Goal: Information Seeking & Learning: Find specific fact

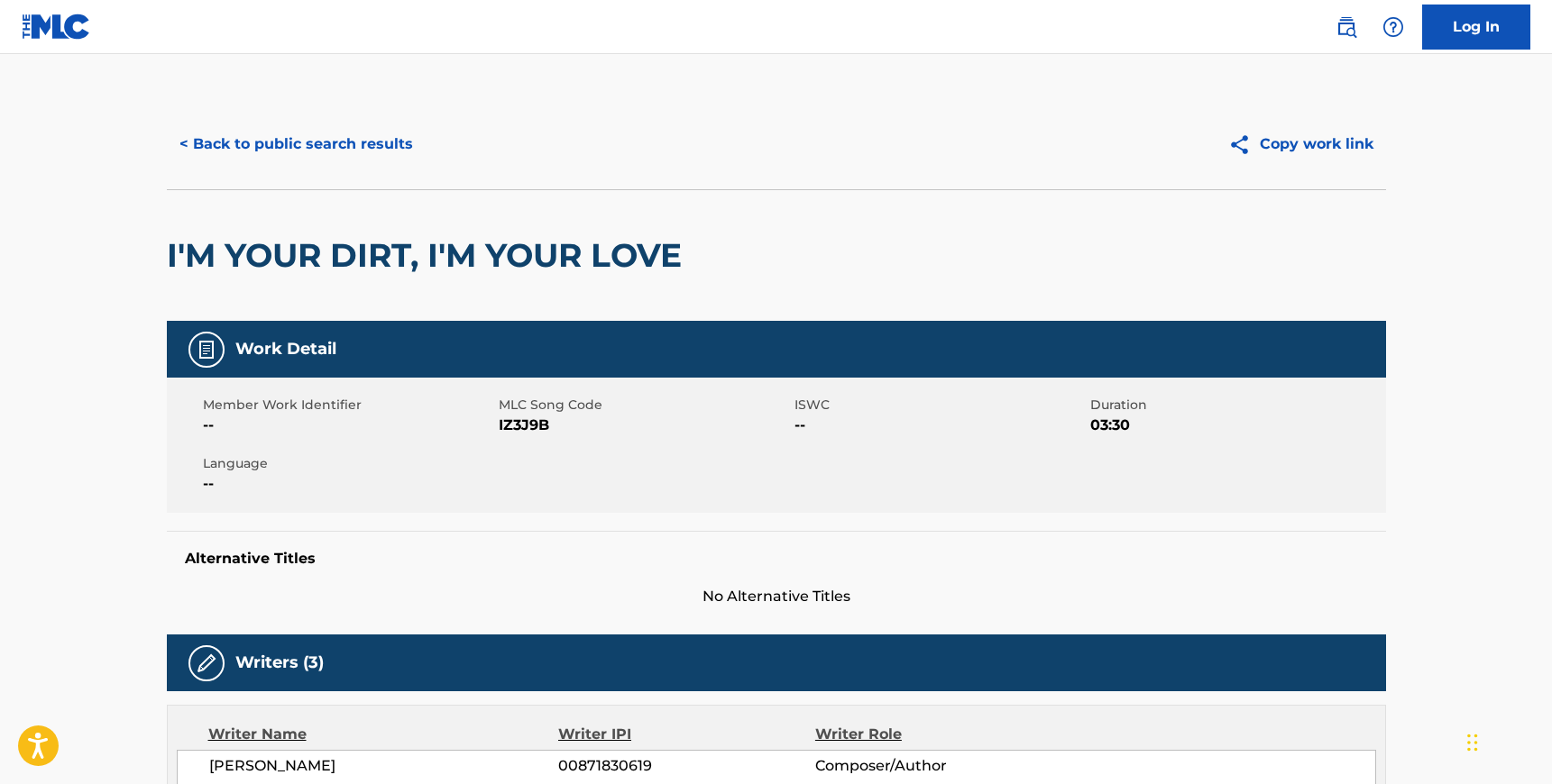
scroll to position [230, 0]
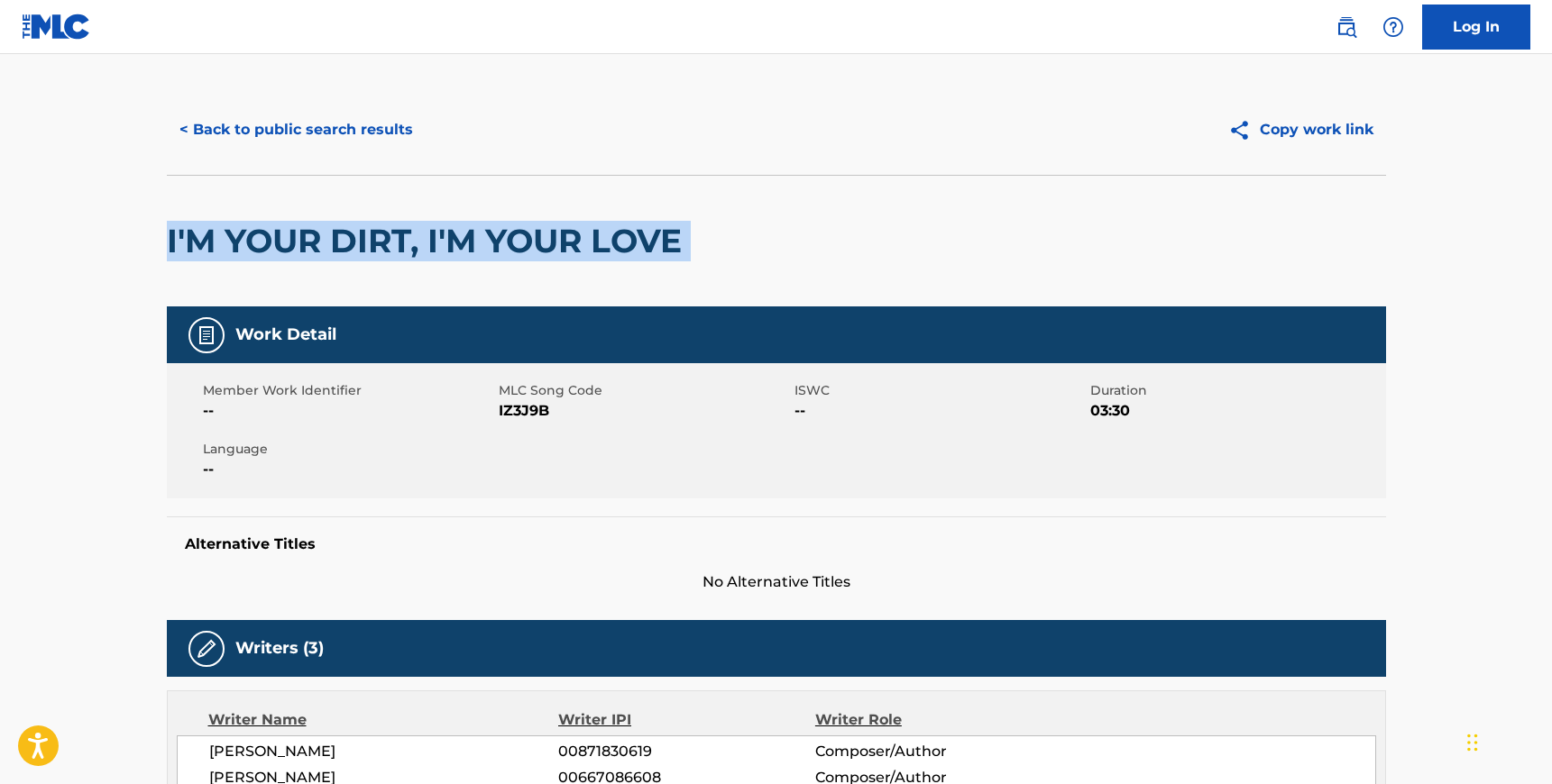
click at [357, 139] on button "< Back to public search results" at bounding box center [296, 130] width 258 height 45
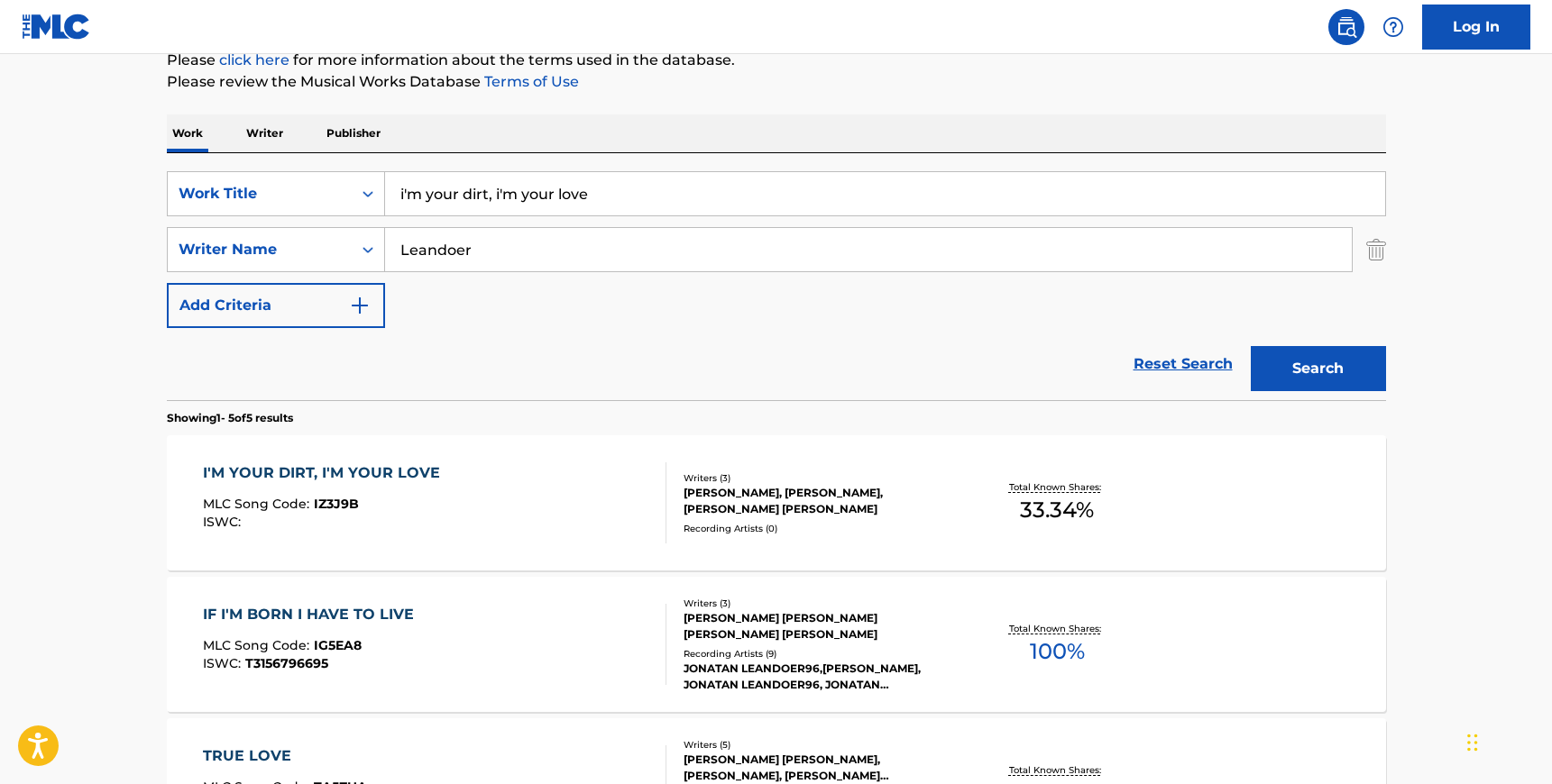
click at [497, 224] on div "SearchWithCriteria5bd30b2a-1f4c-4d50-8563-43c1144bbbdb Work Title i'm your dirt…" at bounding box center [777, 249] width 1219 height 157
click at [479, 246] on input "Leandoer" at bounding box center [868, 250] width 967 height 43
paste input "[PERSON_NAME]"
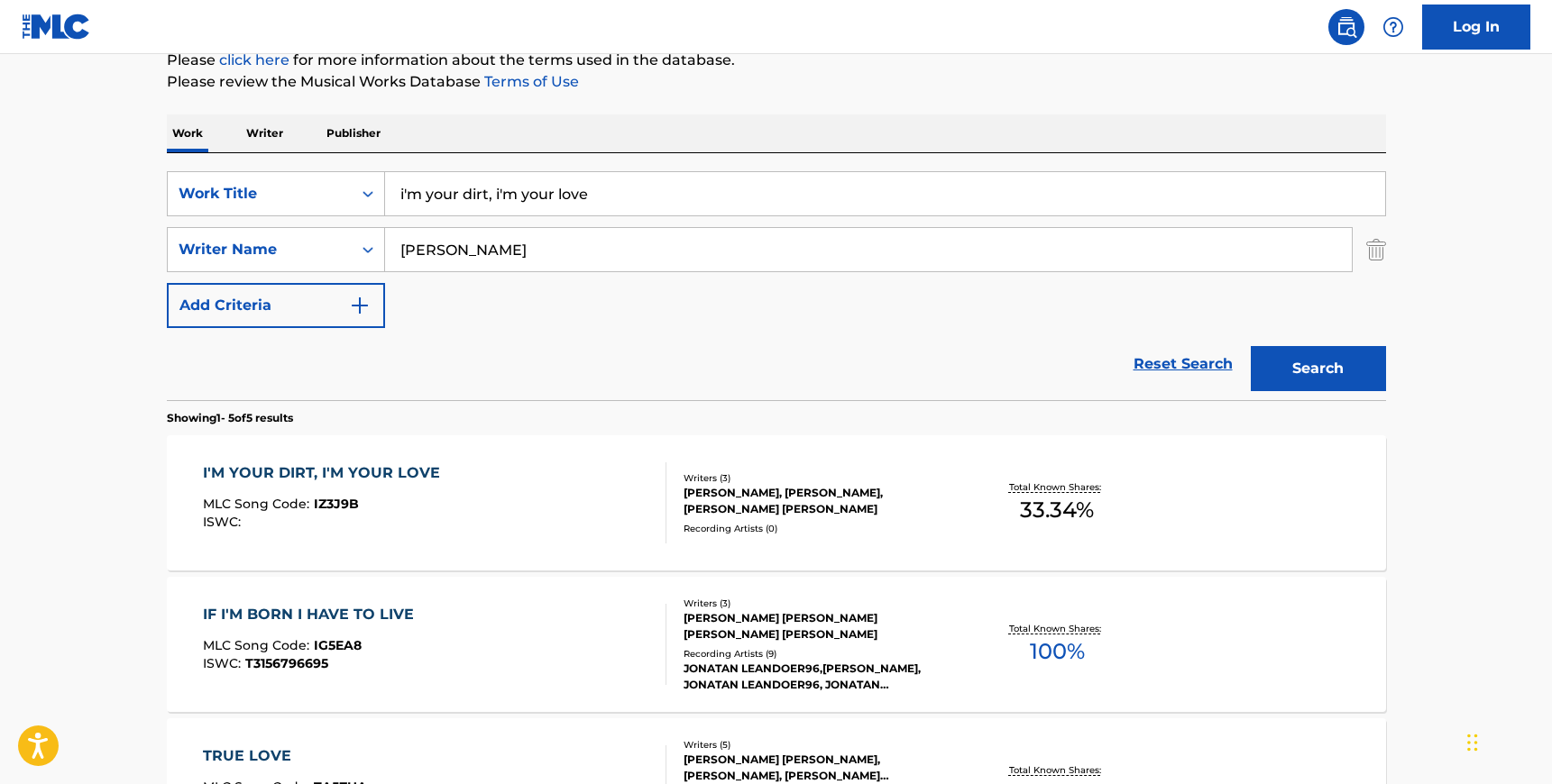
type input "[PERSON_NAME]"
click at [455, 192] on input "i'm your dirt, i'm your love" at bounding box center [885, 193] width 1001 height 43
type input "olive tree"
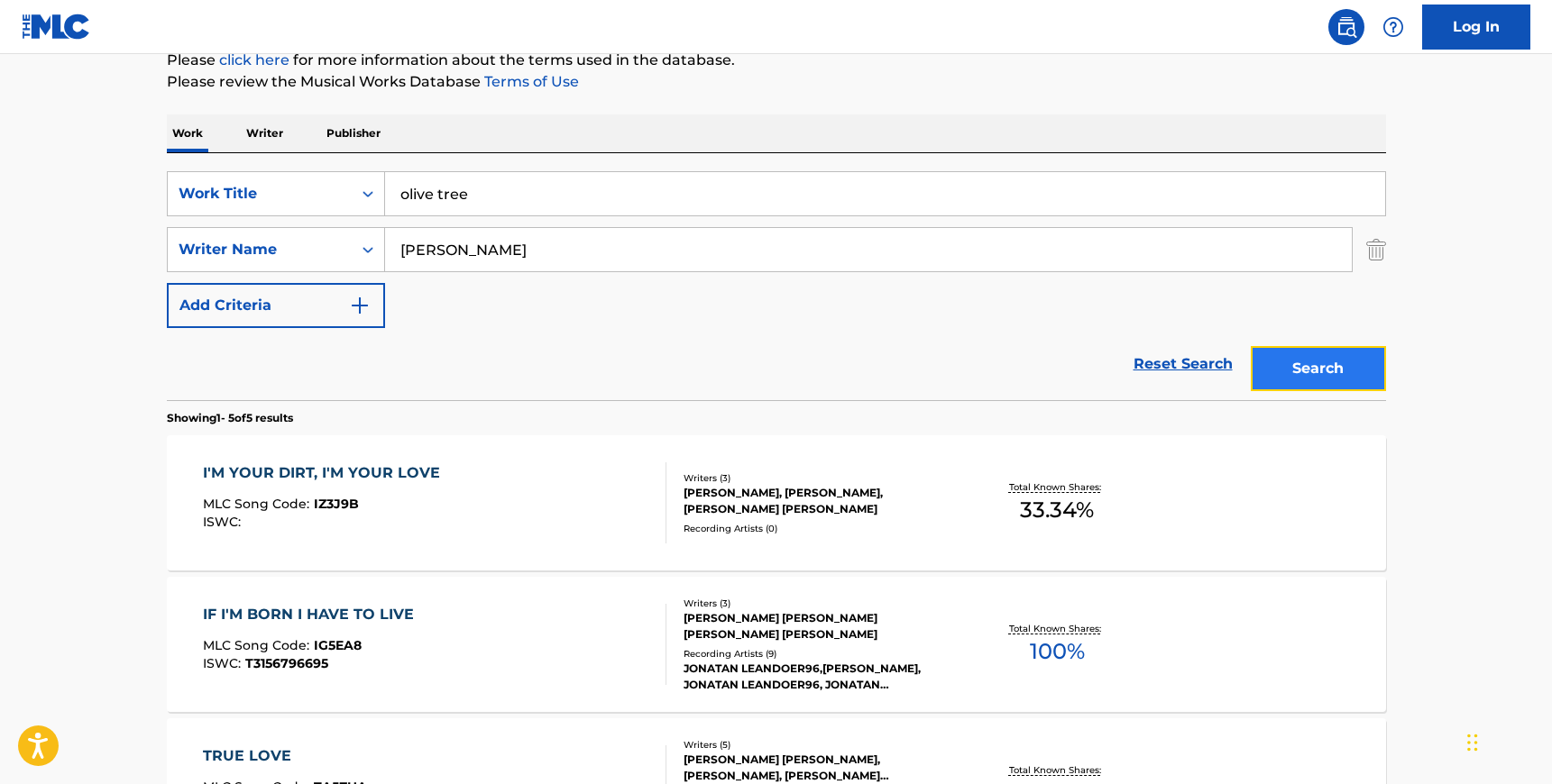
click at [1293, 373] on button "Search" at bounding box center [1318, 369] width 135 height 45
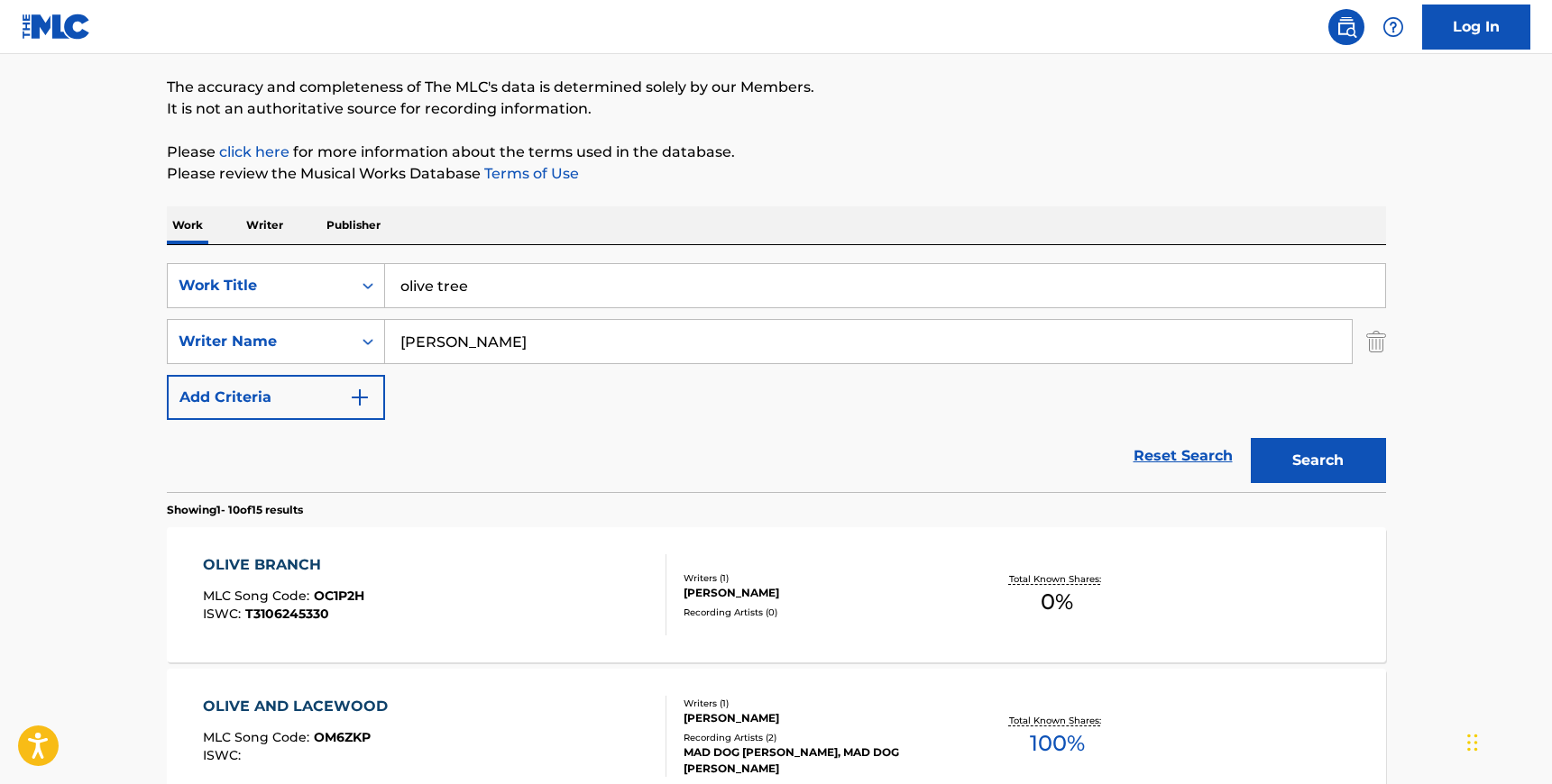
scroll to position [131, 0]
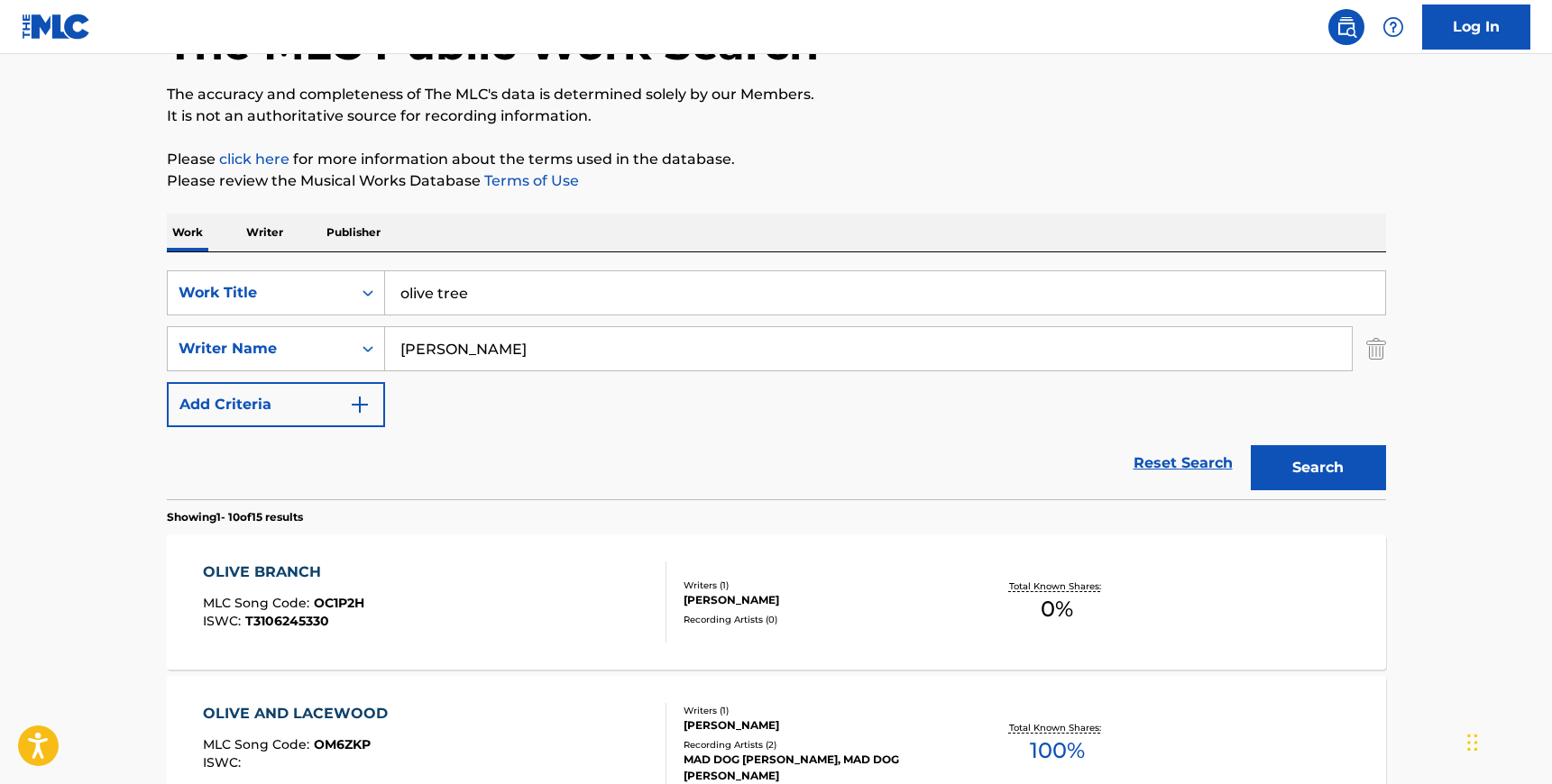
click at [523, 352] on input "[PERSON_NAME]" at bounding box center [868, 348] width 967 height 43
paste input "[PERSON_NAME]"
click at [1288, 458] on button "Search" at bounding box center [1318, 468] width 135 height 45
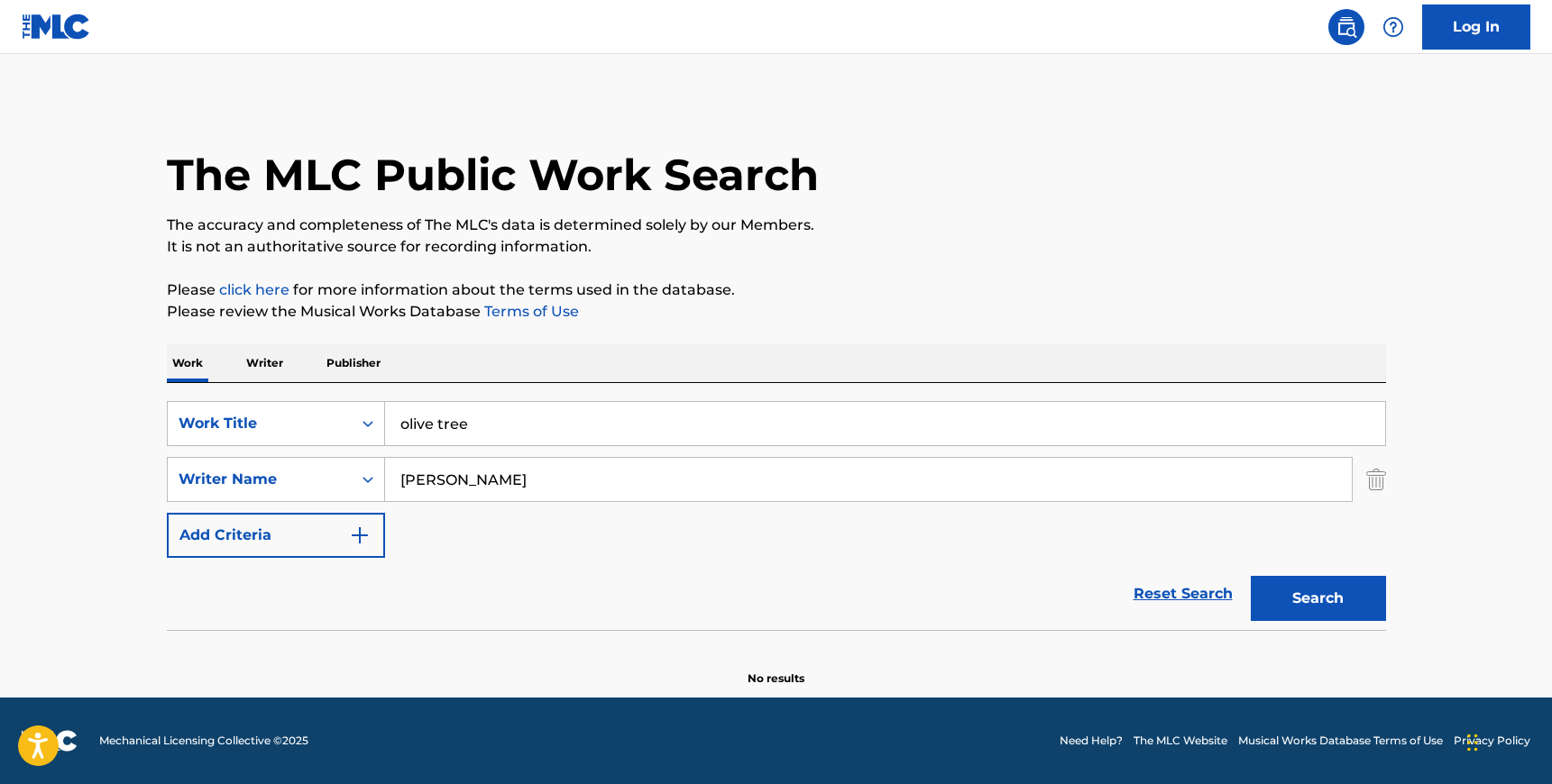
scroll to position [0, 0]
click at [469, 474] on input "[PERSON_NAME]" at bounding box center [868, 480] width 967 height 43
paste input "[PERSON_NAME]"
type input "[PERSON_NAME]"
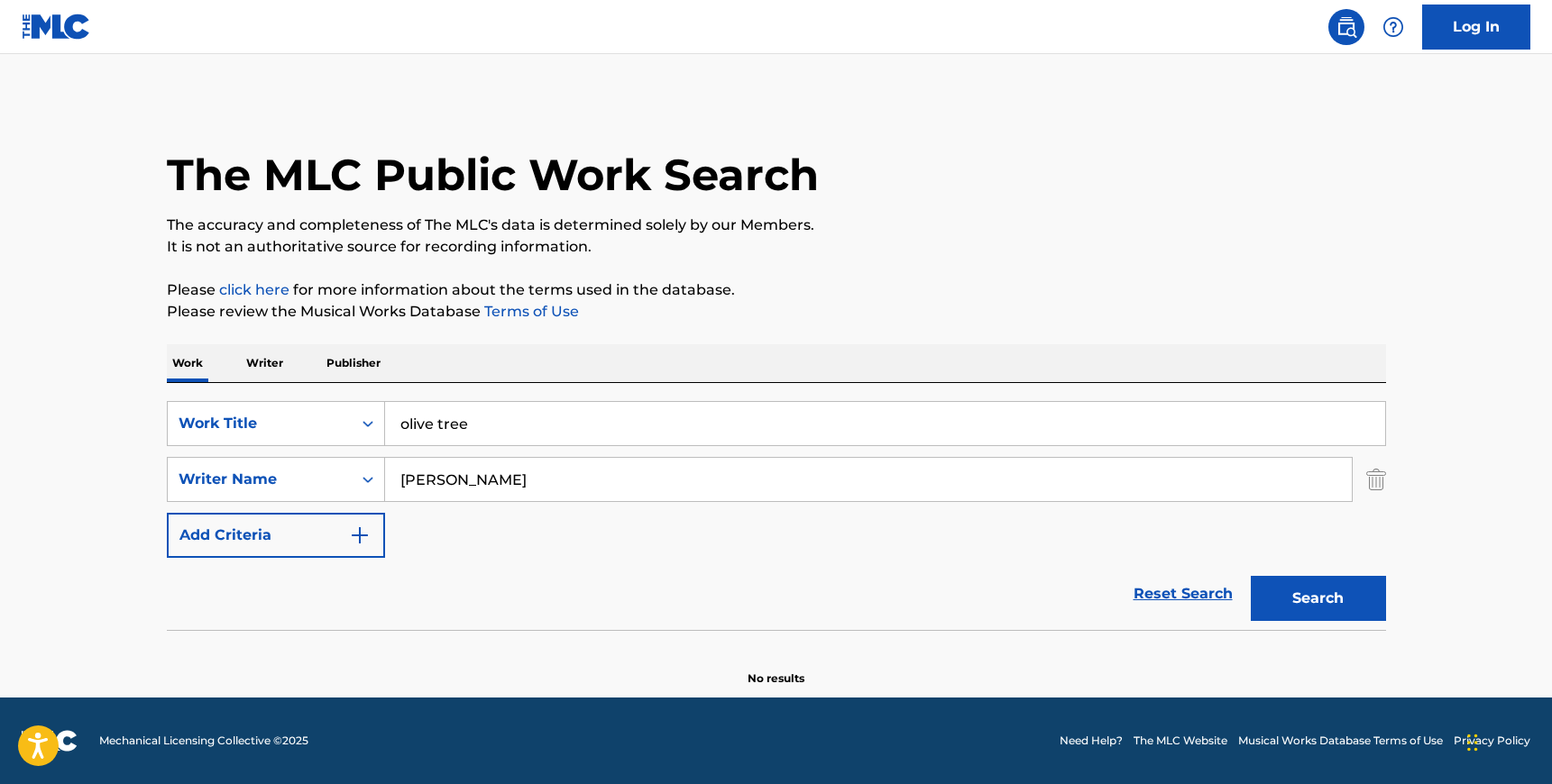
click at [462, 413] on input "olive tree" at bounding box center [885, 423] width 1001 height 43
type input "bleed on paper"
click at [1286, 611] on button "Search" at bounding box center [1318, 598] width 135 height 45
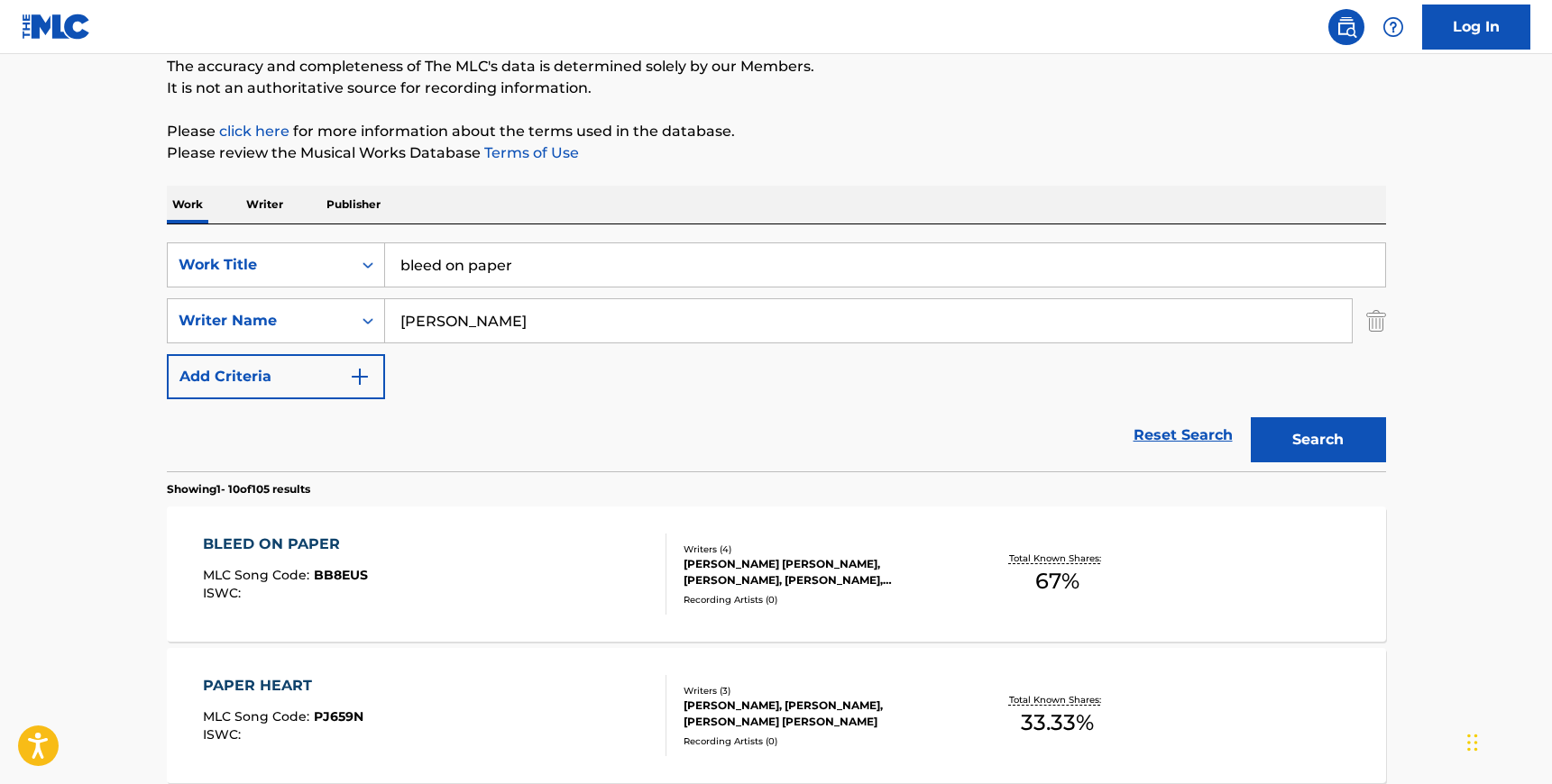
scroll to position [179, 0]
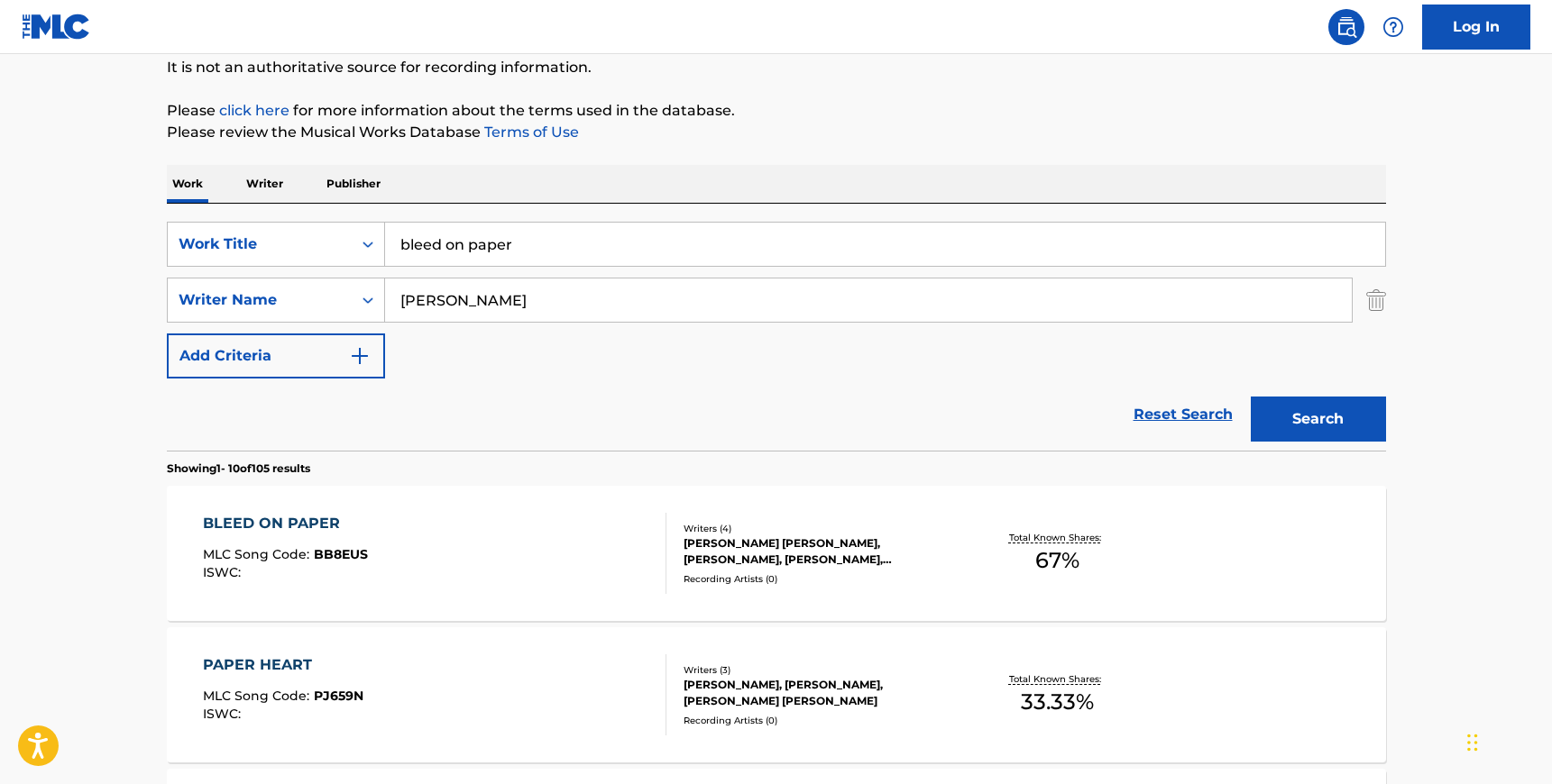
click at [527, 537] on div "BLEED ON PAPER MLC Song Code : BB8EUS ISWC :" at bounding box center [434, 553] width 463 height 81
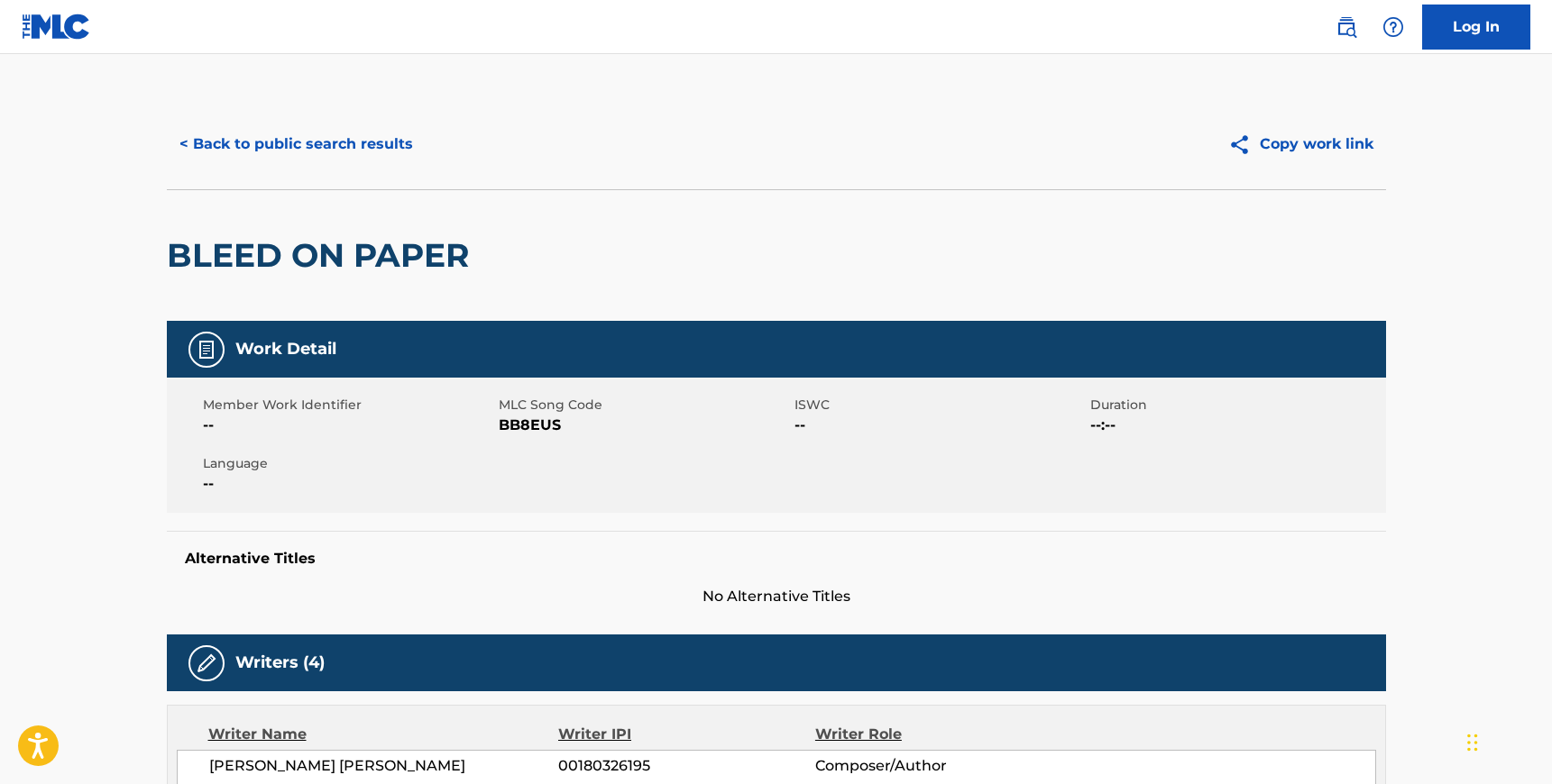
click at [534, 430] on span "BB8EUS" at bounding box center [644, 425] width 291 height 22
copy span "BB8EUS"
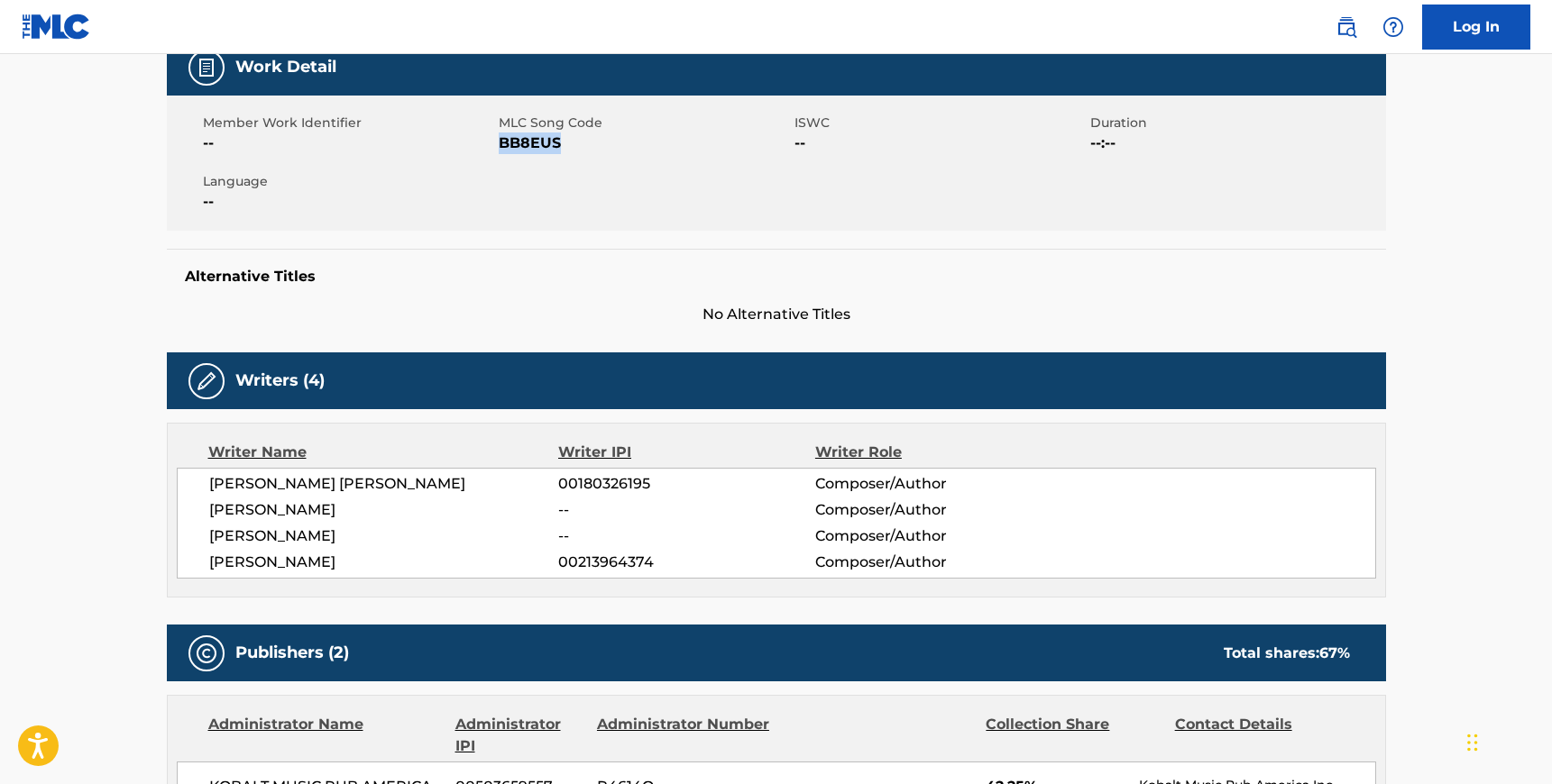
scroll to position [302, 0]
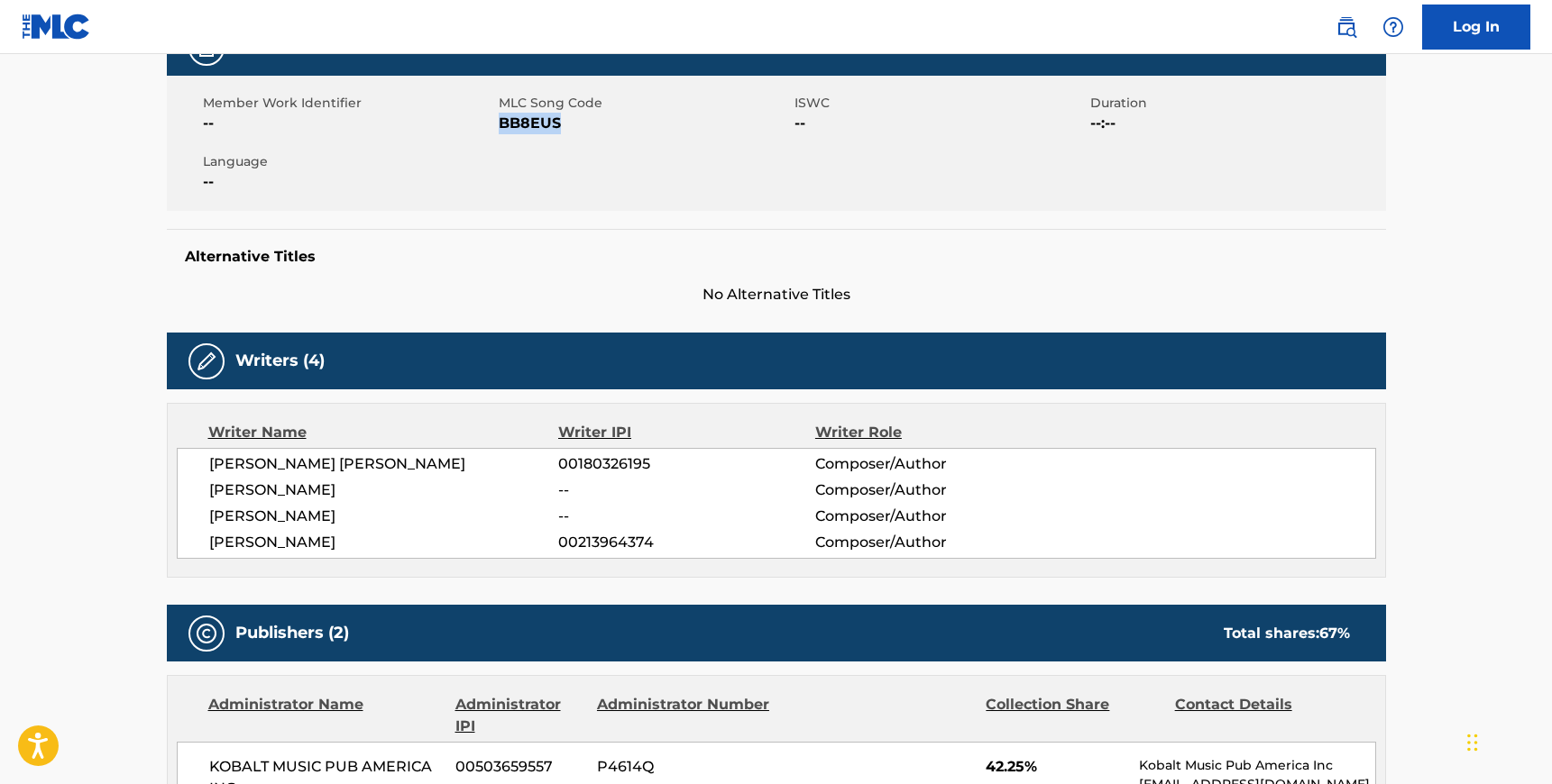
copy div "[PERSON_NAME] [PERSON_NAME] 00180326195 Composer/Author [PERSON_NAME] -- Compos…"
drag, startPoint x: 385, startPoint y: 543, endPoint x: 210, endPoint y: 467, distance: 190.8
click at [210, 467] on div "[PERSON_NAME] [PERSON_NAME] 00180326195 Composer/Author [PERSON_NAME] -- Compos…" at bounding box center [776, 503] width 1200 height 111
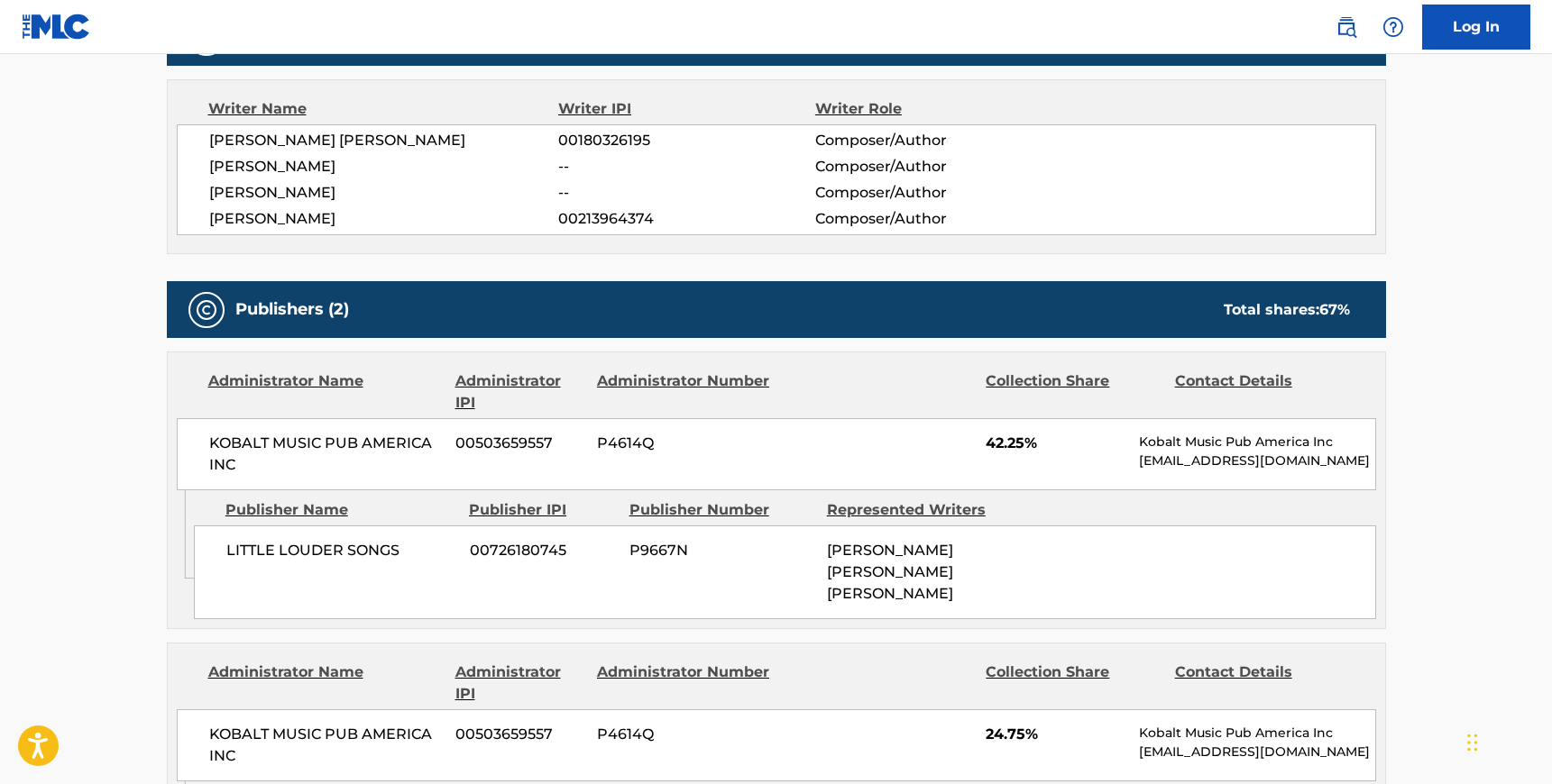
scroll to position [656, 0]
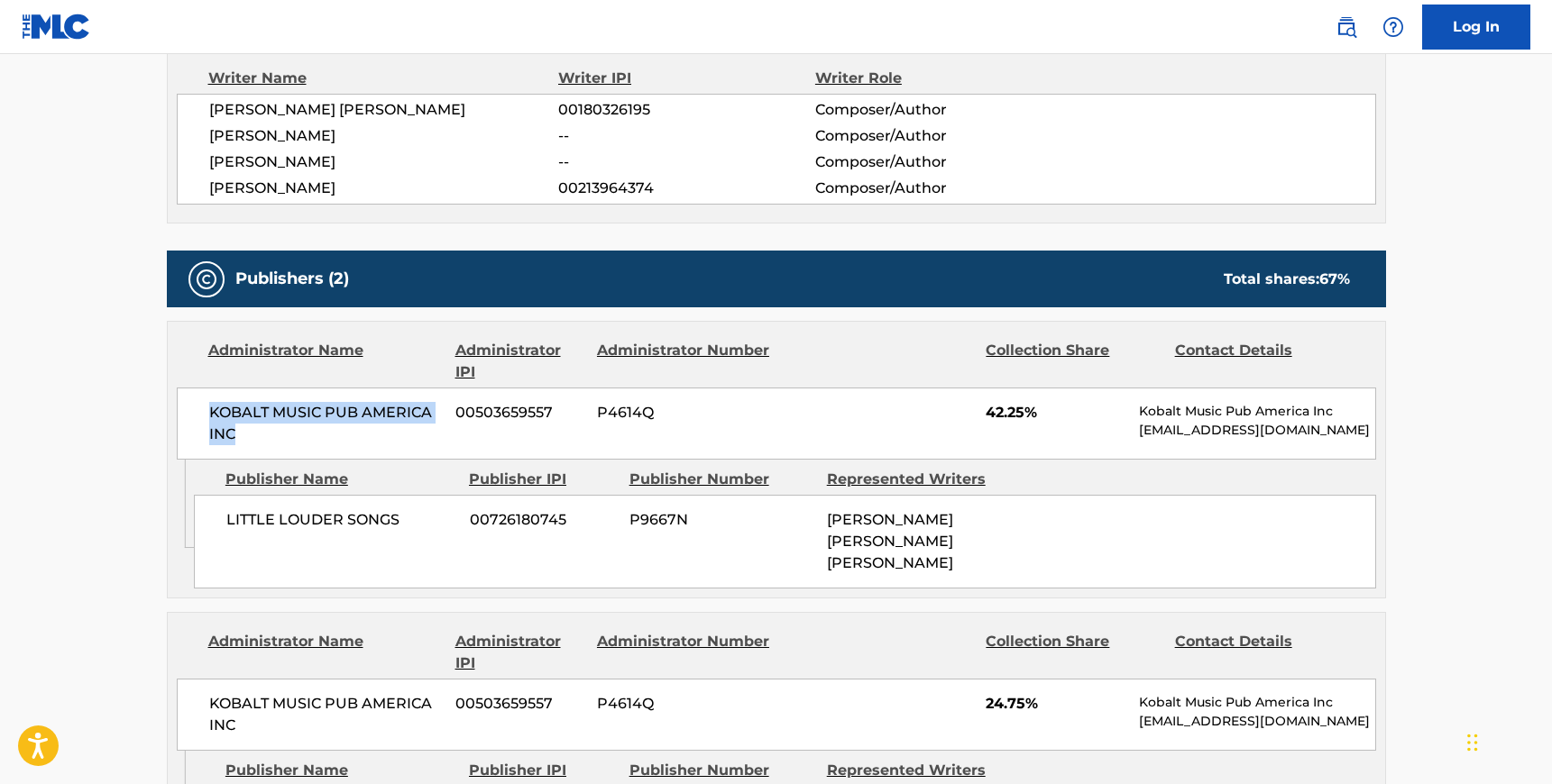
drag, startPoint x: 237, startPoint y: 437, endPoint x: 210, endPoint y: 413, distance: 36.1
click at [210, 413] on span "KOBALT MUSIC PUB AMERICA INC" at bounding box center [326, 423] width 234 height 43
copy span "KOBALT MUSIC PUB AMERICA INC"
drag, startPoint x: 397, startPoint y: 517, endPoint x: 215, endPoint y: 510, distance: 182.1
click at [215, 510] on div "LITTLE LOUDER SONGS 00726180745 P9667N [PERSON_NAME] [PERSON_NAME] [PERSON_NAME]" at bounding box center [784, 542] width 1182 height 94
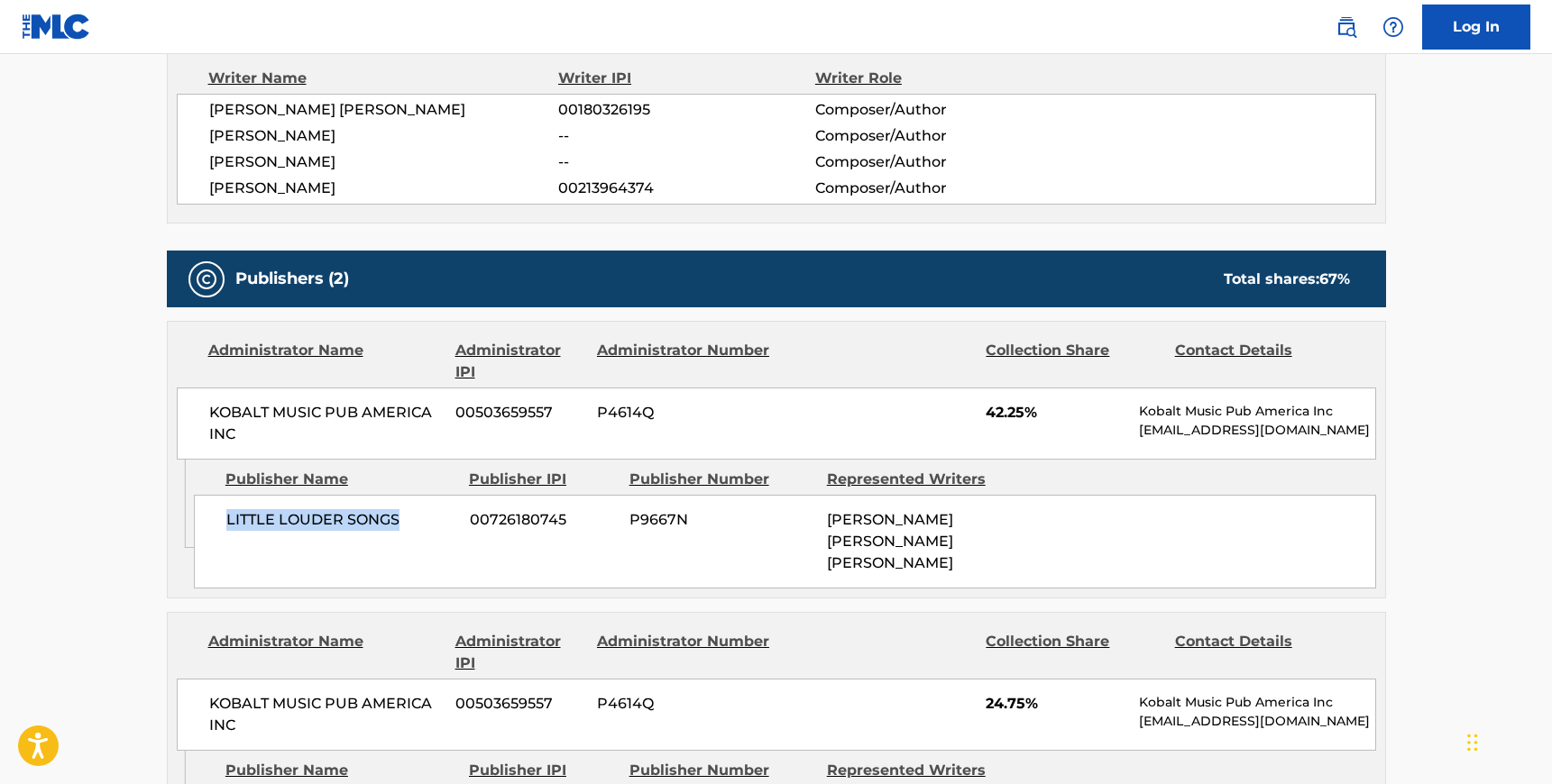
copy span "LITTLE LOUDER SONGS"
drag, startPoint x: 241, startPoint y: 722, endPoint x: 199, endPoint y: 697, distance: 48.9
click at [199, 697] on div "KOBALT MUSIC PUB AMERICA INC 00503659557 P4614Q 24.75% Kobalt Music Pub America…" at bounding box center [776, 715] width 1200 height 72
copy span "KOBALT MUSIC PUB AMERICA INC"
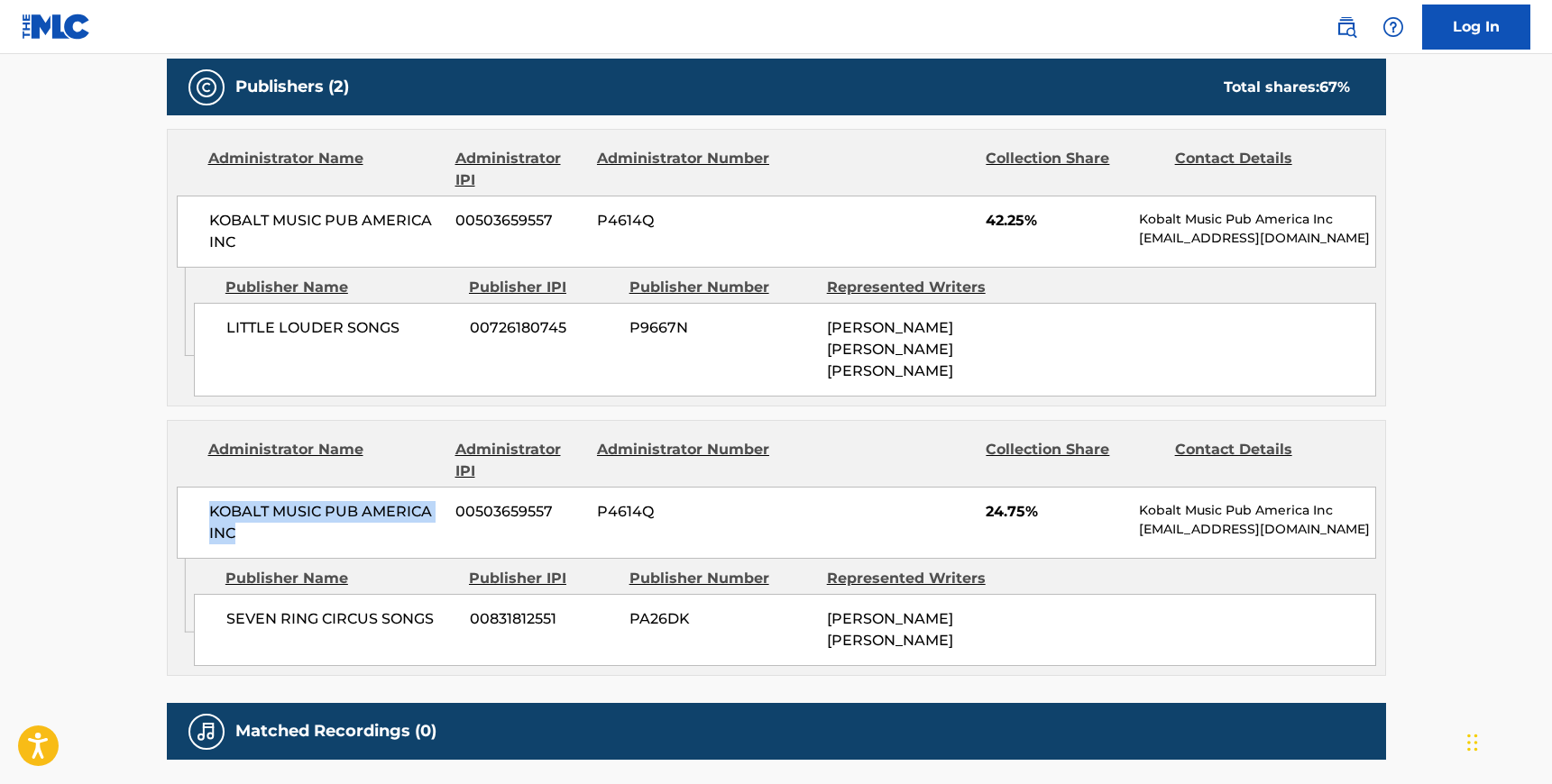
scroll to position [979, 0]
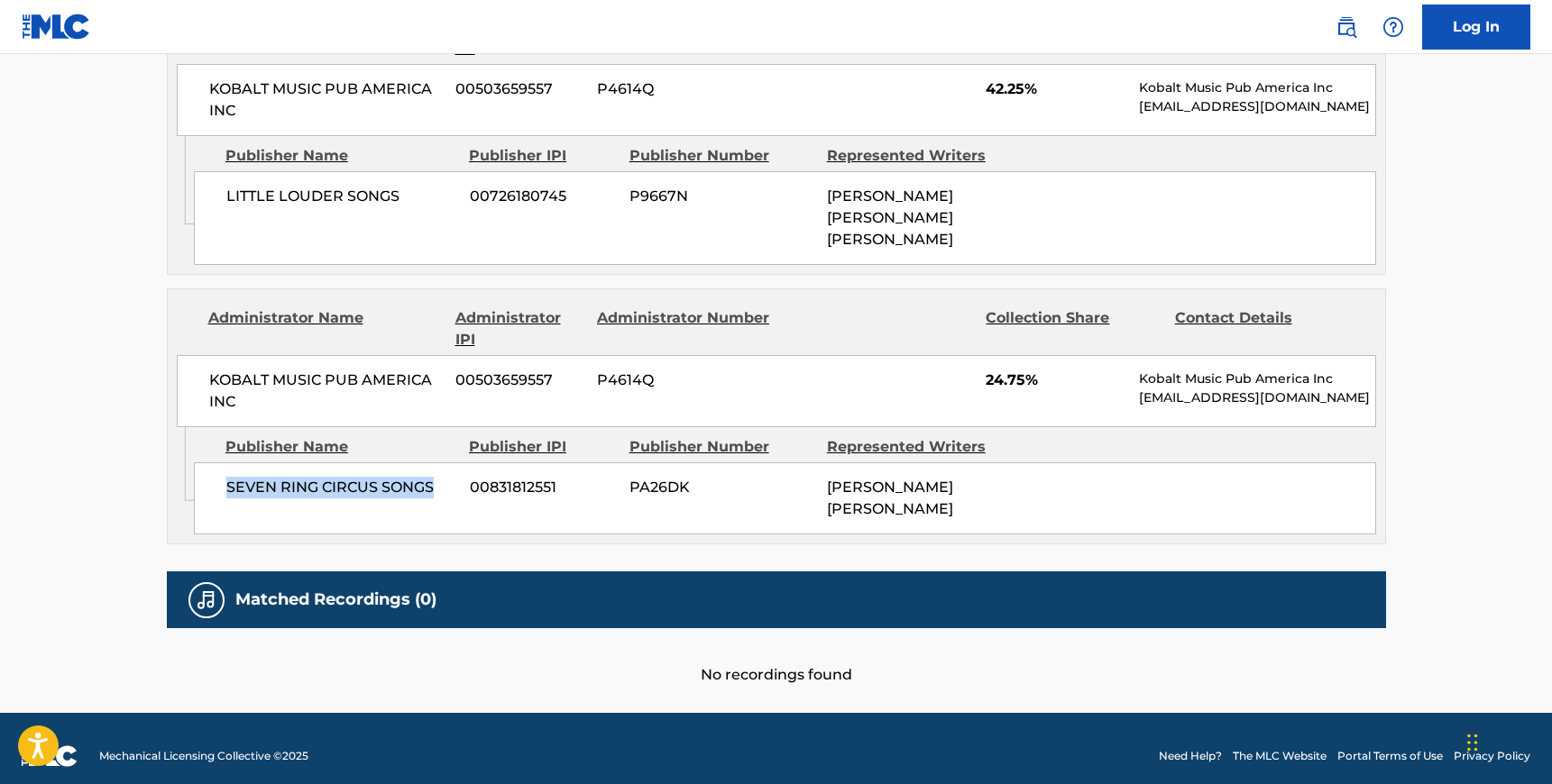
drag, startPoint x: 227, startPoint y: 484, endPoint x: 432, endPoint y: 485, distance: 205.0
click at [432, 485] on span "SEVEN RING CIRCUS SONGS" at bounding box center [341, 487] width 230 height 22
copy span "SEVEN RING CIRCUS SONGS"
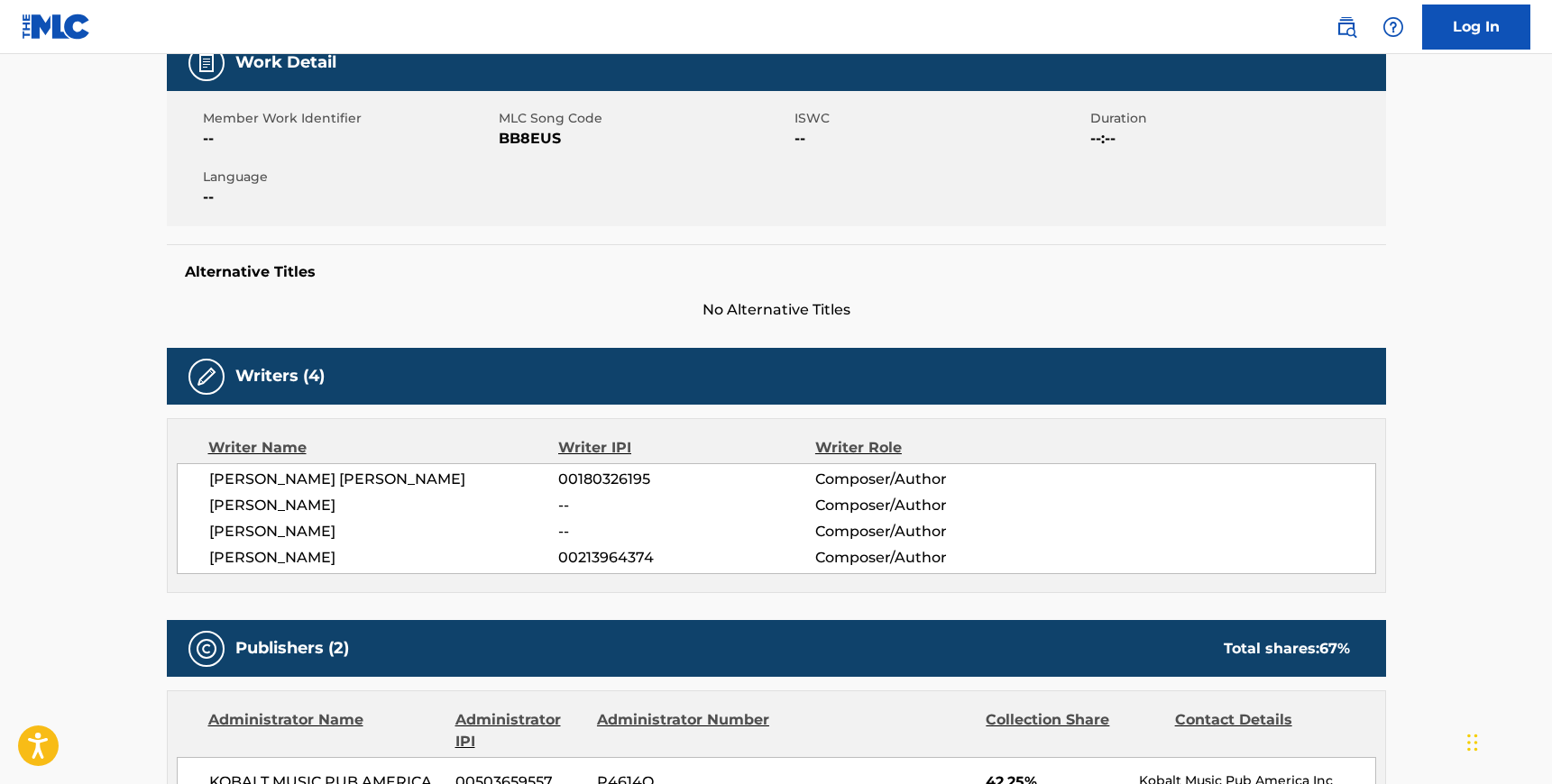
scroll to position [300, 0]
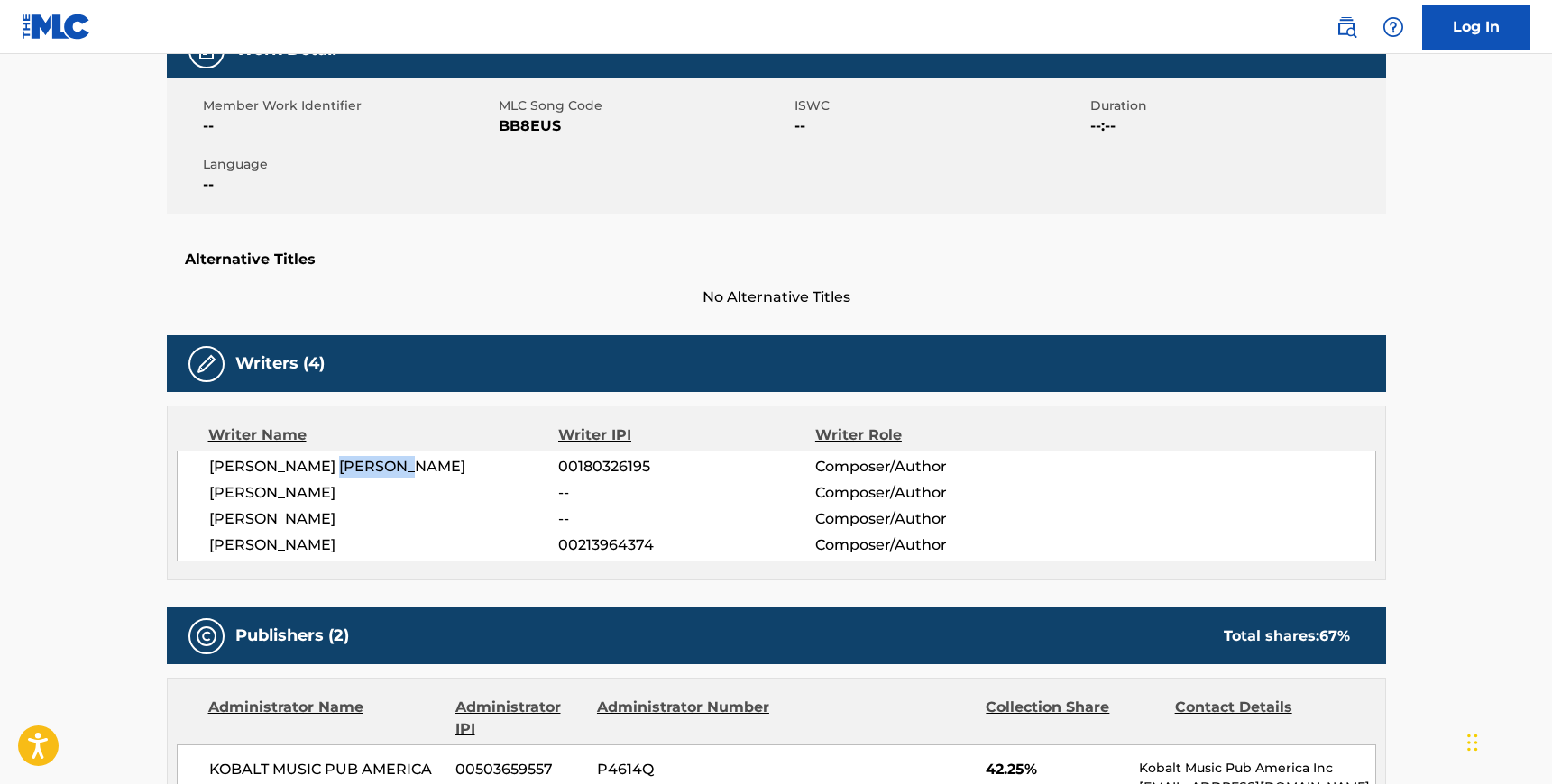
drag, startPoint x: 335, startPoint y: 469, endPoint x: 429, endPoint y: 468, distance: 94.0
click at [429, 468] on span "[PERSON_NAME] [PERSON_NAME]" at bounding box center [384, 467] width 349 height 22
copy span "[PERSON_NAME]"
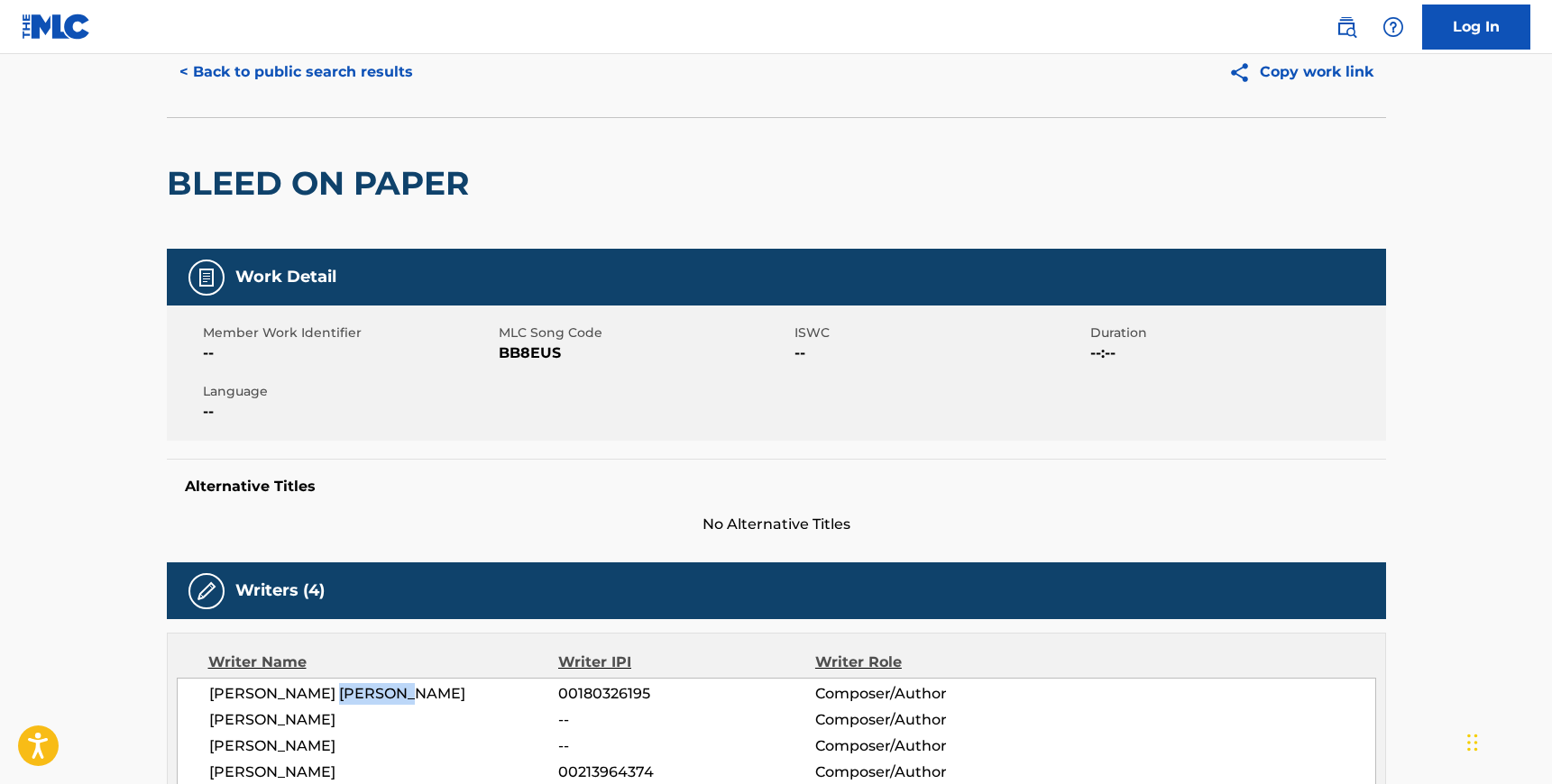
scroll to position [0, 0]
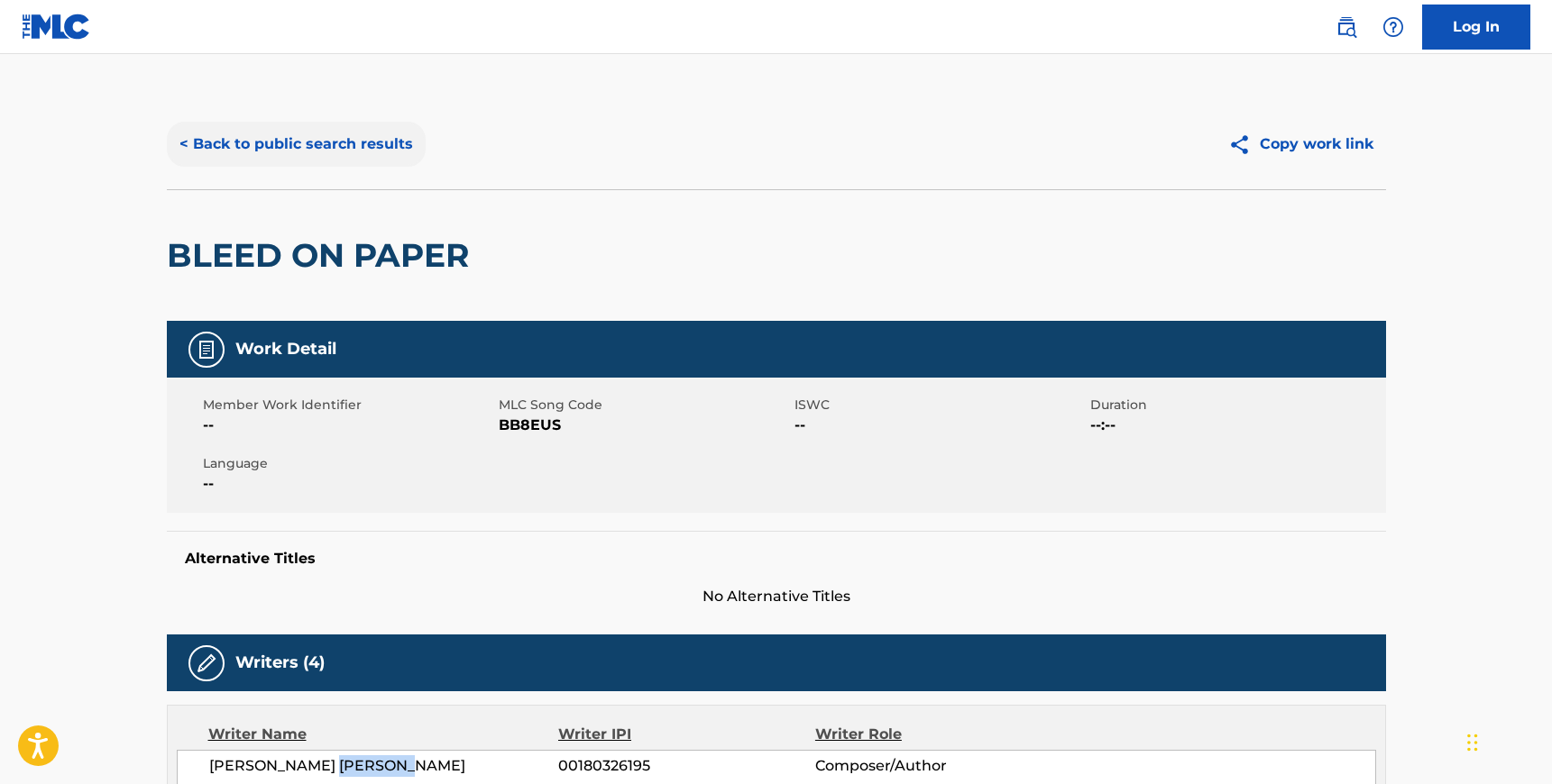
click at [225, 136] on button "< Back to public search results" at bounding box center [296, 145] width 258 height 45
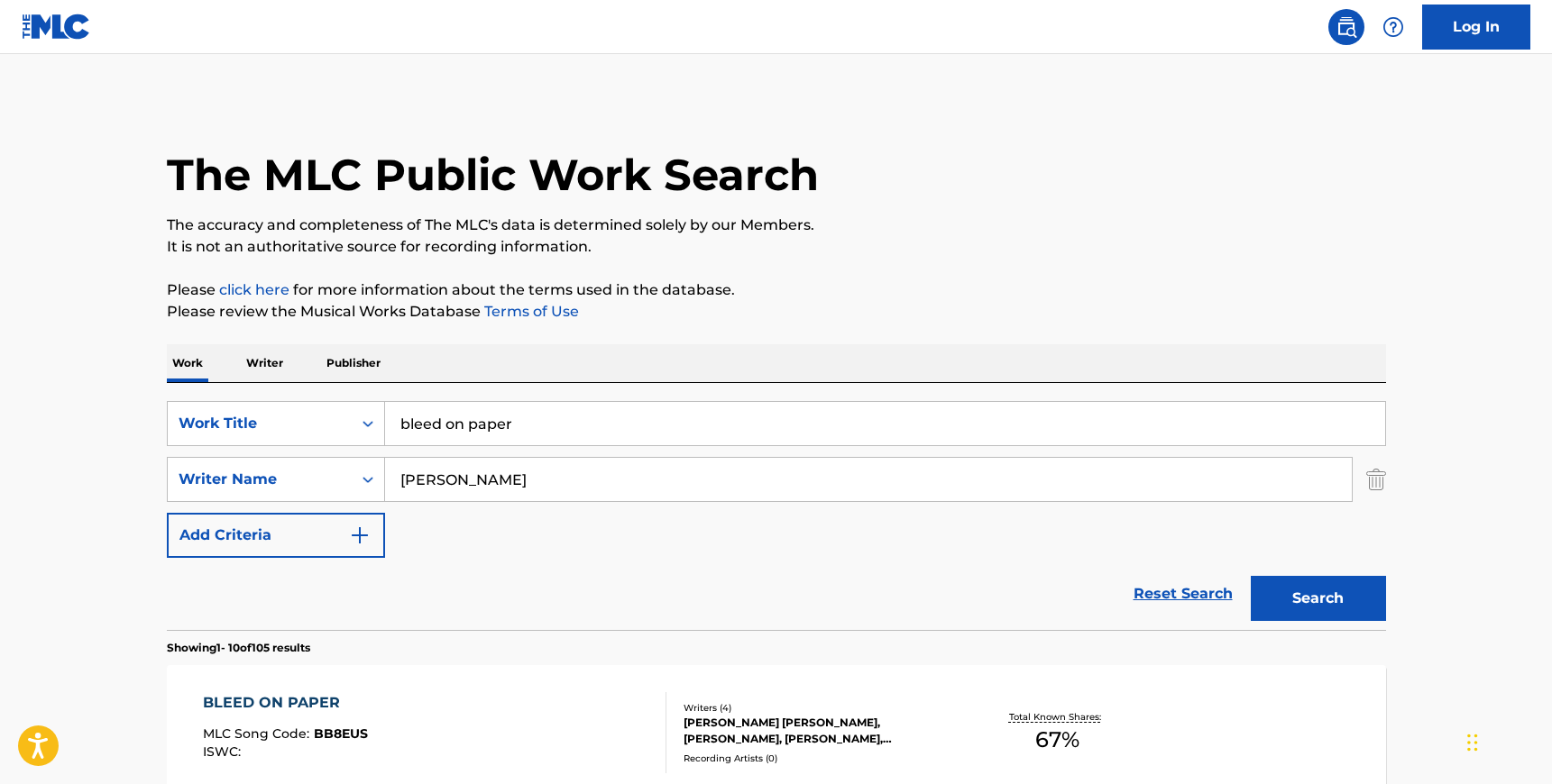
scroll to position [179, 0]
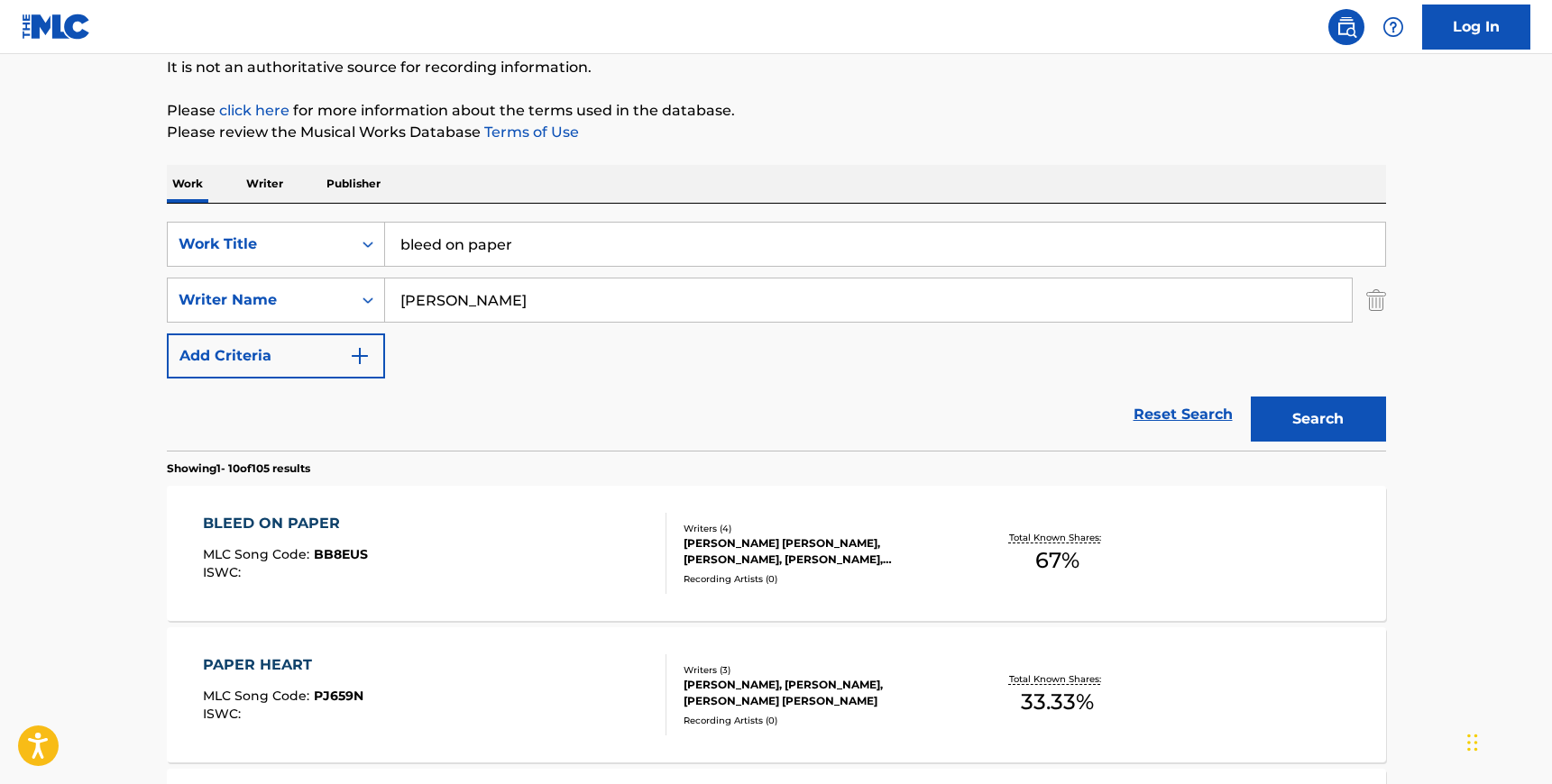
click at [595, 311] on input "[PERSON_NAME]" at bounding box center [868, 300] width 967 height 43
paste input "[PERSON_NAME]"
click at [1313, 410] on button "Search" at bounding box center [1318, 419] width 135 height 45
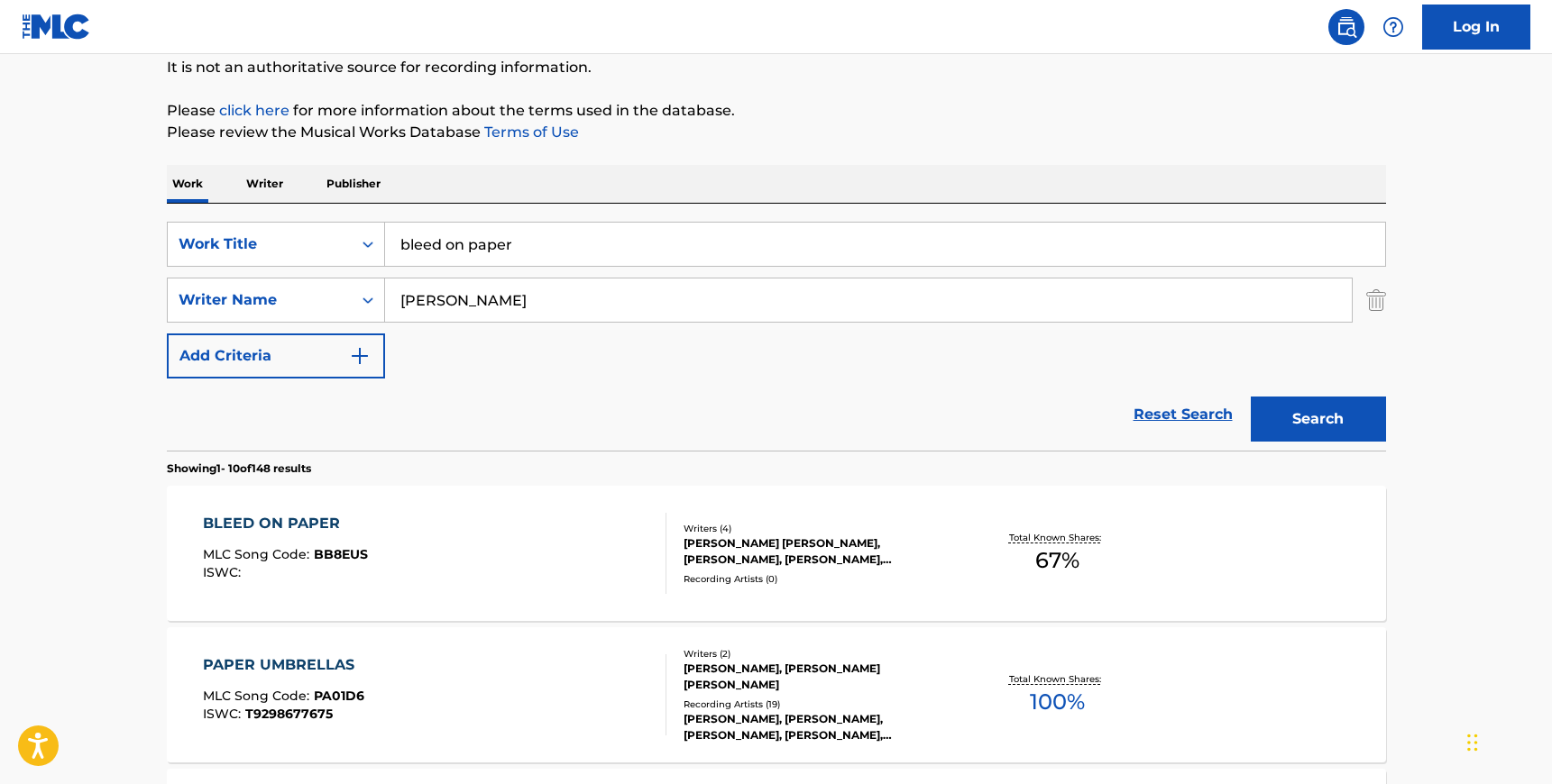
click at [447, 297] on input "[PERSON_NAME]" at bounding box center [868, 300] width 967 height 43
paste input "Rows"
type input "Rowsell"
click at [445, 246] on input "bleed on paper" at bounding box center [885, 244] width 1001 height 43
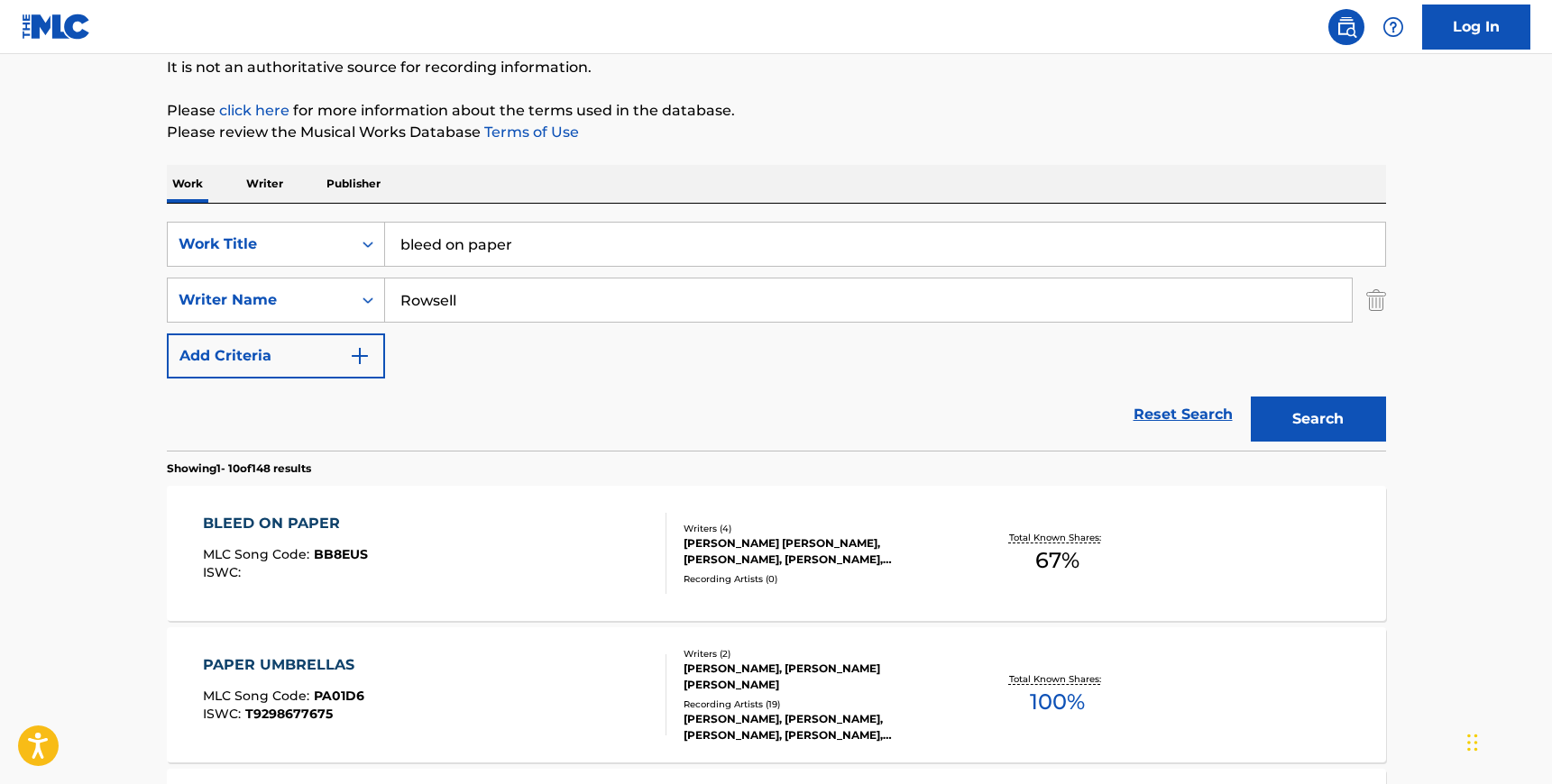
click at [445, 246] on input "bleed on paper" at bounding box center [885, 244] width 1001 height 43
type input "bloom baby bloom"
click at [1315, 436] on button "Search" at bounding box center [1318, 419] width 135 height 45
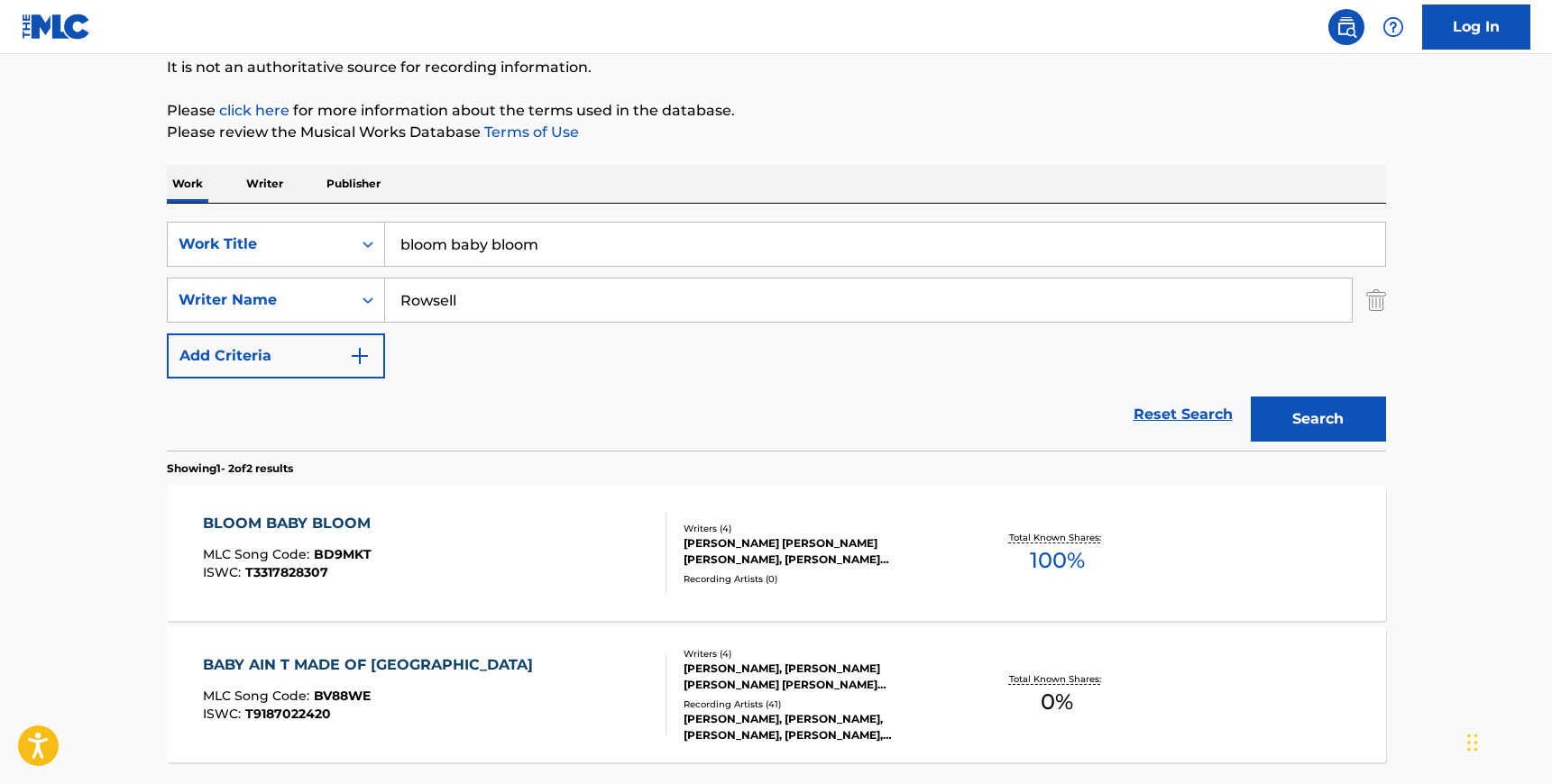
click at [376, 563] on div "MLC Song Code : BD9MKT" at bounding box center [291, 557] width 177 height 18
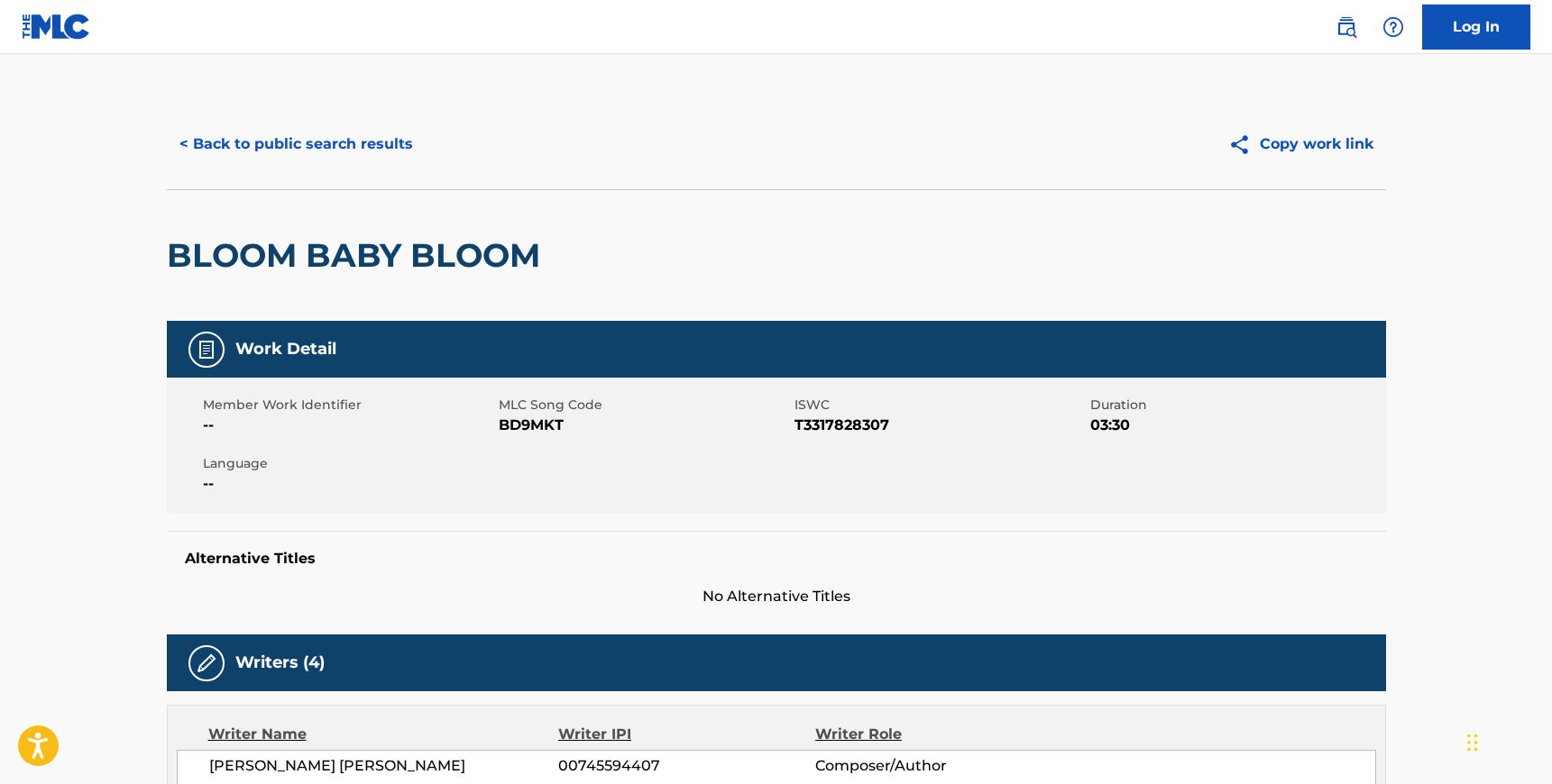
click at [532, 428] on span "BD9MKT" at bounding box center [644, 425] width 291 height 22
copy span "BD9MKT"
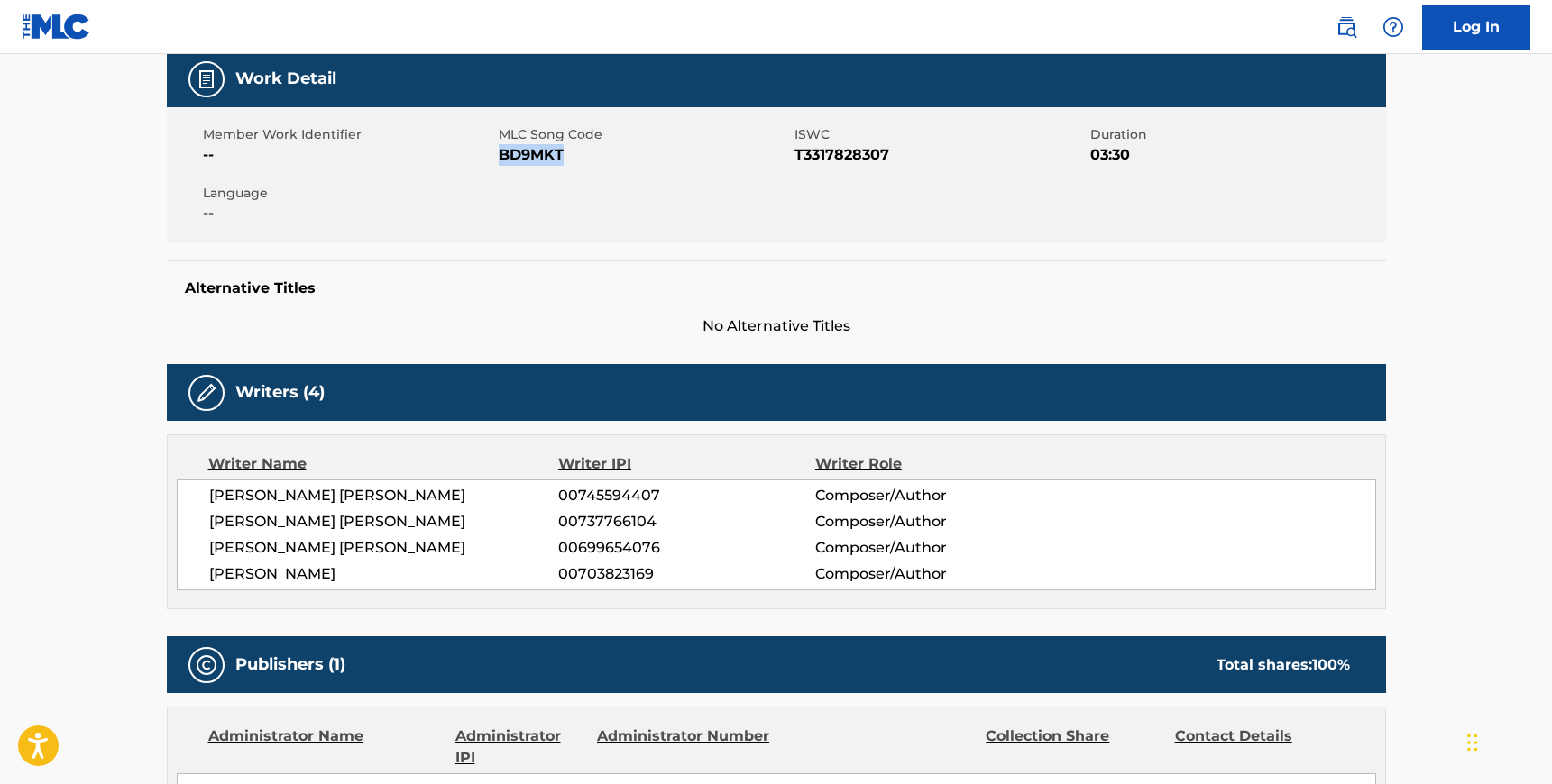
scroll to position [297, 0]
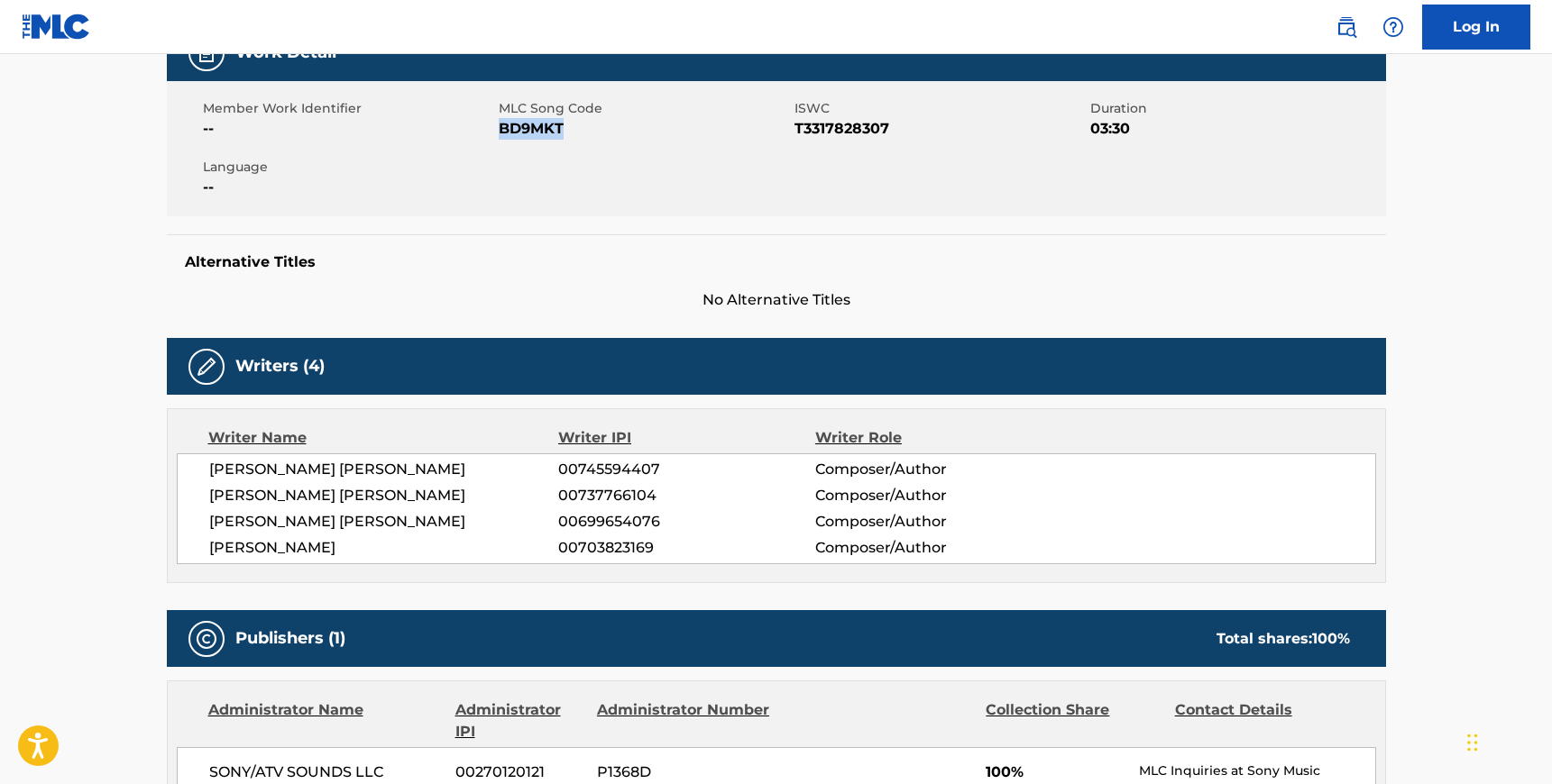
drag, startPoint x: 398, startPoint y: 543, endPoint x: 208, endPoint y: 469, distance: 203.9
click at [208, 469] on div "[PERSON_NAME] [PERSON_NAME] 00745594407 Composer/Author [PERSON_NAME] [PERSON_N…" at bounding box center [776, 509] width 1200 height 111
copy div "[PERSON_NAME] [PERSON_NAME] 00745594407 Composer/Author [PERSON_NAME] [PERSON_N…"
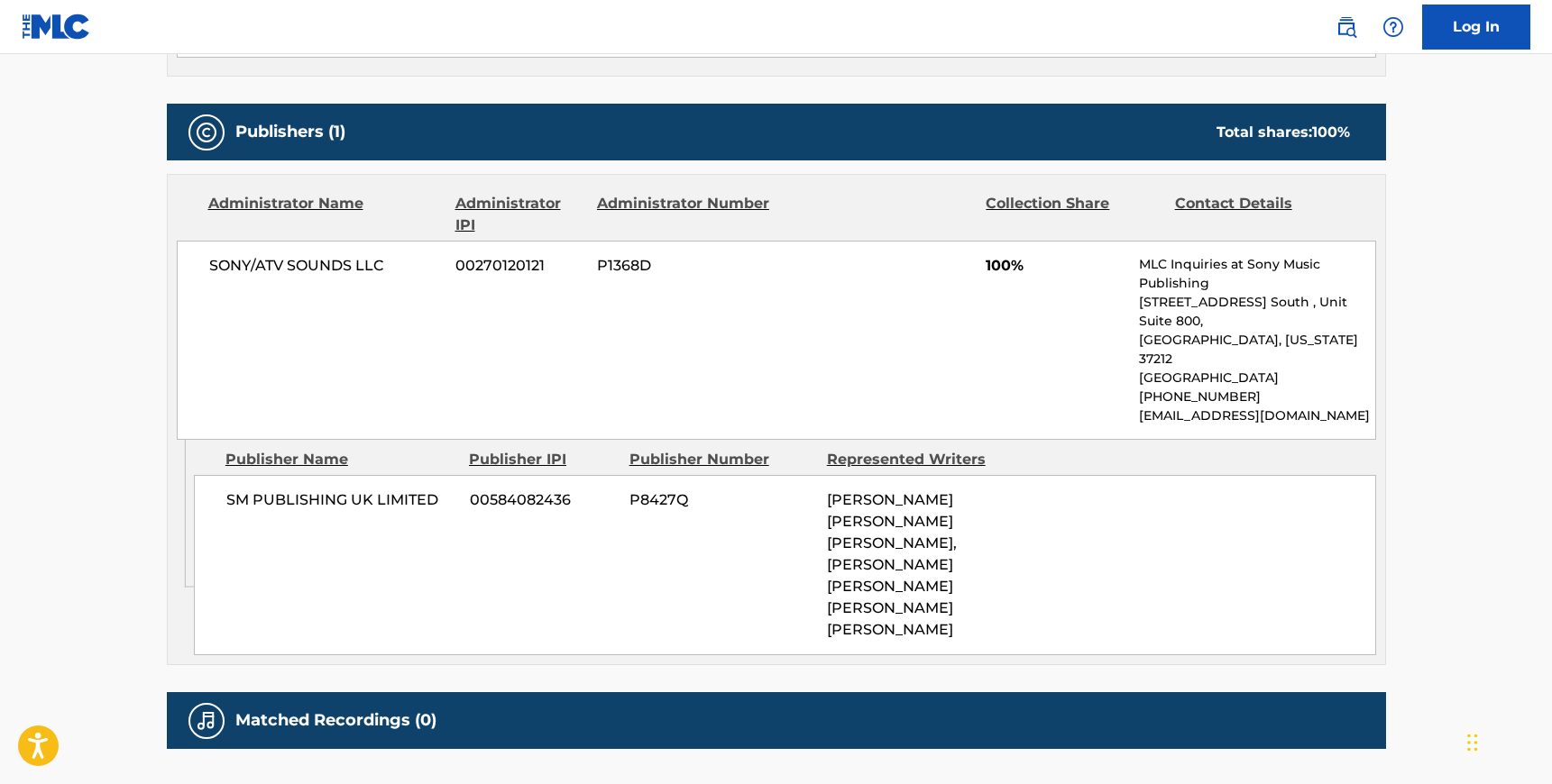
scroll to position [804, 0]
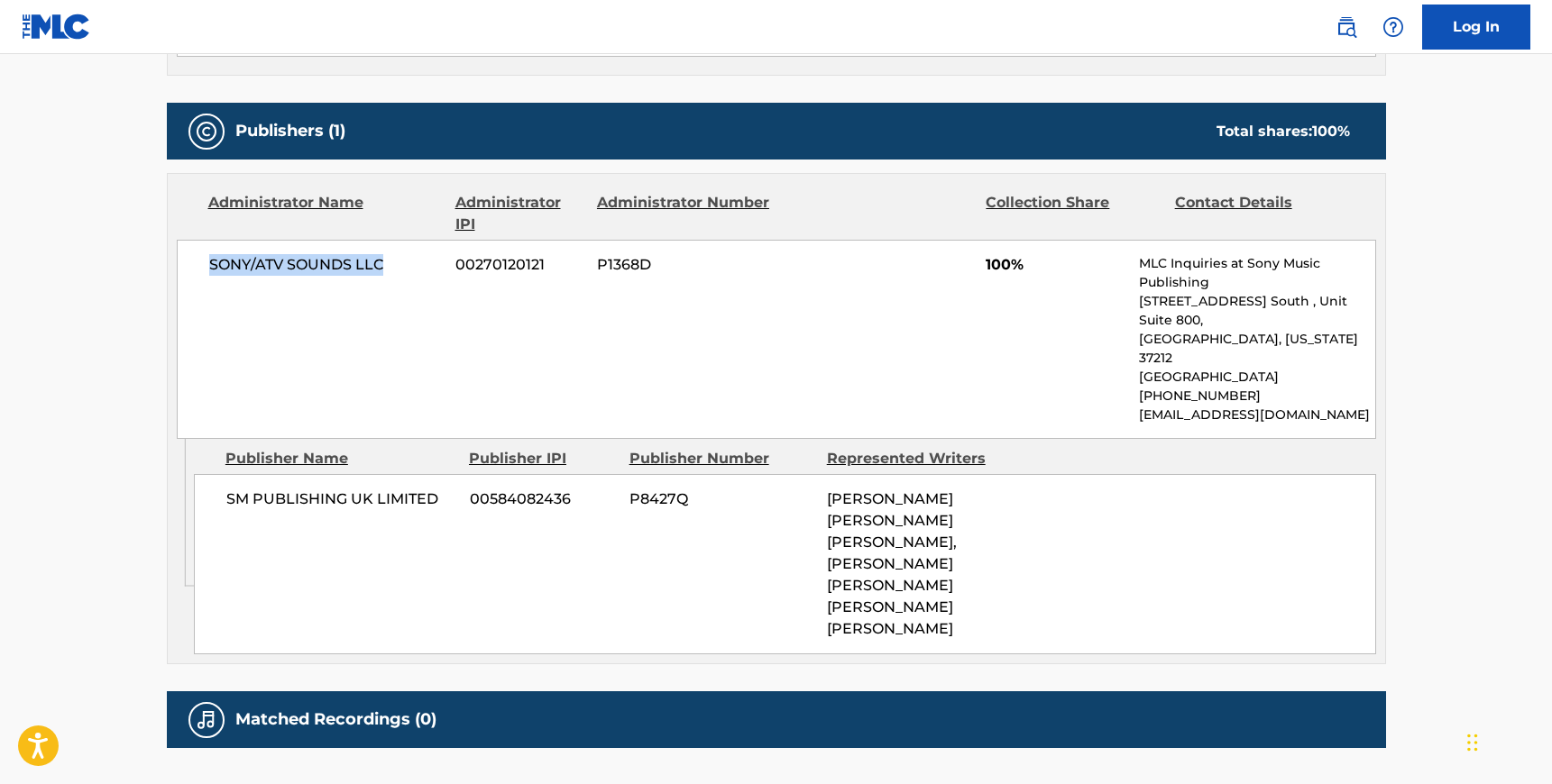
drag, startPoint x: 393, startPoint y: 265, endPoint x: 208, endPoint y: 265, distance: 185.0
click at [208, 265] on div "SONY/ATV SOUNDS LLC 00270120121 P1368D 100% MLC Inquiries at Sony Music Publish…" at bounding box center [776, 339] width 1200 height 199
copy span "SONY/ATV SOUNDS LLC"
drag, startPoint x: 438, startPoint y: 455, endPoint x: 226, endPoint y: 452, distance: 212.0
click at [226, 488] on span "SM PUBLISHING UK LIMITED" at bounding box center [341, 499] width 230 height 22
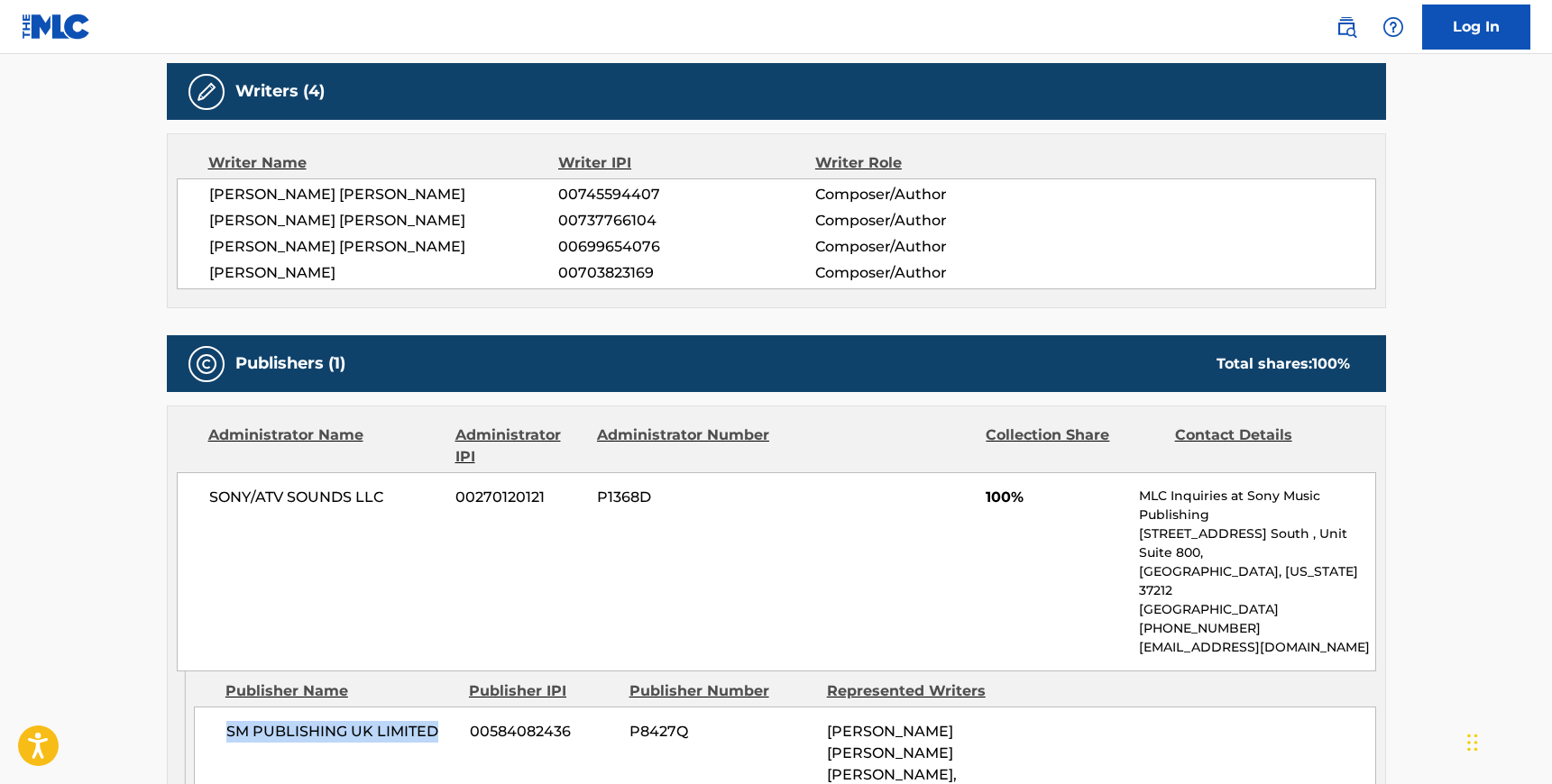
scroll to position [564, 0]
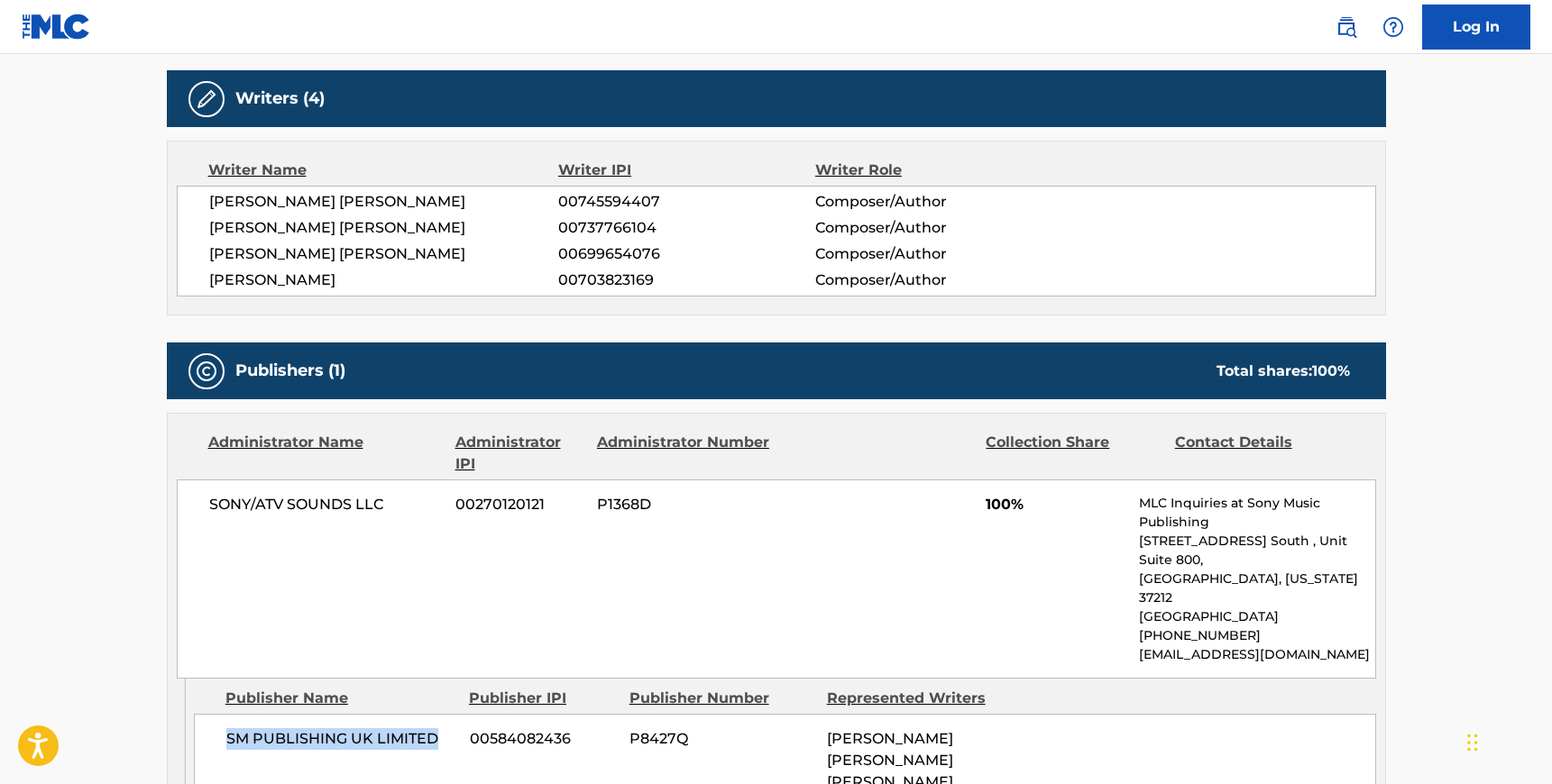
drag, startPoint x: 349, startPoint y: 281, endPoint x: 411, endPoint y: 281, distance: 62.0
click at [411, 281] on span "[PERSON_NAME]" at bounding box center [384, 280] width 349 height 22
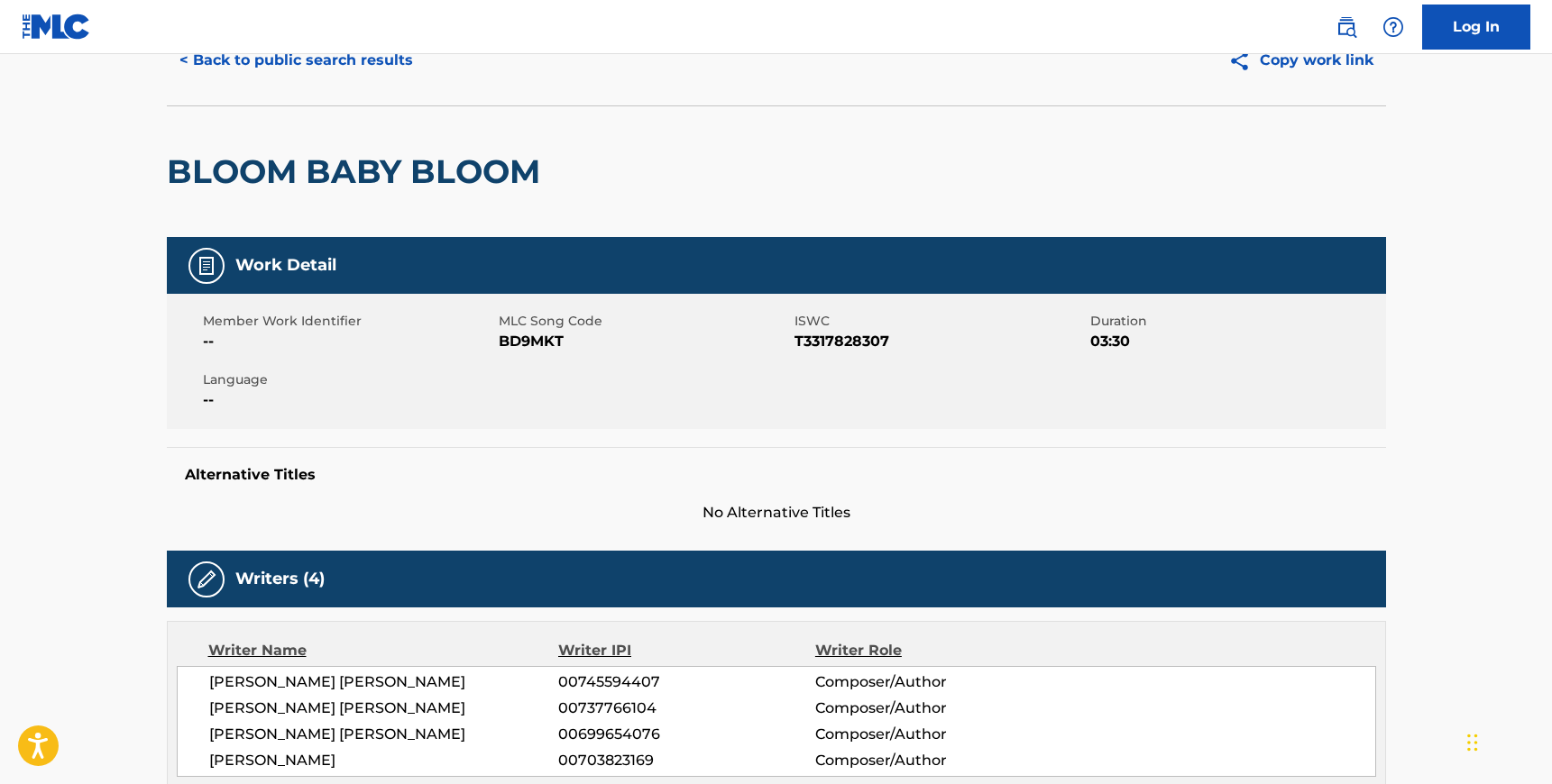
scroll to position [0, 0]
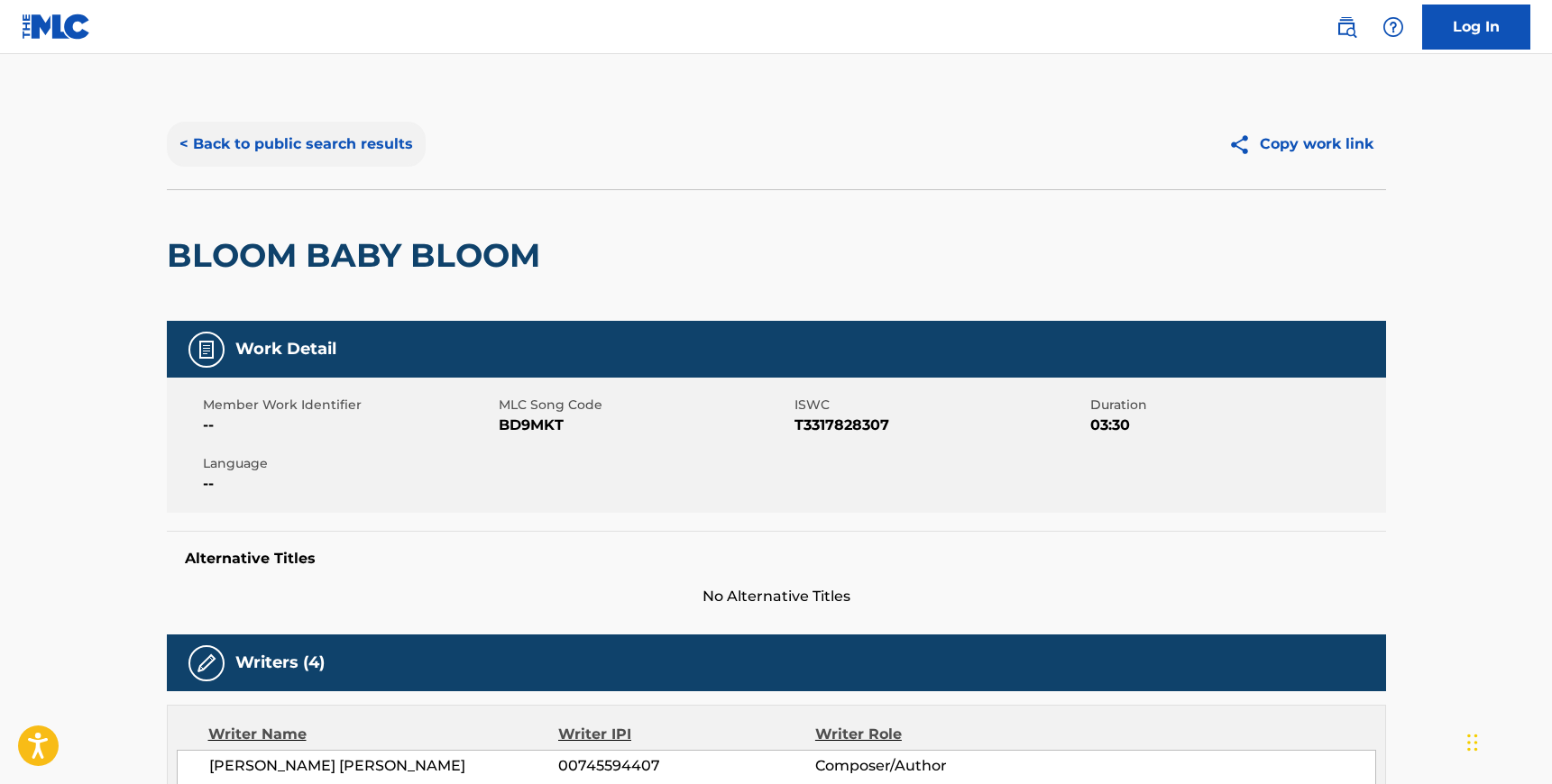
click at [178, 161] on button "< Back to public search results" at bounding box center [296, 145] width 258 height 45
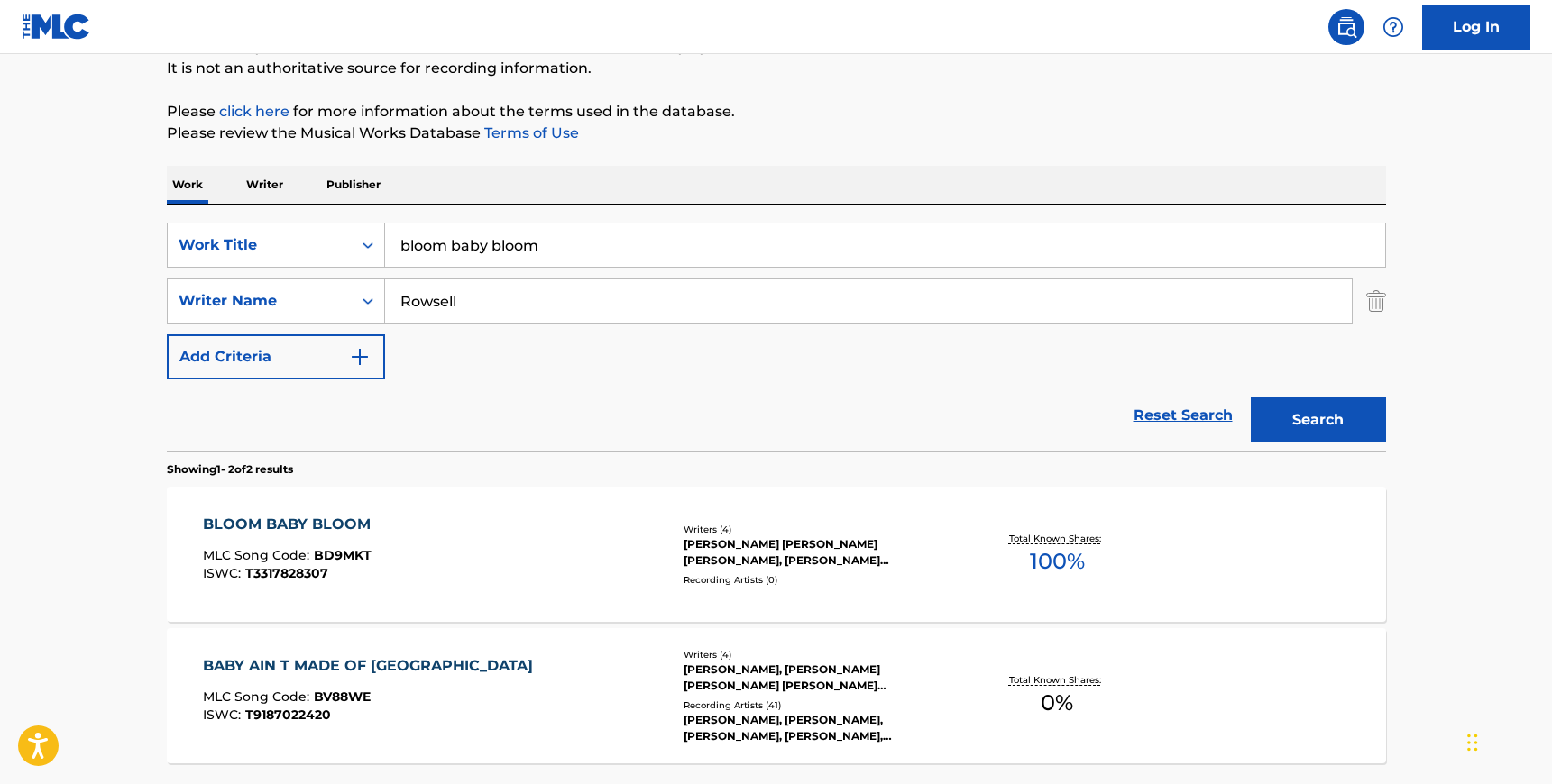
click at [458, 300] on input "Rowsell" at bounding box center [868, 301] width 967 height 43
paste input "[PERSON_NAME]"
type input "[PERSON_NAME]"
click at [453, 244] on input "bloom baby bloom" at bounding box center [885, 245] width 1001 height 43
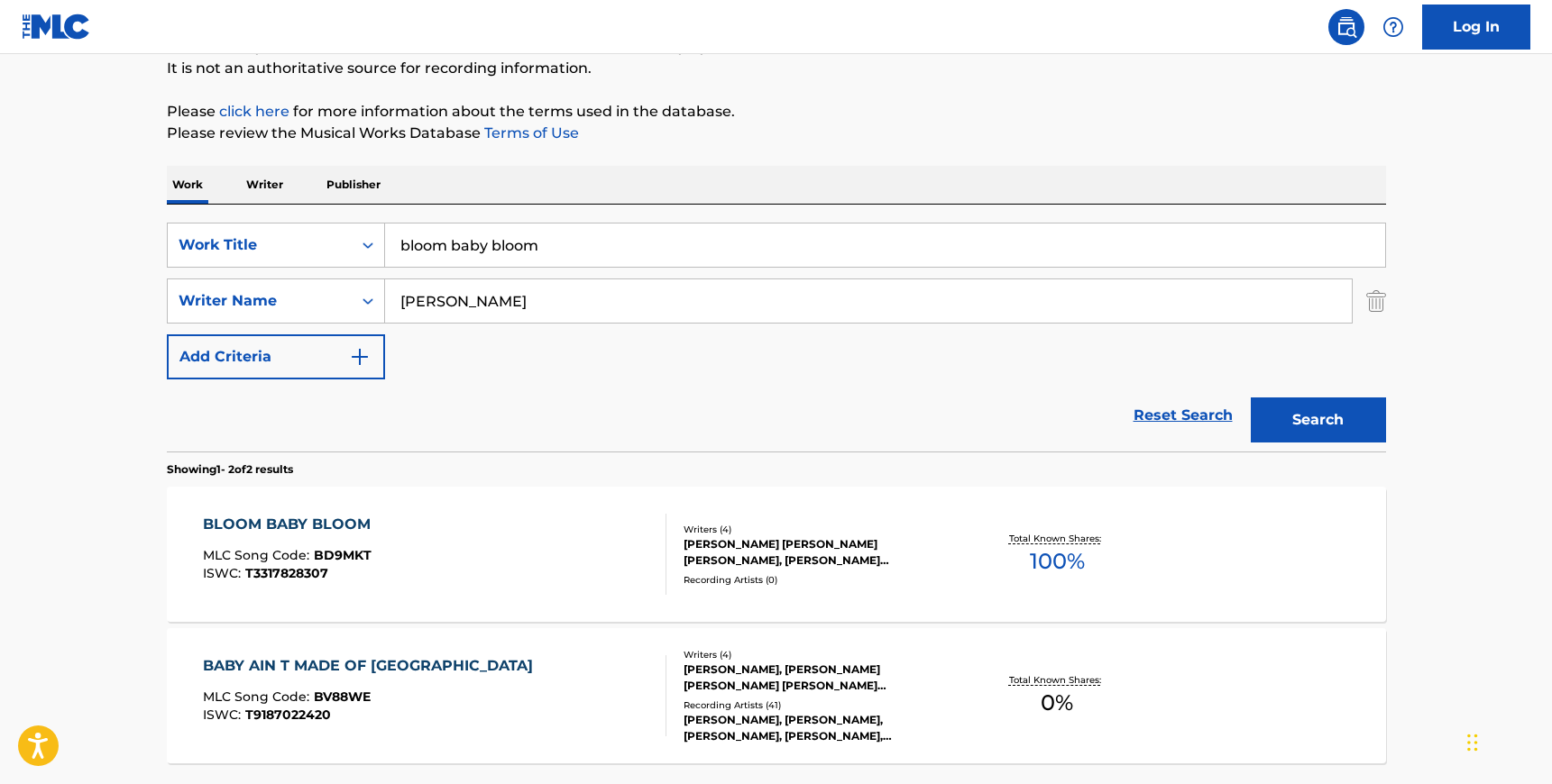
click at [453, 244] on input "bloom baby bloom" at bounding box center [885, 245] width 1001 height 43
type input "si manana me muero"
click at [1250, 397] on button "Search" at bounding box center [1318, 420] width 135 height 45
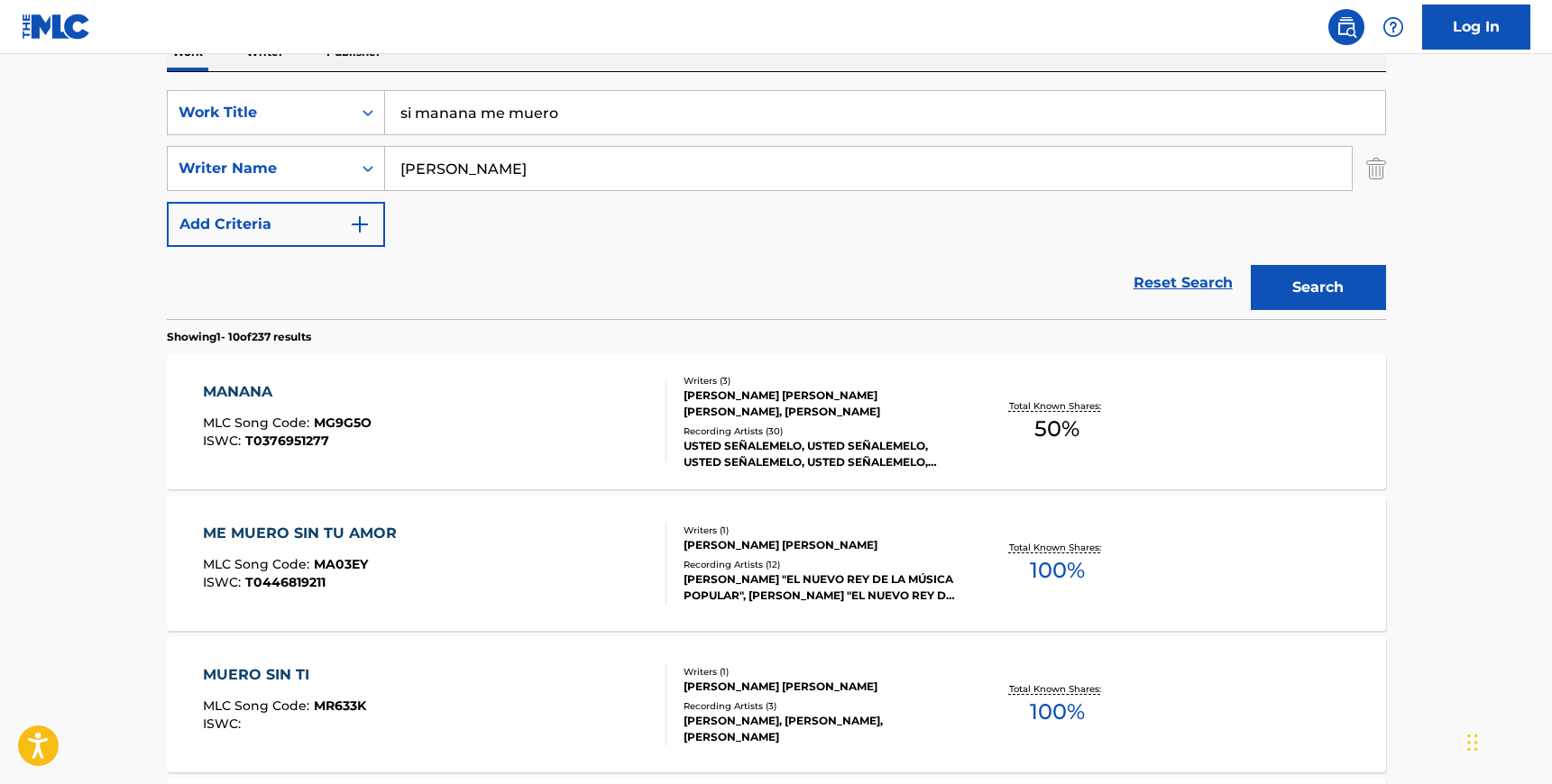
scroll to position [237, 0]
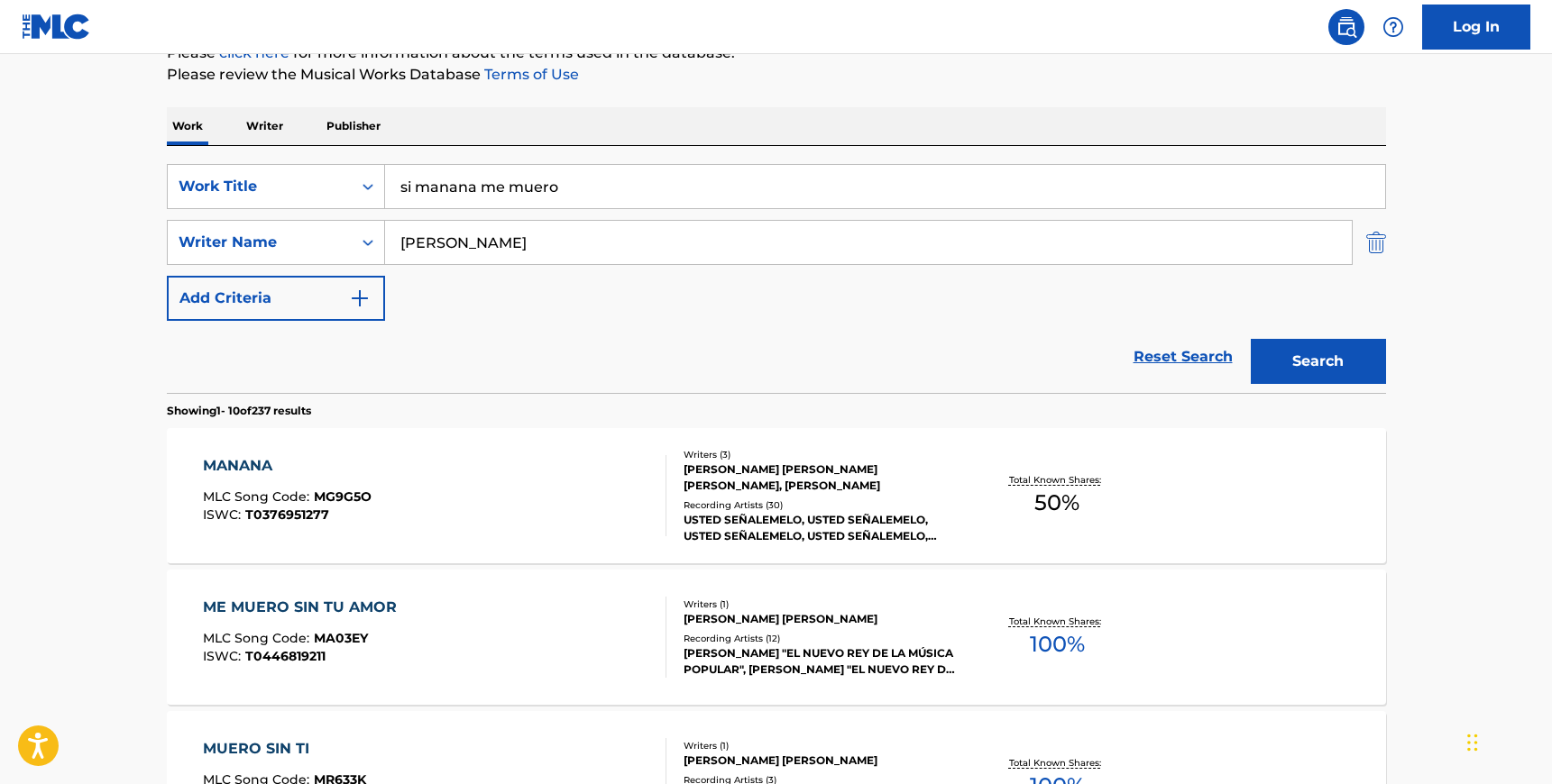
click at [1382, 244] on img "Search Form" at bounding box center [1375, 242] width 20 height 45
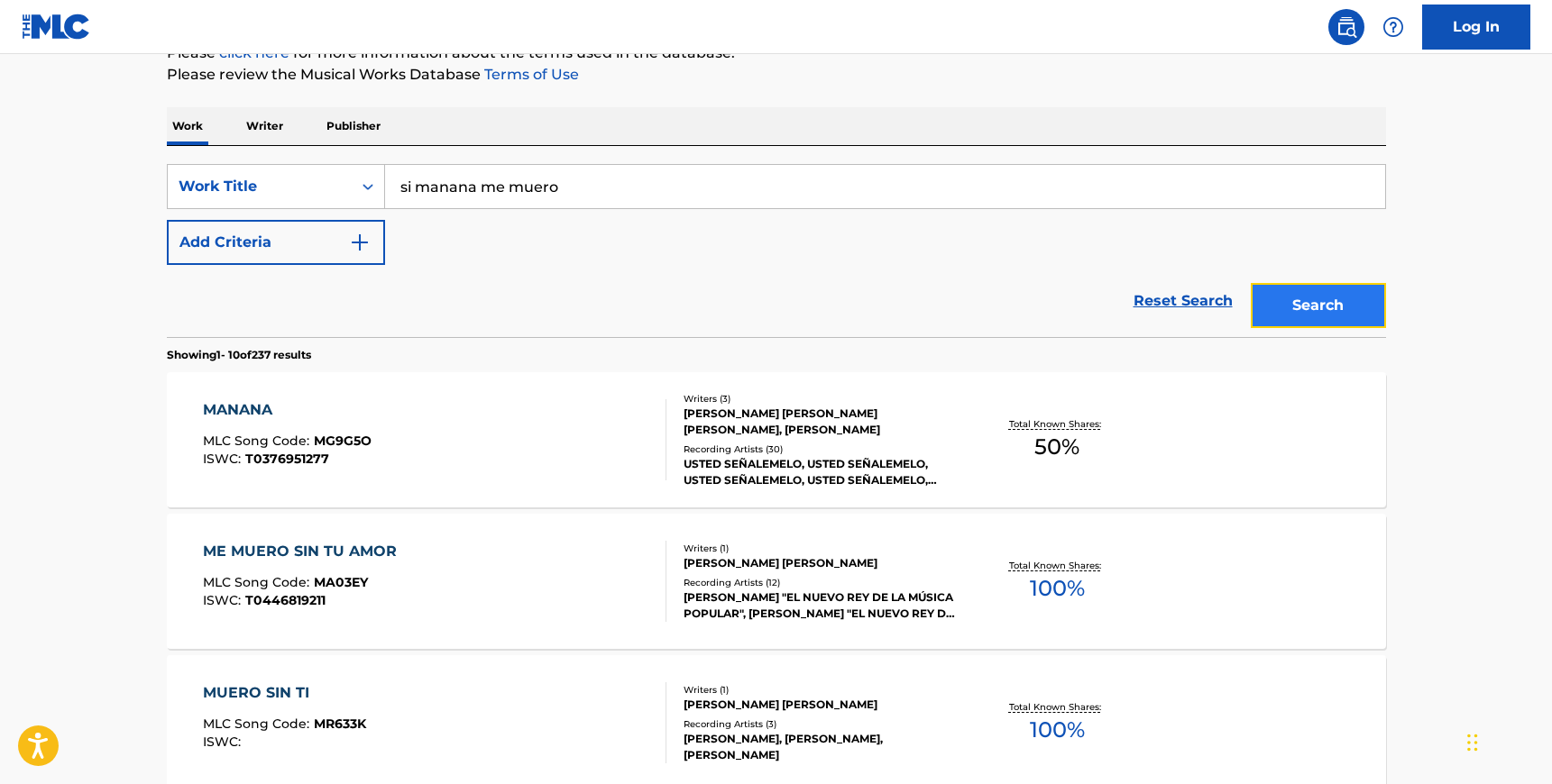
click at [1354, 307] on button "Search" at bounding box center [1318, 305] width 135 height 45
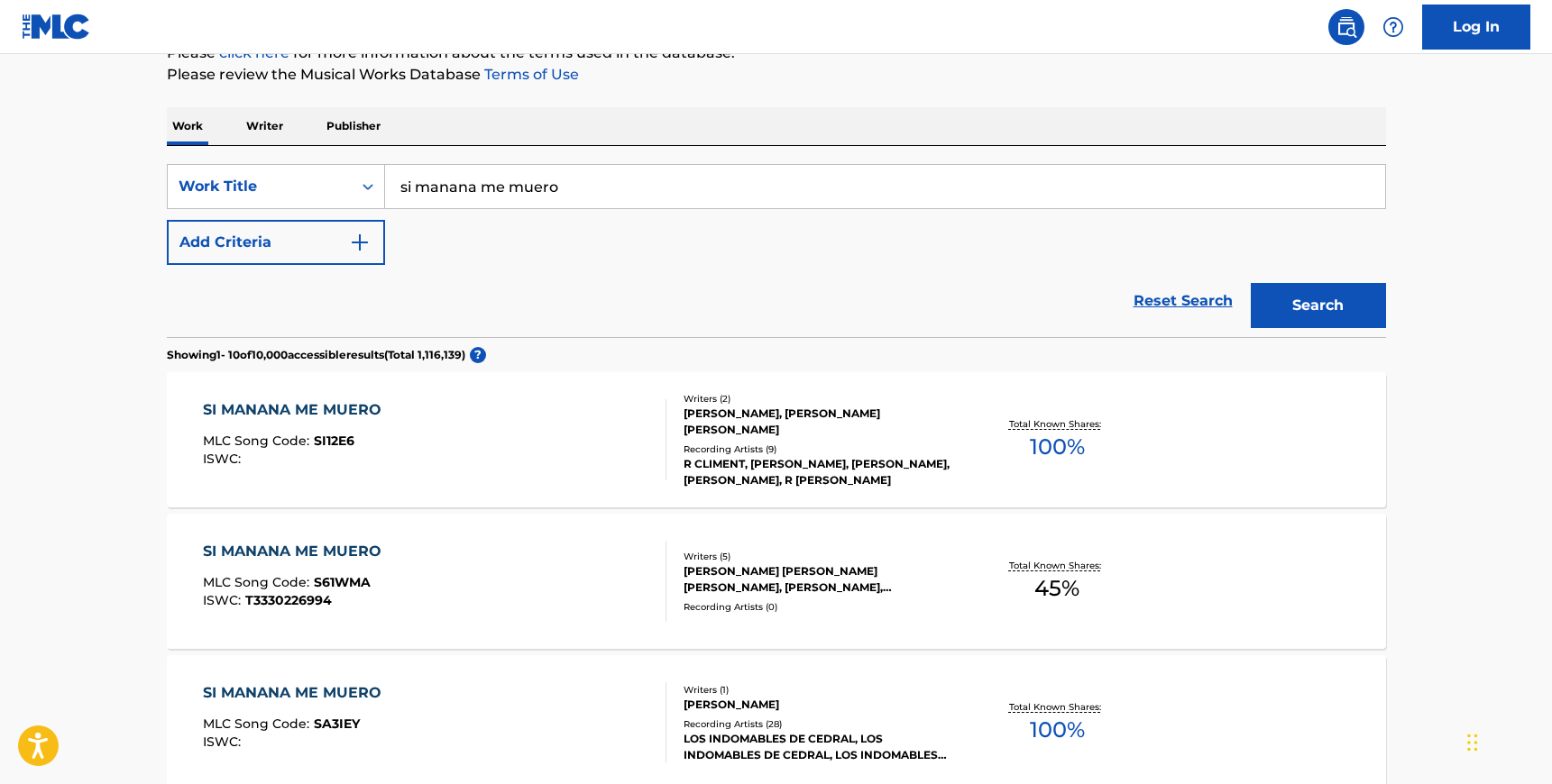
click at [621, 584] on div "SI MANANA ME MUERO MLC Song Code : S61WMA ISWC : T3330226994" at bounding box center [434, 581] width 463 height 81
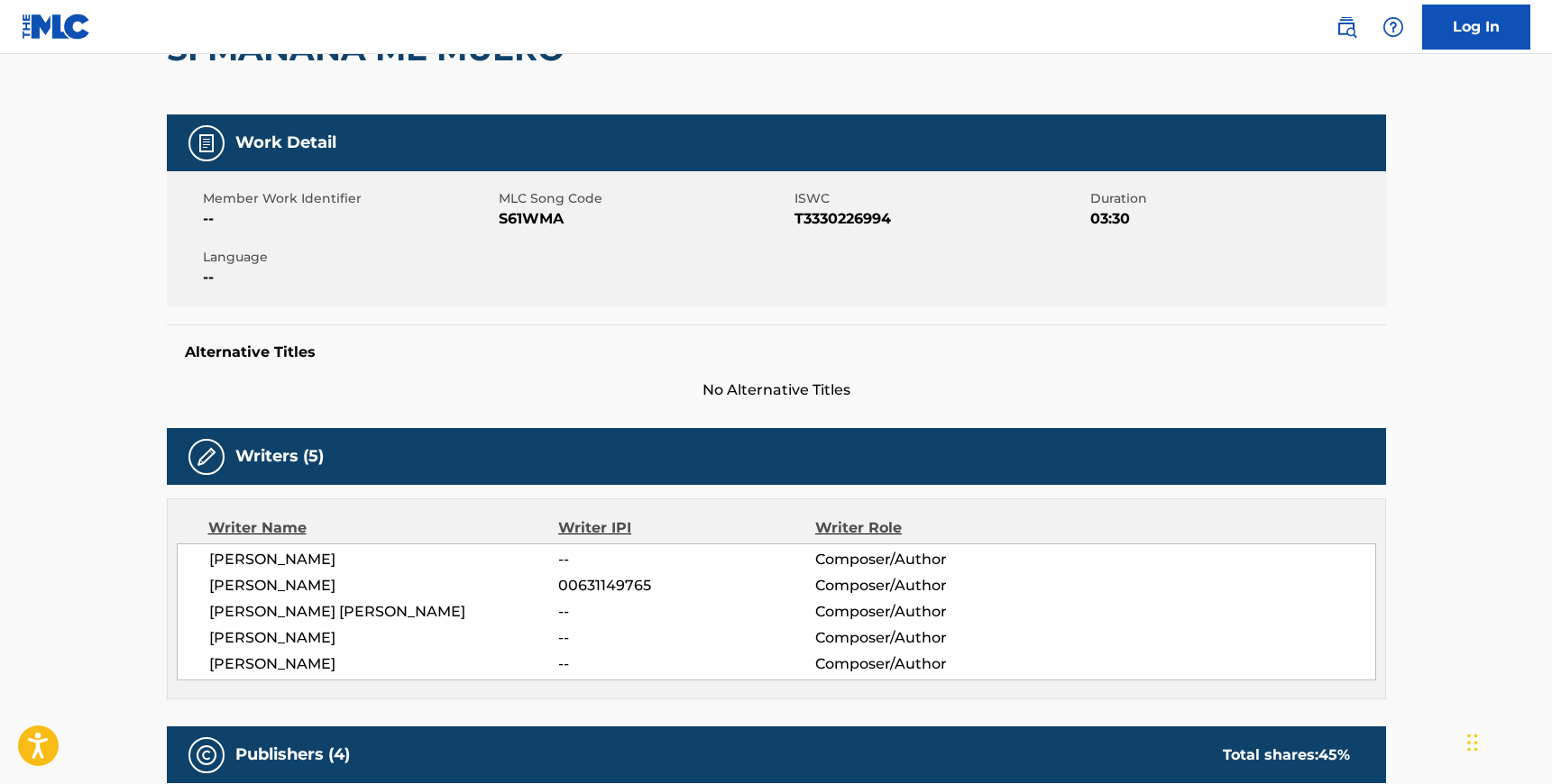
scroll to position [232, 0]
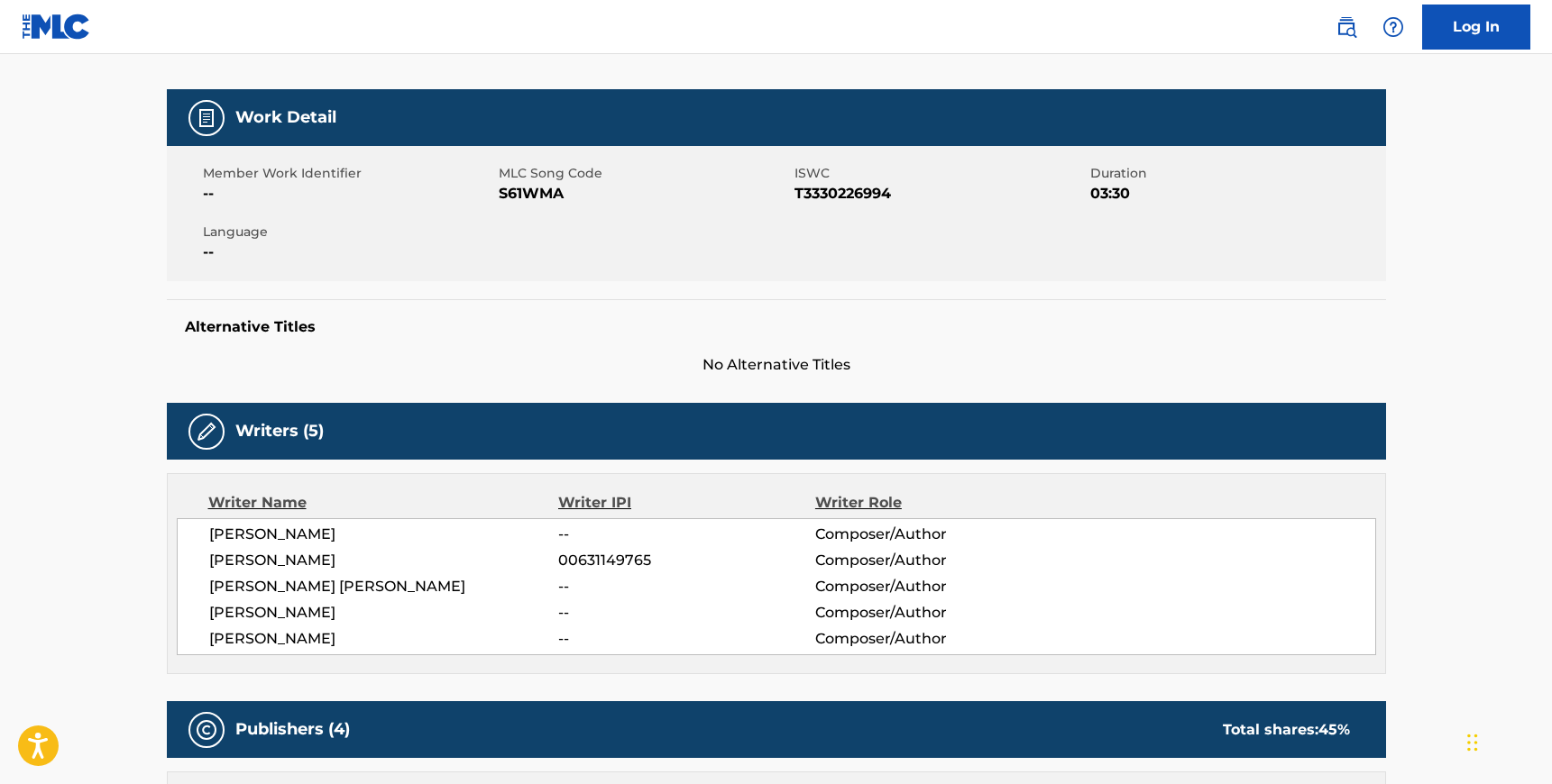
click at [523, 206] on div "Member Work Identifier -- MLC Song Code S61WMA ISWC T3330226994 Duration 03:30 …" at bounding box center [777, 214] width 1219 height 135
click at [523, 200] on span "S61WMA" at bounding box center [644, 193] width 291 height 22
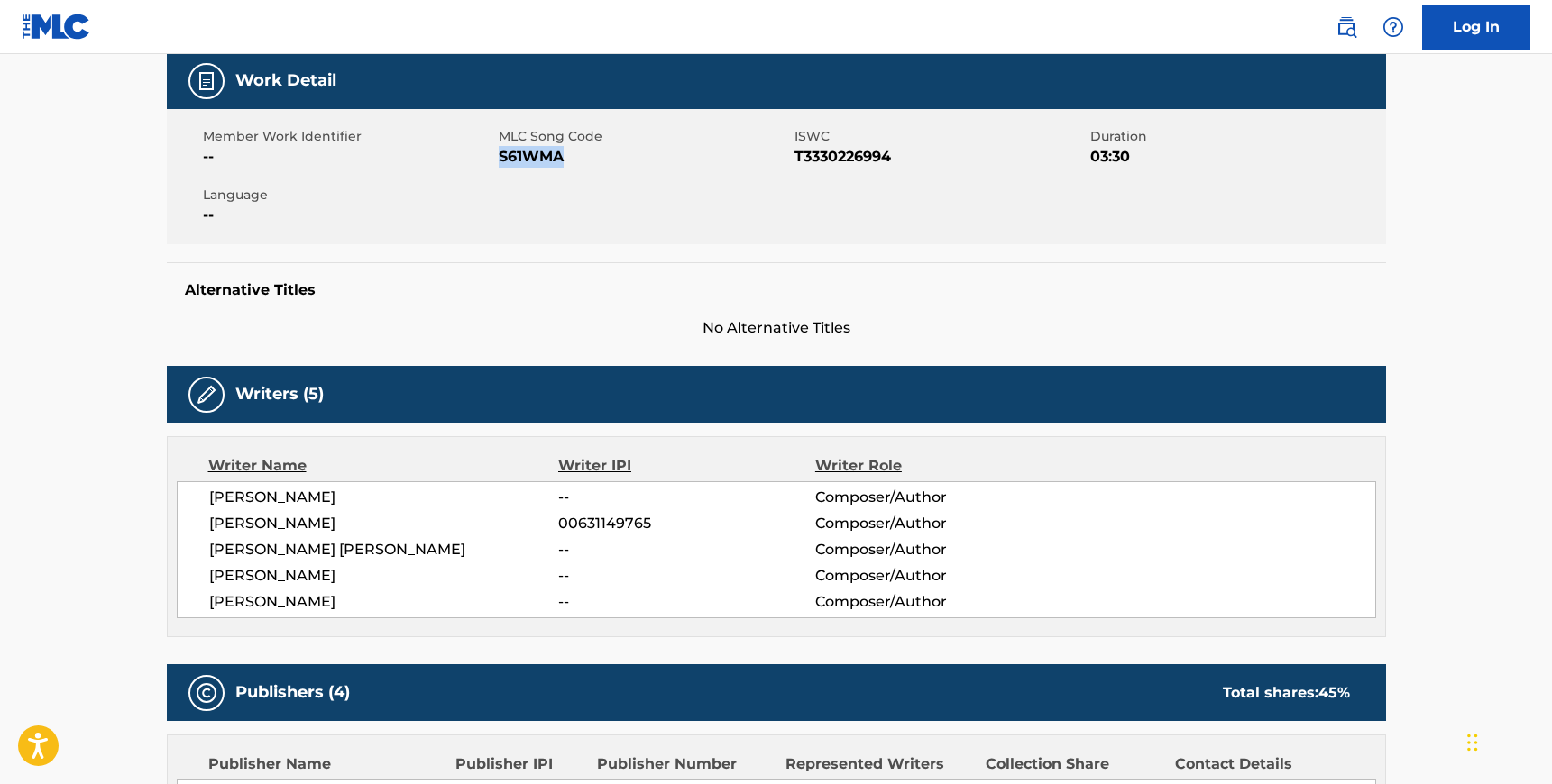
scroll to position [281, 0]
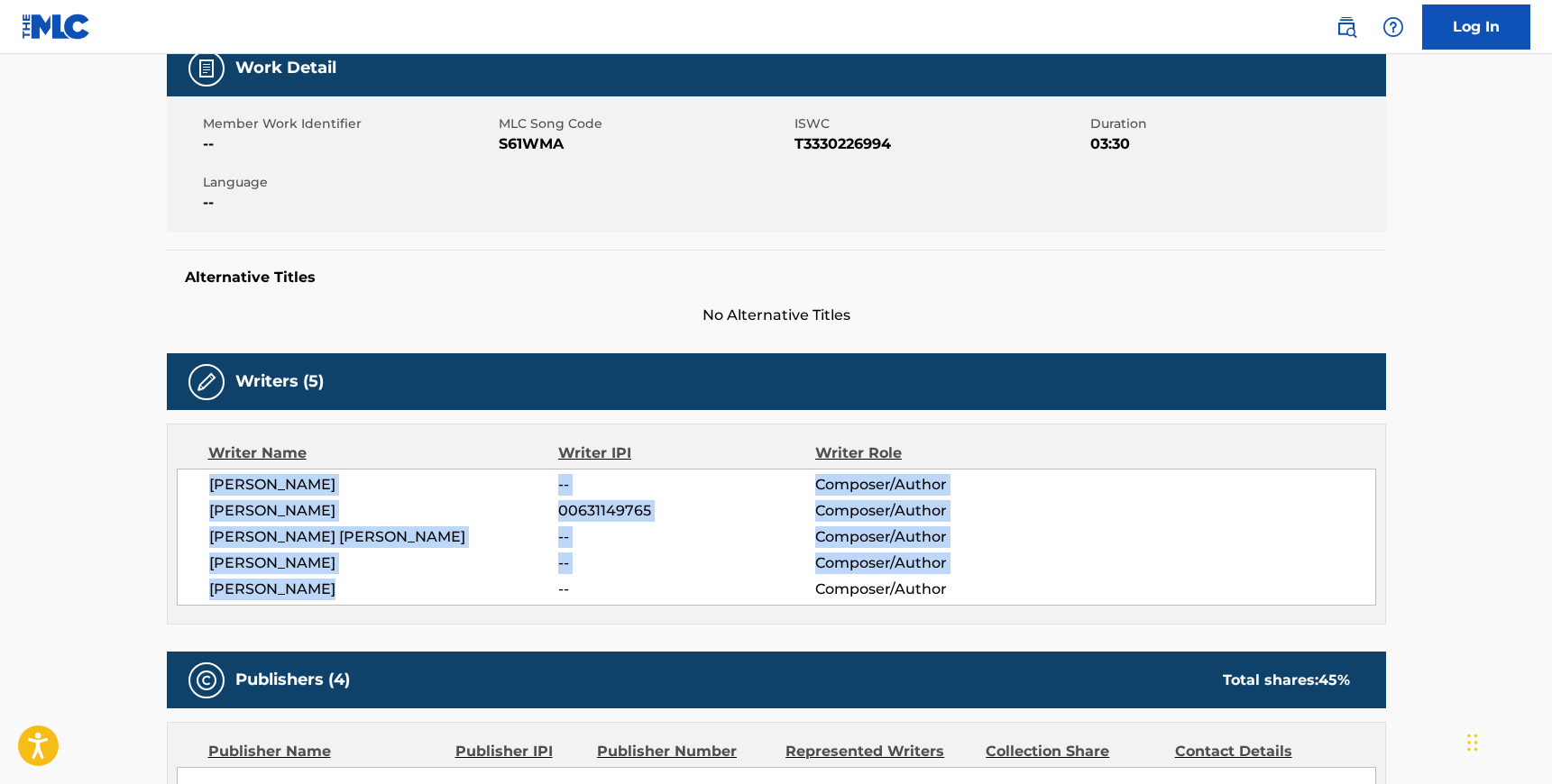
drag, startPoint x: 346, startPoint y: 590, endPoint x: 213, endPoint y: 484, distance: 170.1
click at [213, 484] on div "[PERSON_NAME] -- Composer/Author [PERSON_NAME] 00631149765 Composer/Author [PER…" at bounding box center [776, 537] width 1200 height 137
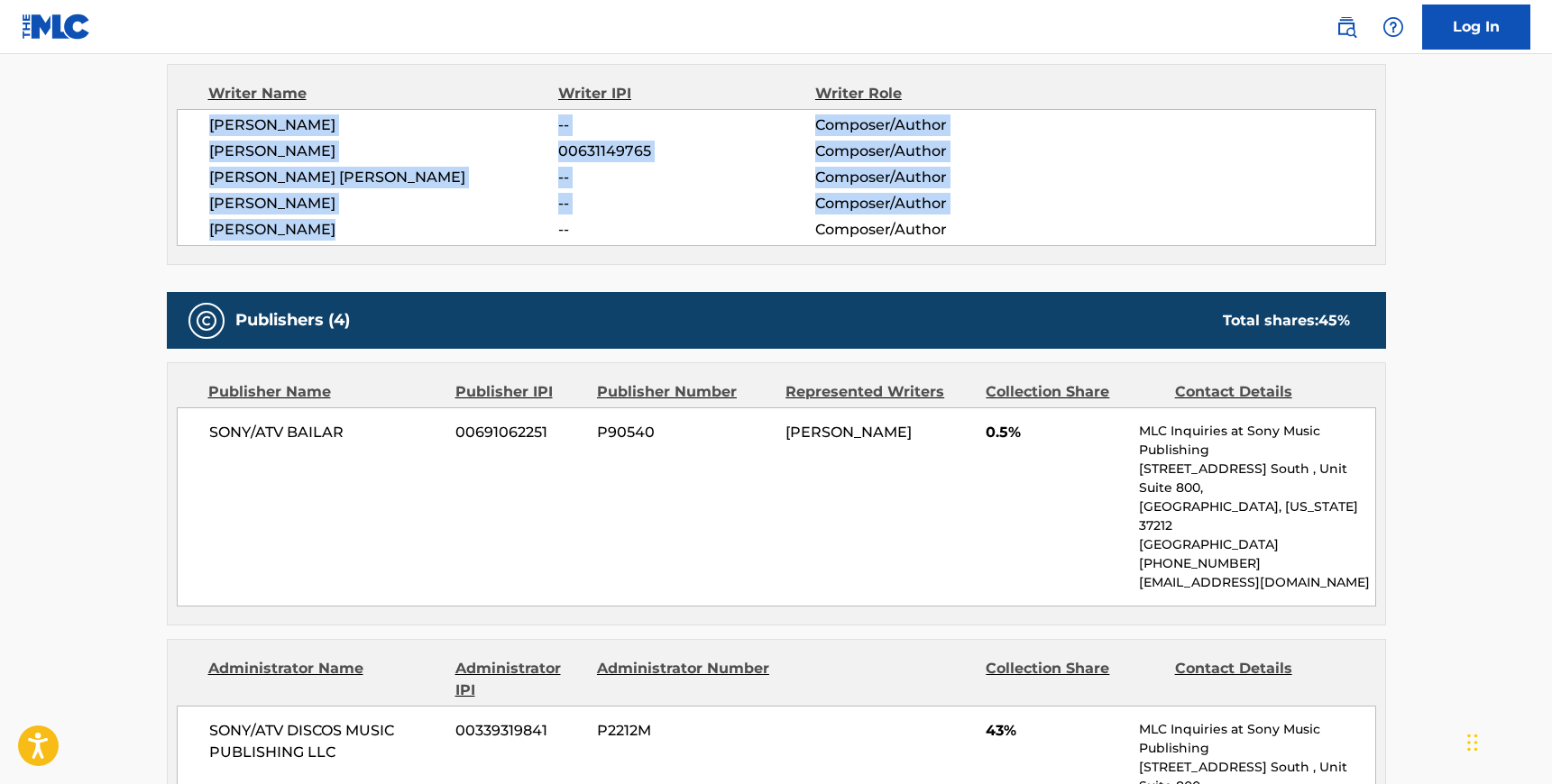
scroll to position [664, 0]
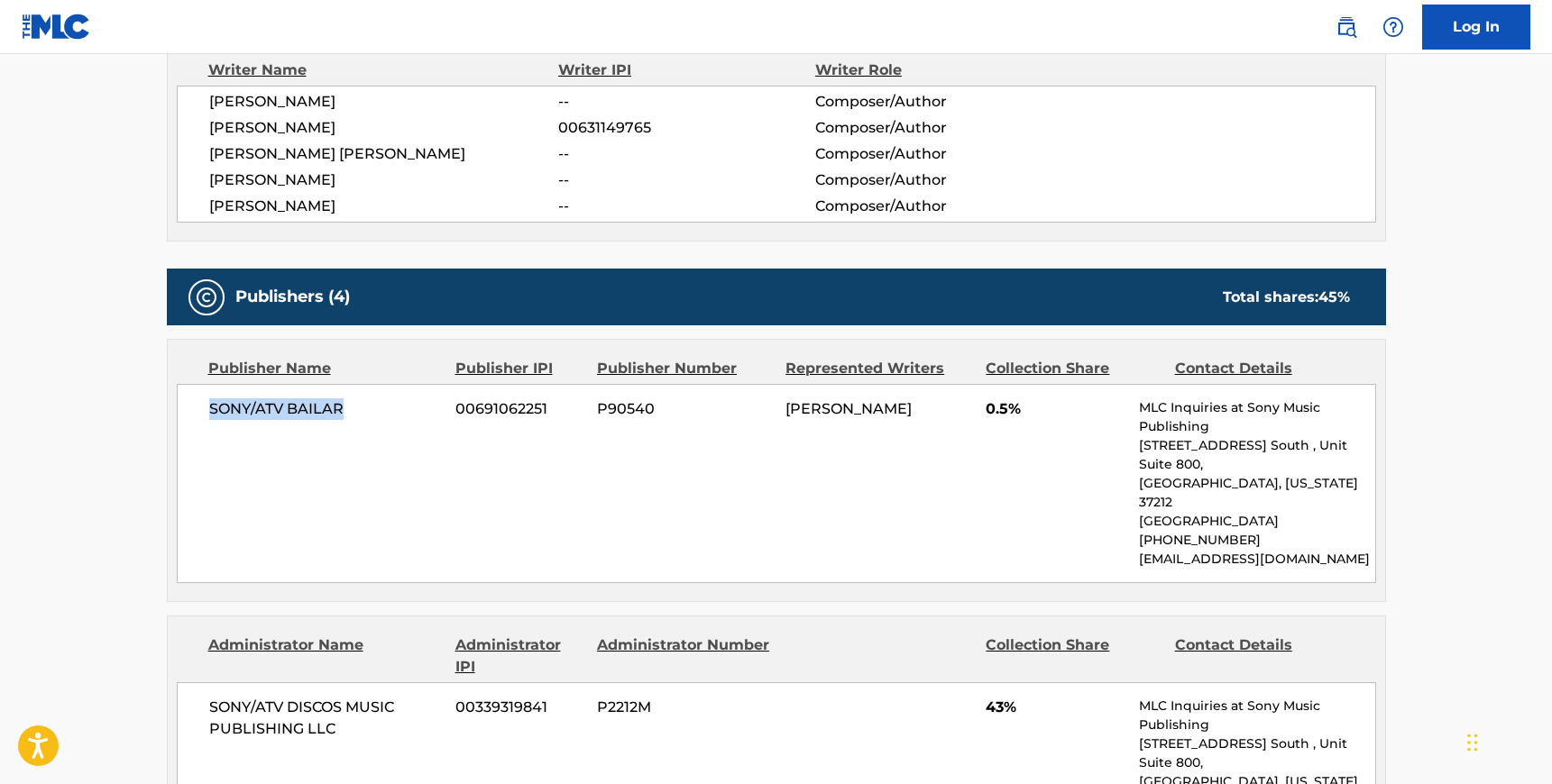
drag, startPoint x: 342, startPoint y: 407, endPoint x: 204, endPoint y: 402, distance: 138.1
click at [204, 402] on div "SONY/ATV BAILAR 00691062251 P90540 [PERSON_NAME] 0.5% MLC Inquiries at Sony Mus…" at bounding box center [776, 484] width 1200 height 199
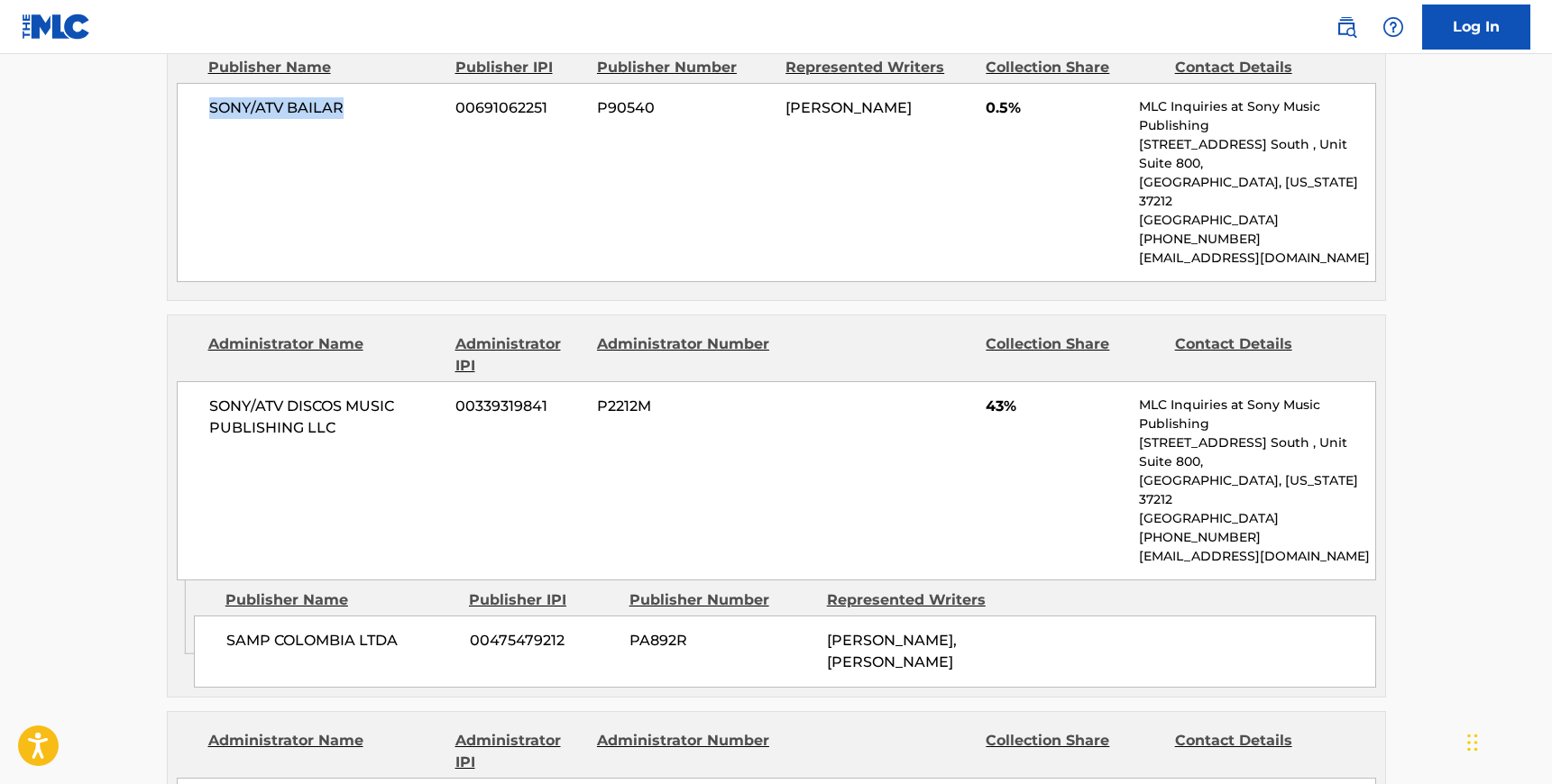
scroll to position [969, 0]
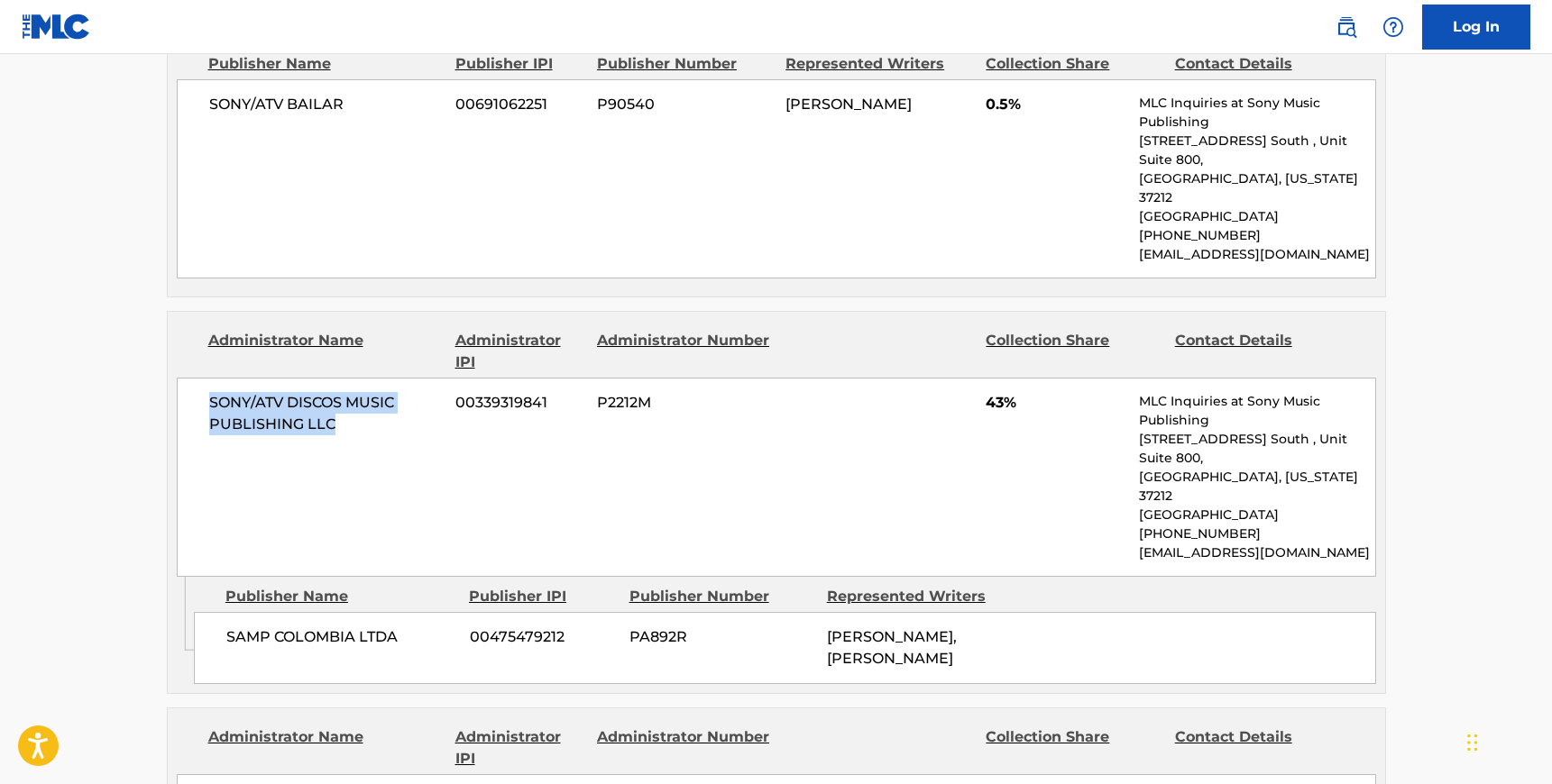
drag, startPoint x: 334, startPoint y: 389, endPoint x: 206, endPoint y: 362, distance: 130.8
click at [206, 377] on div "SONY/ATV DISCOS MUSIC PUBLISHING LLC 00339319841 P2212M 43% MLC Inquiries at So…" at bounding box center [776, 477] width 1200 height 199
drag, startPoint x: 404, startPoint y: 552, endPoint x: 231, endPoint y: 545, distance: 173.1
click at [231, 612] on div "SAMP COLOMBIA LTDA 00475479212 PA892R [PERSON_NAME], [PERSON_NAME]" at bounding box center [784, 648] width 1182 height 72
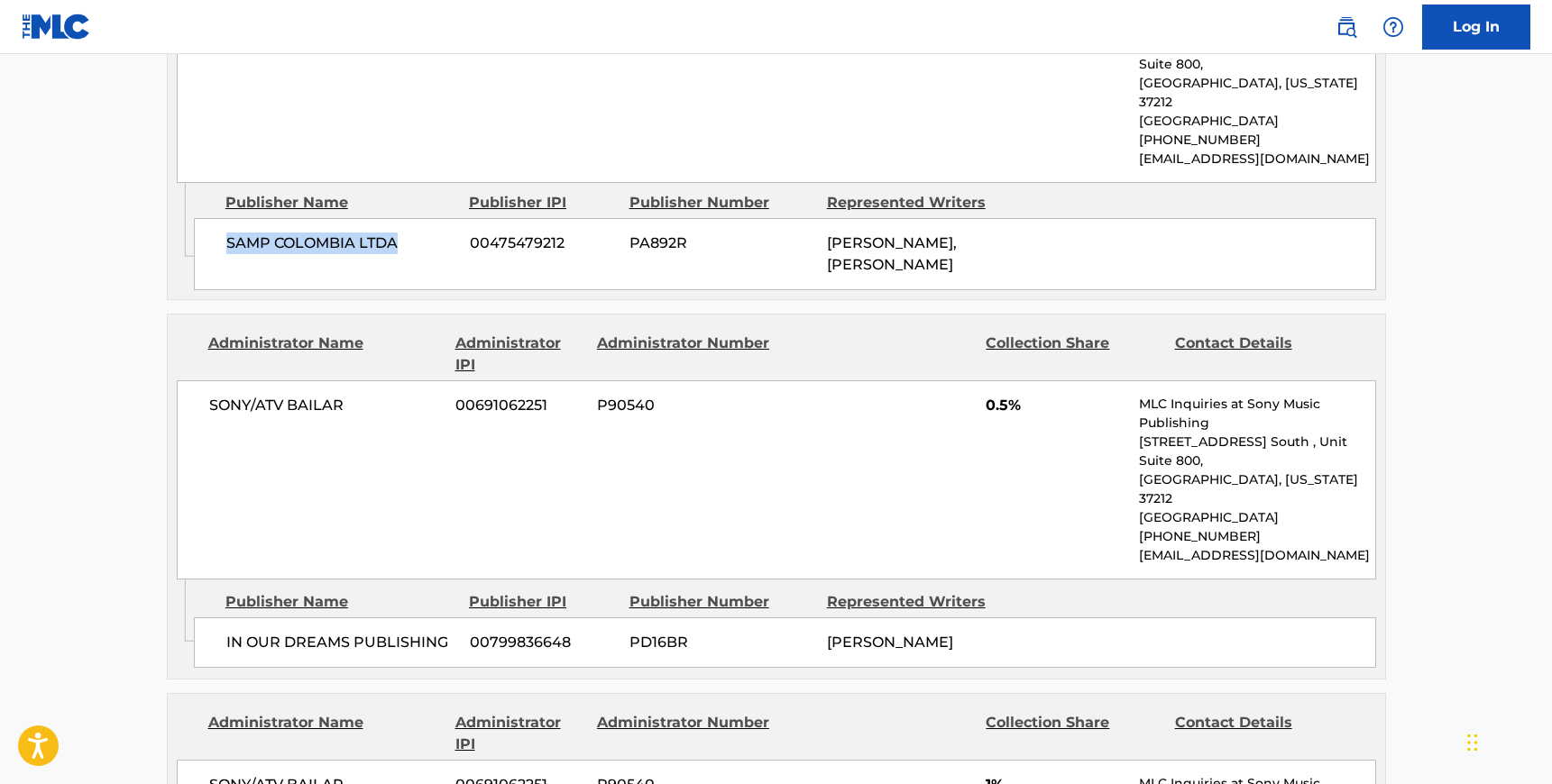
scroll to position [1387, 0]
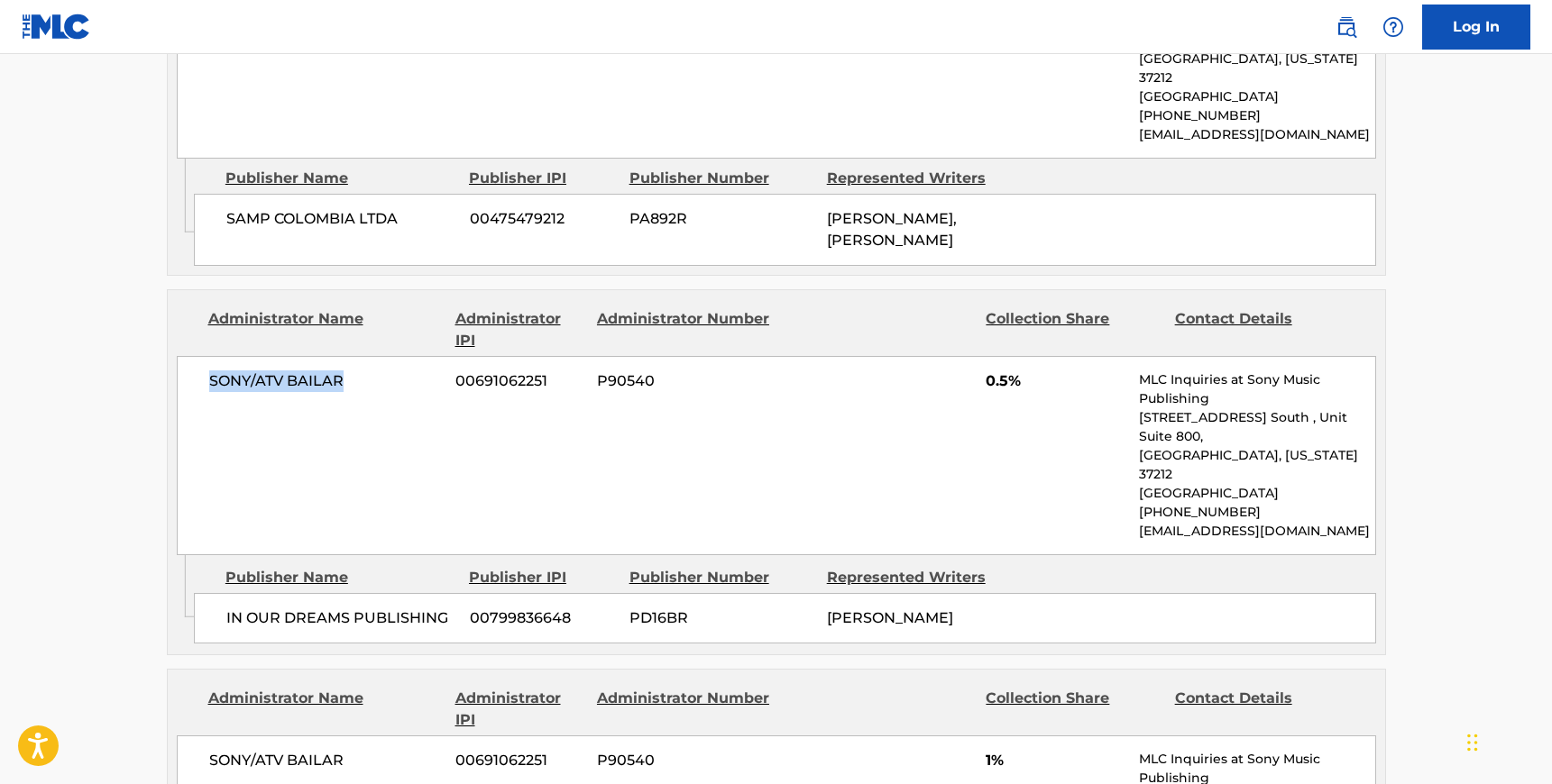
drag, startPoint x: 349, startPoint y: 300, endPoint x: 207, endPoint y: 301, distance: 142.0
click at [207, 356] on div "SONY/ATV BAILAR 00691062251 P90540 0.5% MLC Inquiries at Sony Music Publishing …" at bounding box center [776, 455] width 1200 height 199
drag, startPoint x: 443, startPoint y: 503, endPoint x: 213, endPoint y: 496, distance: 230.1
click at [213, 593] on div "IN OUR DREAMS PUBLISHING 00799836648 PD16BR [PERSON_NAME]" at bounding box center [784, 619] width 1182 height 51
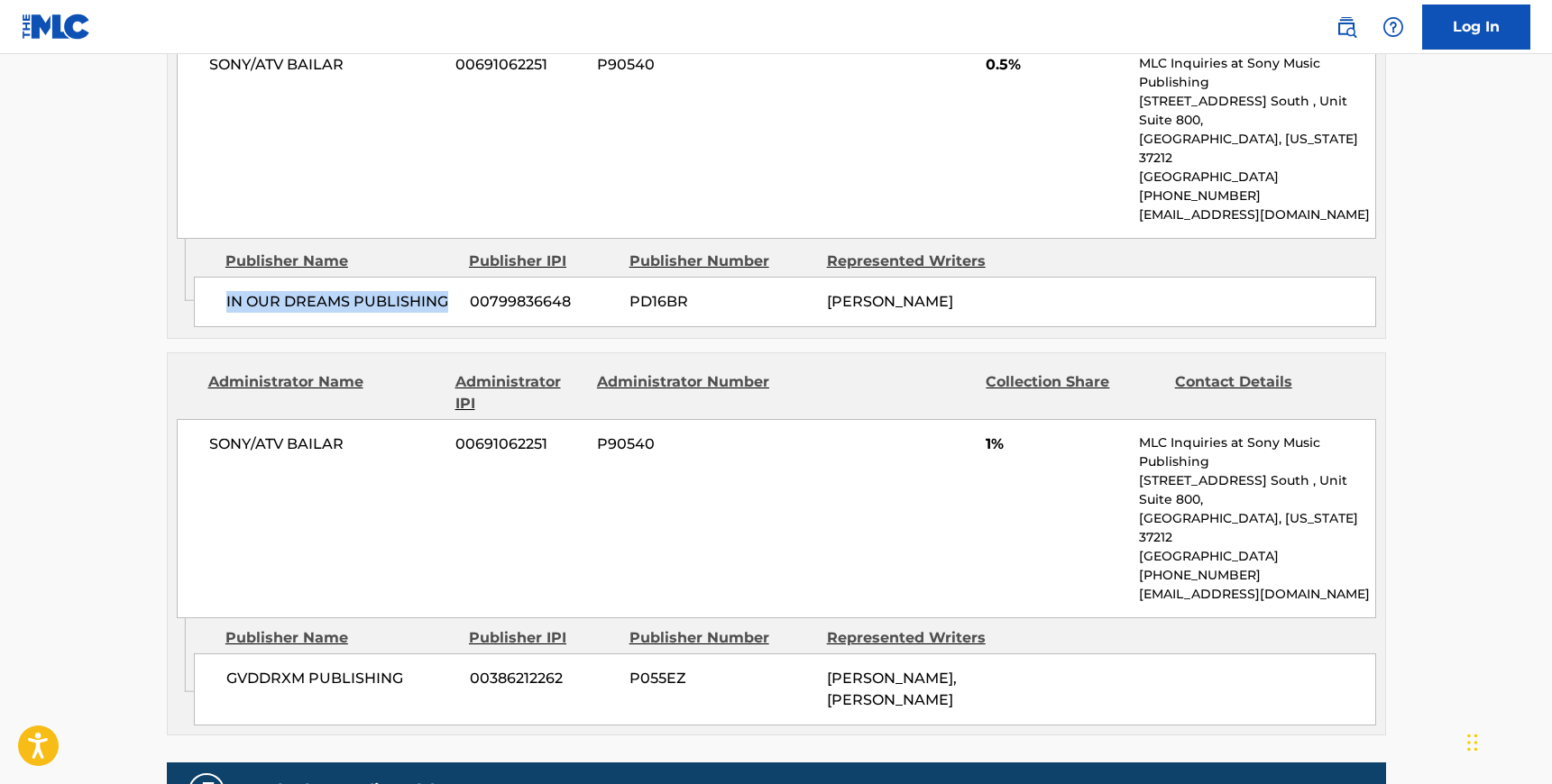
scroll to position [1752, 0]
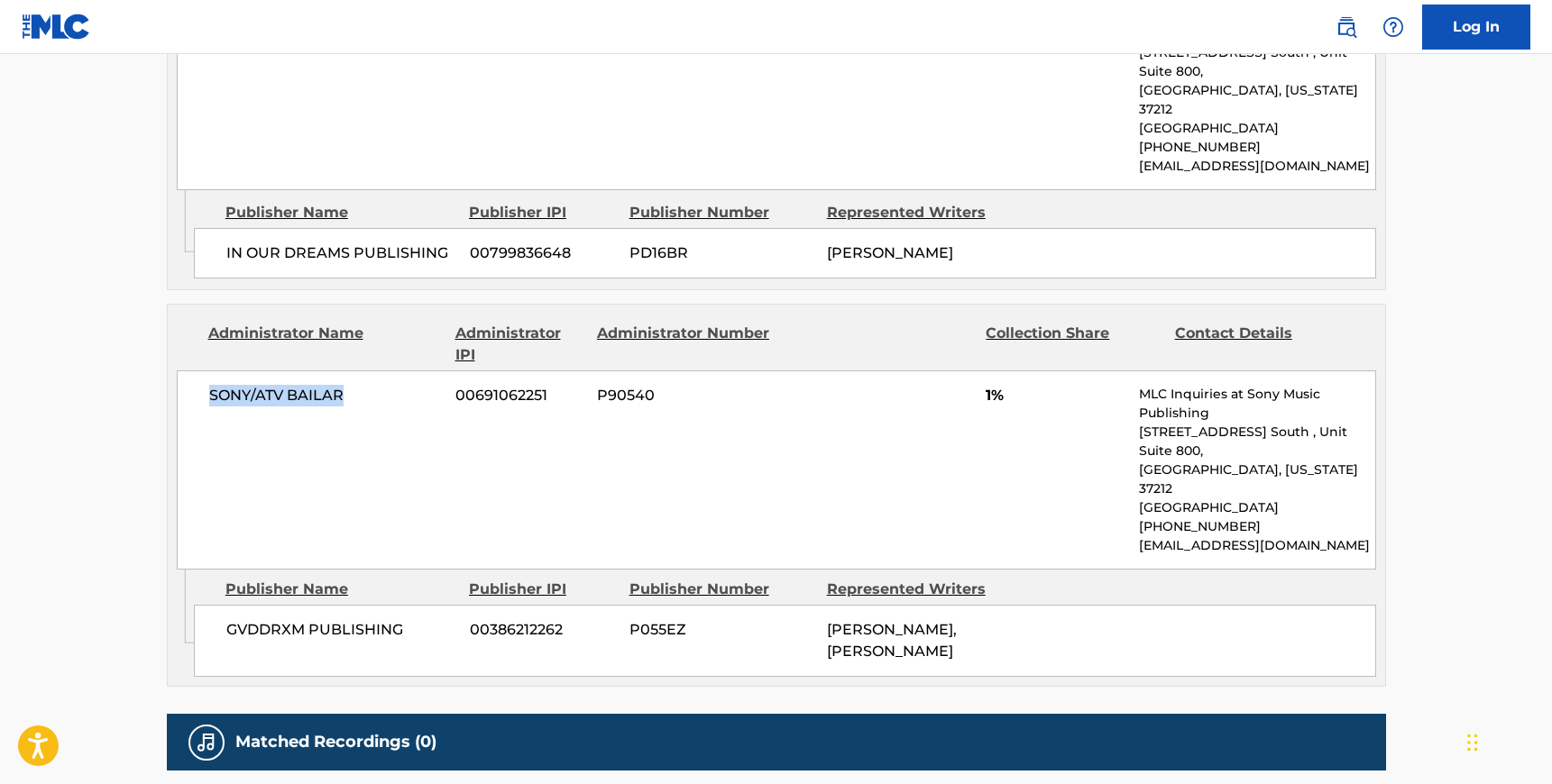
drag, startPoint x: 345, startPoint y: 278, endPoint x: 210, endPoint y: 275, distance: 135.0
click at [210, 385] on span "SONY/ATV BAILAR" at bounding box center [326, 395] width 234 height 22
drag, startPoint x: 398, startPoint y: 473, endPoint x: 223, endPoint y: 469, distance: 175.0
click at [223, 605] on div "GVDDRXM PUBLISHING 00386212262 P055EZ [PERSON_NAME], [PERSON_NAME]" at bounding box center [784, 640] width 1182 height 72
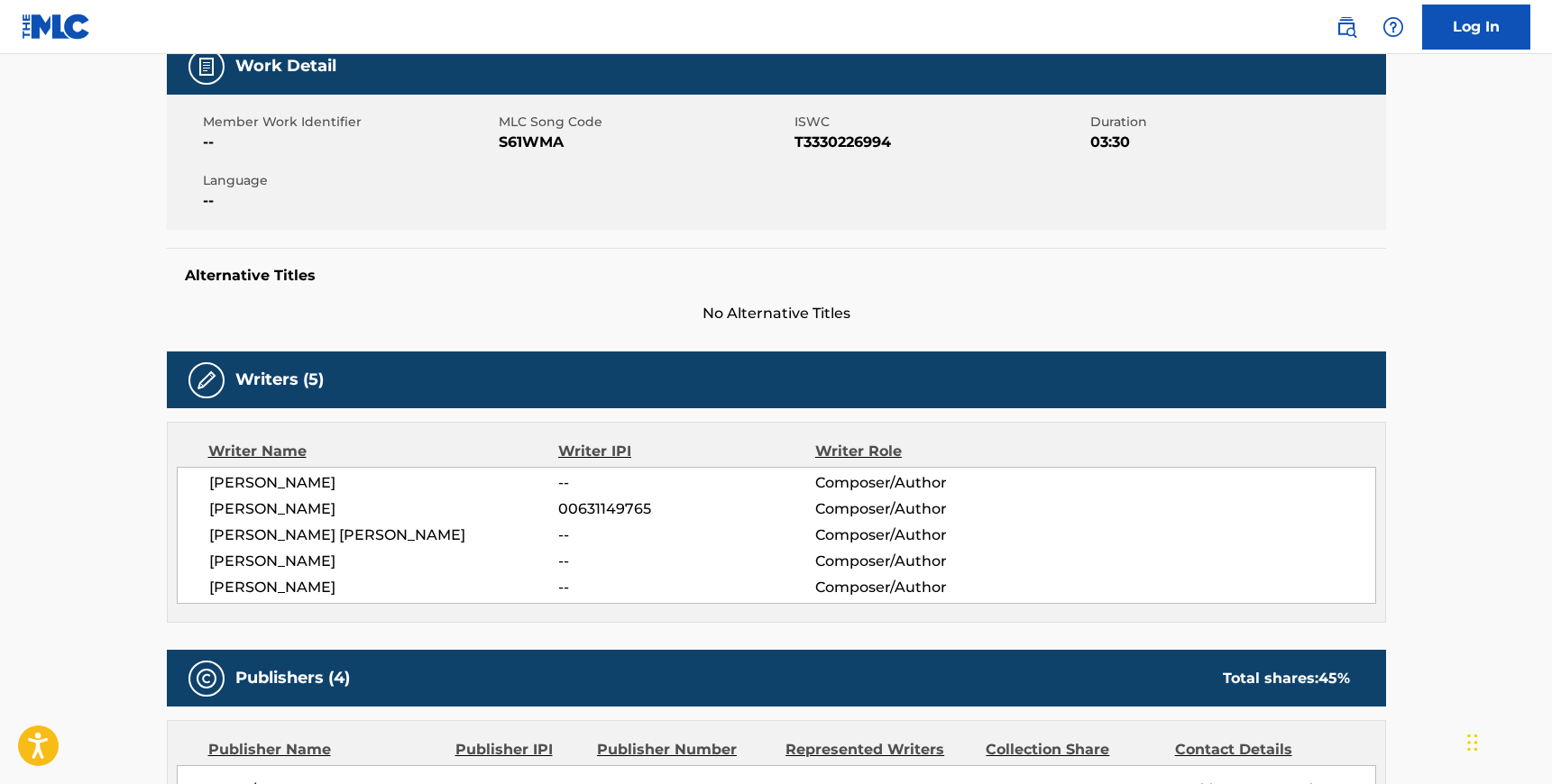
scroll to position [0, 0]
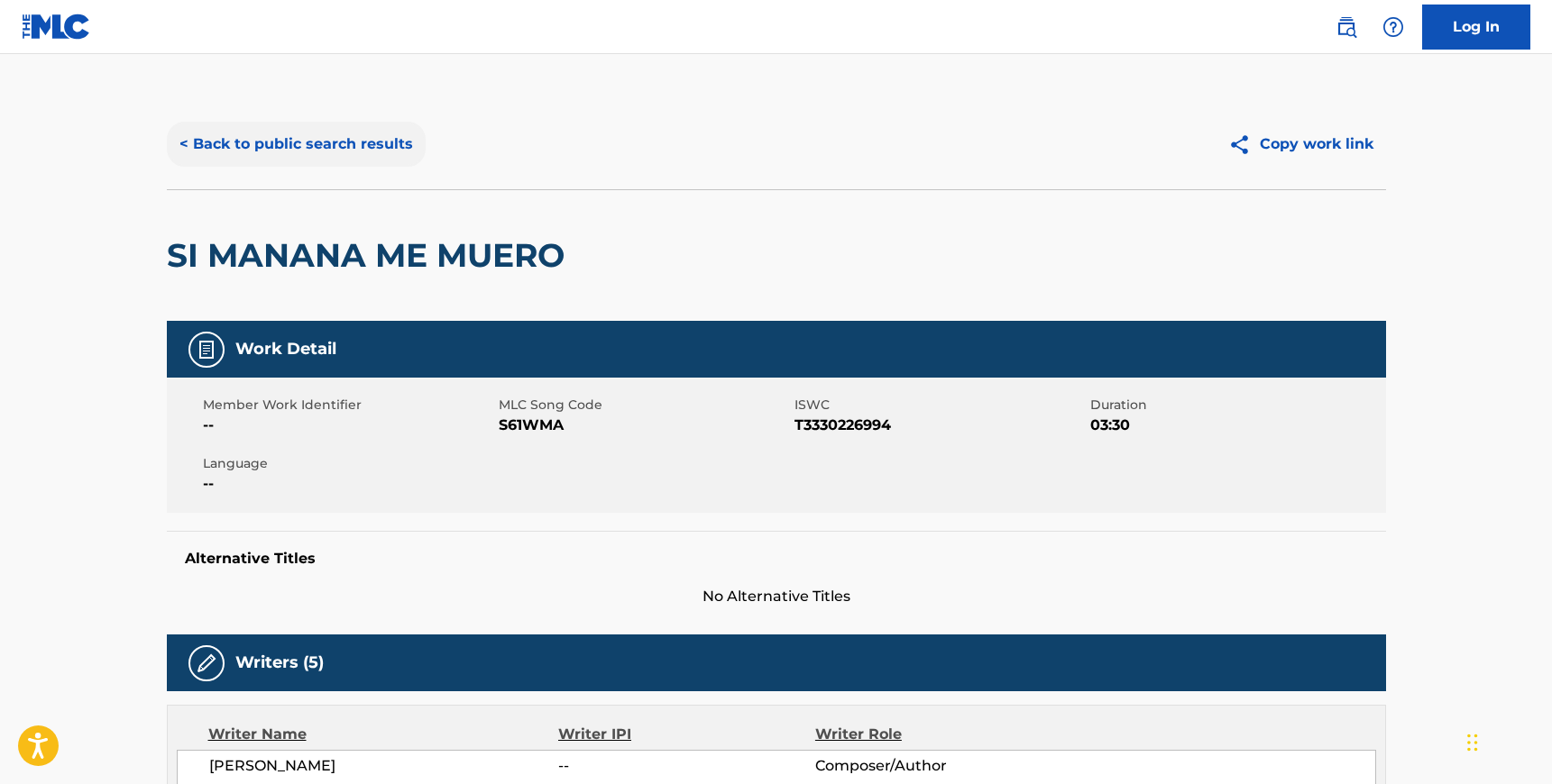
click at [294, 124] on button "< Back to public search results" at bounding box center [296, 145] width 258 height 45
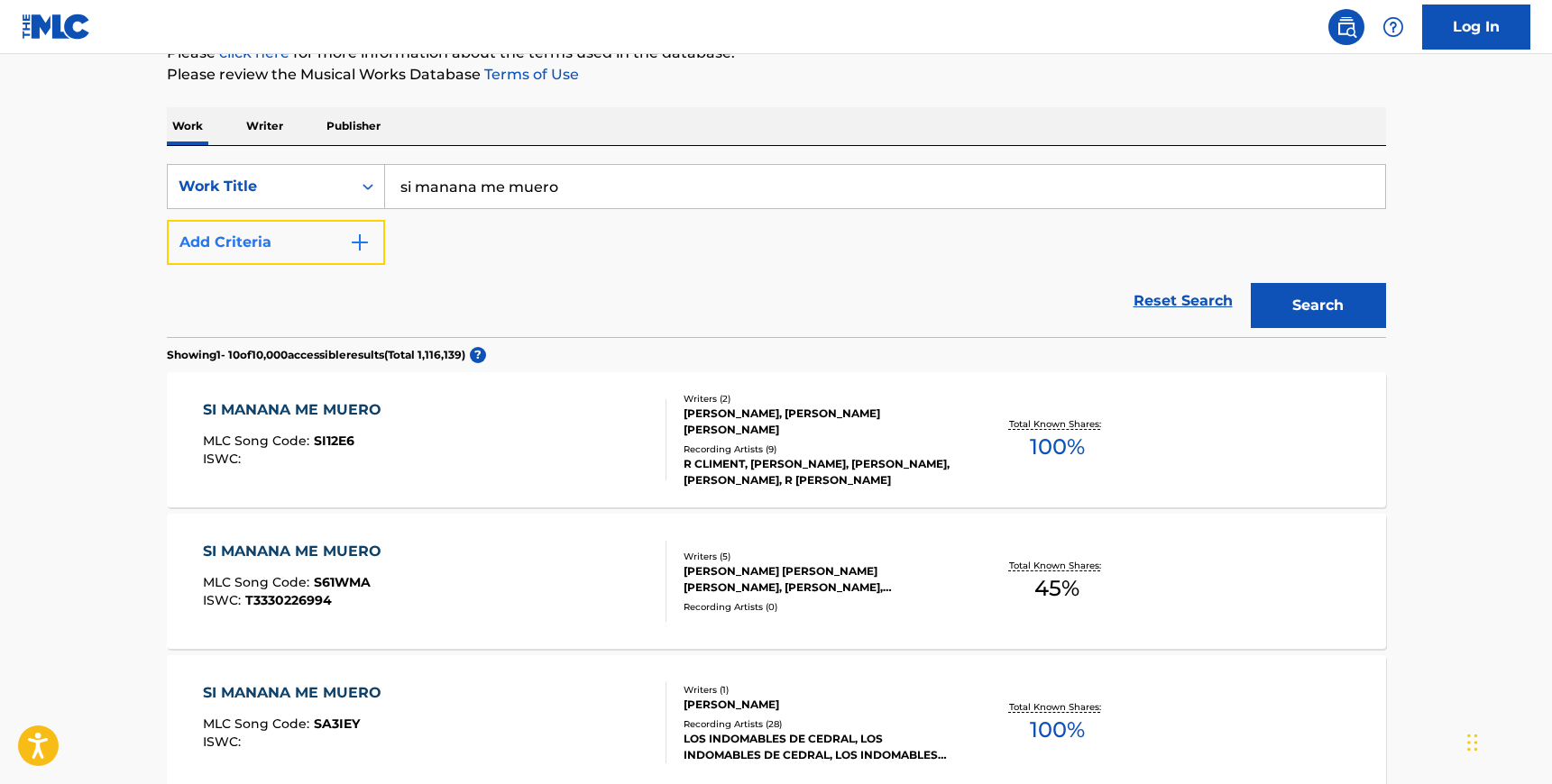
click at [330, 250] on button "Add Criteria" at bounding box center [276, 242] width 218 height 45
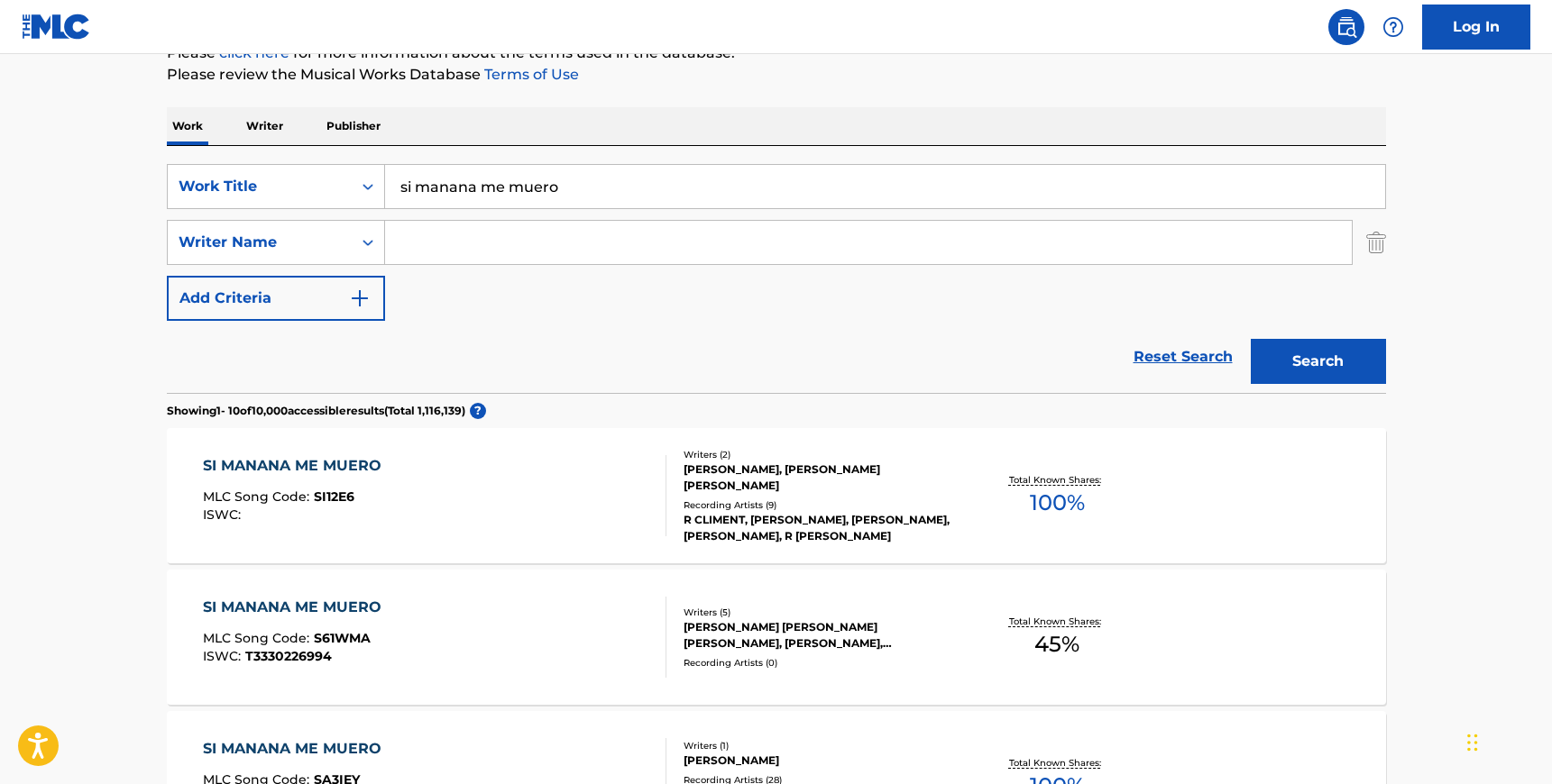
click at [477, 250] on input "Search Form" at bounding box center [868, 242] width 967 height 43
paste input "[PERSON_NAME]"
type input "[PERSON_NAME]"
click at [460, 176] on input "si manana me muero" at bounding box center [885, 187] width 1001 height 43
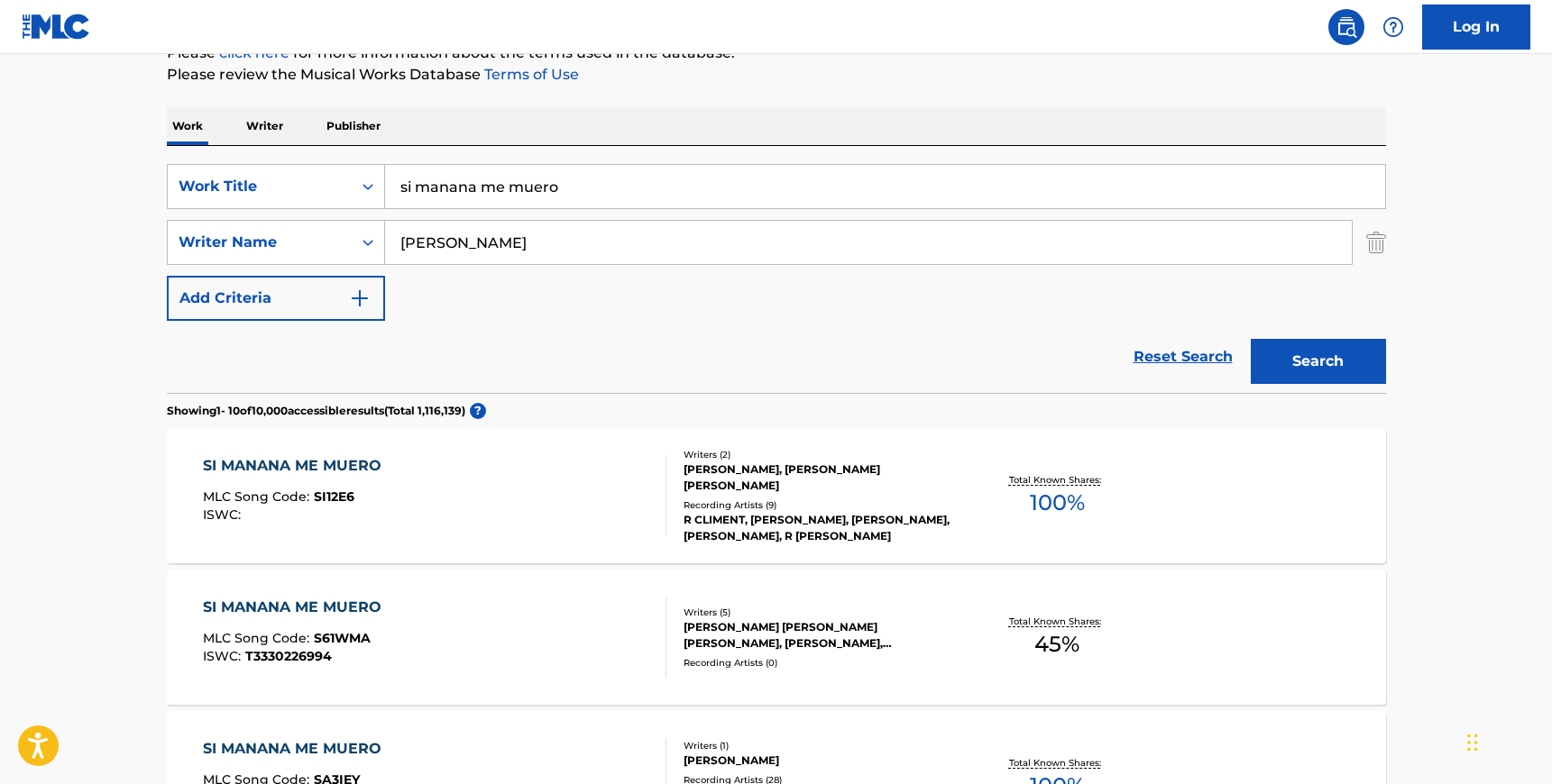
click at [460, 176] on input "si manana me muero" at bounding box center [885, 187] width 1001 height 43
type input "who am i"
click at [1250, 339] on button "Search" at bounding box center [1318, 361] width 135 height 45
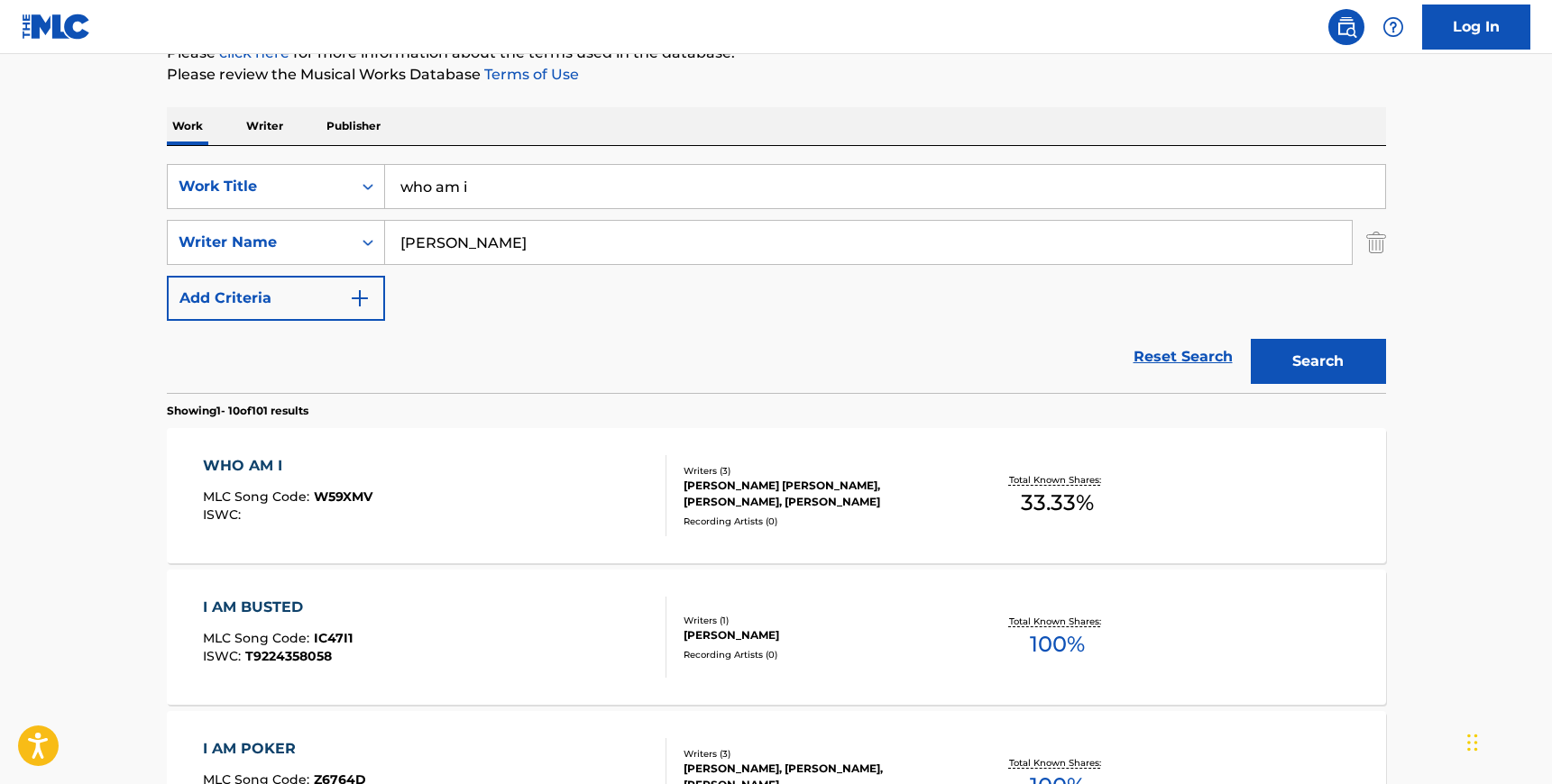
click at [447, 480] on div "WHO AM I MLC Song Code : W59XMV ISWC :" at bounding box center [434, 496] width 463 height 81
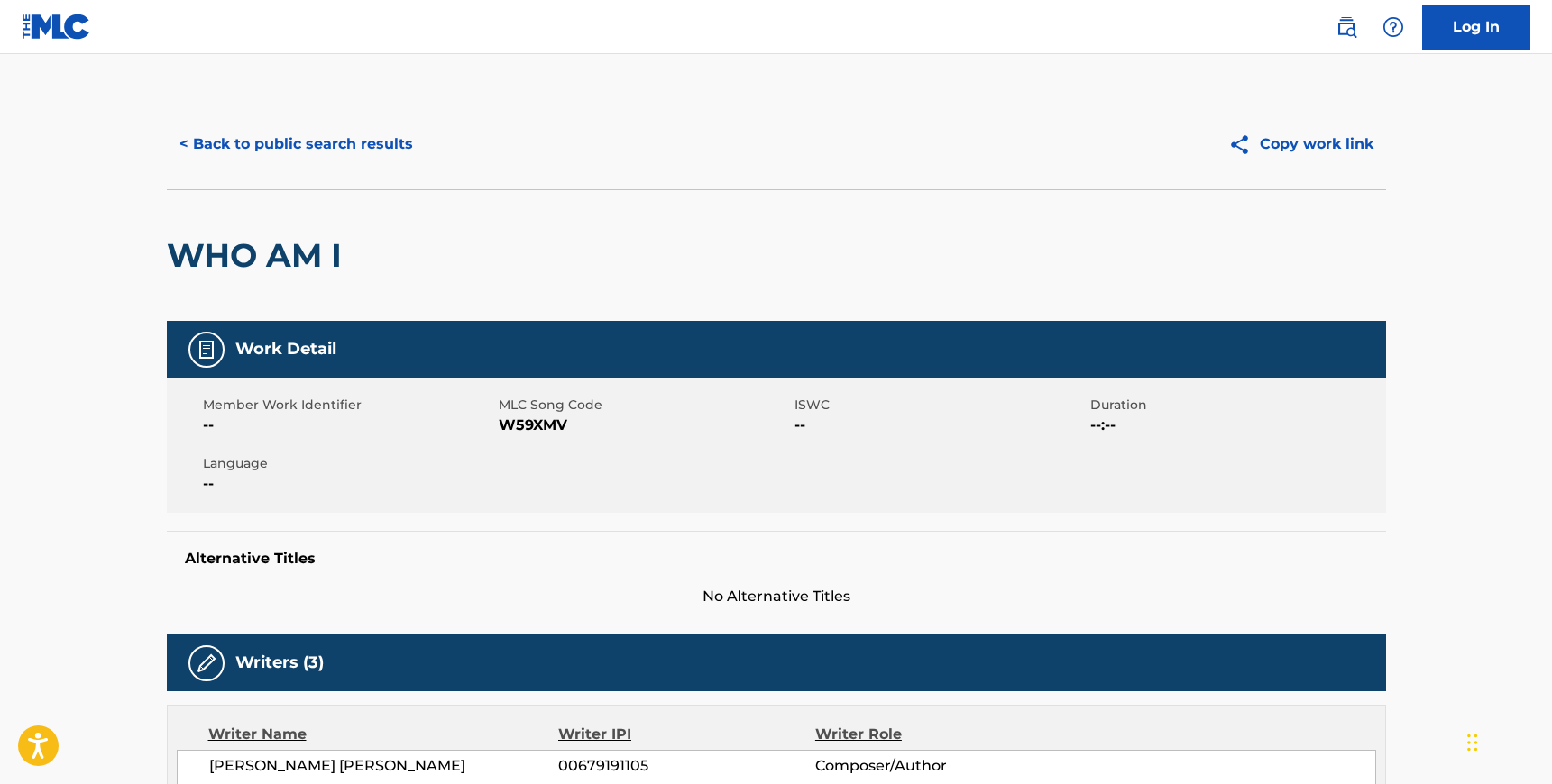
click at [521, 414] on span "MLC Song Code" at bounding box center [644, 405] width 291 height 19
click at [521, 422] on span "W59XMV" at bounding box center [644, 425] width 291 height 22
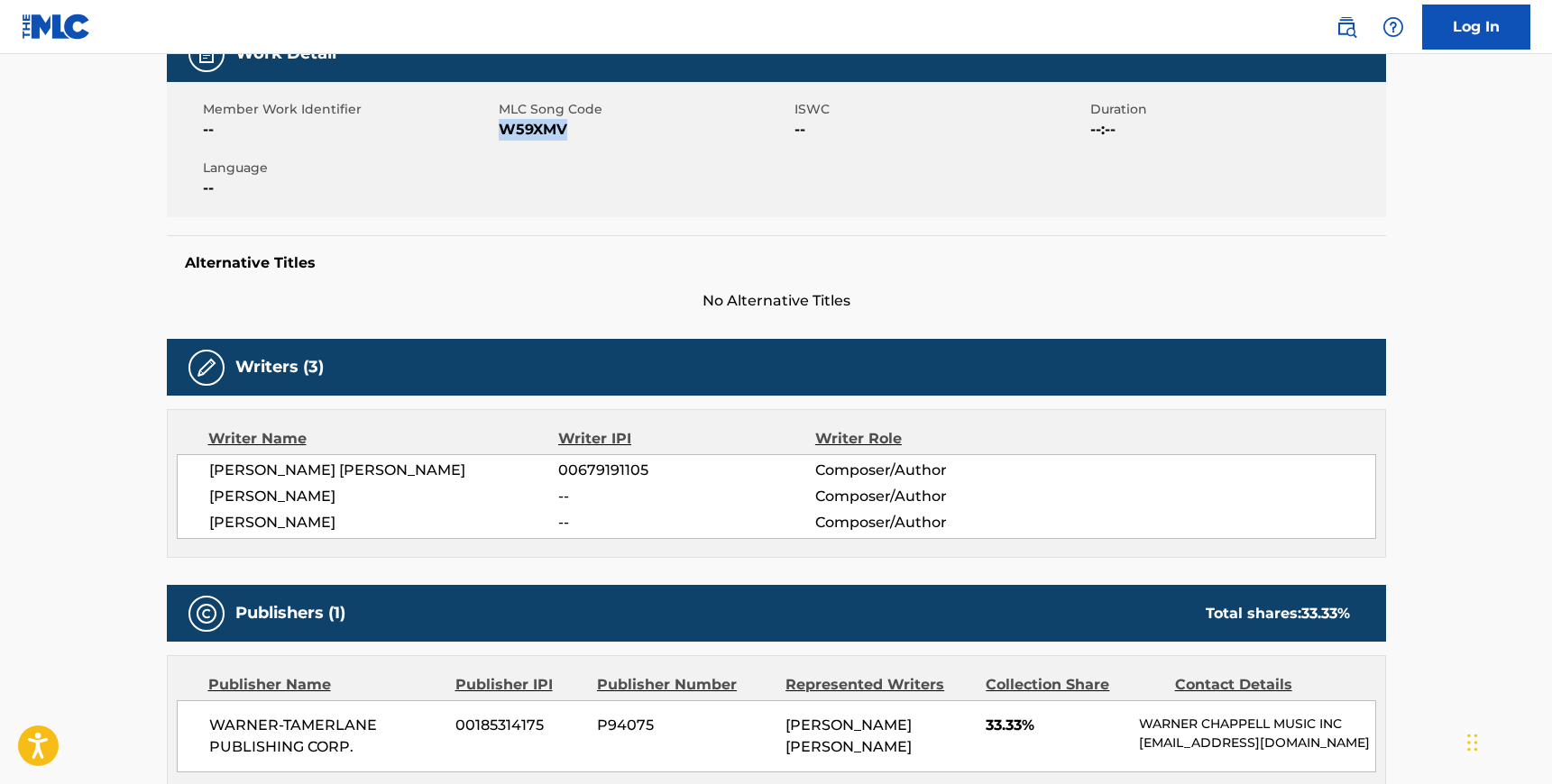
scroll to position [556, 0]
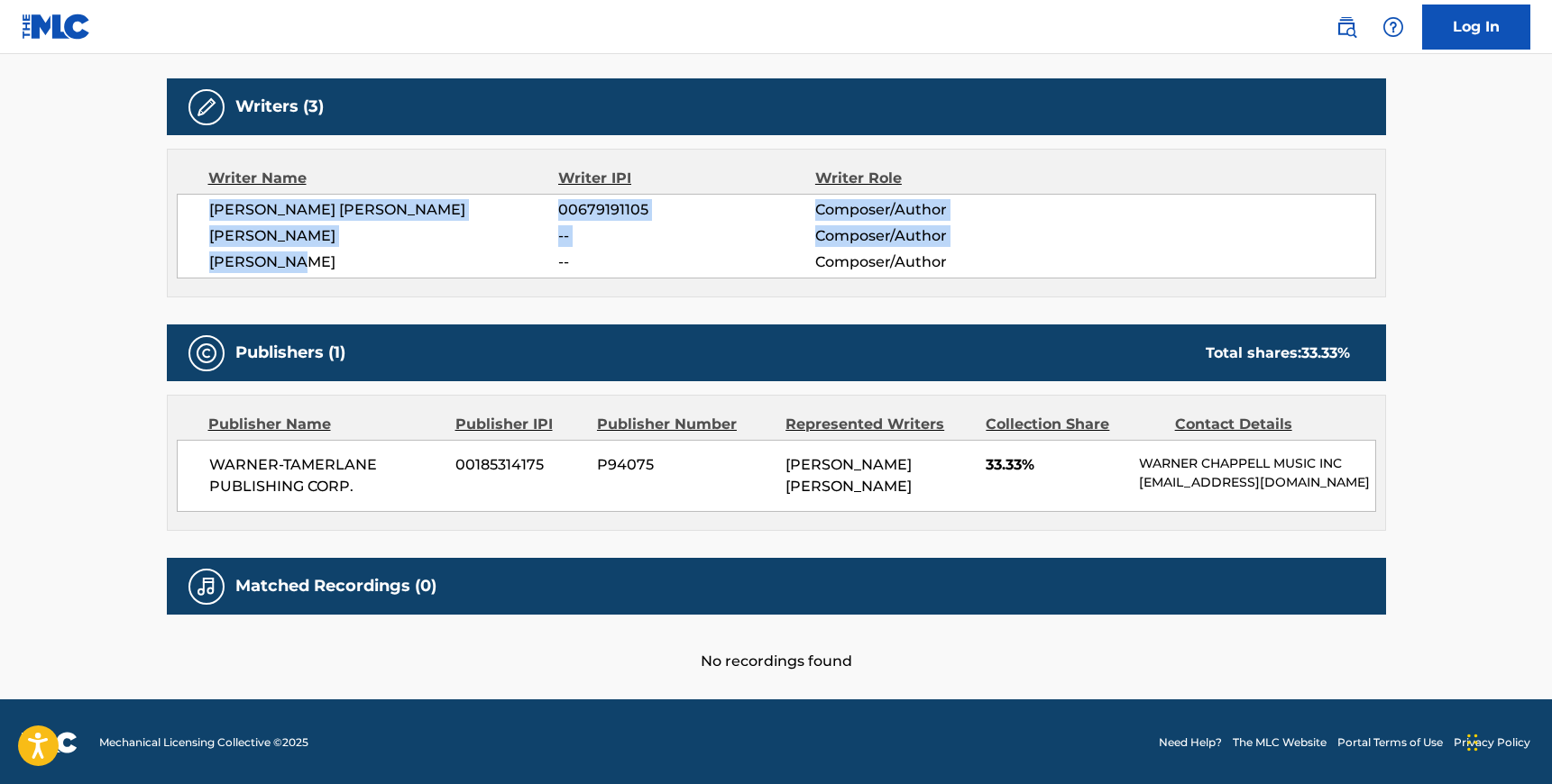
drag, startPoint x: 210, startPoint y: 212, endPoint x: 303, endPoint y: 257, distance: 103.3
click at [303, 257] on div "[PERSON_NAME] [PERSON_NAME] 00679191105 Composer/Author [PERSON_NAME] -- Compos…" at bounding box center [776, 236] width 1200 height 85
click at [303, 257] on span "[PERSON_NAME]" at bounding box center [384, 262] width 349 height 22
drag, startPoint x: 310, startPoint y: 263, endPoint x: 199, endPoint y: 209, distance: 123.4
click at [199, 208] on div "[PERSON_NAME] [PERSON_NAME] 00679191105 Composer/Author [PERSON_NAME] -- Compos…" at bounding box center [776, 236] width 1200 height 85
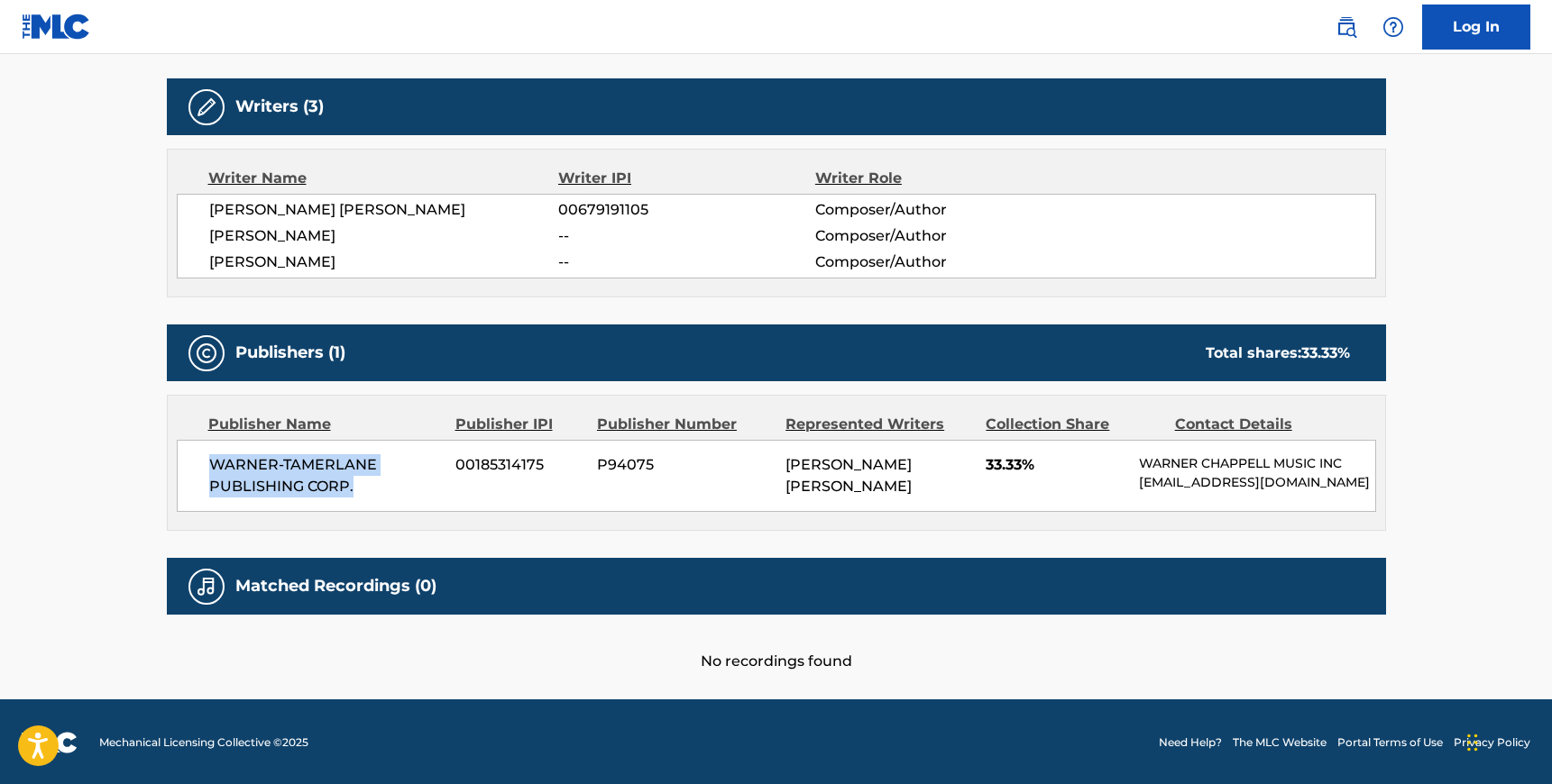
drag, startPoint x: 359, startPoint y: 488, endPoint x: 223, endPoint y: 450, distance: 141.2
click at [223, 450] on div "WARNER-[PERSON_NAME] PUBLISHING CORP. 00185314175 P94075 [PERSON_NAME] [PERSON_…" at bounding box center [776, 475] width 1200 height 72
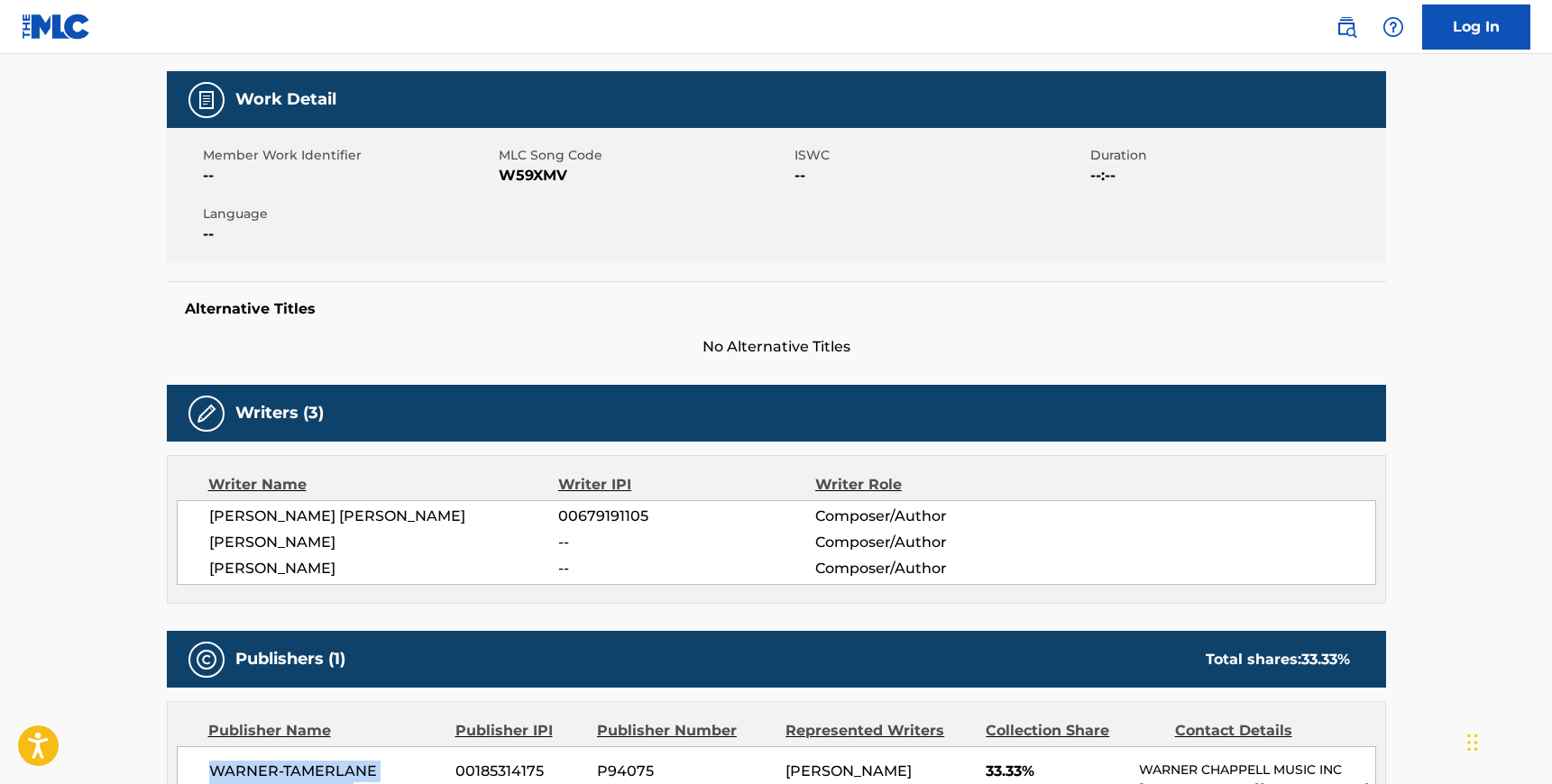
scroll to position [0, 0]
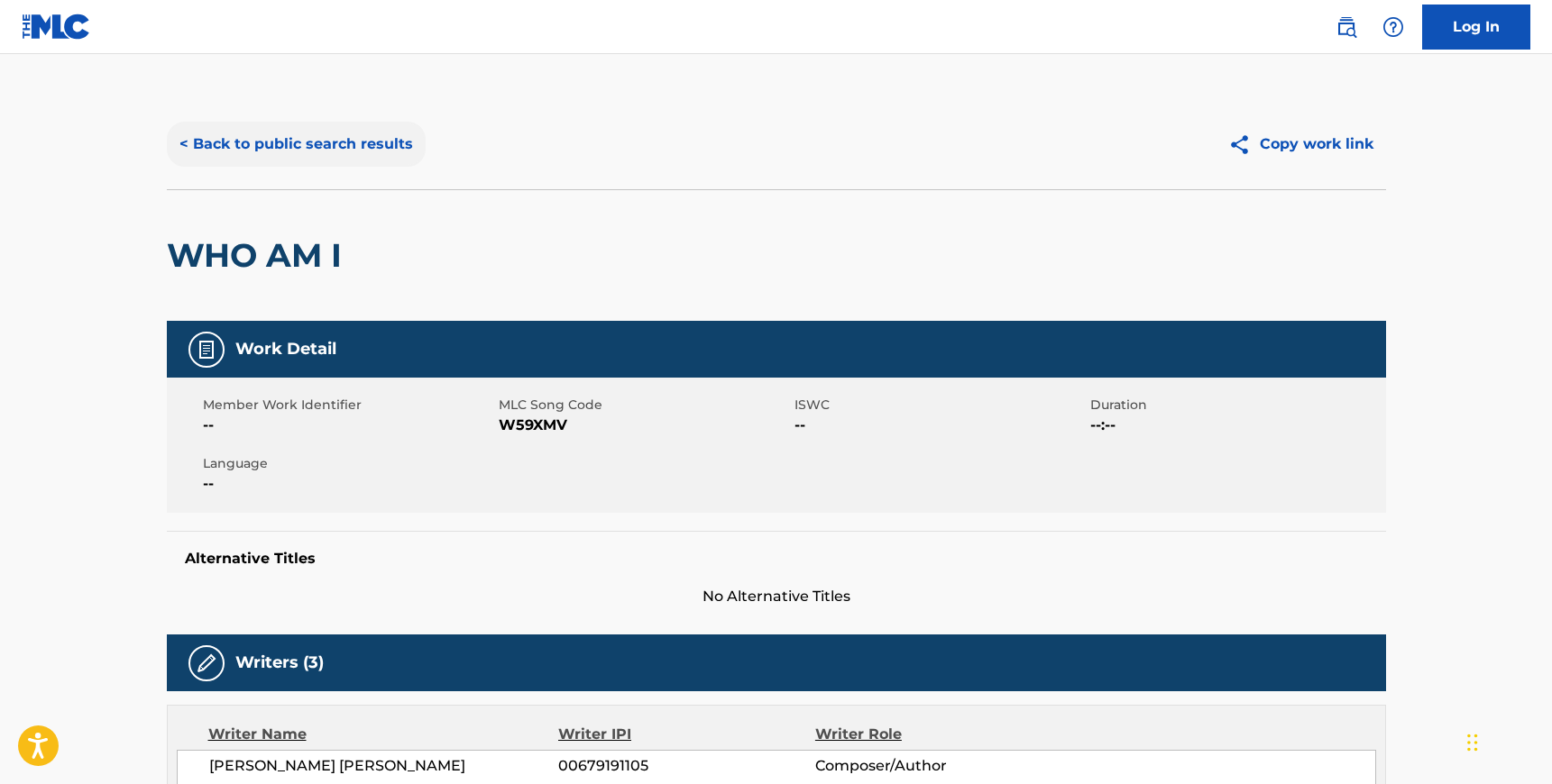
click at [277, 136] on button "< Back to public search results" at bounding box center [296, 145] width 258 height 45
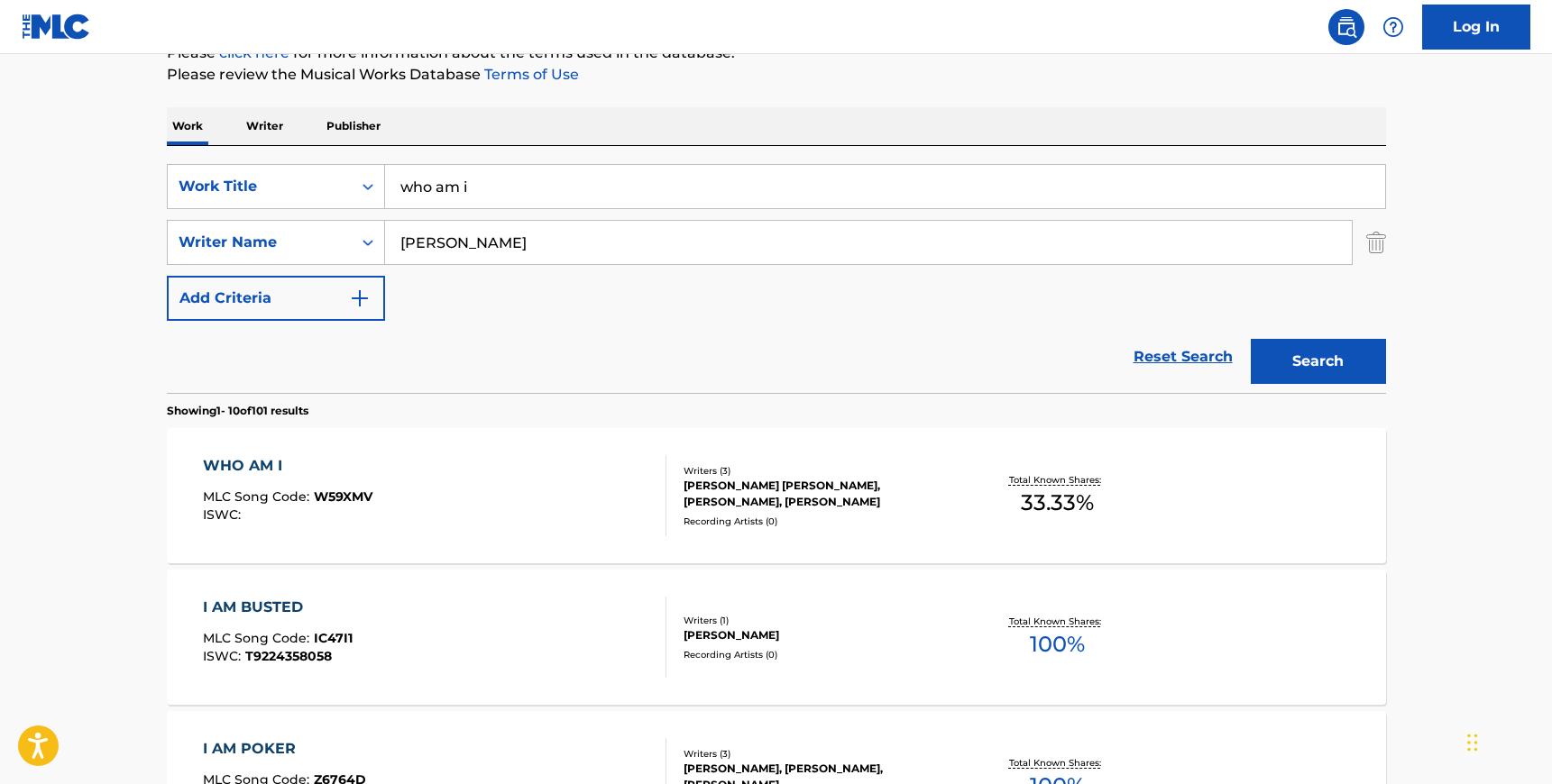
click at [477, 237] on input "[PERSON_NAME]" at bounding box center [868, 242] width 967 height 43
paste input "[PERSON_NAME]"
type input "[PERSON_NAME]"
click at [465, 191] on input "who am i" at bounding box center [885, 187] width 1001 height 43
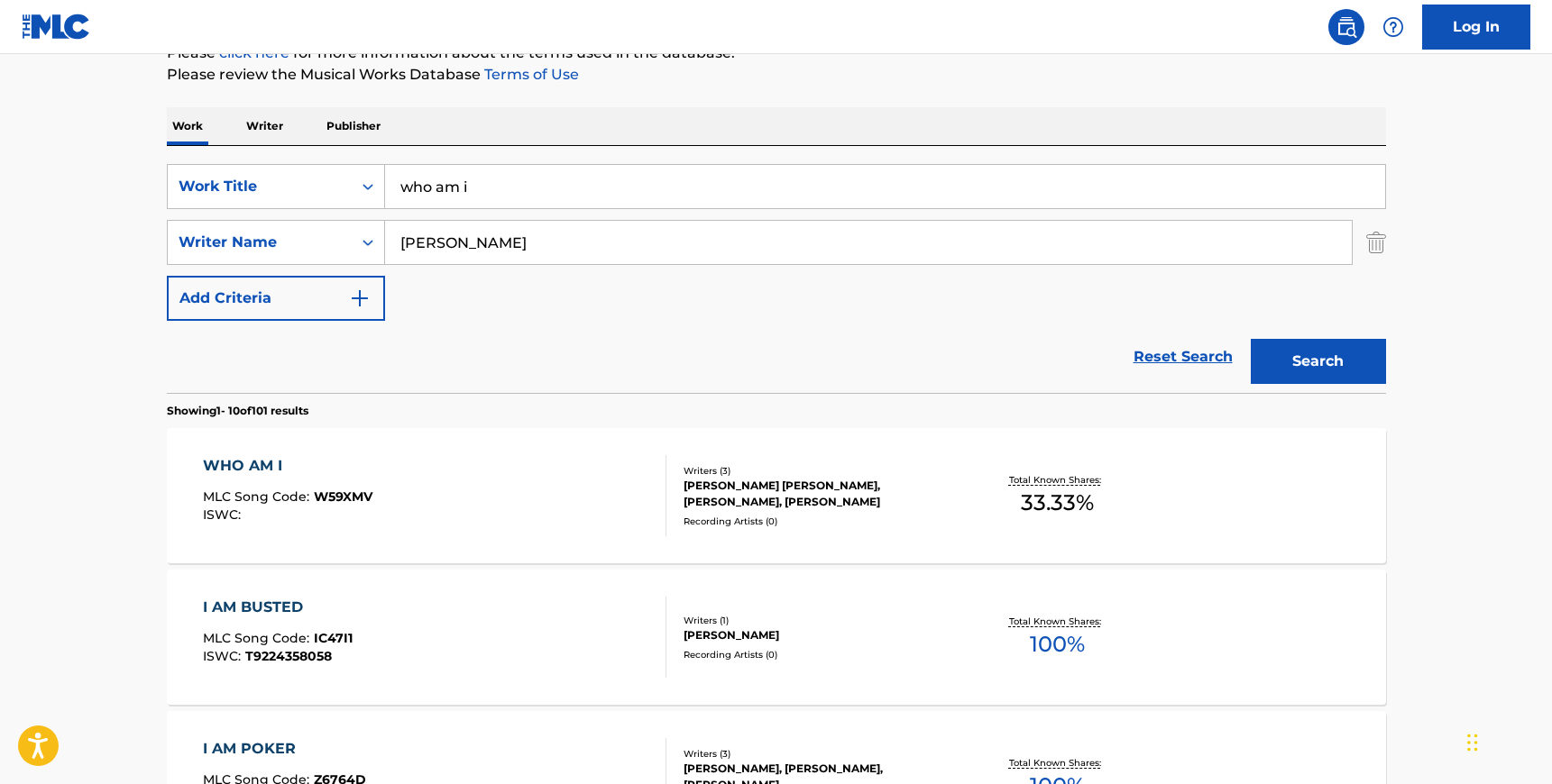
click at [465, 191] on input "who am i" at bounding box center [885, 187] width 1001 height 43
type input "i like it i like it"
click at [1250, 339] on button "Search" at bounding box center [1318, 361] width 135 height 45
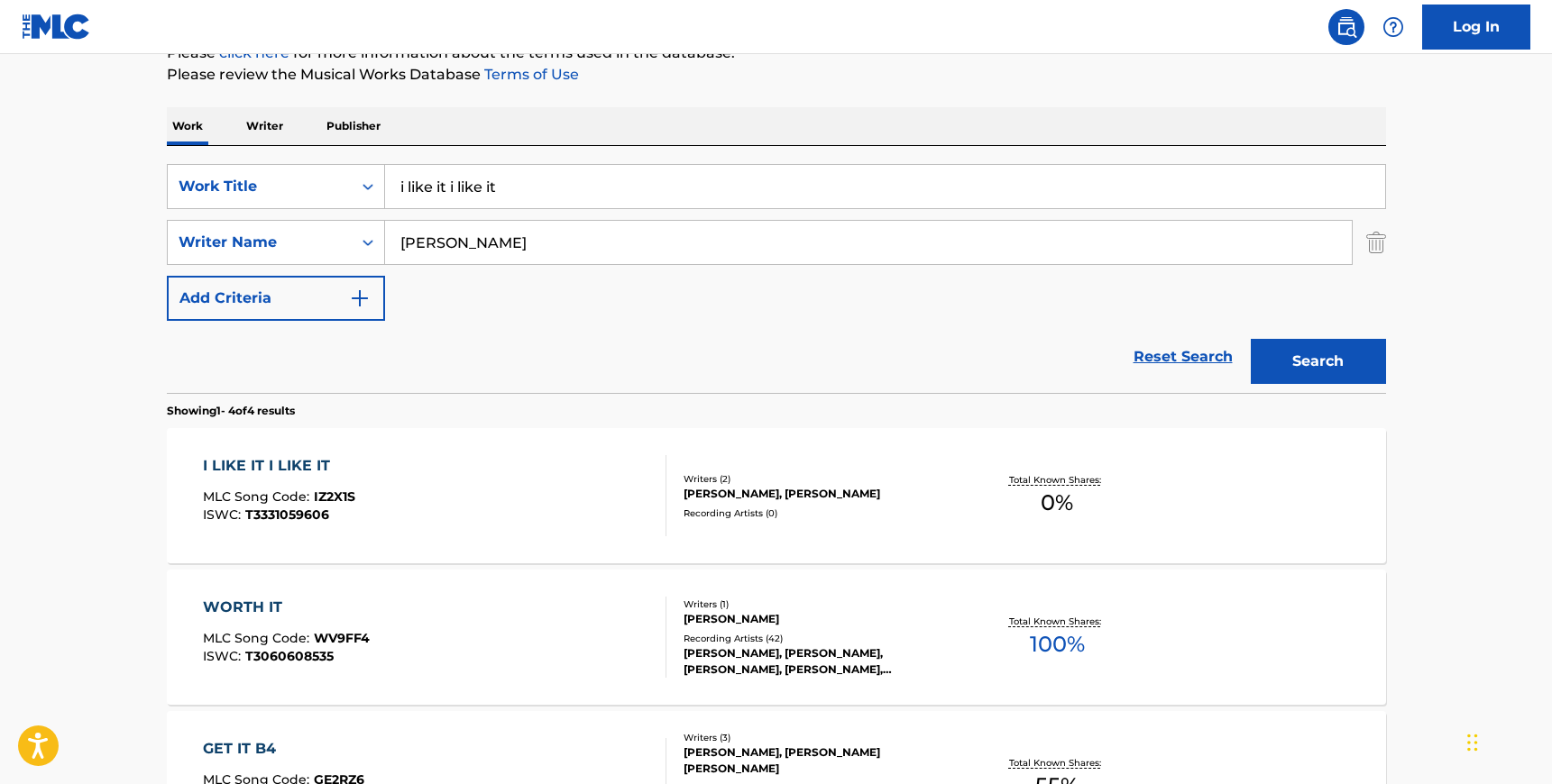
click at [603, 507] on div "I LIKE IT I LIKE IT MLC Song Code : IZ2X1S ISWC : T3331059606" at bounding box center [434, 496] width 463 height 81
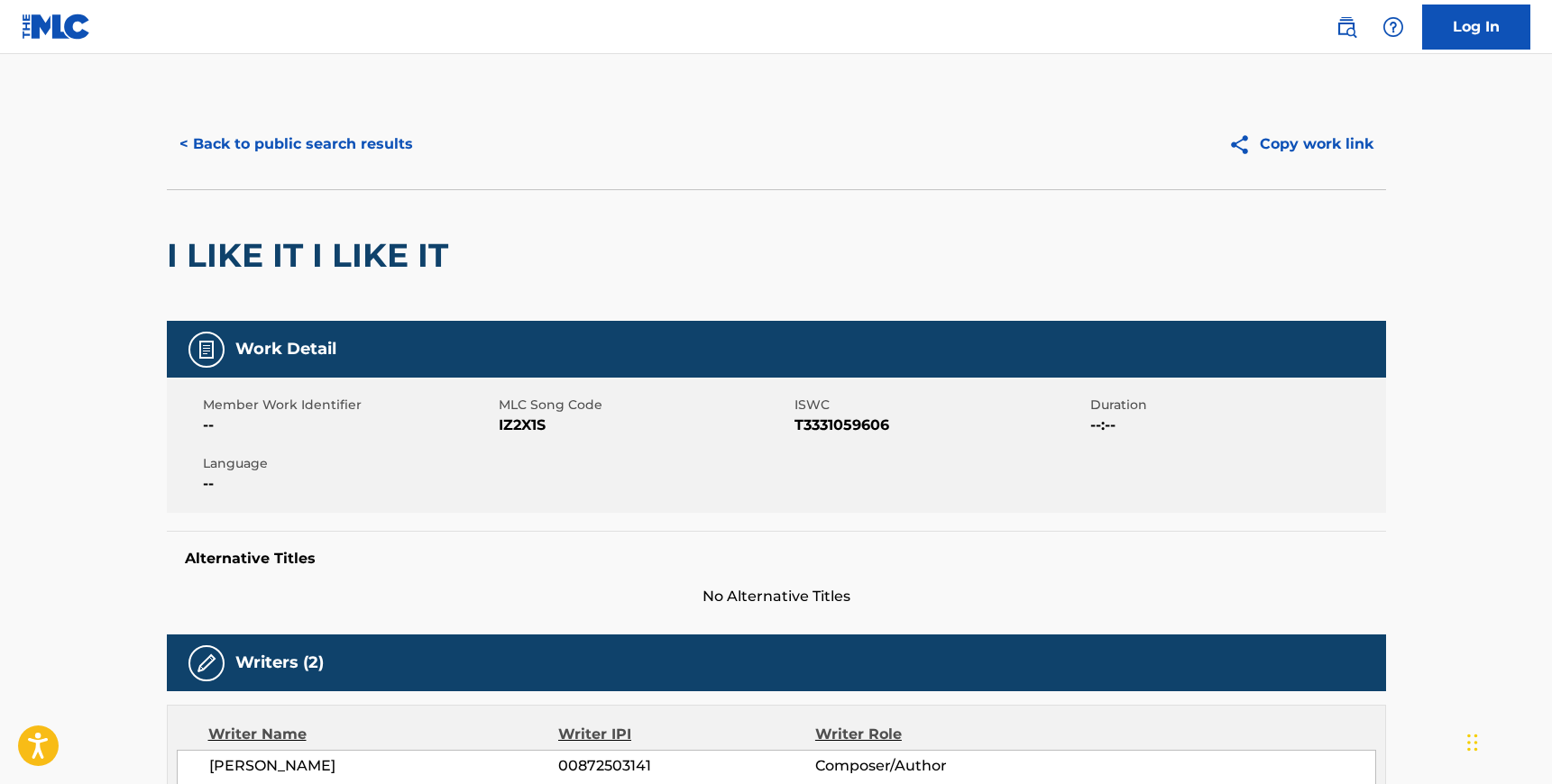
click at [516, 431] on span "IZ2X1S" at bounding box center [644, 425] width 291 height 22
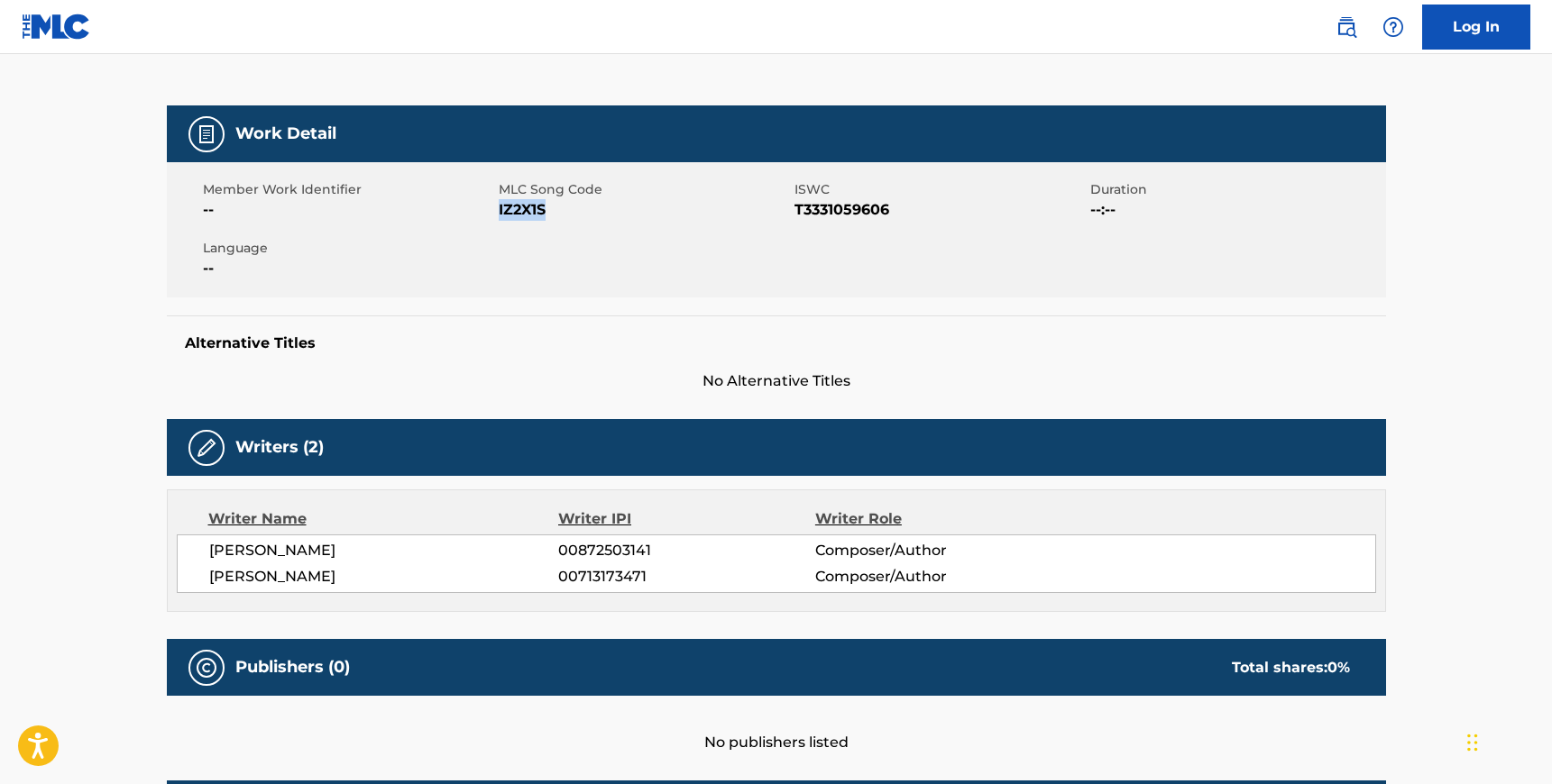
scroll to position [199, 0]
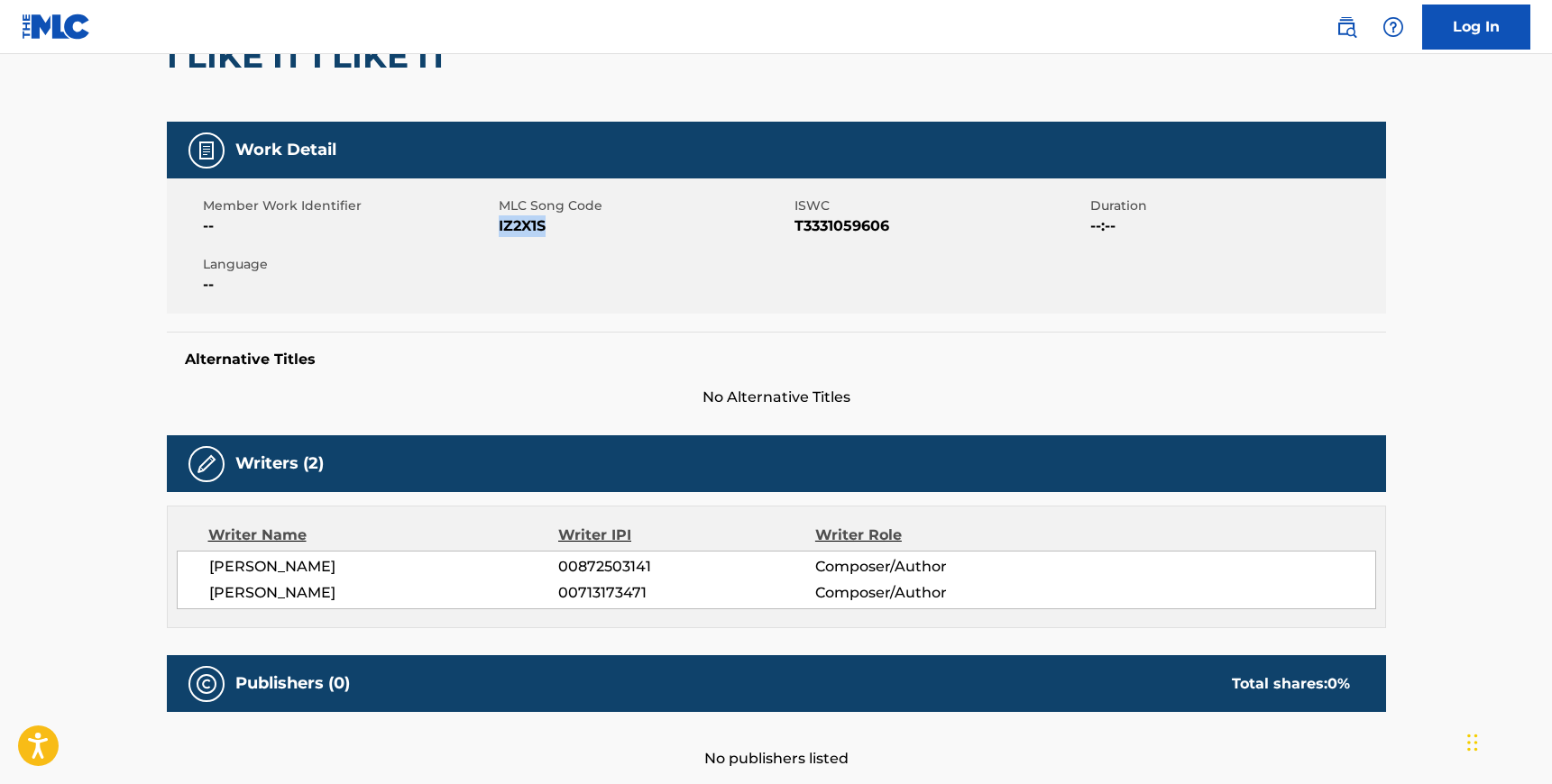
drag, startPoint x: 420, startPoint y: 592, endPoint x: 211, endPoint y: 564, distance: 210.9
click at [211, 564] on div "[PERSON_NAME] 00872503141 Composer/Author [PERSON_NAME] 00713173471 Composer/Au…" at bounding box center [776, 579] width 1200 height 58
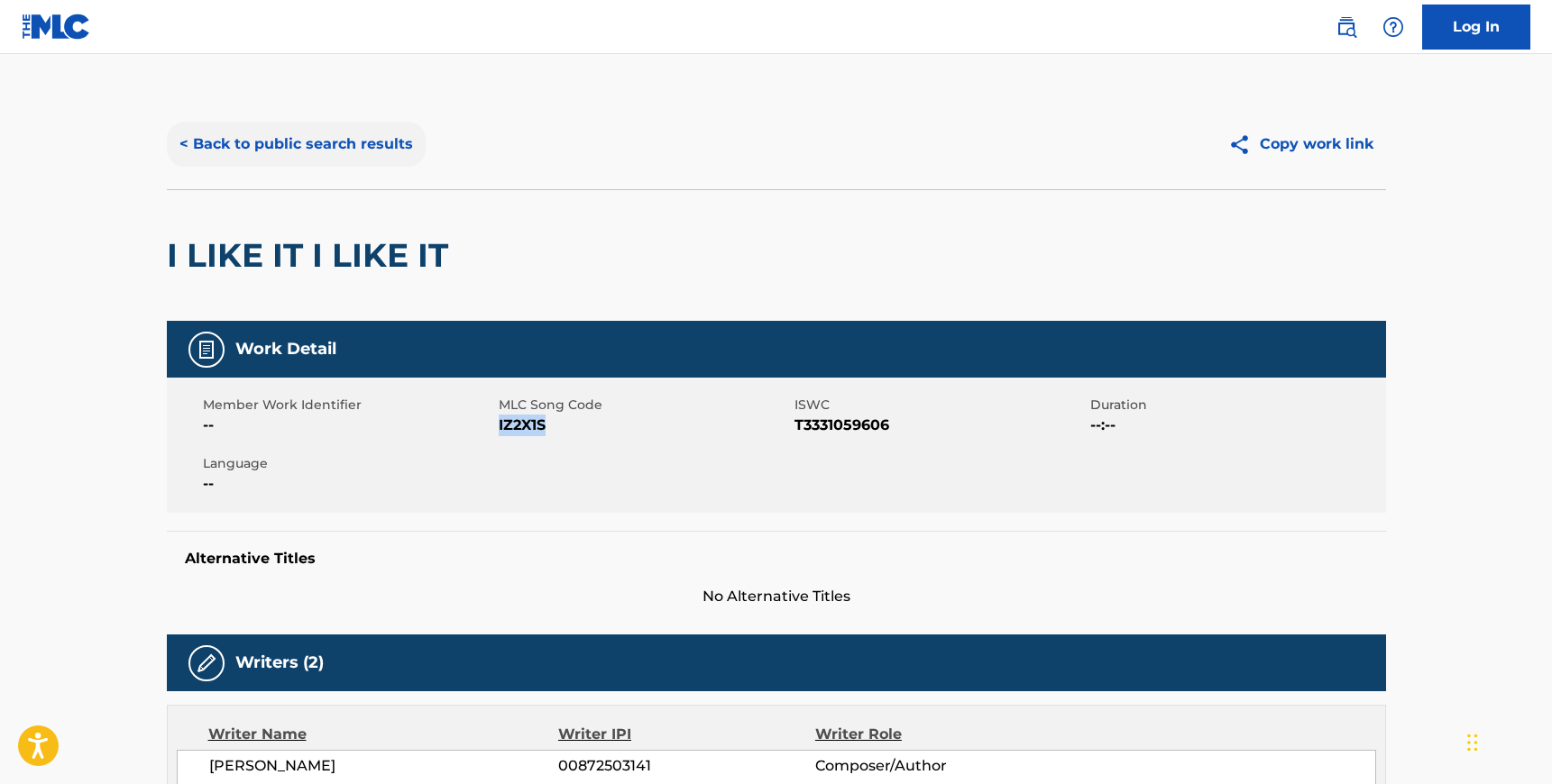
click at [230, 143] on button "< Back to public search results" at bounding box center [296, 145] width 258 height 45
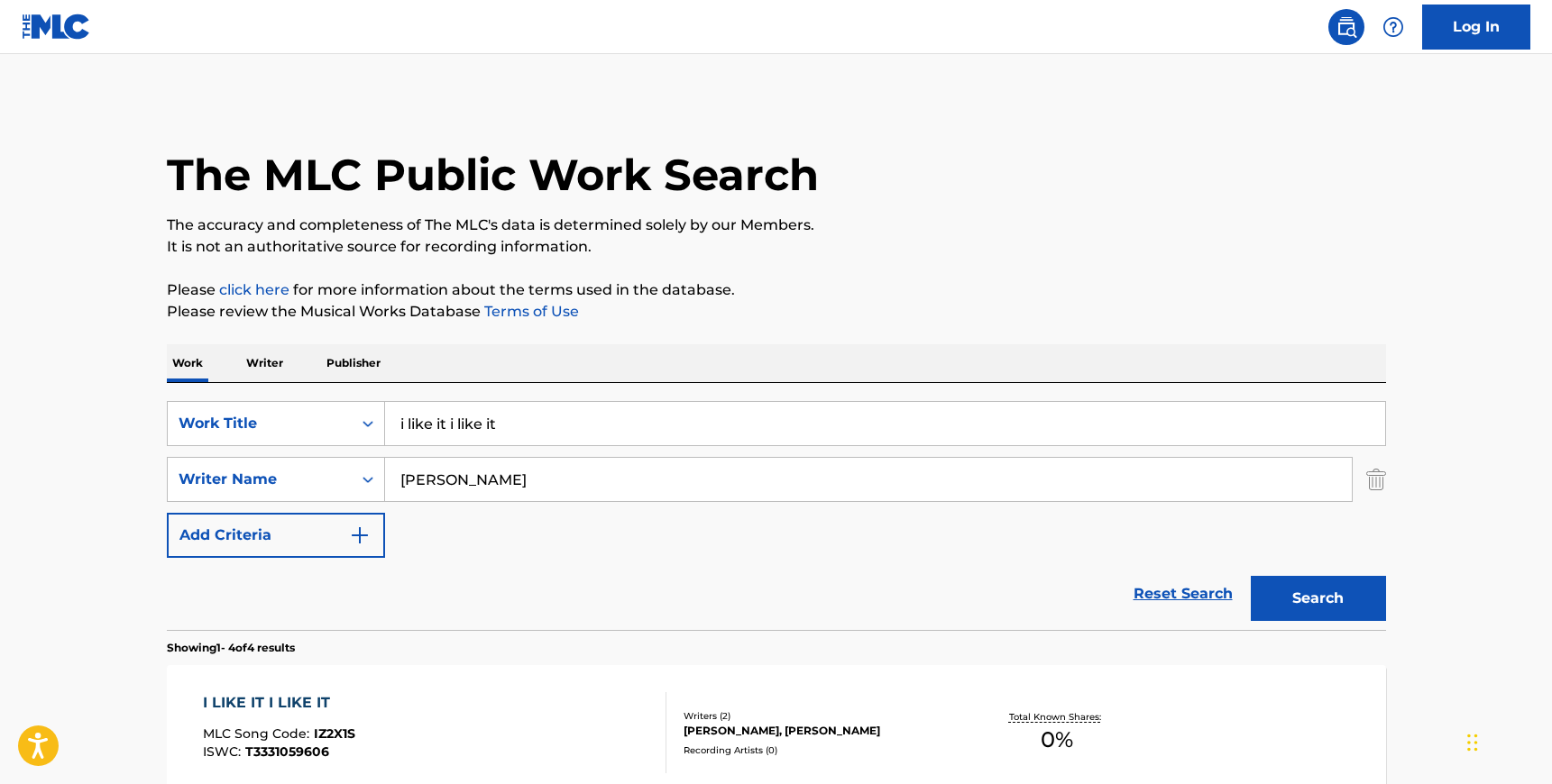
scroll to position [237, 0]
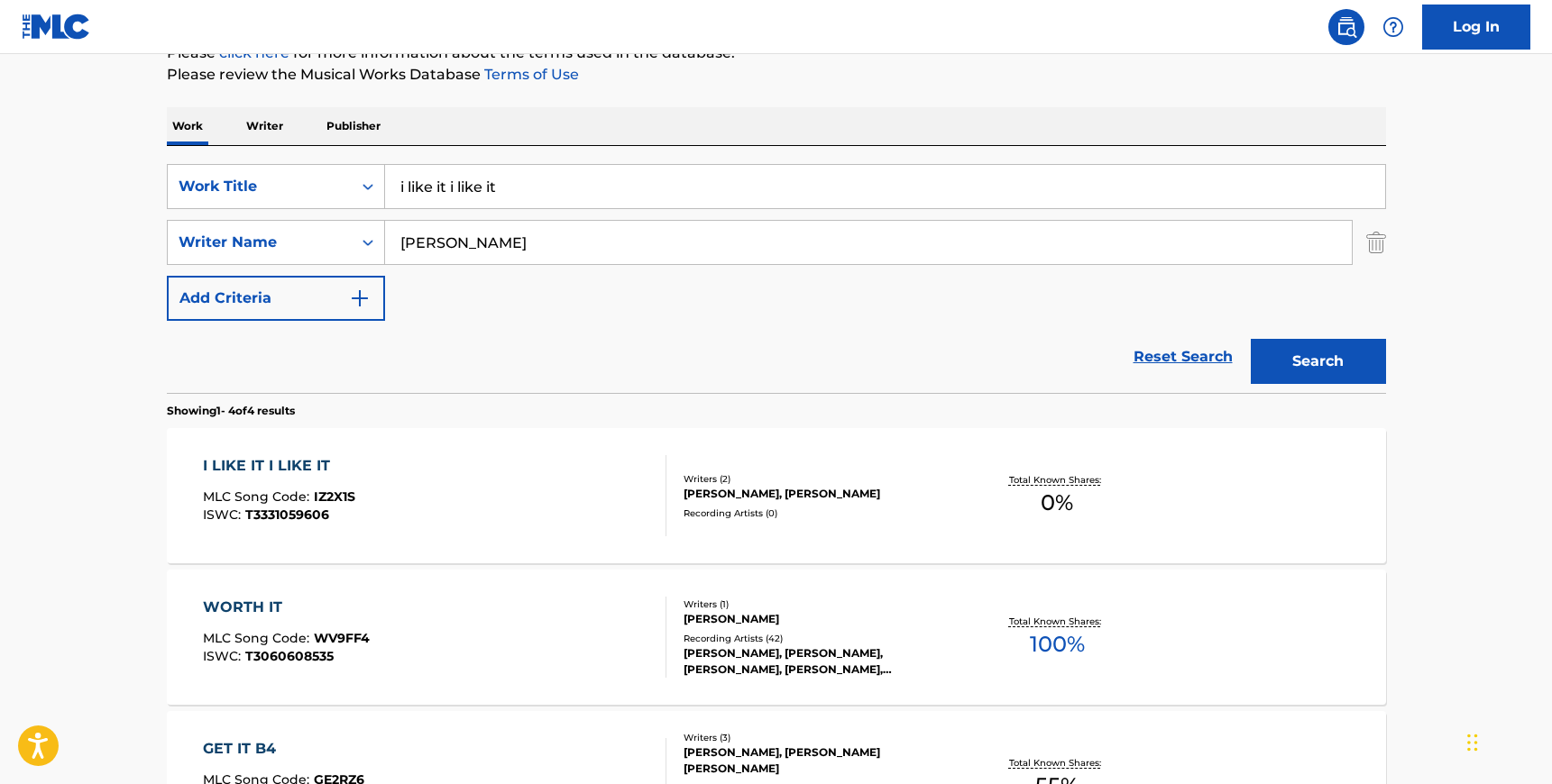
click at [454, 187] on input "i like it i like it" at bounding box center [885, 187] width 1001 height 43
type input "yeah!"
click at [495, 236] on input "[PERSON_NAME]" at bounding box center [868, 242] width 967 height 43
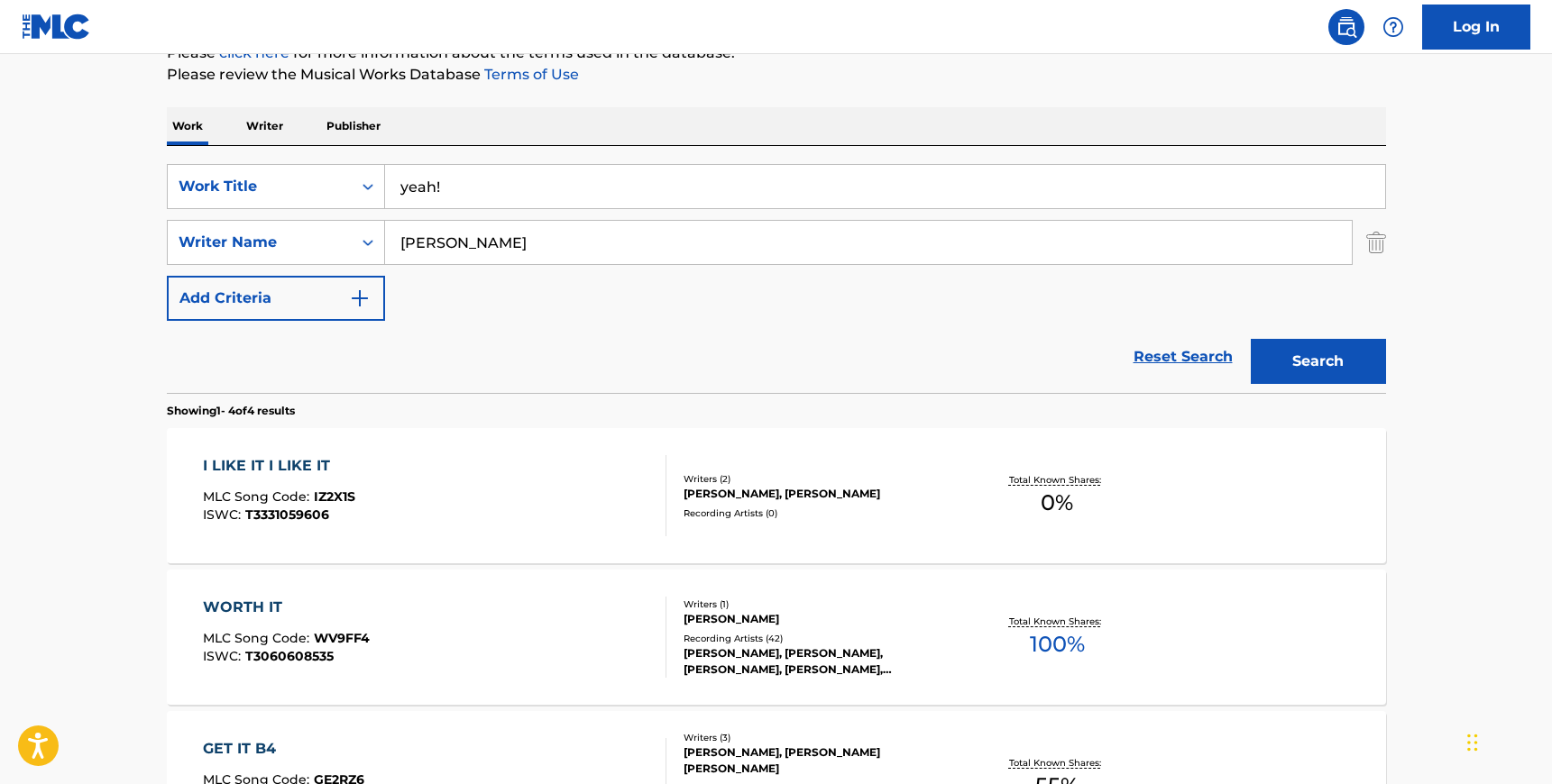
click at [495, 236] on input "[PERSON_NAME]" at bounding box center [868, 242] width 967 height 43
click at [1250, 339] on button "Search" at bounding box center [1318, 361] width 135 height 45
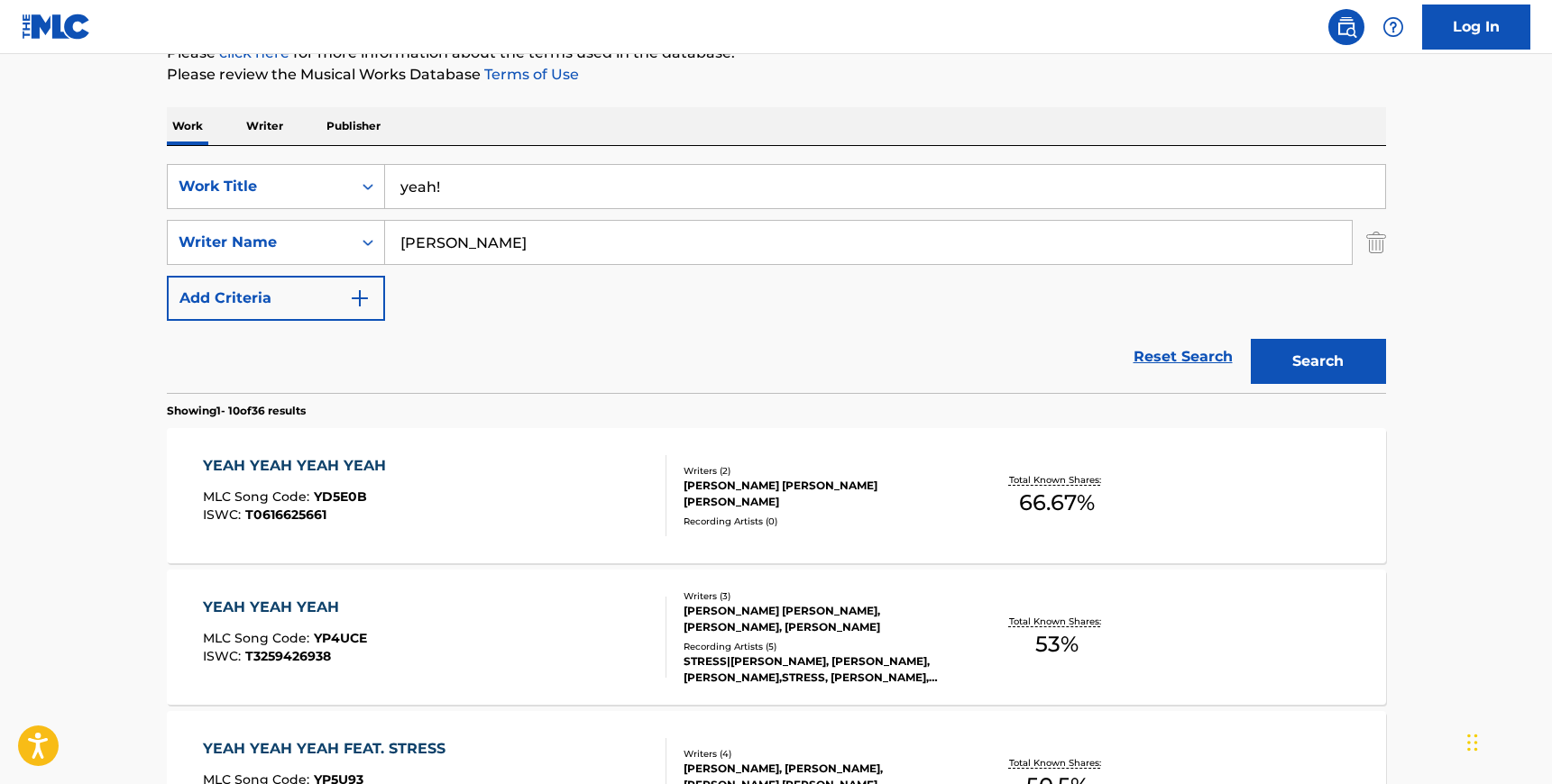
click at [462, 243] on input "[PERSON_NAME]" at bounding box center [868, 242] width 967 height 43
paste input "Bridges"
type input "Bridges"
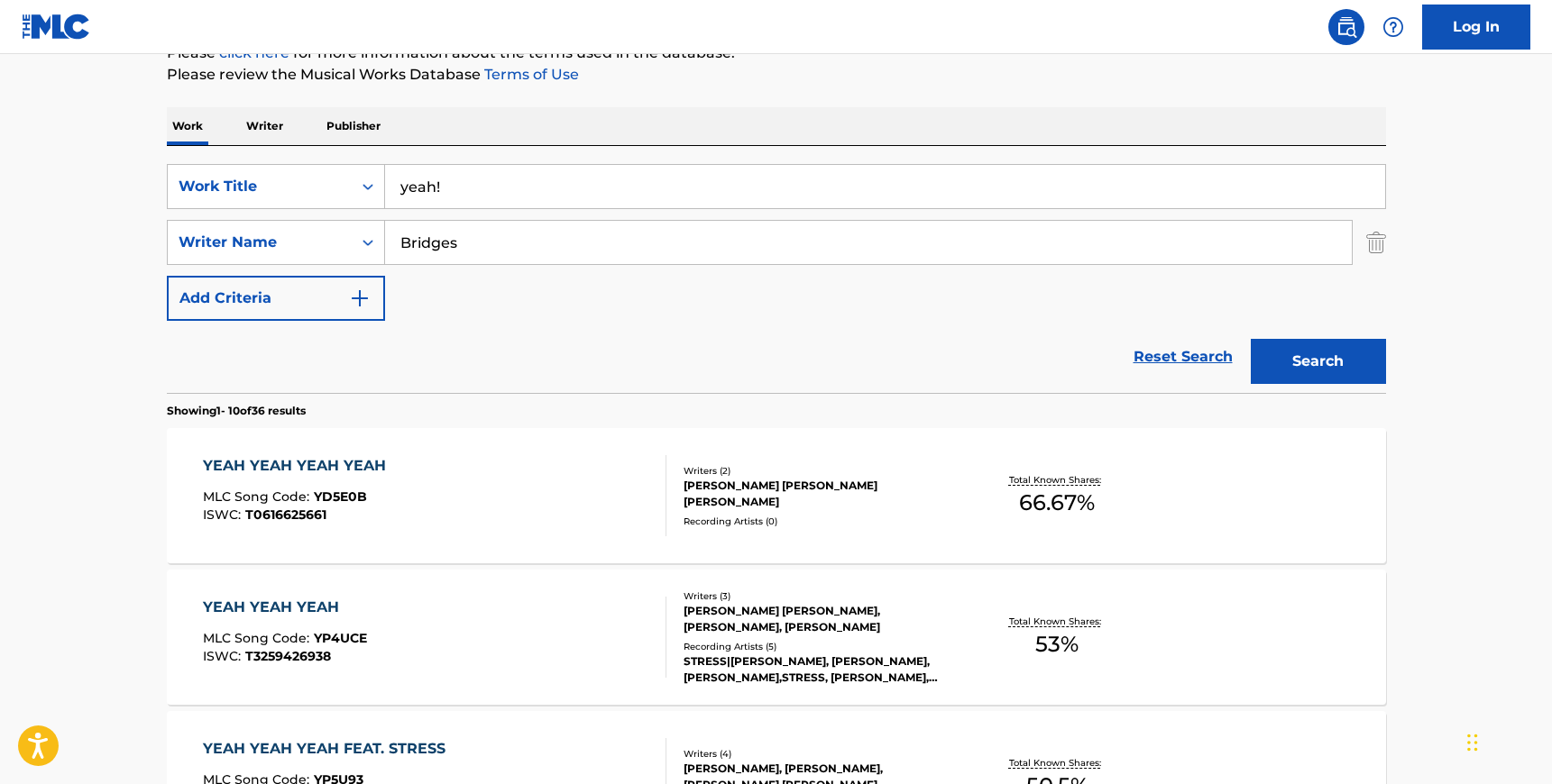
click at [1250, 339] on button "Search" at bounding box center [1318, 361] width 135 height 45
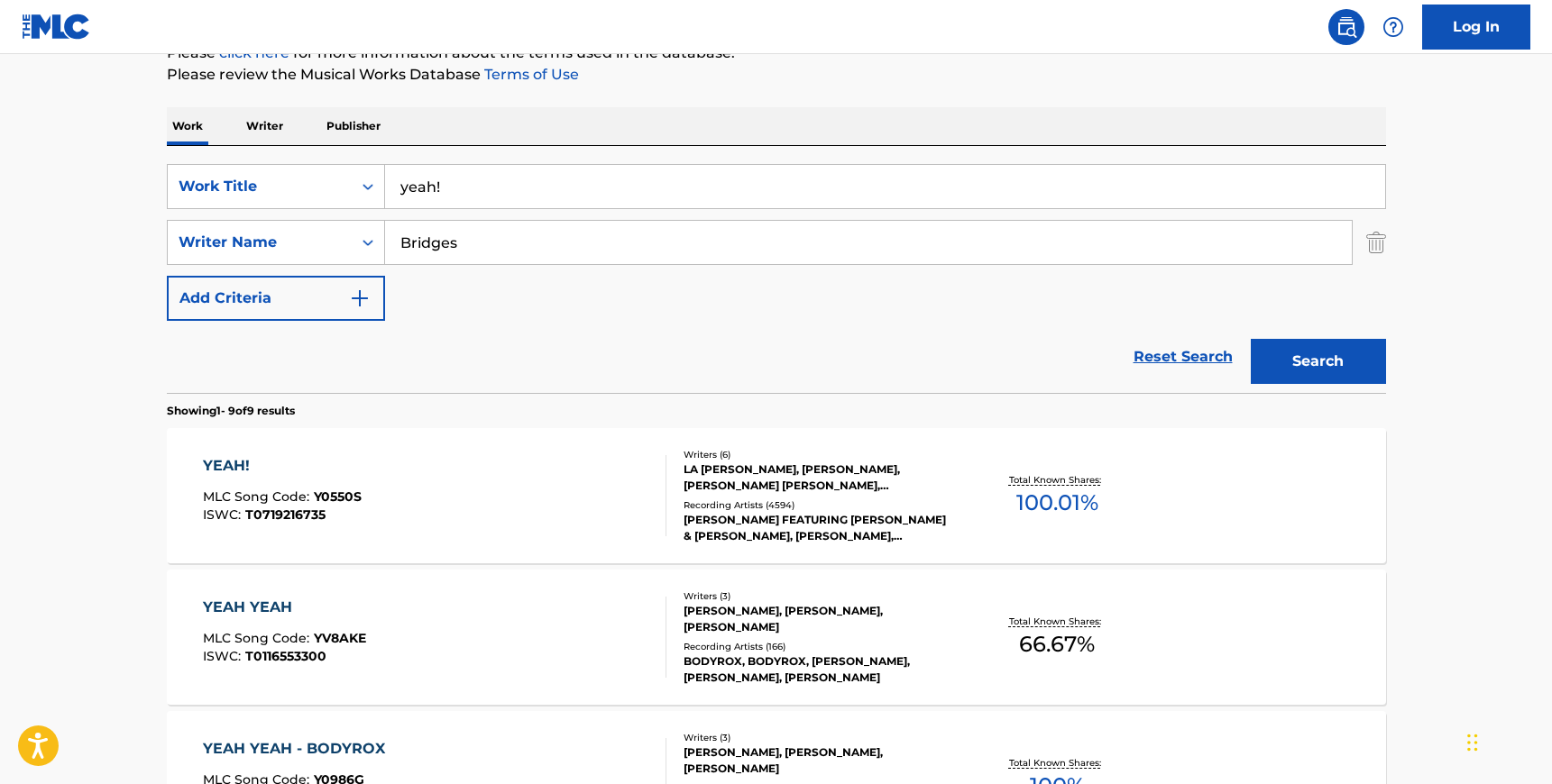
click at [530, 523] on div "YEAH! MLC Song Code : Y0550S ISWC : T0719216735" at bounding box center [434, 496] width 463 height 81
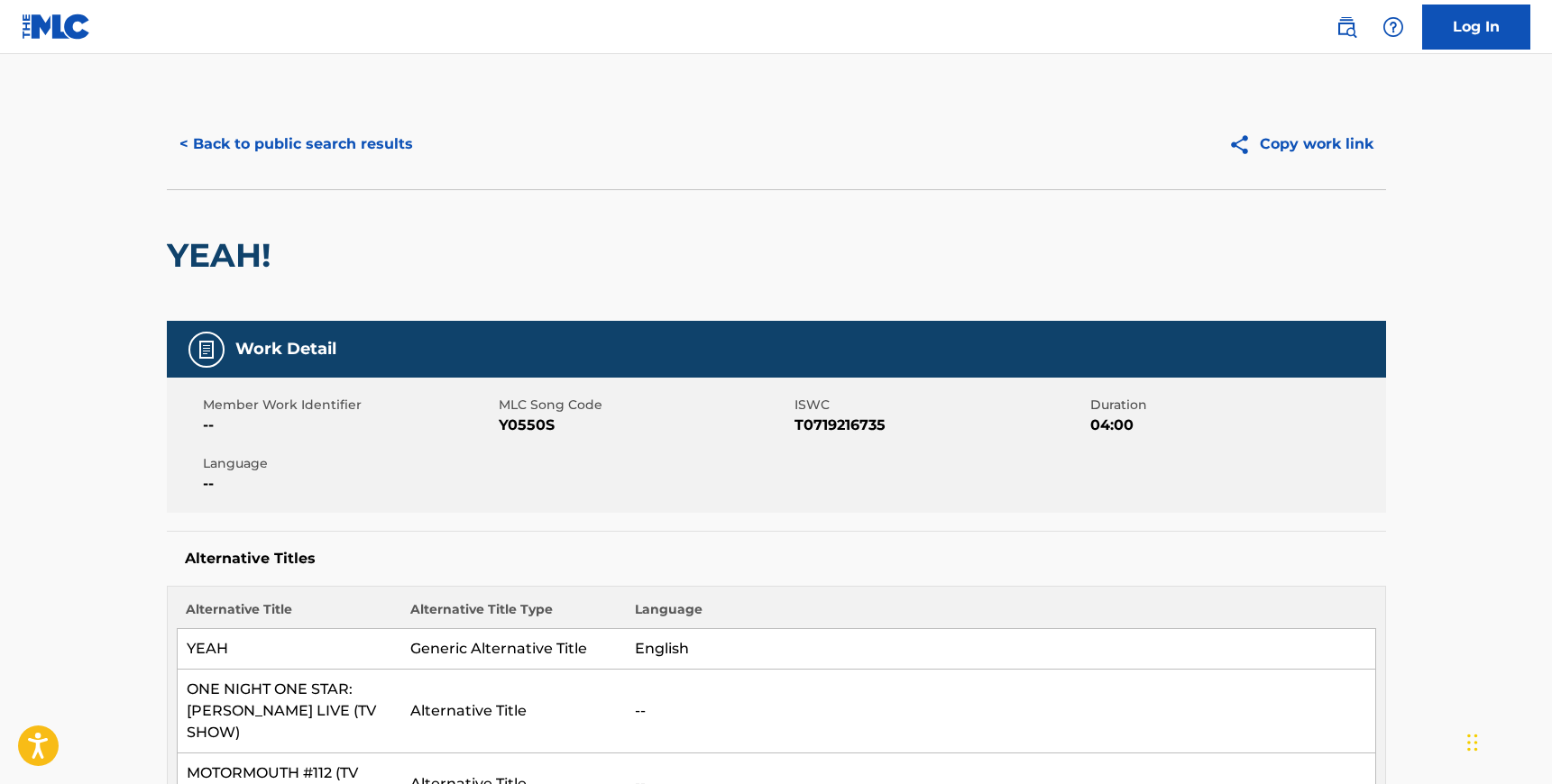
click at [527, 423] on span "Y0550S" at bounding box center [644, 425] width 291 height 22
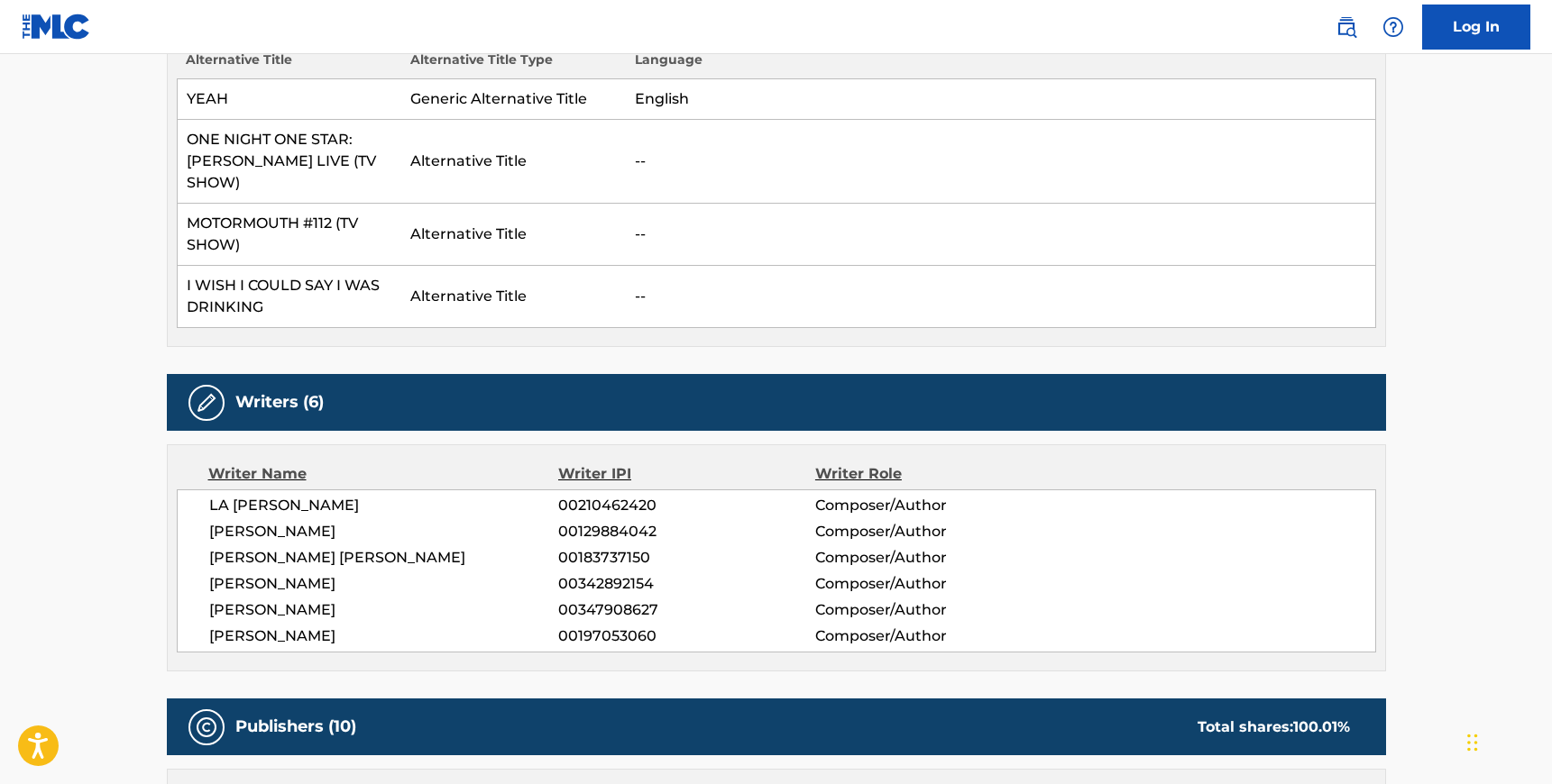
scroll to position [627, 0]
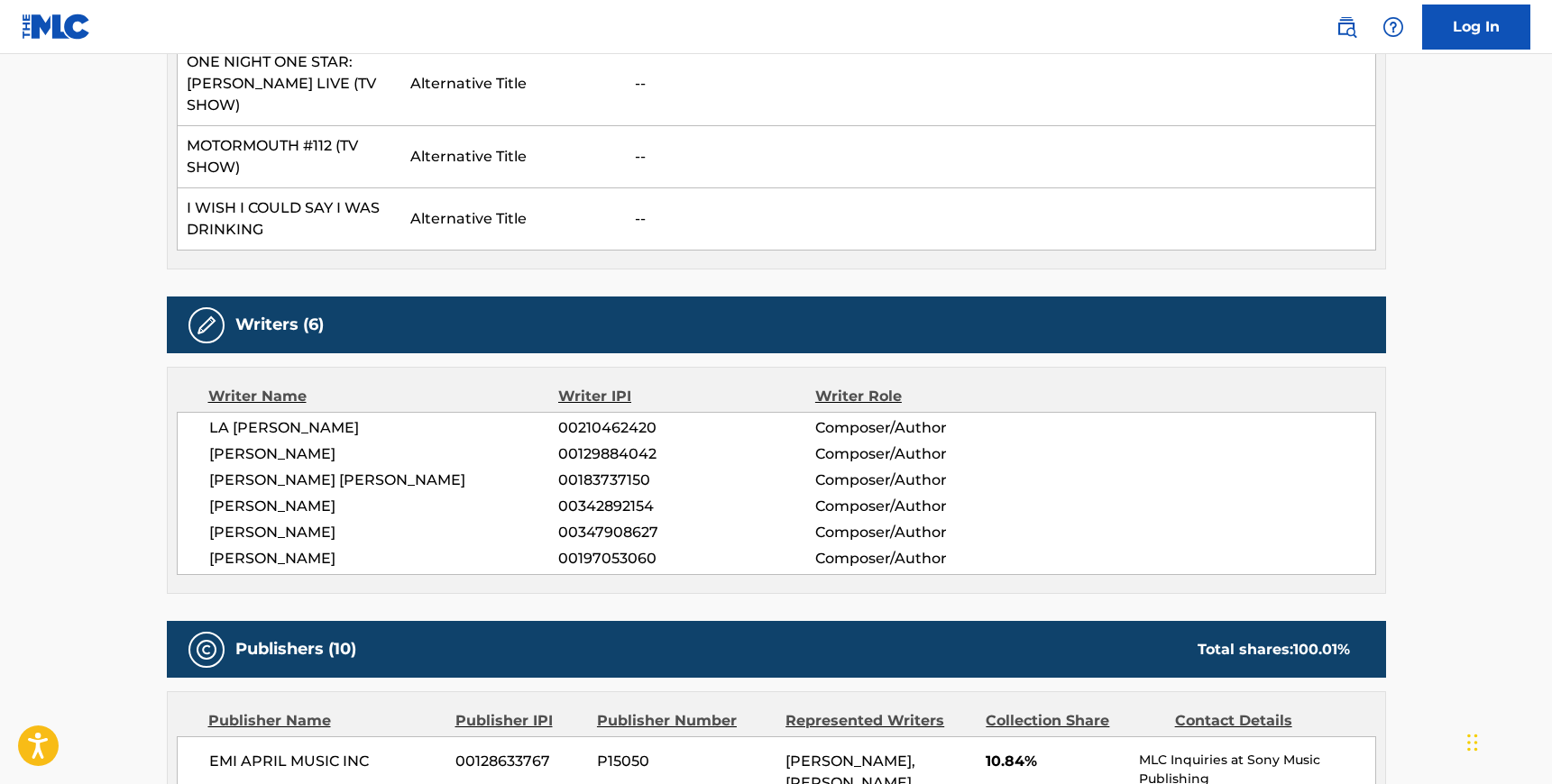
drag, startPoint x: 345, startPoint y: 542, endPoint x: 210, endPoint y: 396, distance: 198.8
click at [210, 412] on div "LA [PERSON_NAME] 00210462420 Composer/Author [PERSON_NAME] 00129884042 Composer…" at bounding box center [776, 494] width 1200 height 163
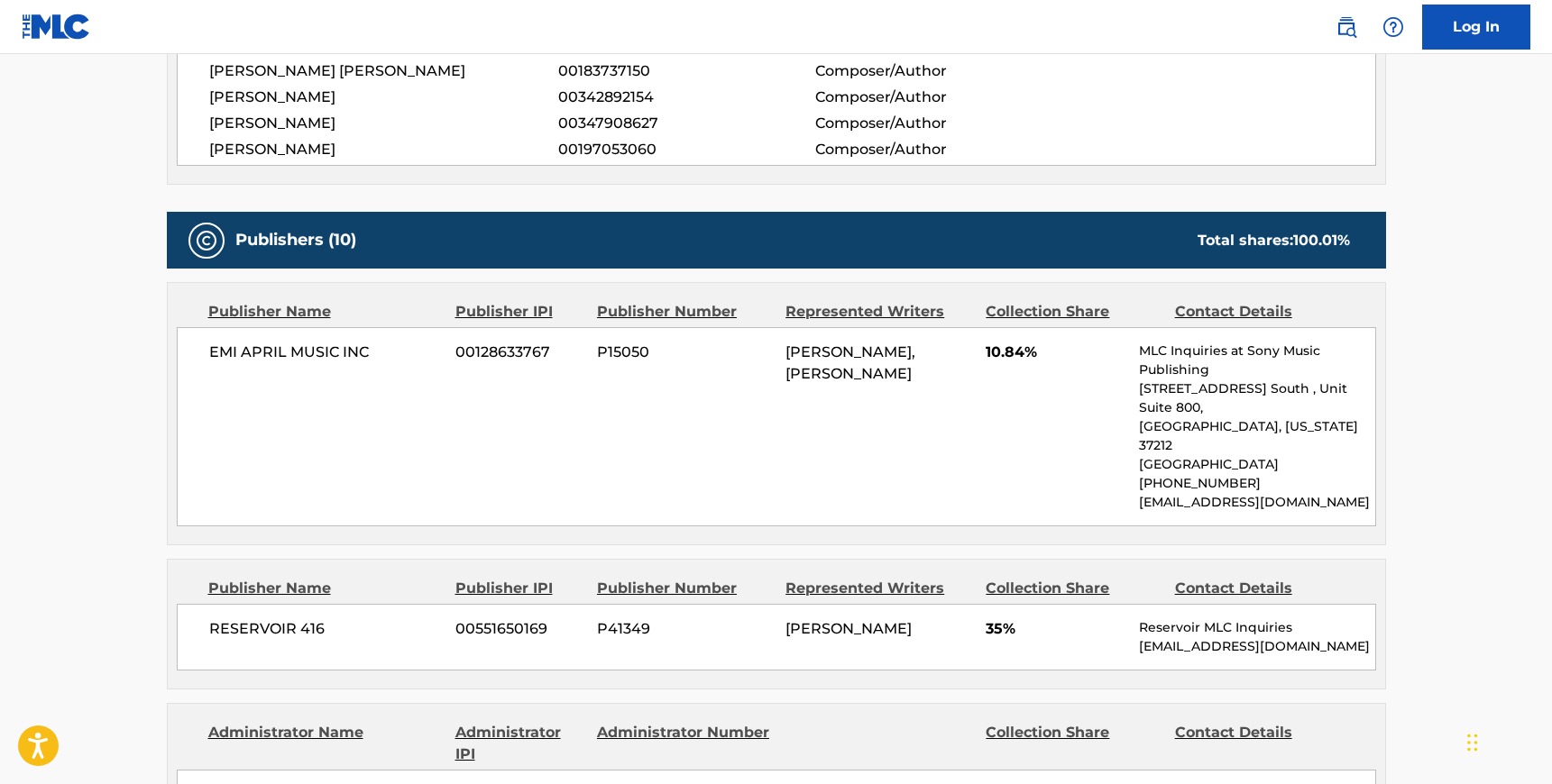
scroll to position [1038, 0]
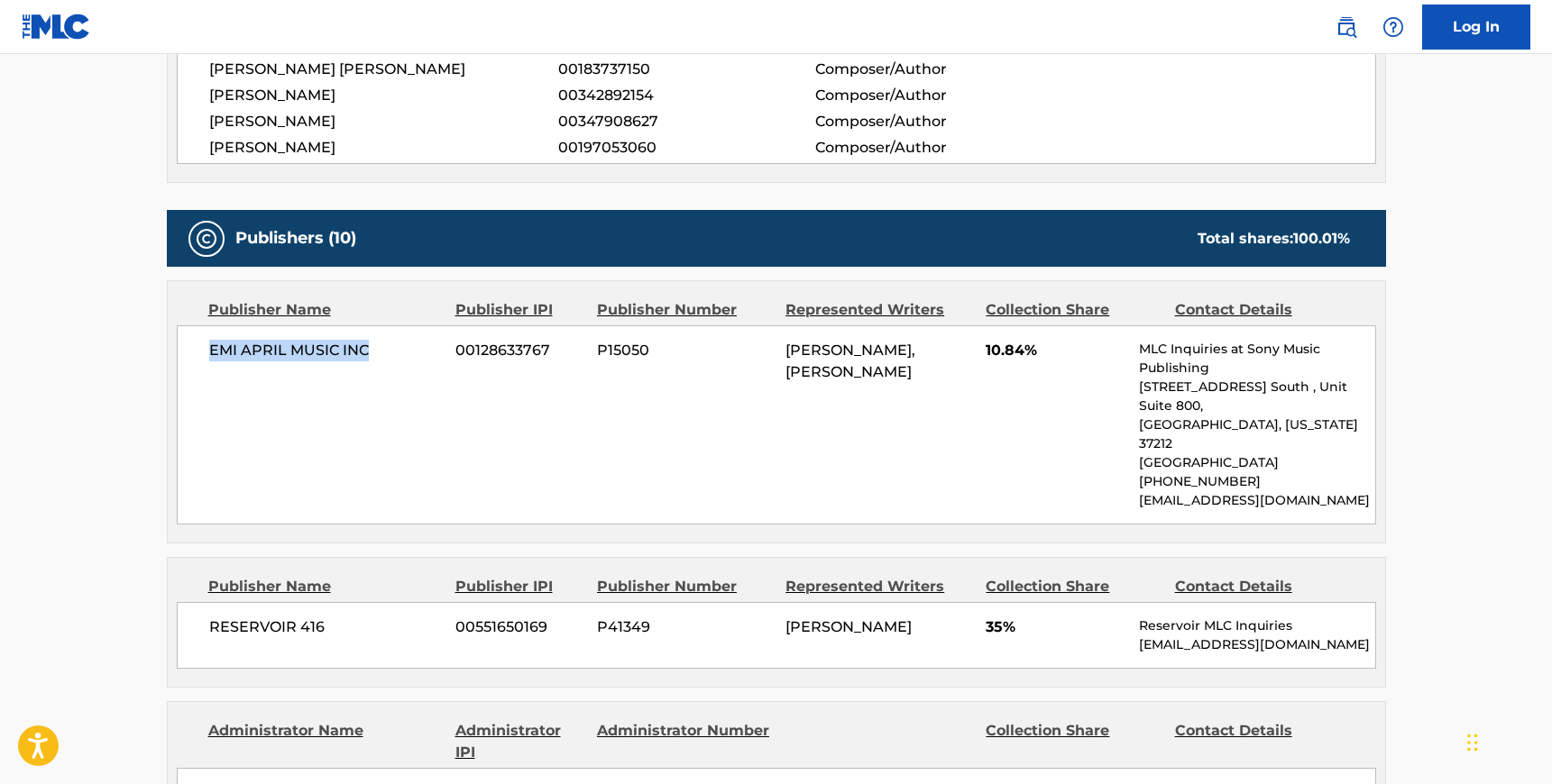
drag, startPoint x: 366, startPoint y: 335, endPoint x: 210, endPoint y: 331, distance: 156.1
click at [210, 340] on span "EMI APRIL MUSIC INC" at bounding box center [326, 350] width 234 height 22
drag, startPoint x: 330, startPoint y: 563, endPoint x: 209, endPoint y: 561, distance: 121.0
click at [210, 617] on span "RESERVOIR 416" at bounding box center [326, 627] width 234 height 22
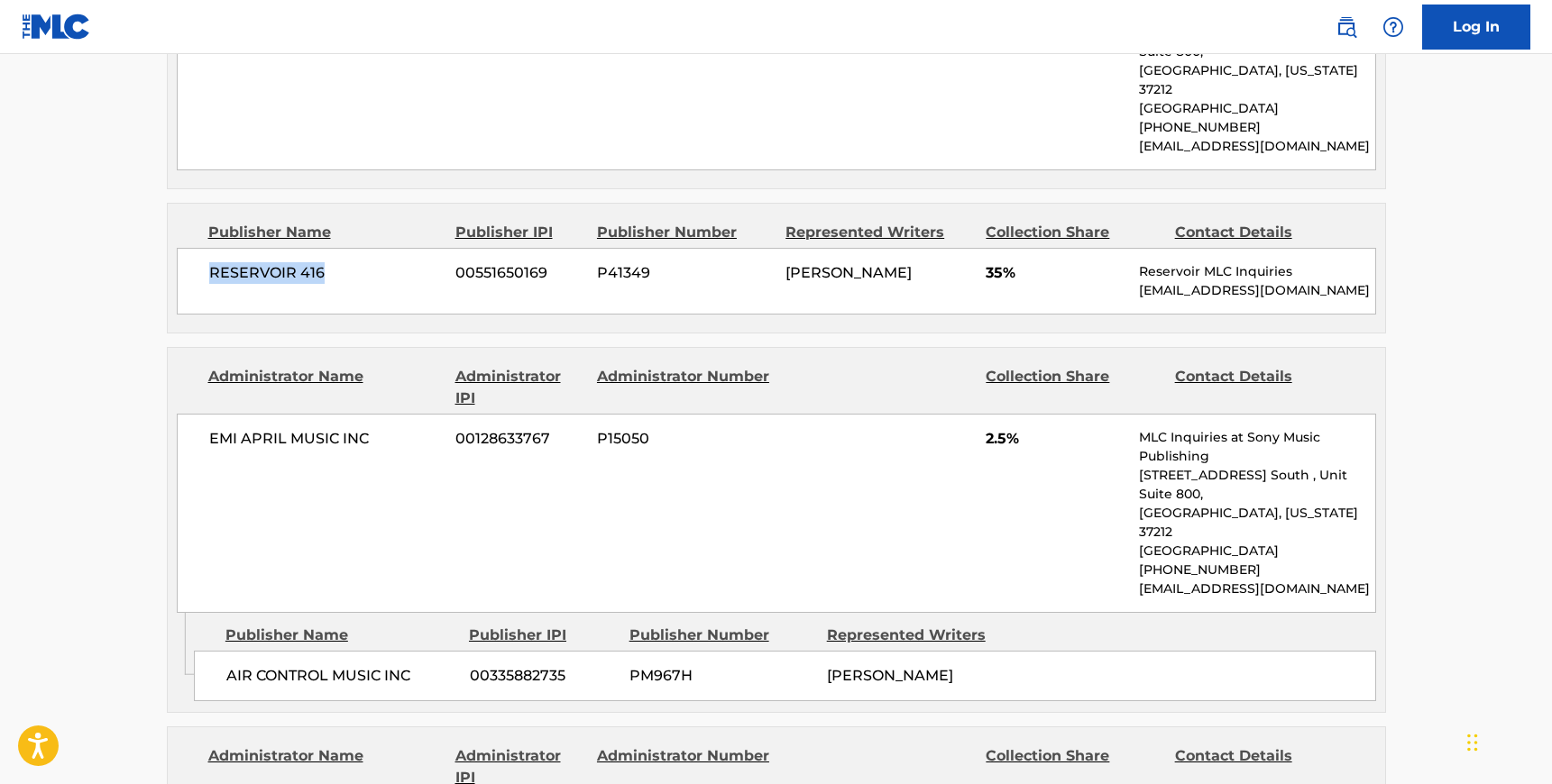
scroll to position [1425, 0]
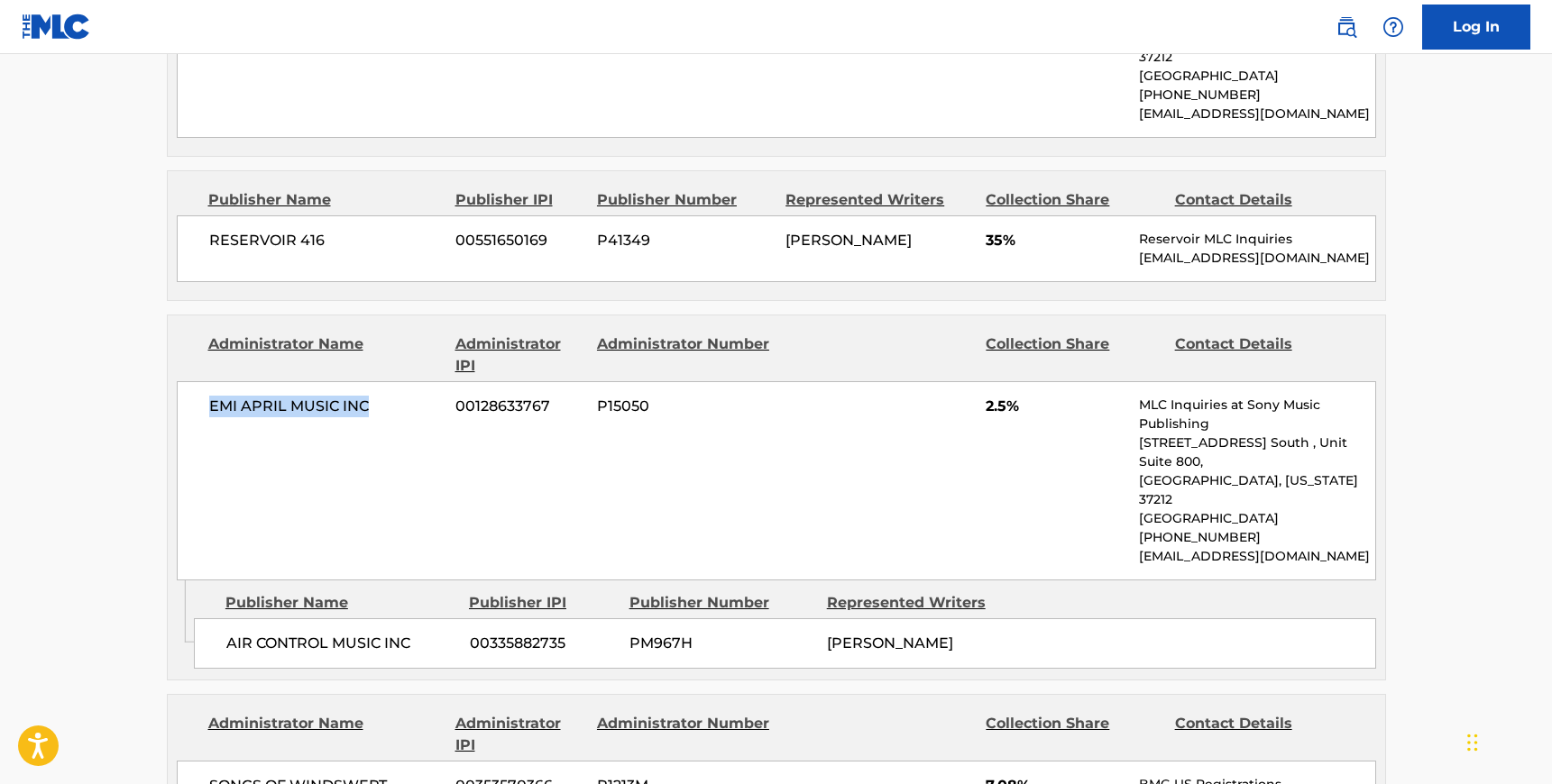
drag, startPoint x: 380, startPoint y: 344, endPoint x: 210, endPoint y: 345, distance: 170.0
click at [210, 395] on span "EMI APRIL MUSIC INC" at bounding box center [326, 406] width 234 height 22
drag, startPoint x: 415, startPoint y: 548, endPoint x: 227, endPoint y: 546, distance: 188.0
click at [227, 633] on span "AIR CONTROL MUSIC INC" at bounding box center [341, 643] width 230 height 22
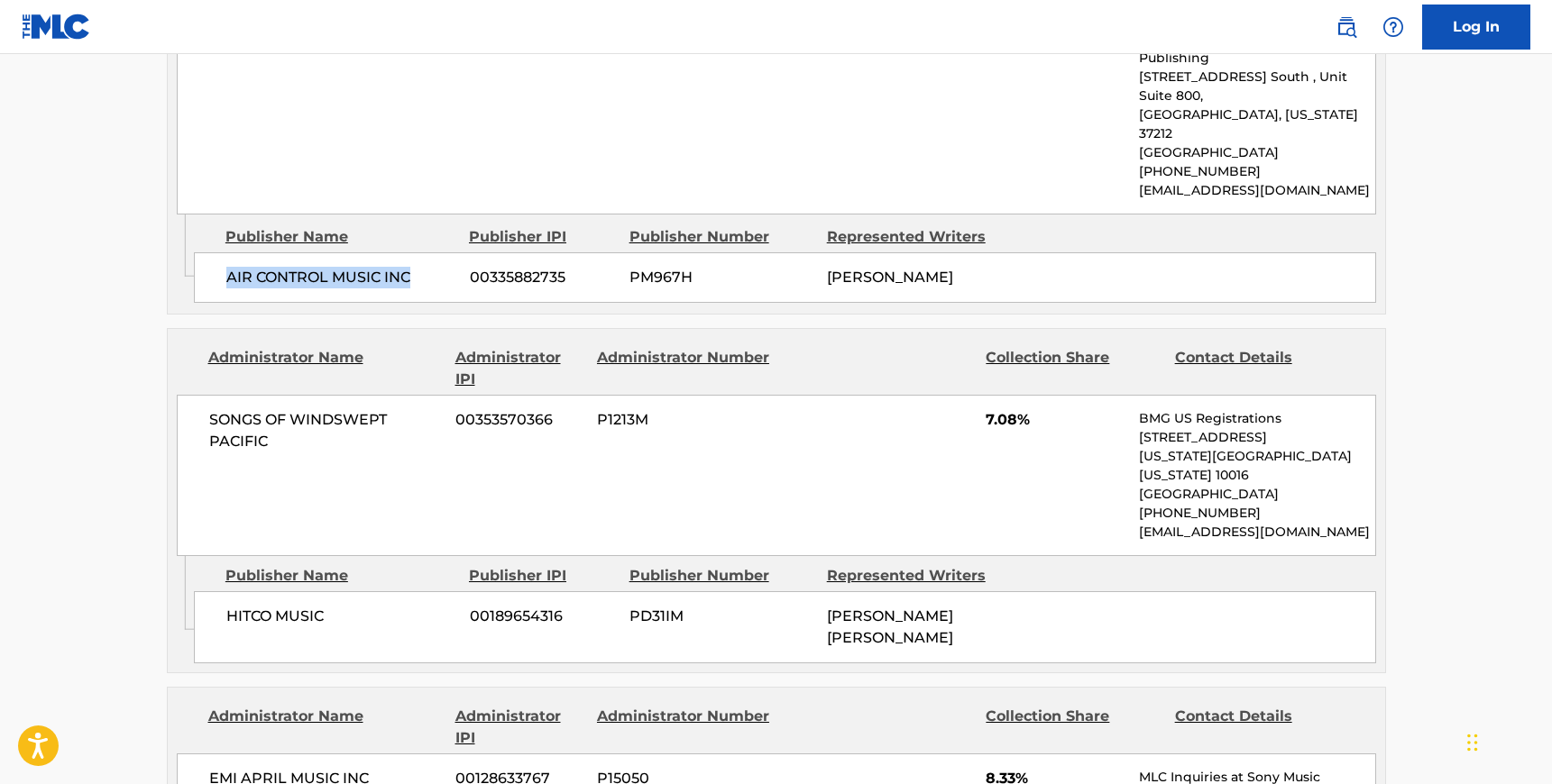
scroll to position [1835, 0]
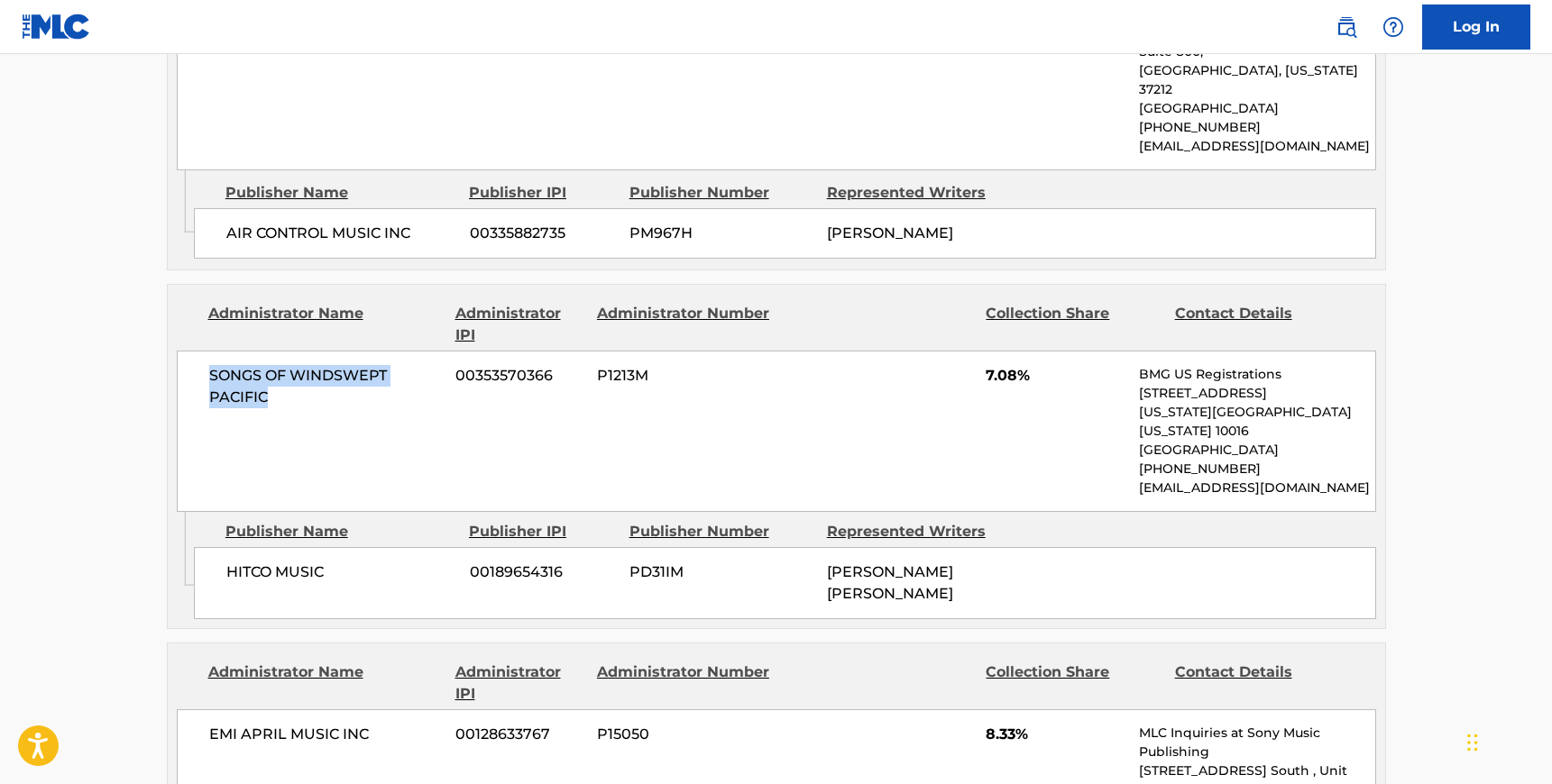
drag, startPoint x: 275, startPoint y: 300, endPoint x: 209, endPoint y: 271, distance: 72.1
click at [210, 365] on span "SONGS OF WINDSWEPT PACIFIC" at bounding box center [326, 387] width 234 height 43
drag, startPoint x: 330, startPoint y: 456, endPoint x: 219, endPoint y: 451, distance: 111.1
click at [219, 547] on div "HITCO MUSIC 00189654316 PD31IM [PERSON_NAME] [PERSON_NAME]" at bounding box center [784, 583] width 1182 height 72
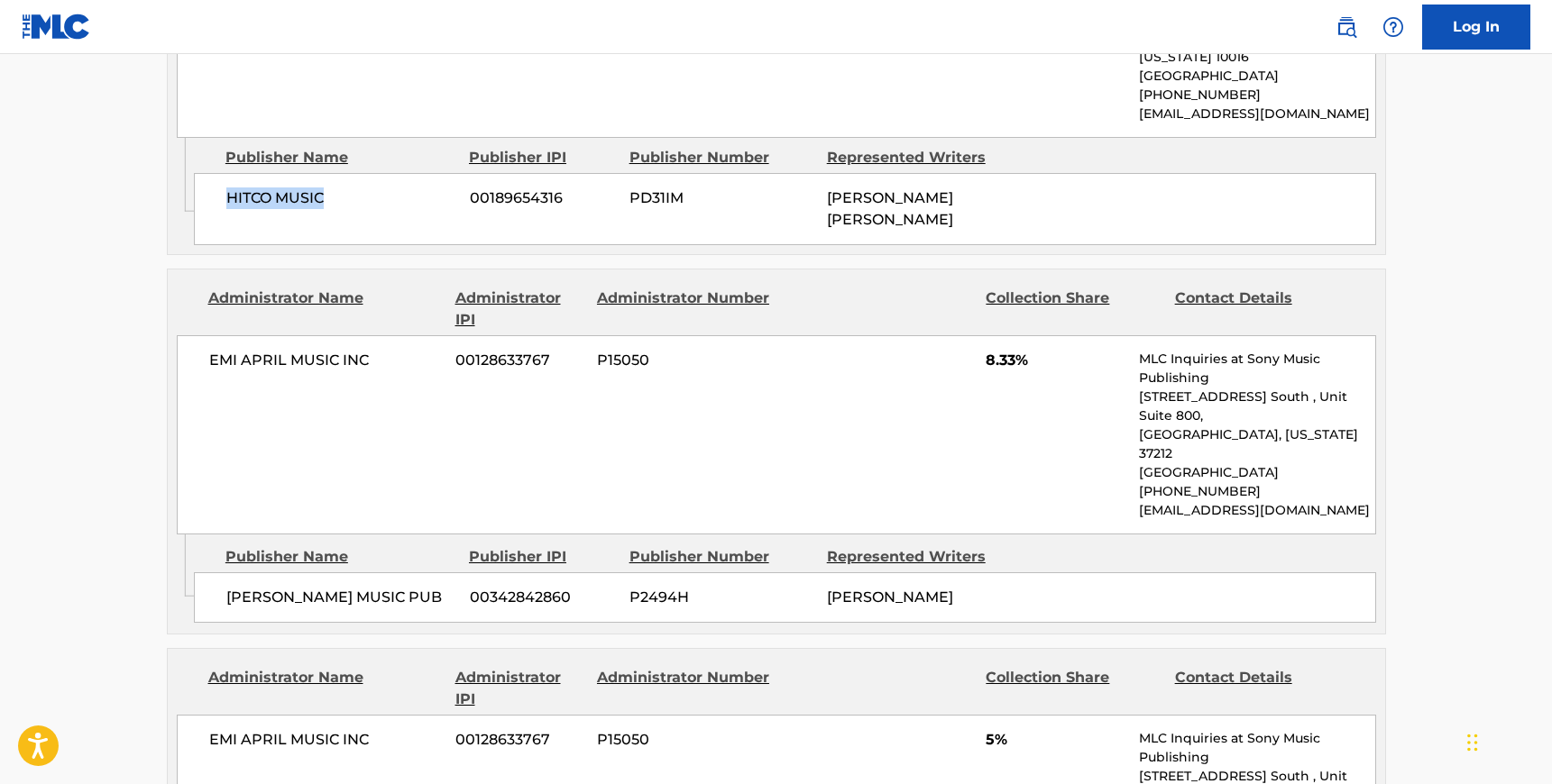
scroll to position [2226, 0]
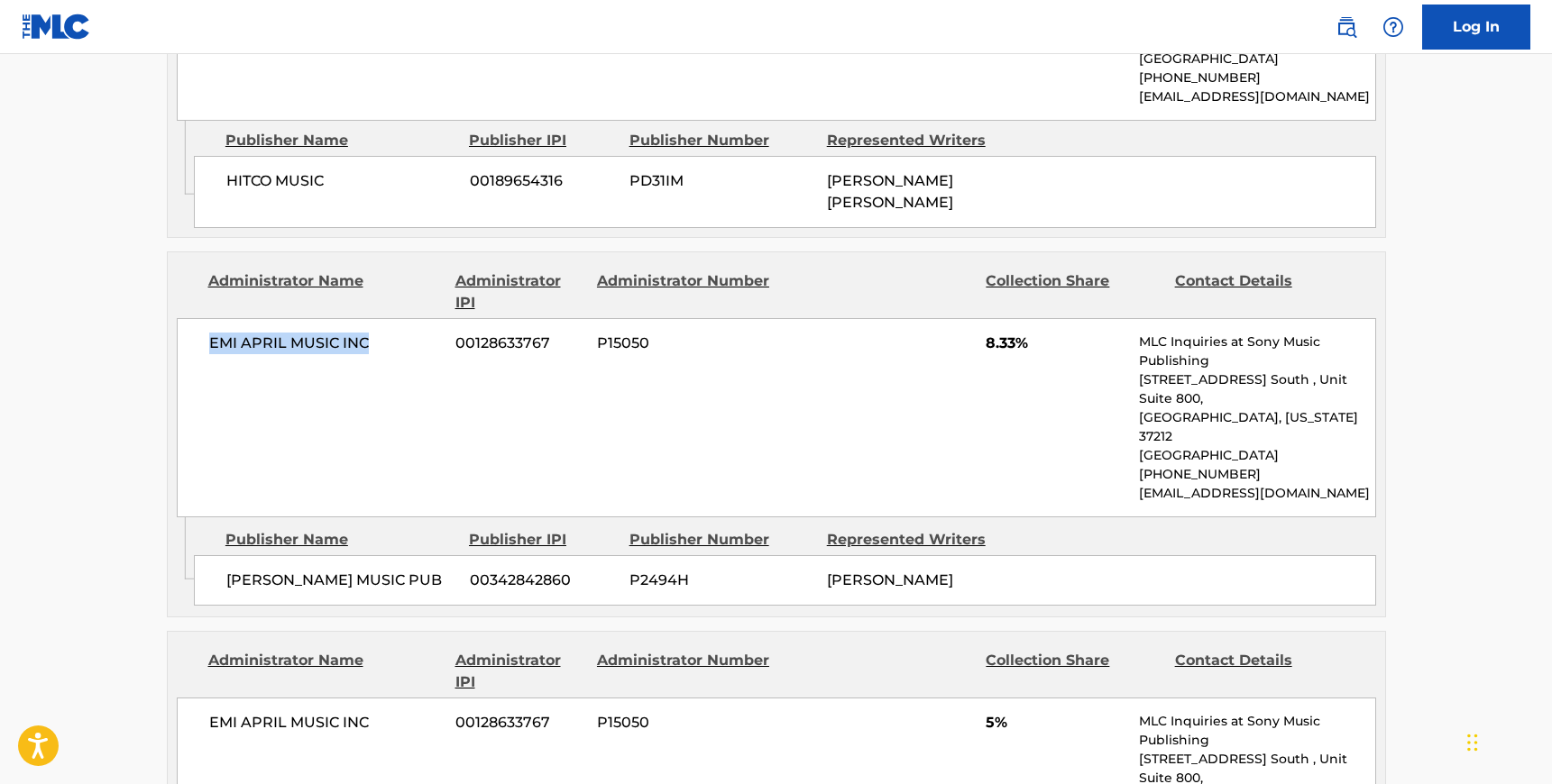
drag, startPoint x: 374, startPoint y: 223, endPoint x: 202, endPoint y: 220, distance: 172.0
click at [202, 318] on div "EMI APRIL MUSIC INC 00128633767 P15050 8.33% MLC Inquiries at Sony Music Publis…" at bounding box center [776, 418] width 1200 height 199
drag, startPoint x: 393, startPoint y: 423, endPoint x: 231, endPoint y: 417, distance: 162.1
click at [231, 570] on span "[PERSON_NAME] MUSIC PUB" at bounding box center [341, 580] width 230 height 22
drag, startPoint x: 225, startPoint y: 416, endPoint x: 398, endPoint y: 421, distance: 173.1
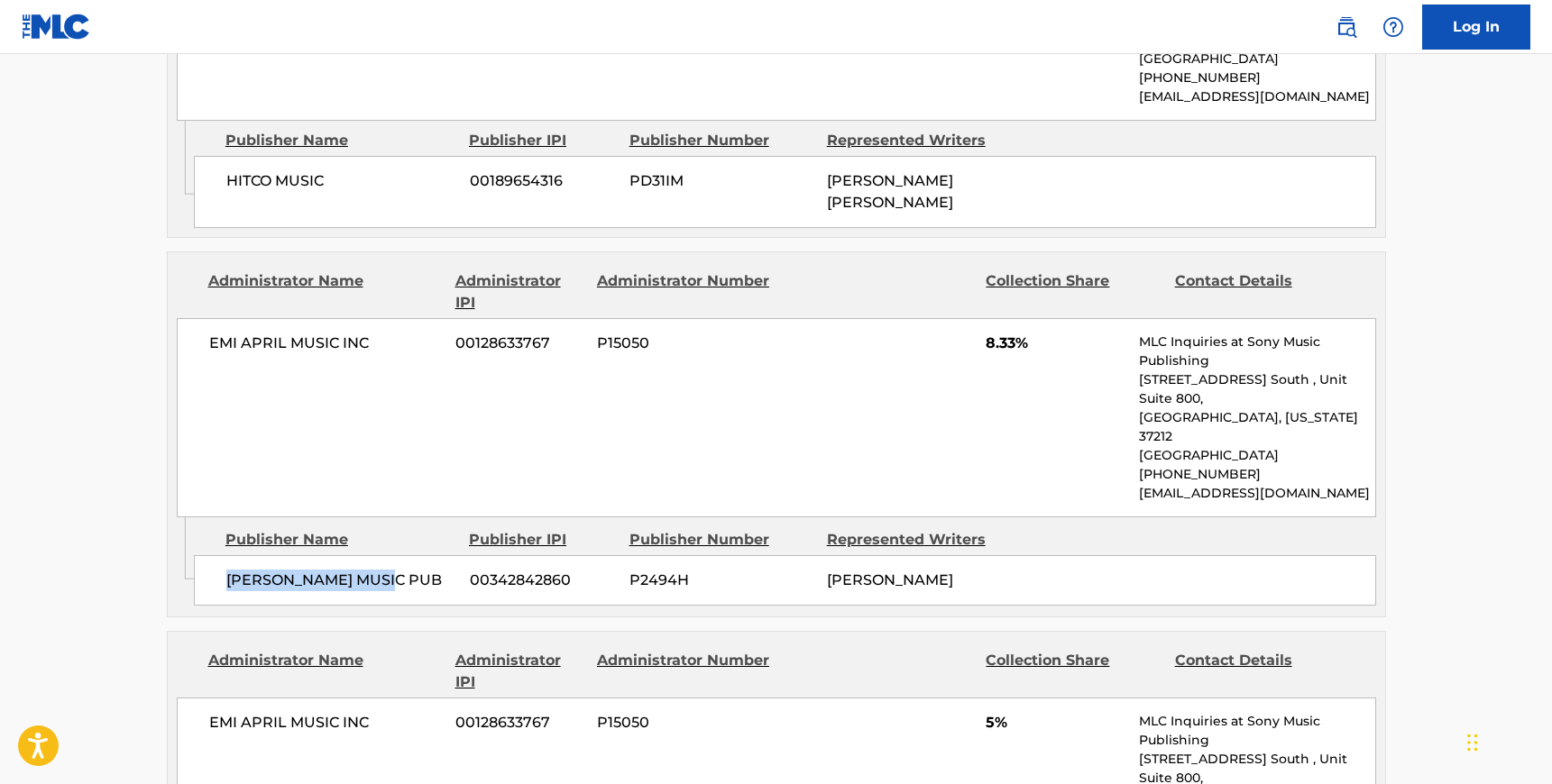
click at [398, 555] on div "[PERSON_NAME] MUSIC PUB 00342842860 P2494H [PERSON_NAME]" at bounding box center [784, 580] width 1182 height 51
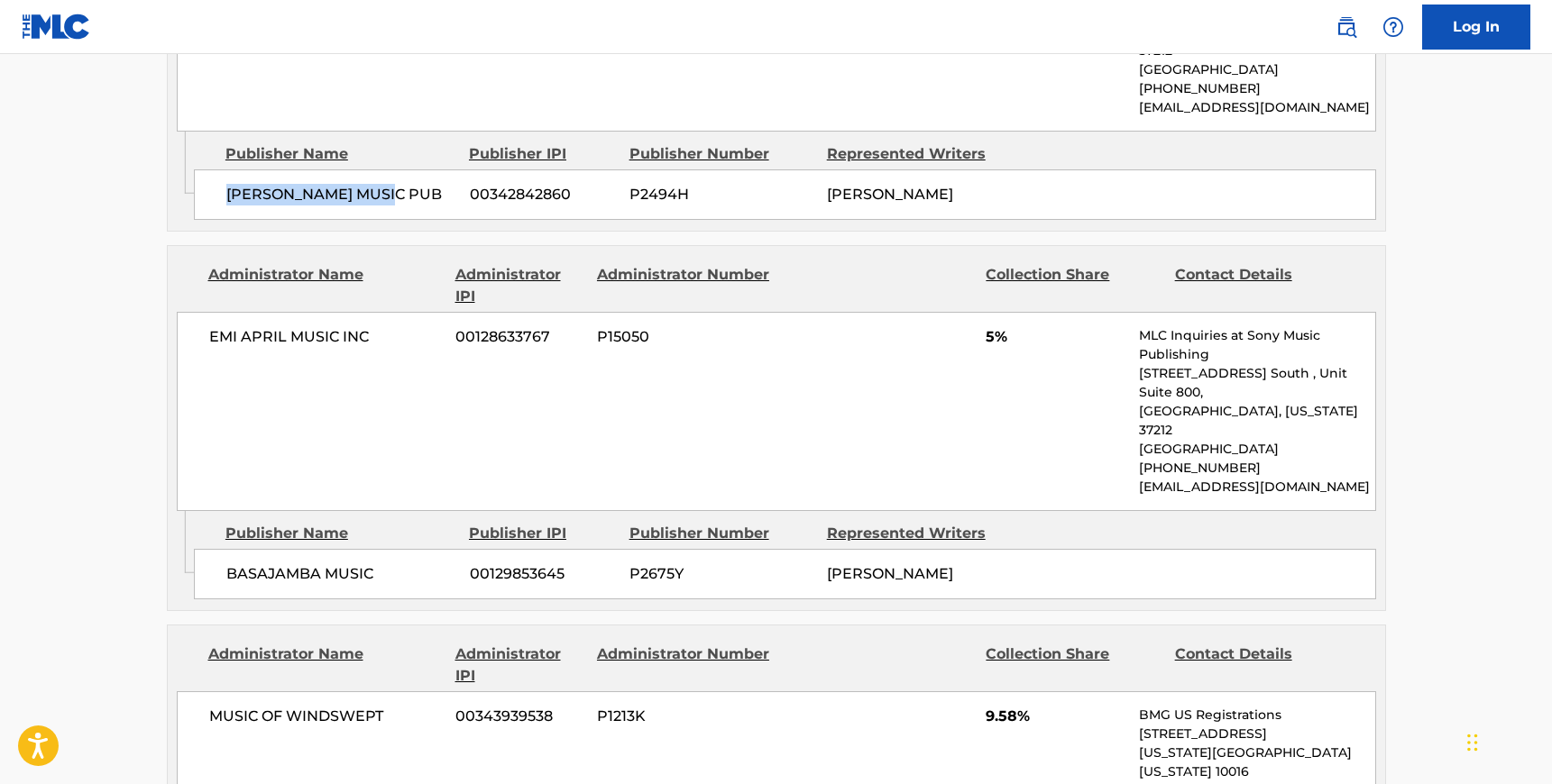
scroll to position [2619, 0]
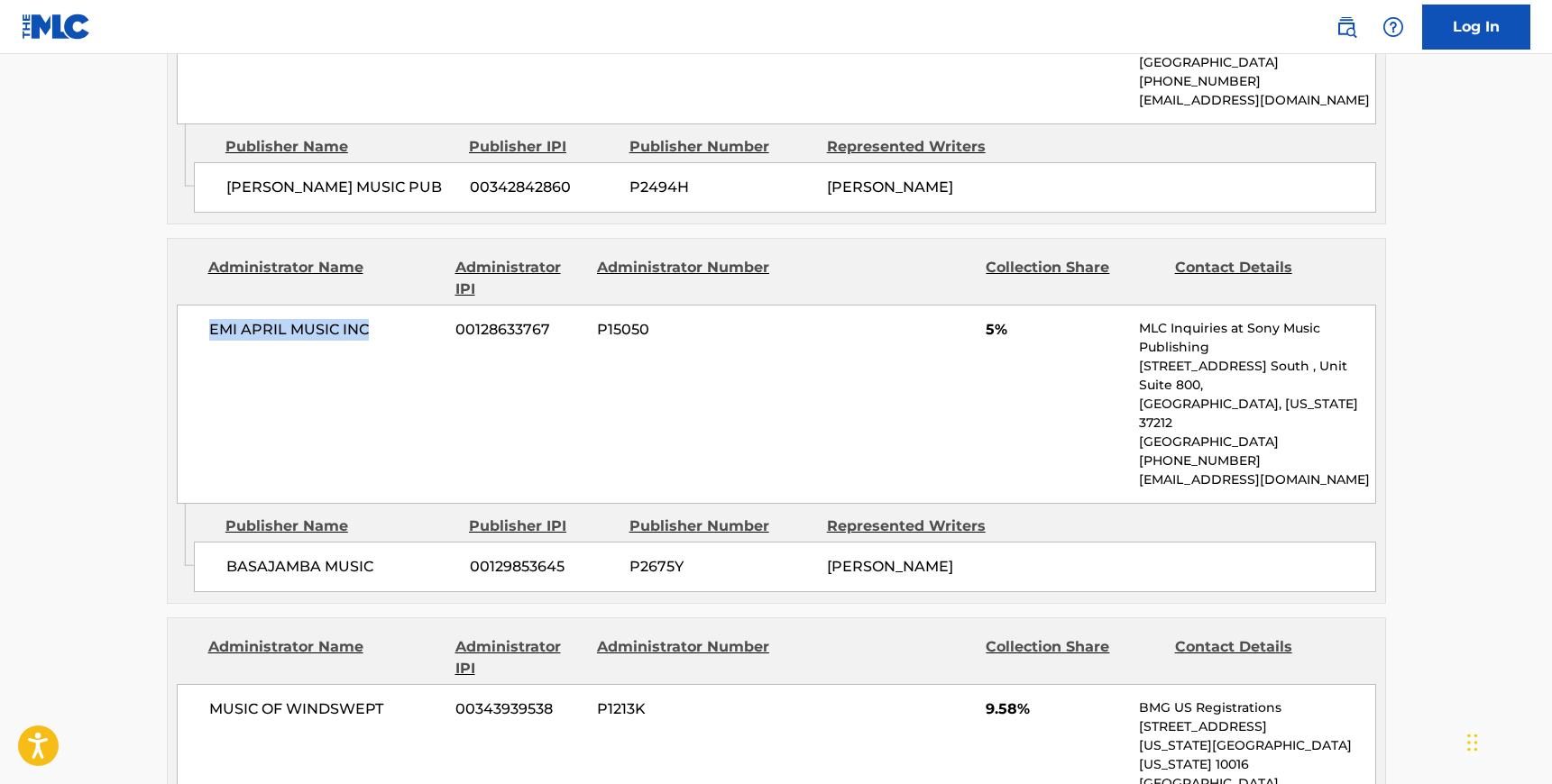
drag, startPoint x: 371, startPoint y: 186, endPoint x: 203, endPoint y: 182, distance: 168.0
click at [203, 304] on div "EMI APRIL MUSIC INC 00128633767 P15050 5% MLC Inquiries at Sony Music Publishin…" at bounding box center [776, 404] width 1200 height 199
drag, startPoint x: 376, startPoint y: 384, endPoint x: 226, endPoint y: 378, distance: 150.1
click at [226, 556] on span "BASAJAMBA MUSIC" at bounding box center [341, 566] width 230 height 22
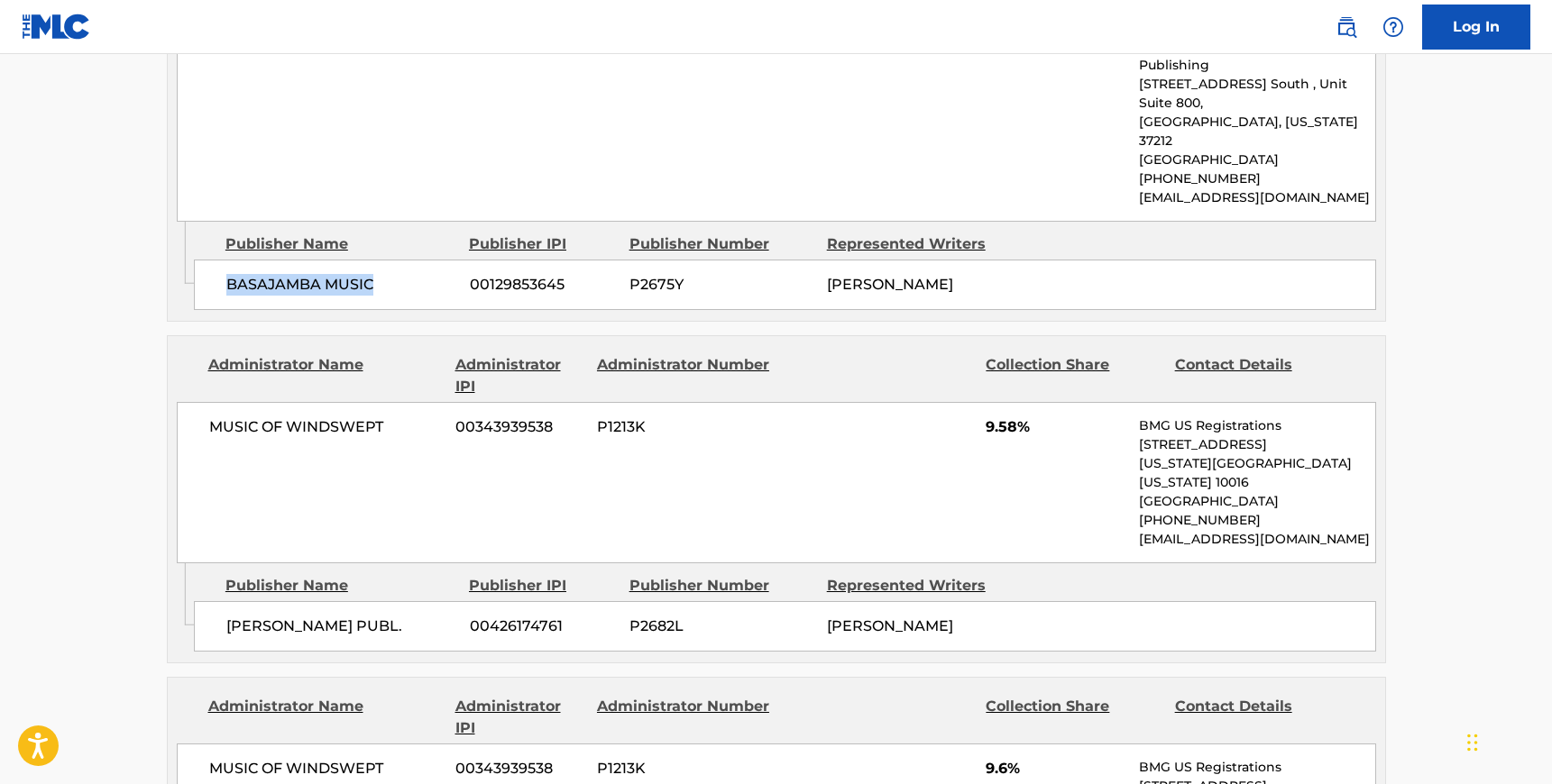
scroll to position [2930, 0]
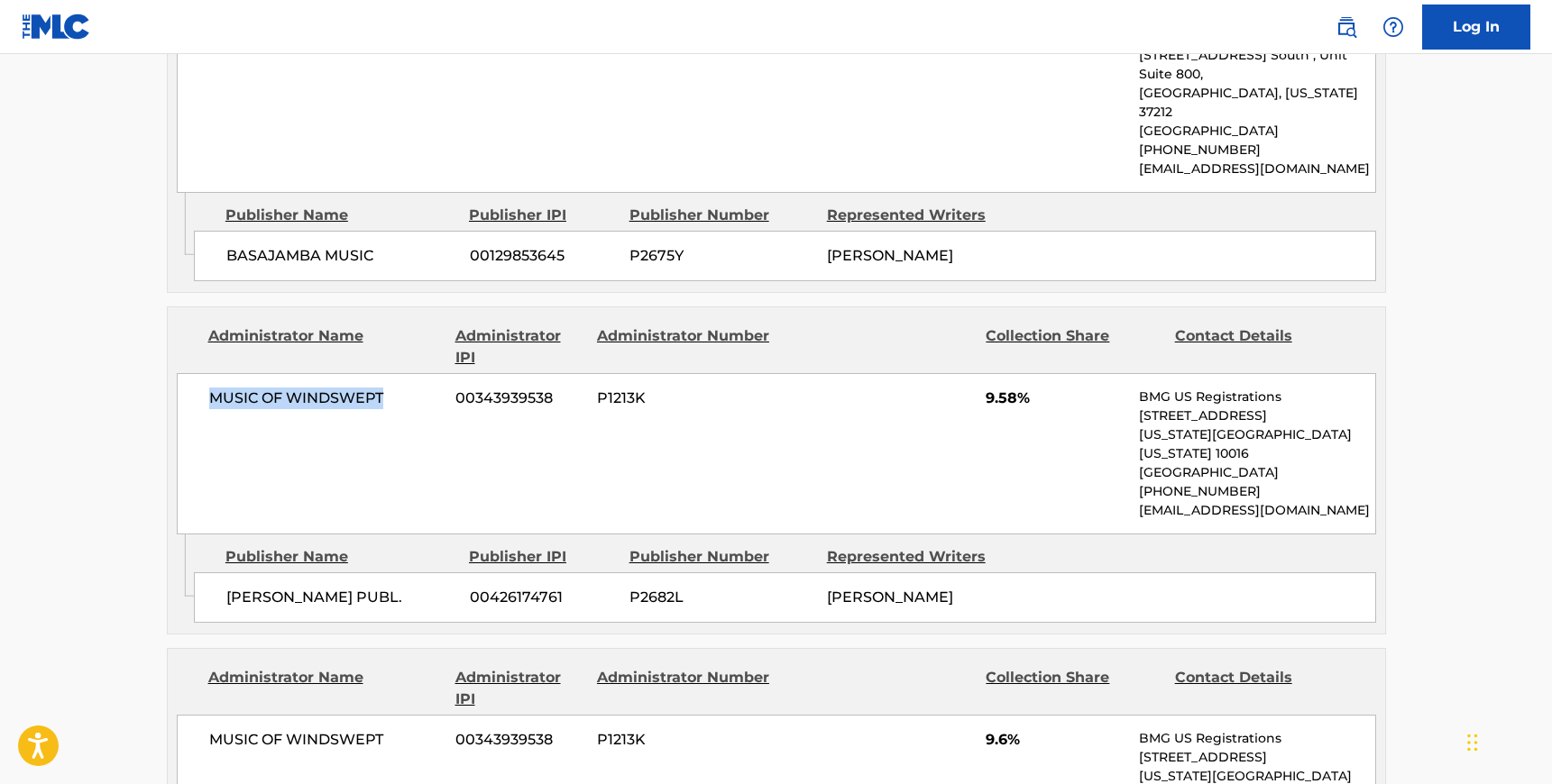
drag, startPoint x: 384, startPoint y: 216, endPoint x: 207, endPoint y: 216, distance: 177.0
click at [207, 373] on div "MUSIC OF WINDSWEPT 00343939538 P1213K 9.58% BMG US Registrations [STREET_ADDRES…" at bounding box center [776, 453] width 1200 height 161
drag, startPoint x: 275, startPoint y: 416, endPoint x: 225, endPoint y: 393, distance: 55.0
click at [225, 573] on div "[PERSON_NAME] PUBL. 00426174761 P2682L [PERSON_NAME]" at bounding box center [784, 598] width 1182 height 51
drag, startPoint x: 392, startPoint y: 555, endPoint x: 199, endPoint y: 553, distance: 193.0
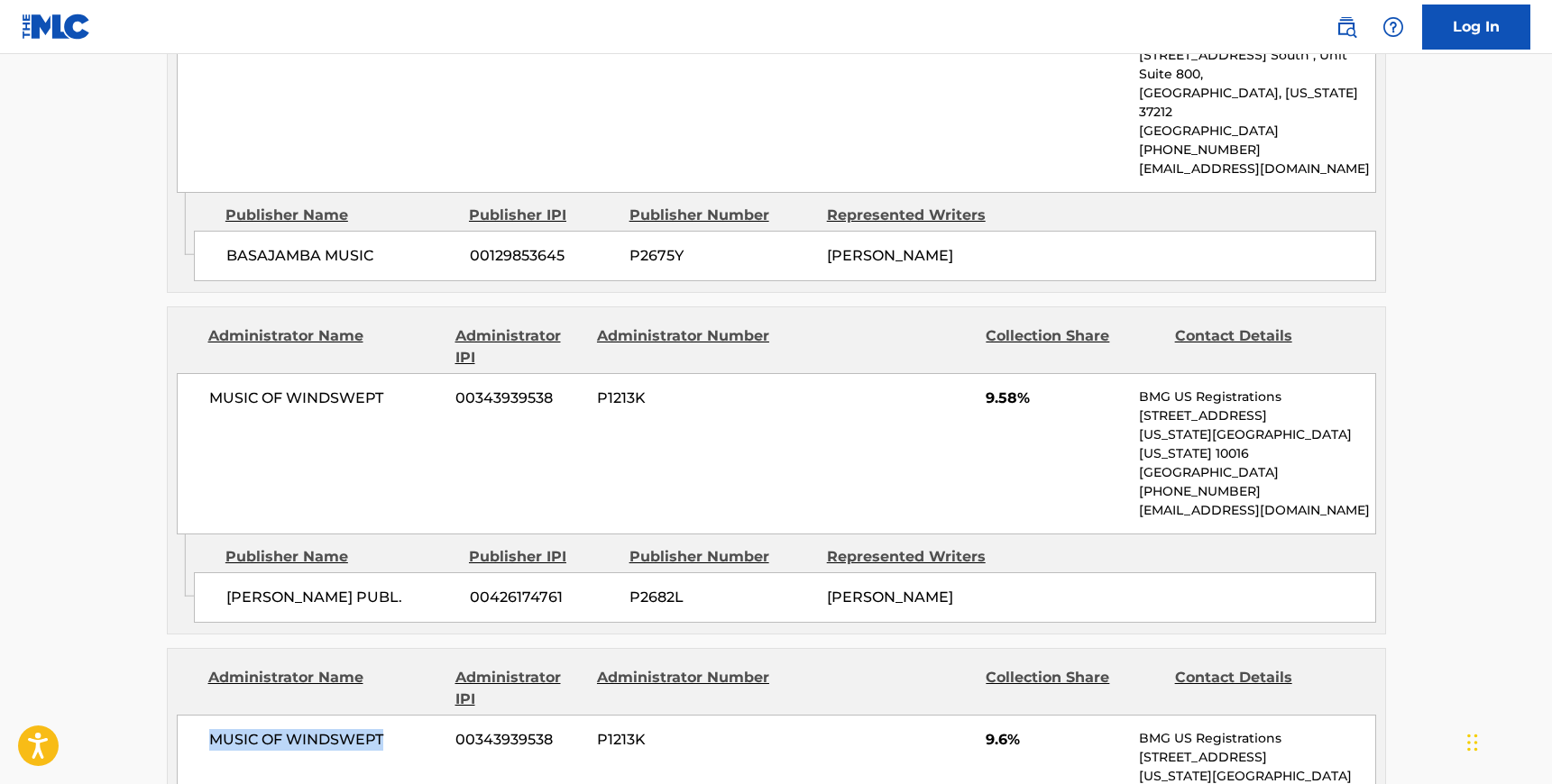
click at [199, 715] on div "MUSIC OF WINDSWEPT 00343939538 P1213K 9.6% BMG US Registrations [STREET_ADDRESS…" at bounding box center [776, 795] width 1200 height 161
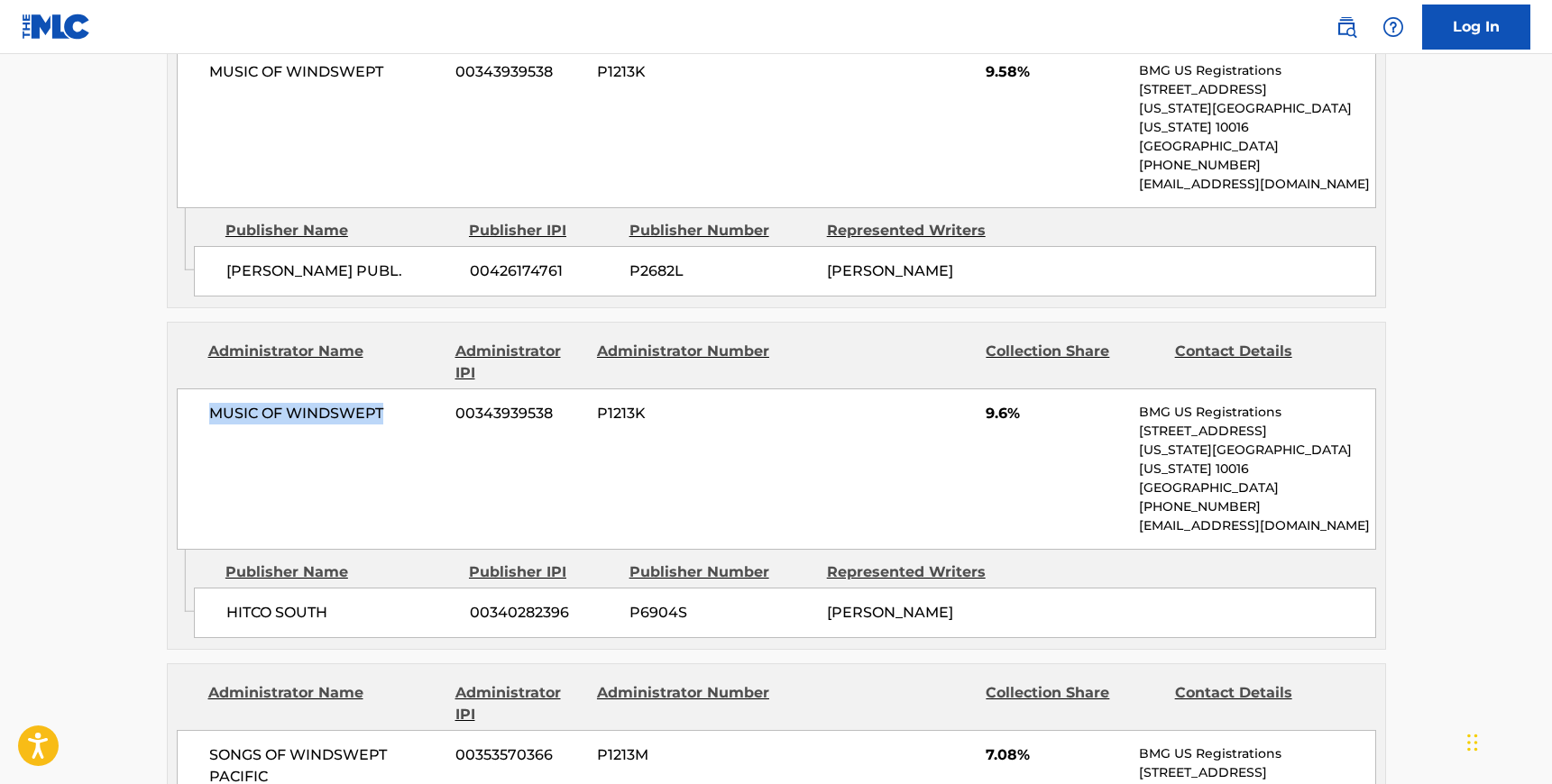
scroll to position [3273, 0]
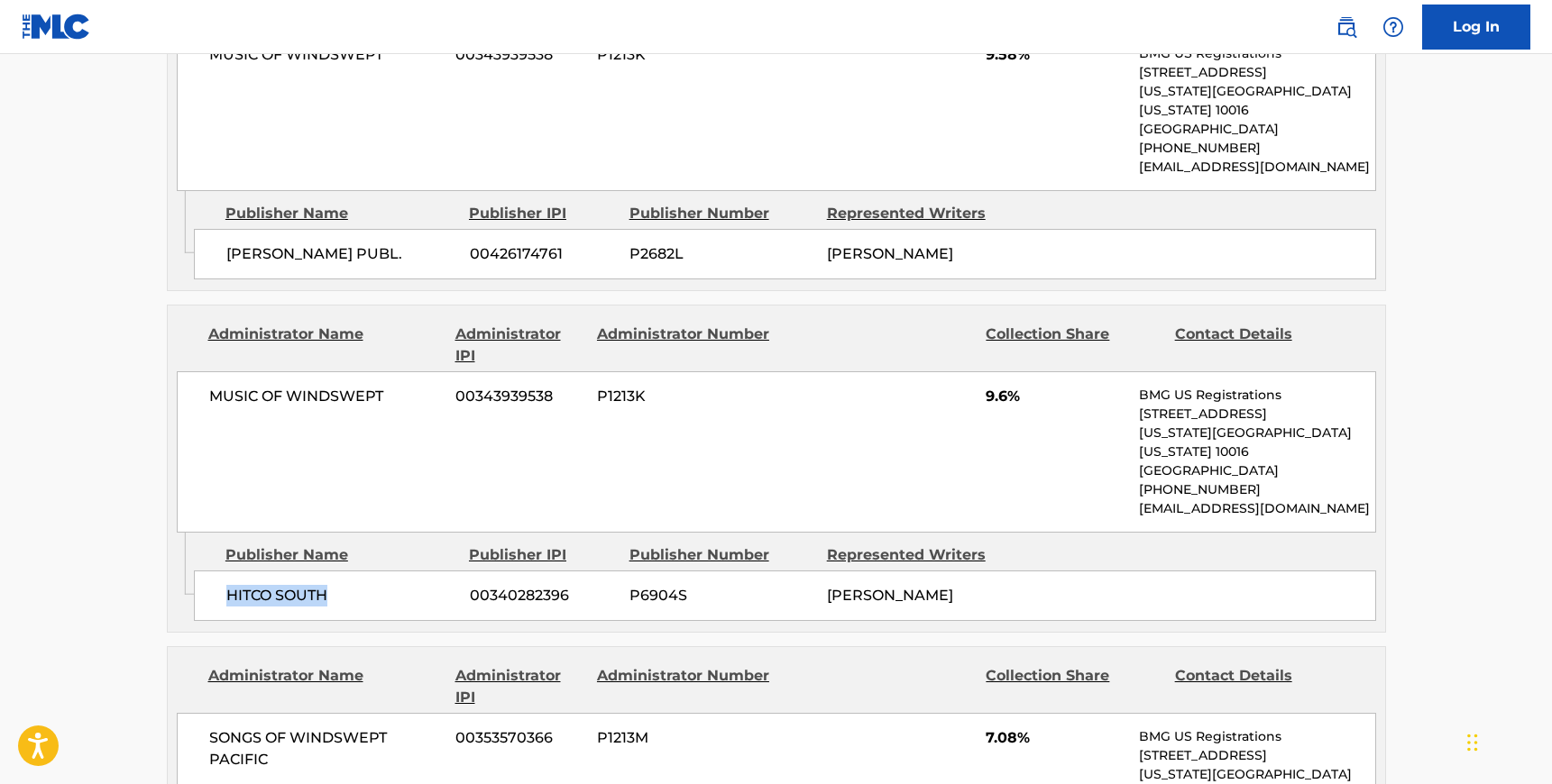
drag, startPoint x: 329, startPoint y: 391, endPoint x: 225, endPoint y: 391, distance: 104.0
click at [225, 571] on div "HITCO SOUTH 00340282396 P6904S [PERSON_NAME]" at bounding box center [784, 596] width 1182 height 51
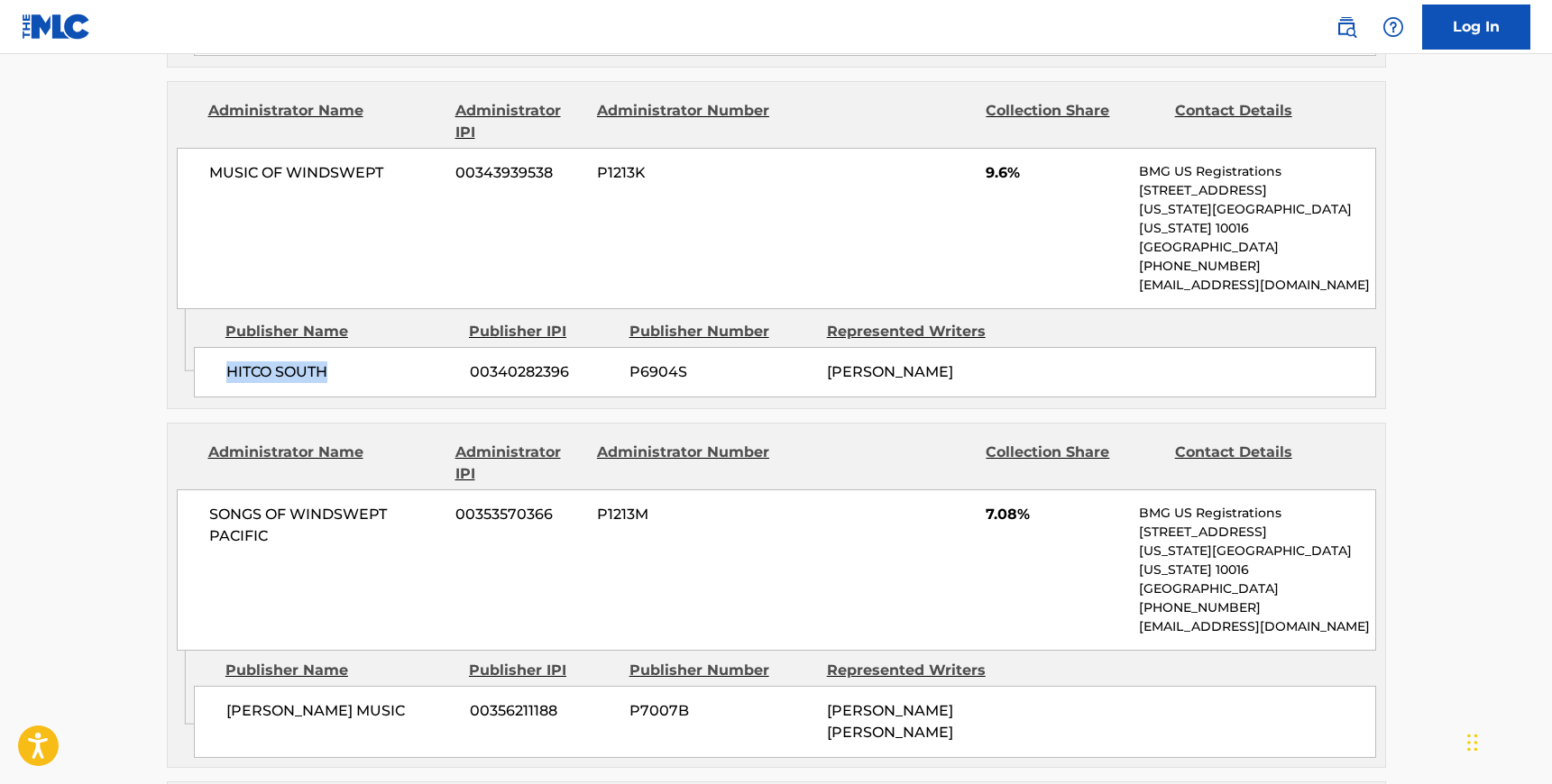
scroll to position [3524, 0]
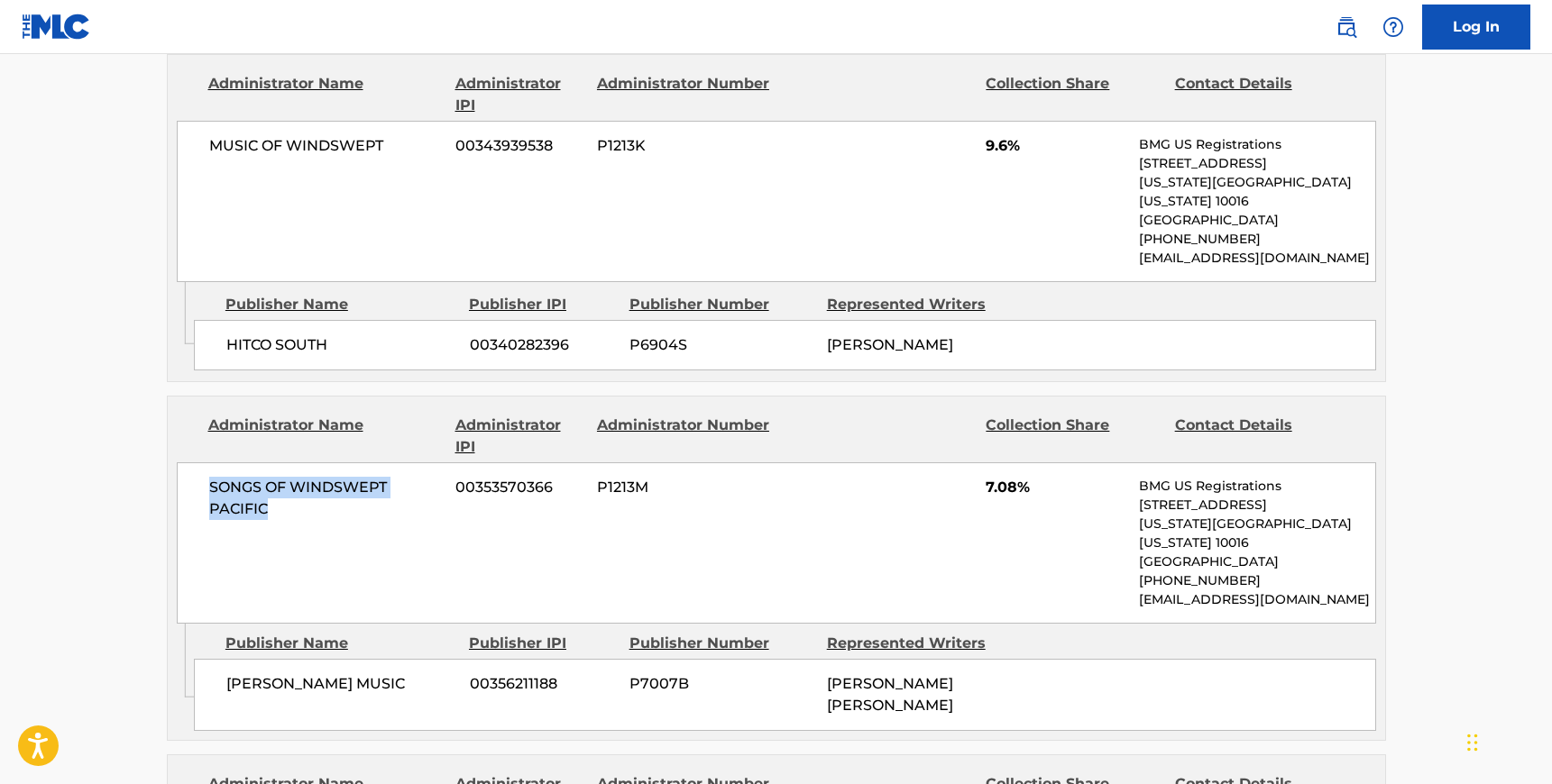
drag, startPoint x: 272, startPoint y: 305, endPoint x: 212, endPoint y: 275, distance: 67.1
click at [212, 477] on span "SONGS OF WINDSWEPT PACIFIC" at bounding box center [326, 499] width 234 height 43
drag, startPoint x: 281, startPoint y: 475, endPoint x: 221, endPoint y: 449, distance: 65.4
click at [221, 659] on div "[PERSON_NAME] MUSIC 00356211188 P7007B [PERSON_NAME] [PERSON_NAME]" at bounding box center [784, 695] width 1182 height 72
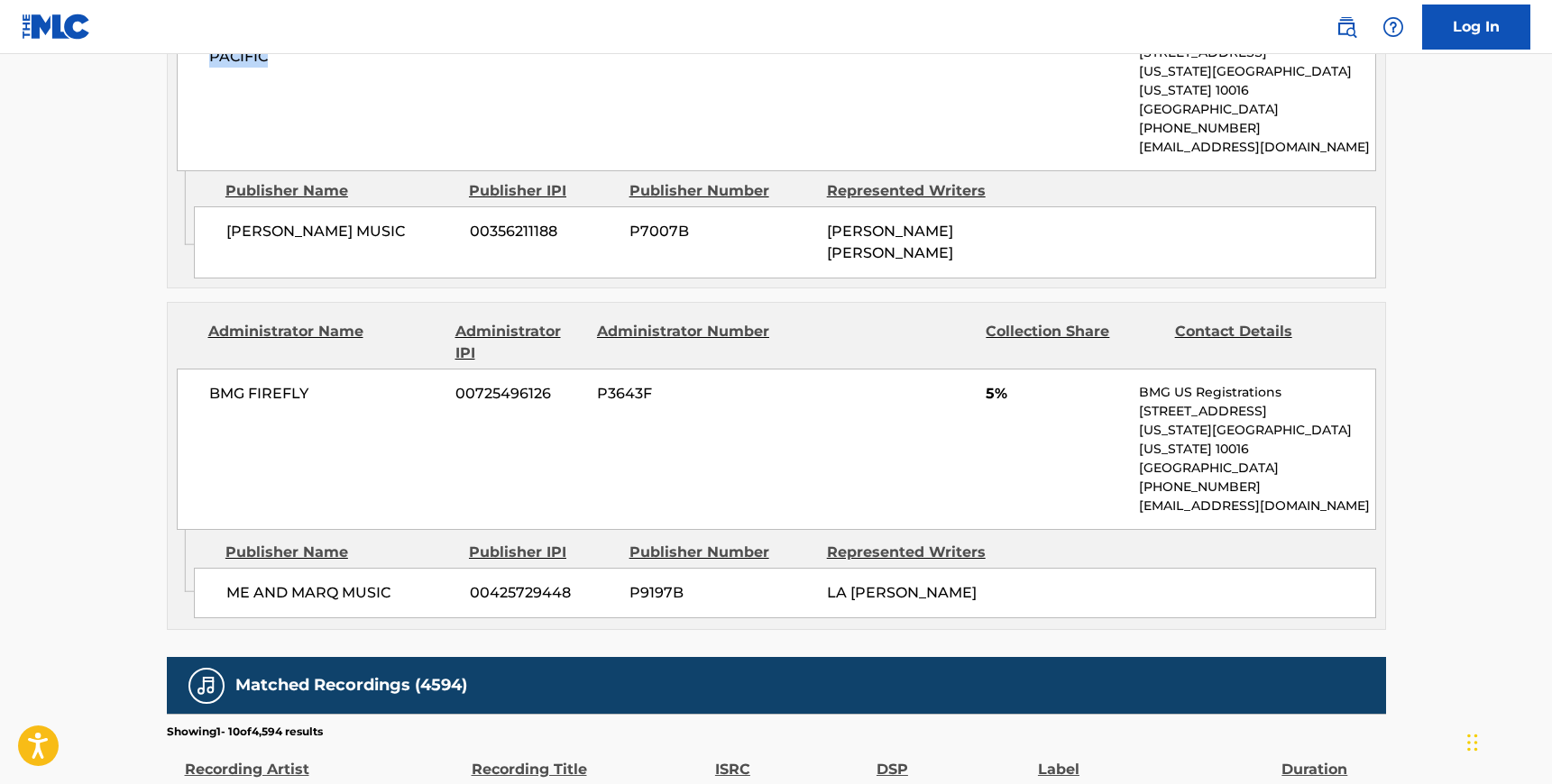
scroll to position [3982, 0]
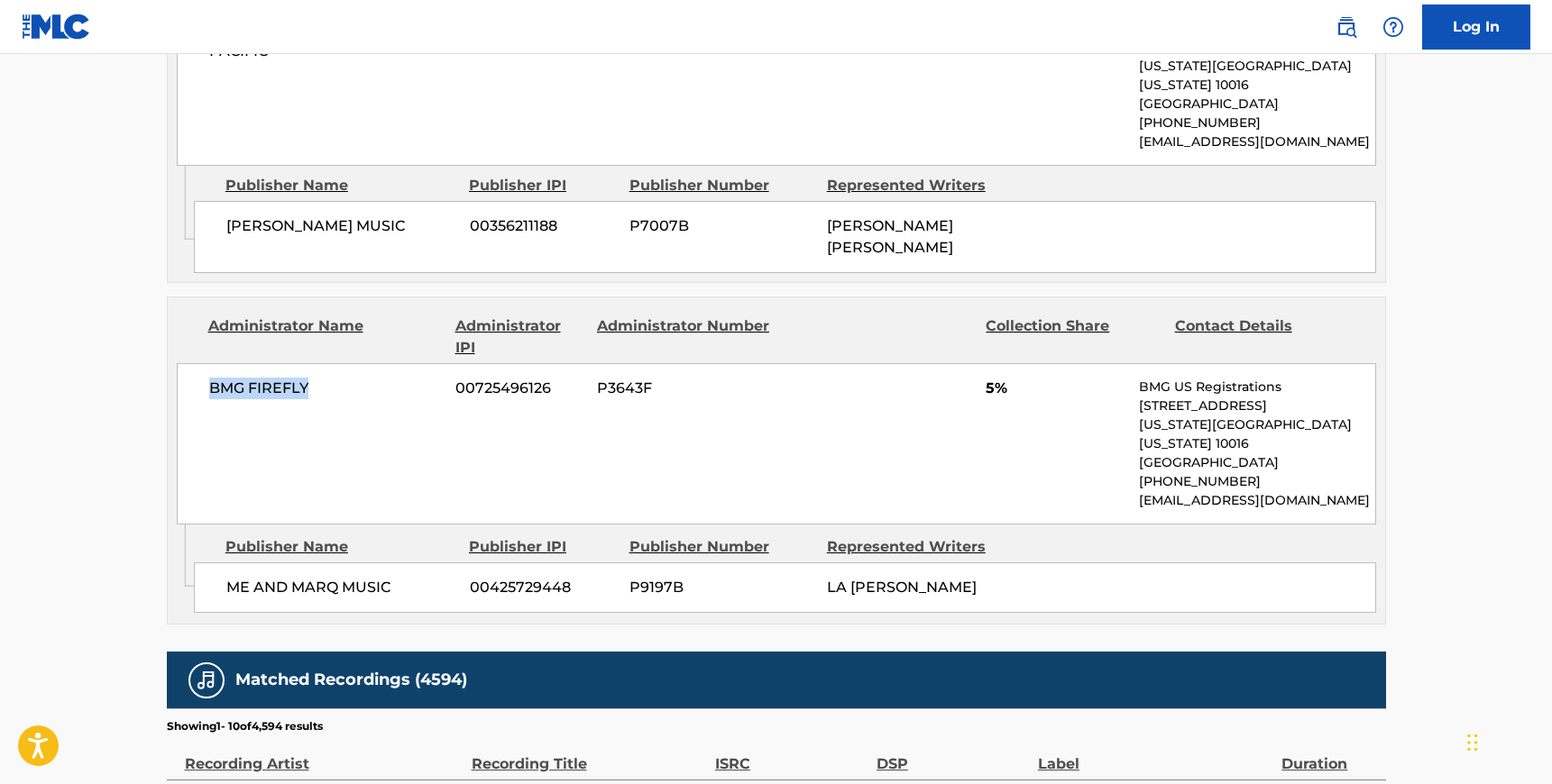
drag, startPoint x: 318, startPoint y: 161, endPoint x: 186, endPoint y: 162, distance: 132.0
click at [186, 363] on div "BMG FIREFLY 00725496126 P3643F 5% BMG US Registrations [STREET_ADDRESS][US_STAT…" at bounding box center [776, 444] width 1200 height 161
drag, startPoint x: 388, startPoint y: 340, endPoint x: 225, endPoint y: 334, distance: 163.1
click at [225, 562] on div "ME AND MARQ MUSIC 00425729448 P9197B LA [PERSON_NAME]" at bounding box center [784, 588] width 1182 height 51
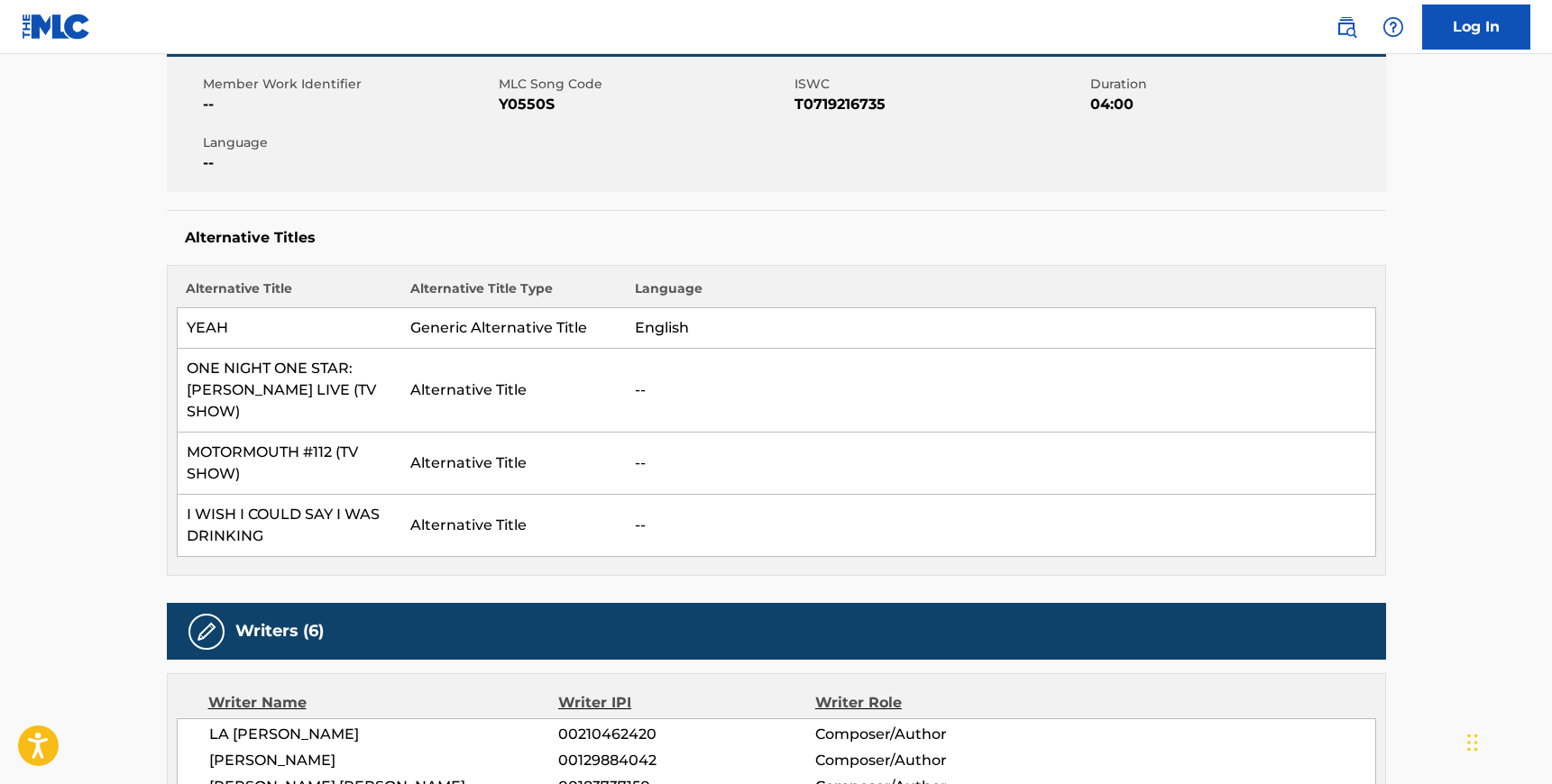
scroll to position [0, 0]
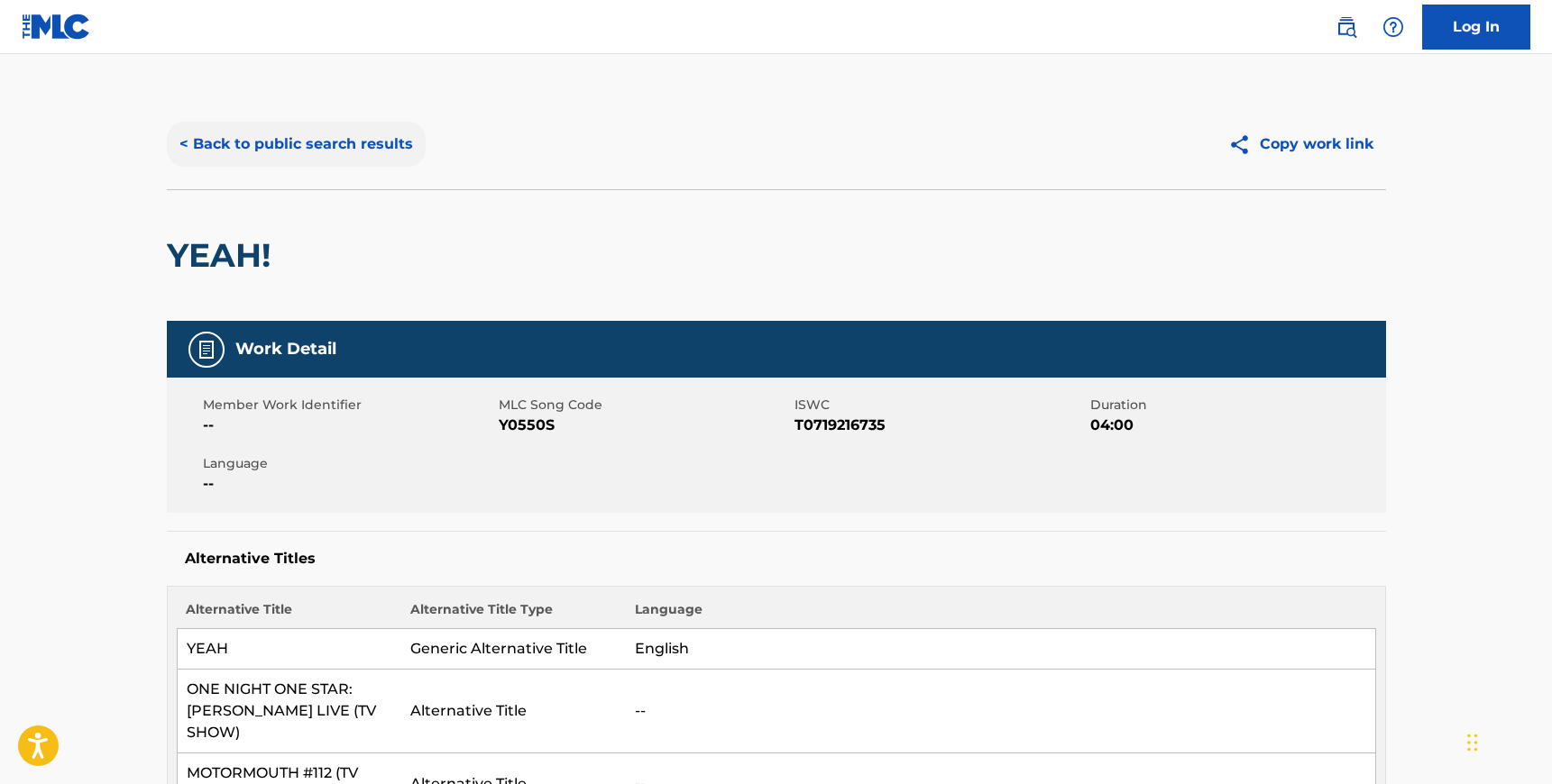
click at [349, 141] on button "< Back to public search results" at bounding box center [296, 145] width 258 height 45
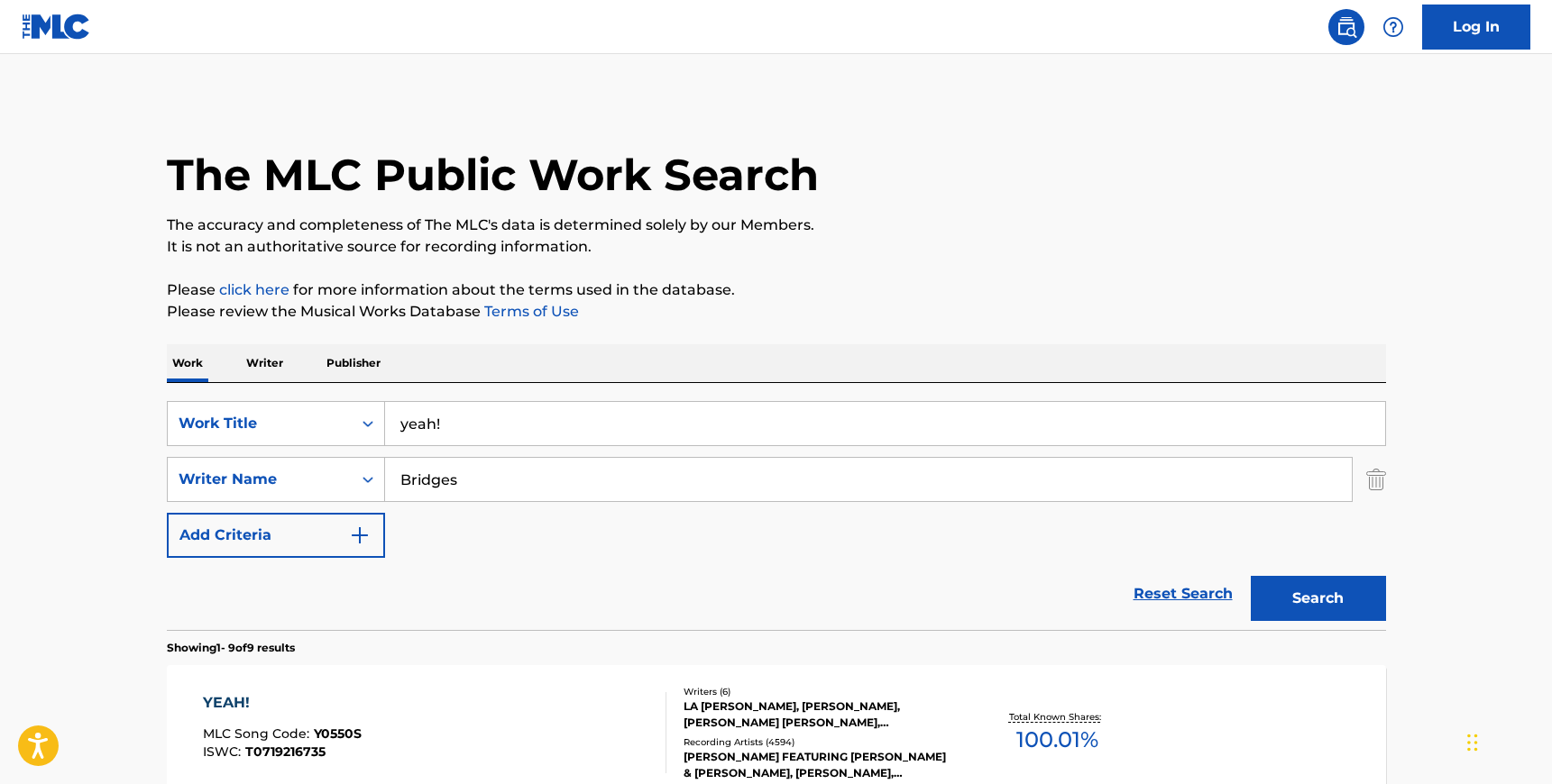
scroll to position [237, 0]
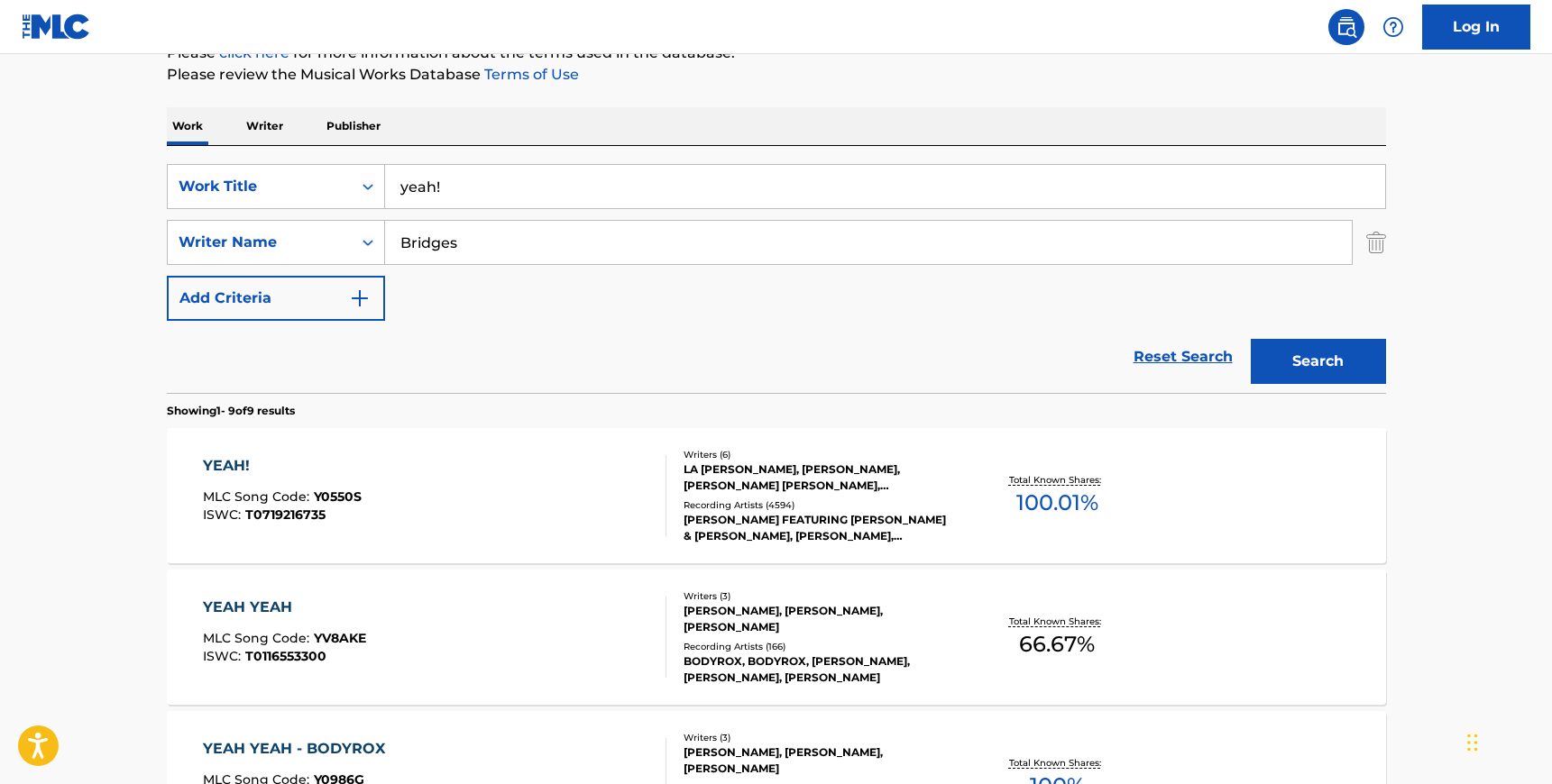
click at [477, 254] on input "Bridges" at bounding box center [868, 242] width 967 height 43
type input "kok"
click at [472, 197] on input "yeah!" at bounding box center [885, 187] width 1001 height 43
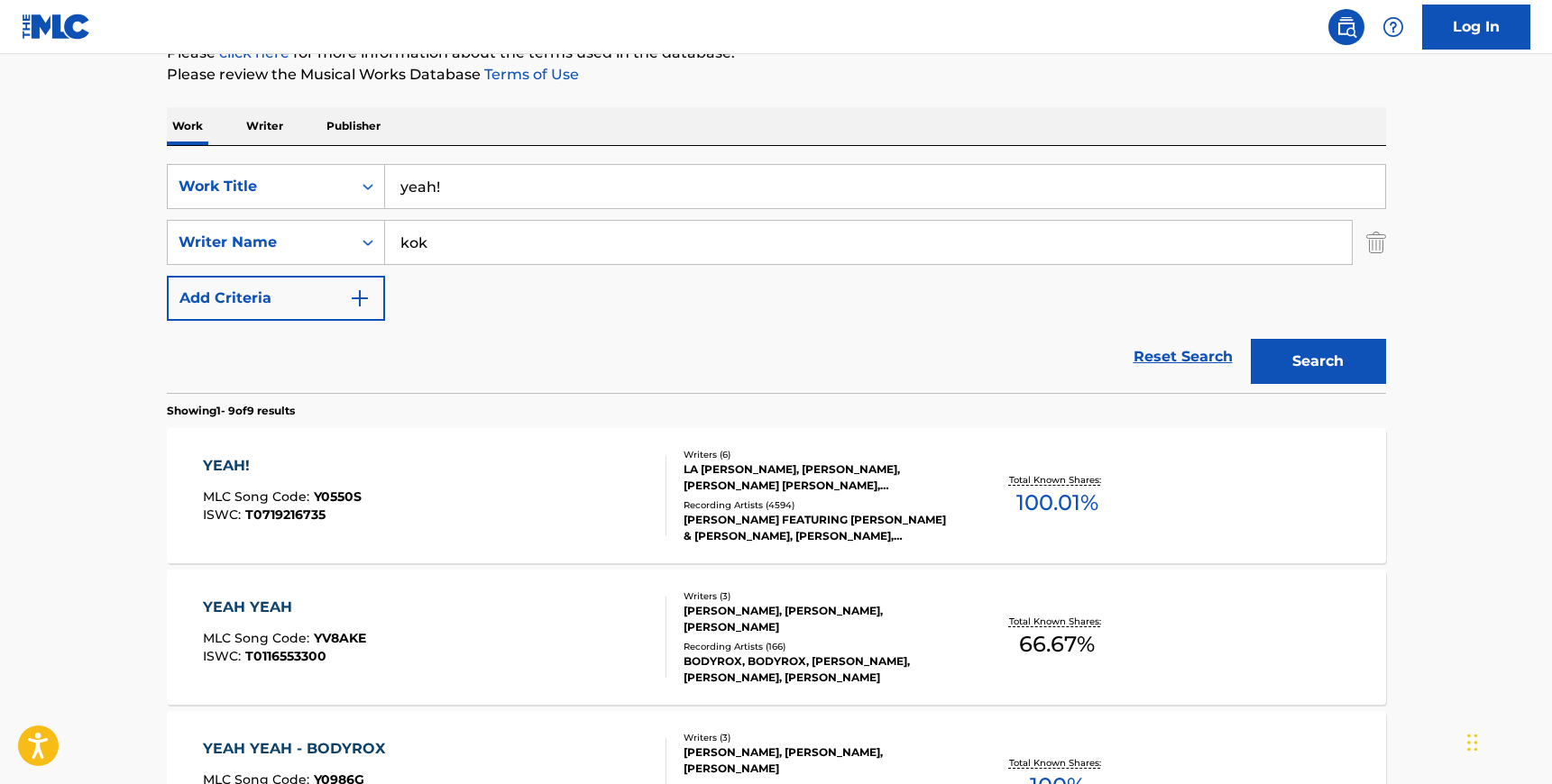
click at [472, 197] on input "yeah!" at bounding box center [885, 187] width 1001 height 43
type input "jade"
click at [1250, 339] on button "Search" at bounding box center [1318, 361] width 135 height 45
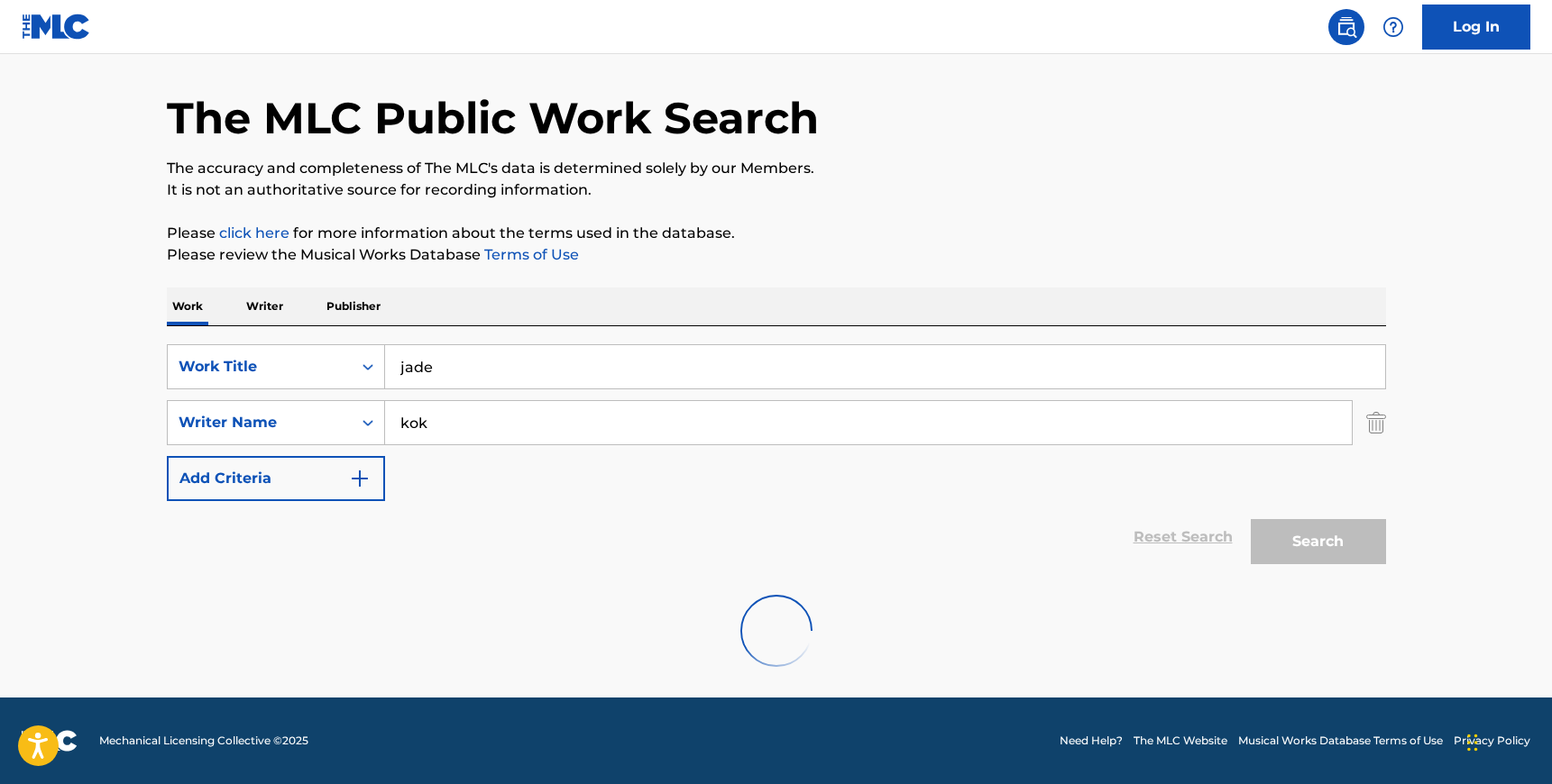
scroll to position [0, 0]
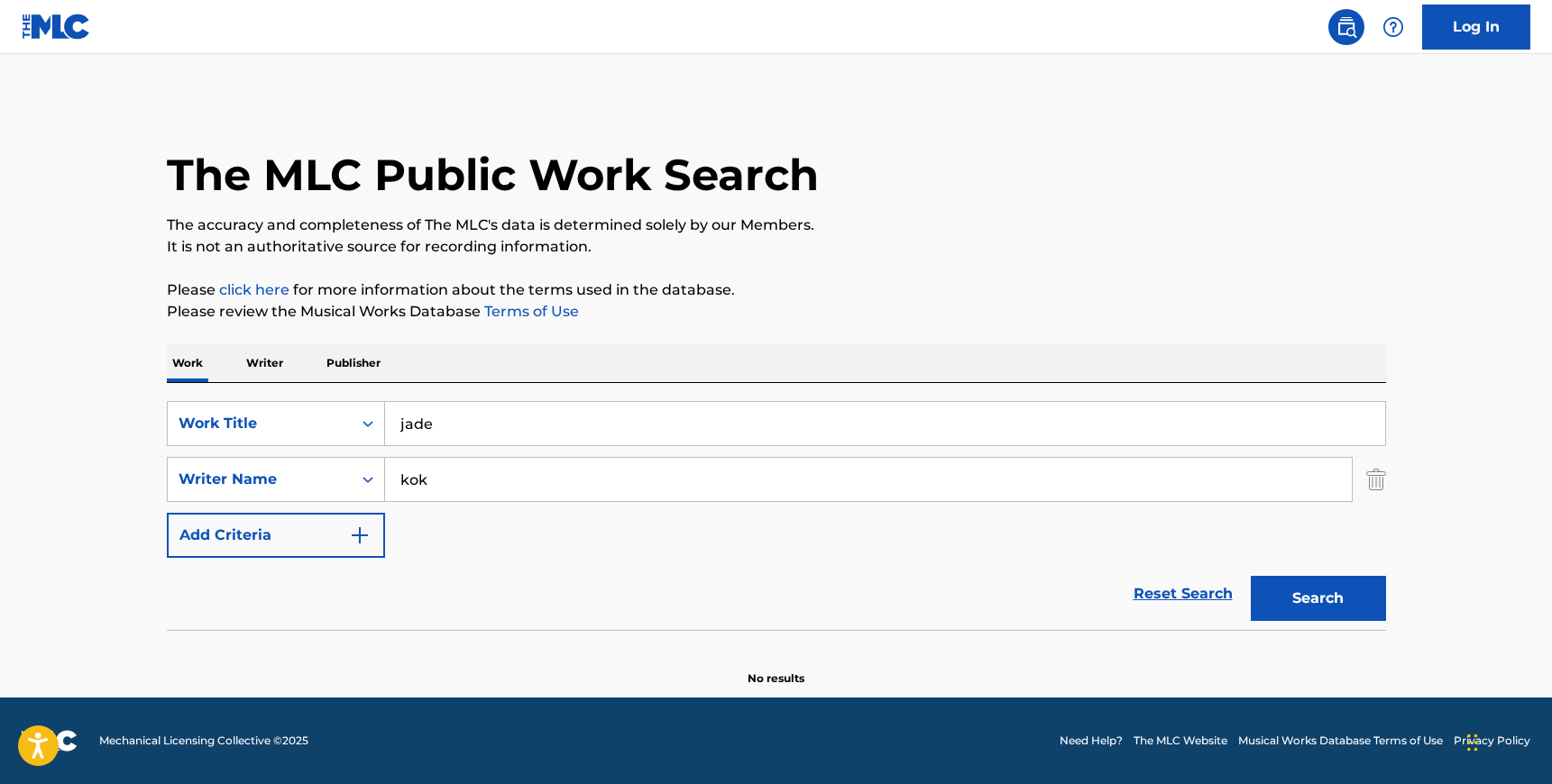
click at [458, 476] on input "kok" at bounding box center [868, 480] width 967 height 43
paste input "[PERSON_NAME]"
type input "[PERSON_NAME]"
click at [457, 432] on input "jade" at bounding box center [885, 423] width 1001 height 43
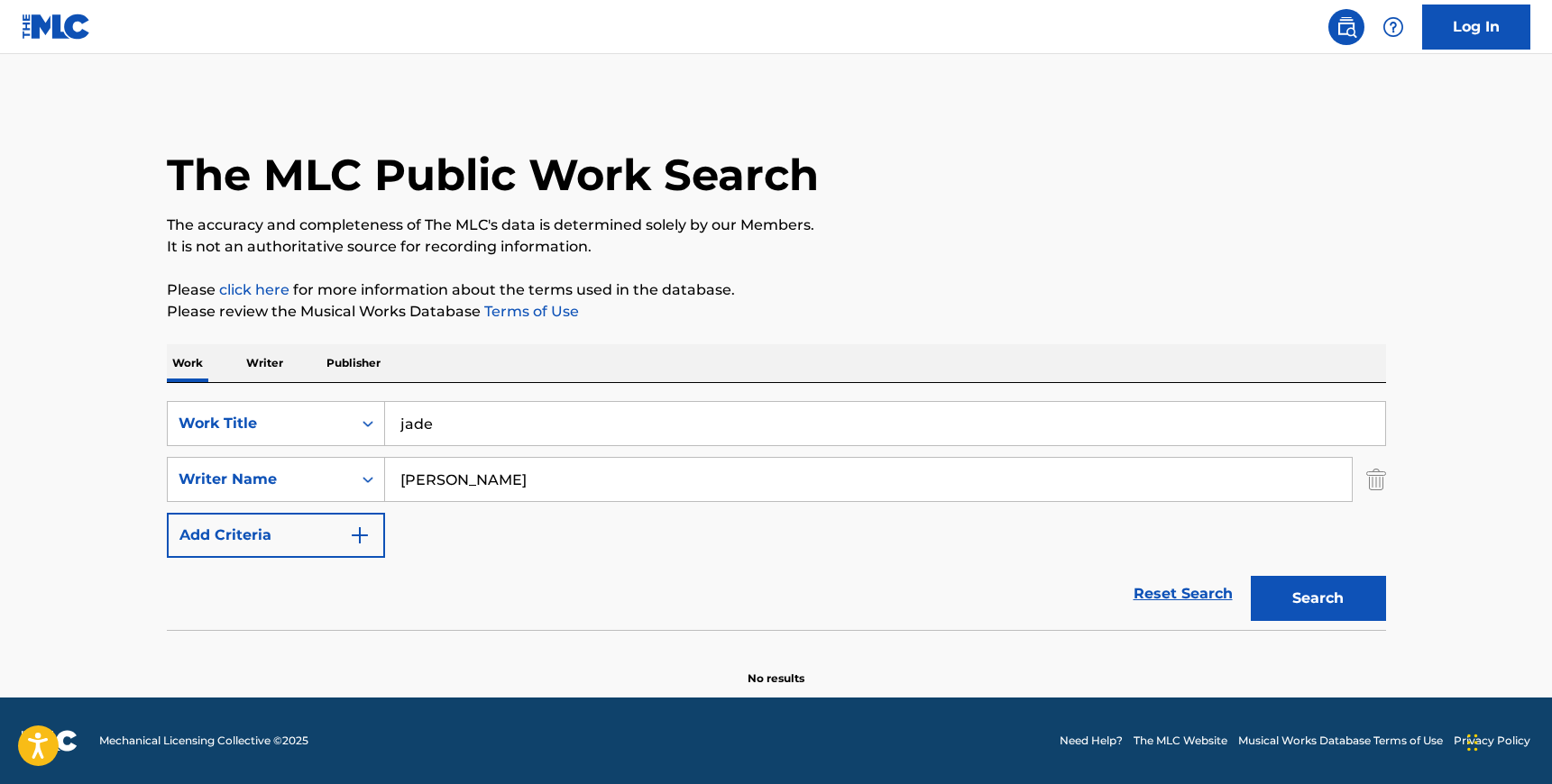
click at [457, 432] on input "jade" at bounding box center [885, 423] width 1001 height 43
paste input "Que Pancada de Mulher"
type input "Que Pancada de Mulher"
click at [1250, 576] on button "Search" at bounding box center [1318, 598] width 135 height 45
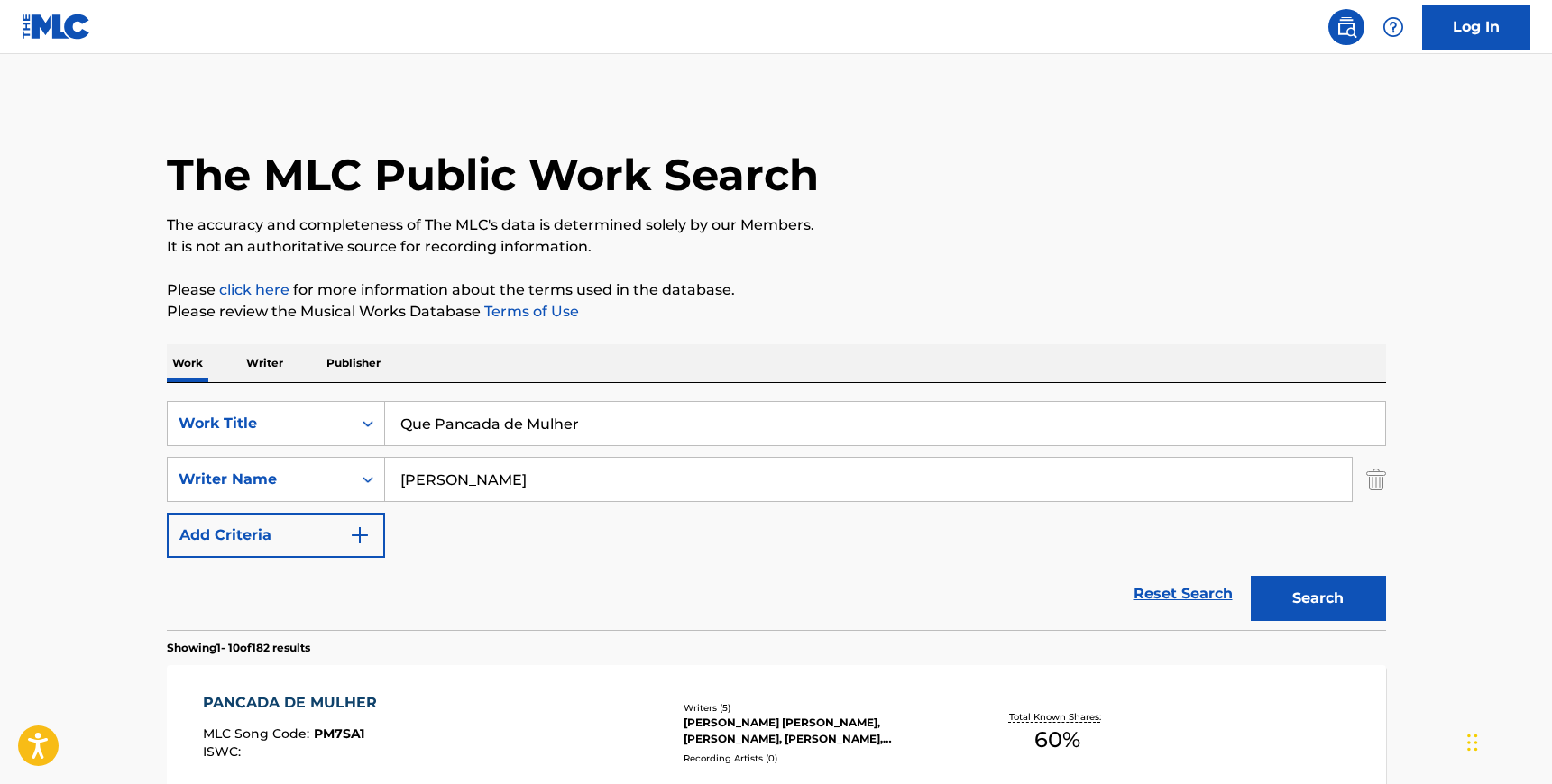
click at [455, 693] on div "PANCADA DE MULHER MLC Song Code : PM7SA1 ISWC :" at bounding box center [434, 732] width 463 height 81
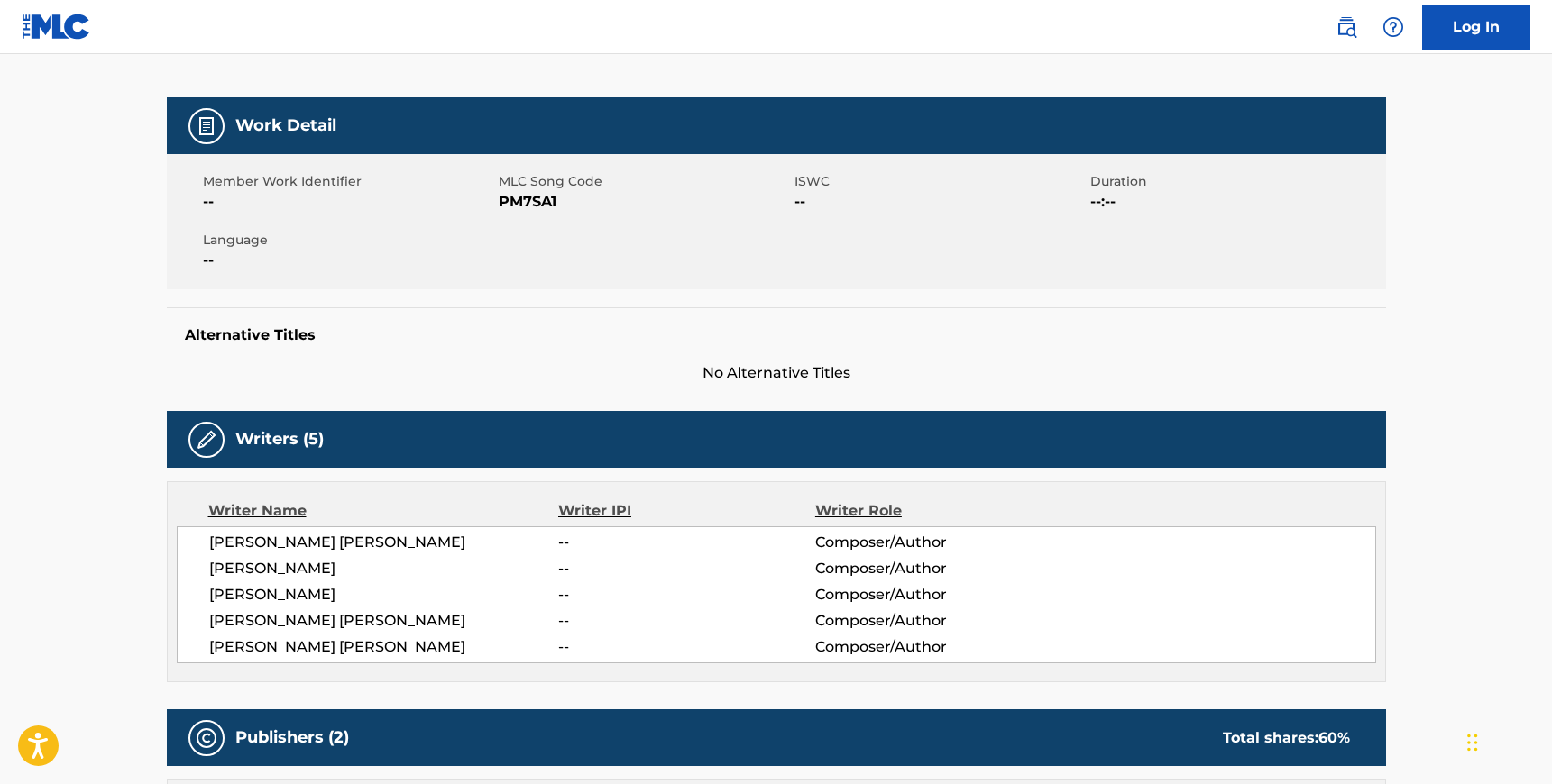
scroll to position [244, 0]
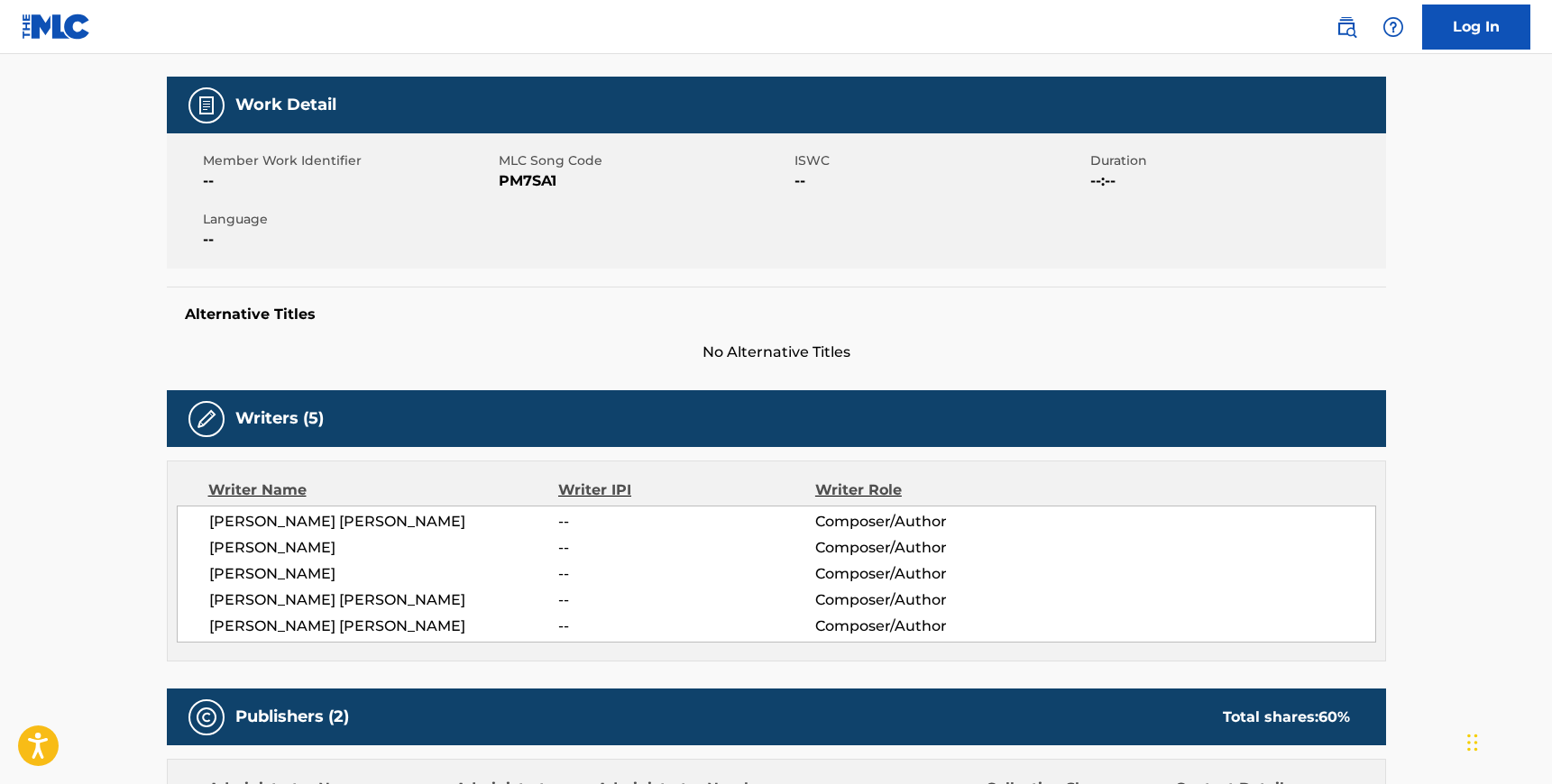
click at [532, 175] on span "PM7SA1" at bounding box center [644, 180] width 291 height 22
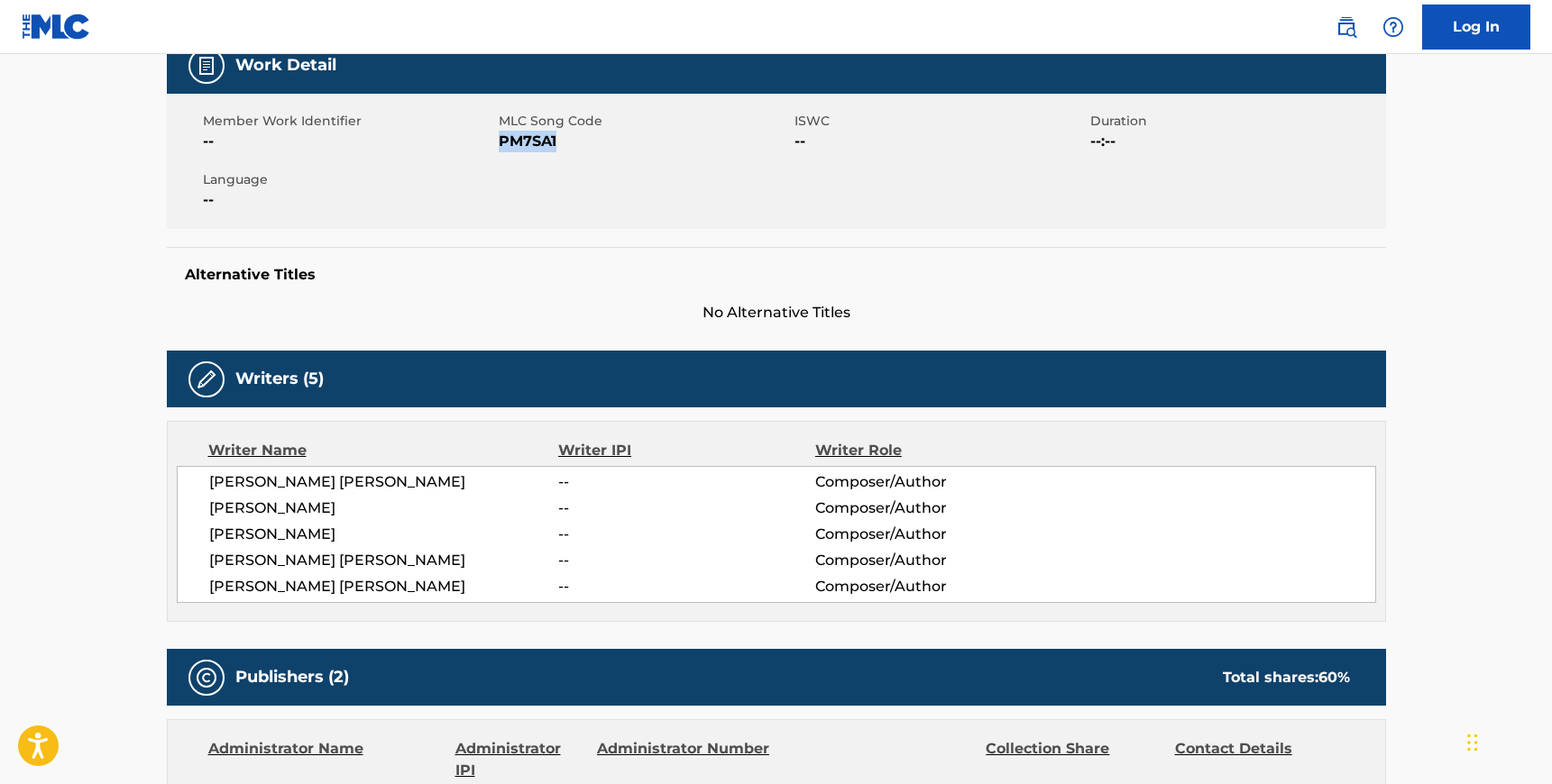
drag, startPoint x: 483, startPoint y: 589, endPoint x: 206, endPoint y: 476, distance: 299.2
click at [206, 476] on div "[PERSON_NAME] [PERSON_NAME] -- Composer/Author [PERSON_NAME] -- Composer/Author…" at bounding box center [776, 534] width 1200 height 137
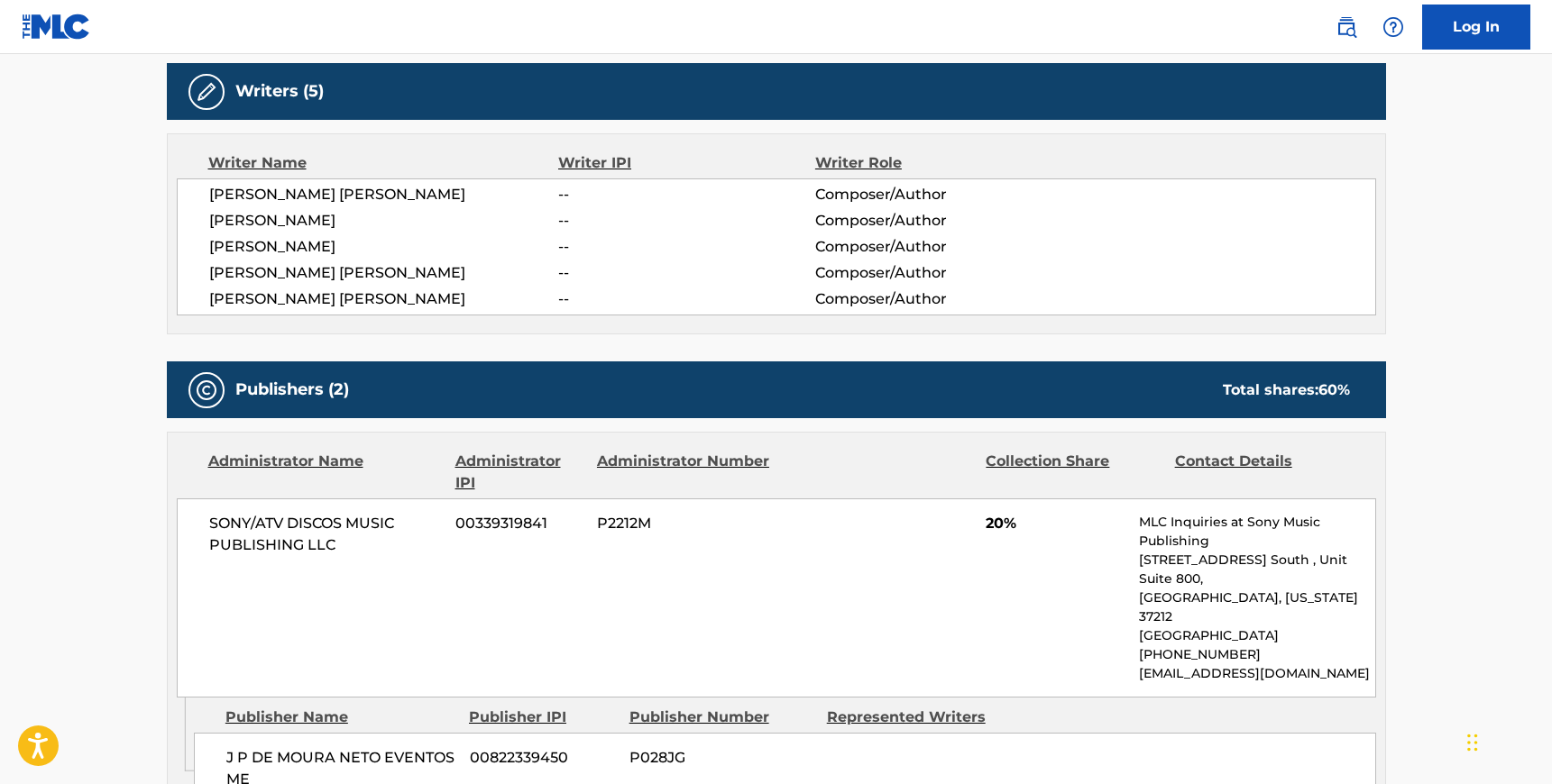
scroll to position [719, 0]
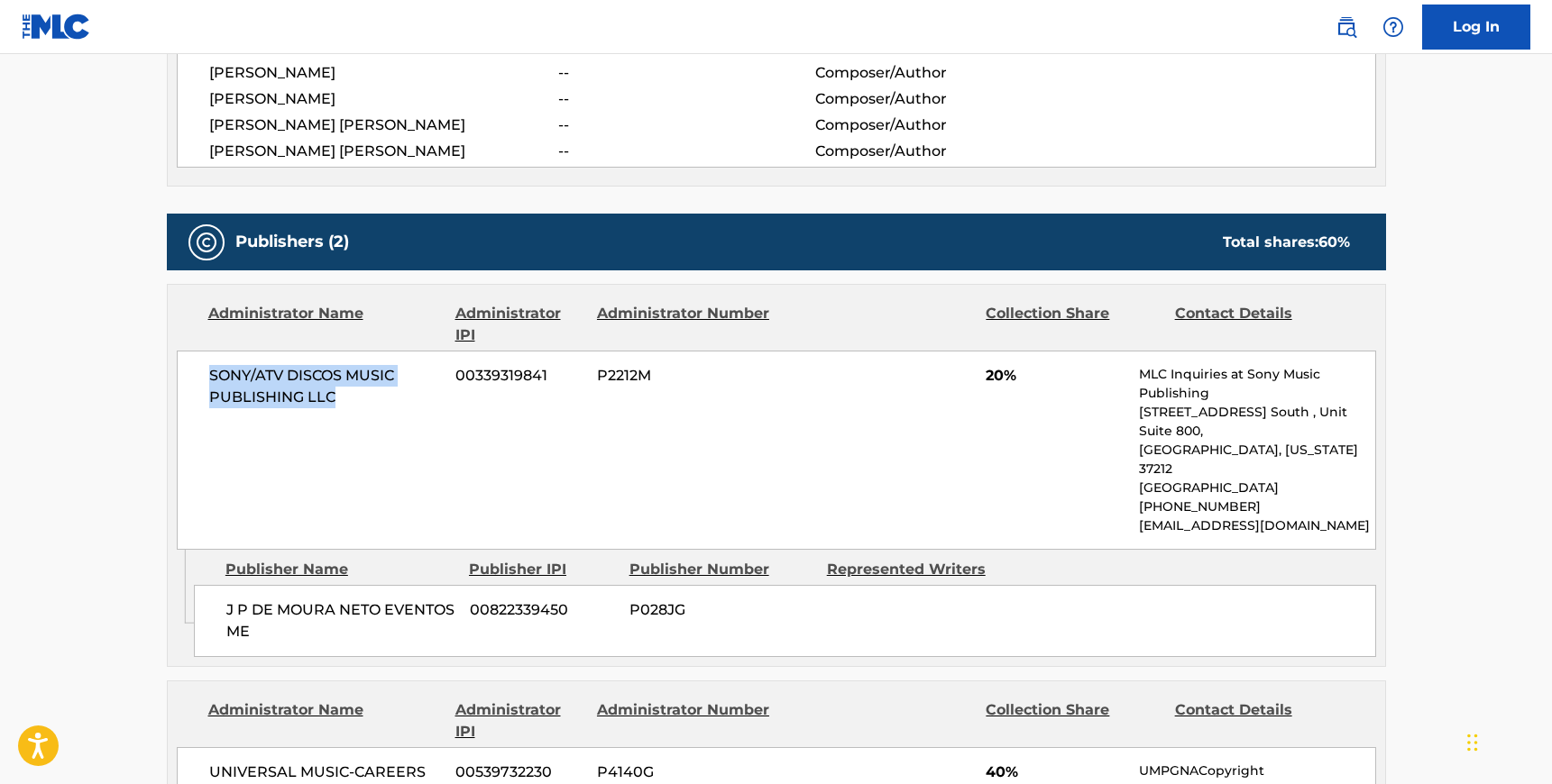
drag, startPoint x: 339, startPoint y: 397, endPoint x: 206, endPoint y: 377, distance: 134.5
click at [206, 377] on div "SONY/ATV DISCOS MUSIC PUBLISHING LLC 00339319841 P2212M 20% MLC Inquiries at So…" at bounding box center [776, 450] width 1200 height 199
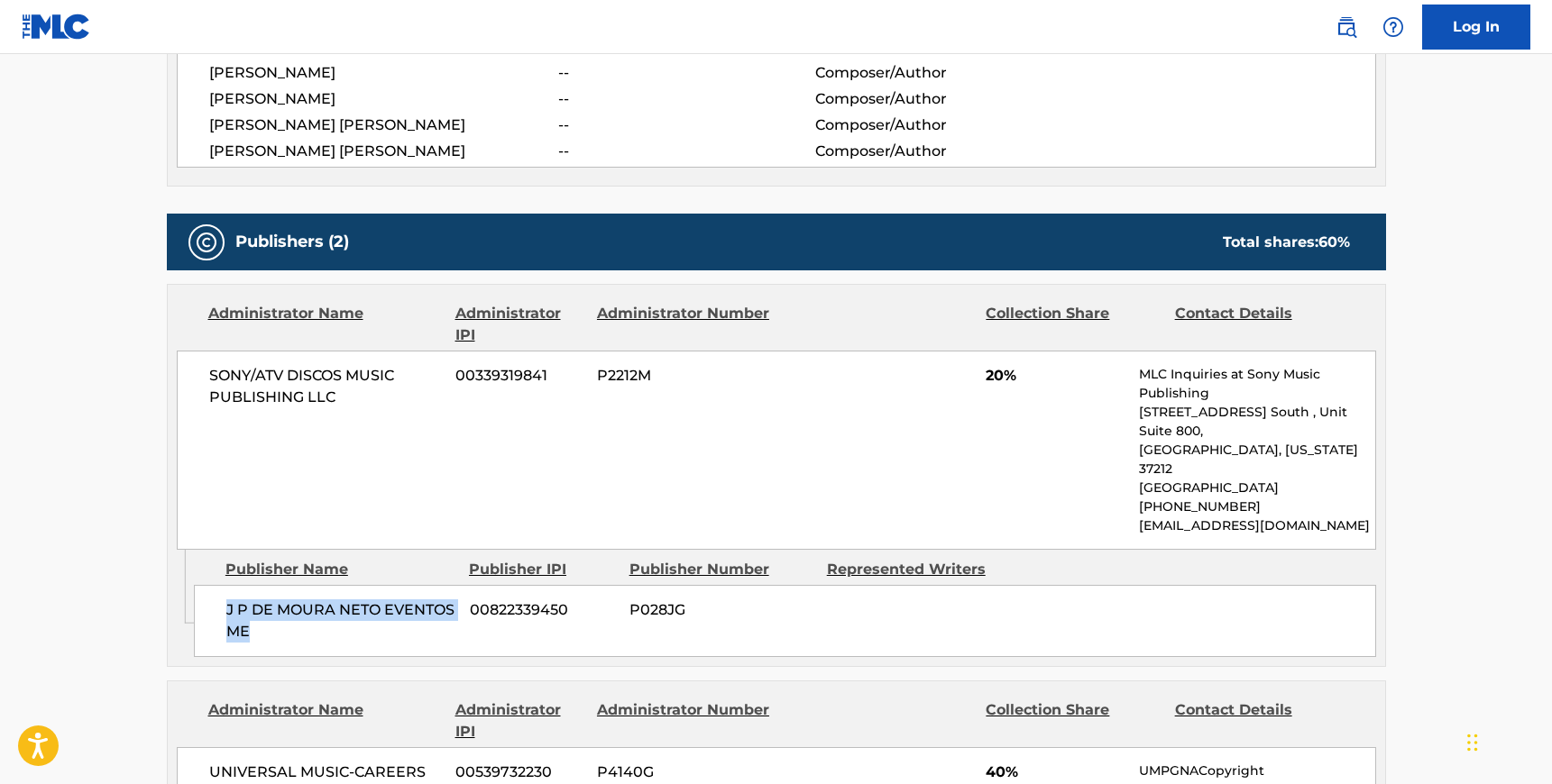
drag, startPoint x: 250, startPoint y: 592, endPoint x: 222, endPoint y: 570, distance: 35.6
click at [222, 585] on div "[PERSON_NAME] [PERSON_NAME] EVENTOS ME 00822339450 P028JG" at bounding box center [784, 621] width 1182 height 72
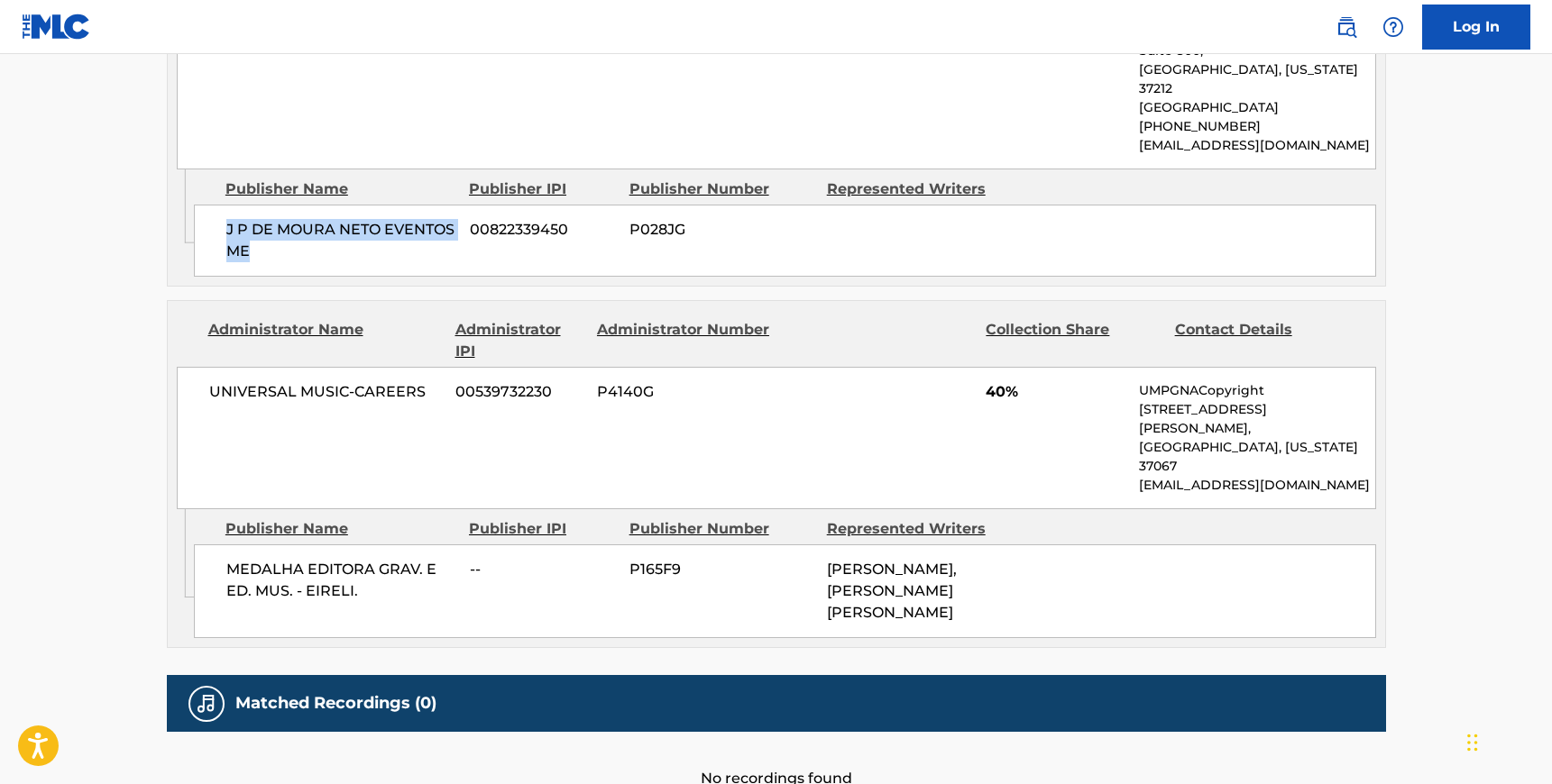
scroll to position [1117, 0]
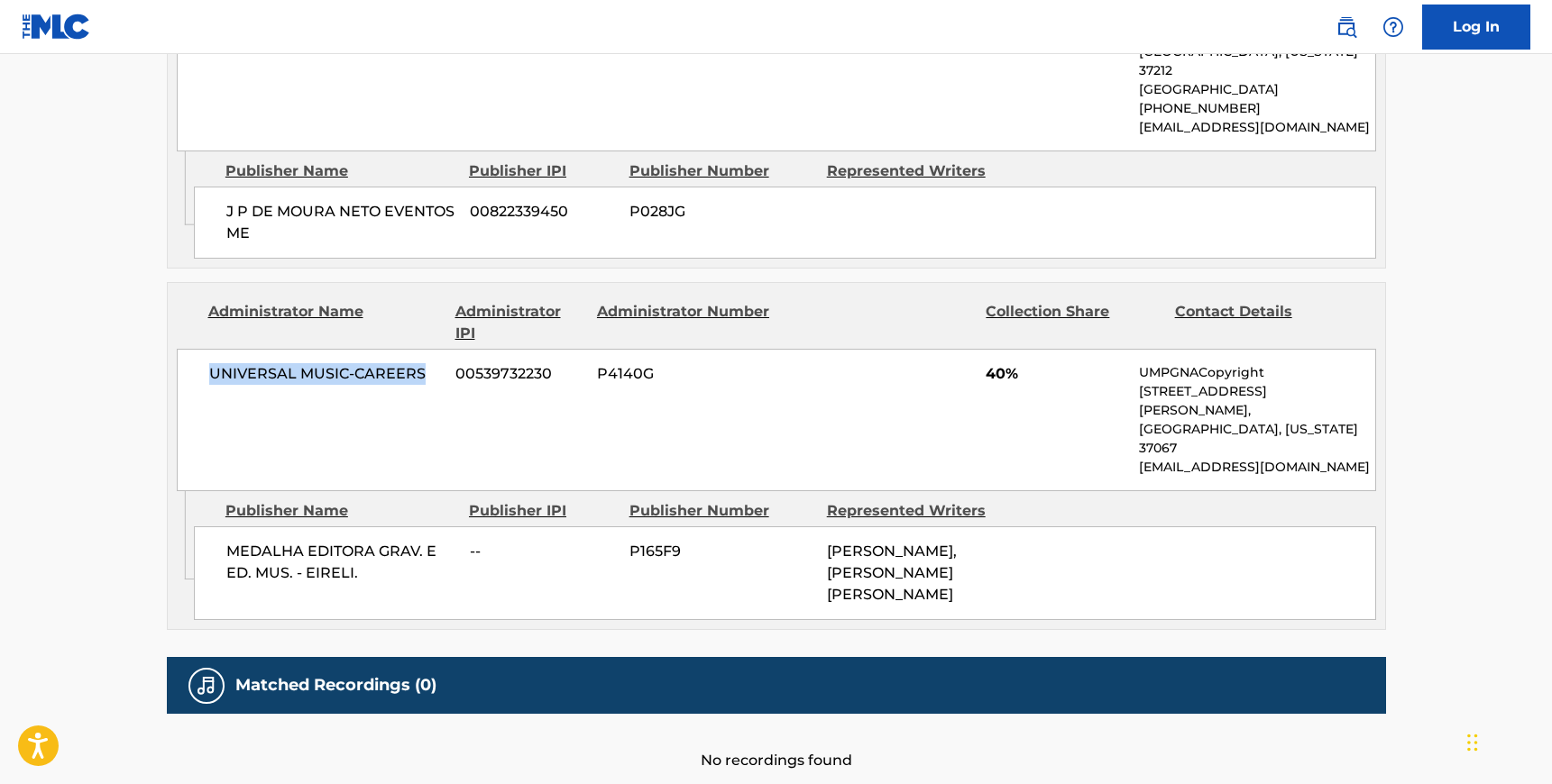
drag, startPoint x: 423, startPoint y: 337, endPoint x: 204, endPoint y: 338, distance: 219.0
click at [204, 348] on div "UNIVERSAL MUSIC-CAREERS 00539732230 P4140G 40% UMPGNACopyright [STREET_ADDRESS]…" at bounding box center [776, 420] width 1200 height 143
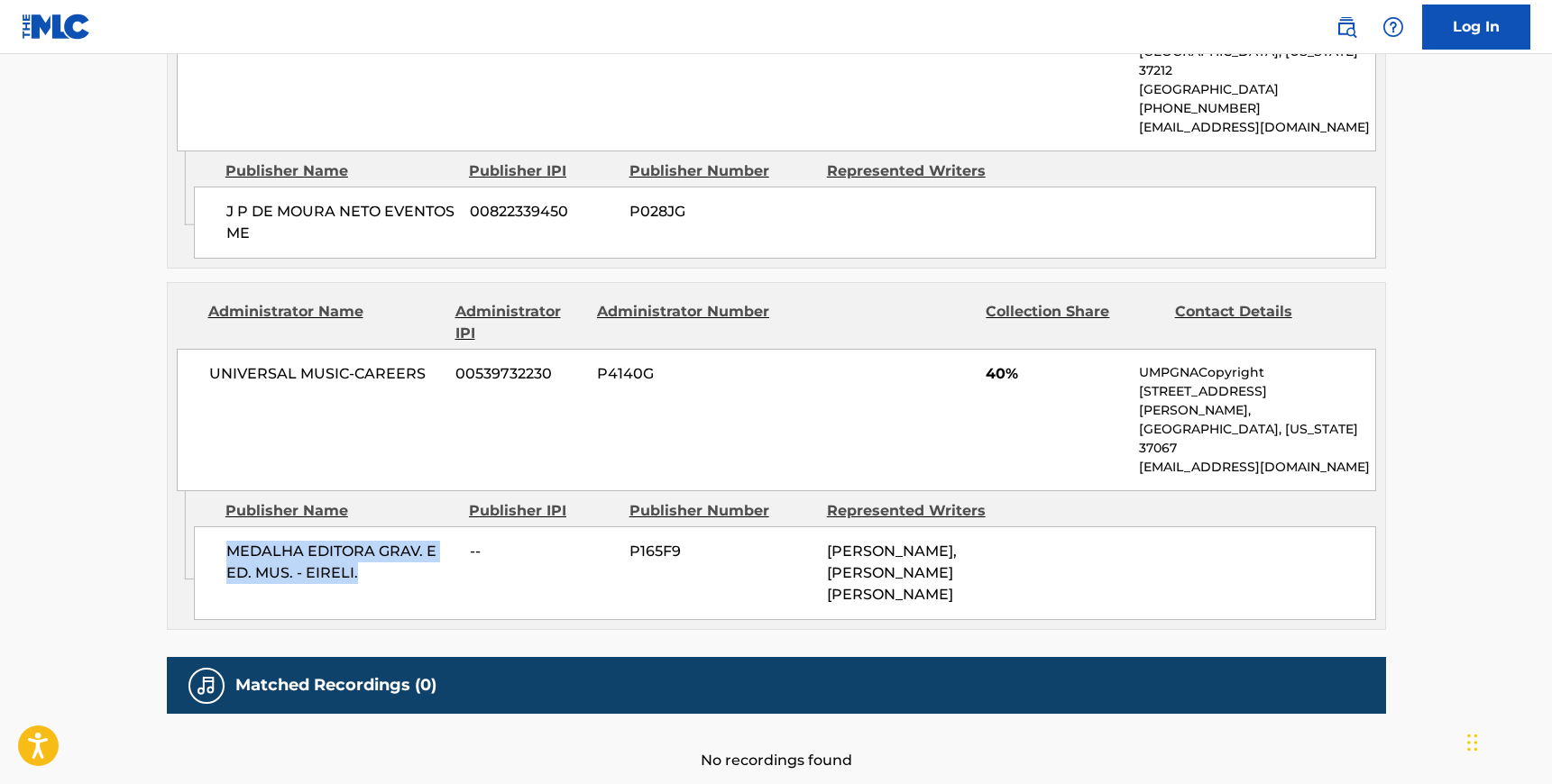
drag, startPoint x: 366, startPoint y: 498, endPoint x: 229, endPoint y: 469, distance: 140.0
click at [229, 541] on span "MEDALHA EDITORA GRAV. E ED. MUS. - EIRELI." at bounding box center [341, 562] width 230 height 43
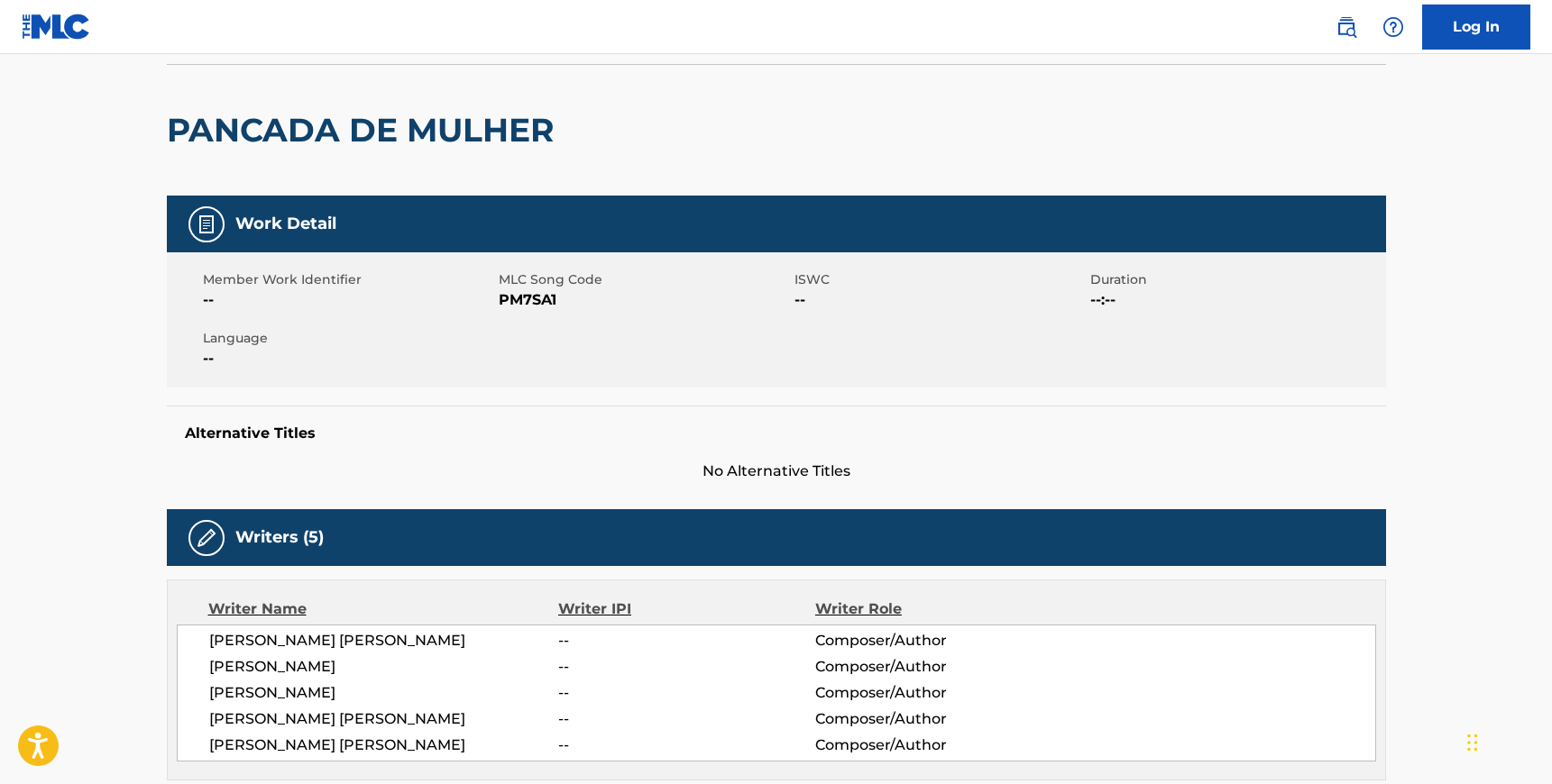
scroll to position [0, 0]
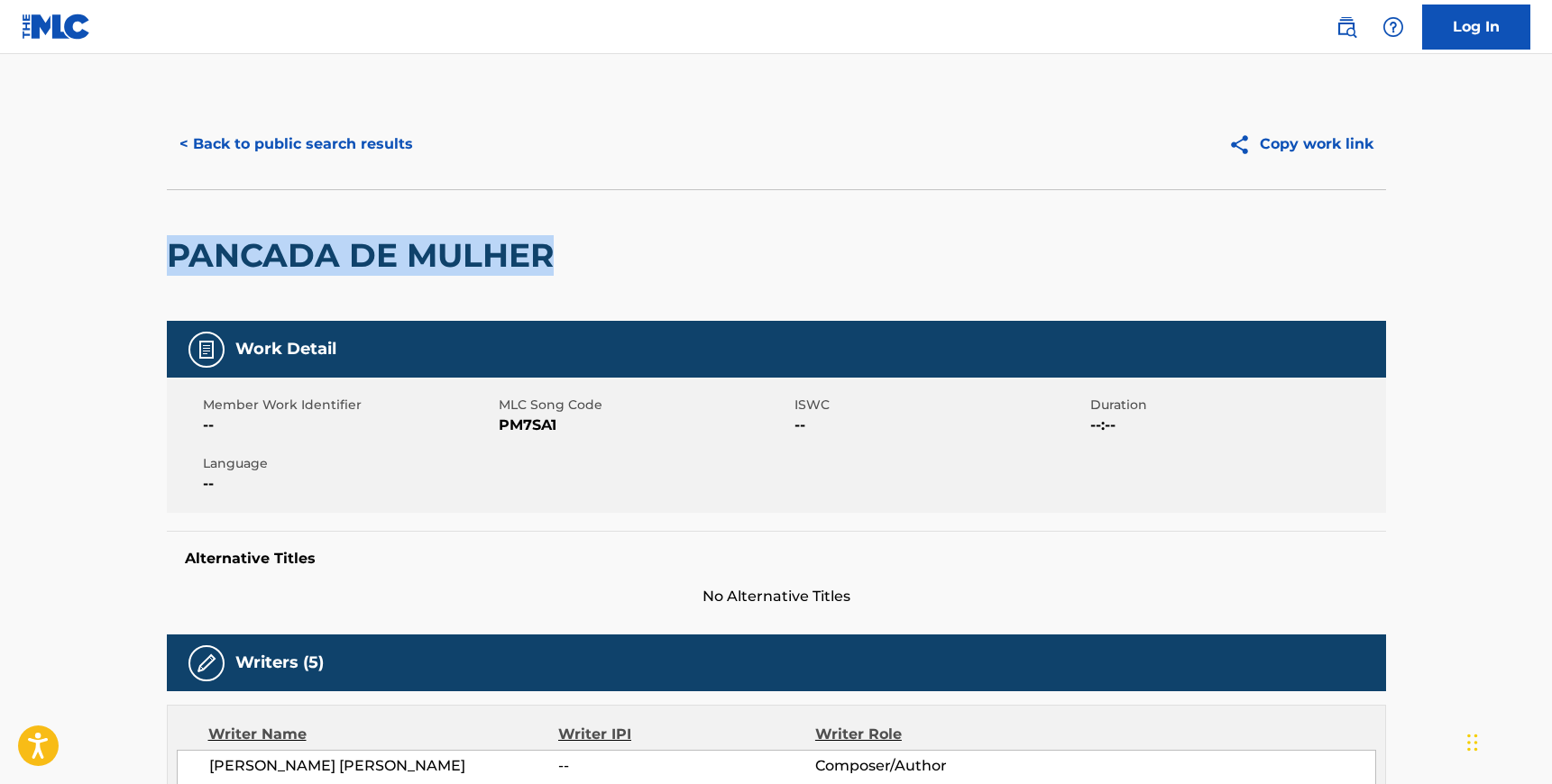
drag, startPoint x: 166, startPoint y: 259, endPoint x: 554, endPoint y: 265, distance: 388.0
click at [555, 266] on h2 "PANCADA DE MULHER" at bounding box center [365, 255] width 396 height 40
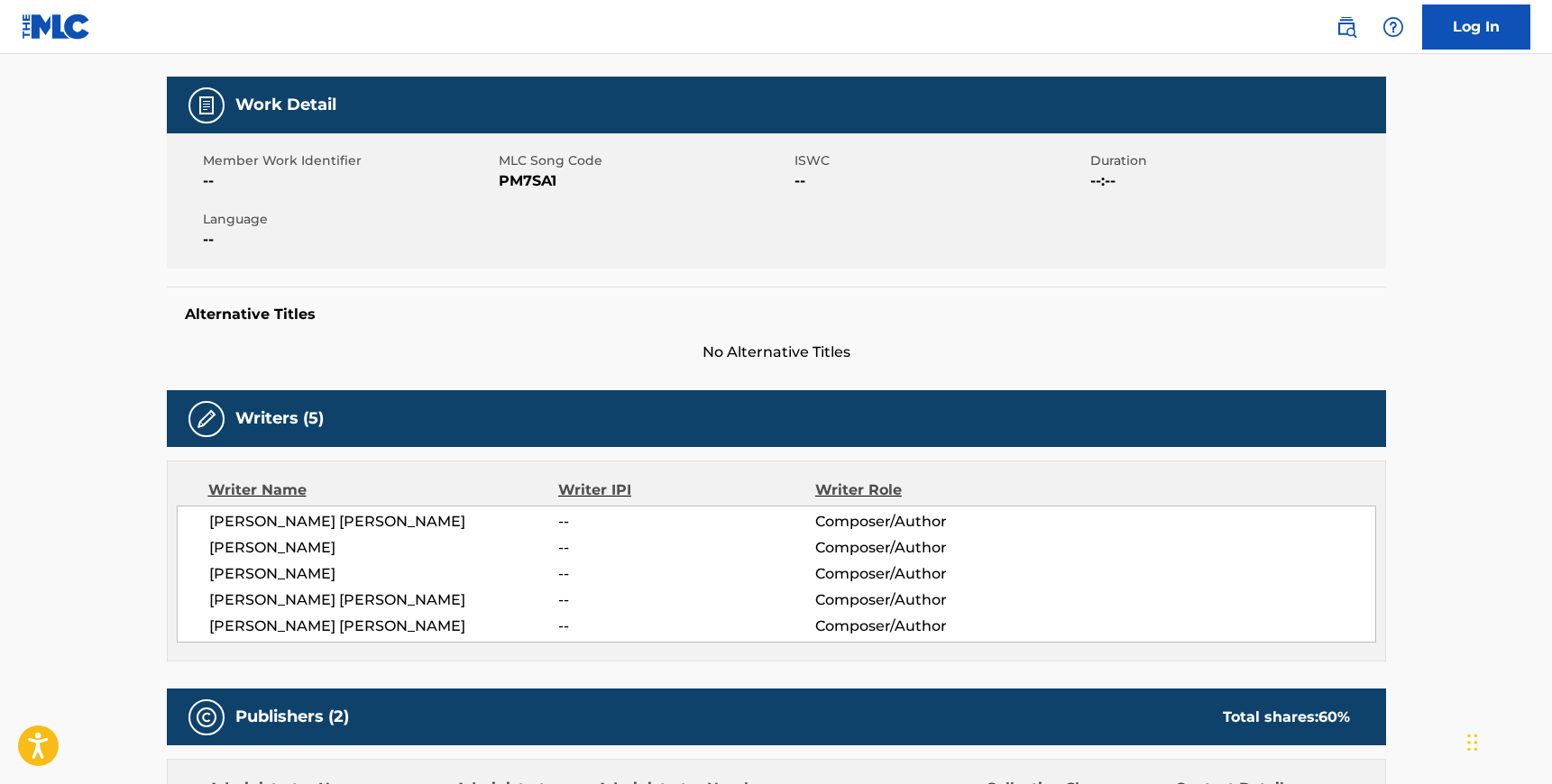
scroll to position [258, 0]
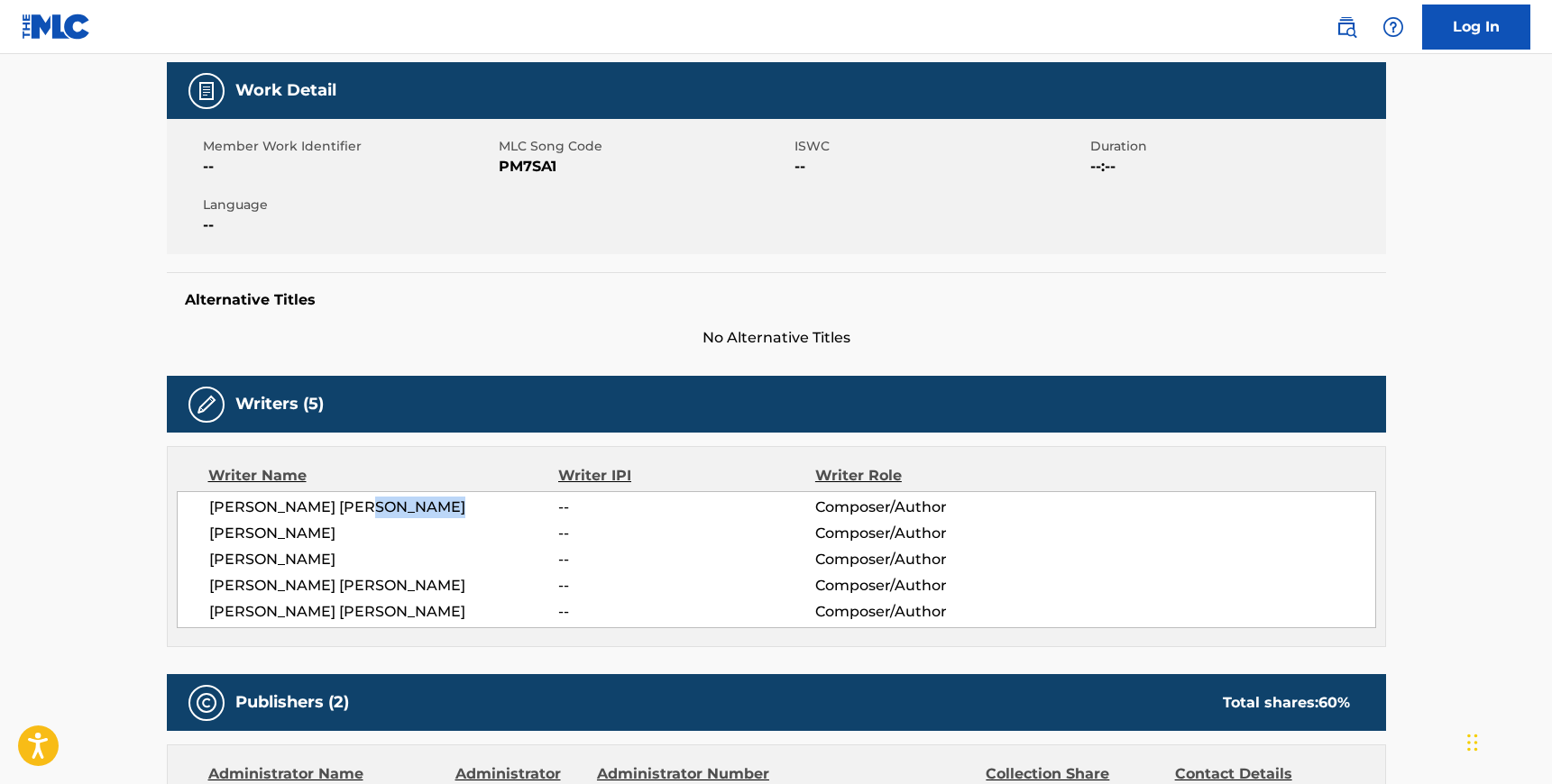
drag, startPoint x: 380, startPoint y: 506, endPoint x: 476, endPoint y: 510, distance: 96.1
click at [476, 510] on span "[PERSON_NAME] [PERSON_NAME]" at bounding box center [384, 507] width 349 height 22
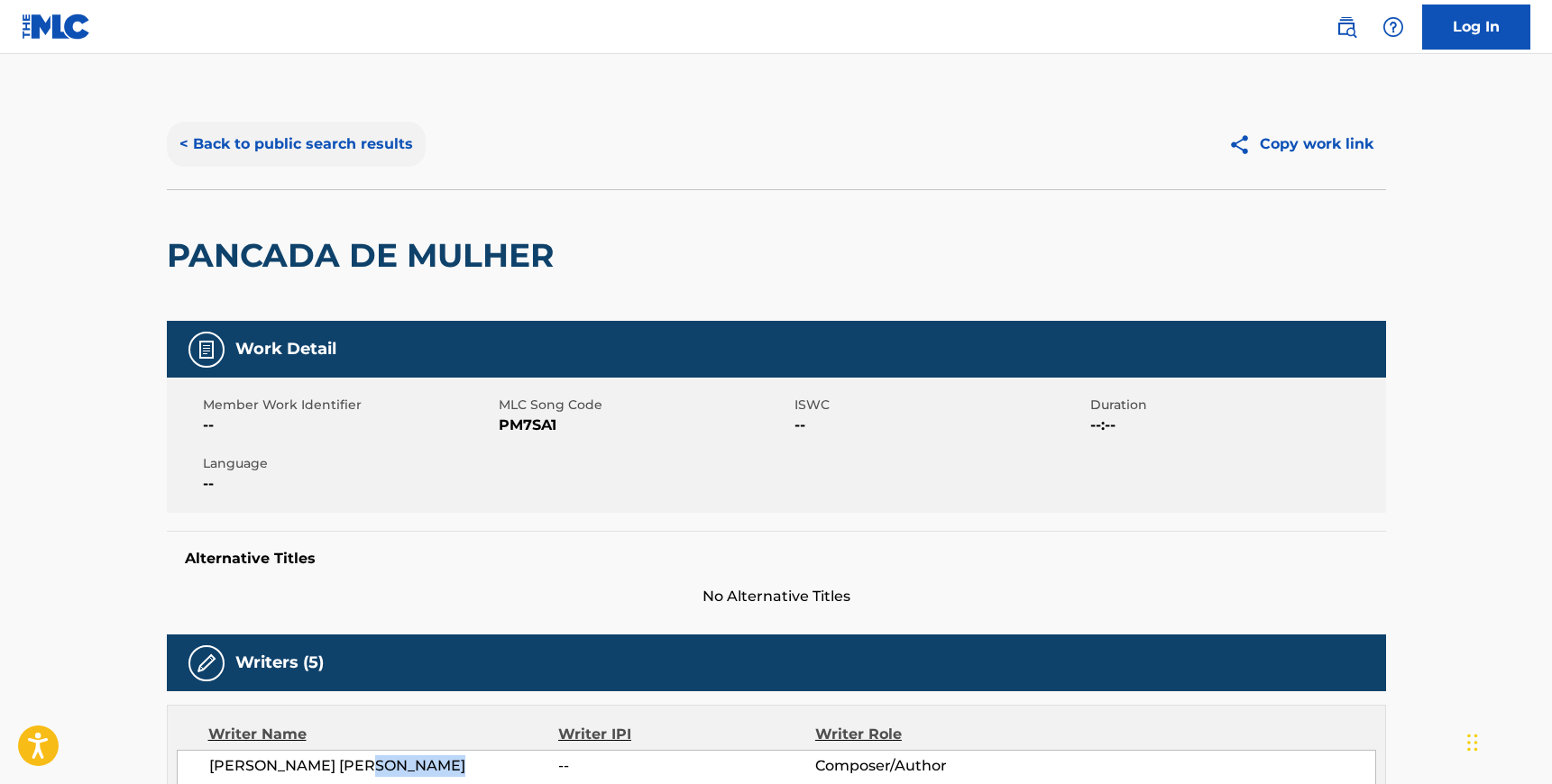
click at [239, 145] on button "< Back to public search results" at bounding box center [296, 145] width 258 height 45
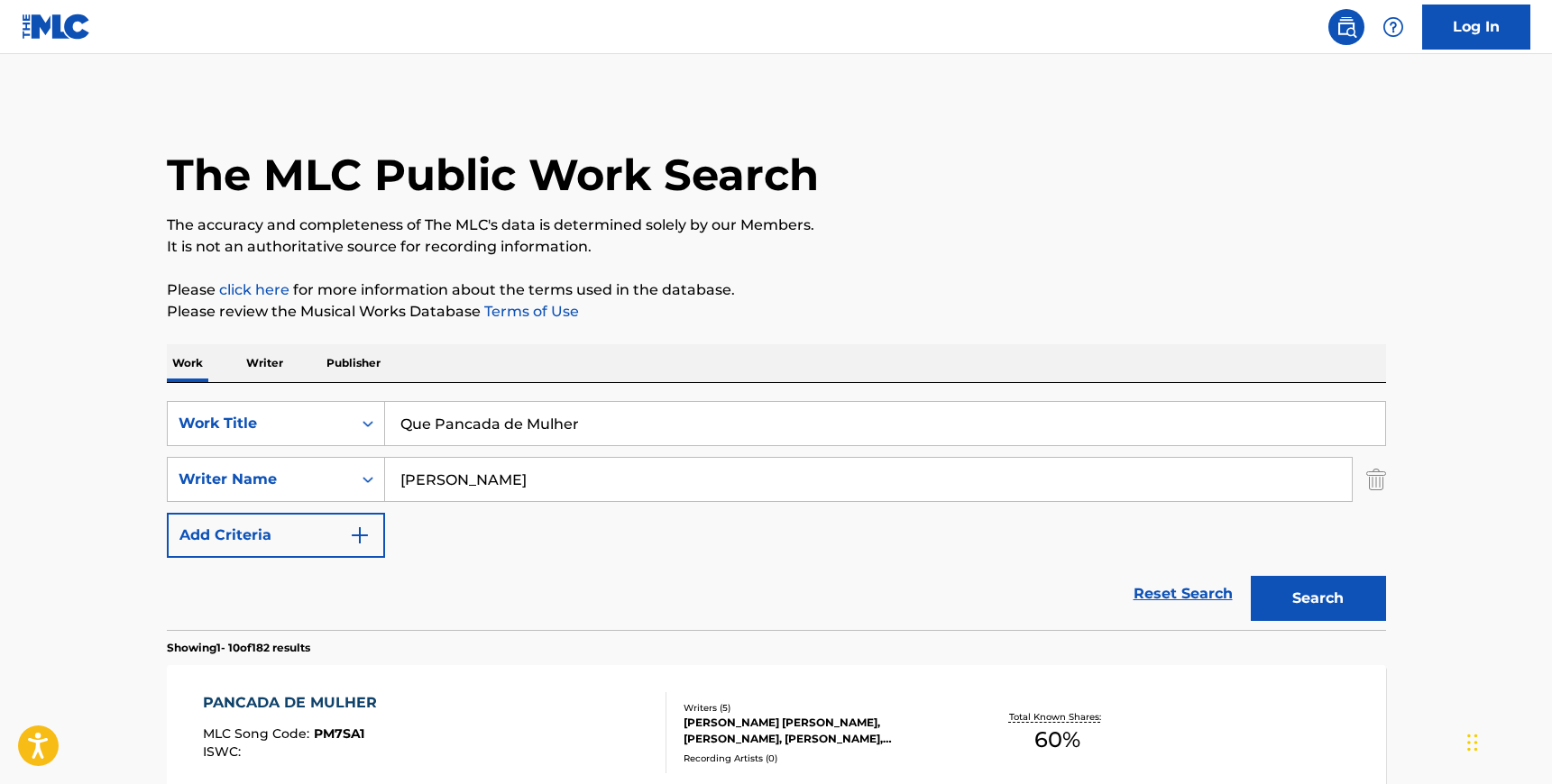
click at [566, 479] on input "[PERSON_NAME]" at bounding box center [868, 480] width 967 height 43
paste input "[PERSON_NAME]"
type input "[PERSON_NAME]"
click at [571, 407] on input "Que Pancada de Mulher" at bounding box center [885, 423] width 1001 height 43
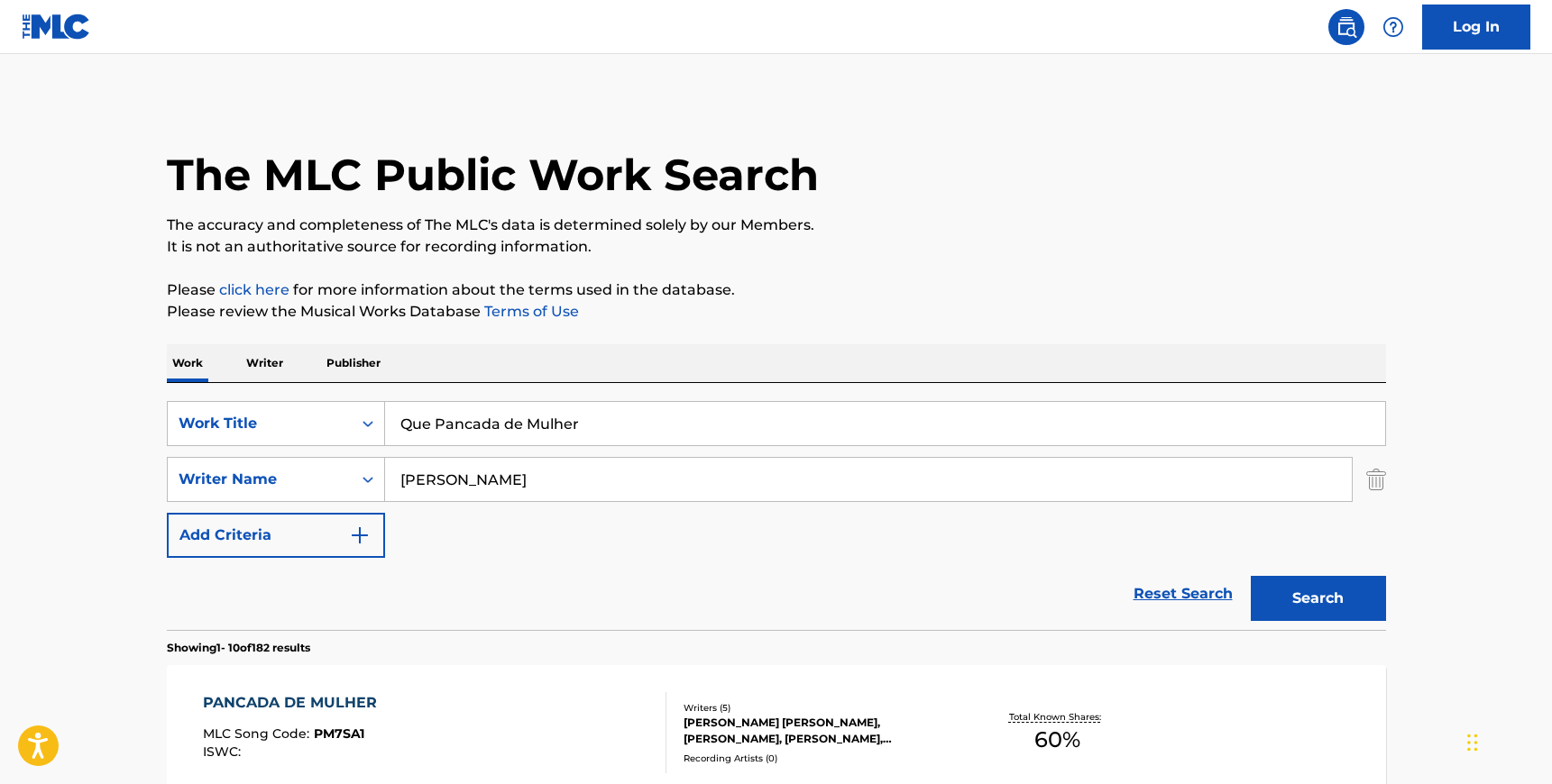
click at [571, 407] on input "Que Pancada de Mulher" at bounding box center [885, 423] width 1001 height 43
type input "let me be wrong"
click at [1250, 576] on button "Search" at bounding box center [1318, 598] width 135 height 45
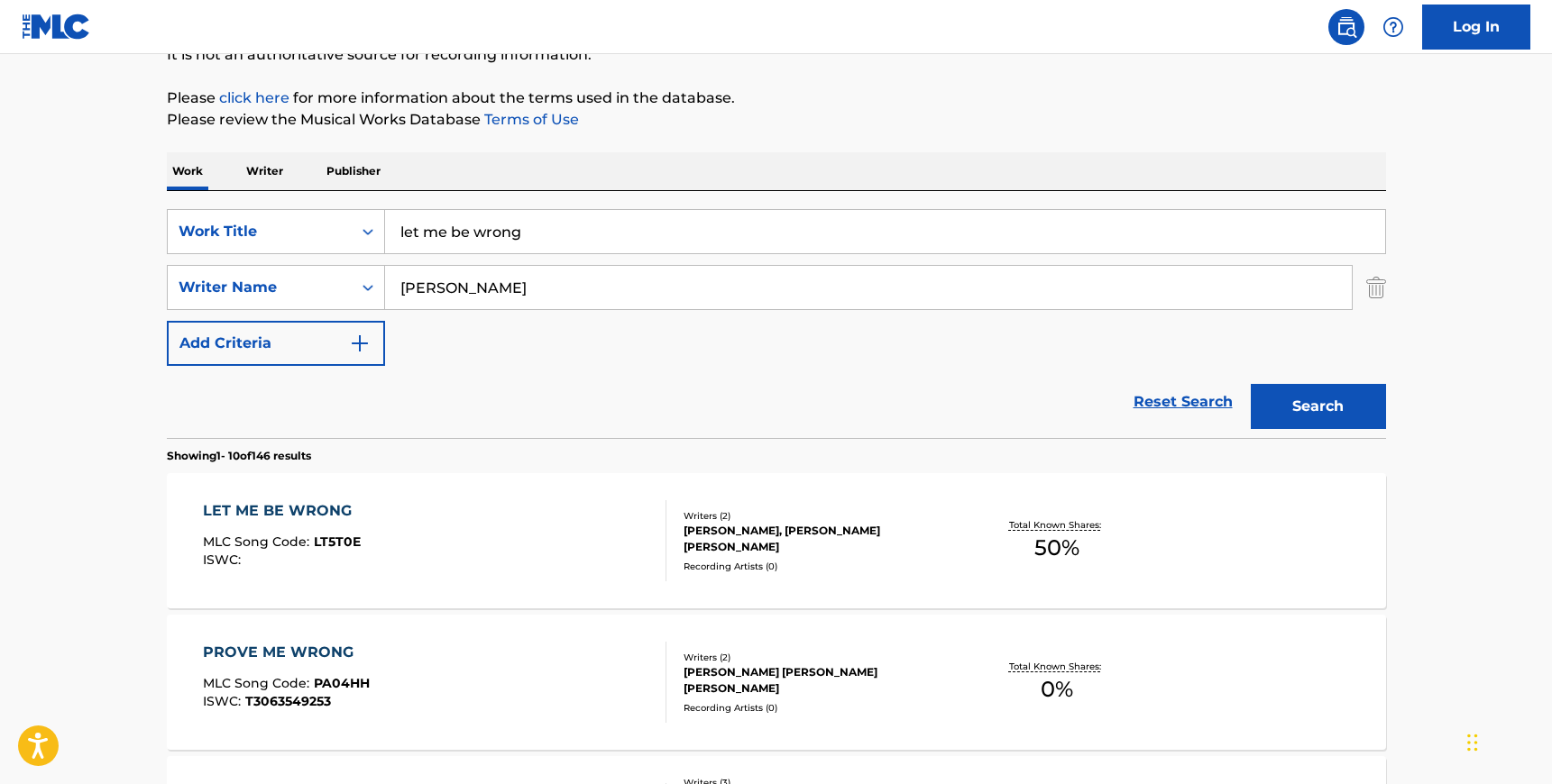
scroll to position [214, 0]
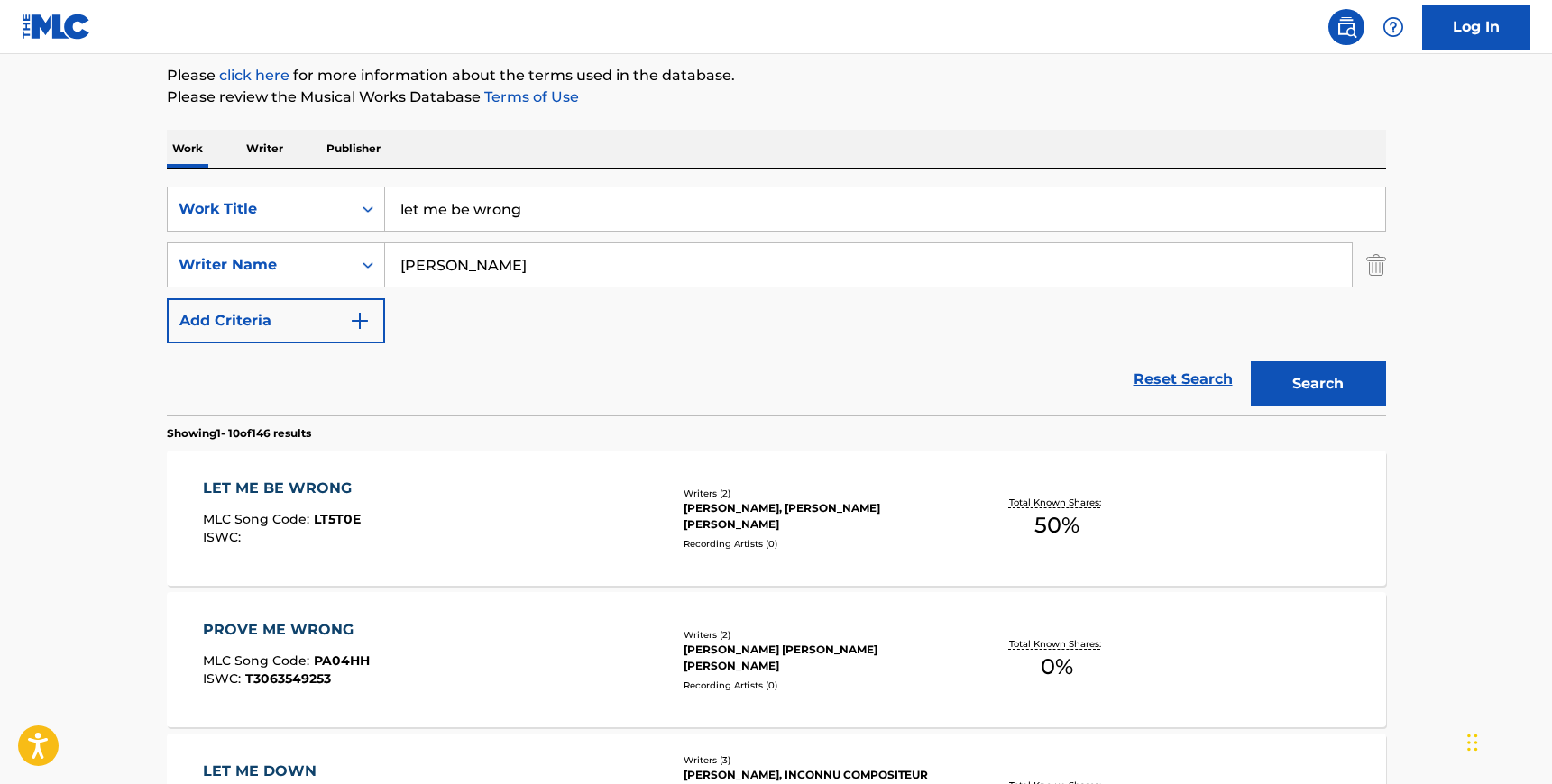
click at [534, 555] on div "LET ME BE WRONG MLC Song Code : LT5T0E ISWC :" at bounding box center [434, 518] width 463 height 81
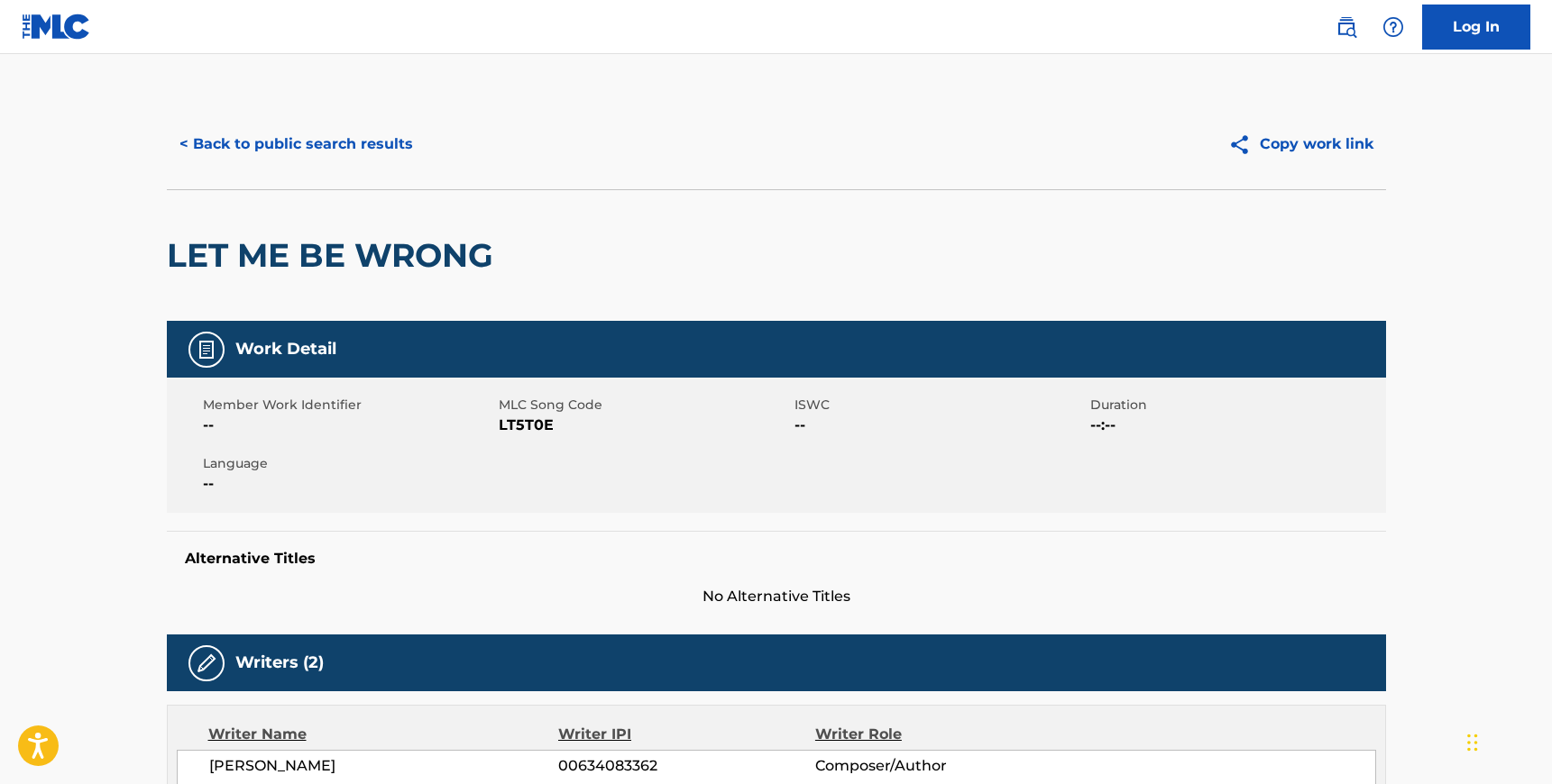
click at [531, 431] on span "LT5T0E" at bounding box center [644, 425] width 291 height 22
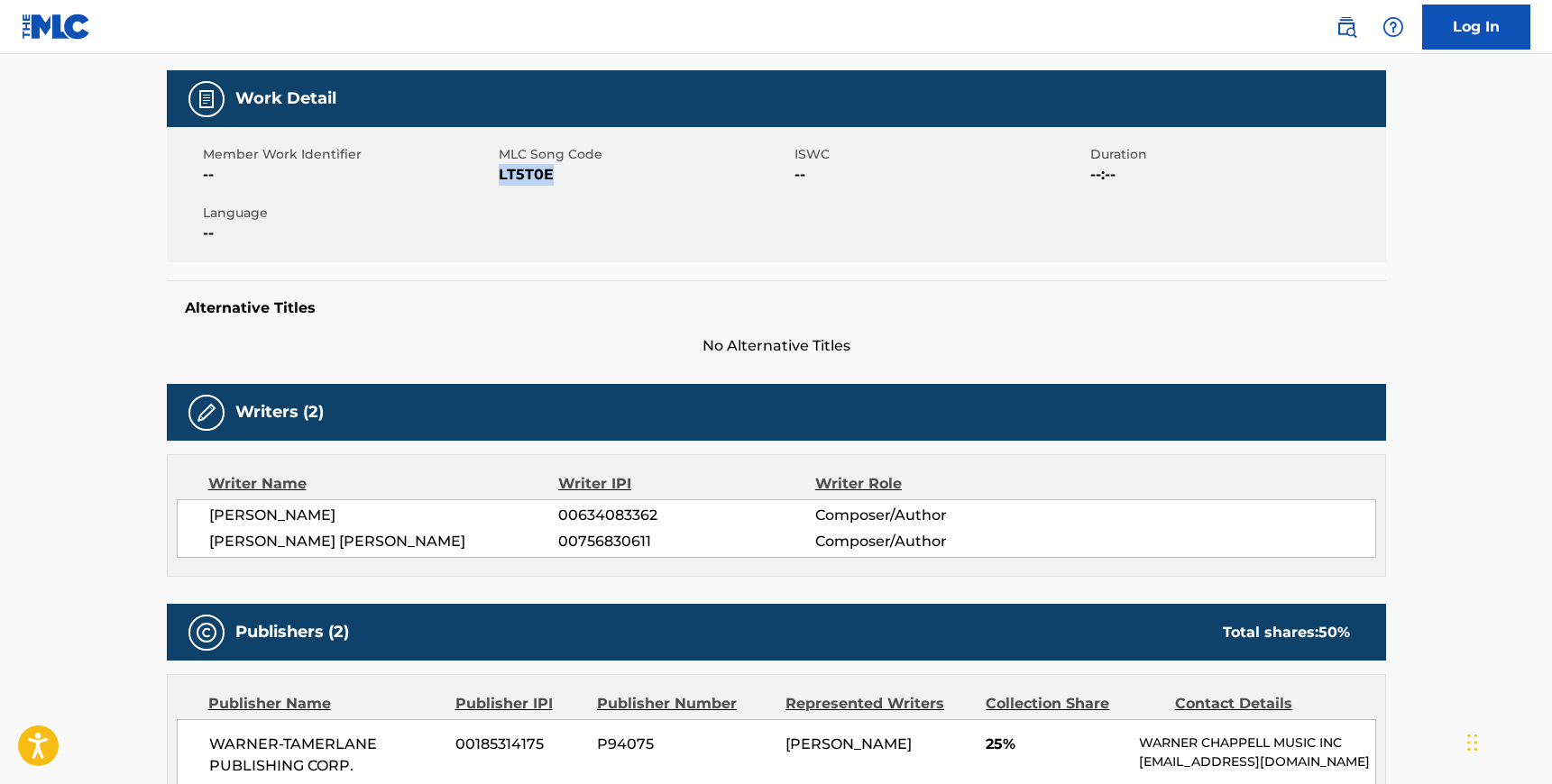
scroll to position [250, 0]
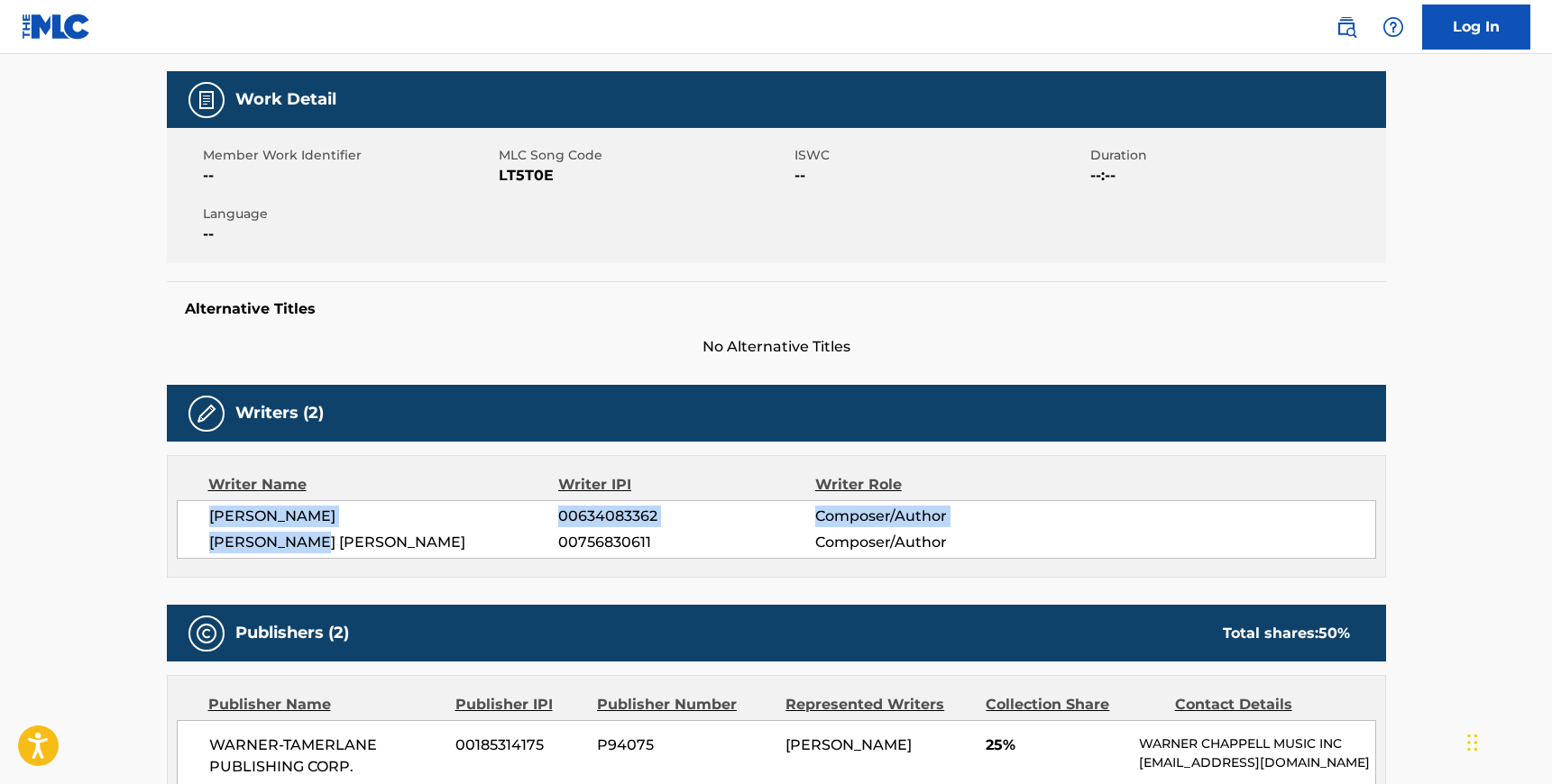
drag, startPoint x: 328, startPoint y: 546, endPoint x: 209, endPoint y: 515, distance: 123.0
click at [209, 515] on div "[PERSON_NAME] 00634083362 Composer/Author [PERSON_NAME] [PERSON_NAME] 007568306…" at bounding box center [776, 530] width 1200 height 58
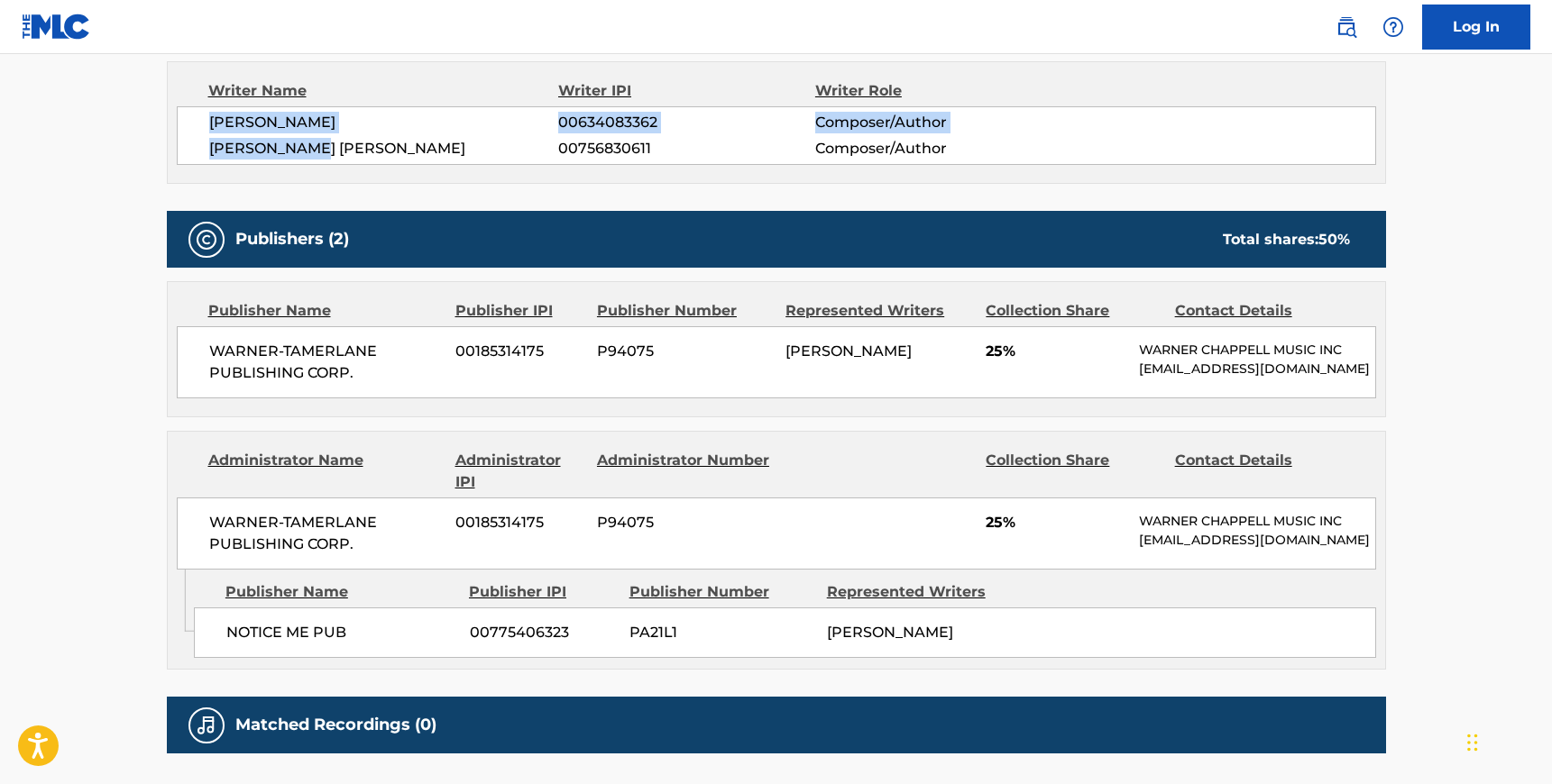
scroll to position [781, 0]
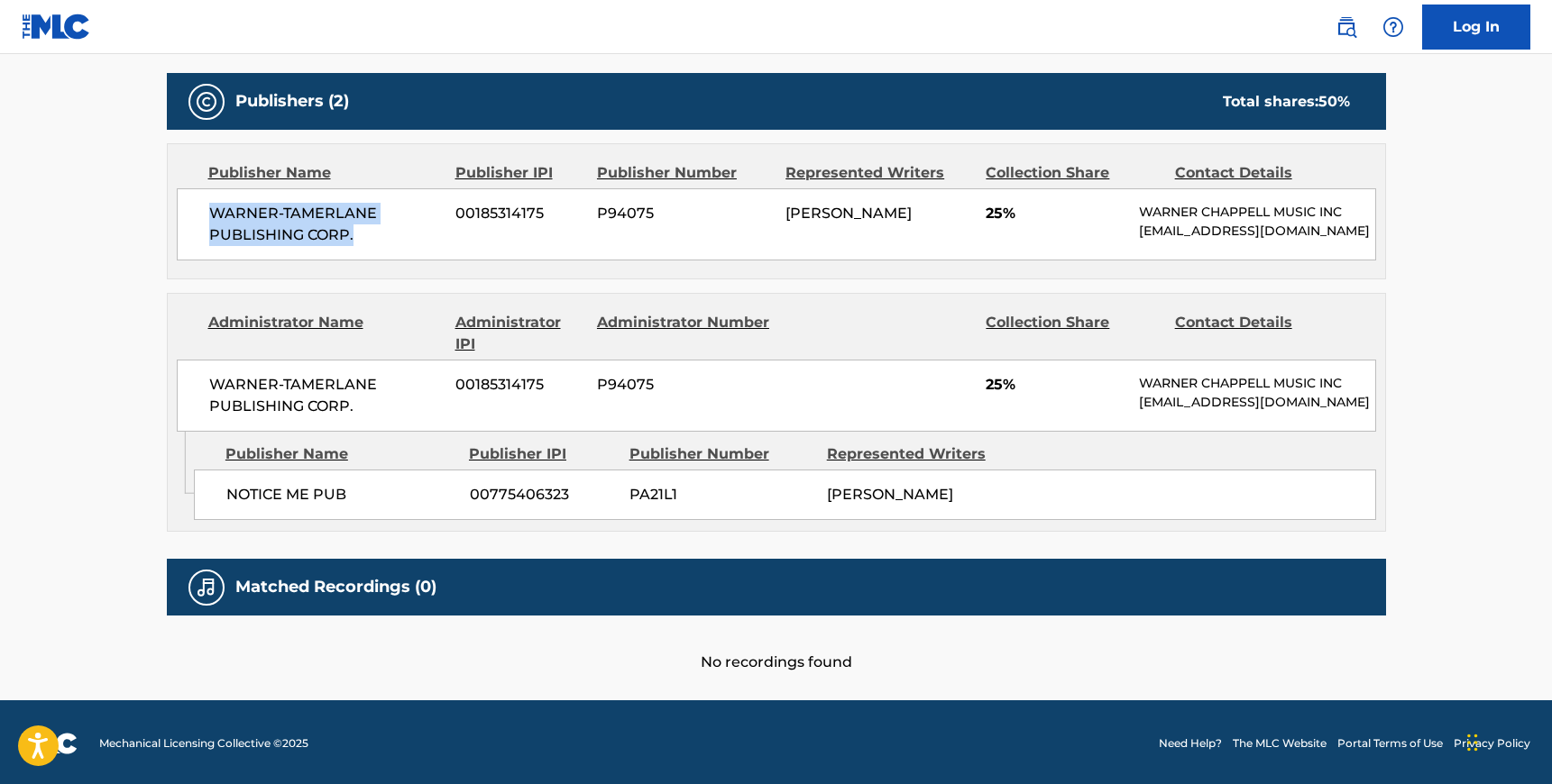
drag, startPoint x: 353, startPoint y: 233, endPoint x: 196, endPoint y: 207, distance: 159.1
click at [196, 207] on div "WARNER-[PERSON_NAME] PUBLISHING CORP. 00185314175 P94075 [PERSON_NAME] 25% [PER…" at bounding box center [776, 224] width 1200 height 72
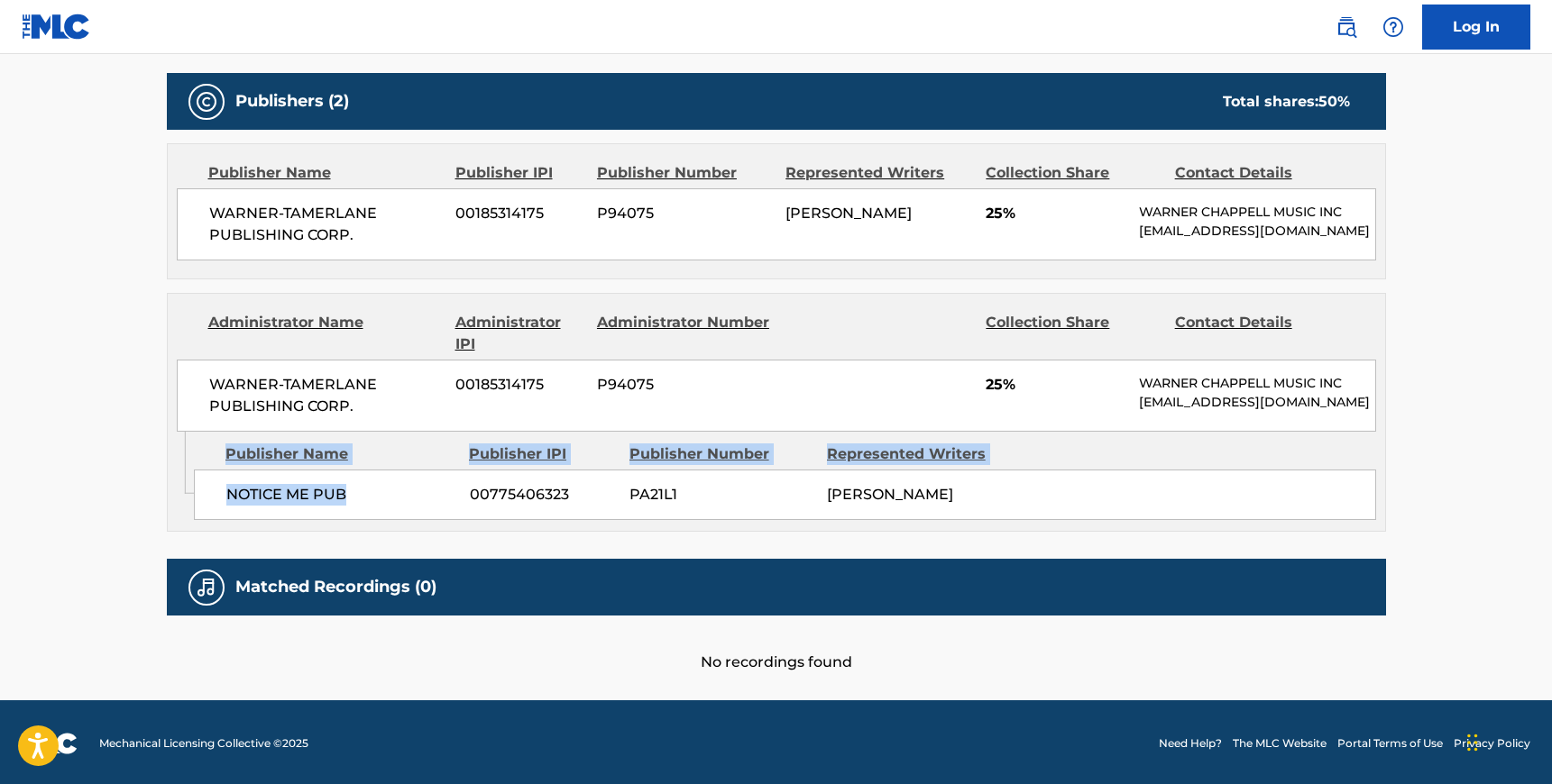
drag, startPoint x: 348, startPoint y: 490, endPoint x: 191, endPoint y: 489, distance: 157.0
click at [191, 489] on div "Admin Original Publisher Connecting Line Publisher Name Publisher IPI Publisher…" at bounding box center [777, 482] width 1218 height 100
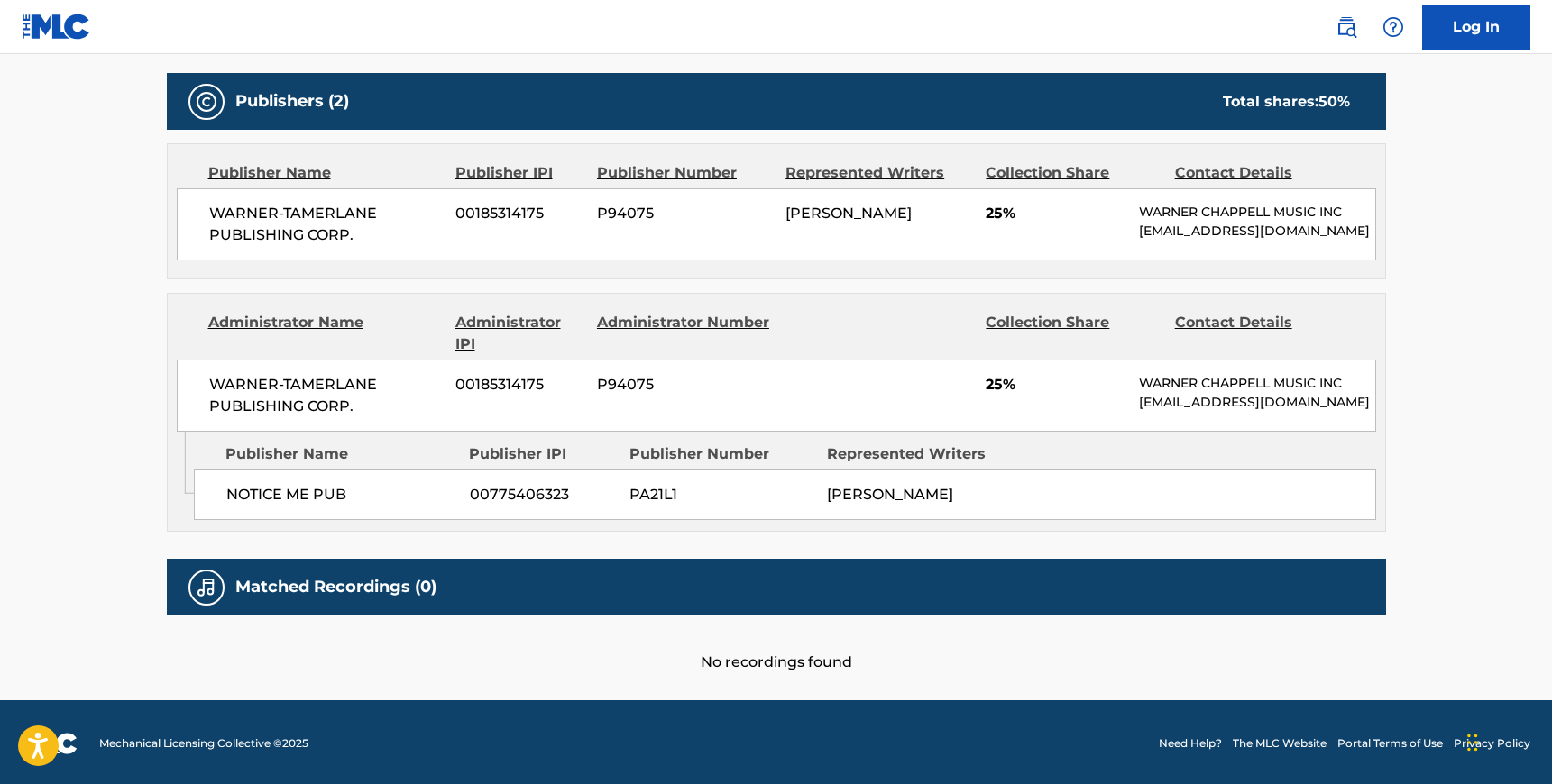
click at [287, 473] on div "NOTICE ME PUB 00775406323 PA21L1 [PERSON_NAME]" at bounding box center [784, 495] width 1182 height 51
drag, startPoint x: 345, startPoint y: 490, endPoint x: 224, endPoint y: 490, distance: 121.0
click at [224, 490] on div "NOTICE ME PUB 00775406323 PA21L1 [PERSON_NAME]" at bounding box center [784, 495] width 1182 height 51
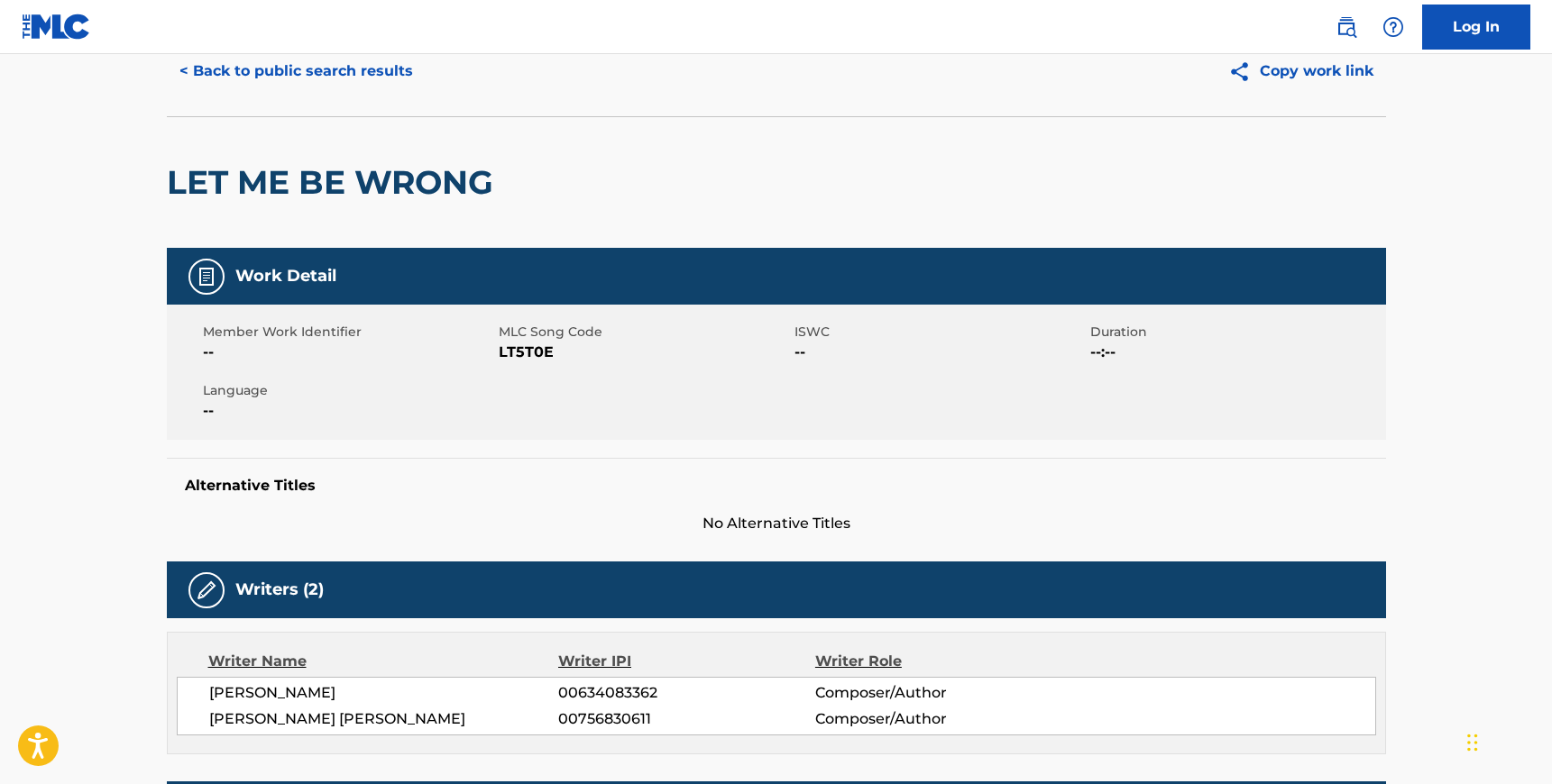
scroll to position [0, 0]
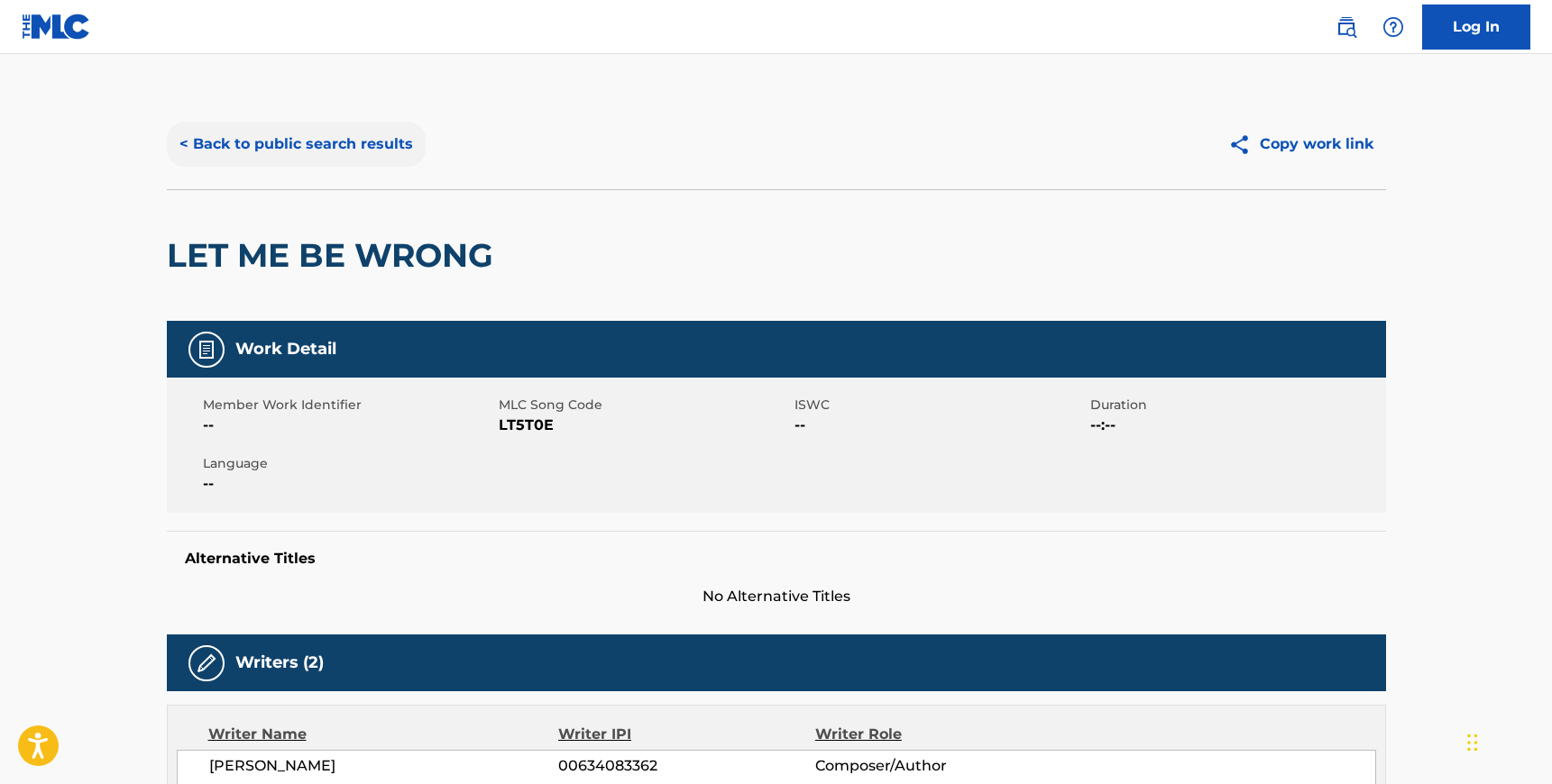
click at [236, 160] on button "< Back to public search results" at bounding box center [296, 145] width 258 height 45
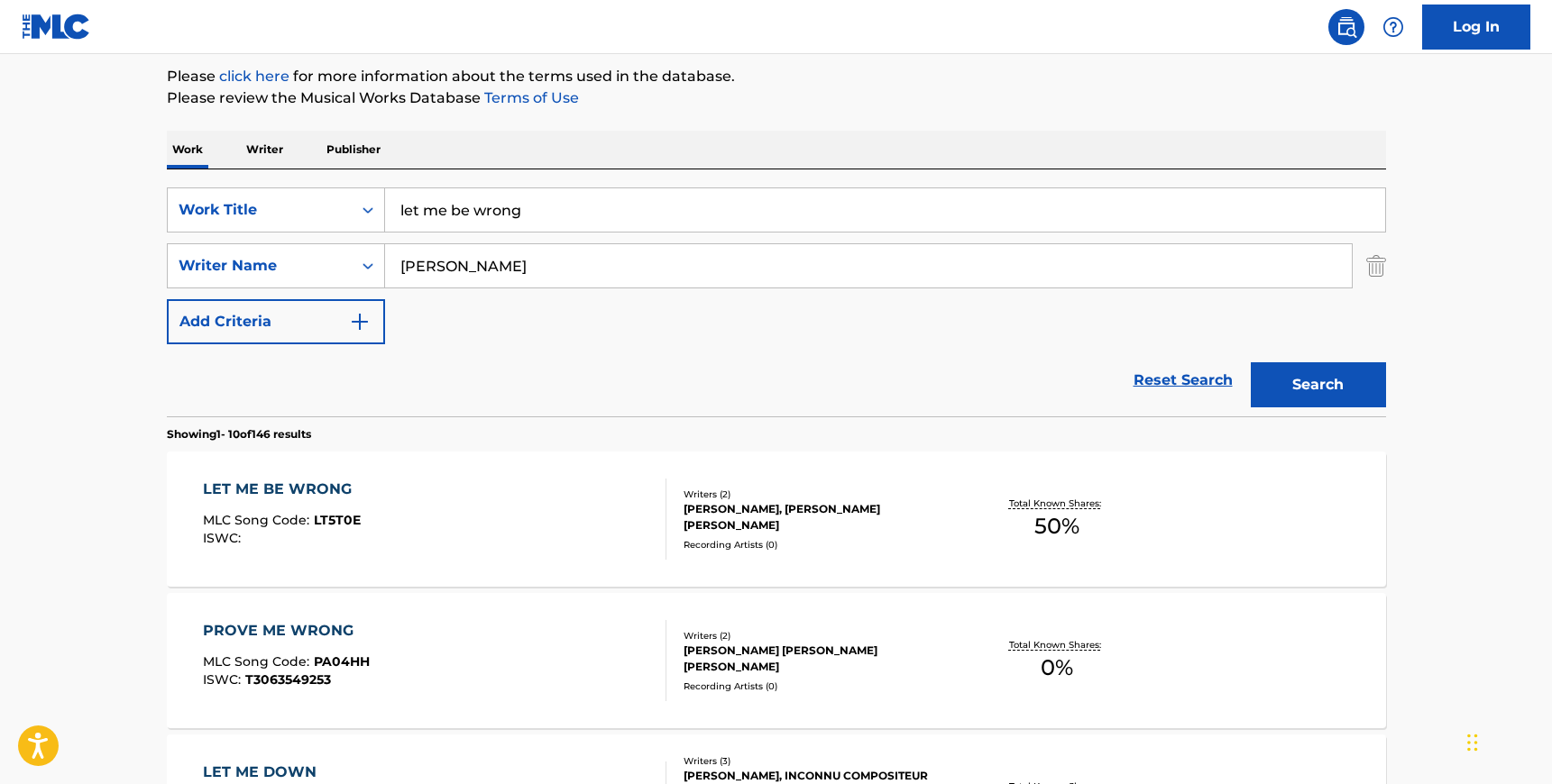
click at [473, 271] on input "[PERSON_NAME]" at bounding box center [868, 266] width 967 height 43
paste input "artinez"
type input "[PERSON_NAME]"
click at [490, 186] on div "SearchWithCriteria5bd30b2a-1f4c-4d50-8563-43c1144bbbdb Work Title let me be wro…" at bounding box center [777, 292] width 1219 height 247
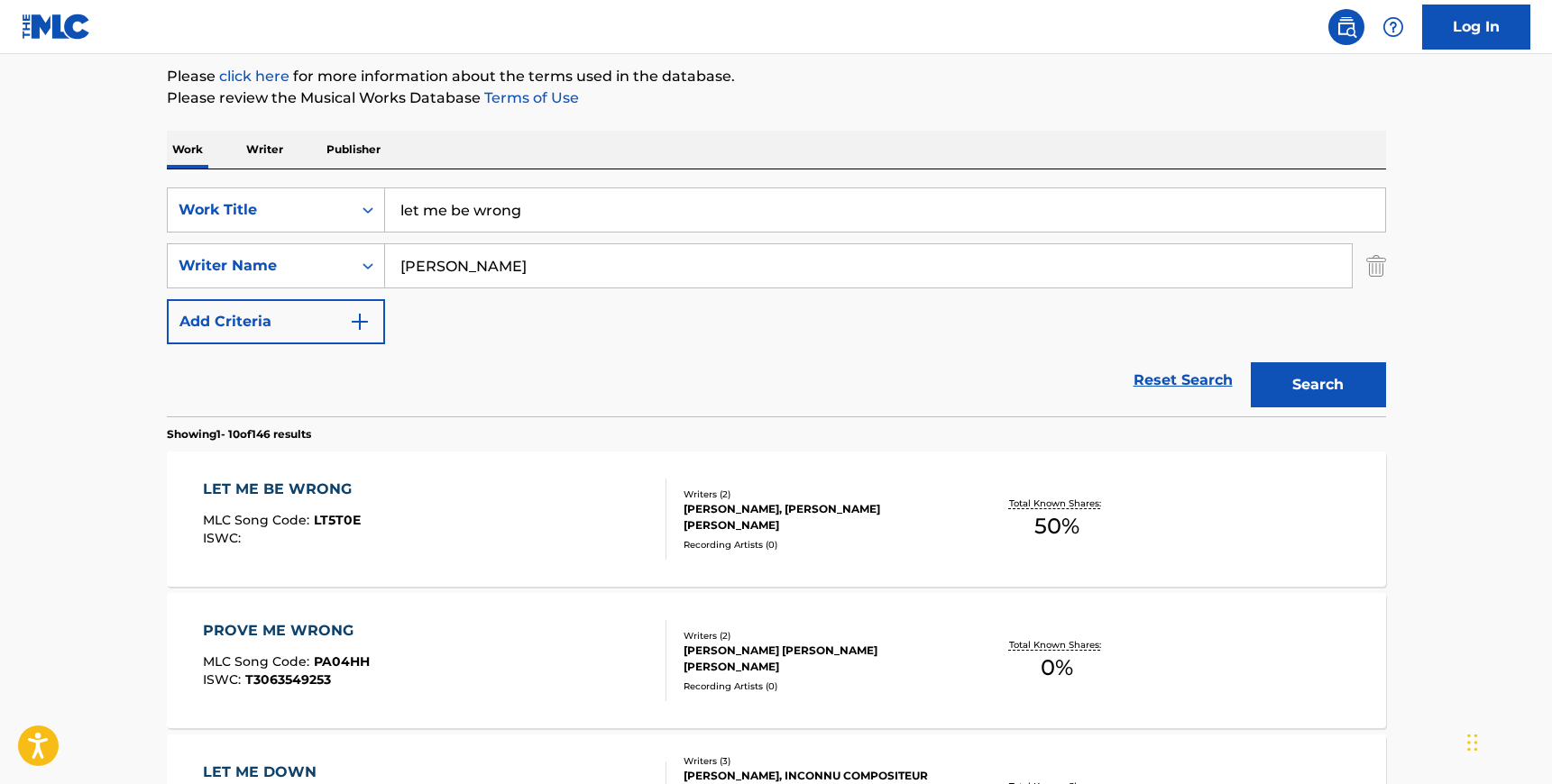
click at [490, 186] on div "SearchWithCriteria5bd30b2a-1f4c-4d50-8563-43c1144bbbdb Work Title let me be wro…" at bounding box center [777, 292] width 1219 height 247
click at [490, 198] on input "let me be wrong" at bounding box center [885, 210] width 1001 height 43
type input "lyin"
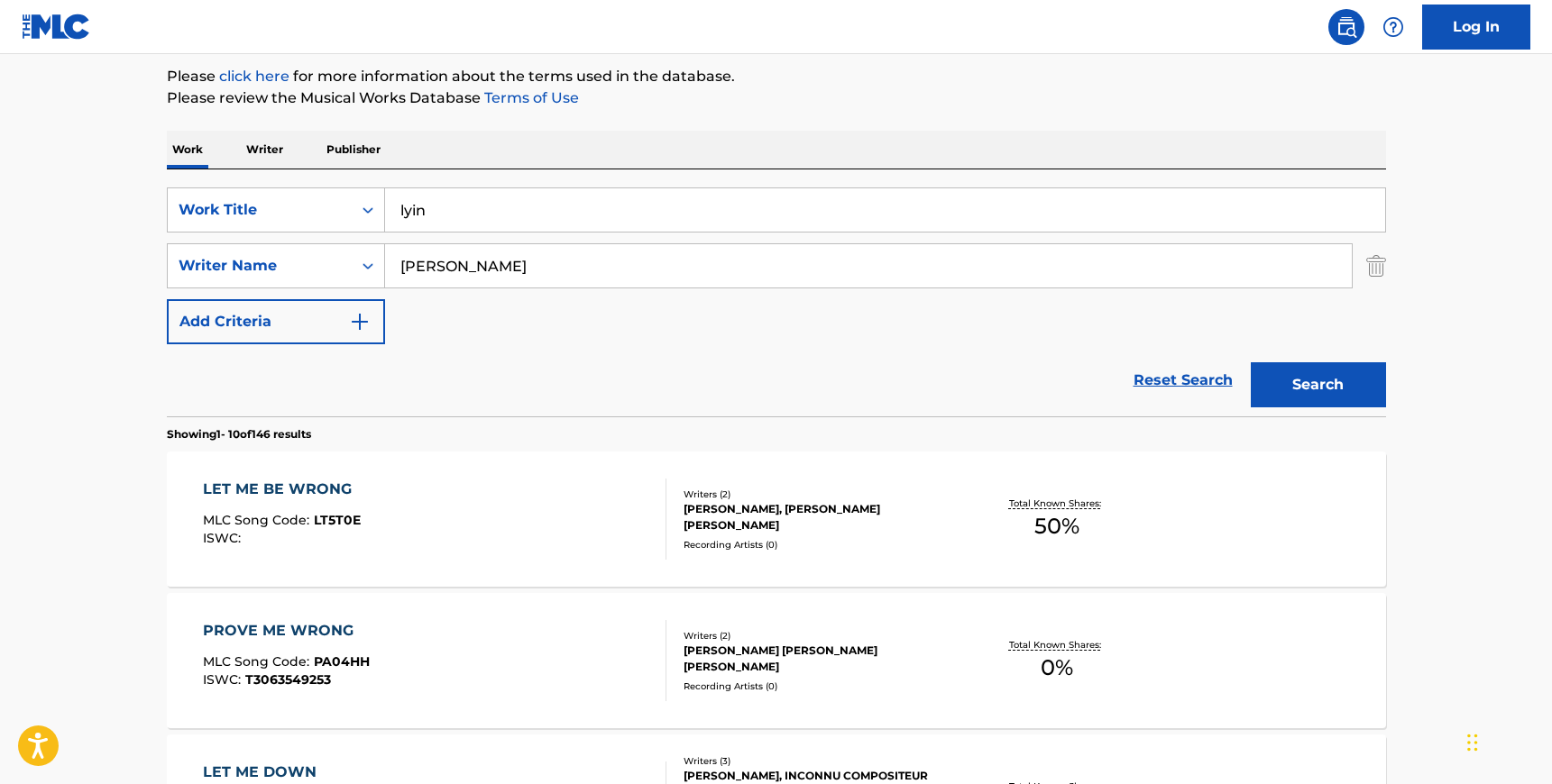
click at [1250, 362] on button "Search" at bounding box center [1318, 385] width 135 height 45
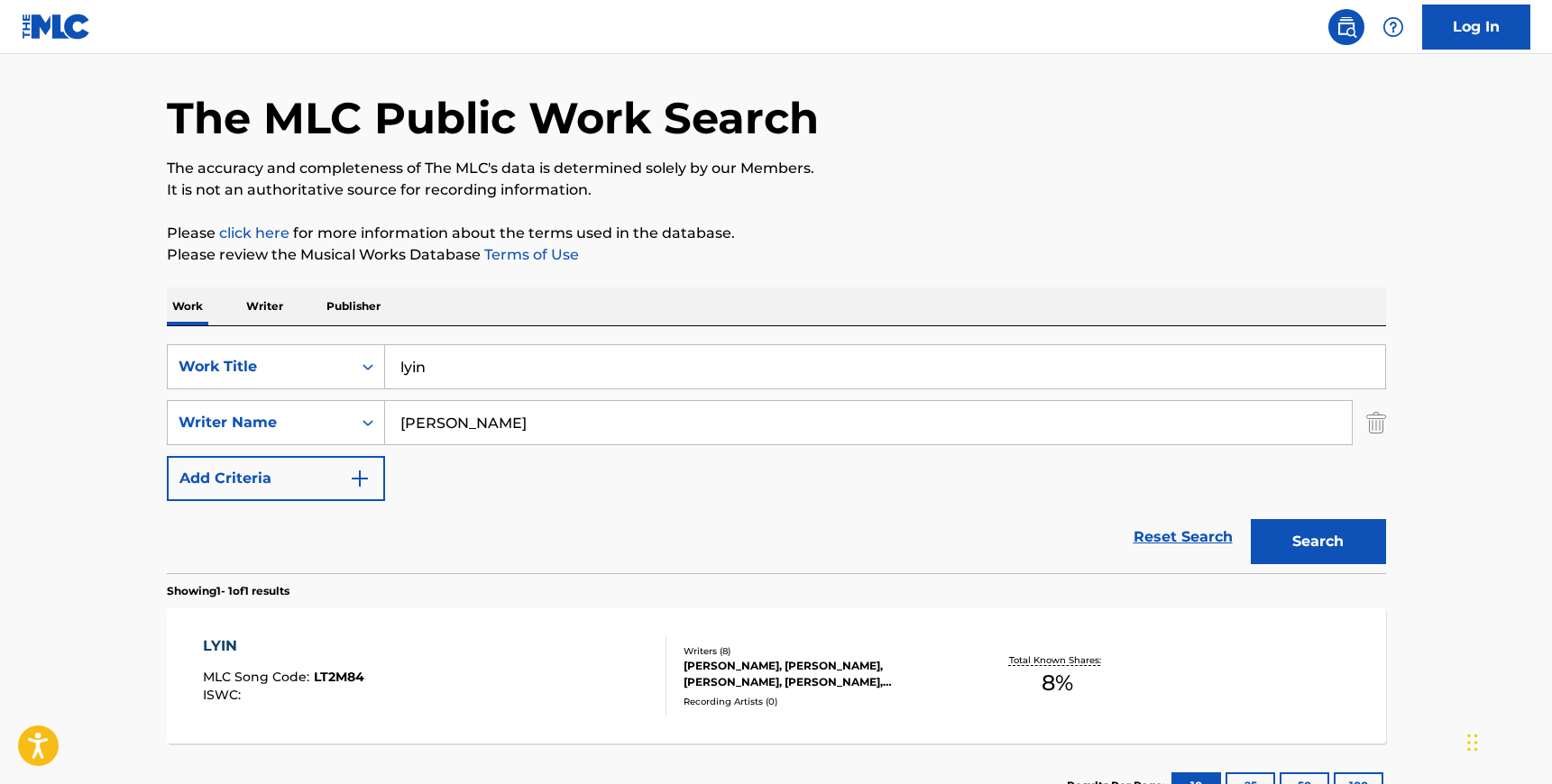
scroll to position [196, 0]
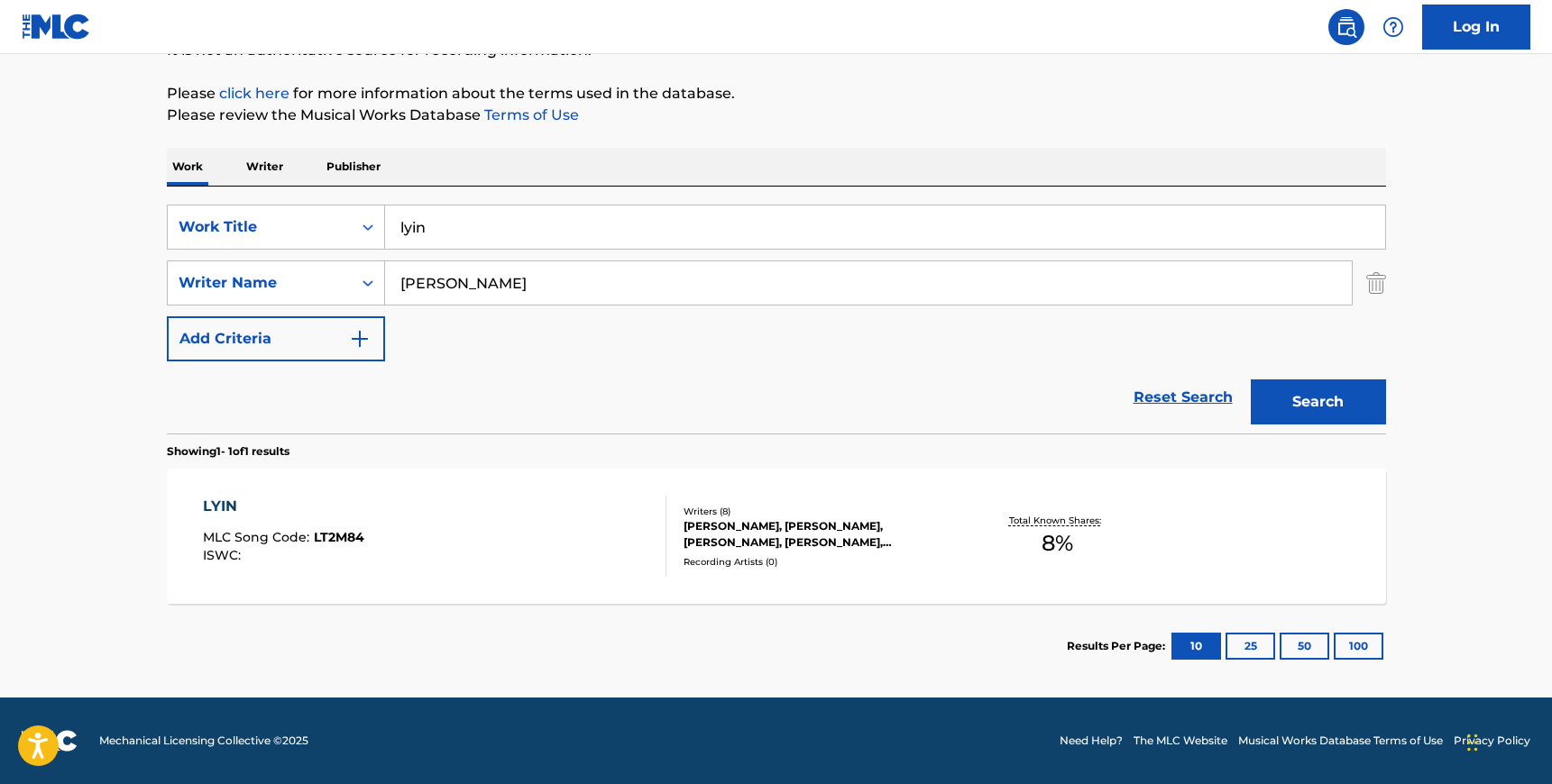
click at [472, 536] on div "LYIN MLC Song Code : LT2M84 ISWC :" at bounding box center [434, 536] width 463 height 81
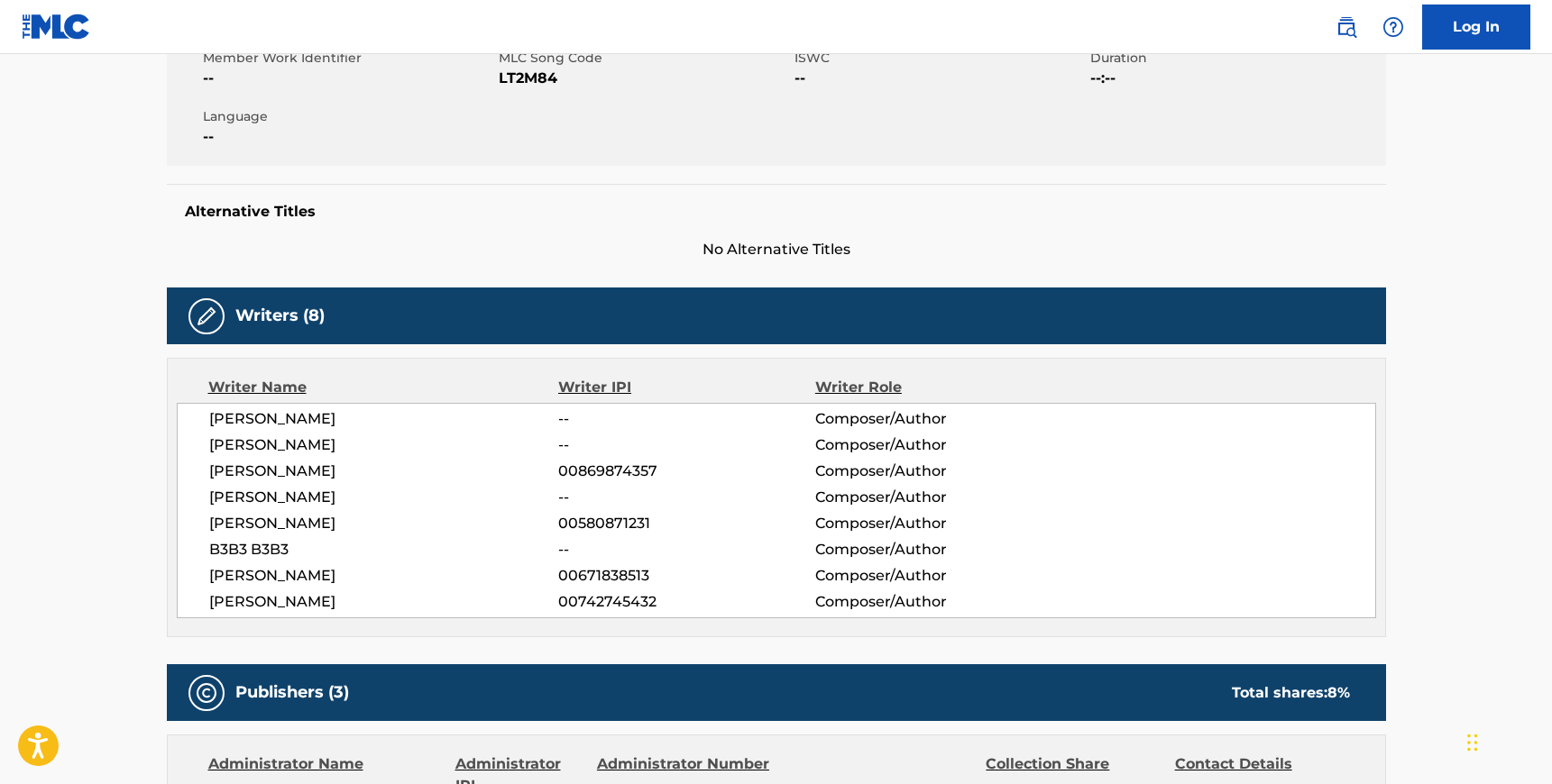
scroll to position [350, 0]
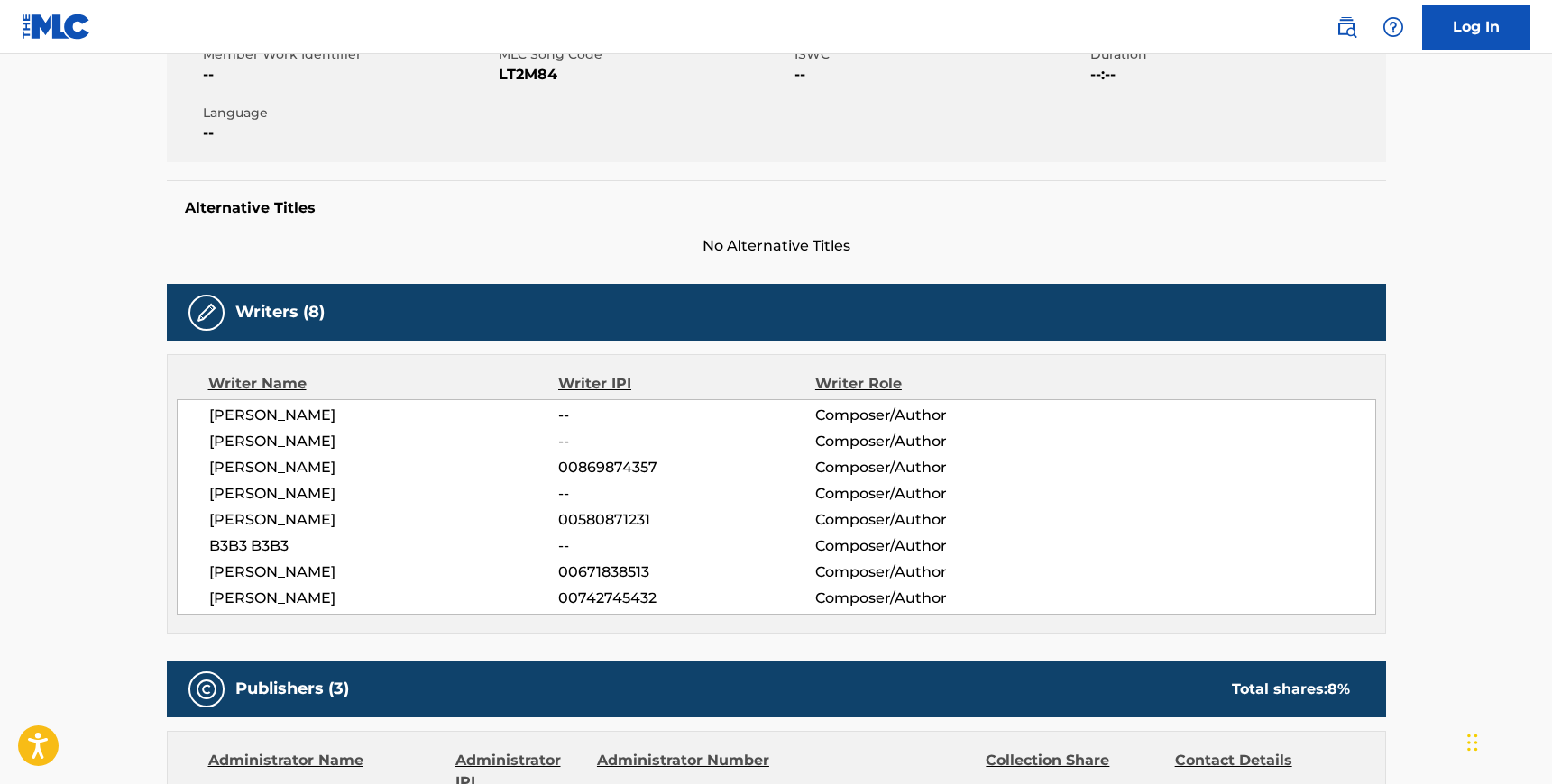
click at [513, 80] on span "LT2M84" at bounding box center [644, 74] width 291 height 22
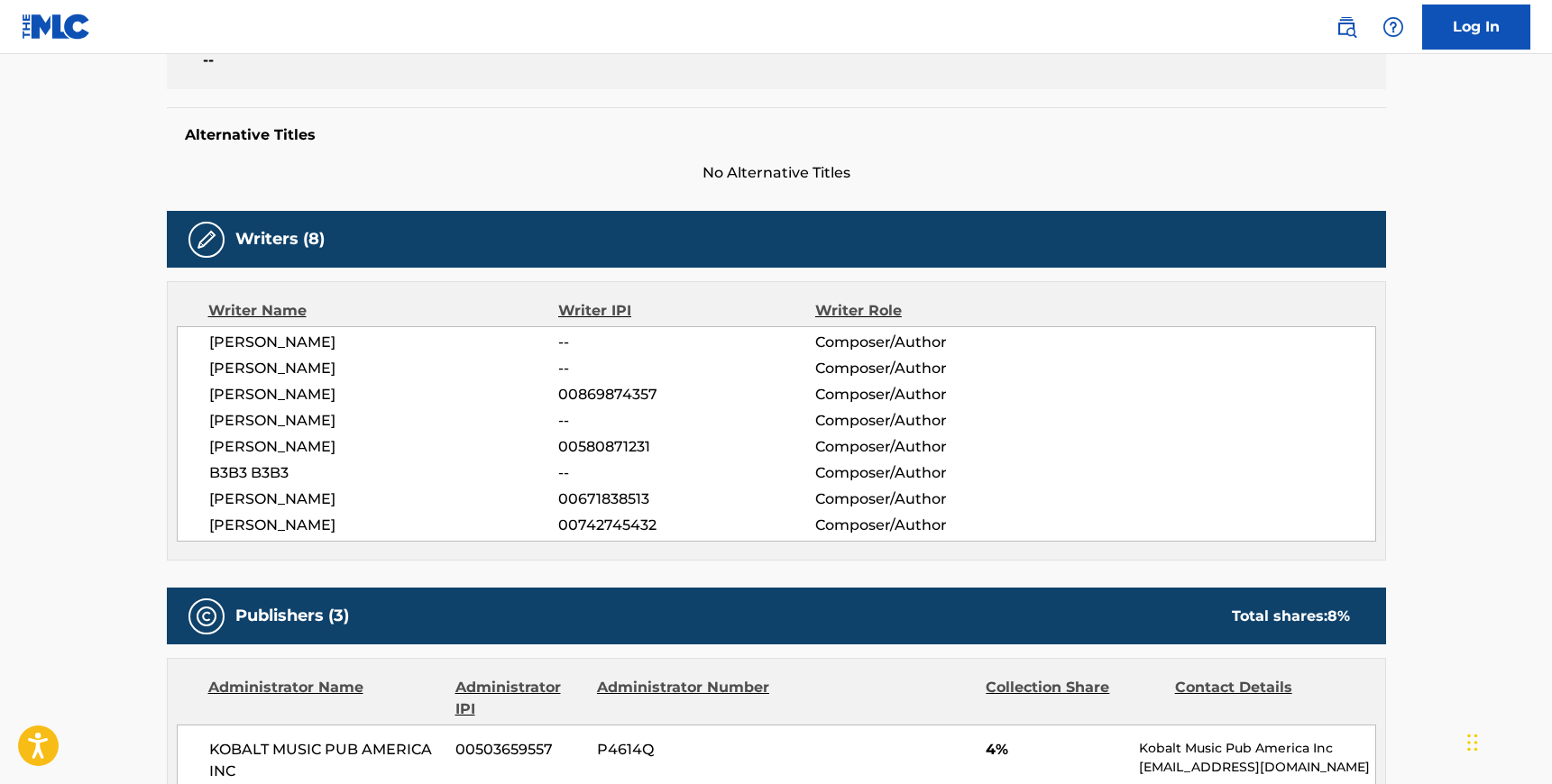
scroll to position [428, 0]
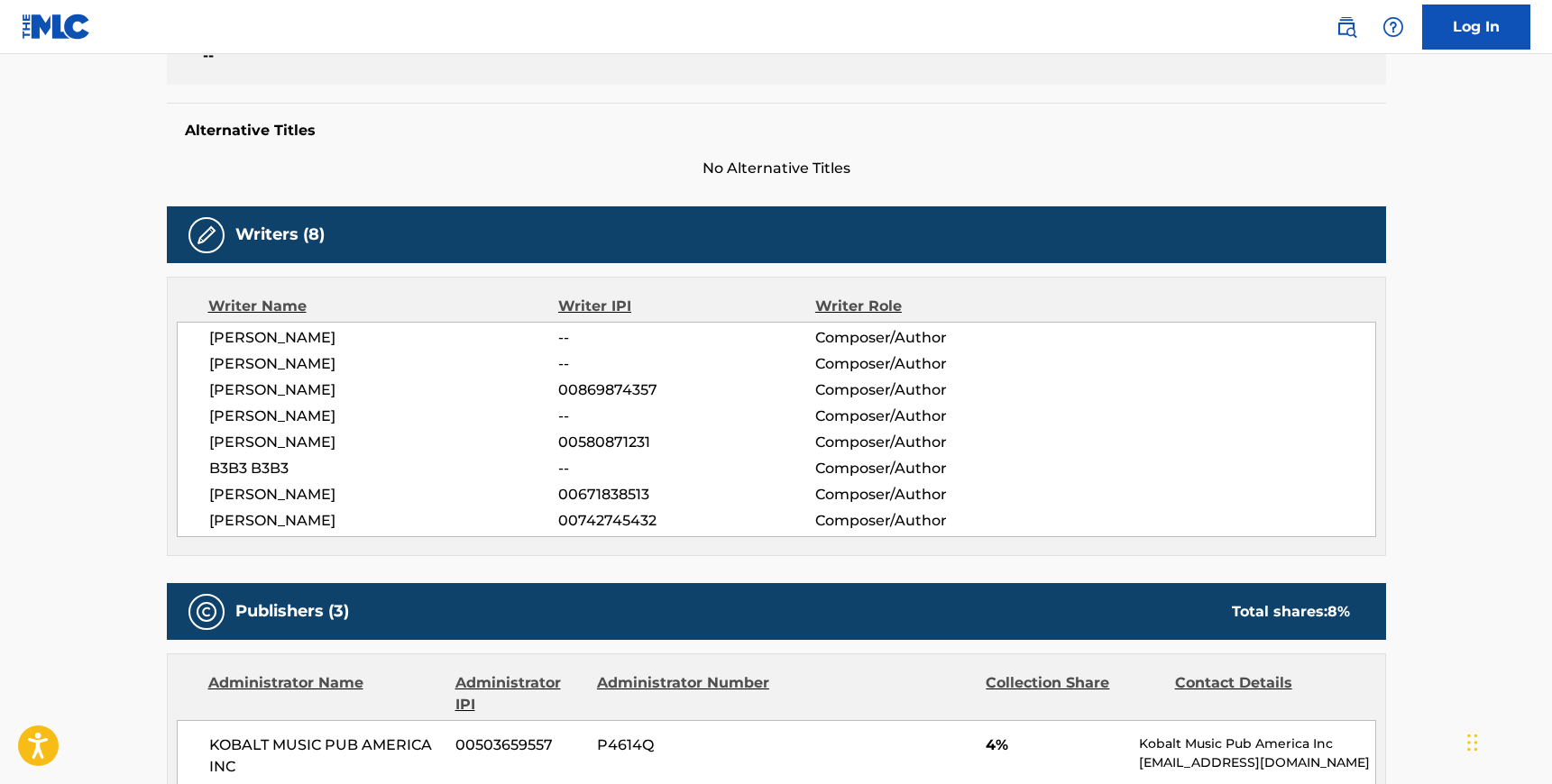
drag, startPoint x: 210, startPoint y: 339, endPoint x: 397, endPoint y: 517, distance: 258.2
click at [397, 517] on div "[PERSON_NAME] -- Composer/Author [PERSON_NAME] -- Composer/Author [PERSON_NAME]…" at bounding box center [776, 429] width 1200 height 215
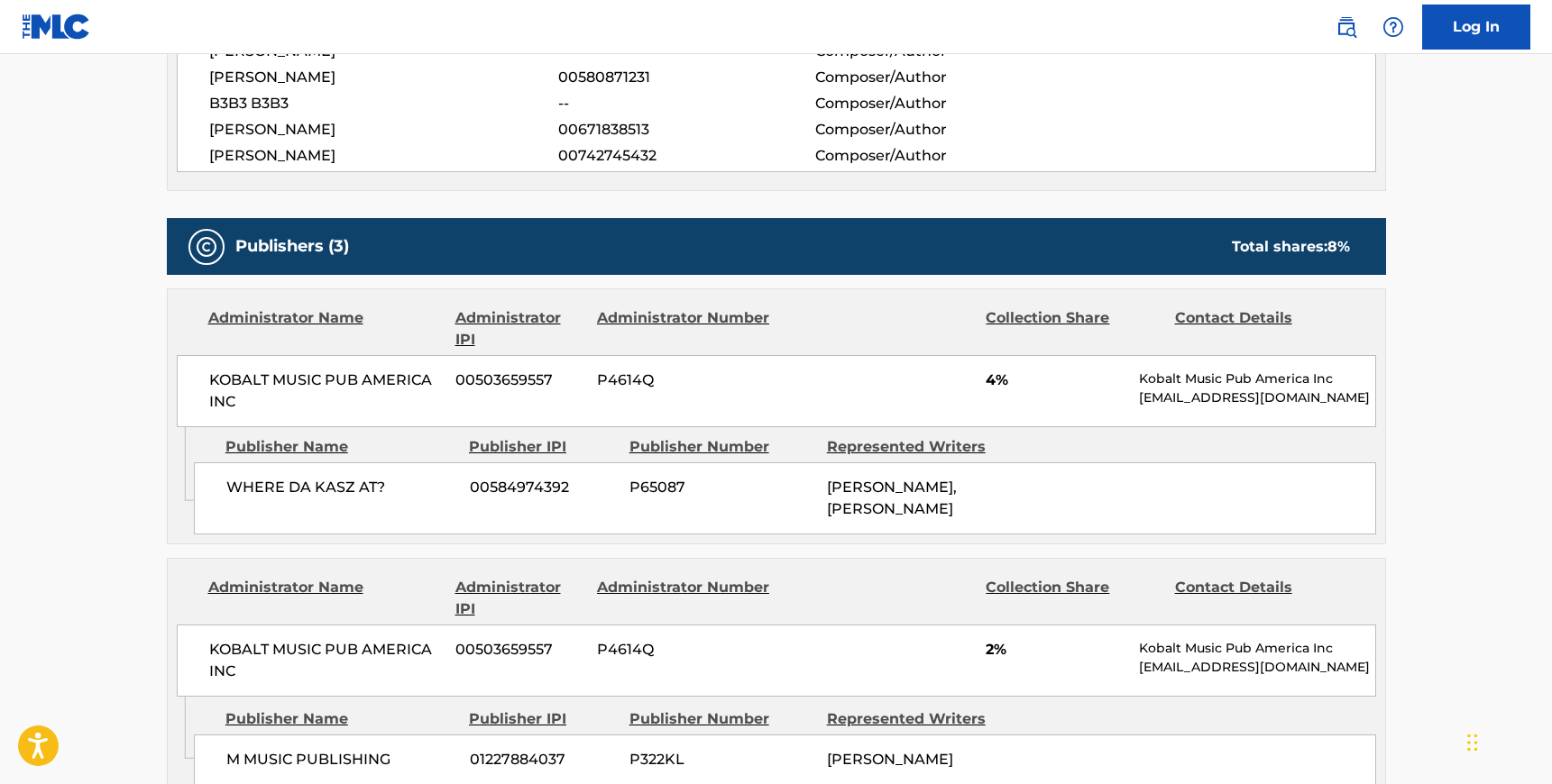
scroll to position [822, 0]
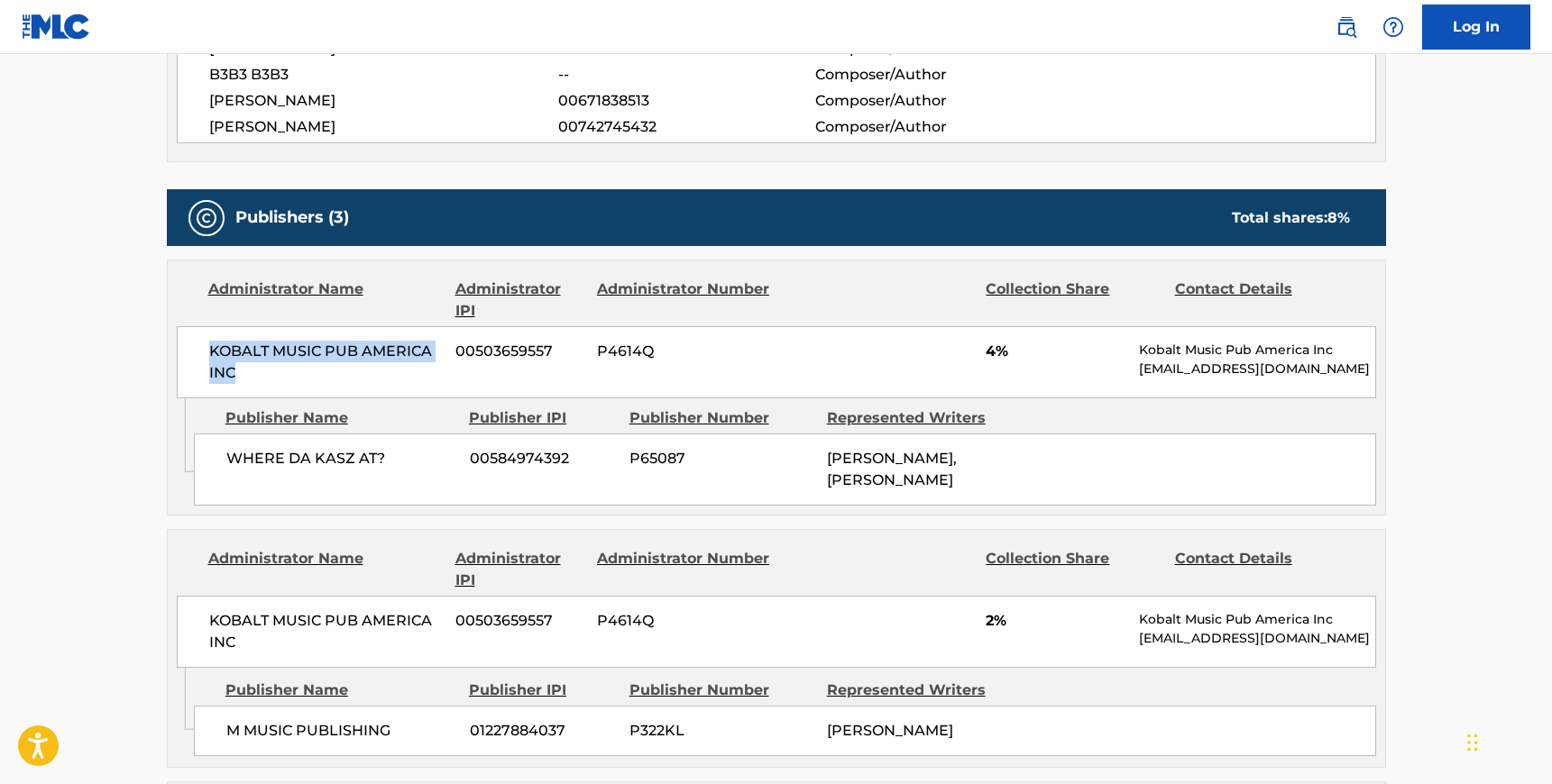
drag, startPoint x: 236, startPoint y: 369, endPoint x: 210, endPoint y: 355, distance: 29.5
click at [210, 355] on span "KOBALT MUSIC PUB AMERICA INC" at bounding box center [326, 362] width 234 height 43
drag, startPoint x: 387, startPoint y: 453, endPoint x: 231, endPoint y: 449, distance: 156.1
click at [231, 449] on span "WHERE DA KASZ AT?" at bounding box center [341, 458] width 230 height 22
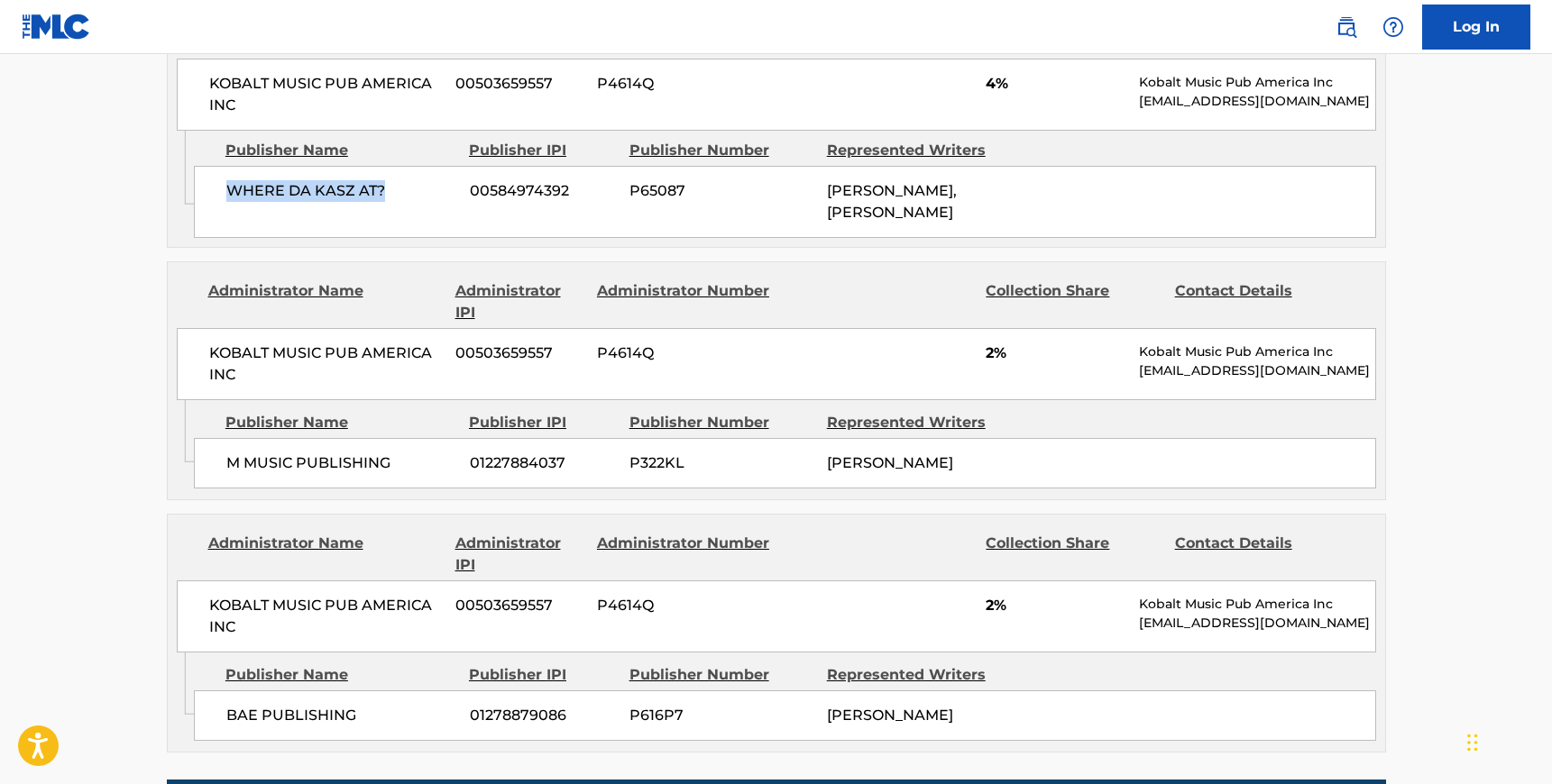
scroll to position [1091, 0]
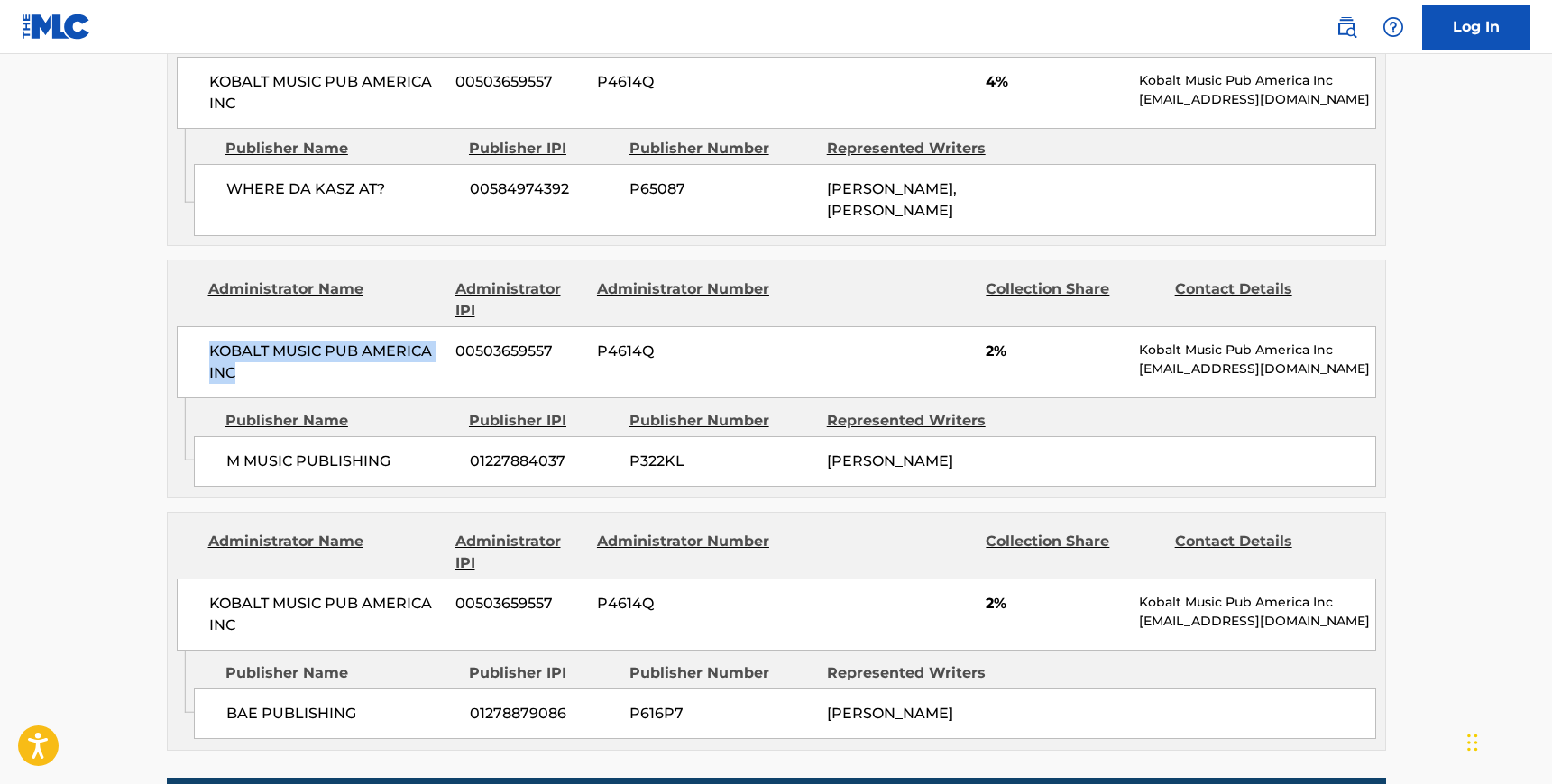
drag, startPoint x: 232, startPoint y: 396, endPoint x: 204, endPoint y: 370, distance: 38.2
click at [204, 370] on div "KOBALT MUSIC PUB AMERICA INC 00503659557 P4614Q 2% Kobalt Music Pub America Inc…" at bounding box center [776, 361] width 1200 height 72
drag, startPoint x: 397, startPoint y: 477, endPoint x: 220, endPoint y: 474, distance: 177.0
click at [220, 474] on div "M MUSIC PUBLISHING 01227884037 P322KL [PERSON_NAME]" at bounding box center [784, 462] width 1182 height 51
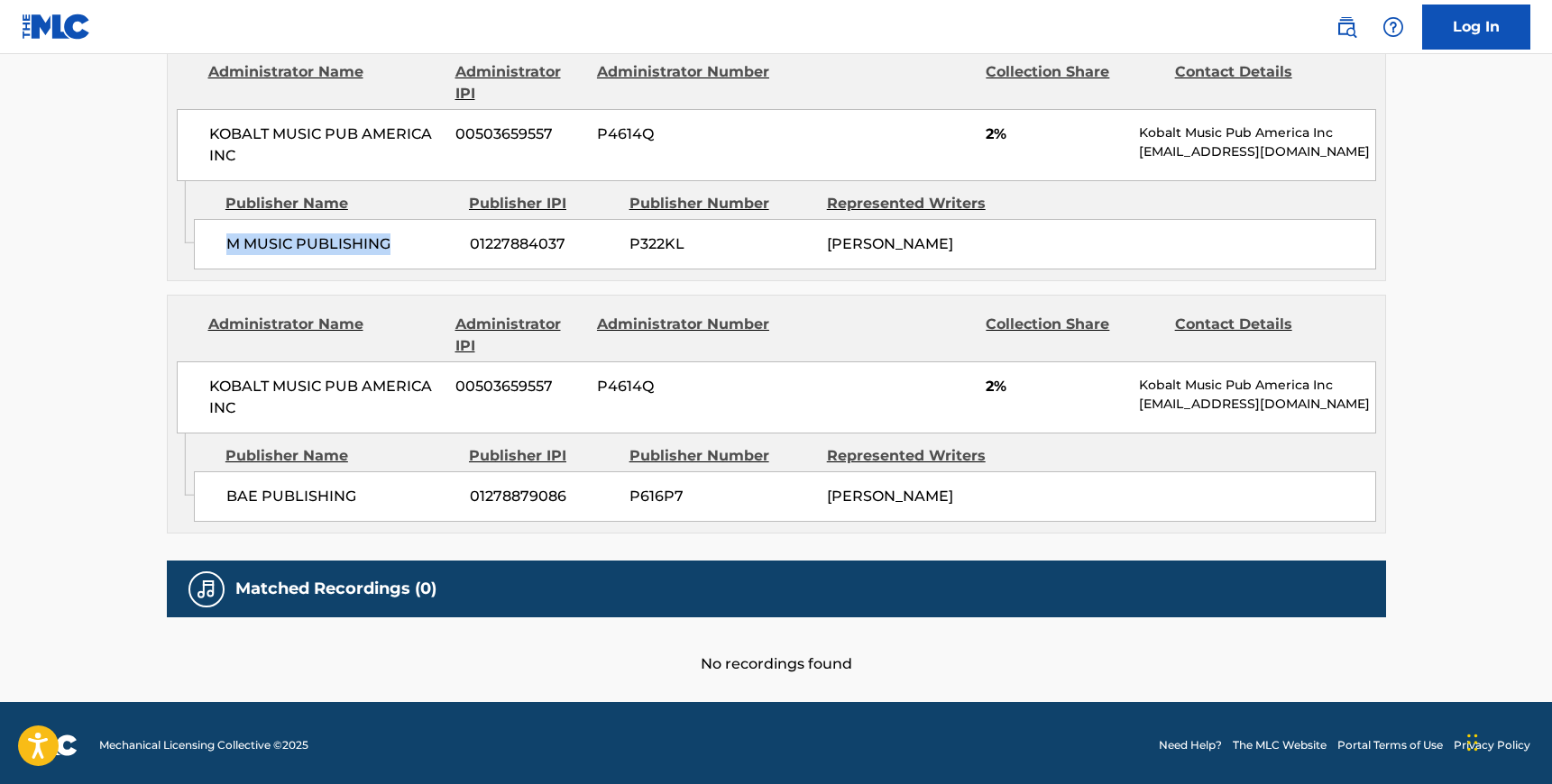
scroll to position [1357, 0]
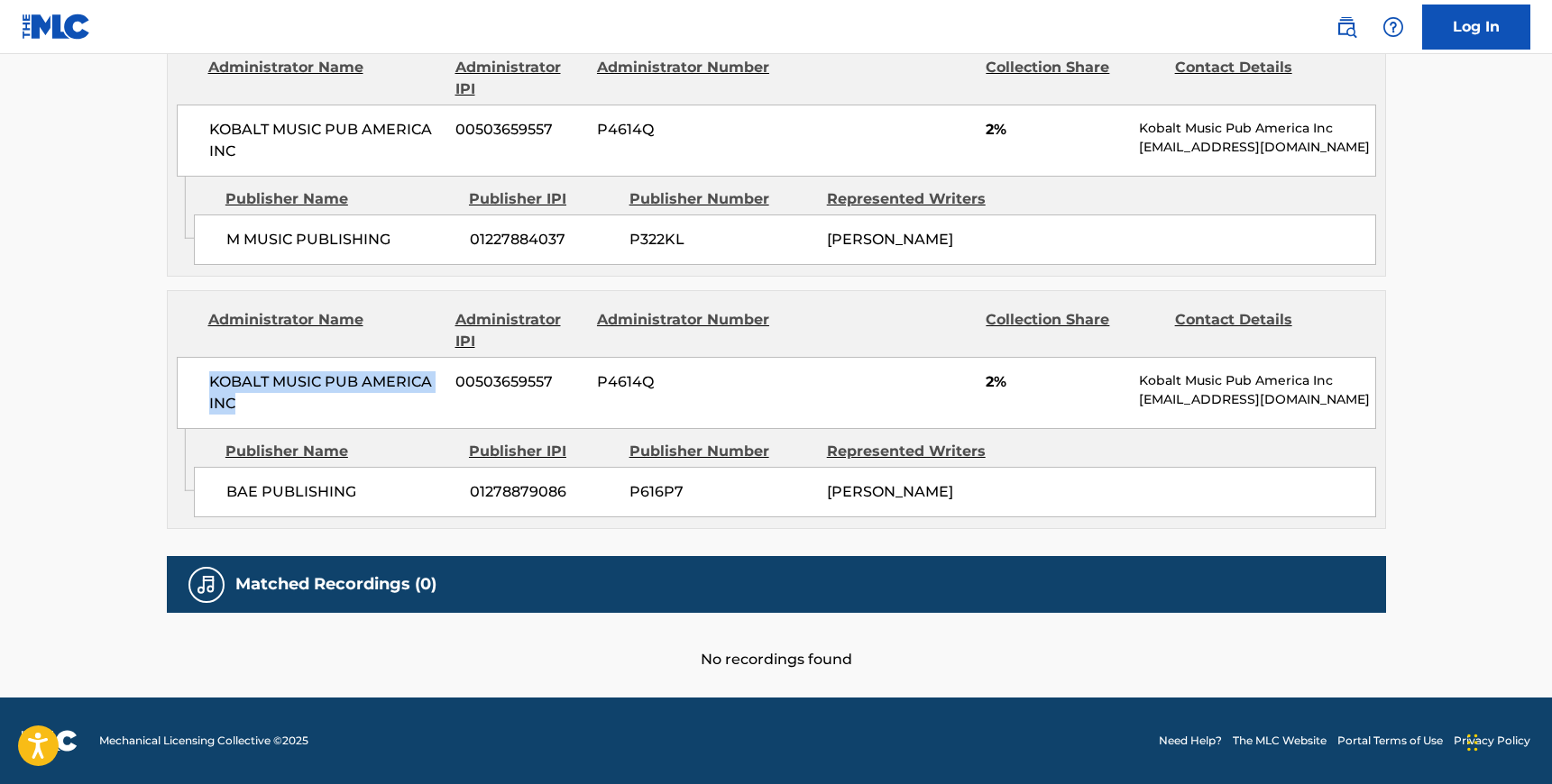
drag, startPoint x: 240, startPoint y: 393, endPoint x: 207, endPoint y: 376, distance: 37.1
click at [207, 376] on div "KOBALT MUSIC PUB AMERICA INC 00503659557 P4614Q 2% Kobalt Music Pub America Inc…" at bounding box center [776, 392] width 1200 height 72
drag, startPoint x: 358, startPoint y: 481, endPoint x: 226, endPoint y: 481, distance: 132.0
click at [226, 482] on span "BAE PUBLISHING" at bounding box center [341, 492] width 230 height 22
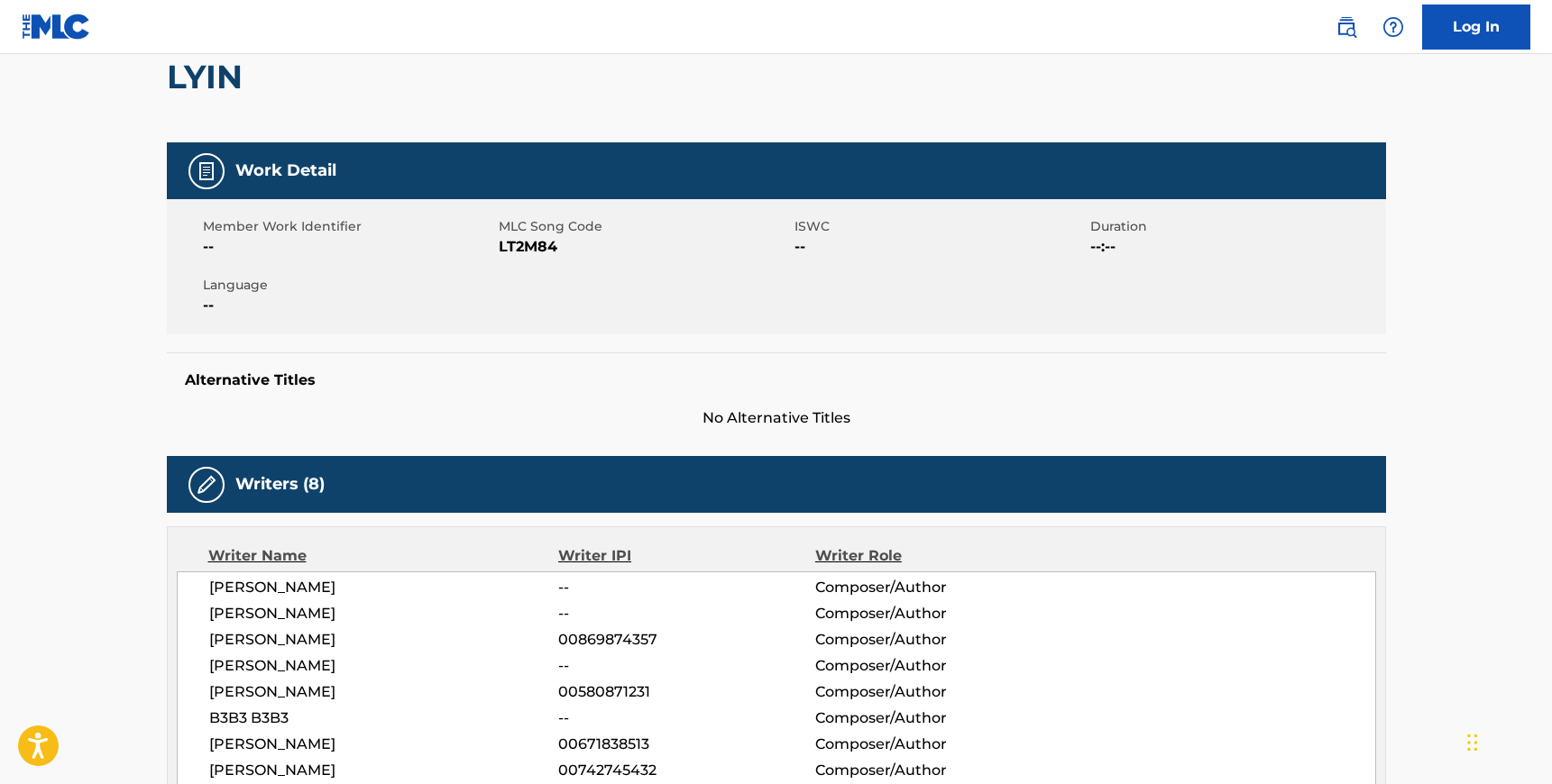
scroll to position [0, 0]
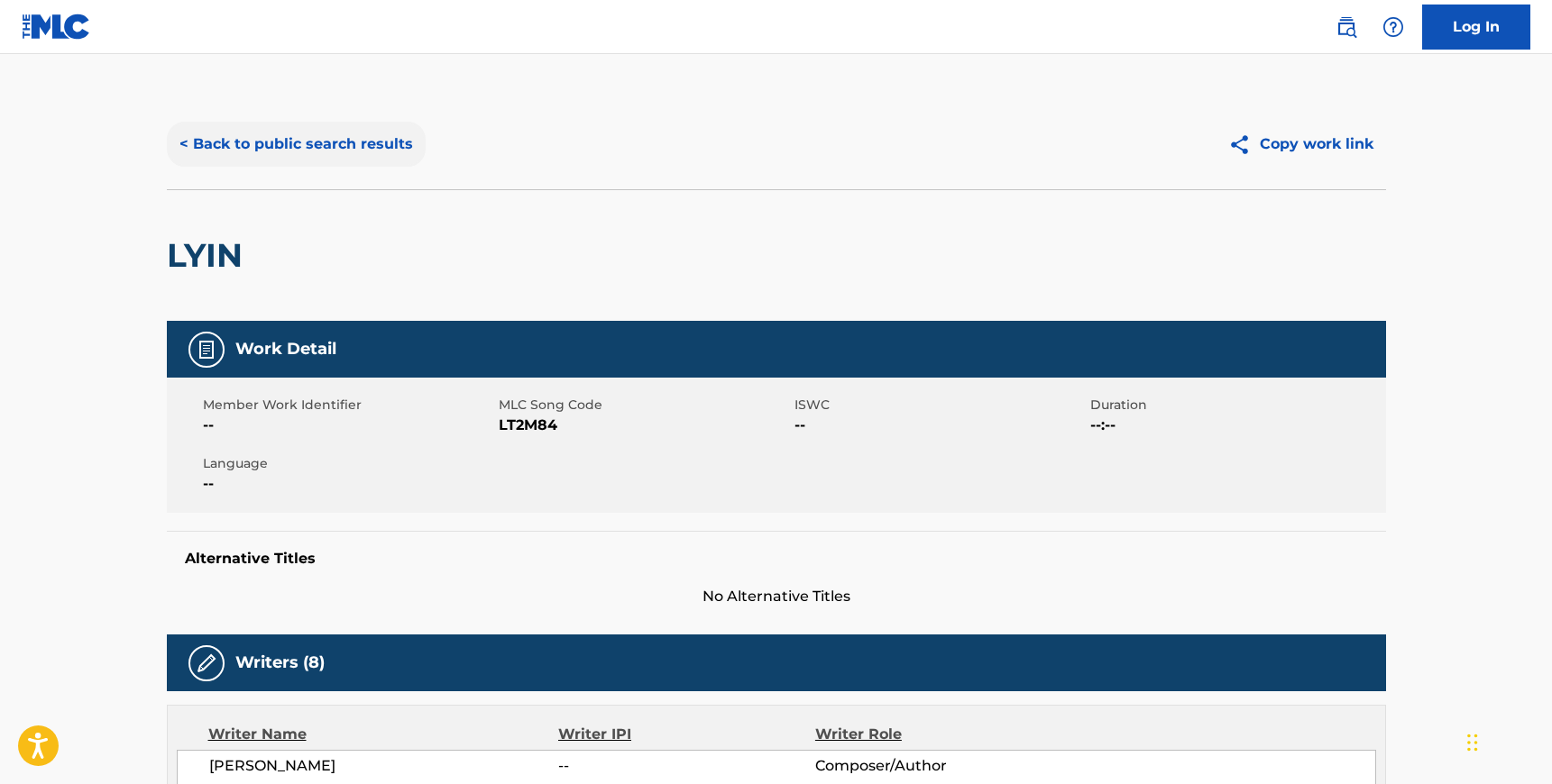
click at [275, 158] on button "< Back to public search results" at bounding box center [296, 145] width 258 height 45
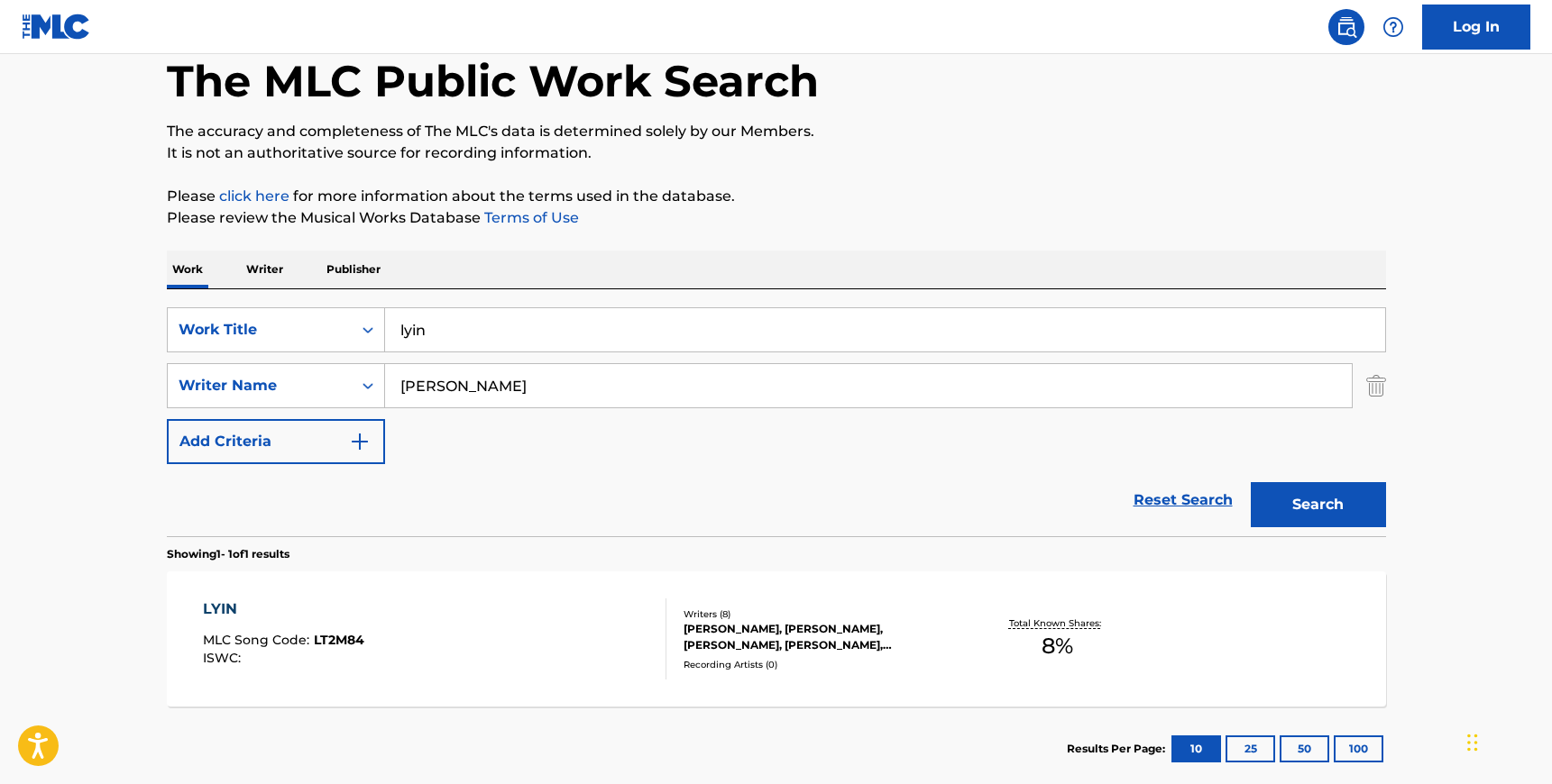
click at [483, 394] on input "[PERSON_NAME]" at bounding box center [868, 386] width 967 height 43
paste input "[PERSON_NAME]"
type input "[PERSON_NAME]"
click at [464, 326] on input "lyin" at bounding box center [885, 330] width 1001 height 43
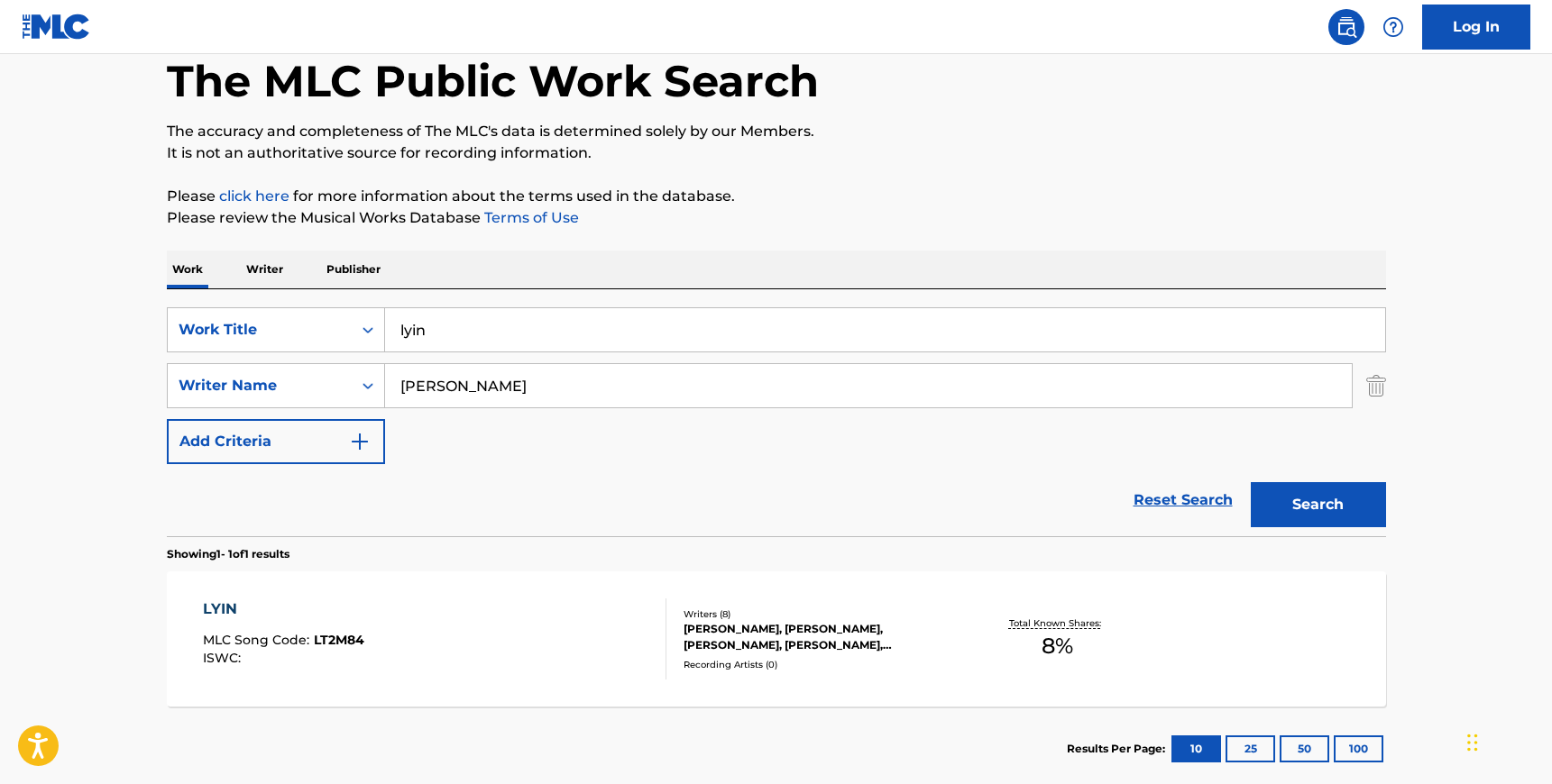
click at [464, 326] on input "lyin" at bounding box center [885, 330] width 1001 height 43
type input "back back"
click at [1250, 483] on button "Search" at bounding box center [1318, 505] width 135 height 45
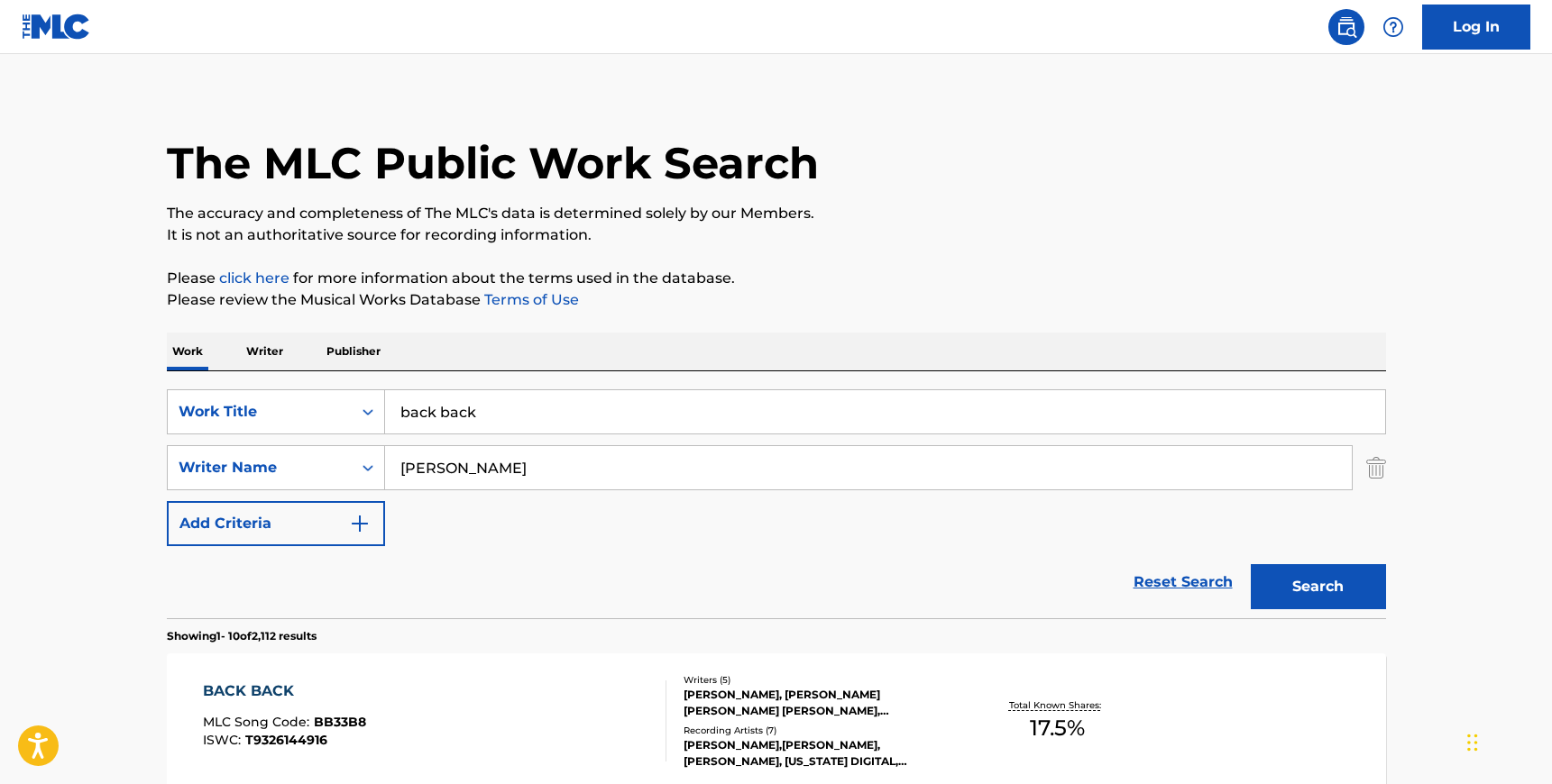
scroll to position [0, 0]
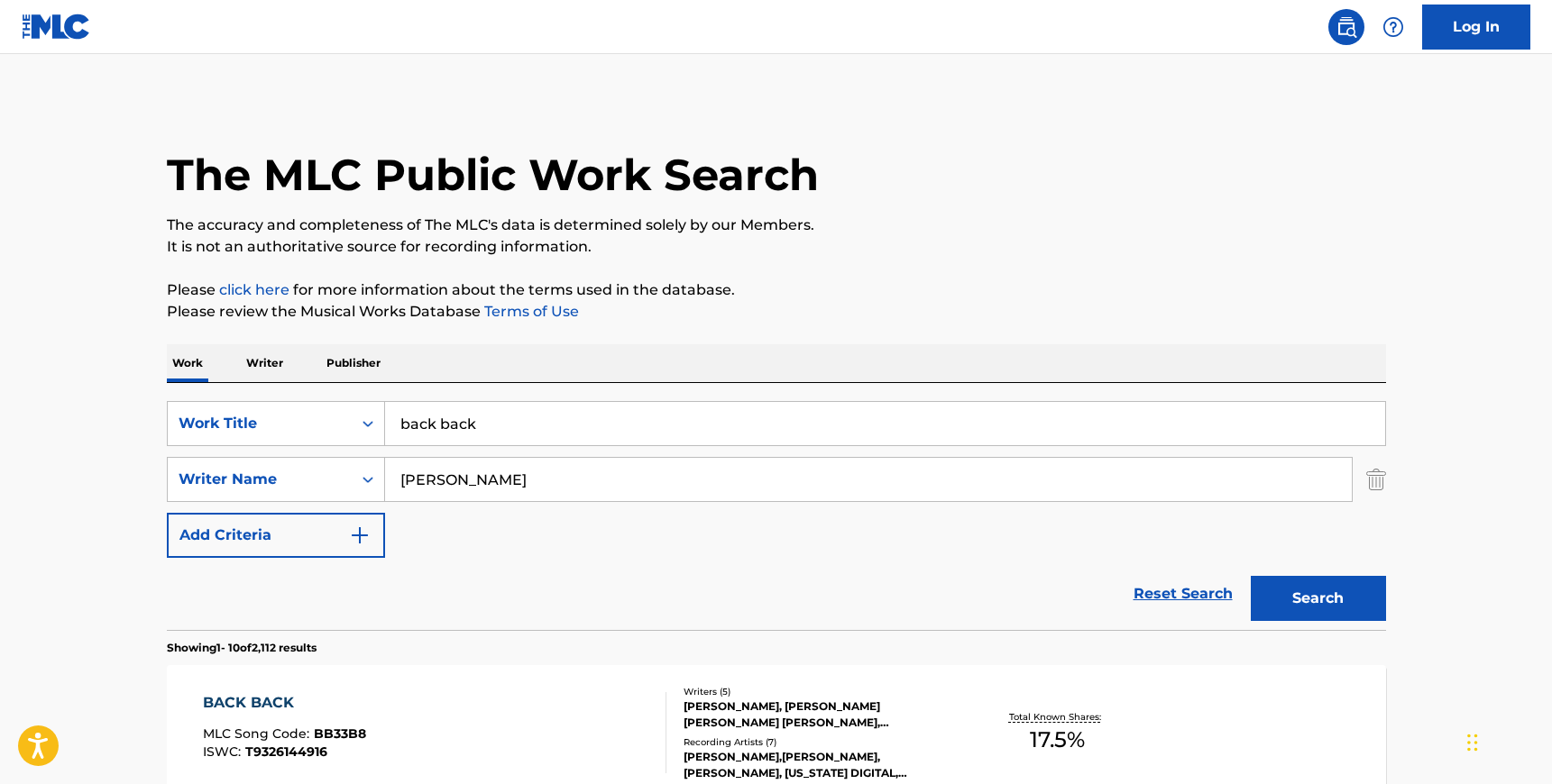
click at [429, 484] on input "[PERSON_NAME]" at bounding box center [868, 480] width 967 height 43
paste input "Kharbouch"
type input "Kharbouch"
click at [1250, 576] on button "Search" at bounding box center [1318, 598] width 135 height 45
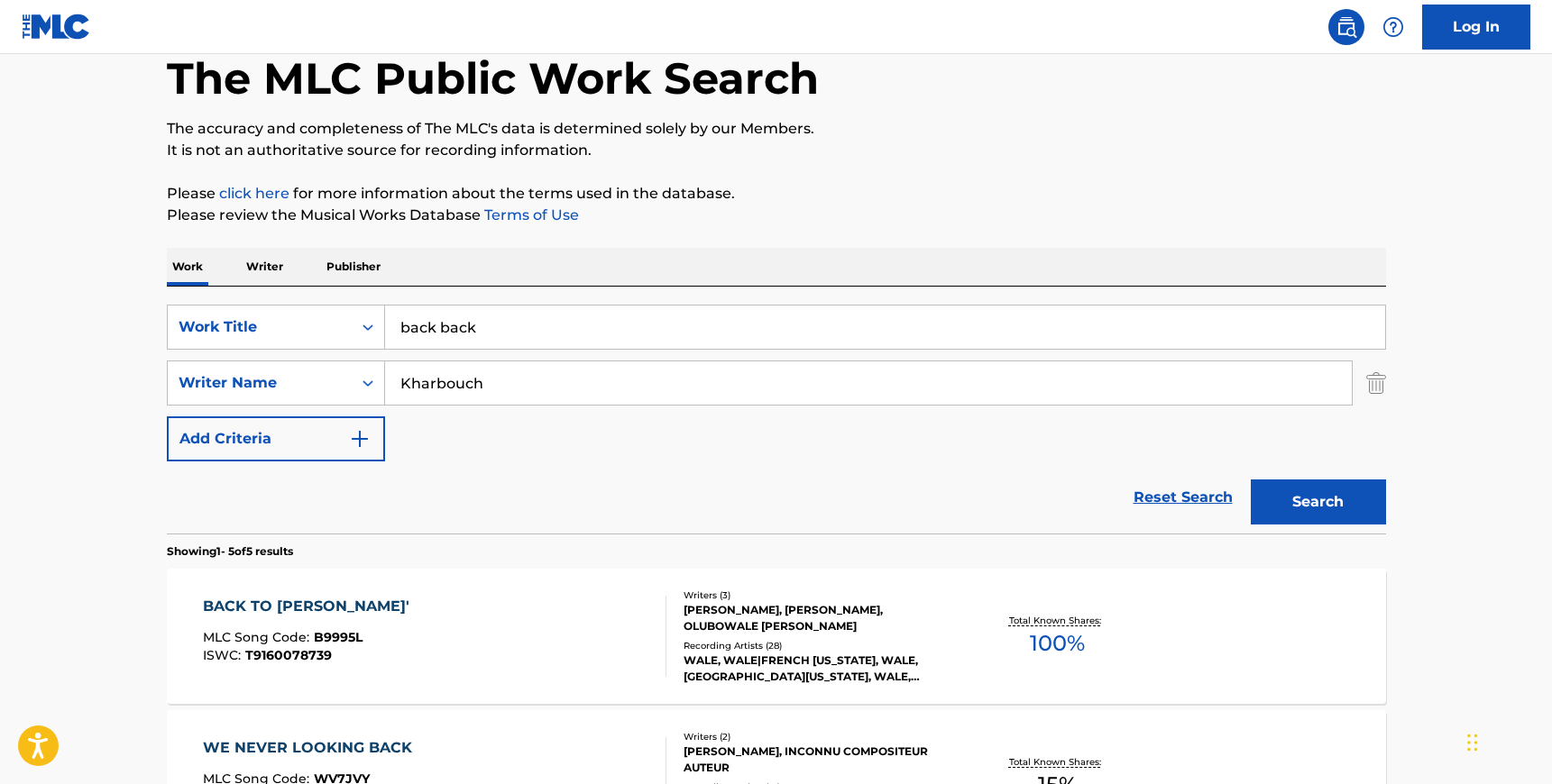
scroll to position [131, 0]
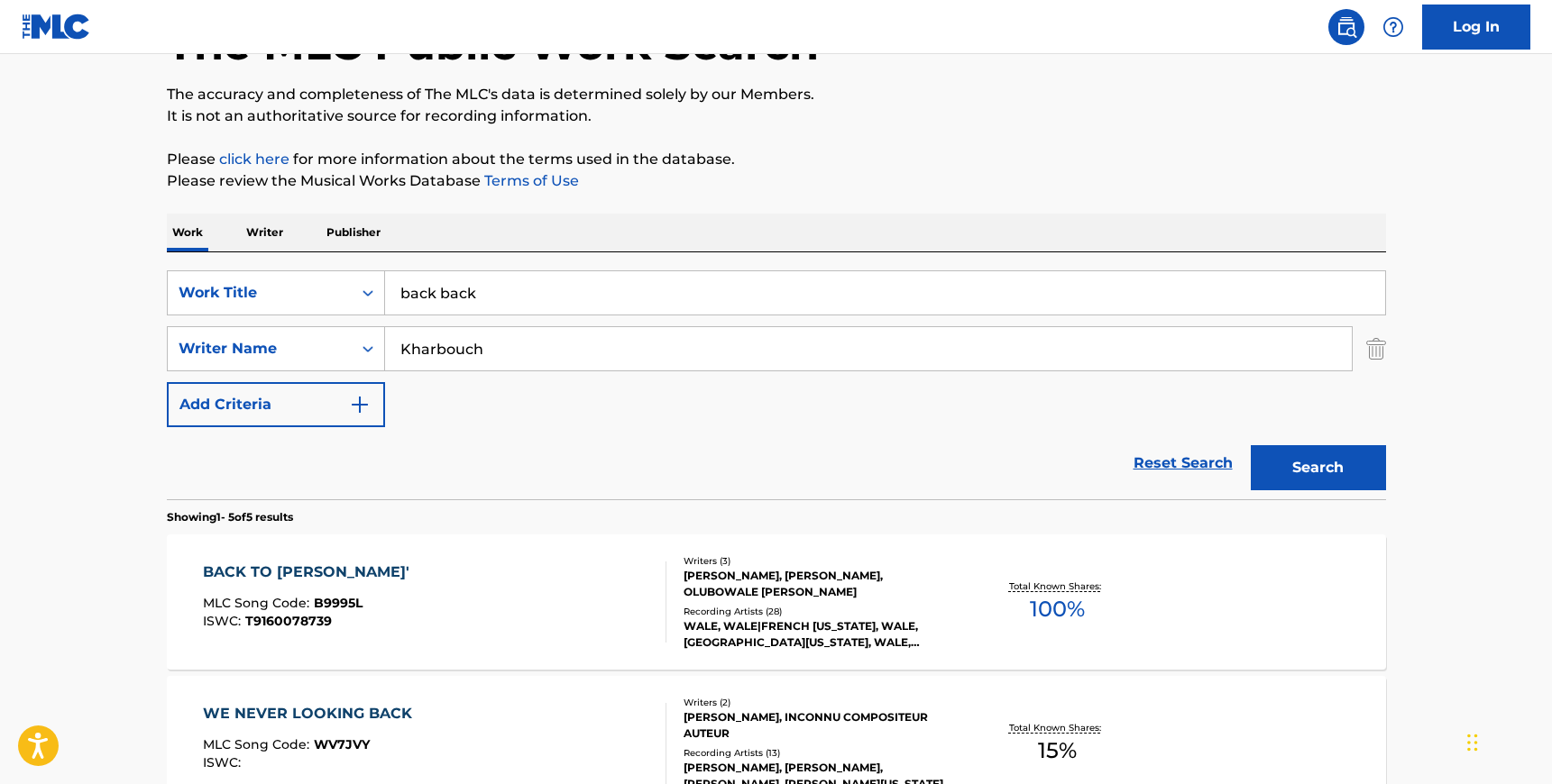
click at [439, 278] on input "back back" at bounding box center [885, 293] width 1001 height 43
type input "perfect life"
click at [437, 342] on input "Kharbouch" at bounding box center [868, 348] width 967 height 43
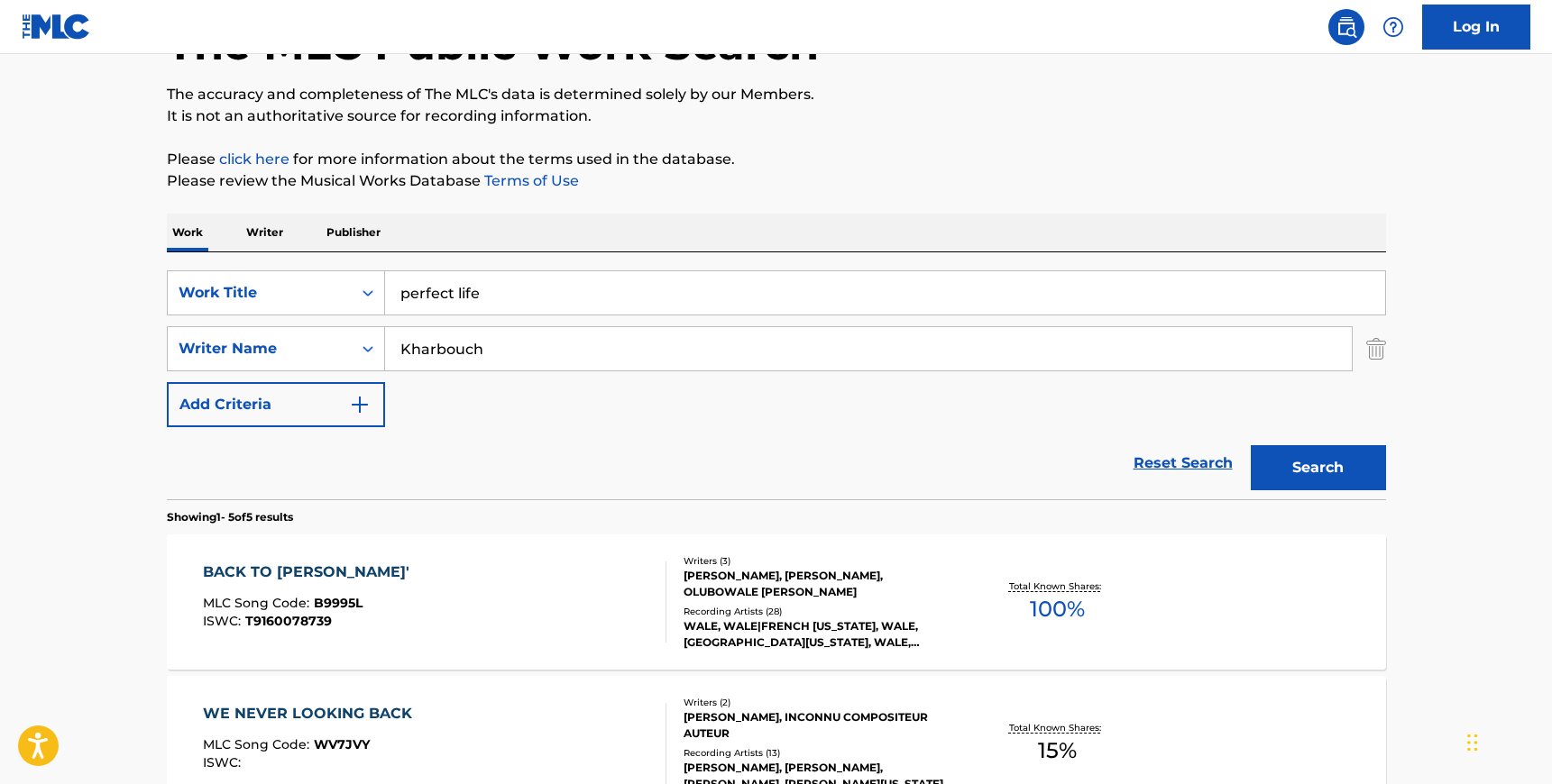
click at [437, 342] on input "Kharbouch" at bounding box center [868, 348] width 967 height 43
type input "[PERSON_NAME]"
click at [1250, 445] on button "Search" at bounding box center [1318, 468] width 135 height 45
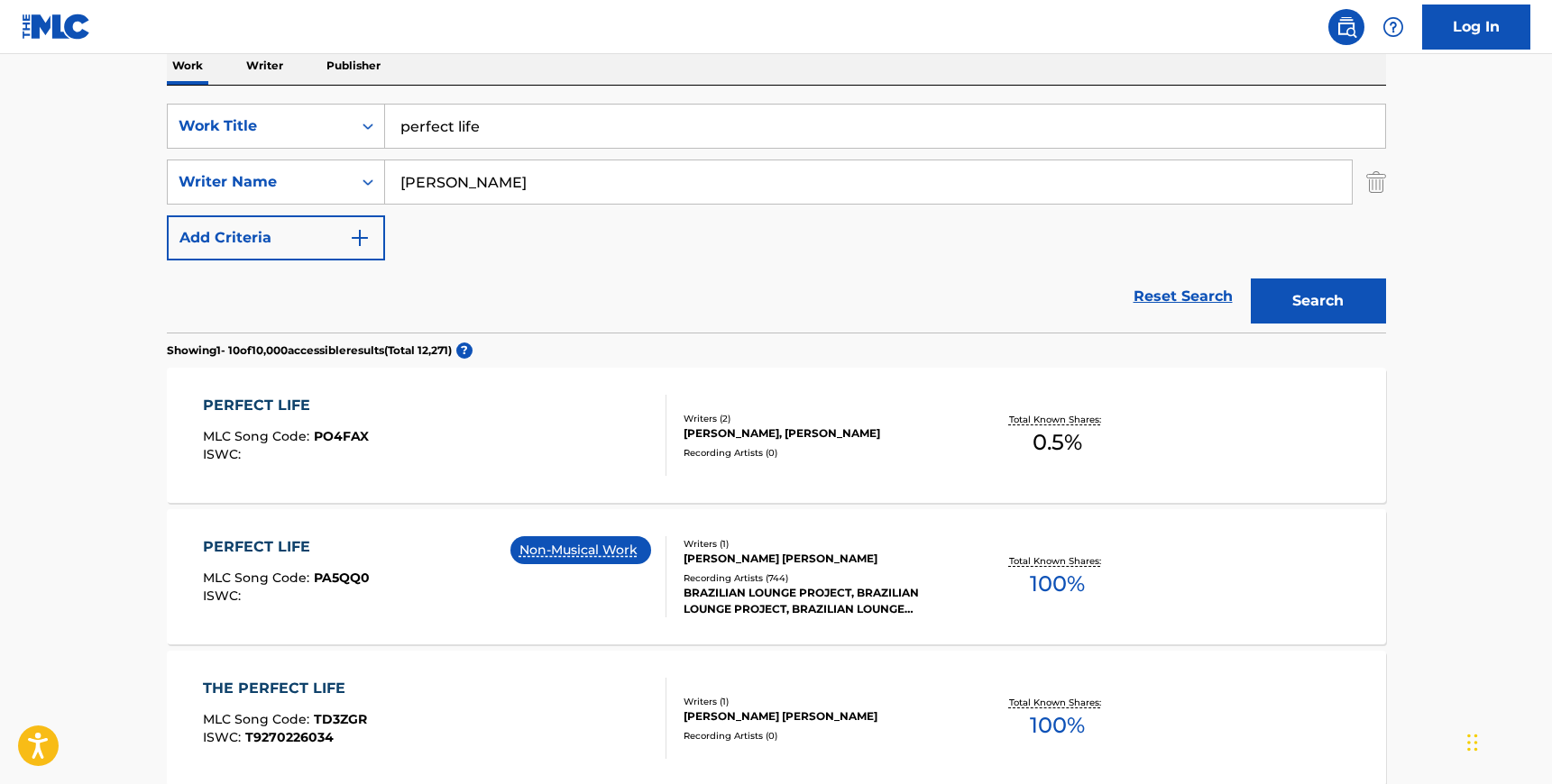
scroll to position [300, 0]
click at [483, 449] on div "PERFECT LIFE MLC Song Code : PO4FAX ISWC :" at bounding box center [434, 434] width 463 height 81
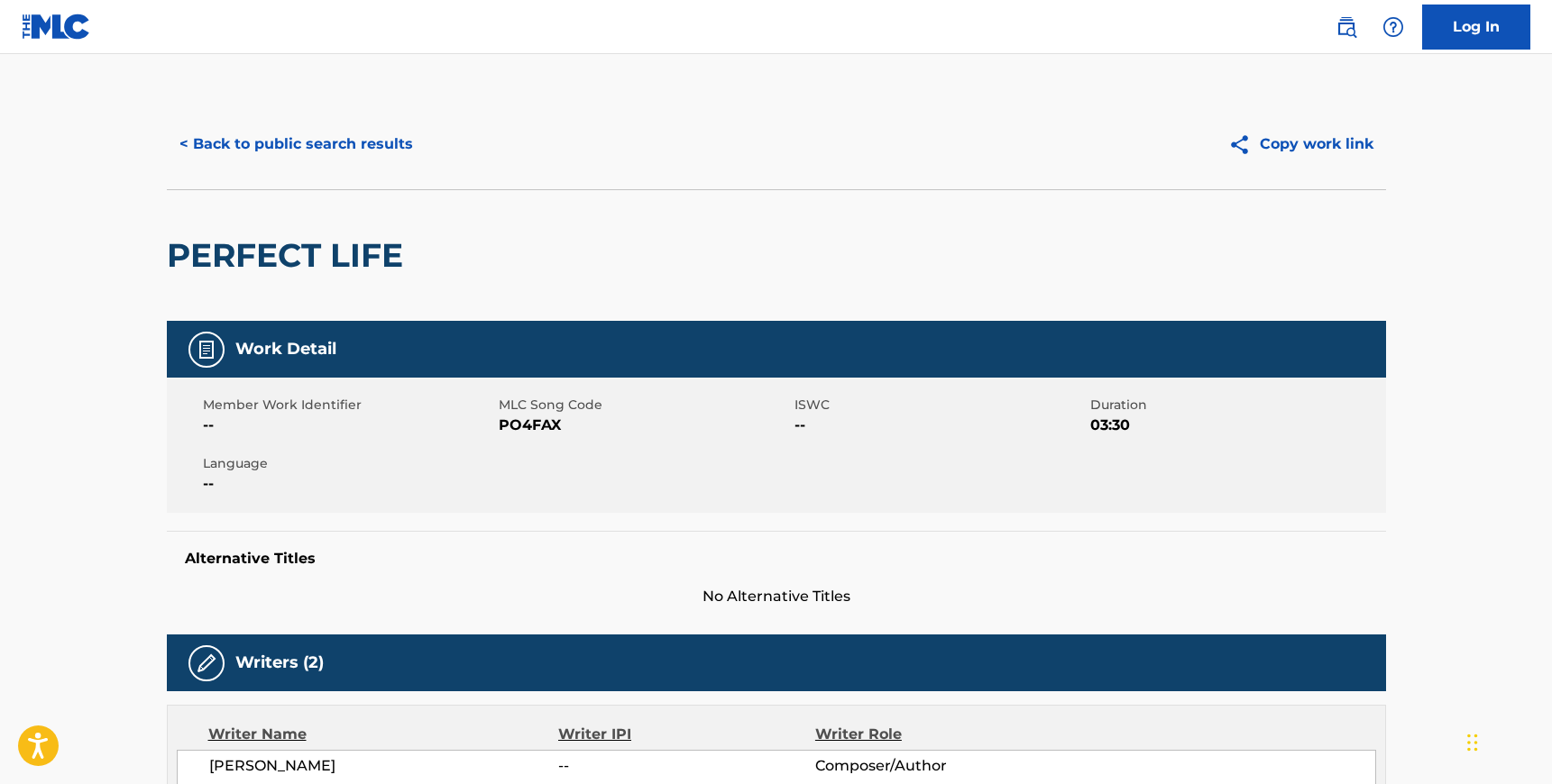
click at [530, 425] on span "PO4FAX" at bounding box center [644, 425] width 291 height 22
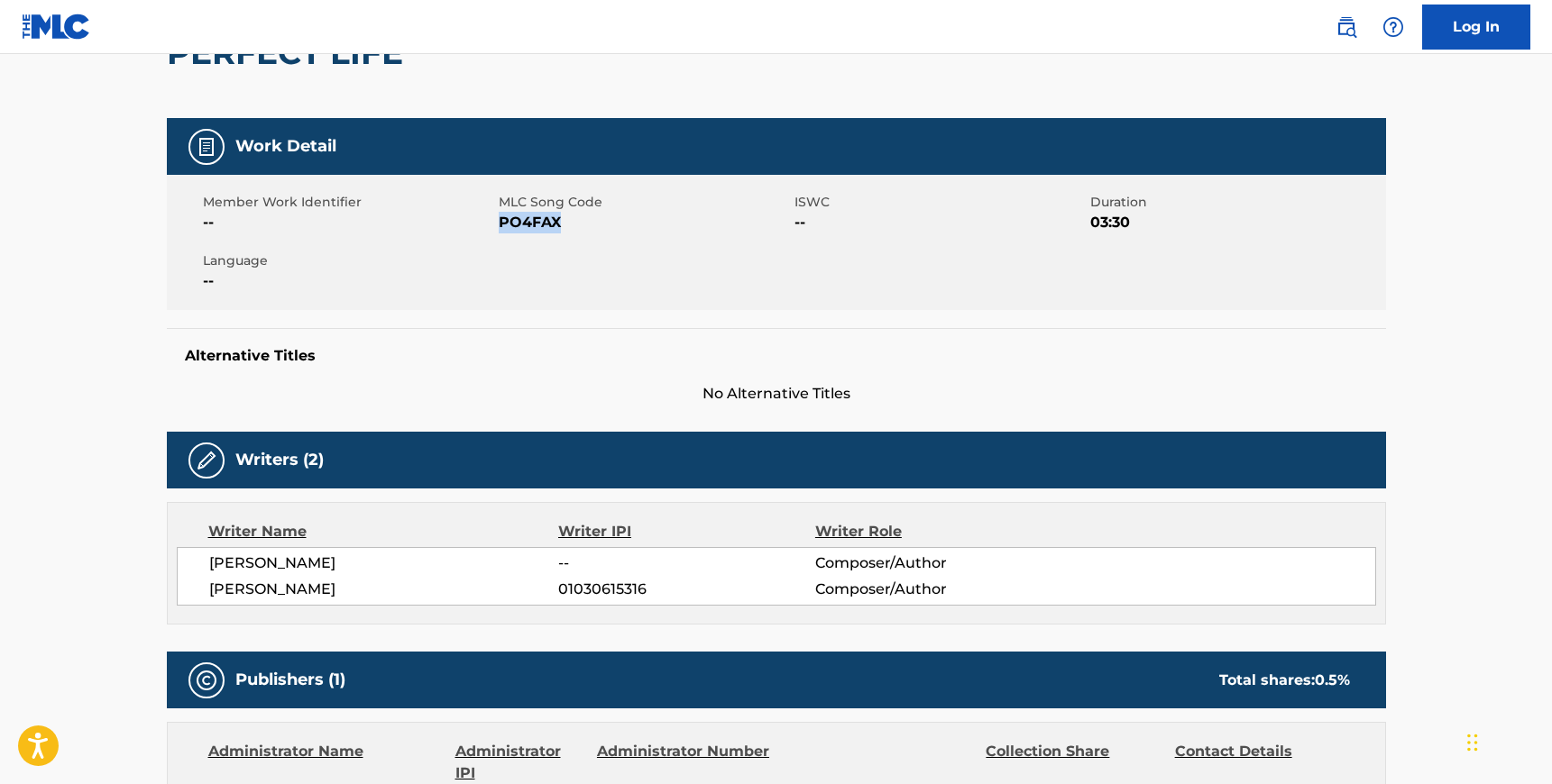
scroll to position [205, 0]
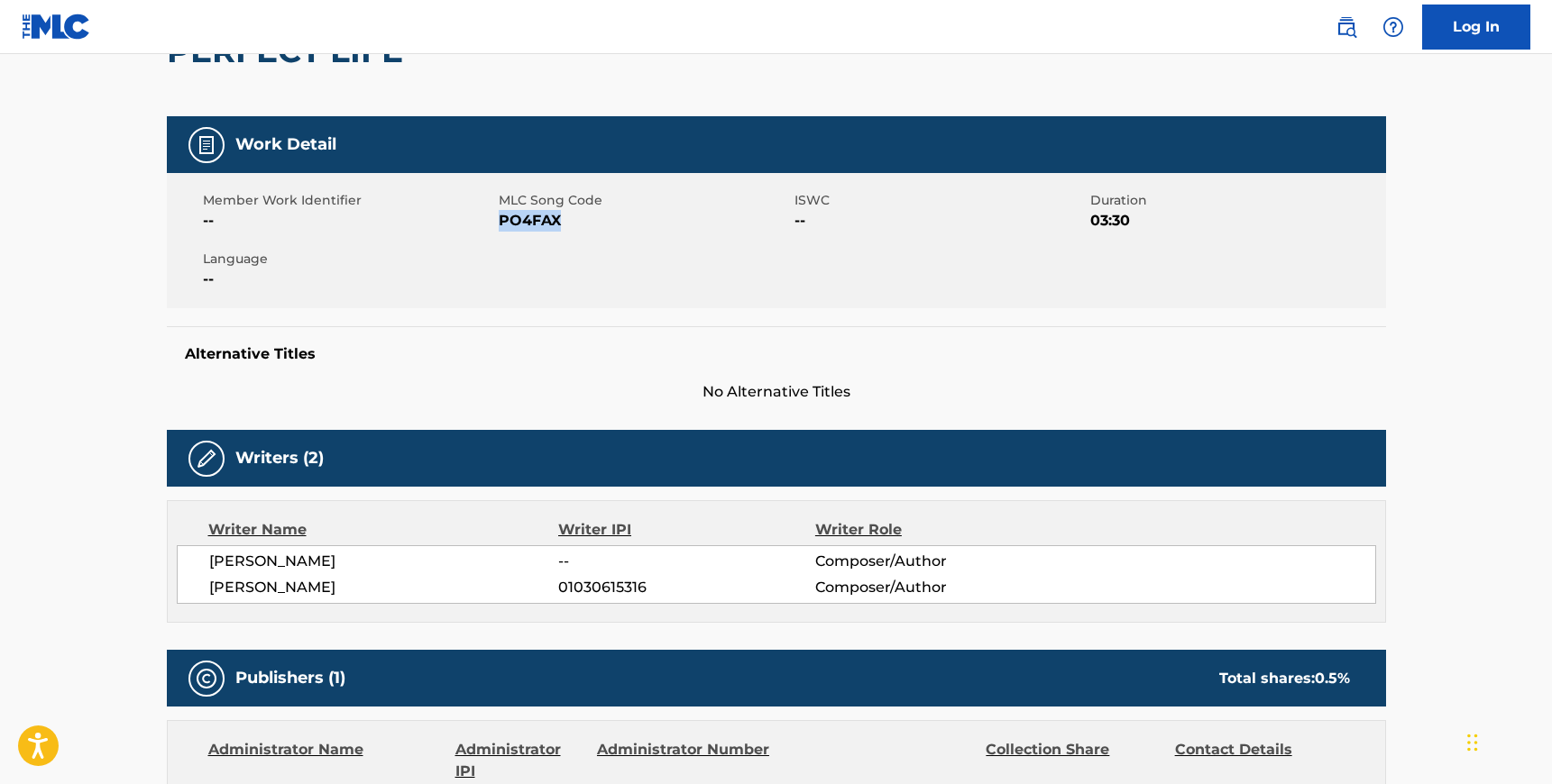
drag, startPoint x: 349, startPoint y: 591, endPoint x: 210, endPoint y: 561, distance: 142.2
click at [210, 561] on div "[PERSON_NAME] -- Composer/Author [PERSON_NAME] 01030615316 Composer/Author" at bounding box center [776, 575] width 1200 height 58
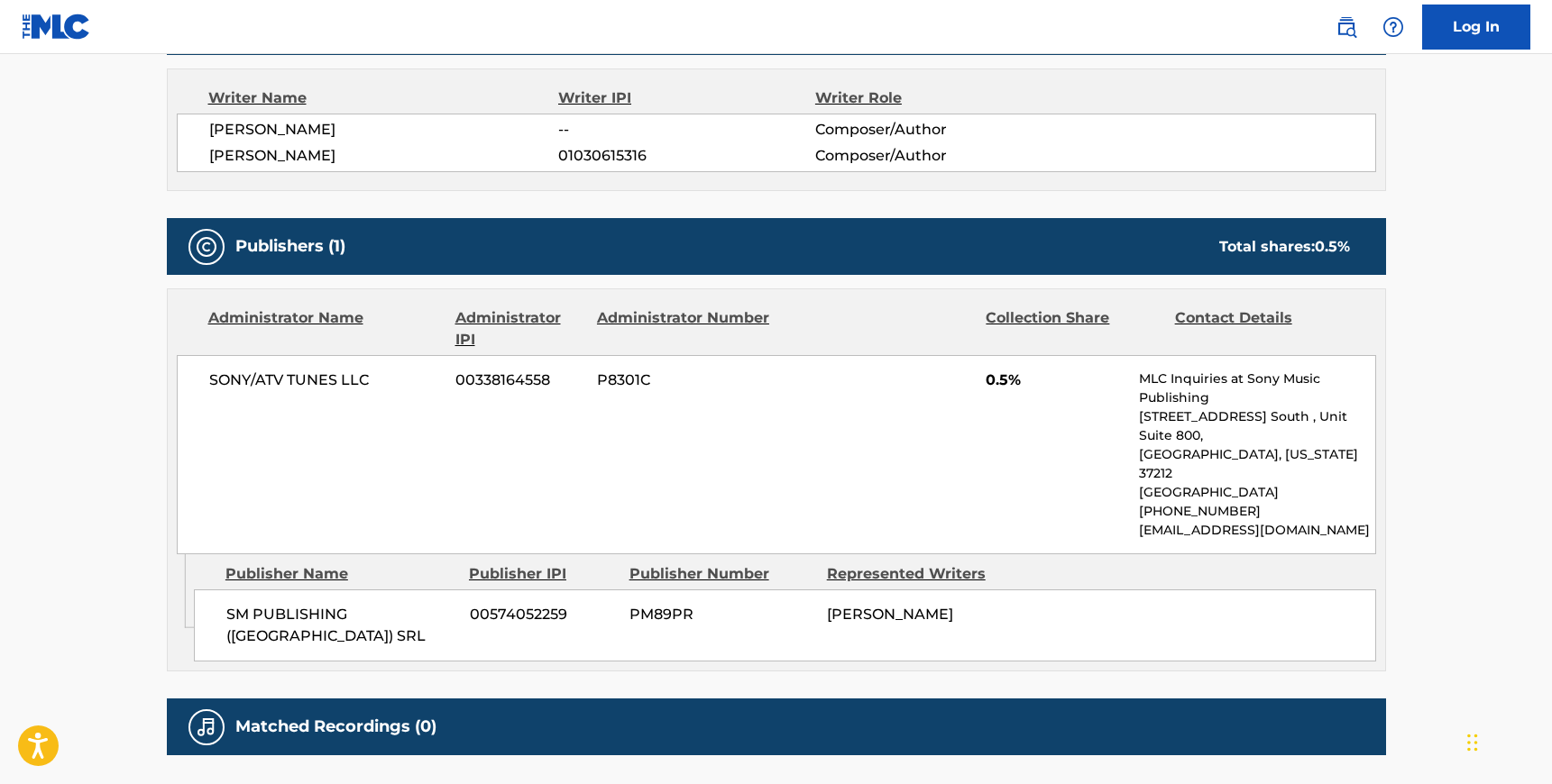
scroll to position [643, 0]
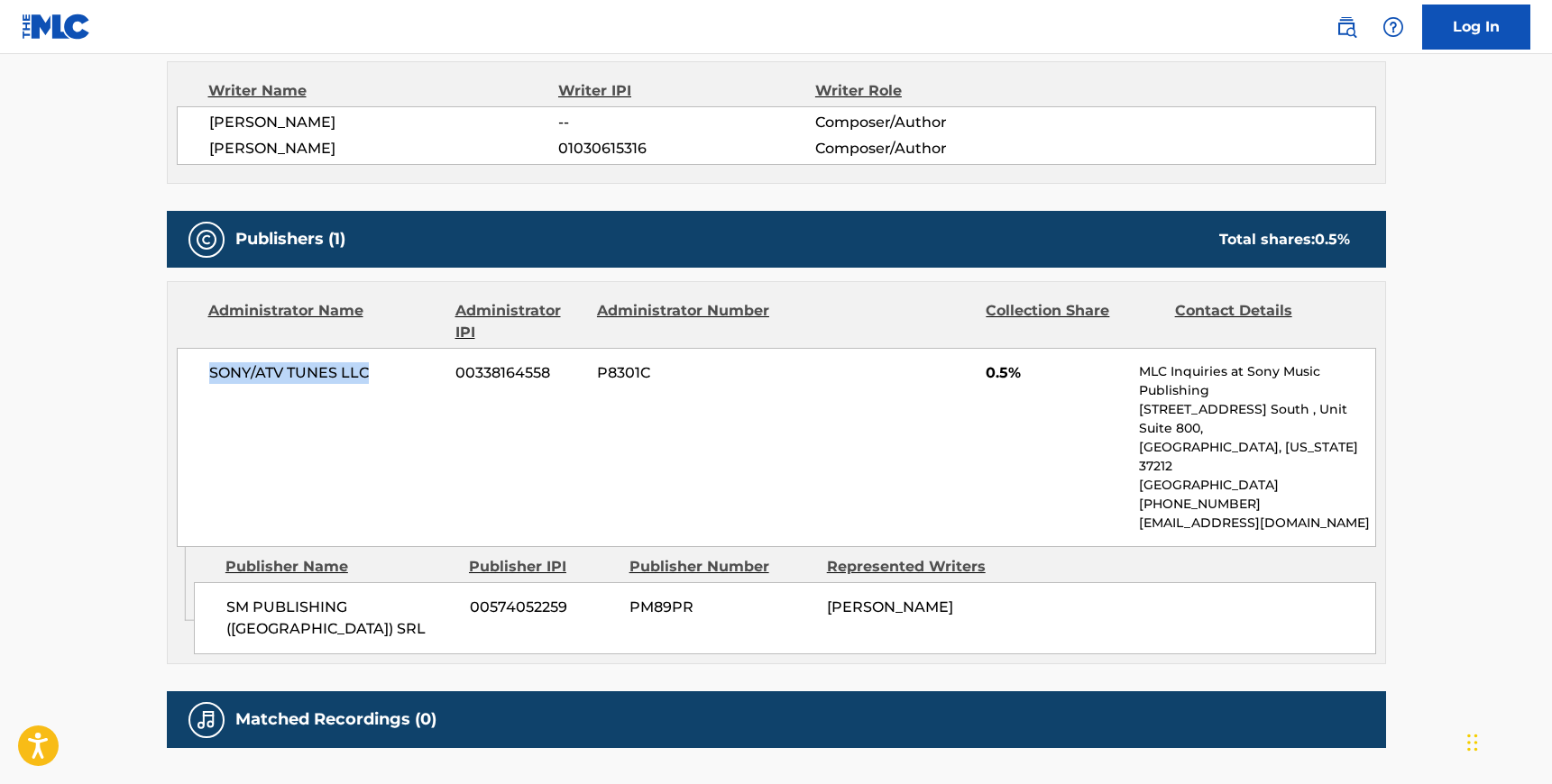
drag, startPoint x: 371, startPoint y: 373, endPoint x: 209, endPoint y: 367, distance: 162.1
click at [210, 367] on span "SONY/ATV TUNES LLC" at bounding box center [326, 373] width 234 height 22
drag, startPoint x: 428, startPoint y: 574, endPoint x: 225, endPoint y: 567, distance: 203.1
click at [226, 596] on span "SM PUBLISHING ([GEOGRAPHIC_DATA]) SRL" at bounding box center [341, 618] width 230 height 43
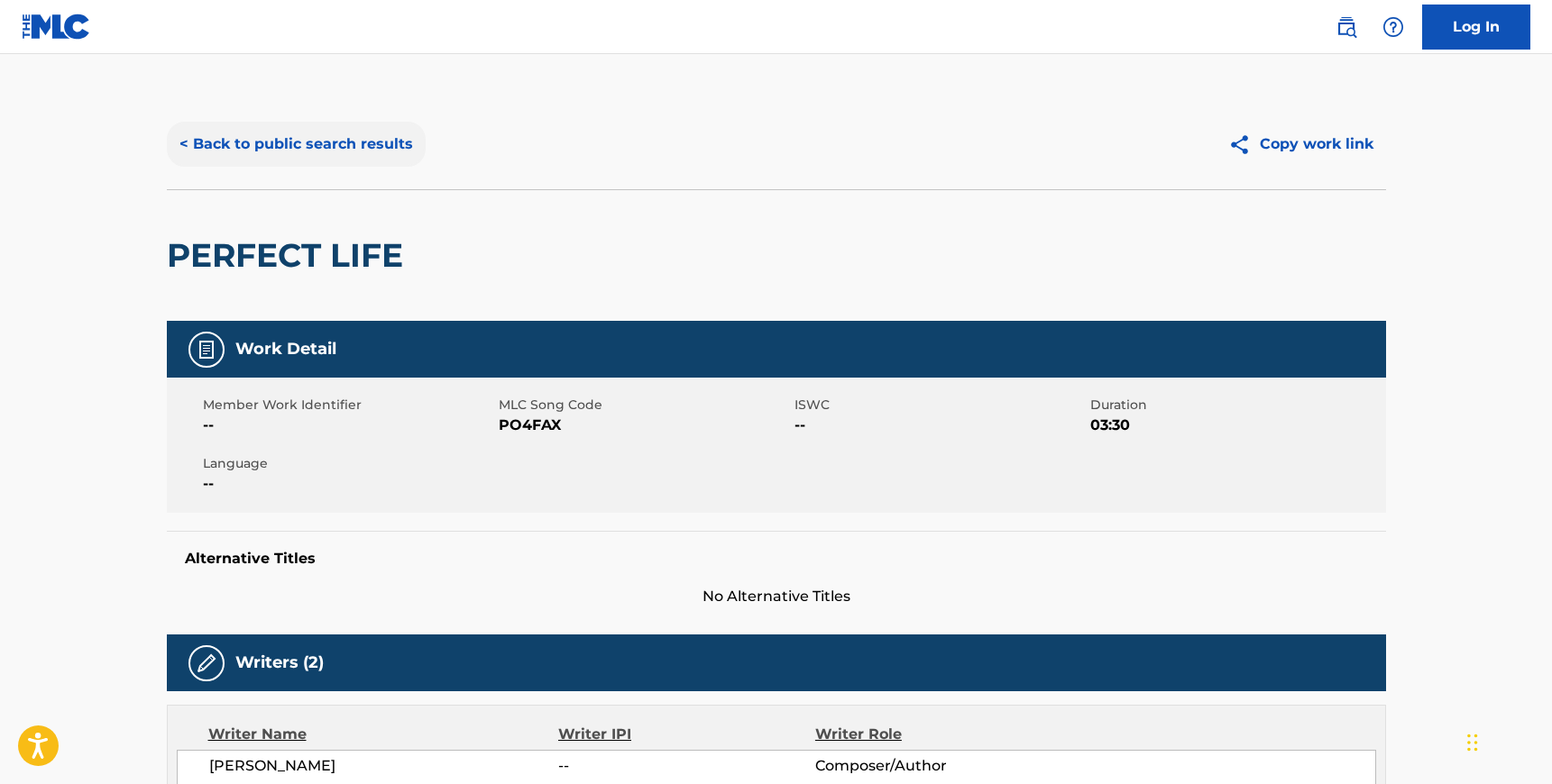
click at [228, 144] on button "< Back to public search results" at bounding box center [296, 145] width 258 height 45
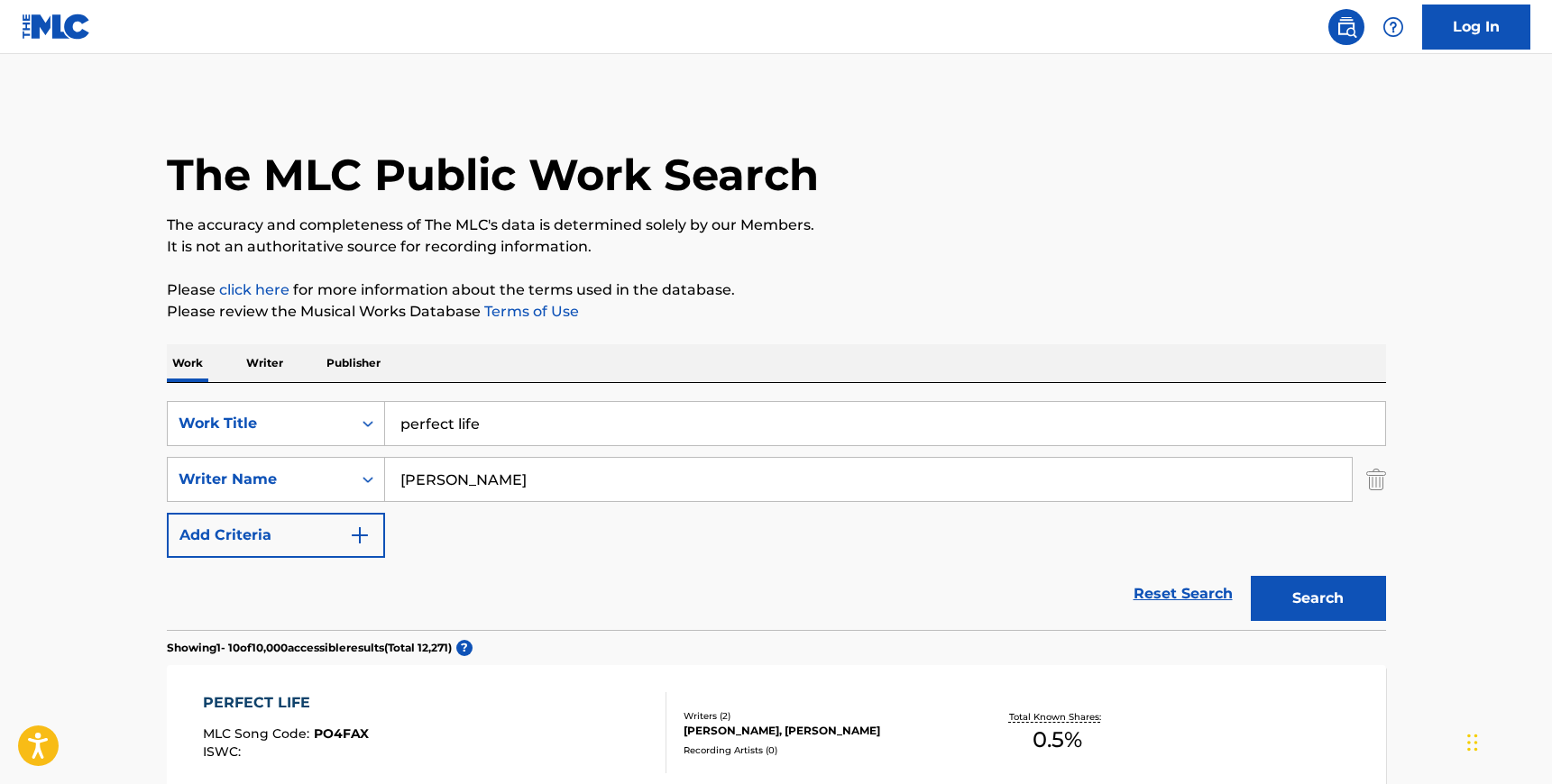
scroll to position [300, 0]
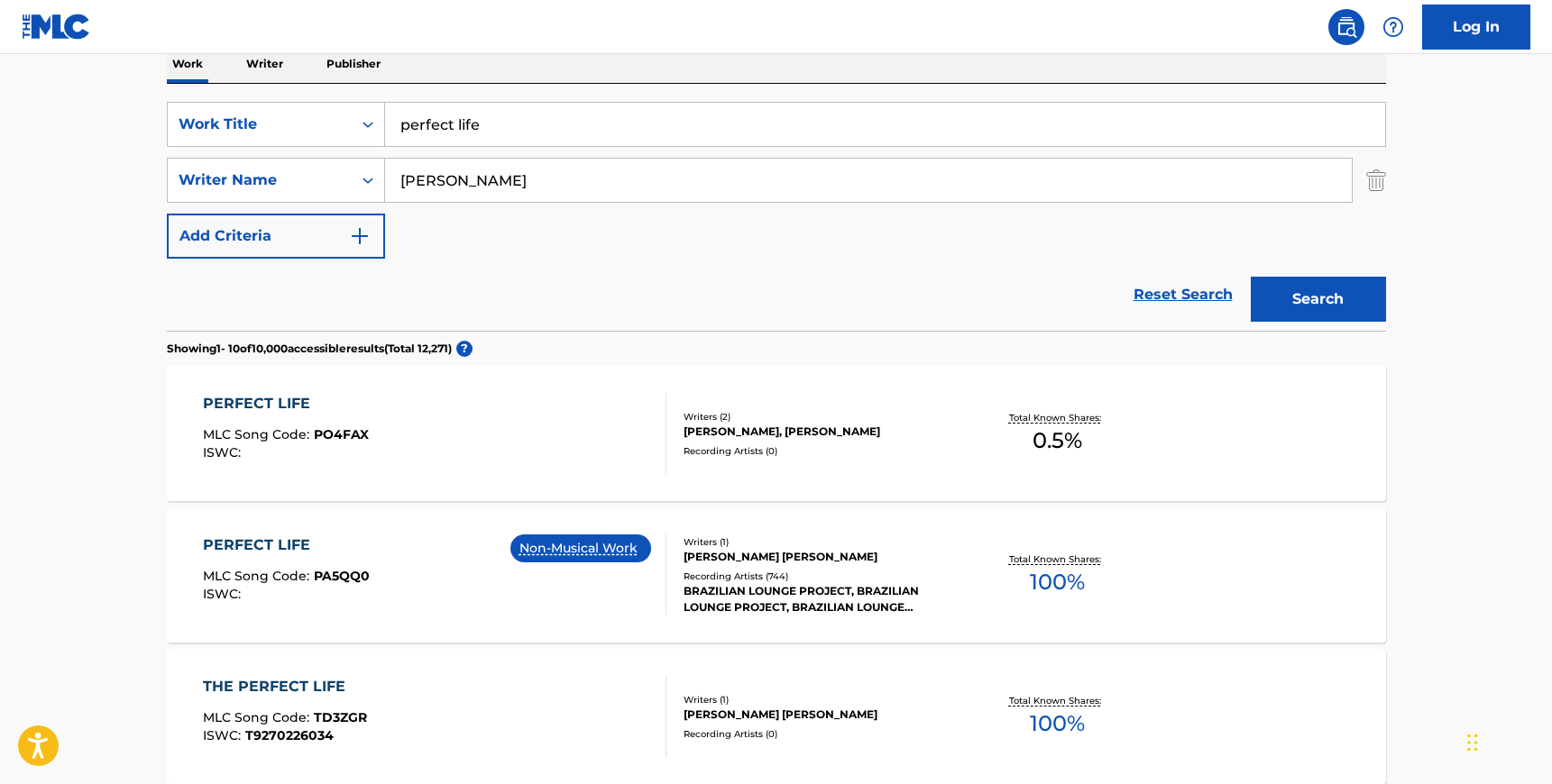
click at [471, 131] on input "perfect life" at bounding box center [885, 124] width 1001 height 43
type input "me more cowboy than you"
click at [1383, 168] on img "Search Form" at bounding box center [1375, 180] width 20 height 45
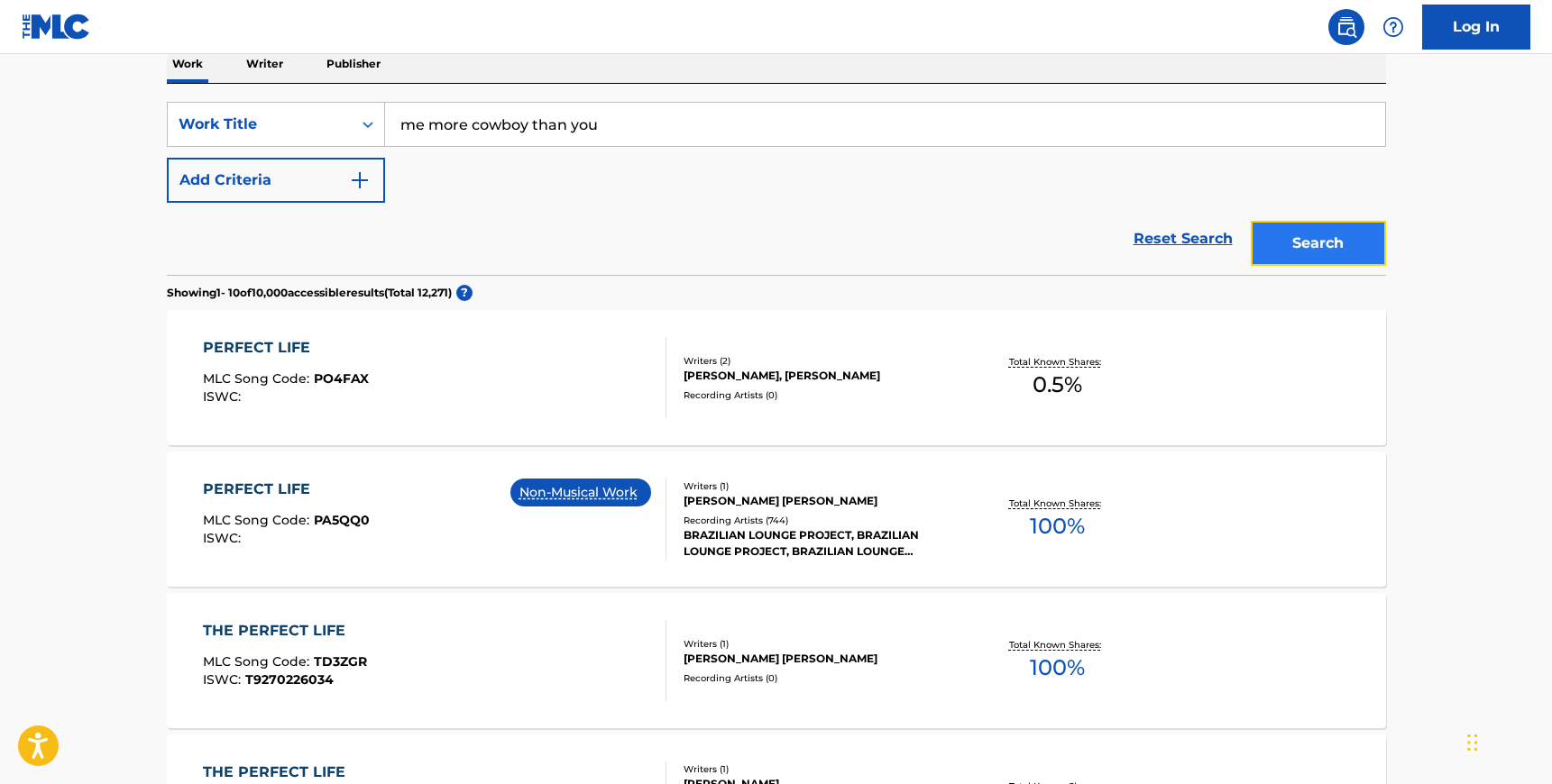
click at [1313, 245] on button "Search" at bounding box center [1318, 243] width 135 height 45
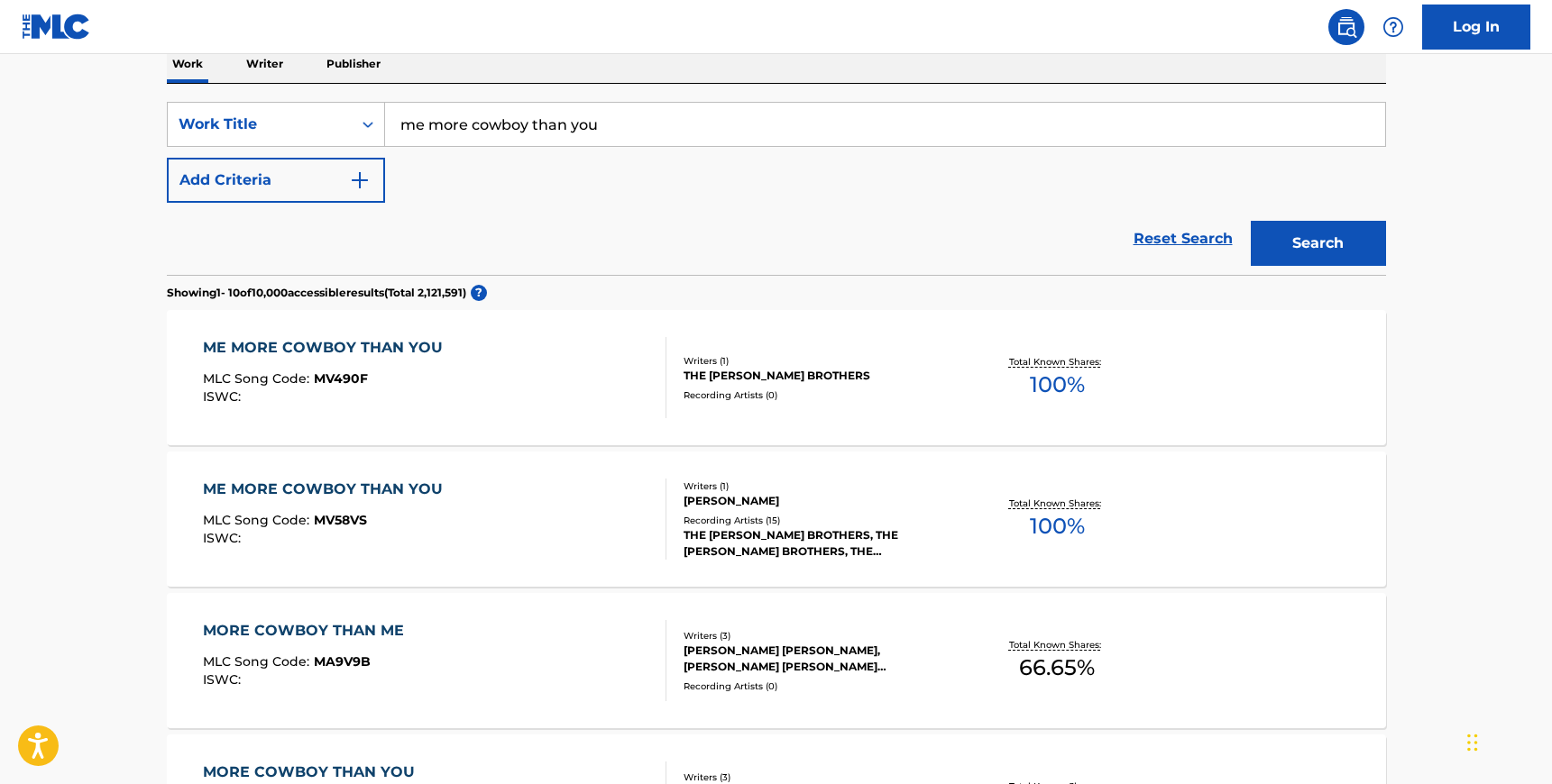
click at [897, 484] on div "Writers ( 1 )" at bounding box center [820, 486] width 272 height 13
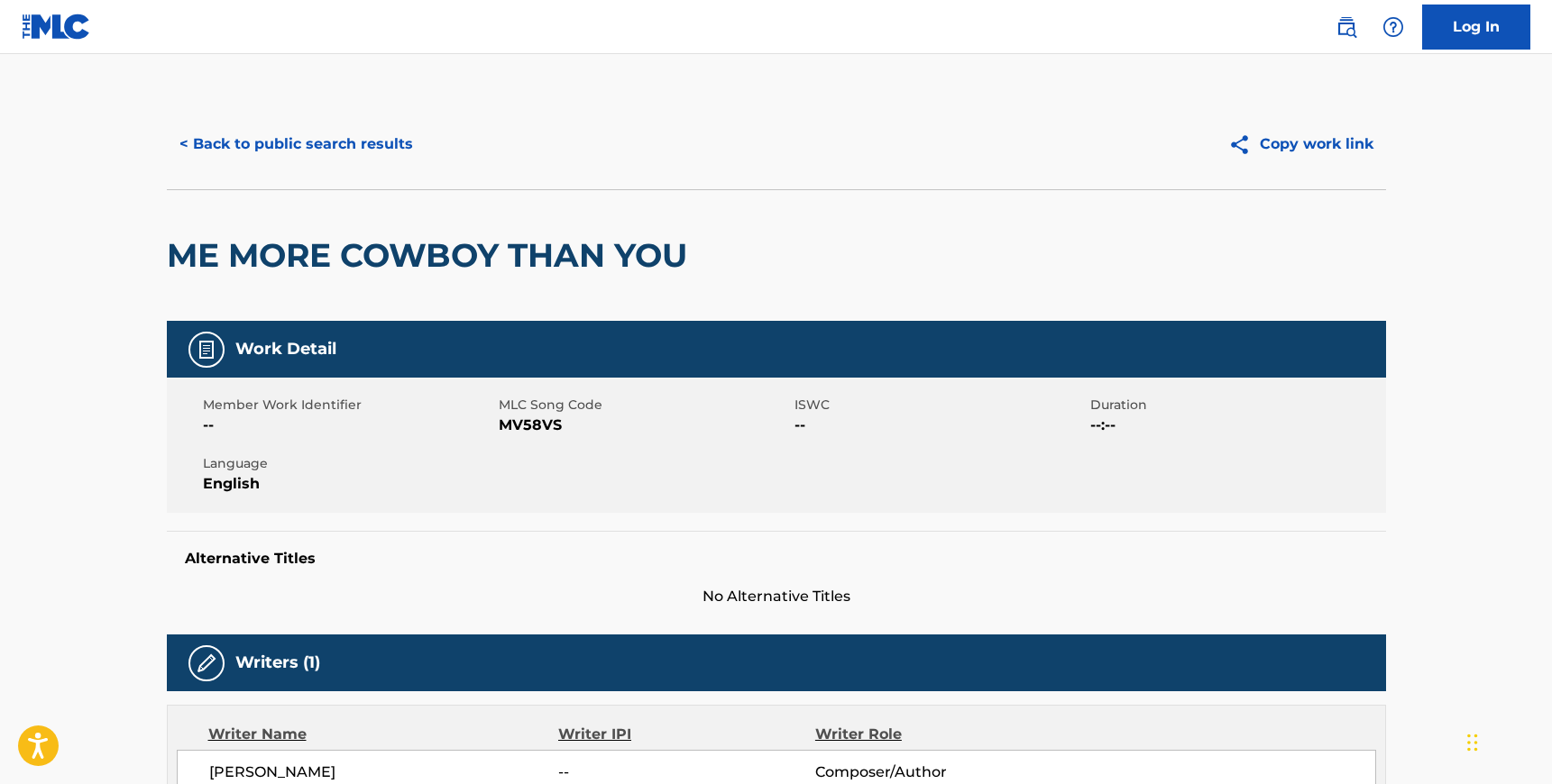
click at [541, 422] on span "MV58VS" at bounding box center [644, 425] width 291 height 22
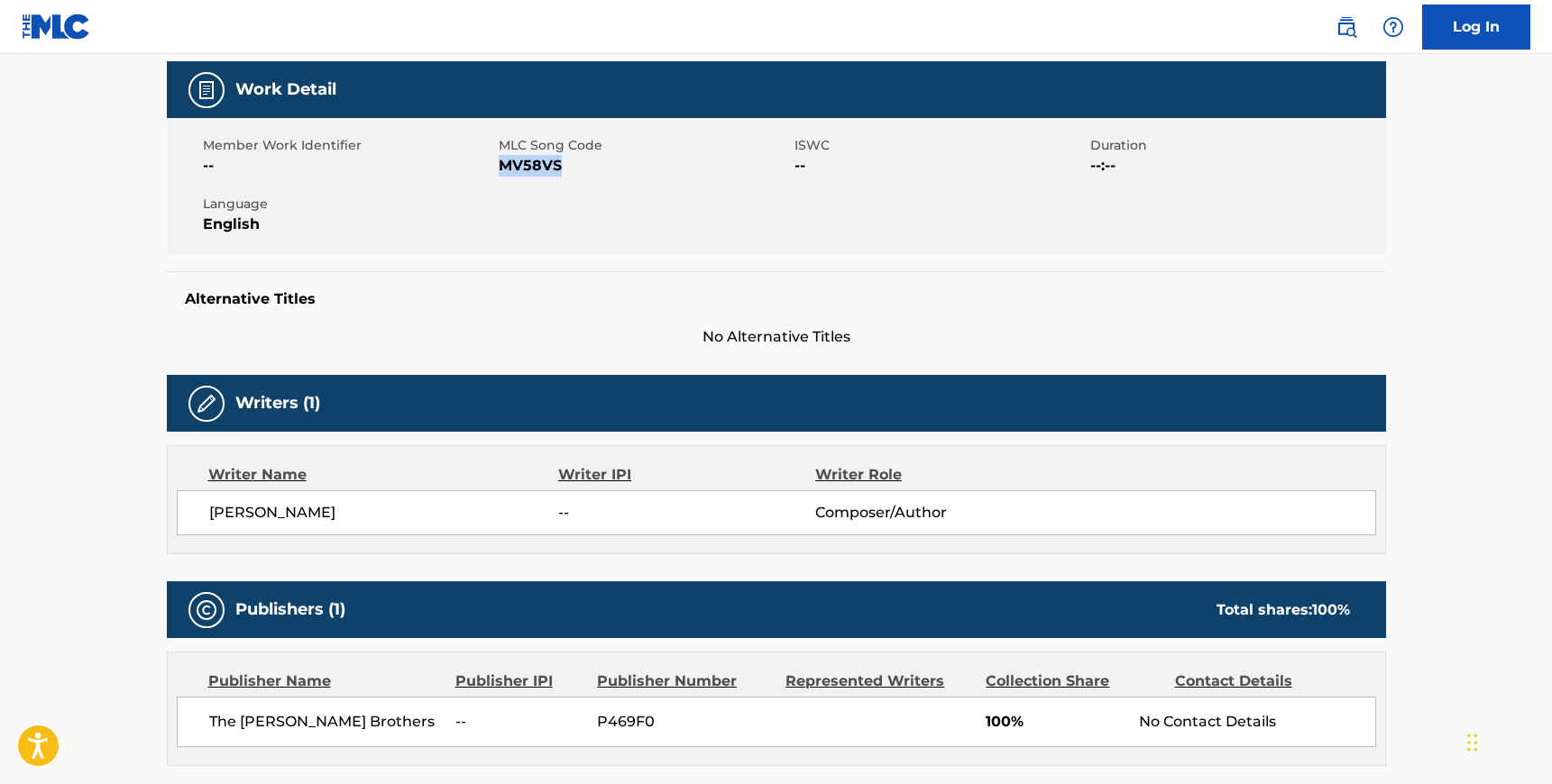
scroll to position [260, 0]
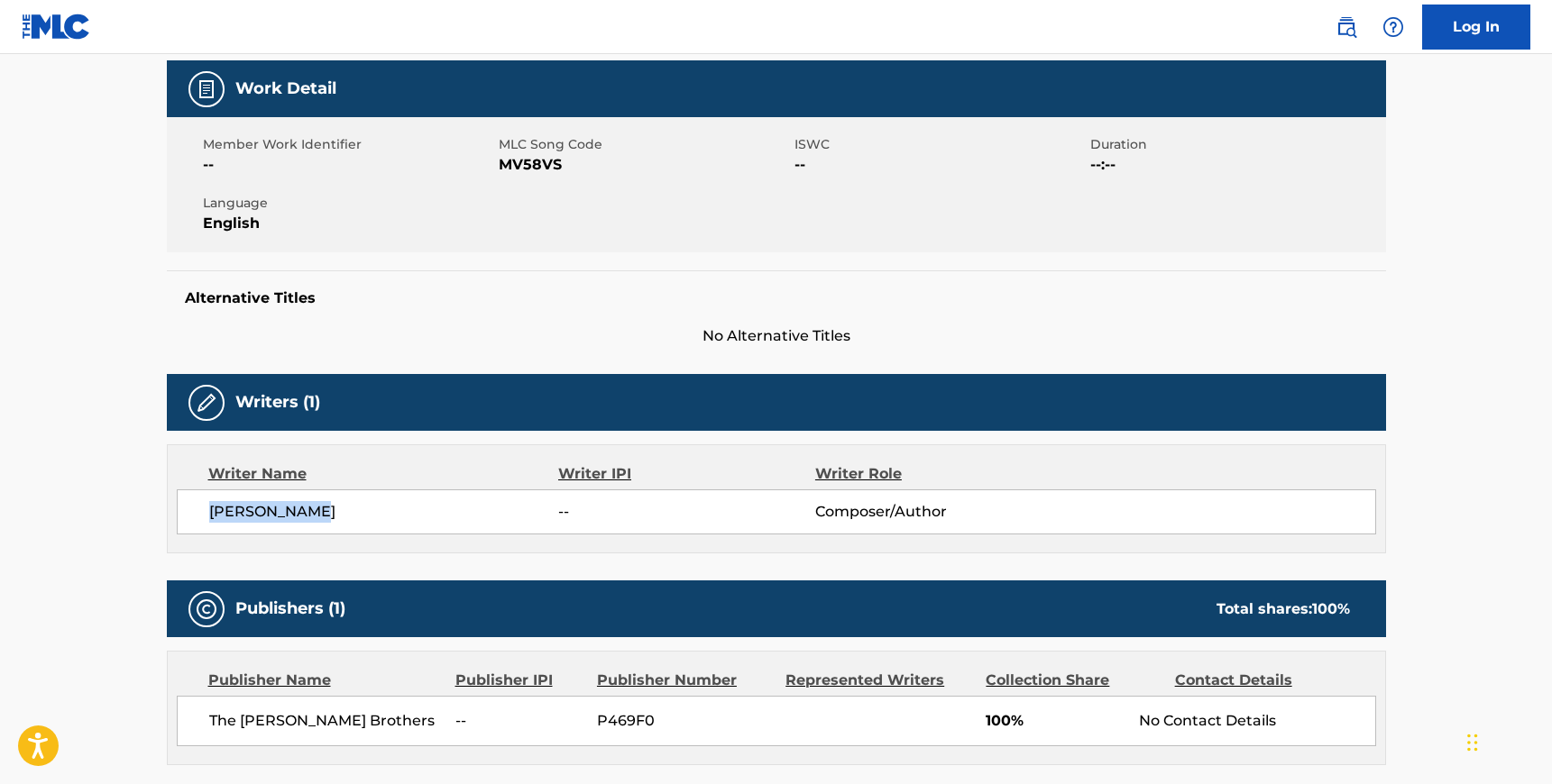
drag, startPoint x: 333, startPoint y: 516, endPoint x: 212, endPoint y: 509, distance: 121.2
click at [212, 509] on span "[PERSON_NAME]" at bounding box center [384, 512] width 349 height 22
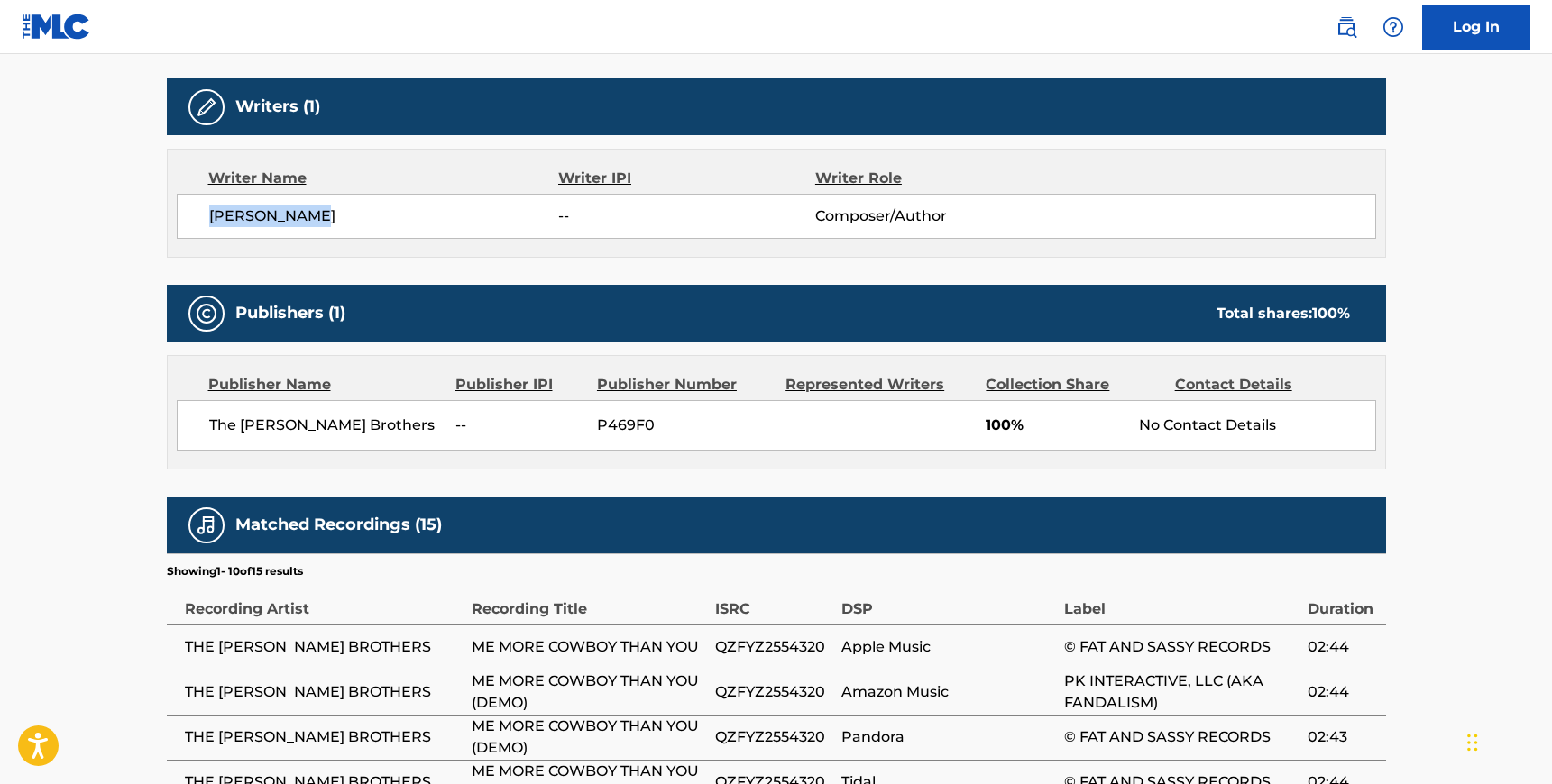
scroll to position [561, 0]
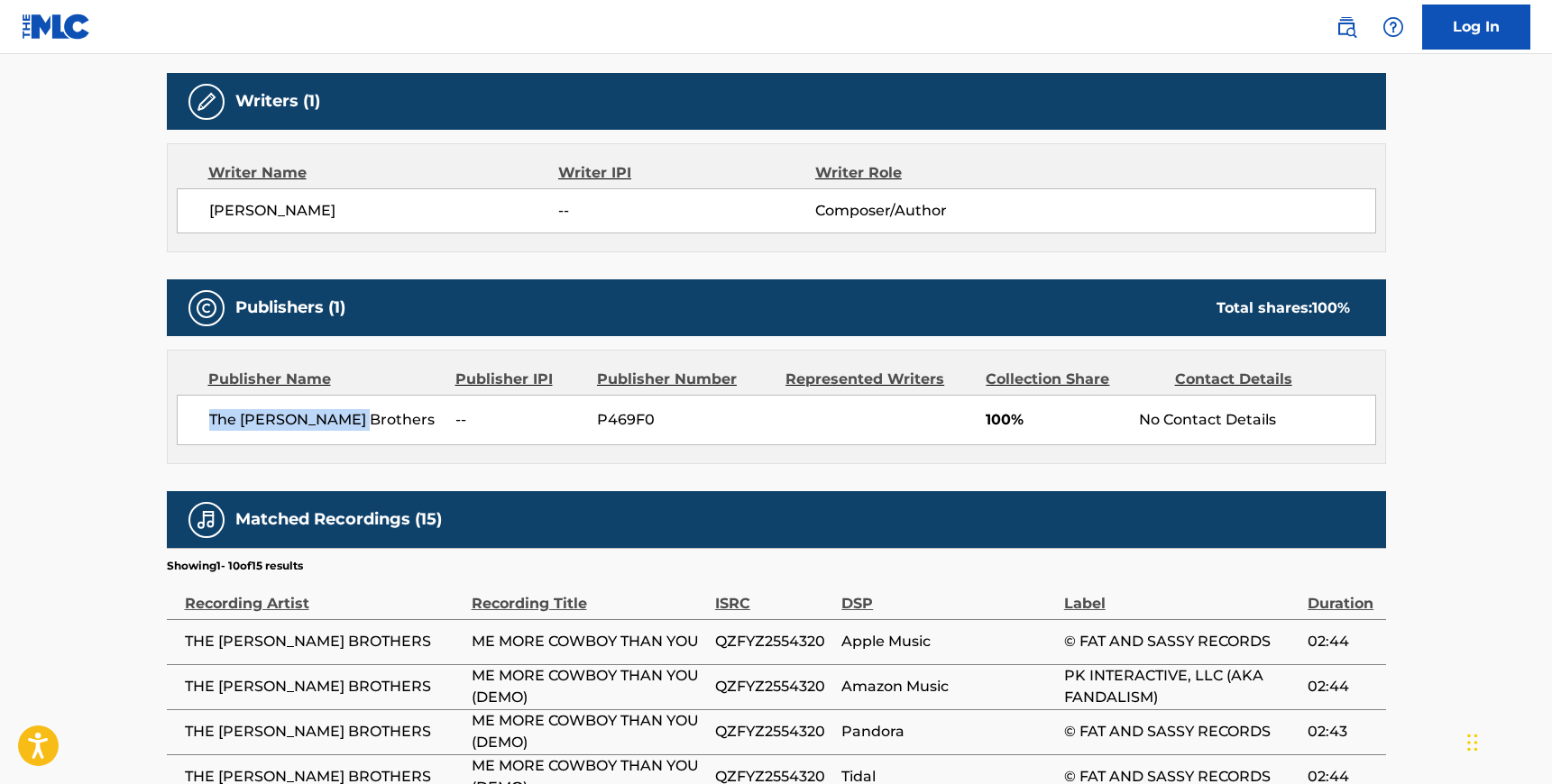
drag, startPoint x: 351, startPoint y: 422, endPoint x: 208, endPoint y: 421, distance: 143.0
click at [208, 421] on div "The [PERSON_NAME] Brothers -- P469F0 100% No Contact Details" at bounding box center [776, 420] width 1200 height 51
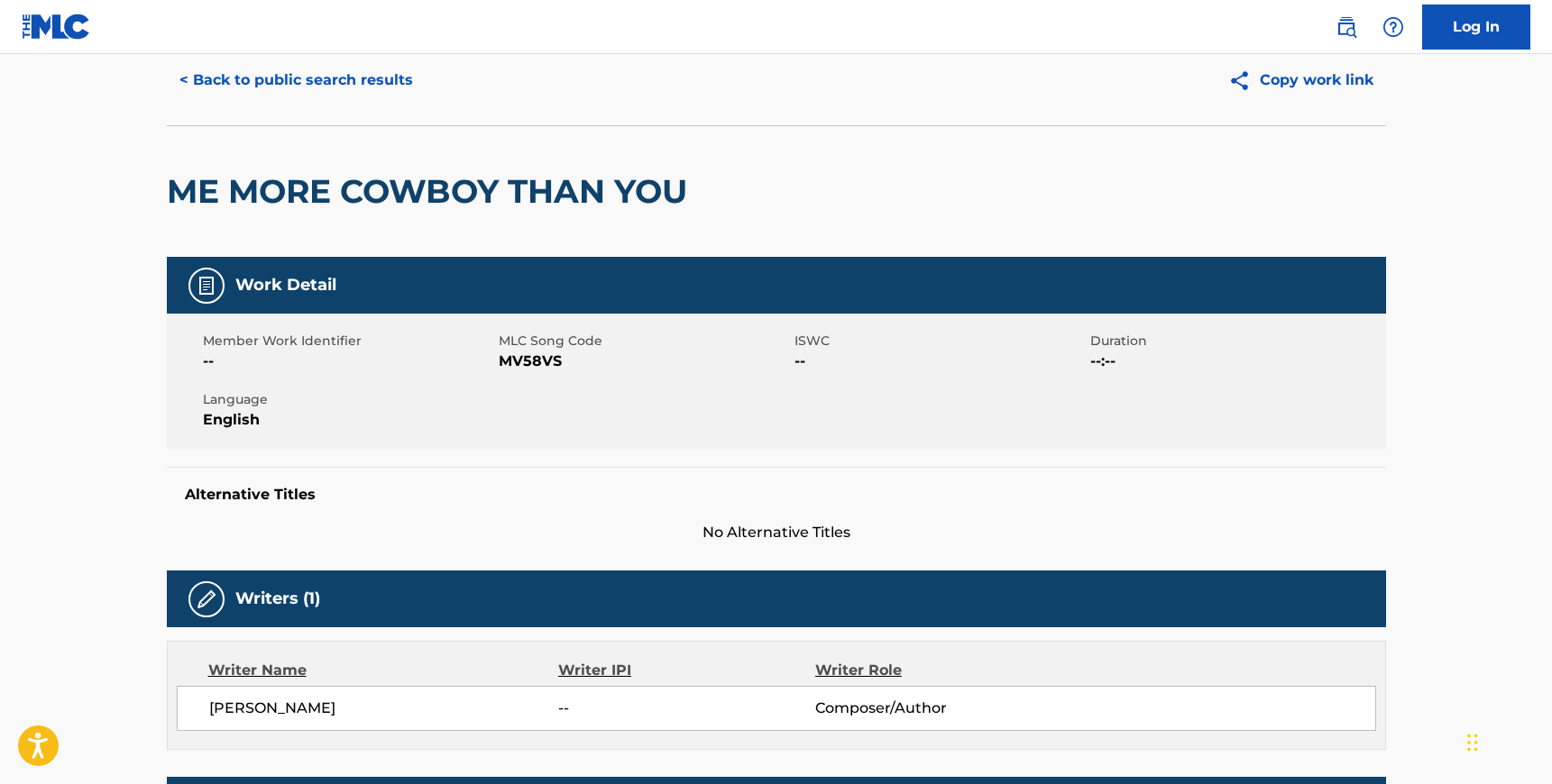
scroll to position [0, 0]
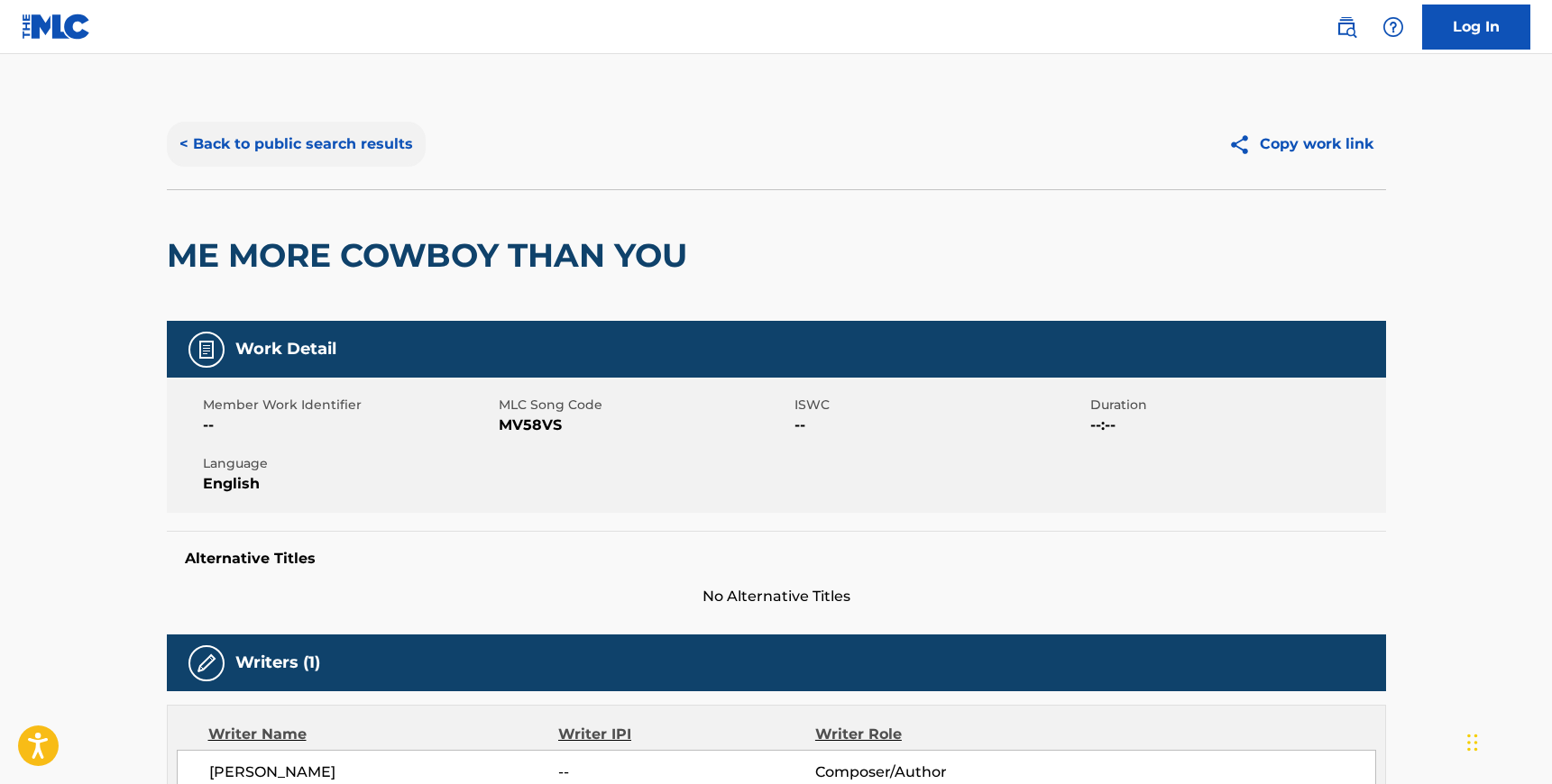
click at [305, 151] on button "< Back to public search results" at bounding box center [296, 145] width 258 height 45
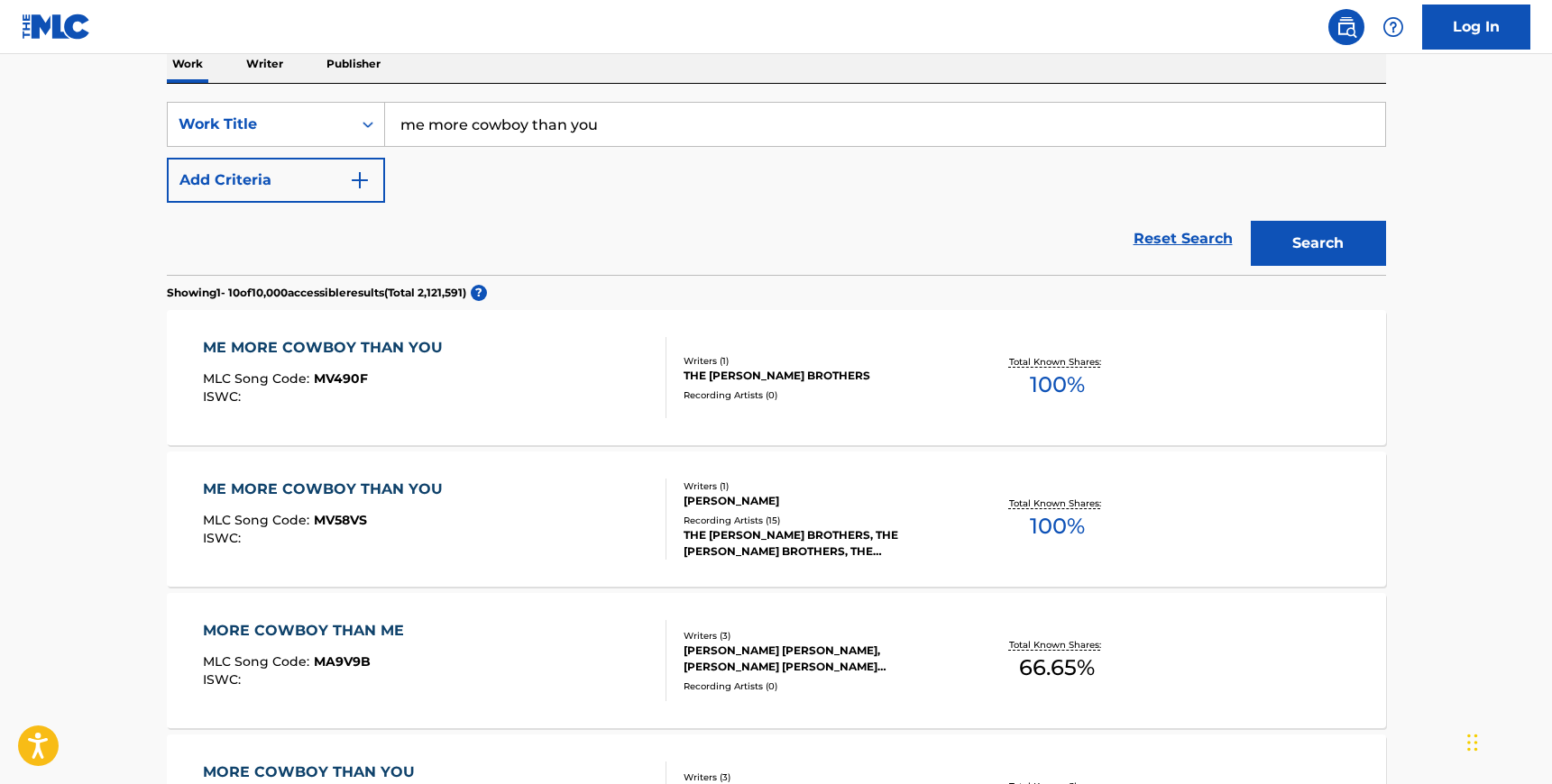
click at [485, 383] on div "ME MORE COWBOY THAN YOU MLC Song Code : MV490F ISWC :" at bounding box center [434, 377] width 463 height 81
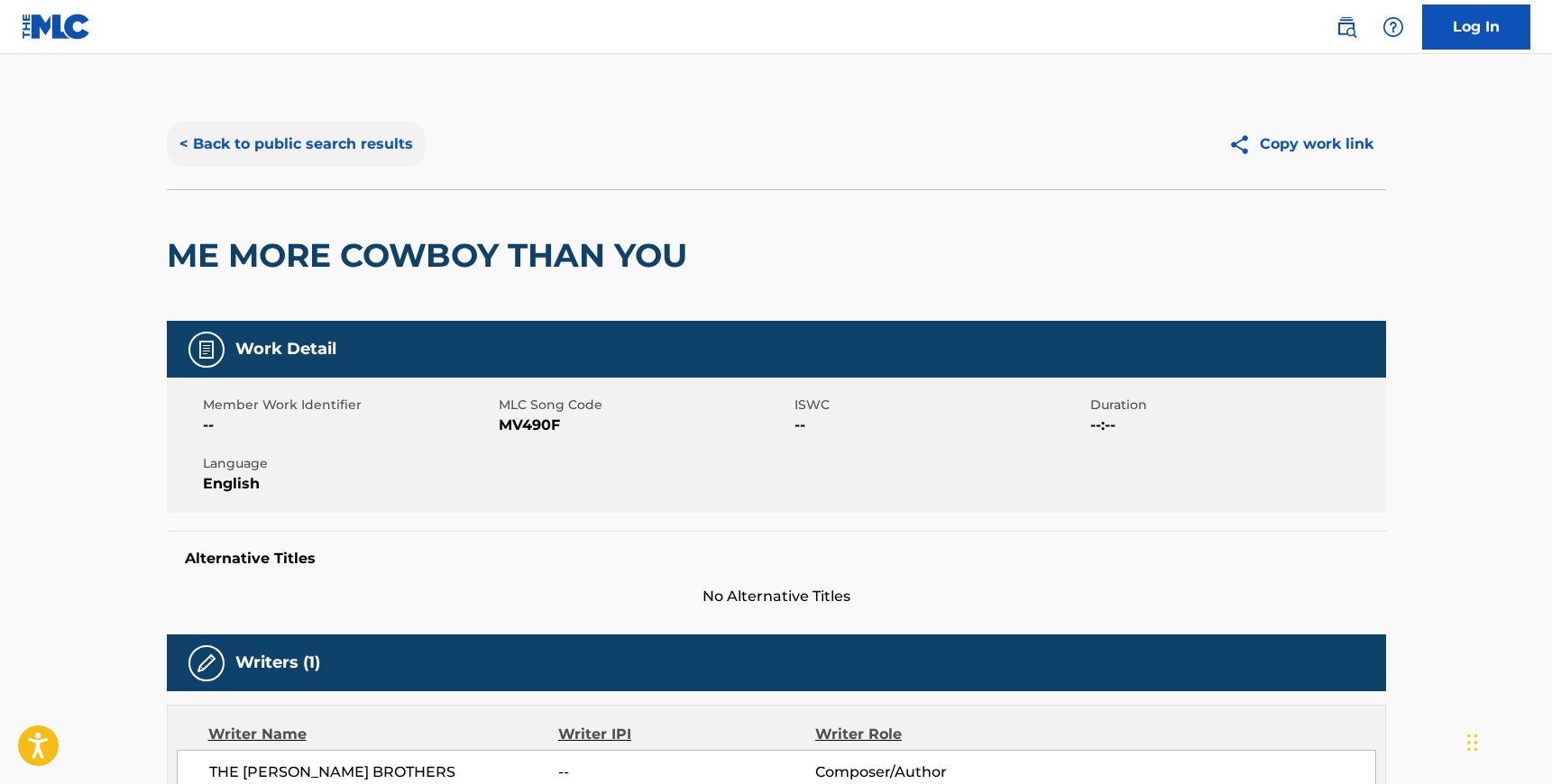
click at [344, 149] on button "< Back to public search results" at bounding box center [296, 145] width 258 height 45
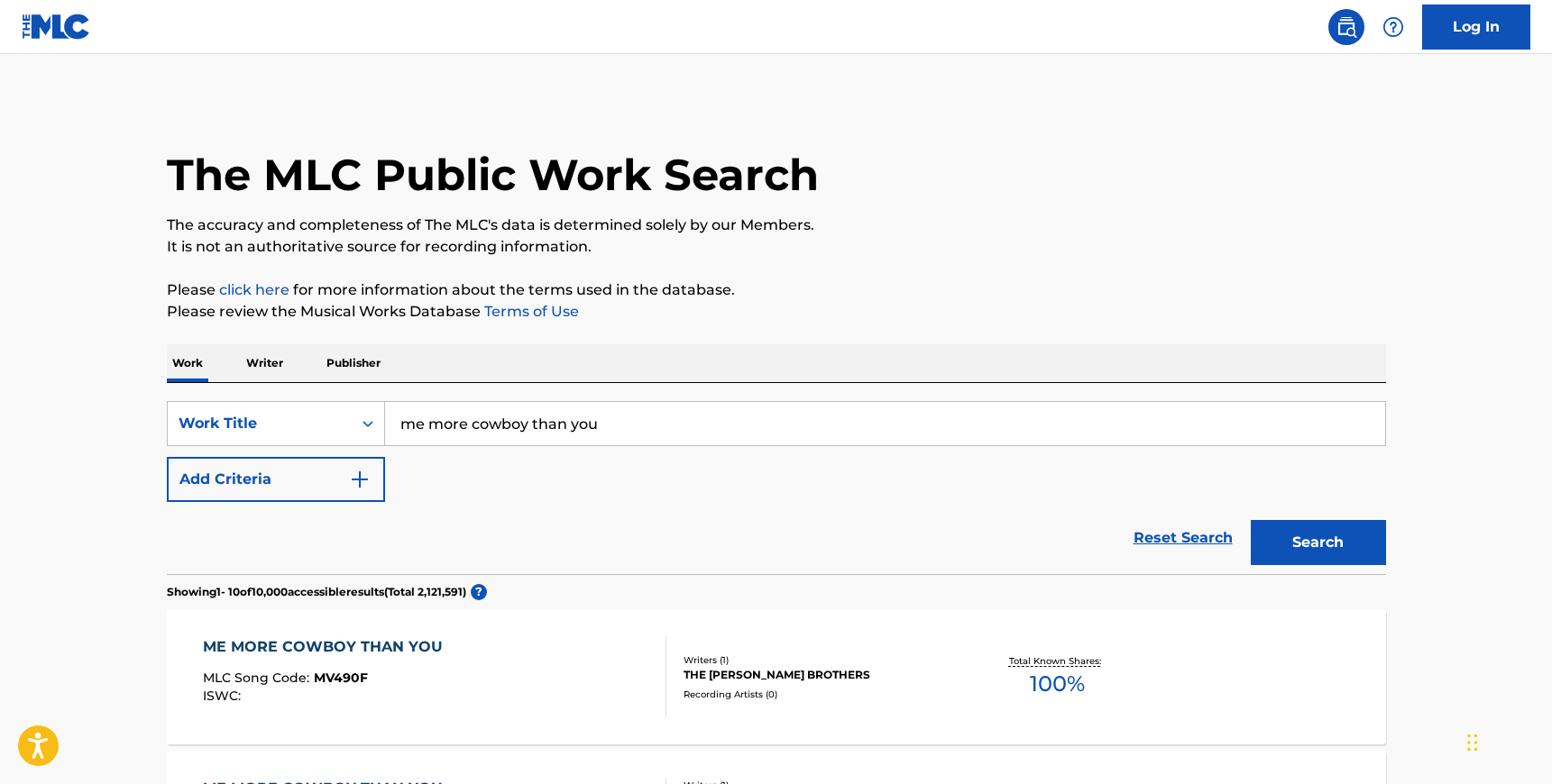
scroll to position [300, 0]
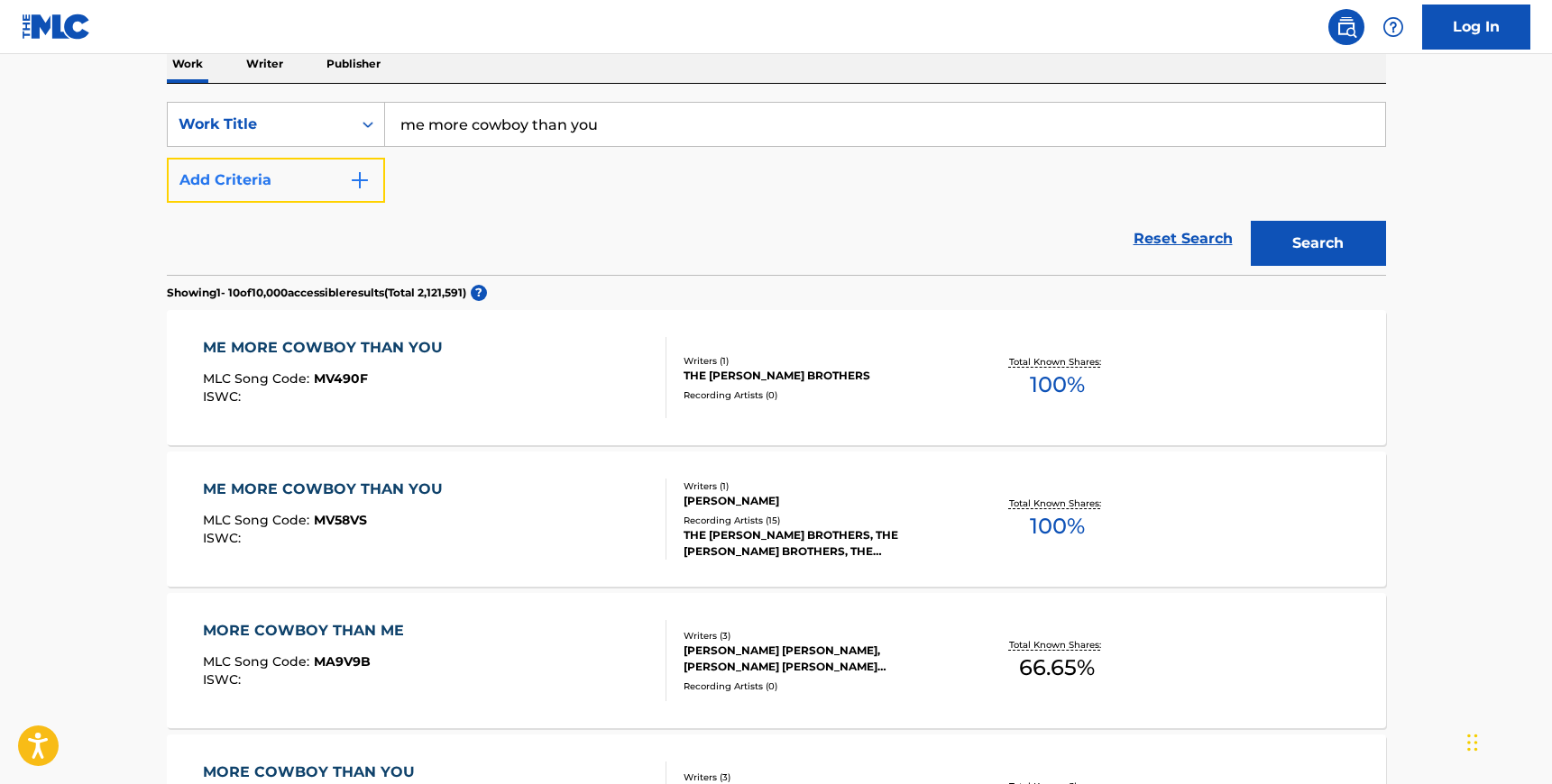
click at [326, 192] on button "Add Criteria" at bounding box center [276, 180] width 218 height 45
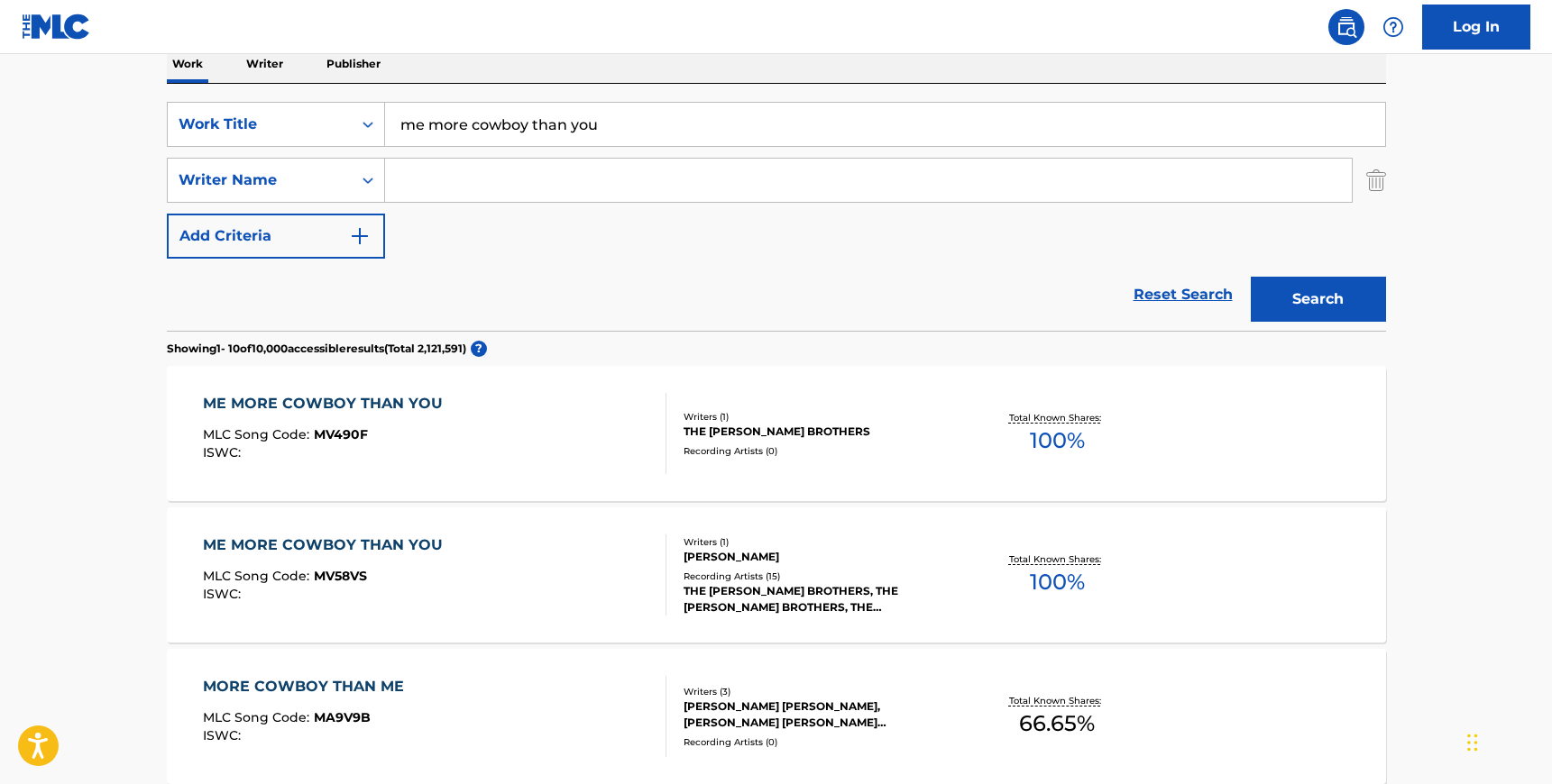
click at [470, 192] on input "Search Form" at bounding box center [868, 180] width 967 height 43
paste input "Wolfhard"
type input "Wolfhard"
click at [470, 105] on input "me more cowboy than you" at bounding box center [885, 124] width 1001 height 43
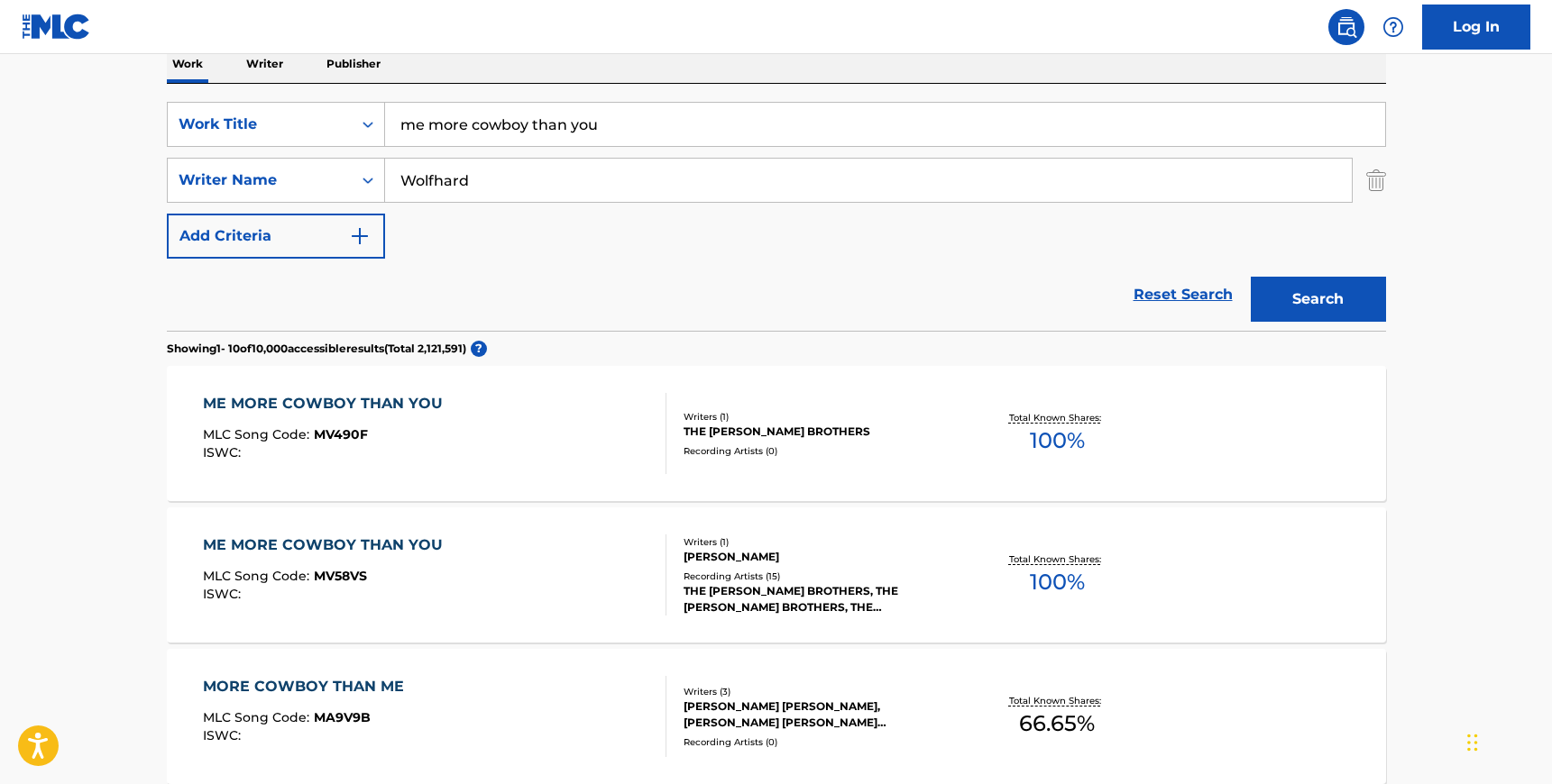
click at [470, 105] on input "me more cowboy than you" at bounding box center [885, 124] width 1001 height 43
type input "happy birthday"
click at [1250, 277] on button "Search" at bounding box center [1318, 300] width 135 height 45
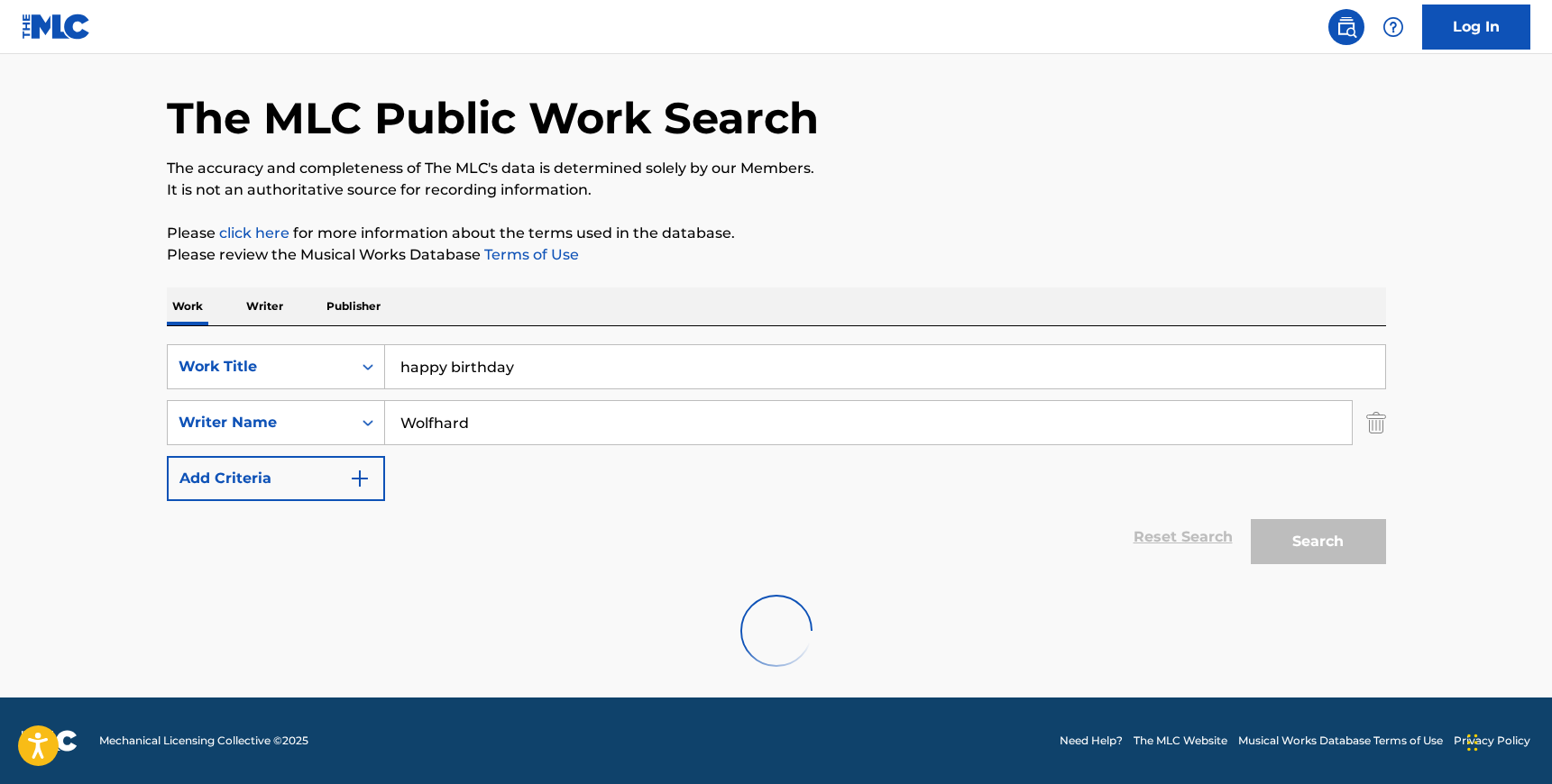
scroll to position [0, 0]
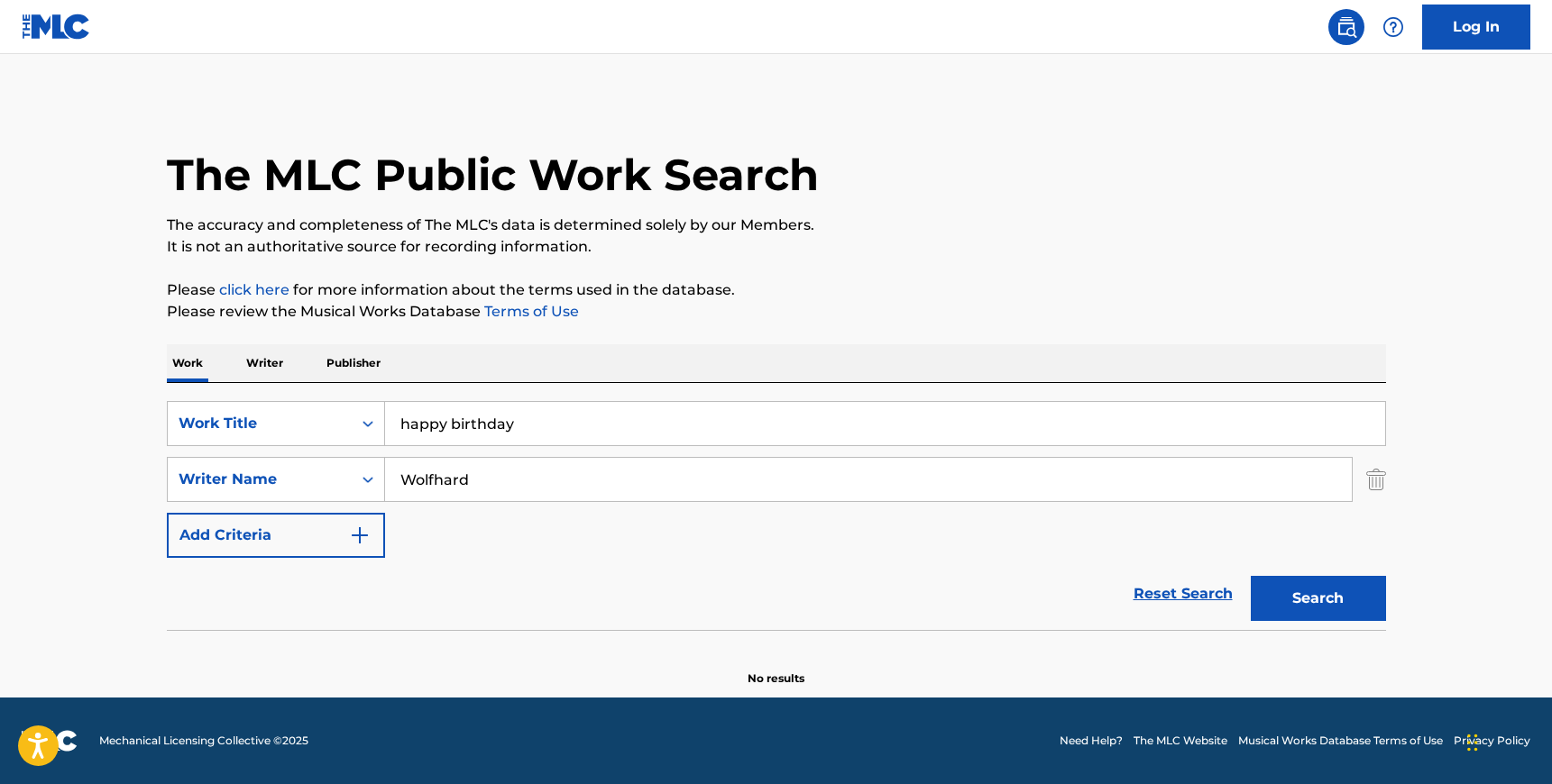
click at [457, 490] on input "Wolfhard" at bounding box center [868, 480] width 967 height 43
paste input "Kazaz"
type input "Kazaz"
click at [456, 417] on input "happy birthday" at bounding box center [885, 423] width 1001 height 43
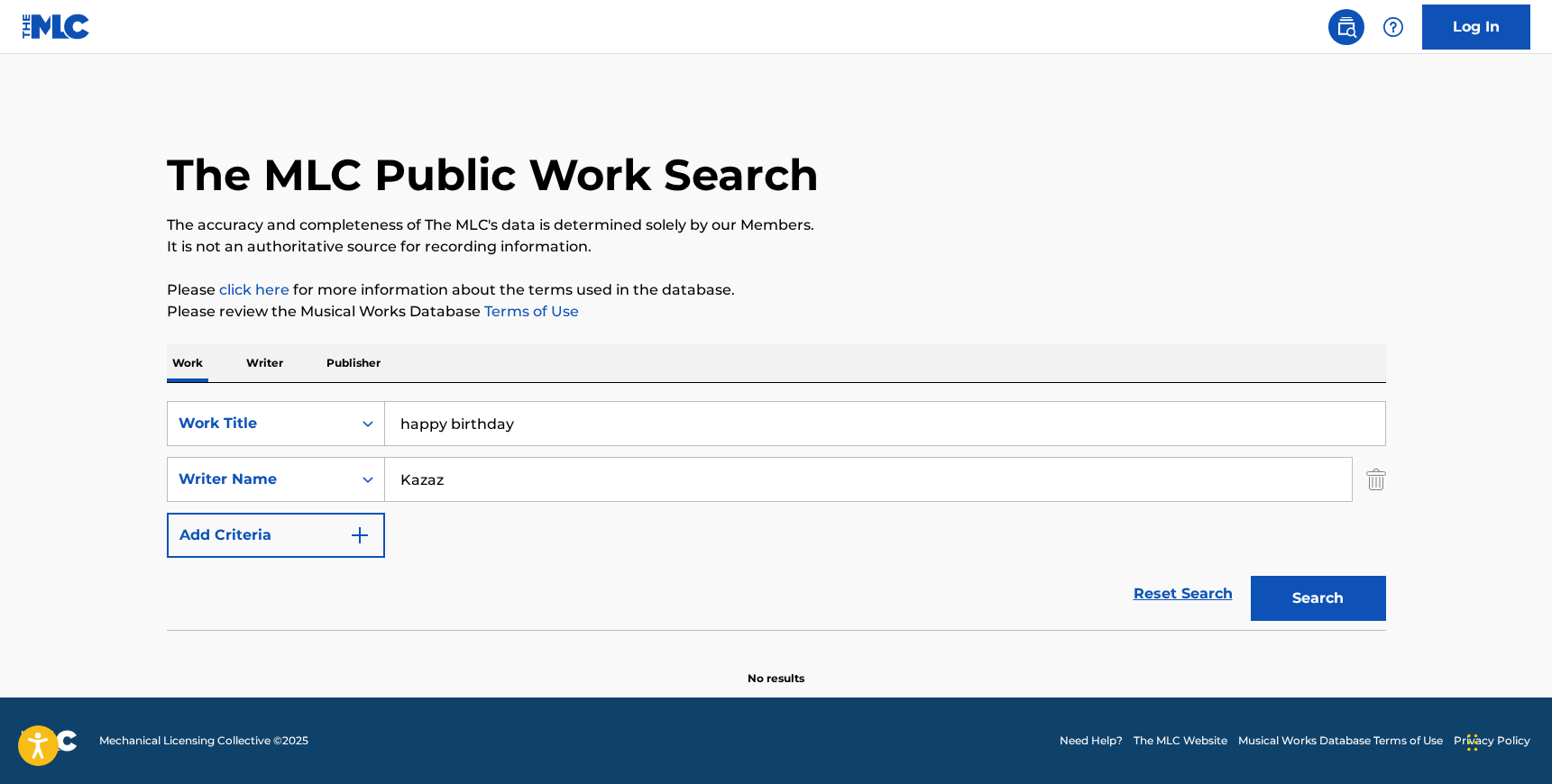
click at [456, 417] on input "happy birthday" at bounding box center [885, 423] width 1001 height 43
type input "dair sair"
click at [1250, 576] on button "Search" at bounding box center [1318, 598] width 135 height 45
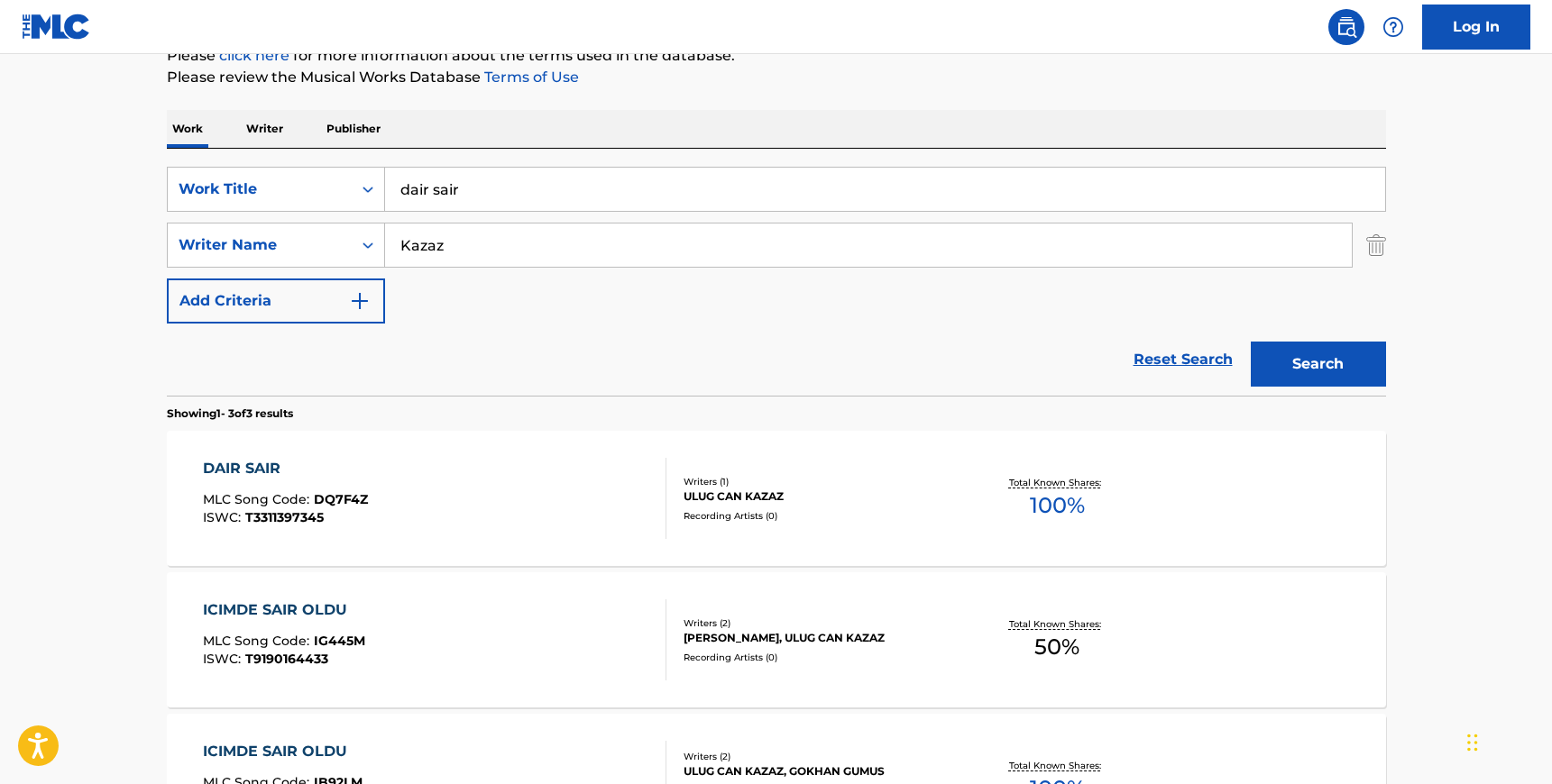
scroll to position [238, 0]
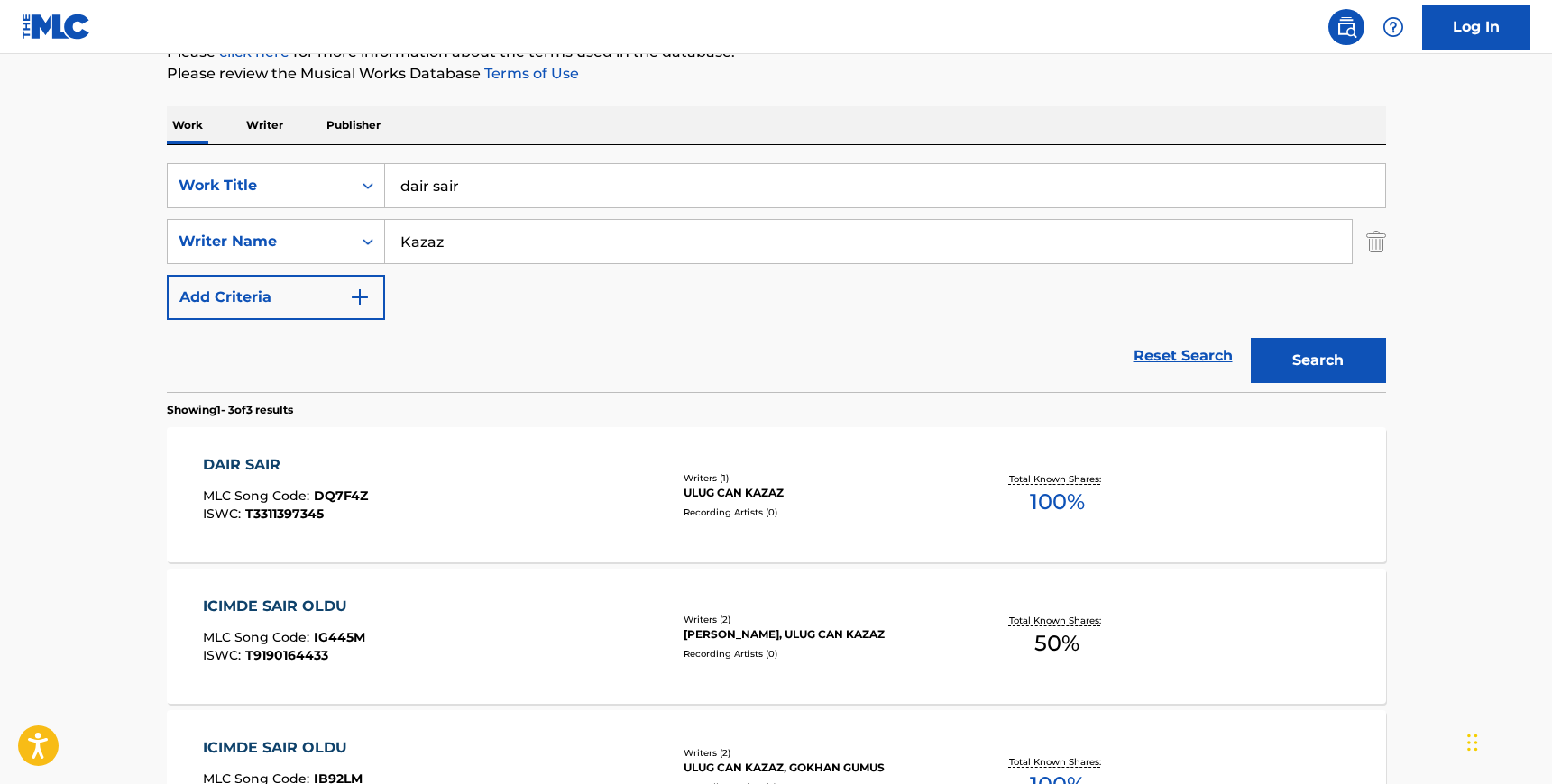
click at [411, 511] on div "DAIR SAIR MLC Song Code : DQ7F4Z ISWC : T3311397345" at bounding box center [434, 495] width 463 height 81
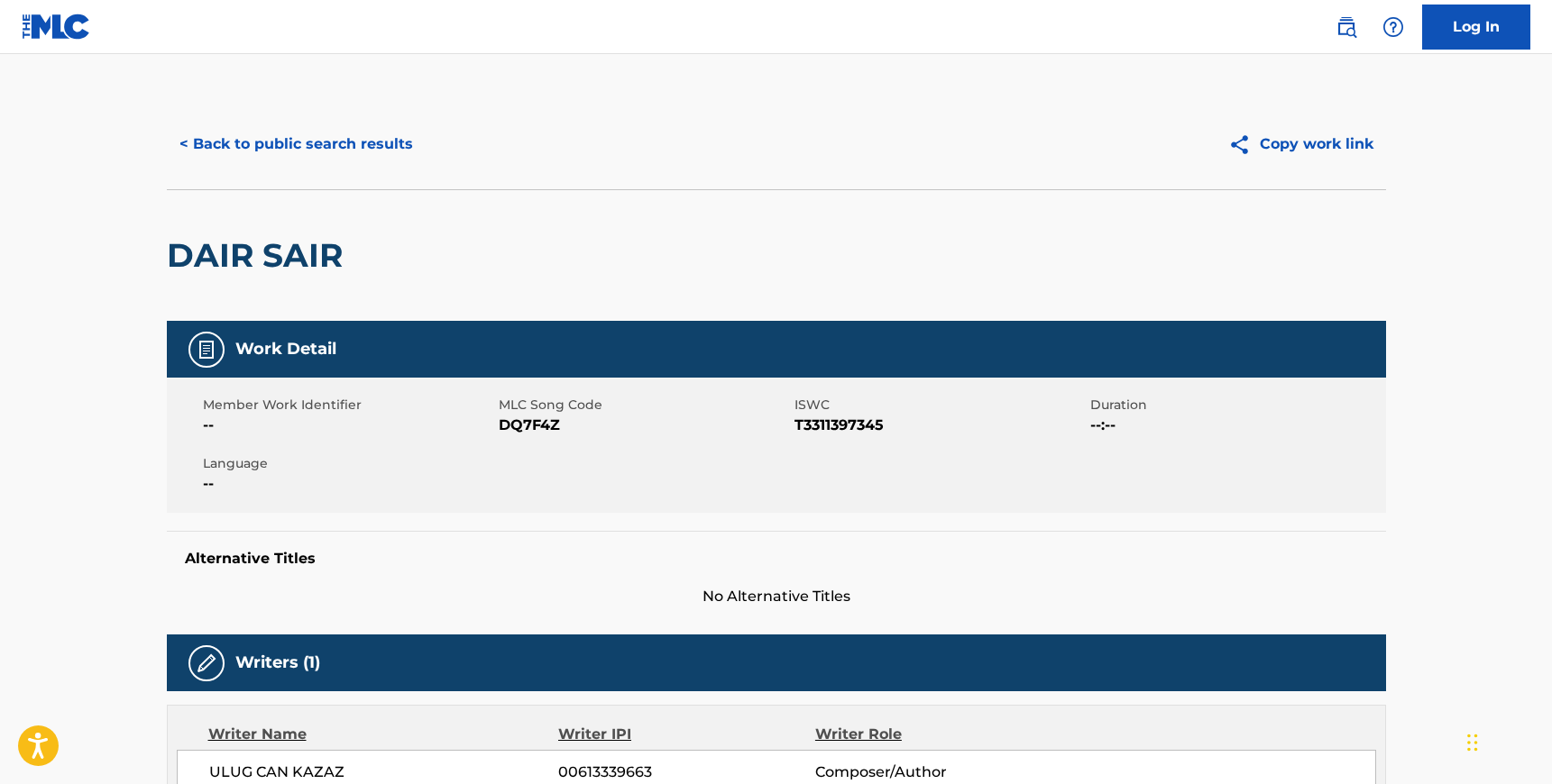
click at [521, 426] on span "DQ7F4Z" at bounding box center [644, 425] width 291 height 22
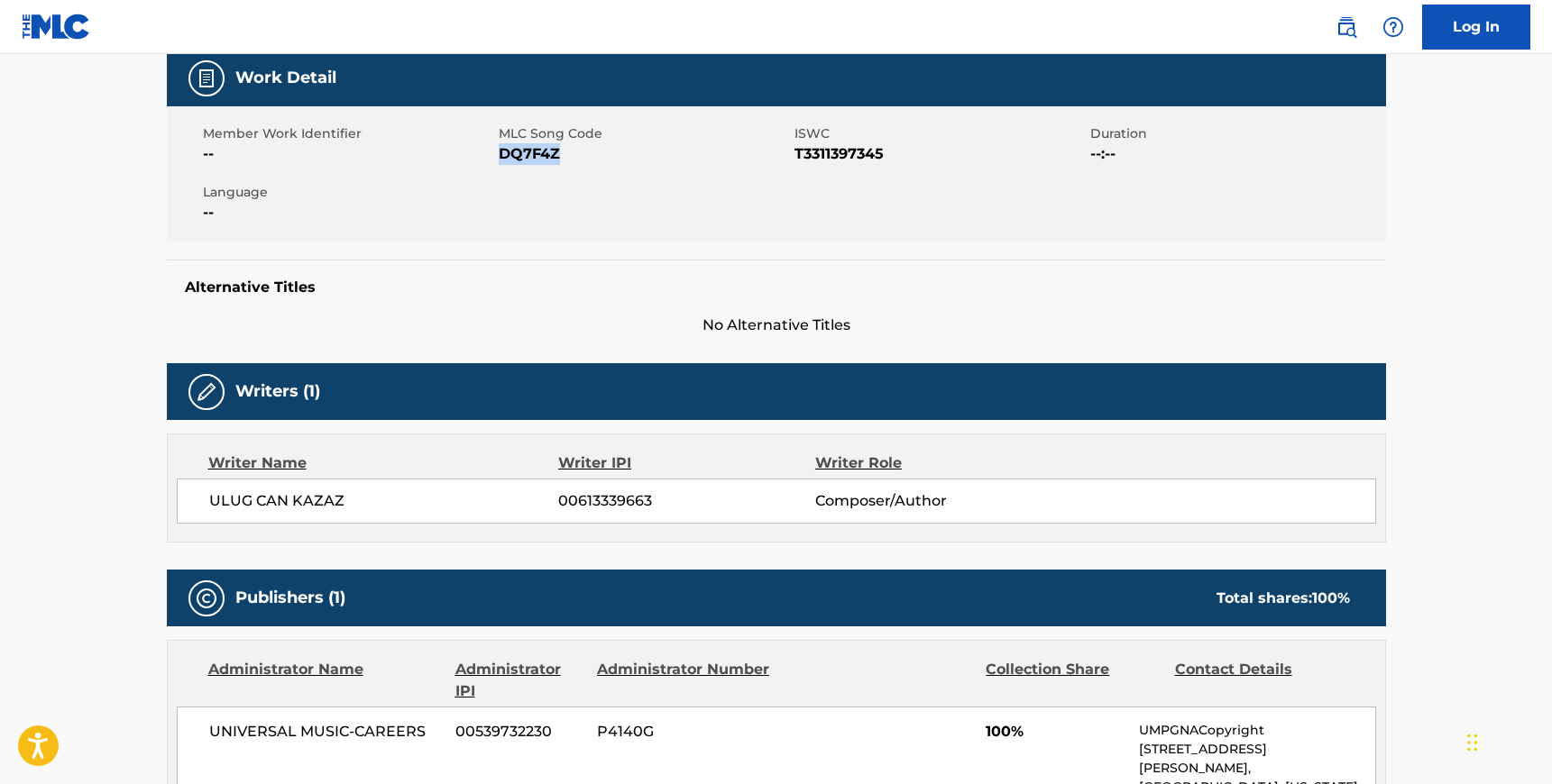
scroll to position [282, 0]
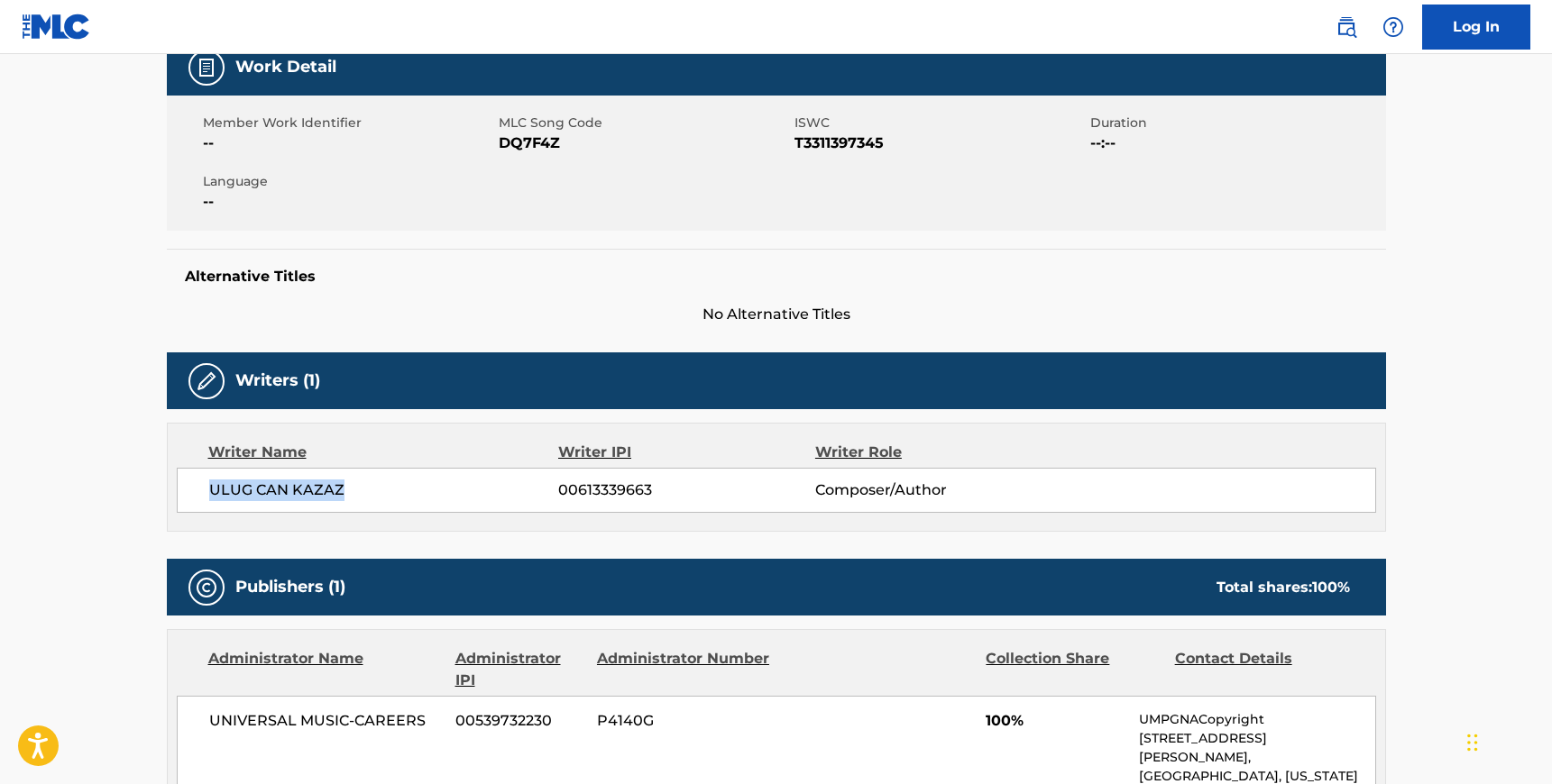
drag, startPoint x: 345, startPoint y: 486, endPoint x: 212, endPoint y: 485, distance: 133.0
click at [212, 485] on span "ULUG CAN KAZAZ" at bounding box center [384, 490] width 349 height 22
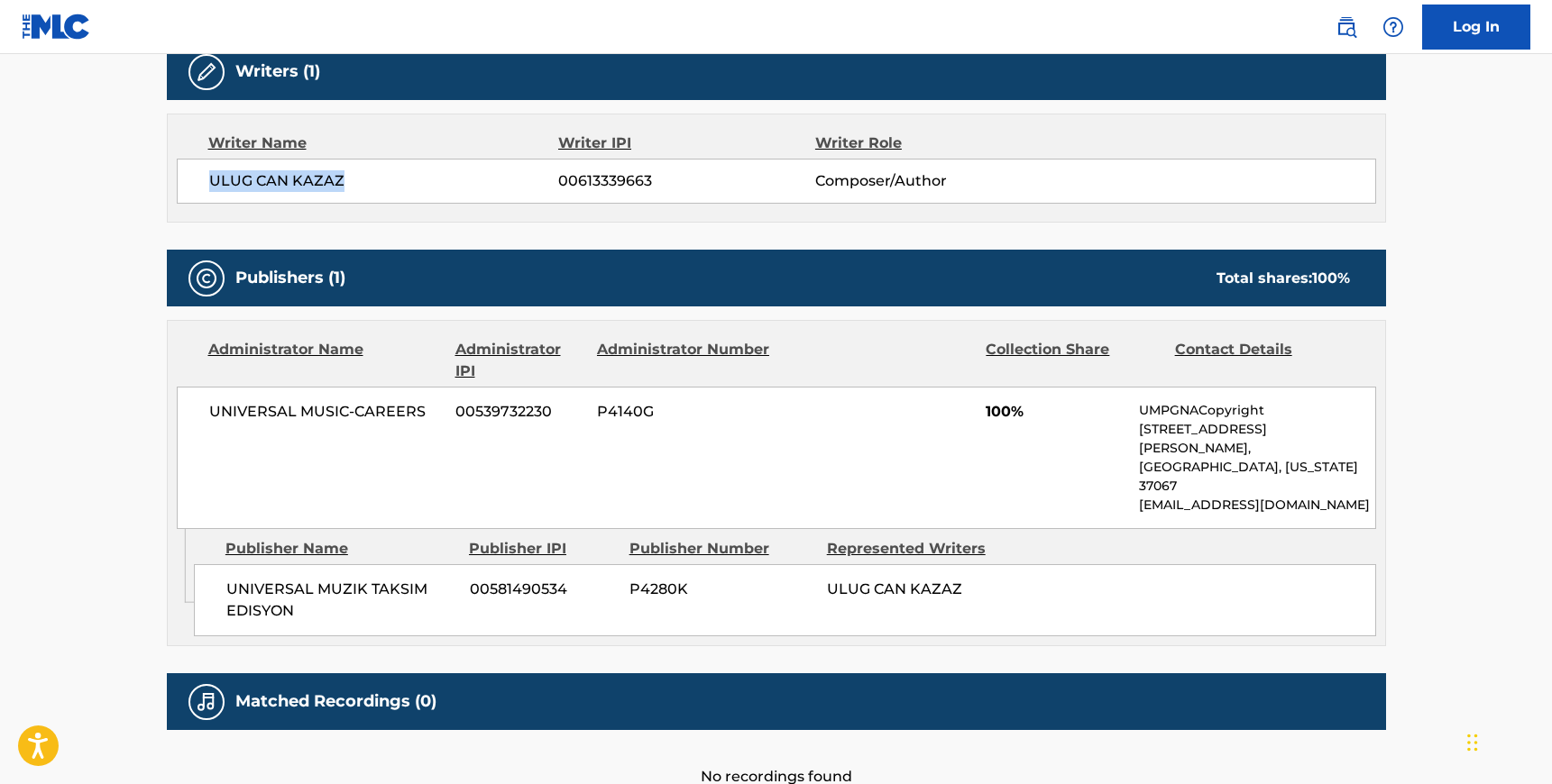
scroll to position [595, 0]
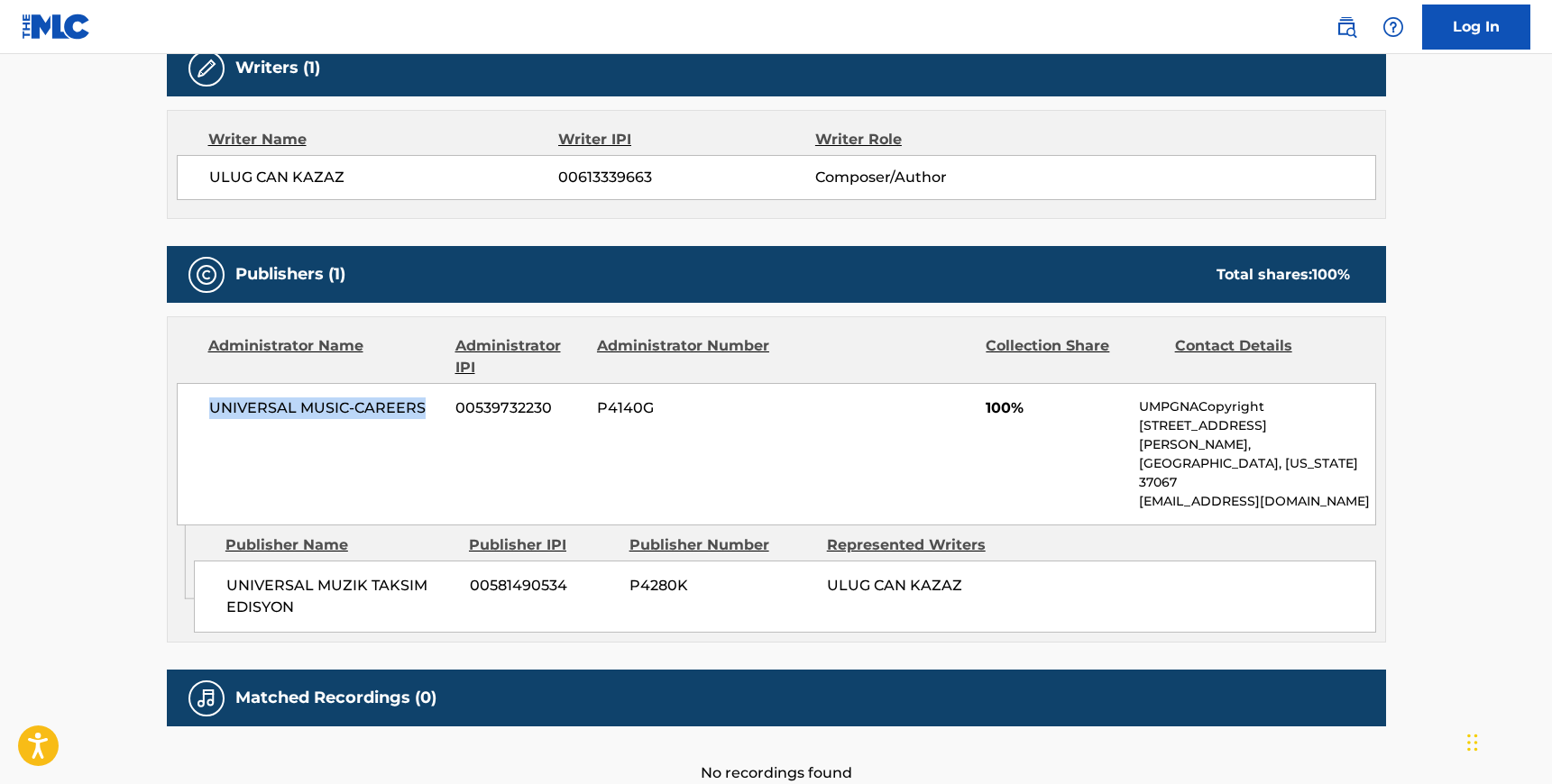
drag, startPoint x: 425, startPoint y: 407, endPoint x: 206, endPoint y: 410, distance: 219.0
click at [206, 410] on div "UNIVERSAL MUSIC-CAREERS 00539732230 P4140G 100% UMPGNACopyright [STREET_ADDRESS…" at bounding box center [776, 454] width 1200 height 143
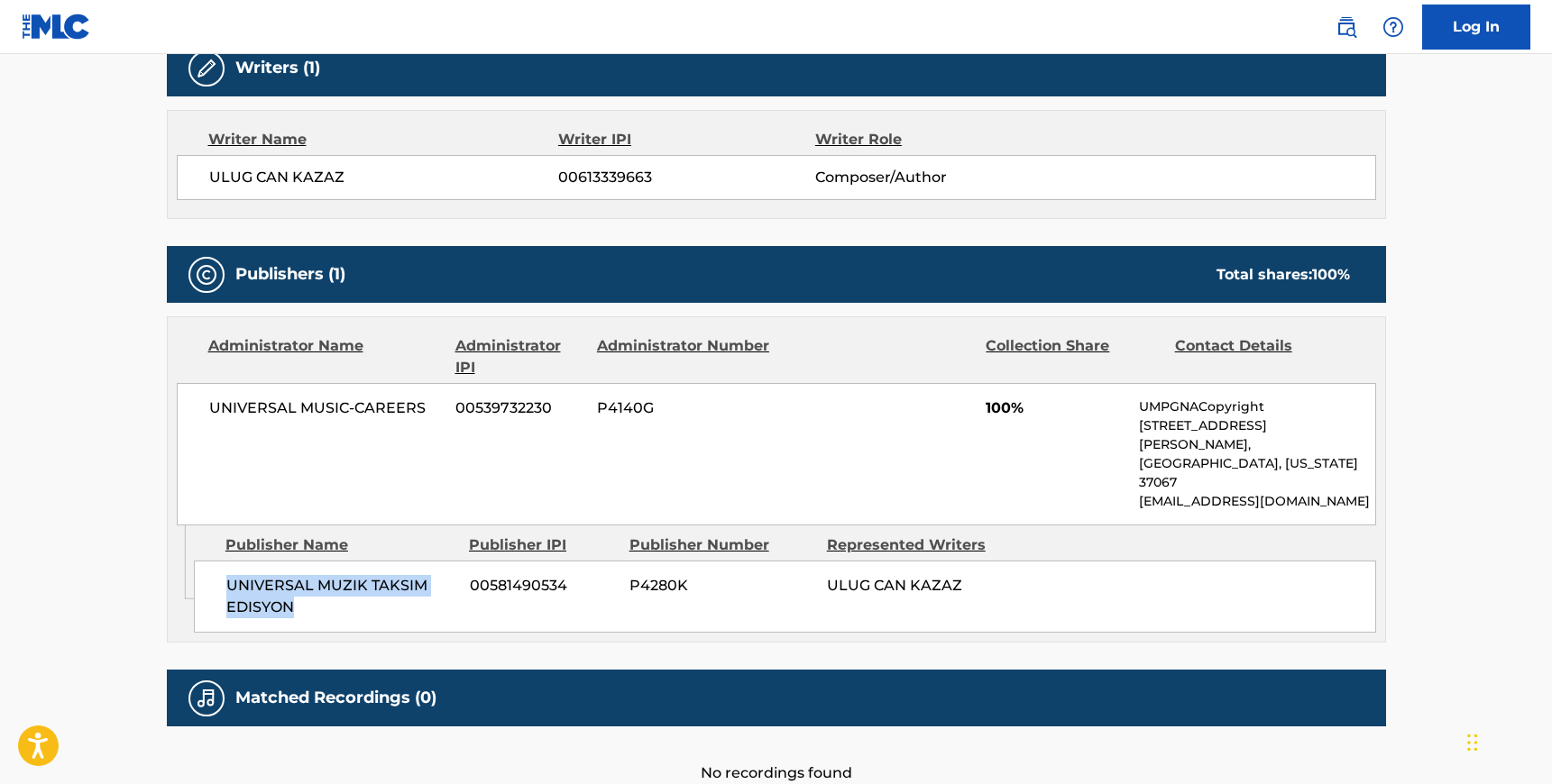
drag, startPoint x: 296, startPoint y: 562, endPoint x: 227, endPoint y: 546, distance: 70.8
click at [227, 575] on span "UNIVERSAL MUZIK TAKSIM EDISYON" at bounding box center [341, 596] width 230 height 43
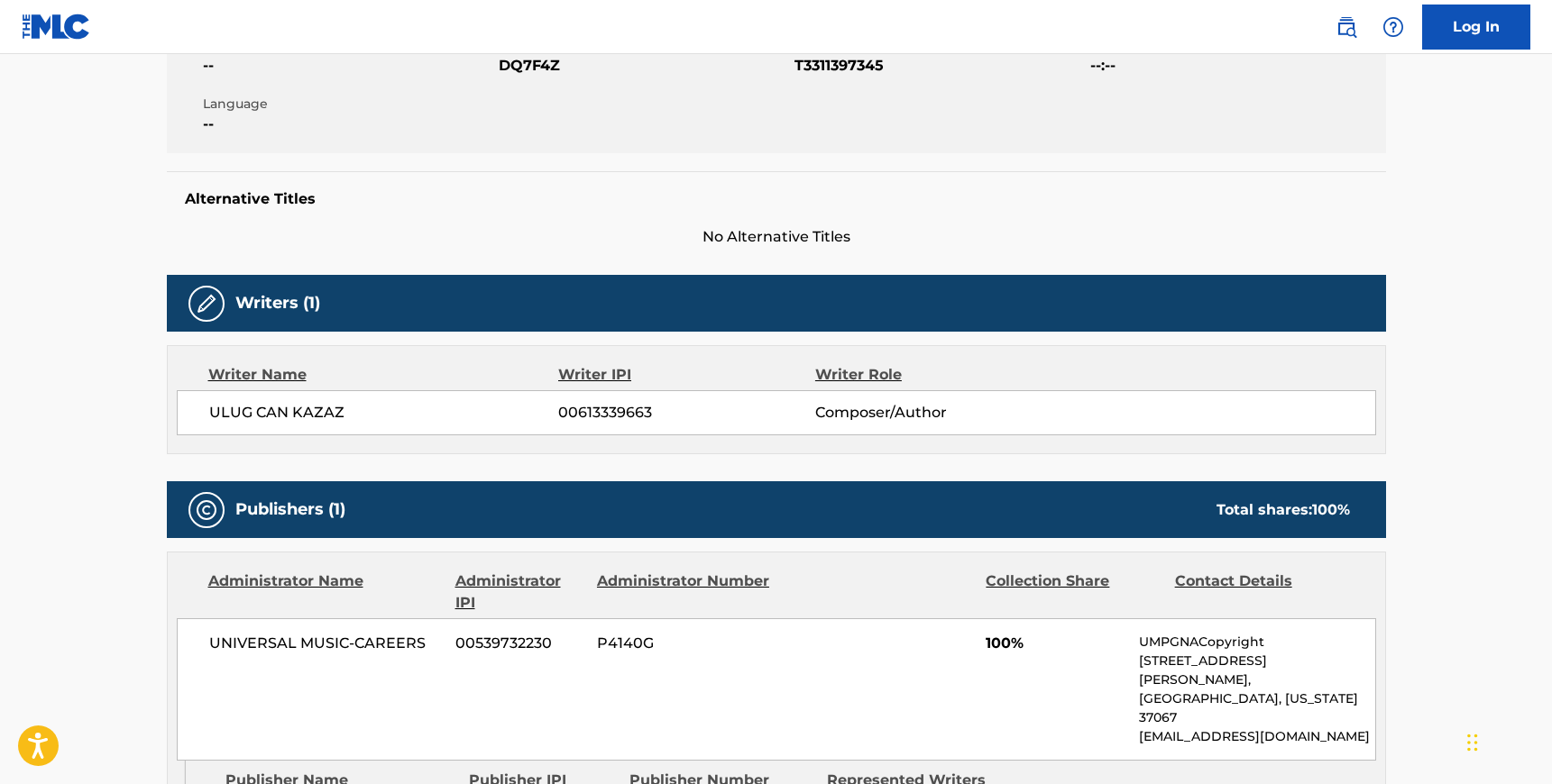
scroll to position [0, 0]
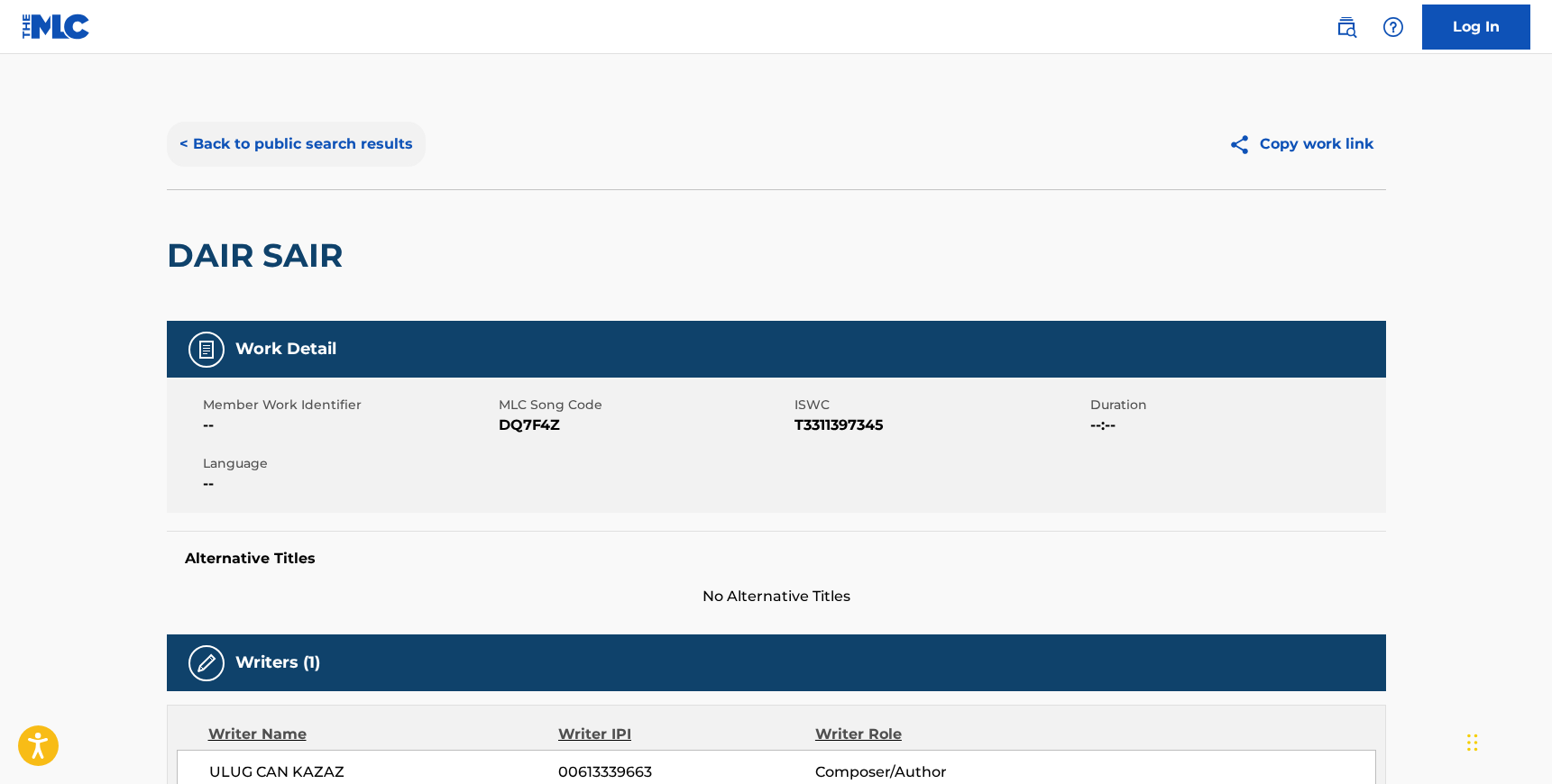
click at [246, 136] on button "< Back to public search results" at bounding box center [296, 145] width 258 height 45
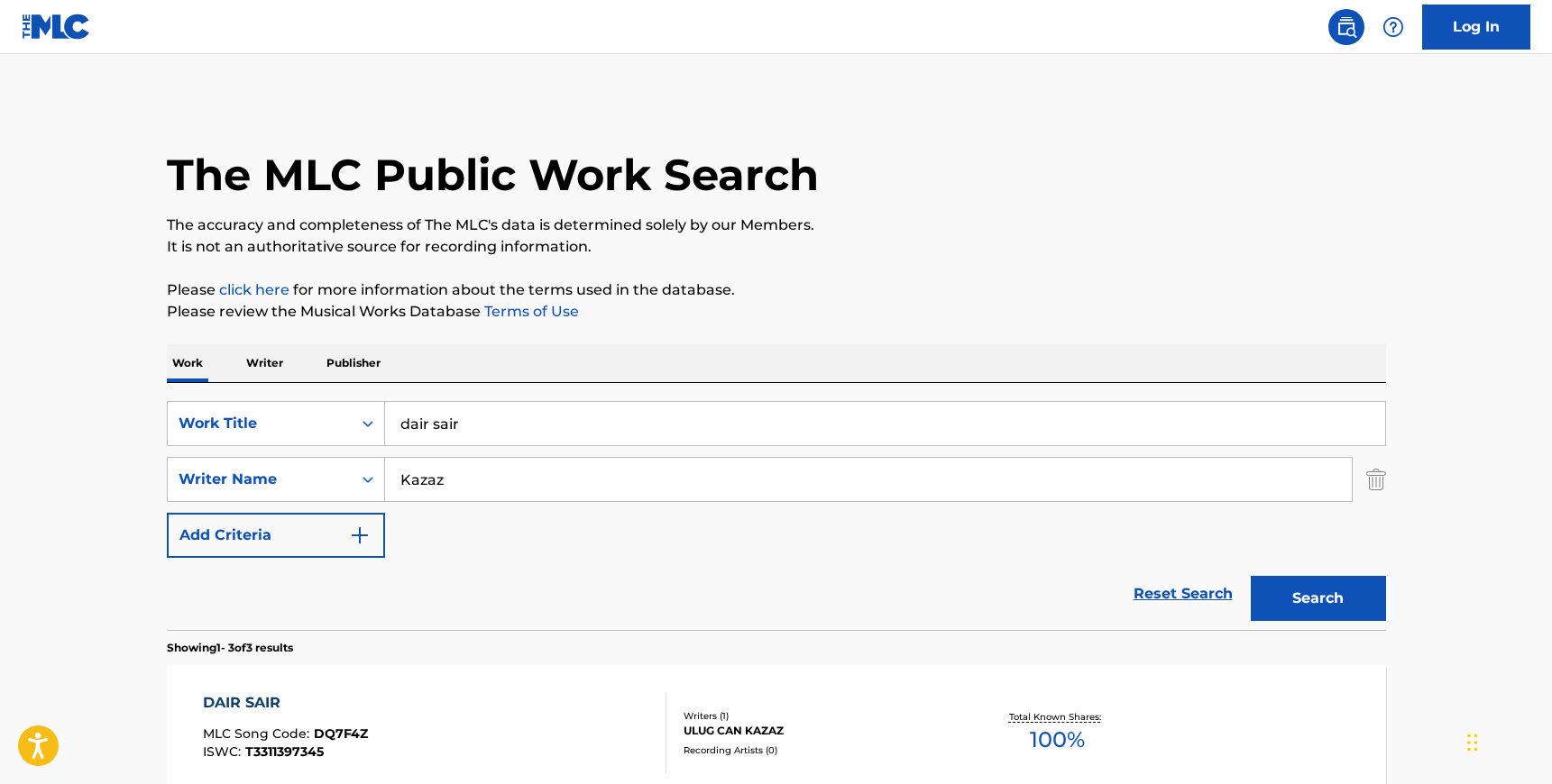
scroll to position [238, 0]
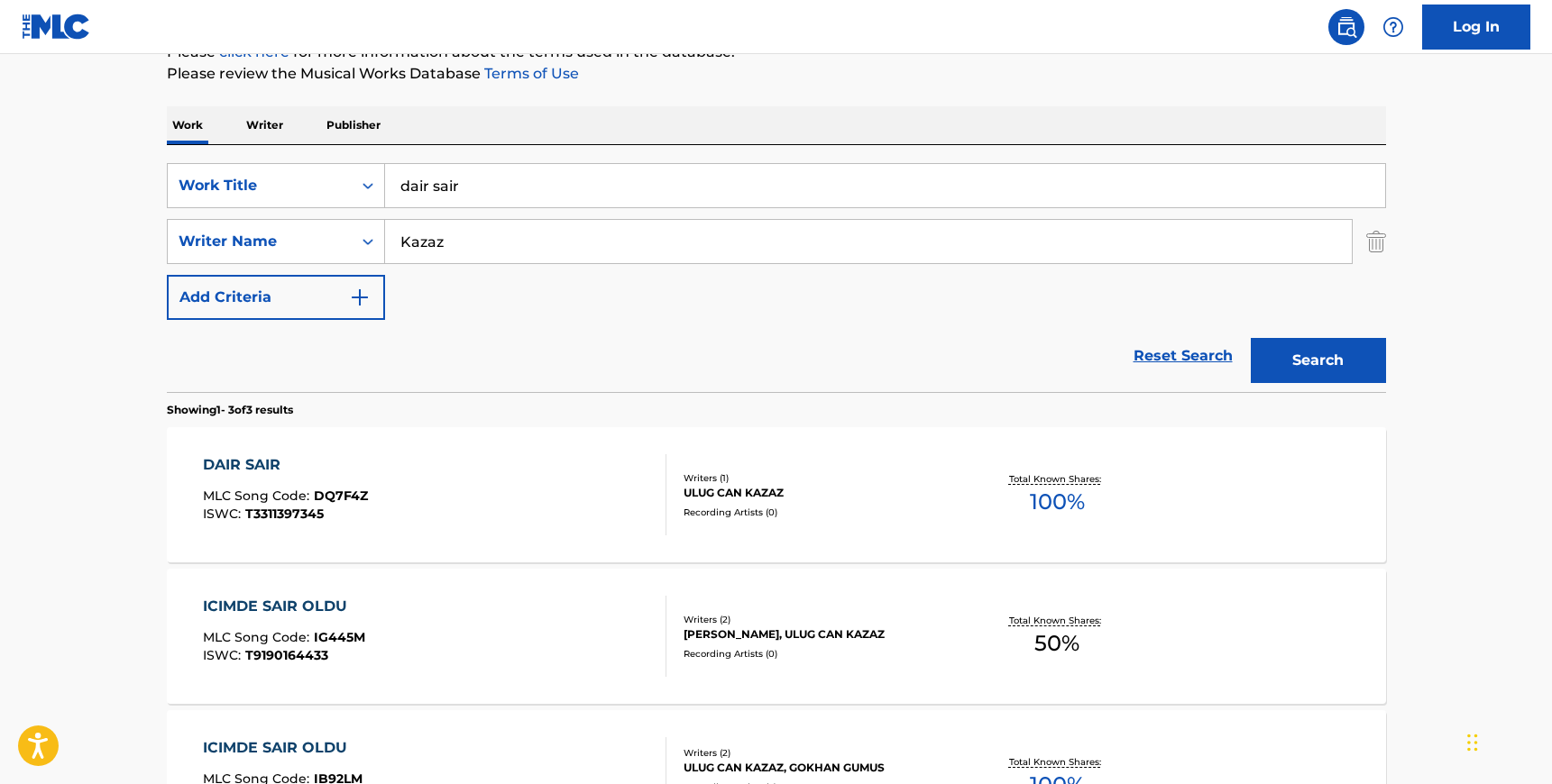
click at [475, 167] on input "dair sair" at bounding box center [885, 186] width 1001 height 43
type input "baby mad at me"
click at [448, 241] on input "Kazaz" at bounding box center [868, 241] width 967 height 43
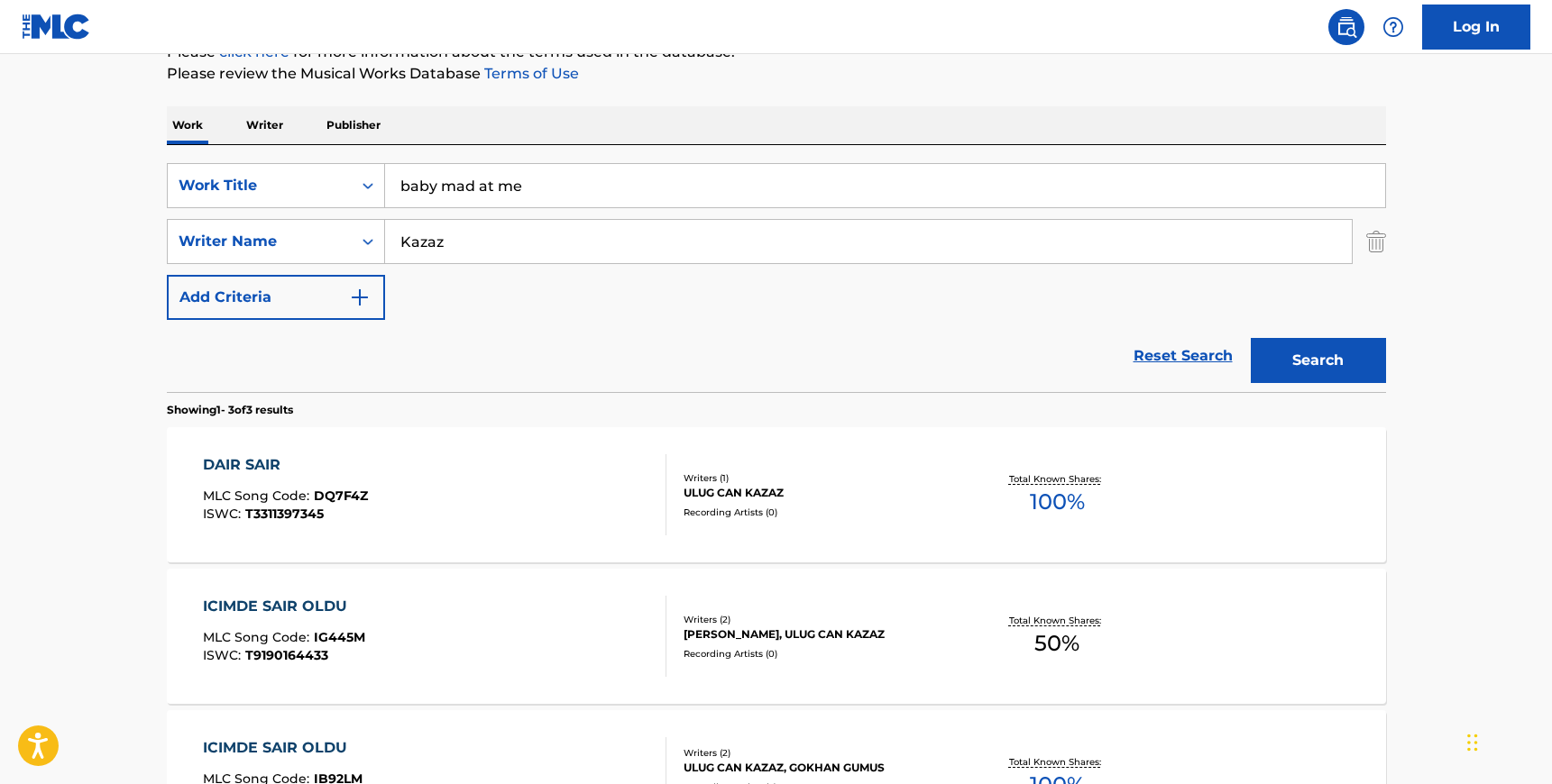
click at [448, 241] on input "Kazaz" at bounding box center [868, 241] width 967 height 43
type input "[PERSON_NAME]"
click at [1250, 338] on button "Search" at bounding box center [1318, 361] width 135 height 45
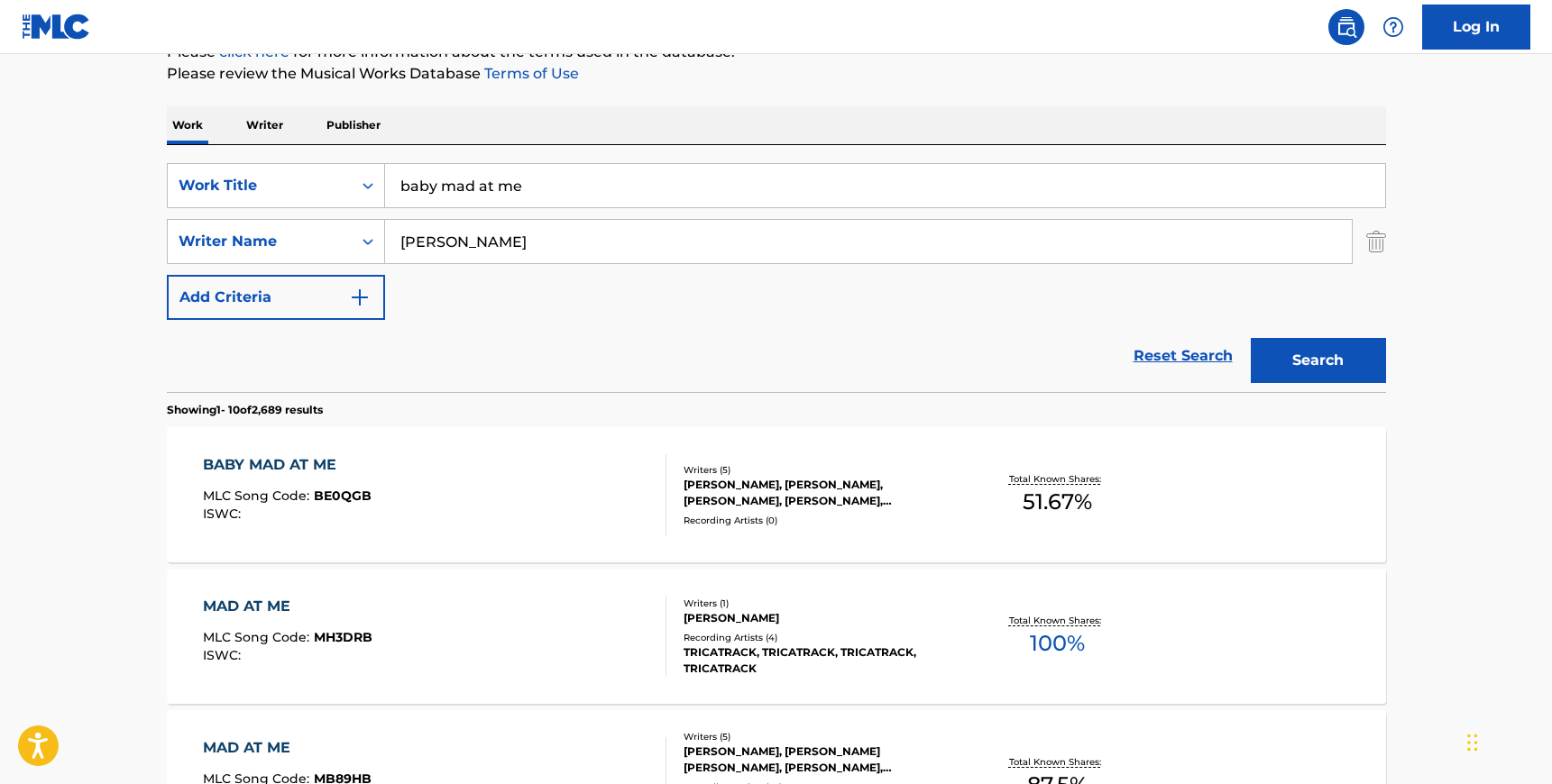
click at [893, 516] on div "Recording Artists ( 0 )" at bounding box center [820, 520] width 272 height 13
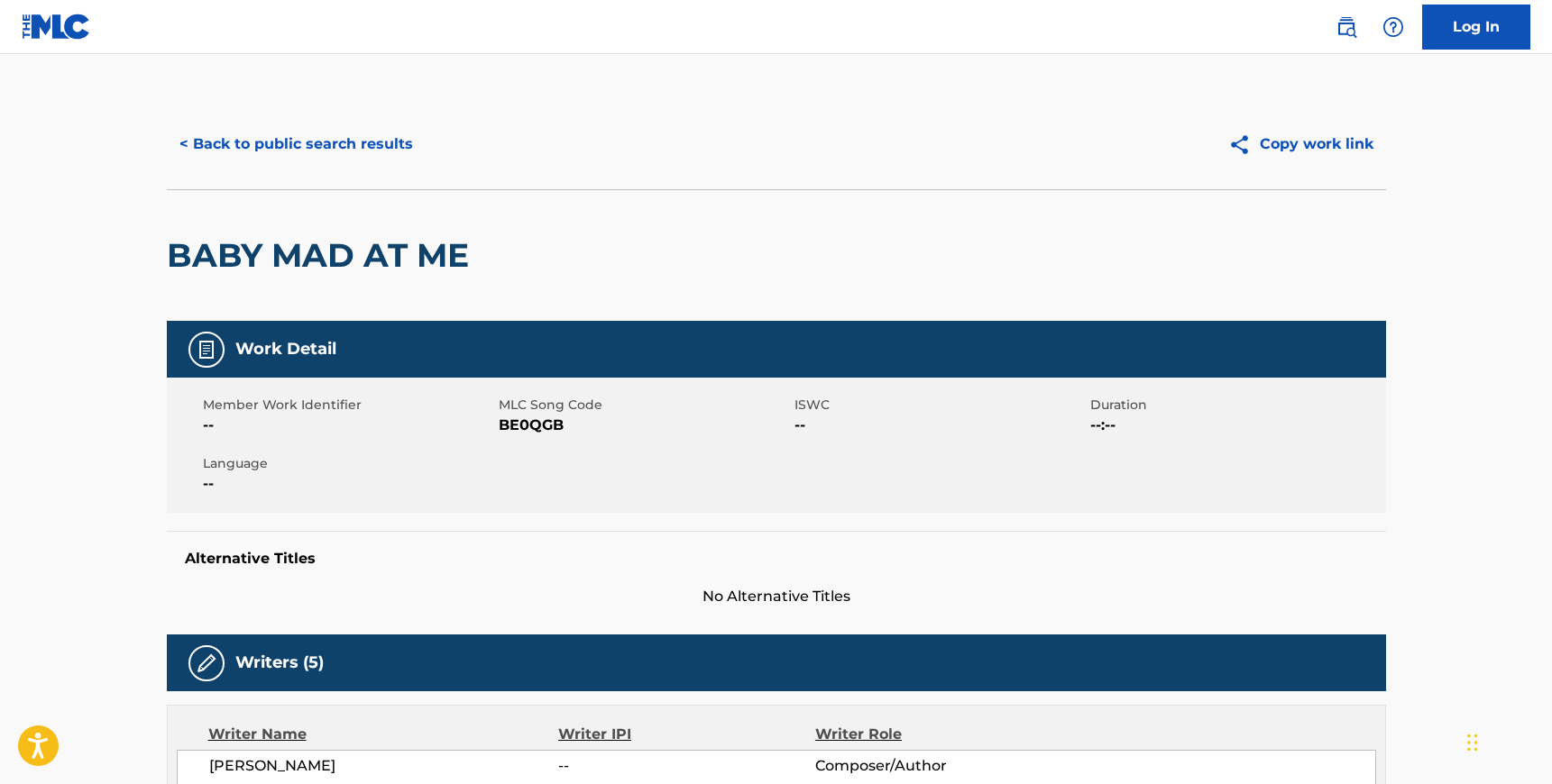
click at [524, 425] on span "BE0QGB" at bounding box center [644, 425] width 291 height 22
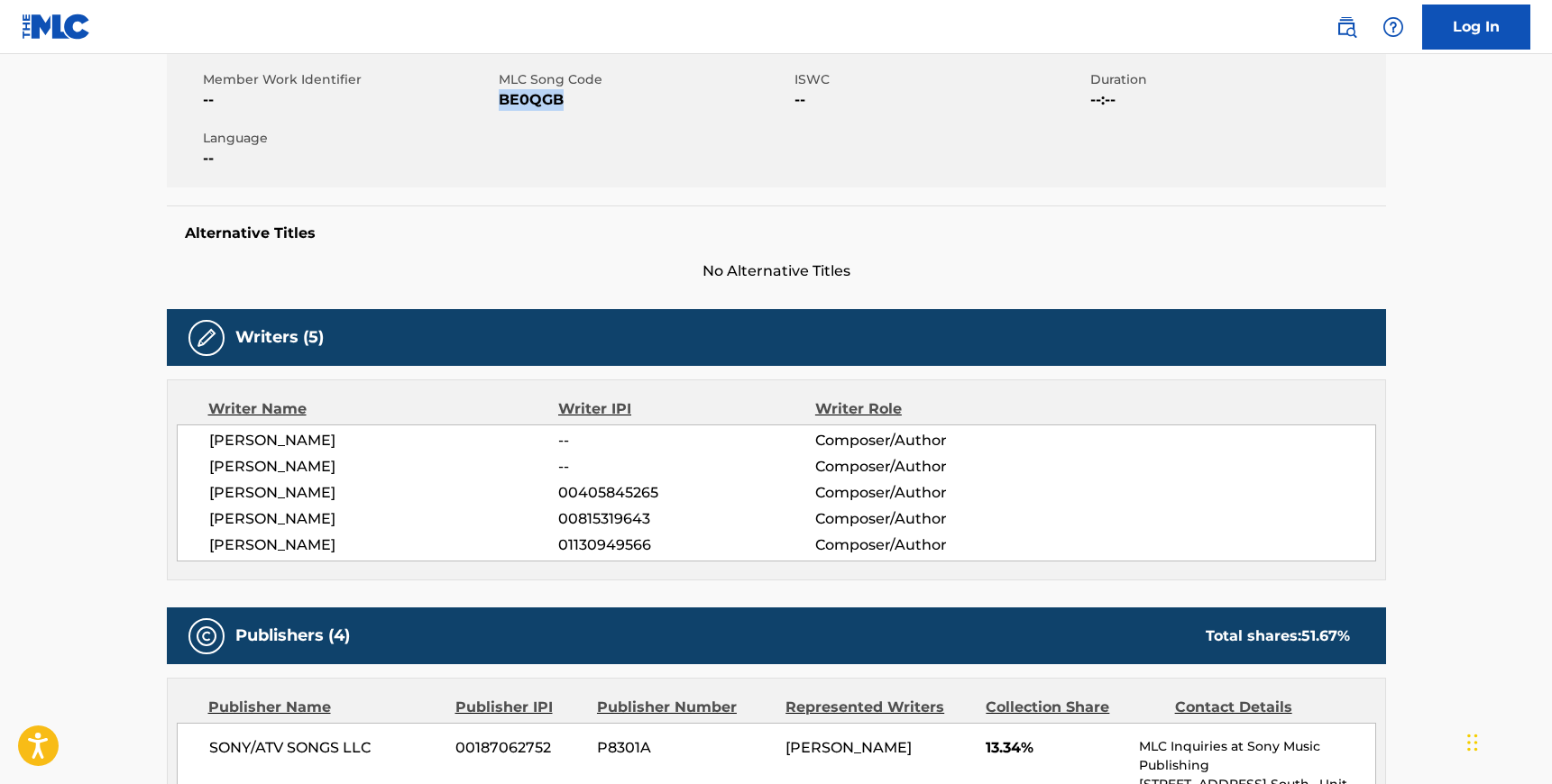
scroll to position [331, 0]
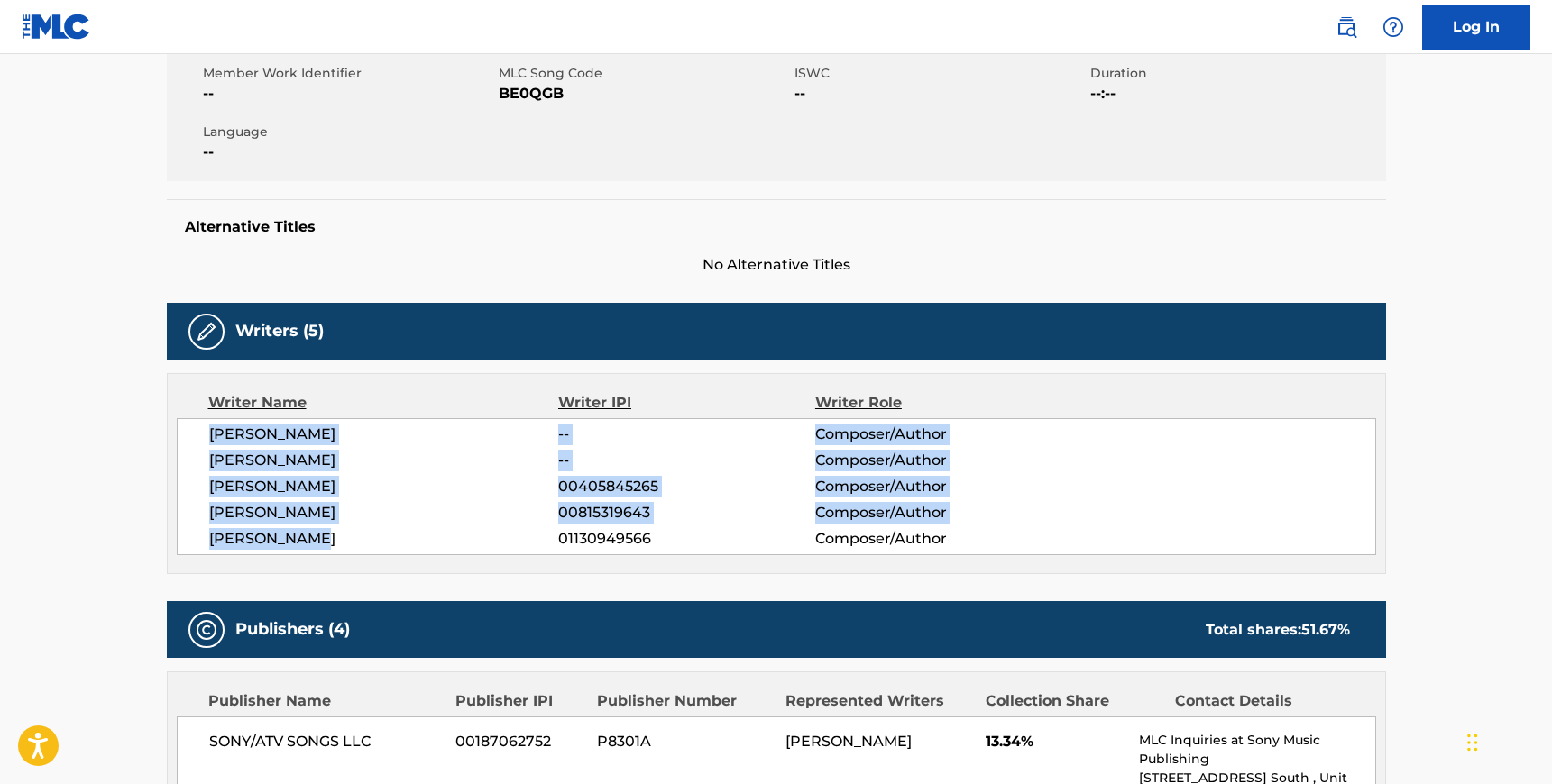
drag, startPoint x: 316, startPoint y: 538, endPoint x: 210, endPoint y: 440, distance: 144.4
click at [210, 440] on div "[PERSON_NAME] -- Composer/Author [PERSON_NAME] -- Composer/Author [PERSON_NAME]…" at bounding box center [776, 486] width 1200 height 137
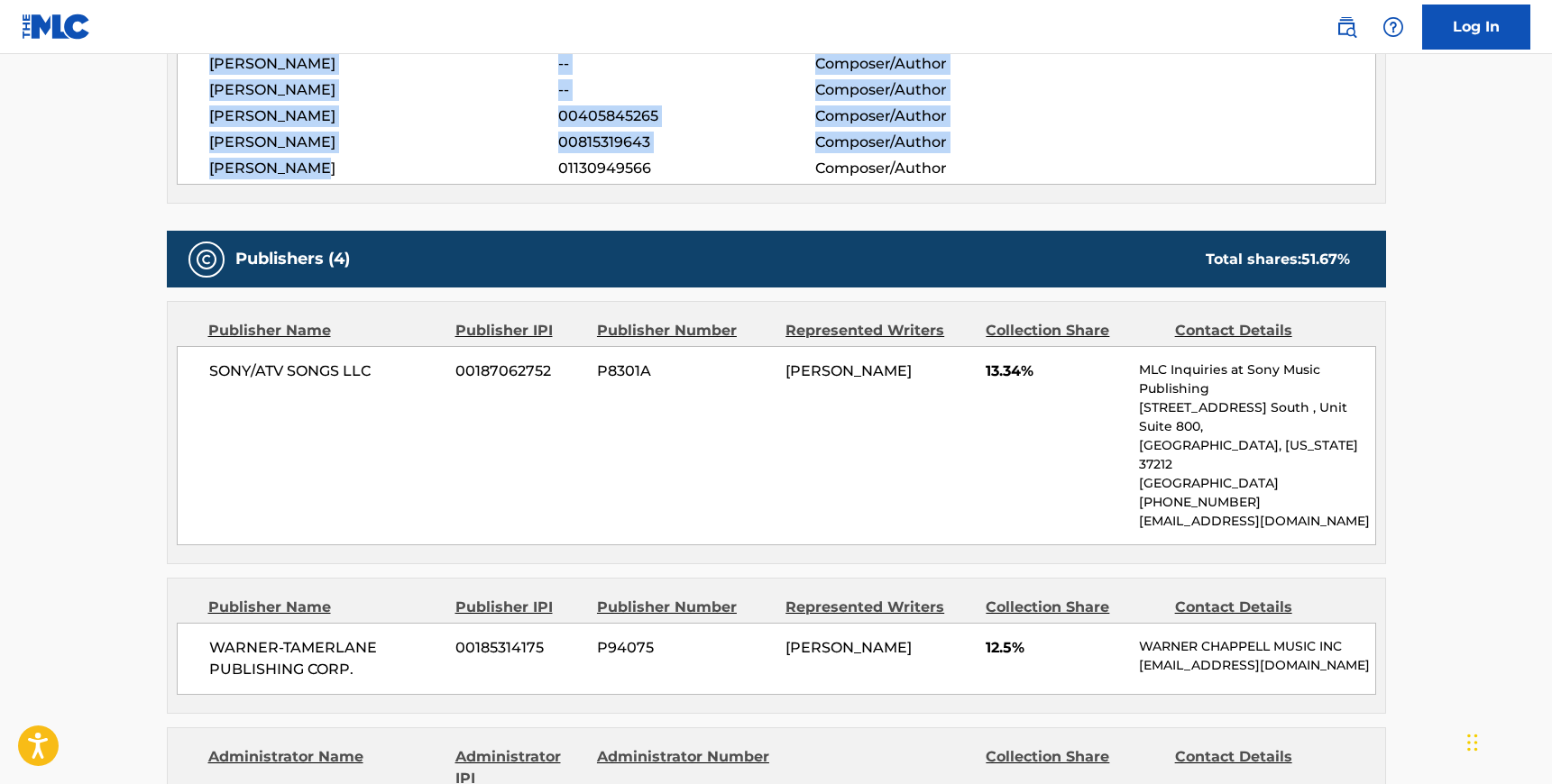
scroll to position [759, 0]
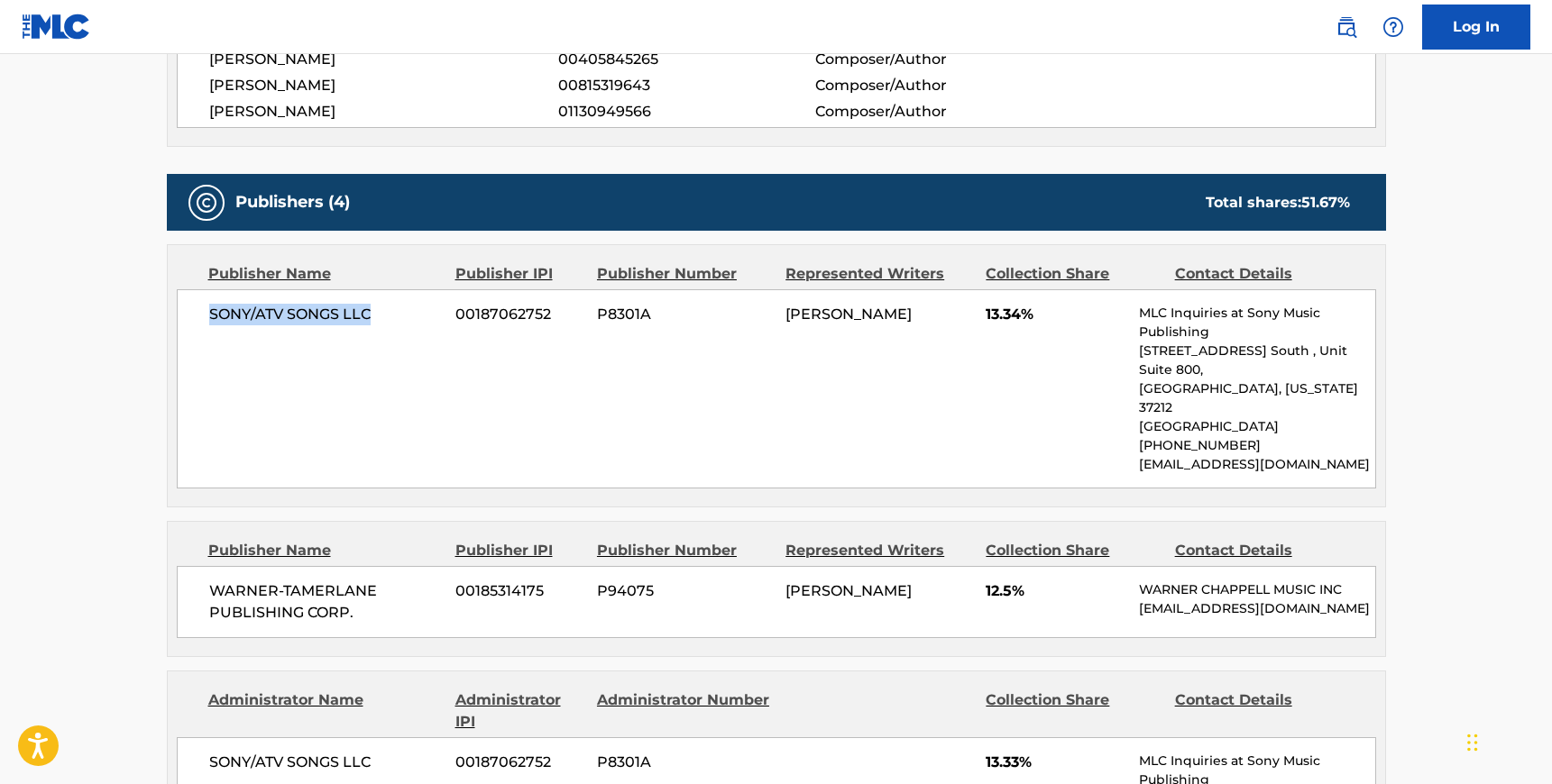
drag, startPoint x: 383, startPoint y: 318, endPoint x: 210, endPoint y: 320, distance: 173.0
click at [210, 320] on span "SONY/ATV SONGS LLC" at bounding box center [326, 314] width 234 height 22
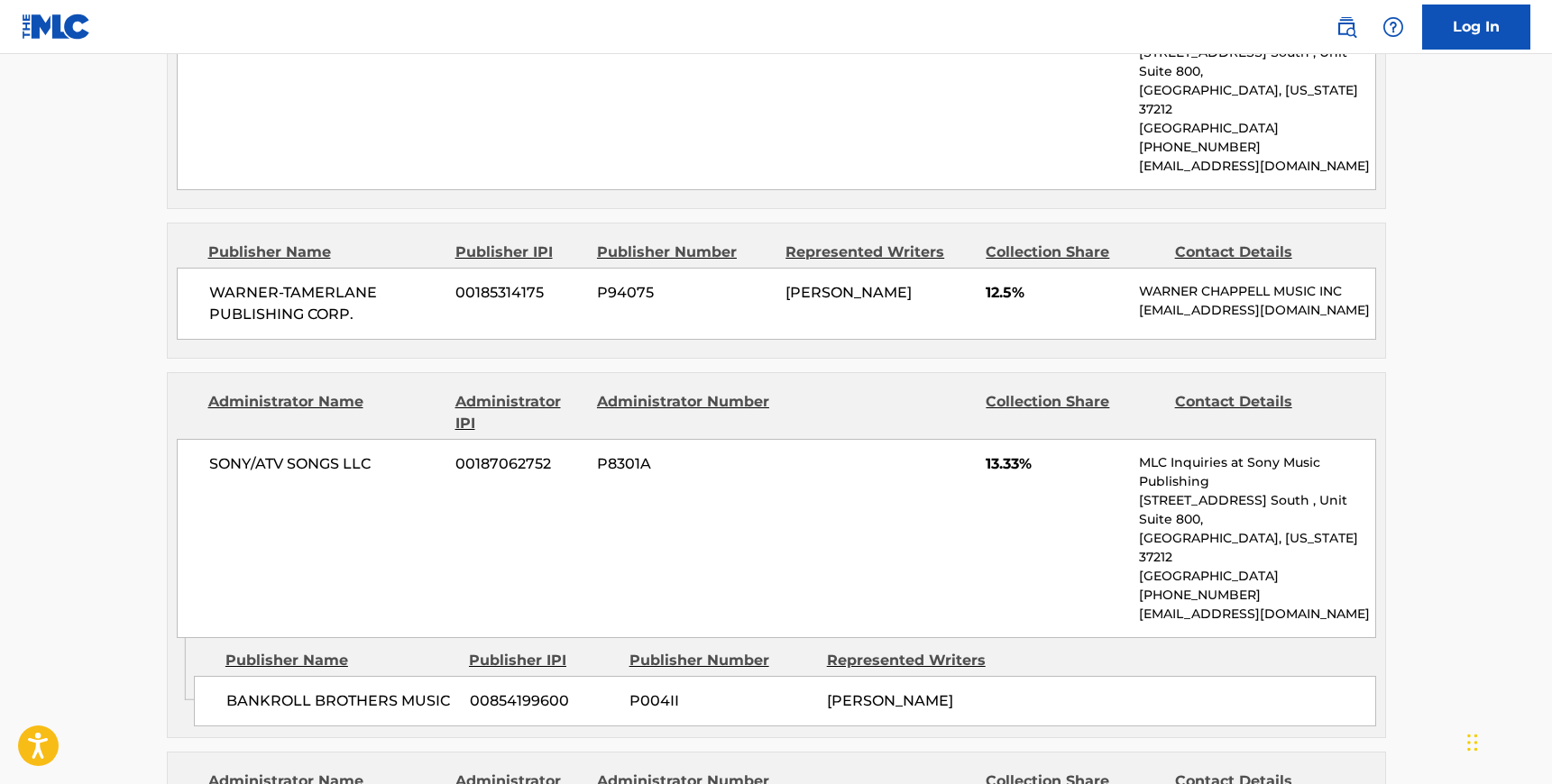
scroll to position [1072, 0]
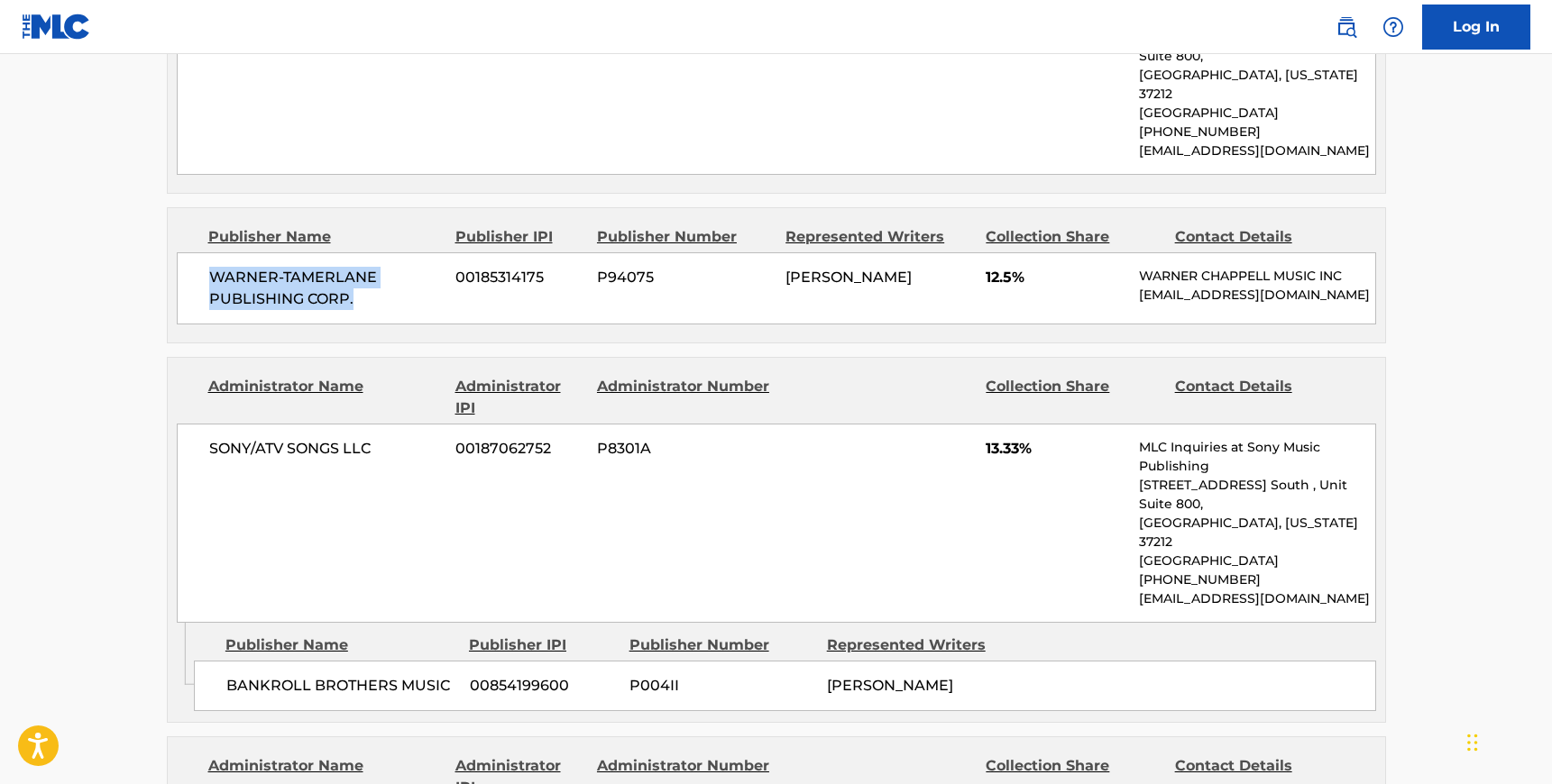
drag, startPoint x: 355, startPoint y: 256, endPoint x: 210, endPoint y: 241, distance: 145.8
click at [210, 267] on span "WARNER-TAMERLANE PUBLISHING CORP." at bounding box center [326, 288] width 234 height 43
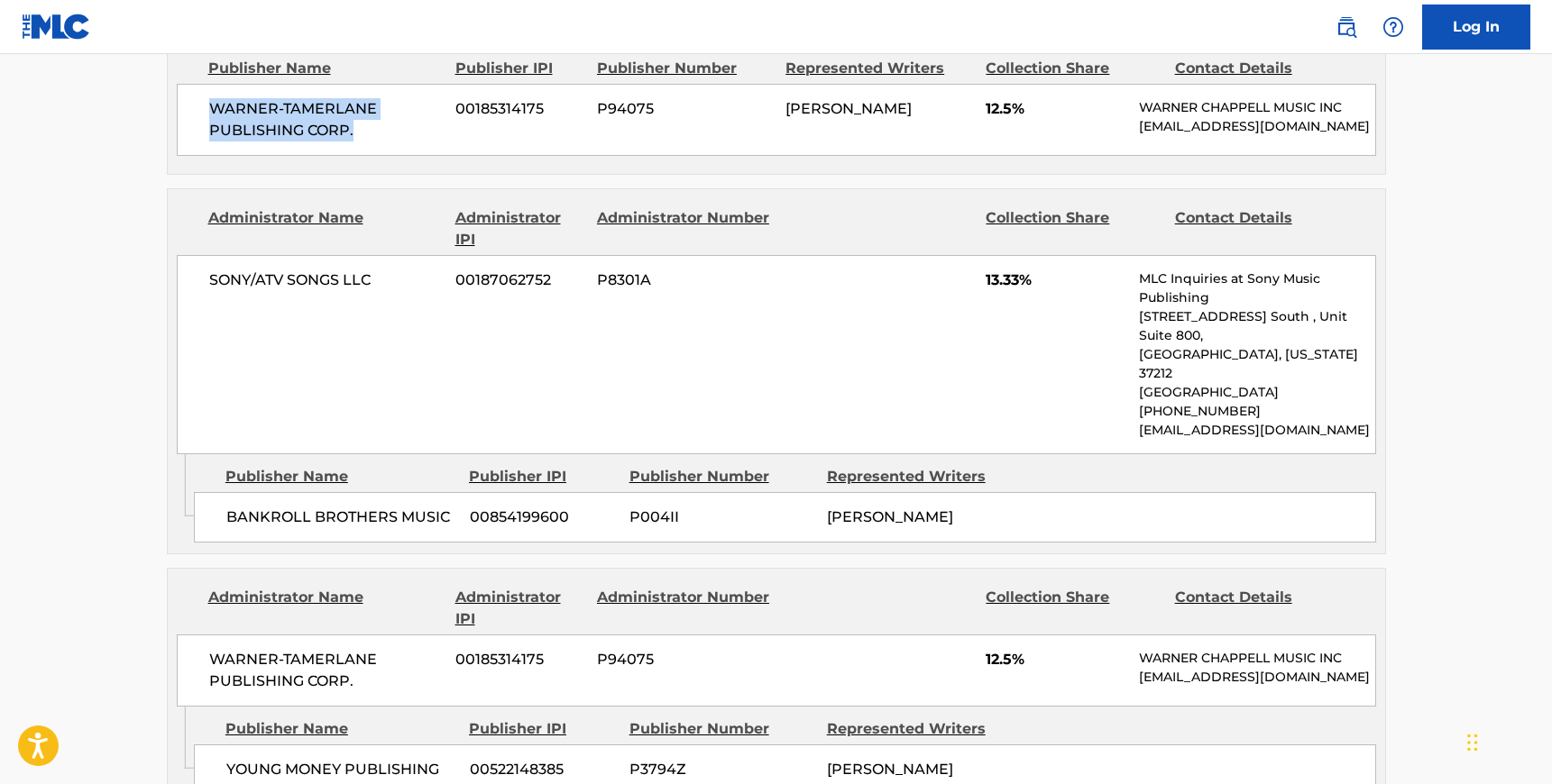
scroll to position [1283, 0]
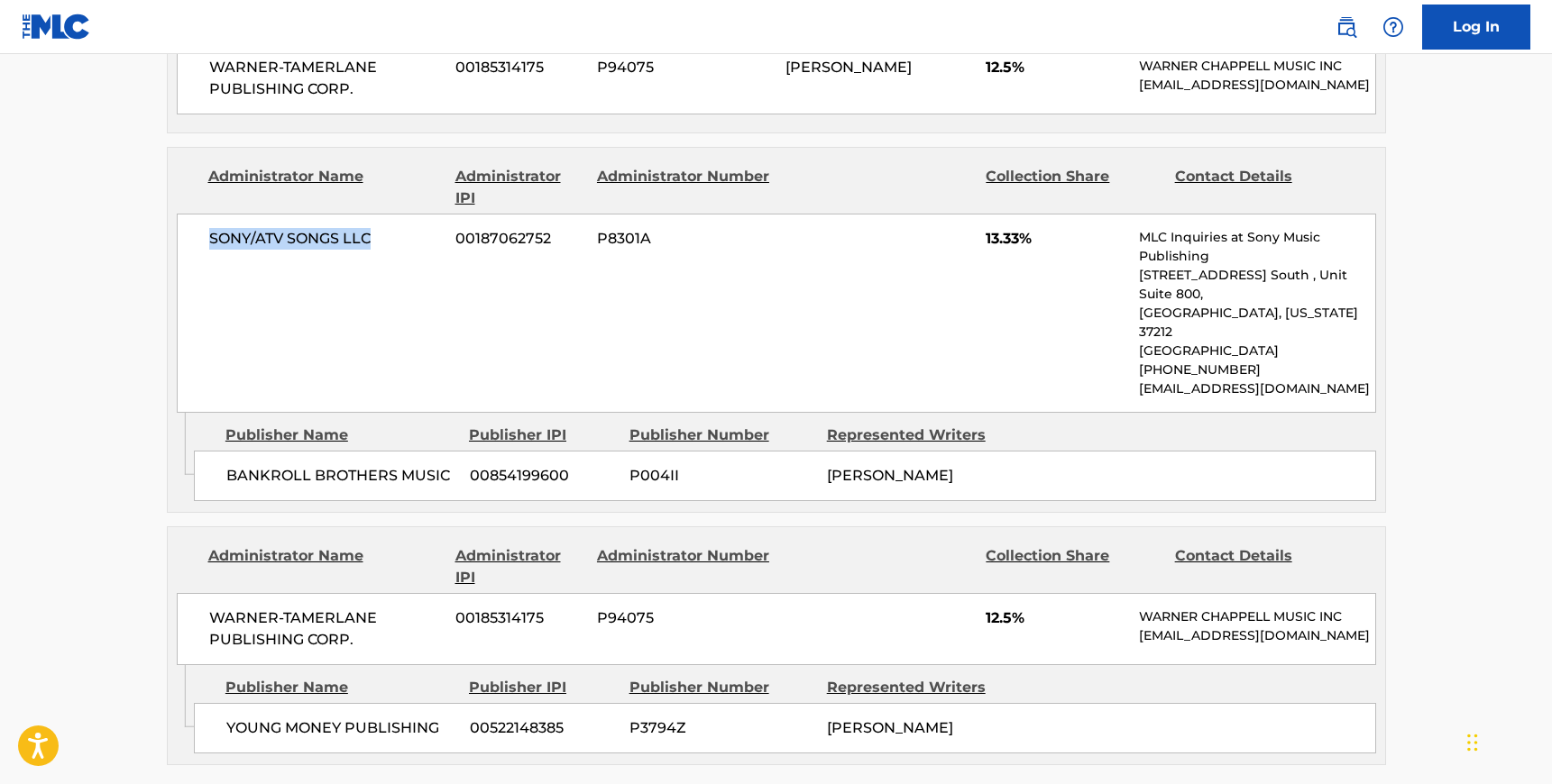
drag, startPoint x: 377, startPoint y: 199, endPoint x: 207, endPoint y: 199, distance: 170.0
click at [207, 213] on div "SONY/ATV SONGS LLC 00187062752 P8301A 13.33% MLC Inquiries at Sony Music Publis…" at bounding box center [776, 313] width 1200 height 199
drag, startPoint x: 450, startPoint y: 401, endPoint x: 220, endPoint y: 399, distance: 230.0
click at [220, 451] on div "BANKROLL BROTHERS MUSIC 00854199600 P004II [PERSON_NAME]" at bounding box center [784, 476] width 1182 height 51
drag, startPoint x: 355, startPoint y: 563, endPoint x: 210, endPoint y: 544, distance: 146.2
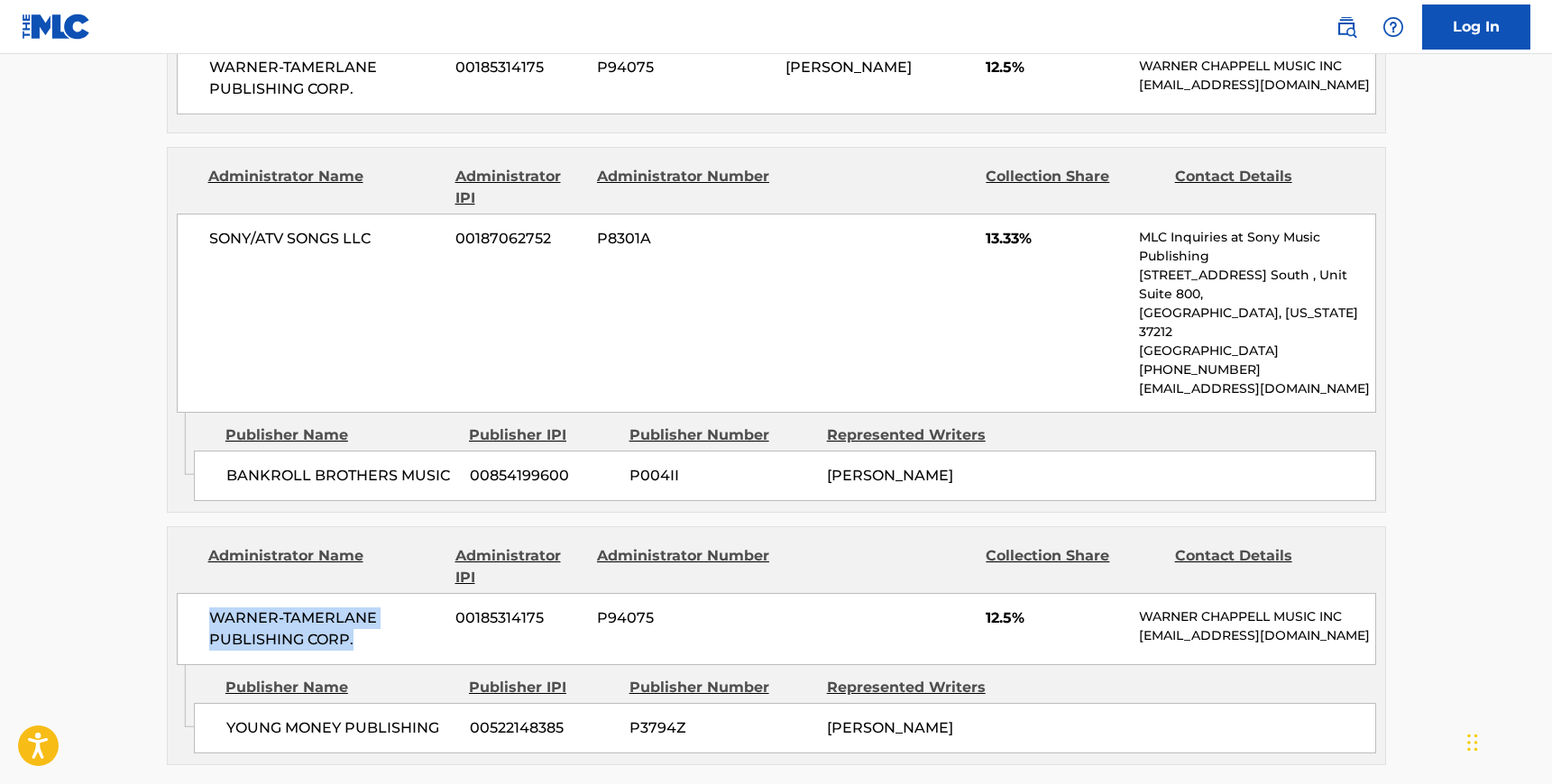
click at [210, 607] on span "WARNER-TAMERLANE PUBLISHING CORP." at bounding box center [326, 629] width 234 height 43
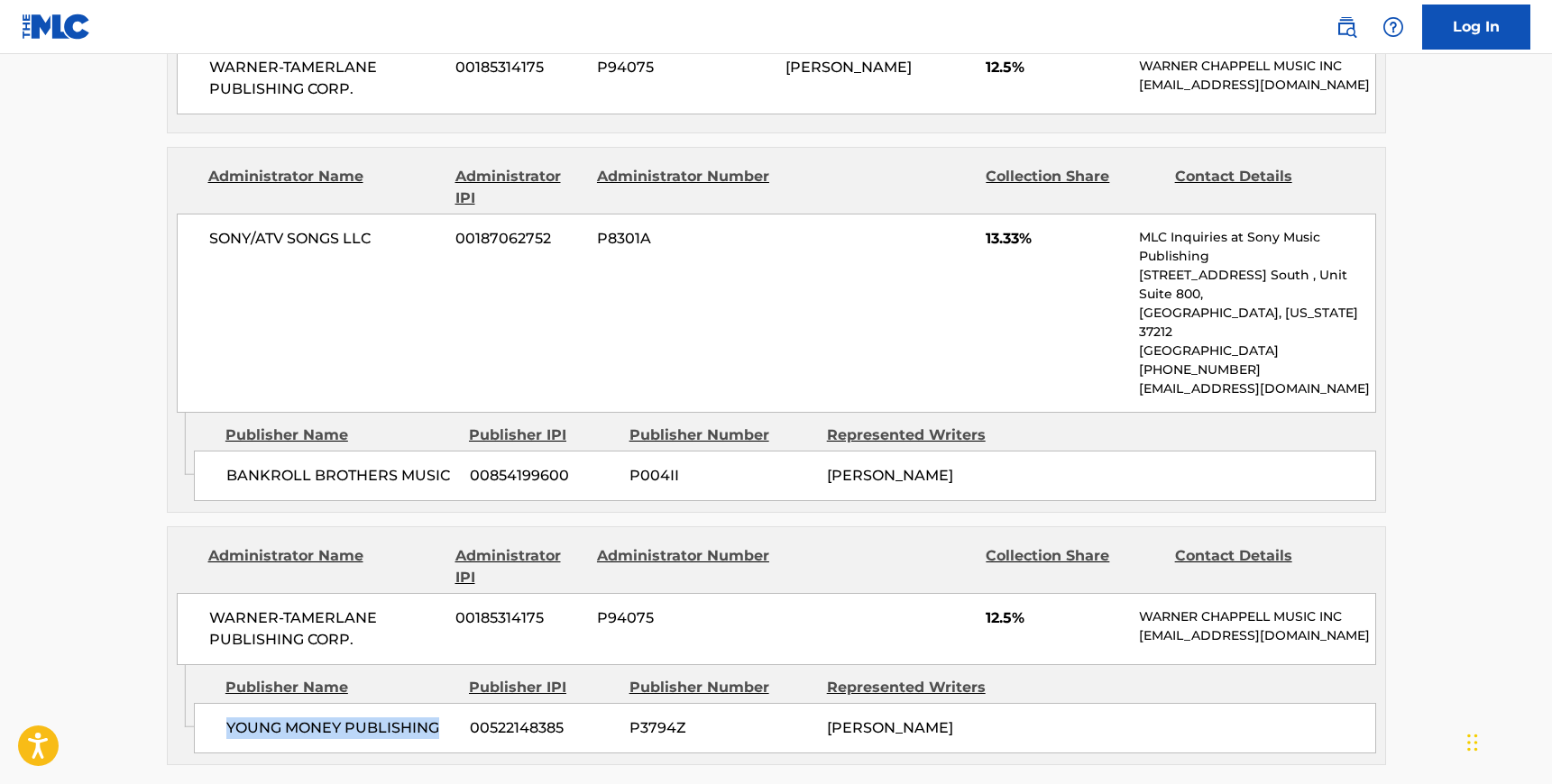
drag, startPoint x: 442, startPoint y: 649, endPoint x: 225, endPoint y: 648, distance: 217.0
click at [226, 717] on span "YOUNG MONEY PUBLISHING" at bounding box center [341, 728] width 230 height 22
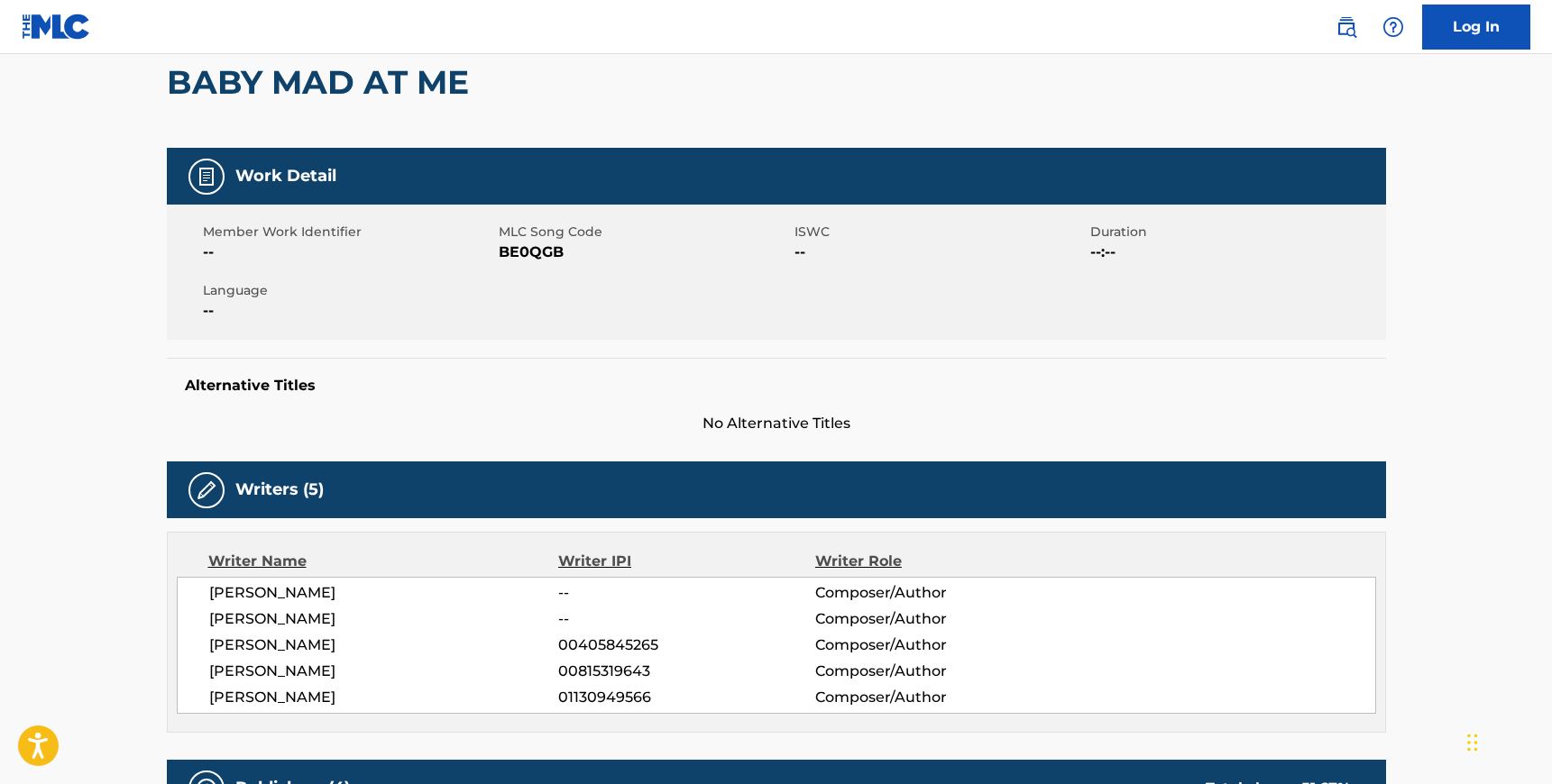
scroll to position [0, 0]
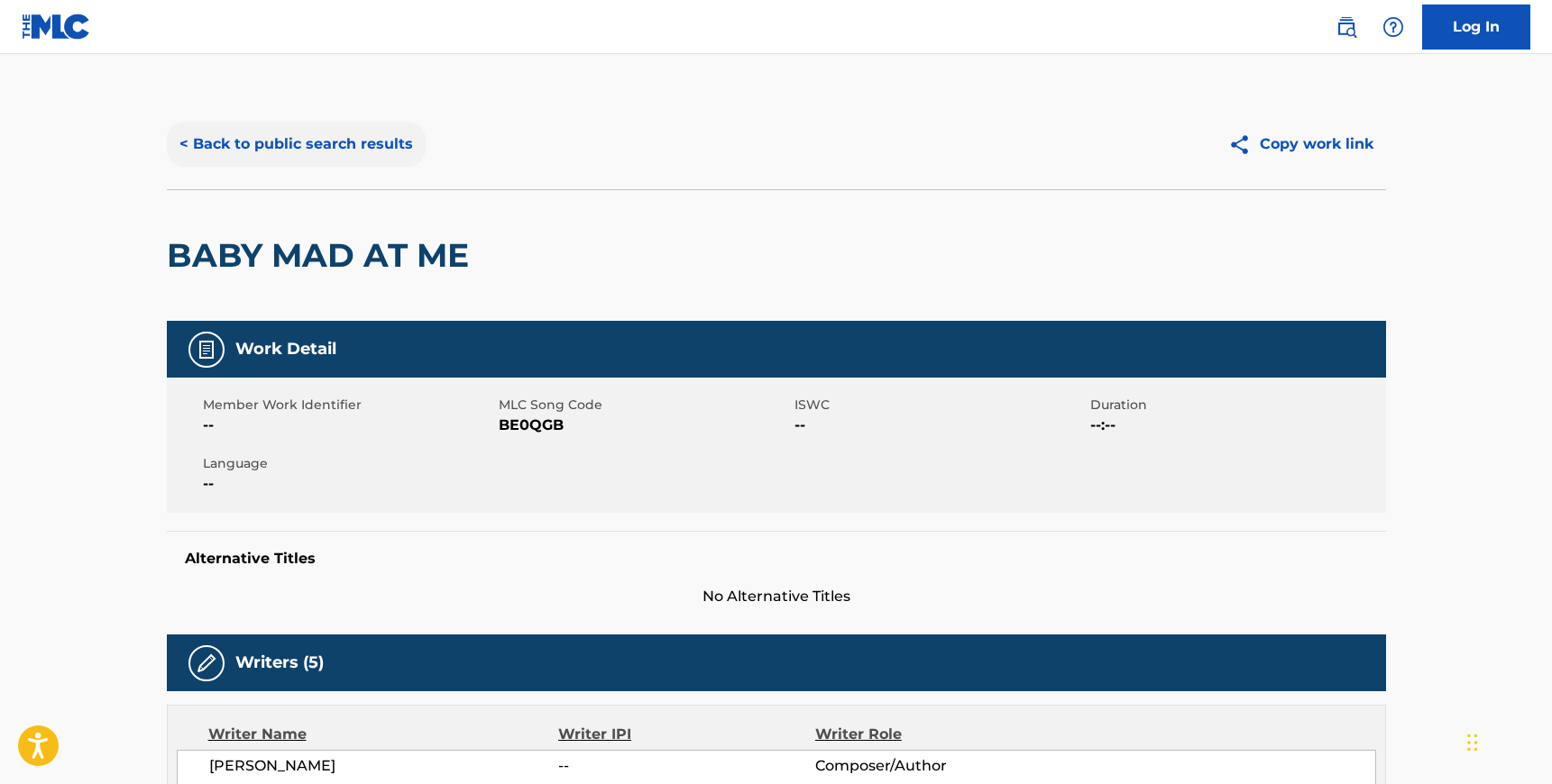
click at [225, 136] on button "< Back to public search results" at bounding box center [296, 145] width 258 height 45
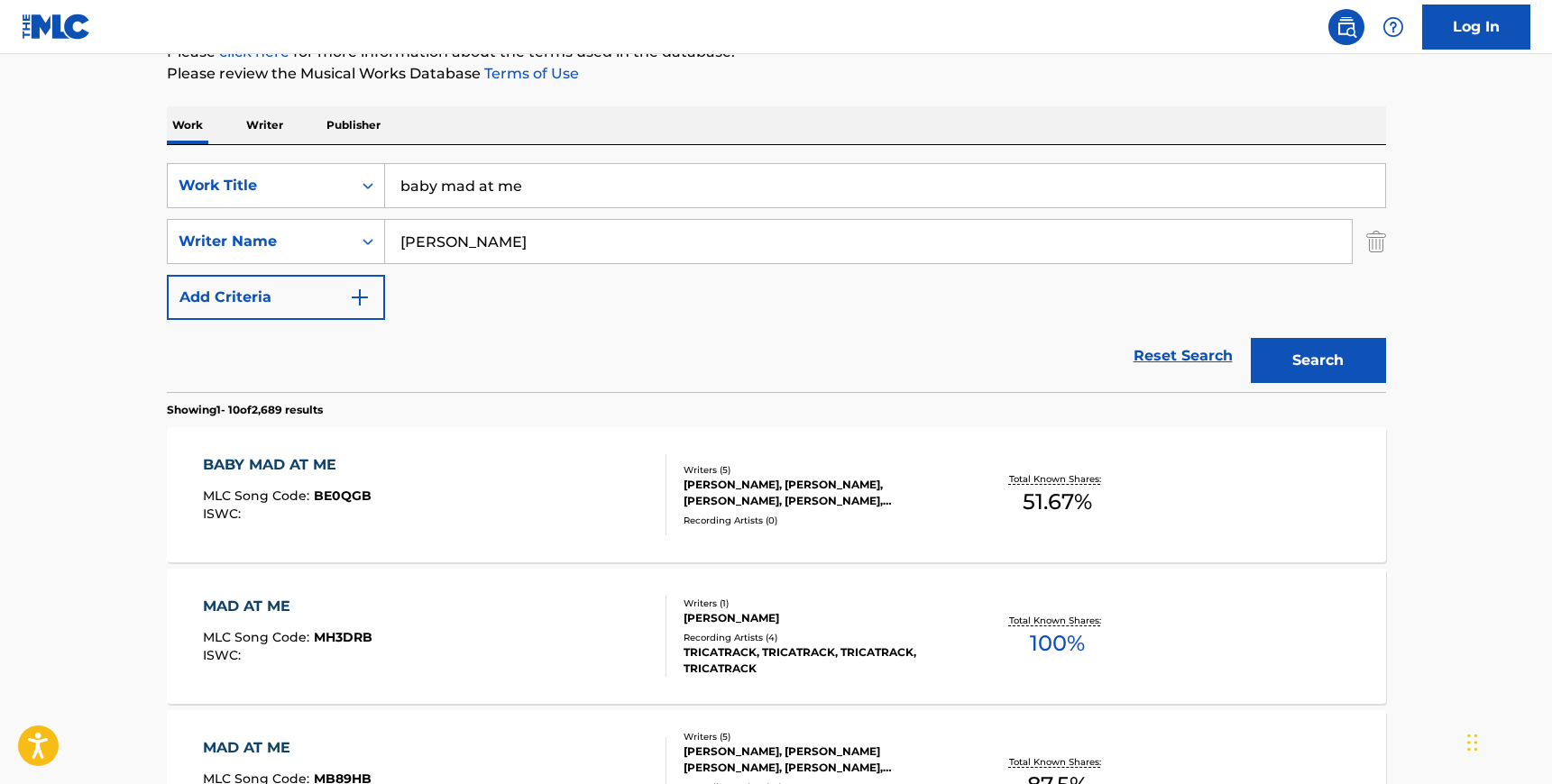
click at [456, 238] on input "[PERSON_NAME]" at bounding box center [868, 241] width 967 height 43
paste input "Faure"
type input "Faure"
click at [458, 182] on input "baby mad at me" at bounding box center [885, 186] width 1001 height 43
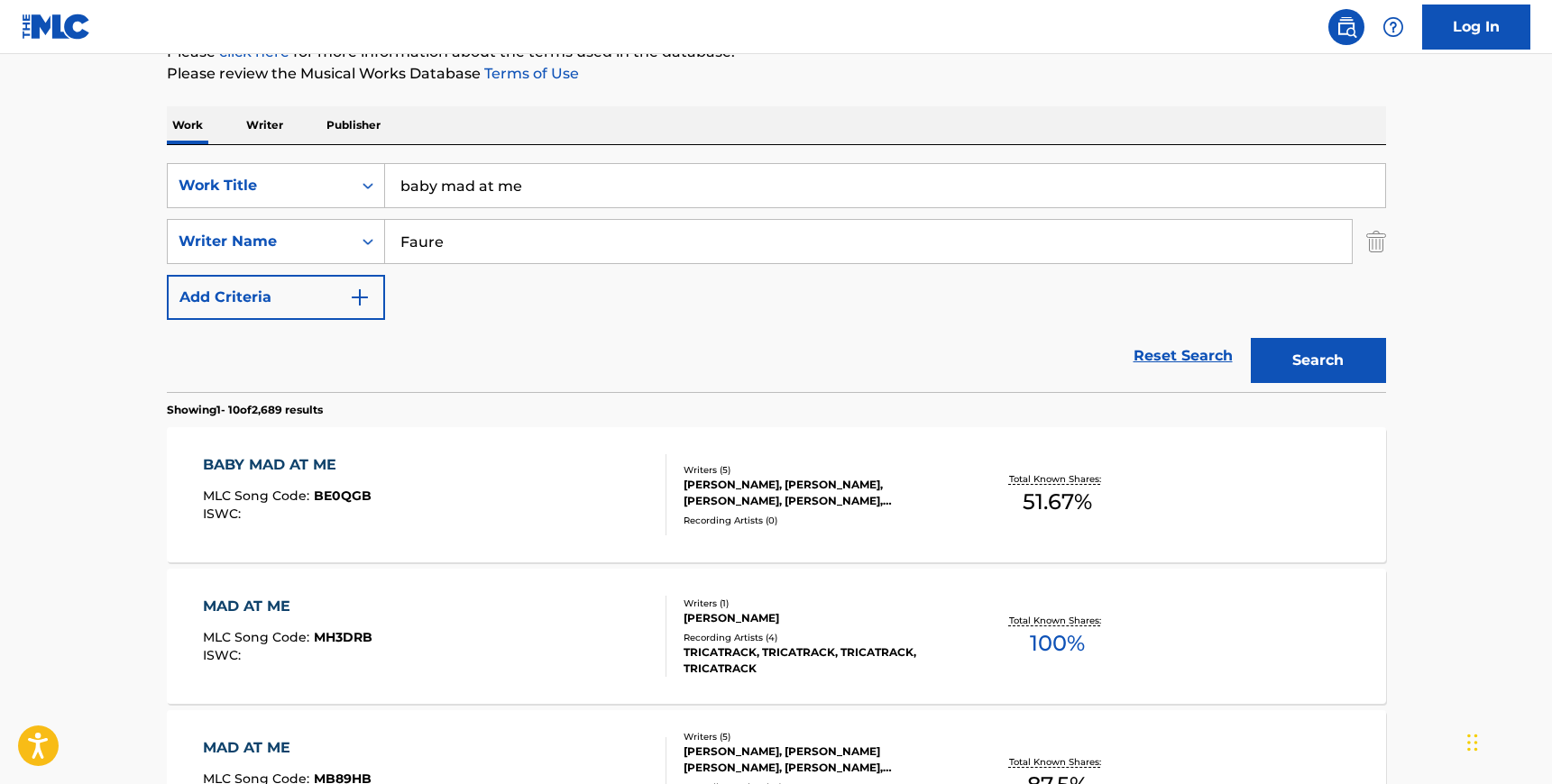
click at [458, 182] on input "baby mad at me" at bounding box center [885, 186] width 1001 height 43
type input "coeur maladroit"
click at [1250, 338] on button "Search" at bounding box center [1318, 361] width 135 height 45
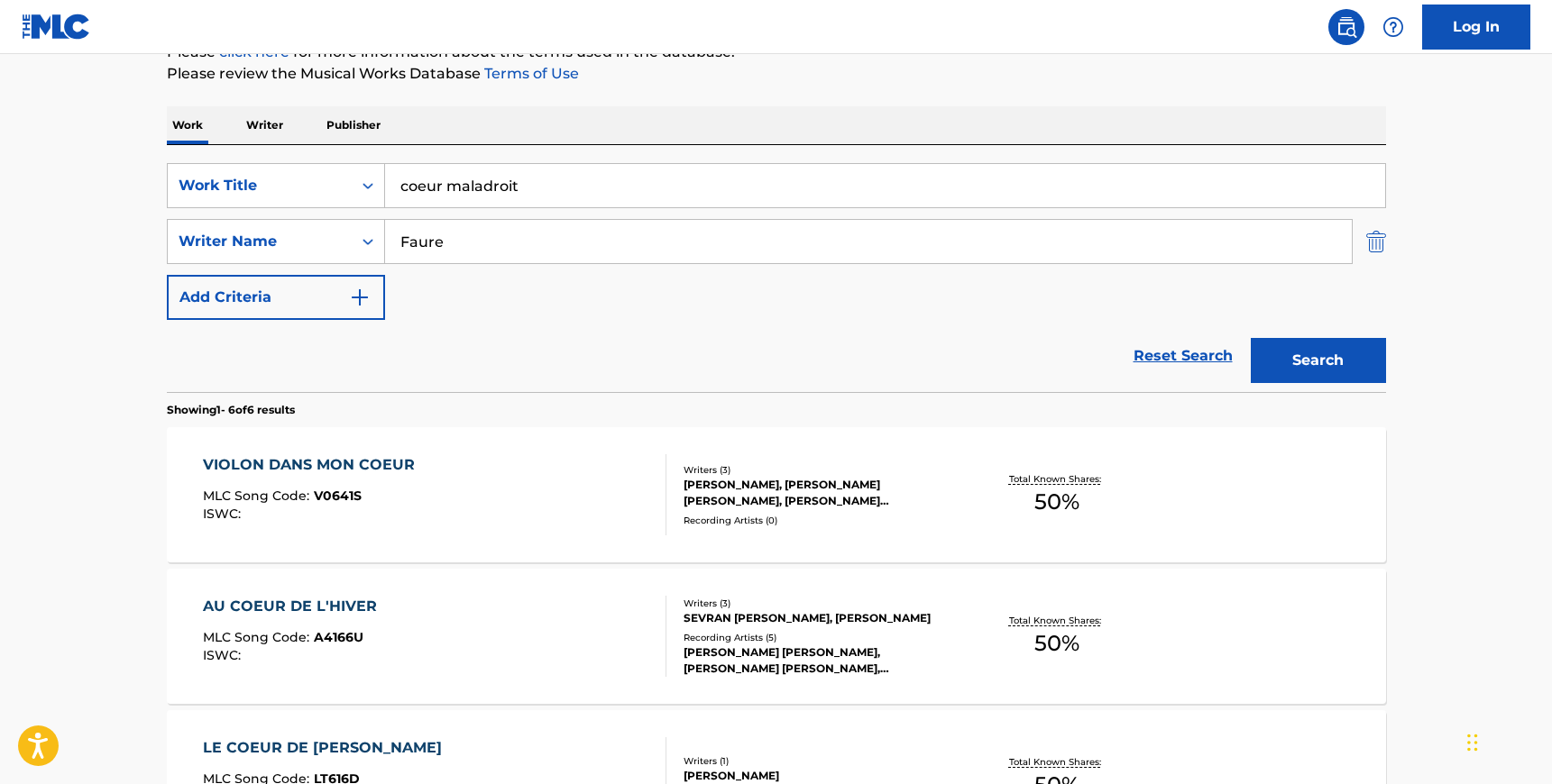
click at [1382, 250] on img "Search Form" at bounding box center [1375, 241] width 20 height 45
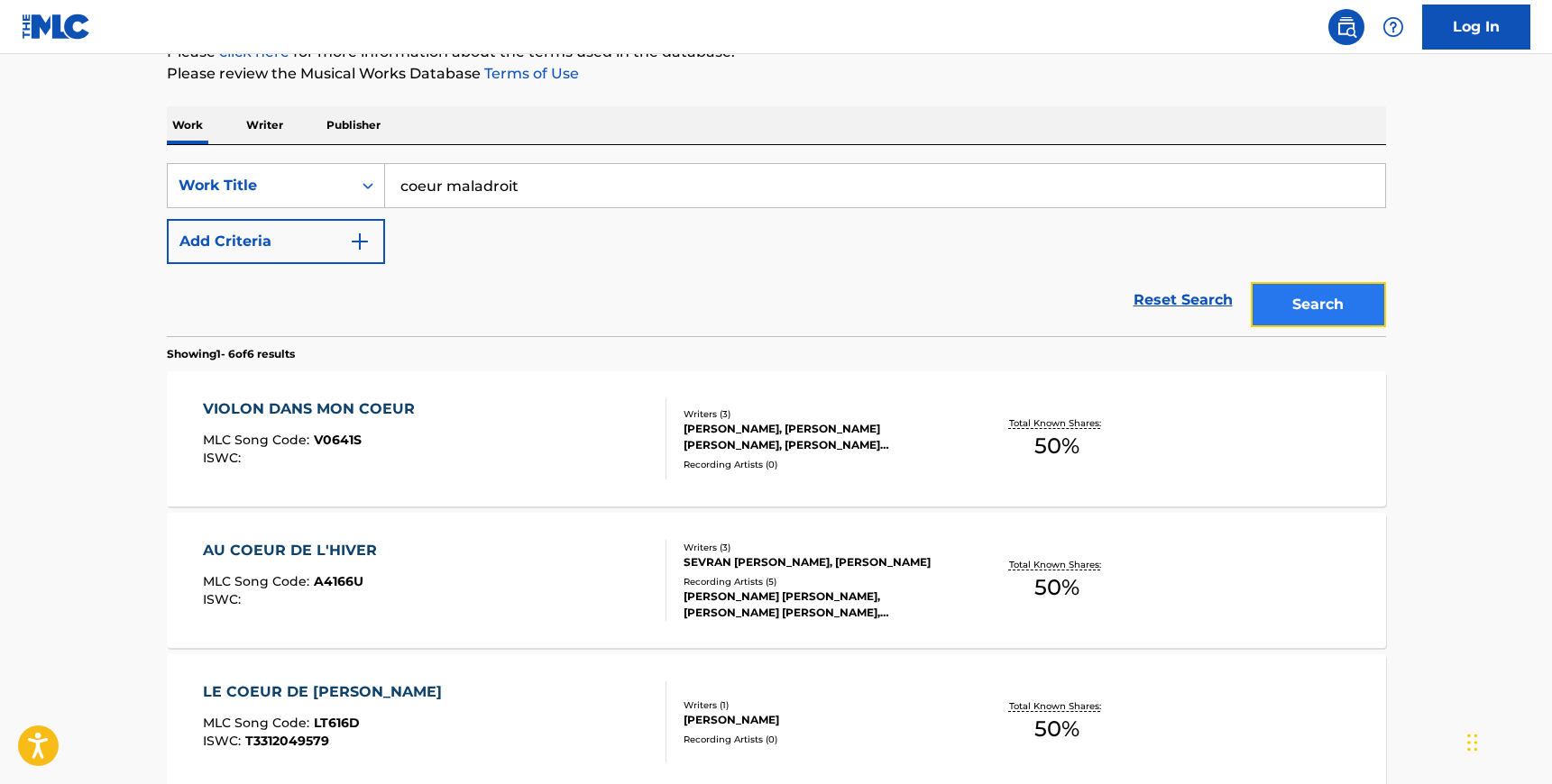
click at [1327, 308] on button "Search" at bounding box center [1318, 304] width 135 height 45
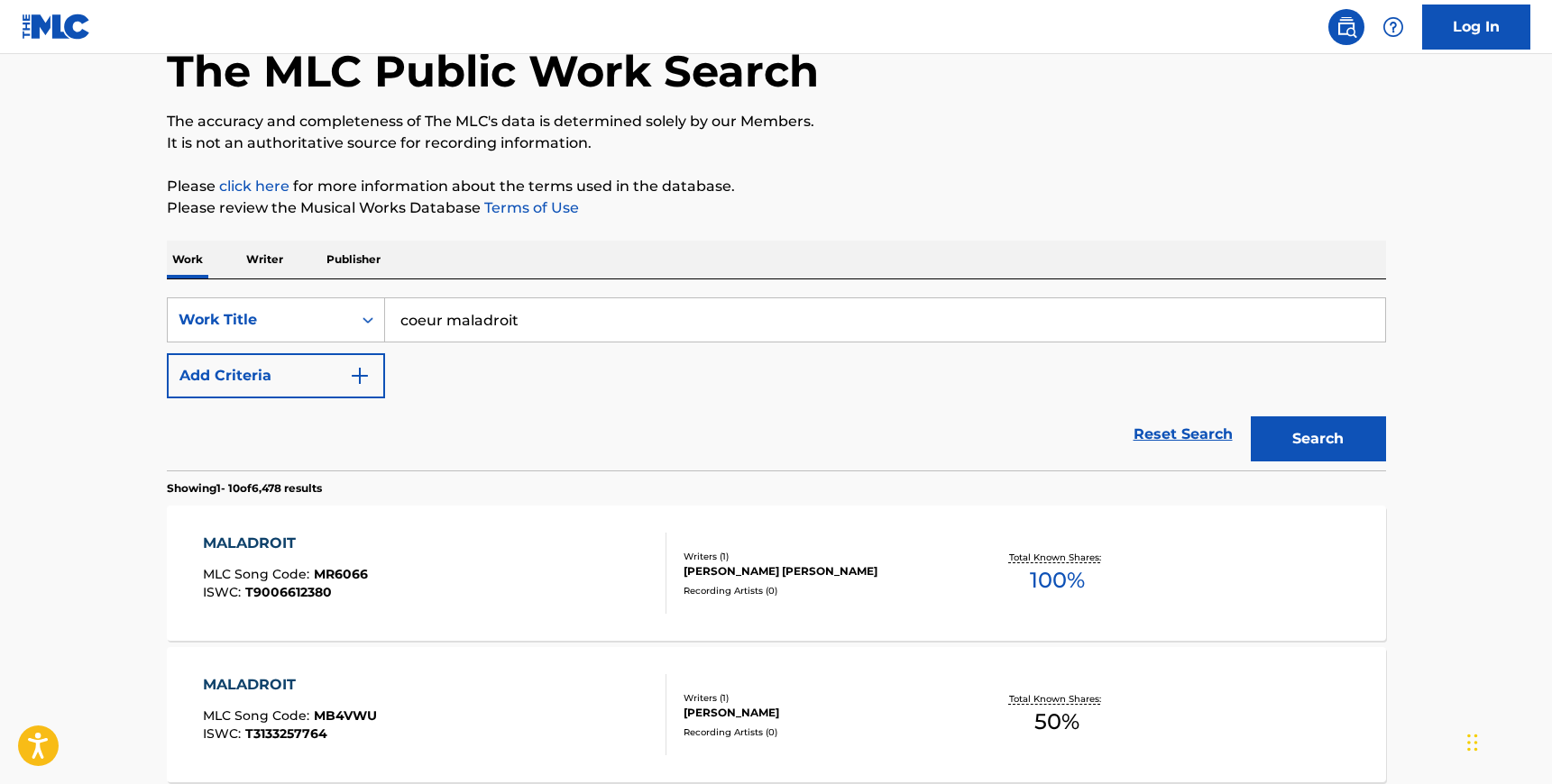
scroll to position [0, 0]
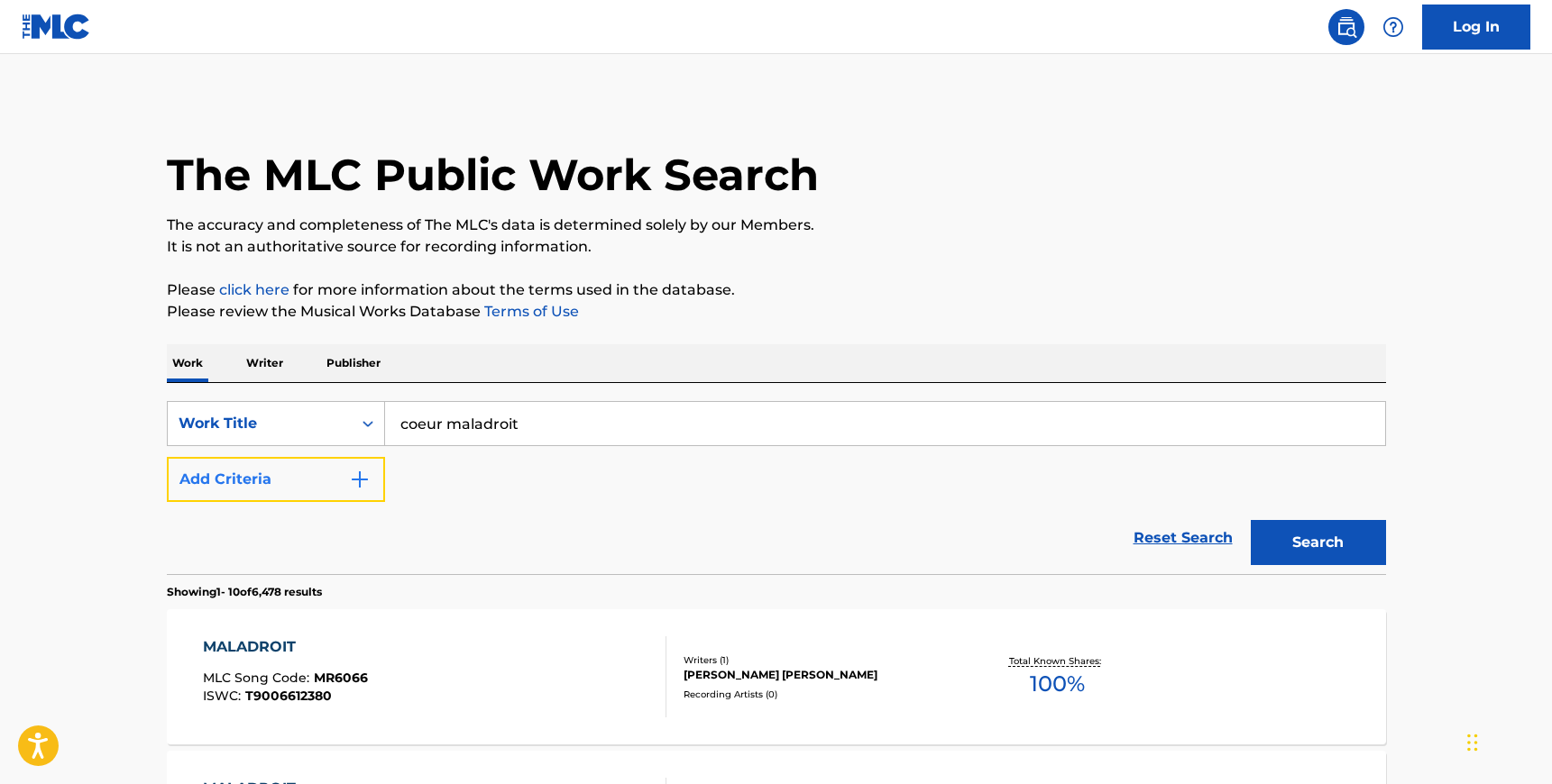
click at [282, 495] on button "Add Criteria" at bounding box center [276, 480] width 218 height 45
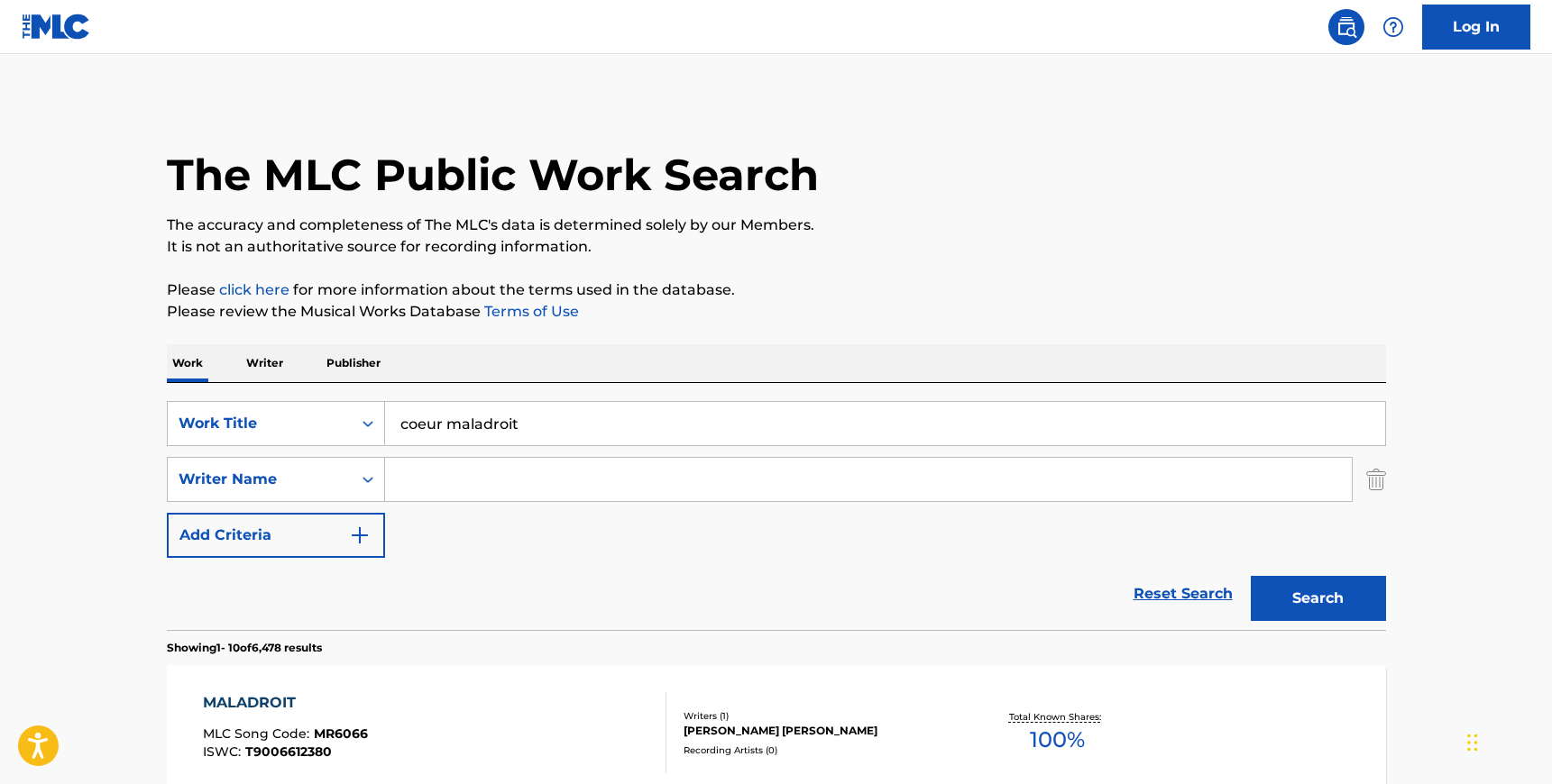
click at [481, 468] on input "Search Form" at bounding box center [868, 480] width 967 height 43
paste input "Finnseter"
type input "Finnseter"
click at [480, 419] on input "coeur maladroit" at bounding box center [885, 423] width 1001 height 43
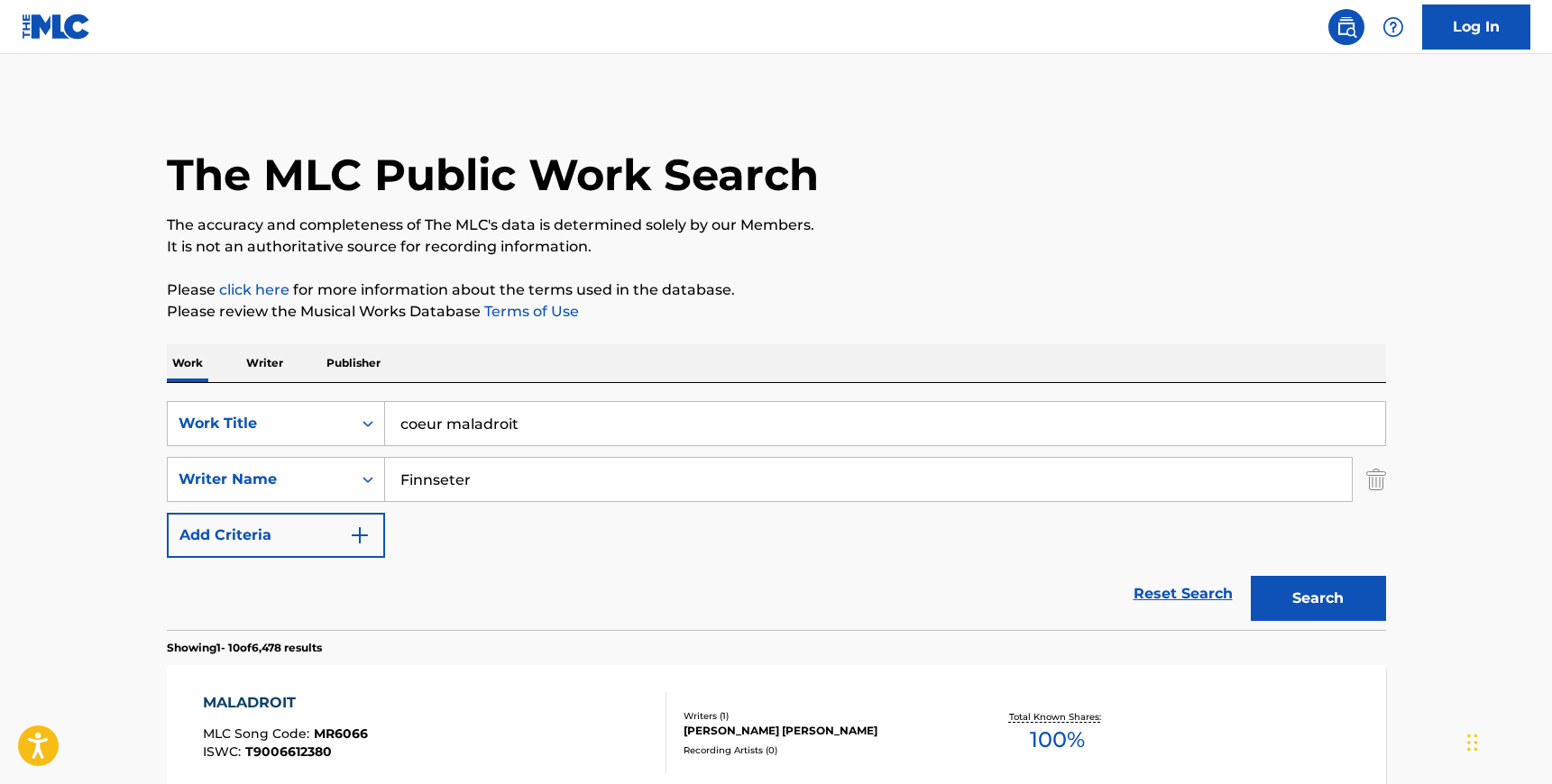
click at [480, 419] on input "coeur maladroit" at bounding box center [885, 423] width 1001 height 43
type input "fly up"
click at [1321, 591] on button "Search" at bounding box center [1318, 598] width 135 height 45
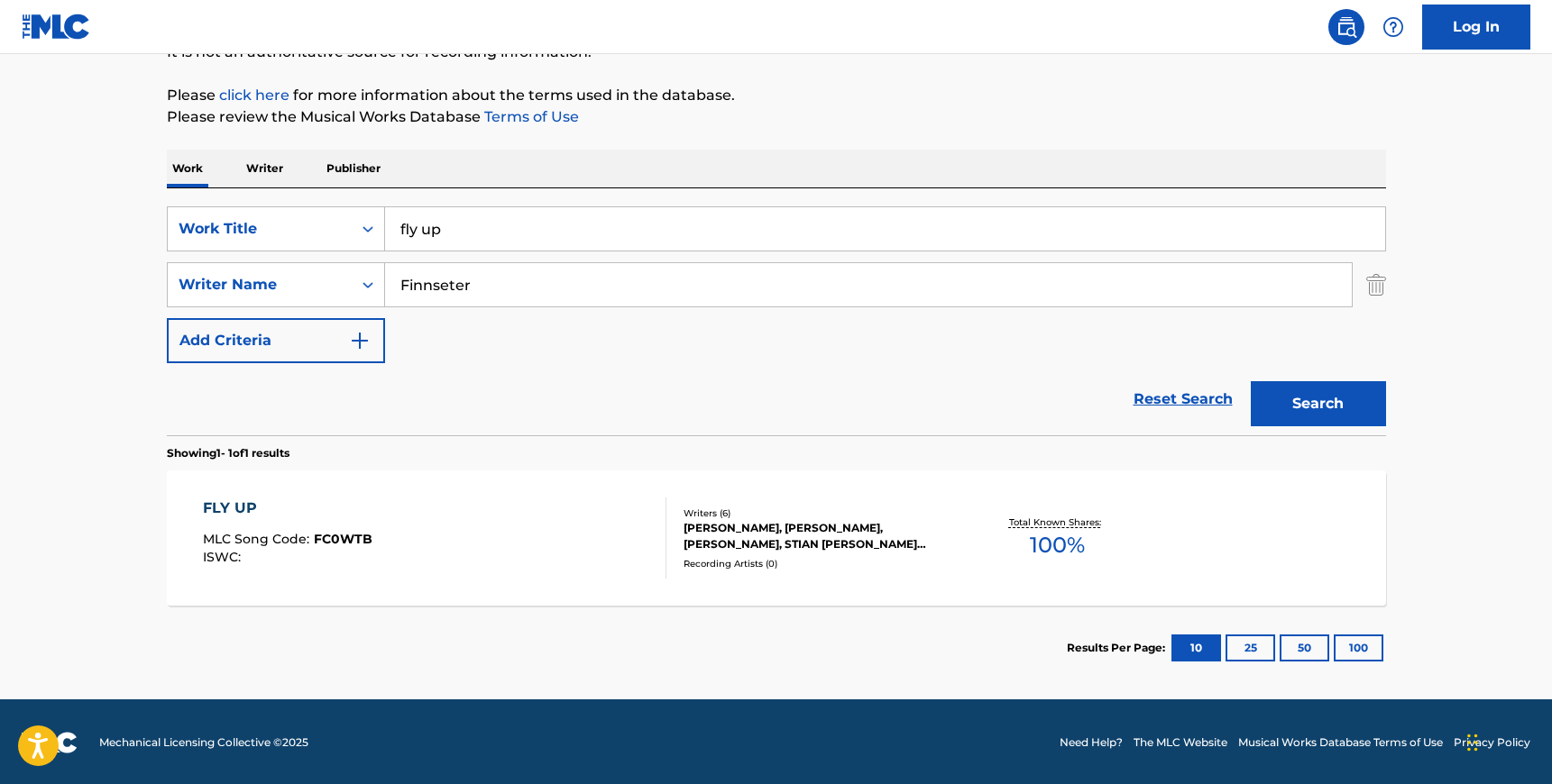
scroll to position [196, 0]
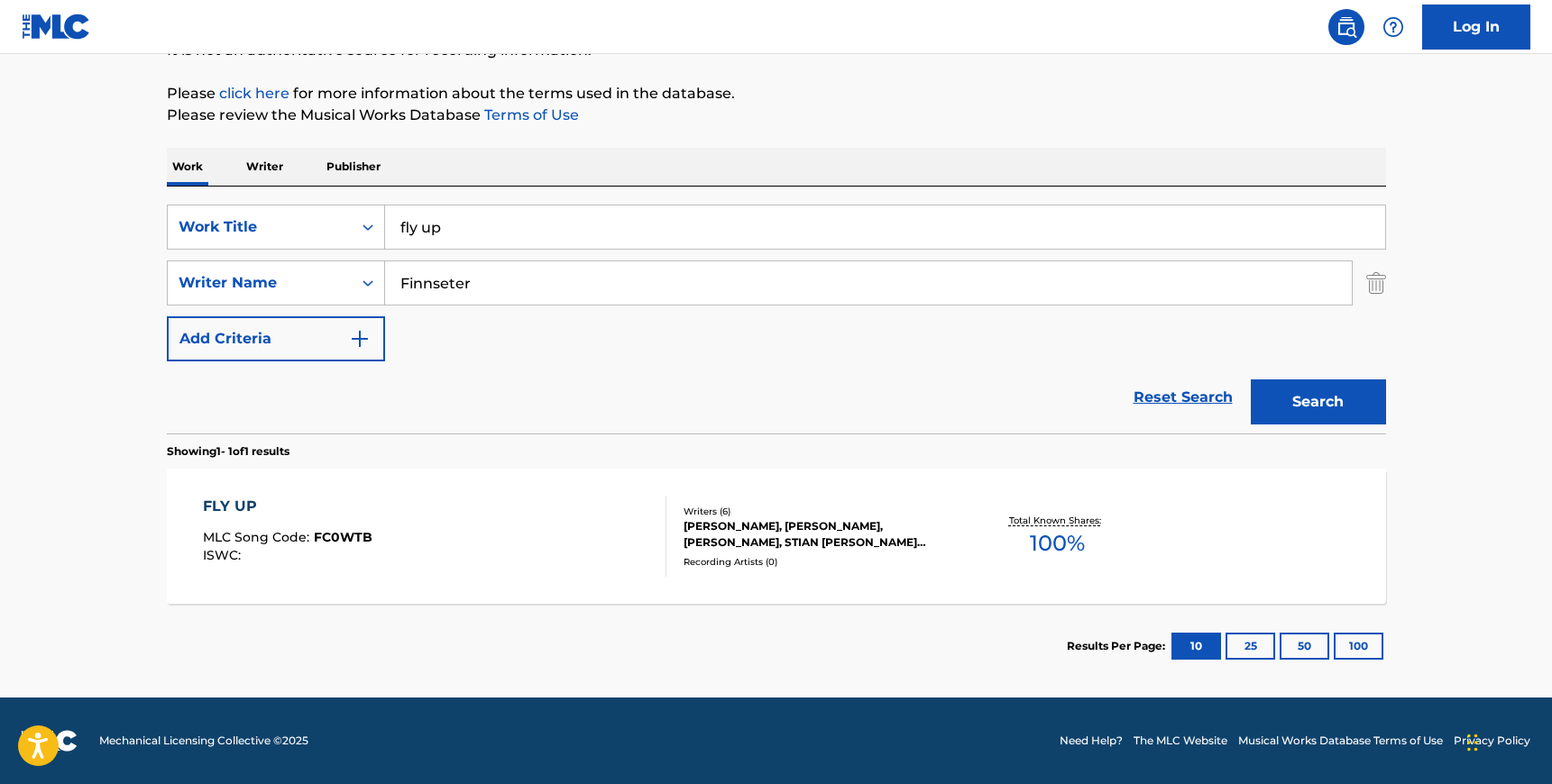
click at [592, 531] on div "FLY UP MLC Song Code : FC0WTB ISWC :" at bounding box center [434, 536] width 463 height 81
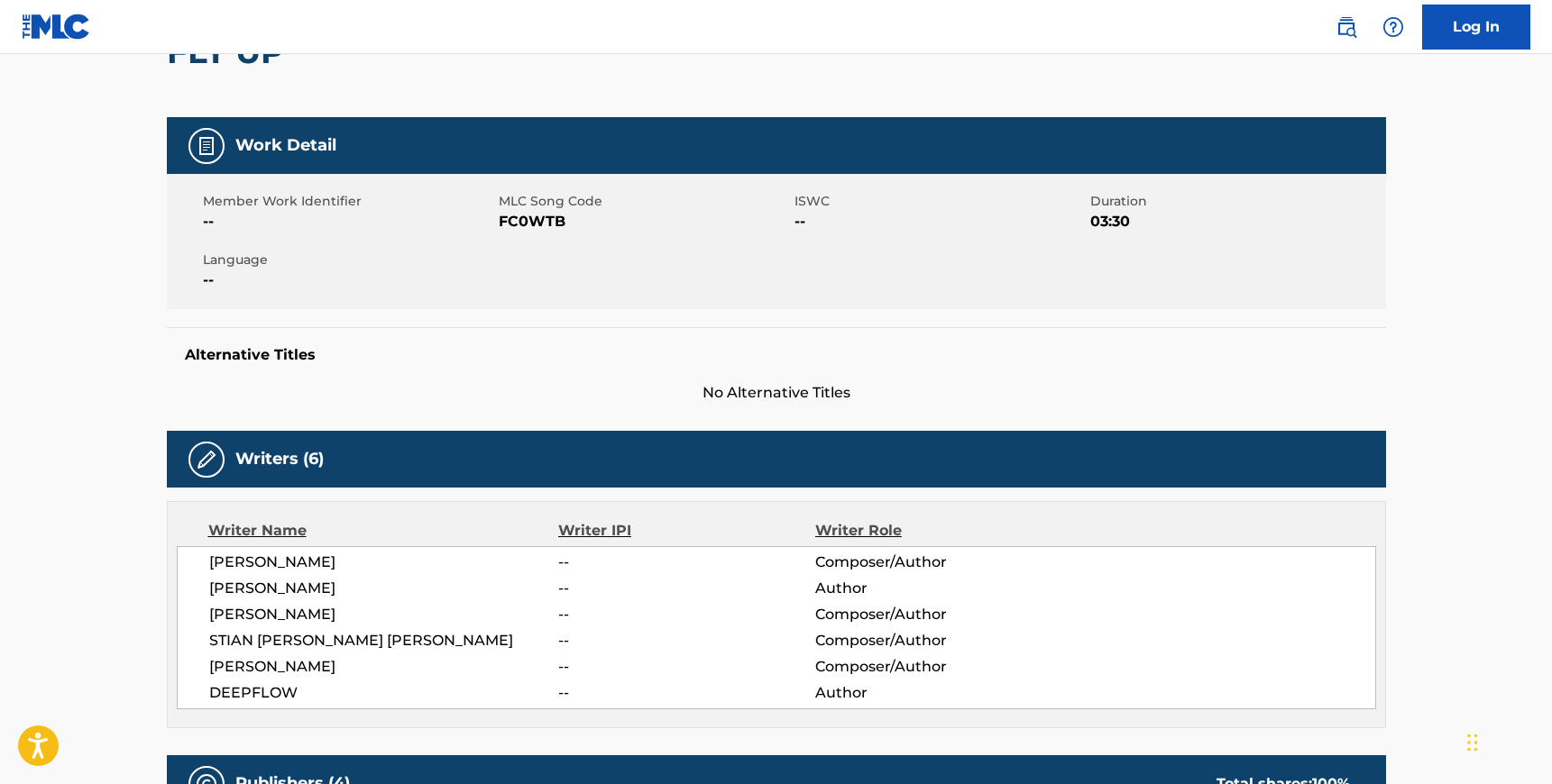
scroll to position [195, 0]
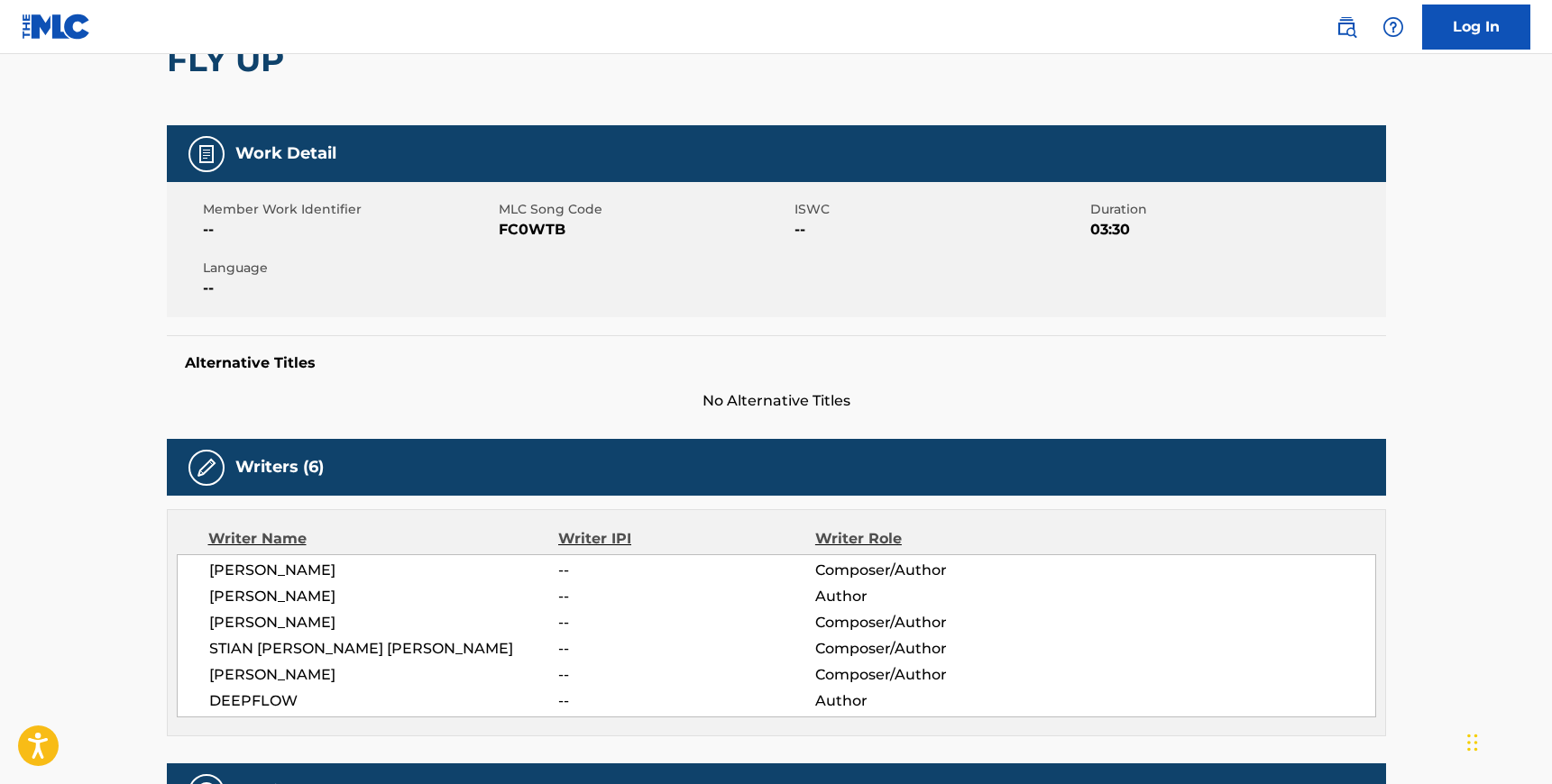
click at [533, 230] on span "FC0WTB" at bounding box center [644, 229] width 291 height 22
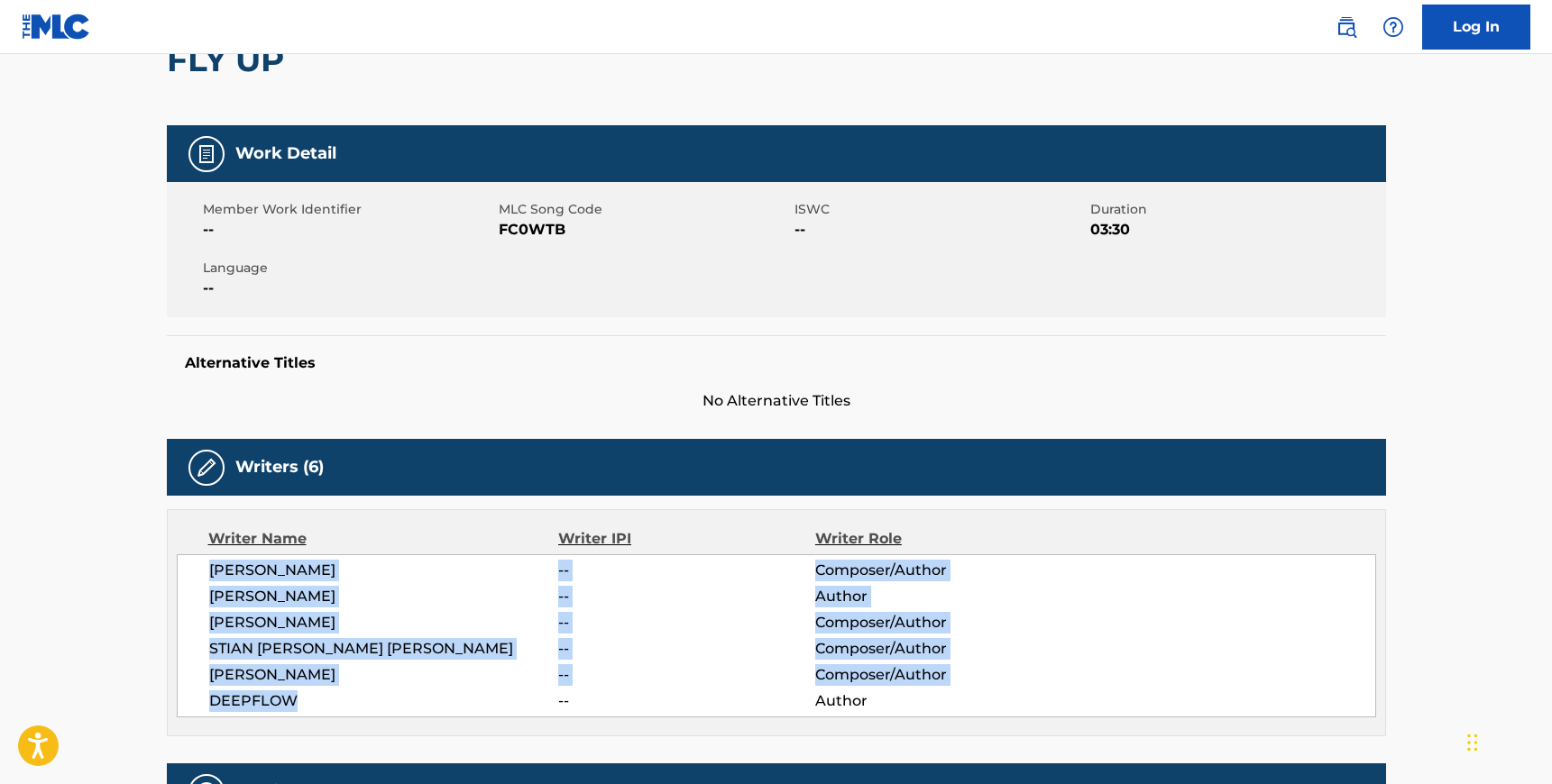
drag, startPoint x: 294, startPoint y: 696, endPoint x: 208, endPoint y: 573, distance: 150.1
click at [208, 573] on div "[PERSON_NAME] -- Composer/Author [PERSON_NAME] -- Author [PERSON_NAME] -- Compo…" at bounding box center [776, 636] width 1200 height 163
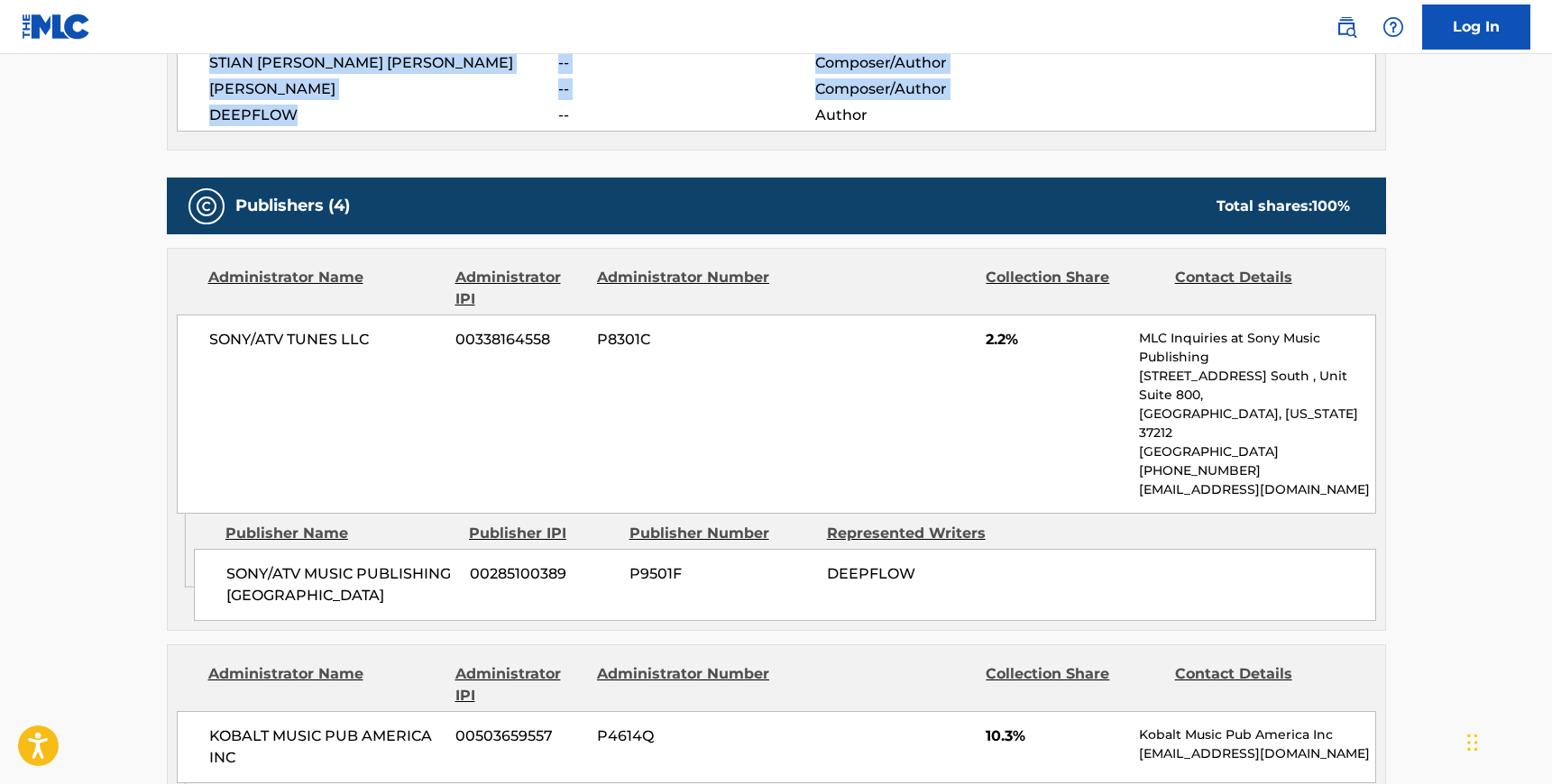
scroll to position [796, 0]
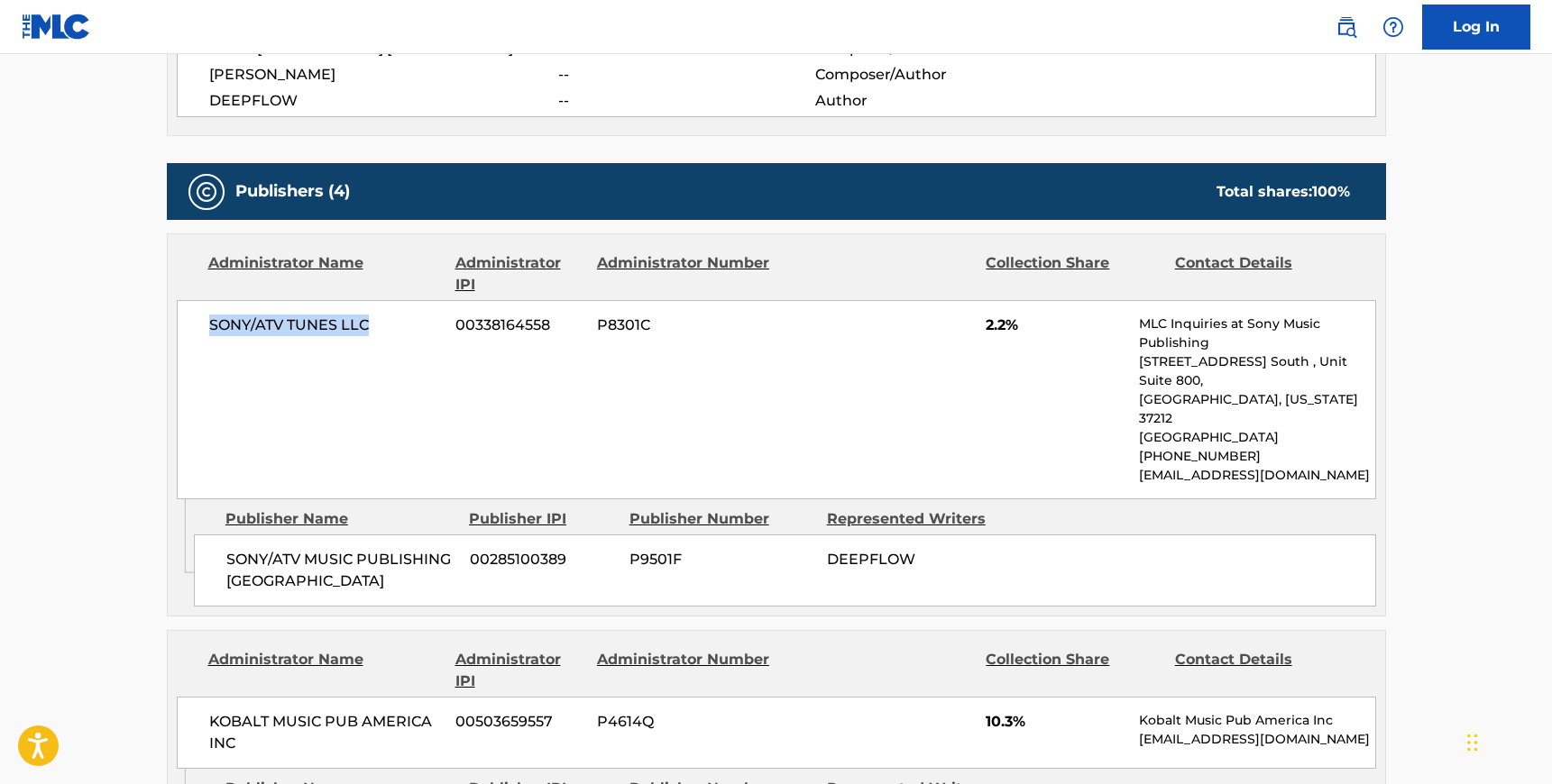
drag, startPoint x: 371, startPoint y: 321, endPoint x: 205, endPoint y: 318, distance: 166.0
click at [205, 318] on div "SONY/ATV TUNES LLC 00338164558 P8301C 2.2% MLC Inquiries at Sony Music Publishi…" at bounding box center [776, 400] width 1200 height 199
drag, startPoint x: 278, startPoint y: 538, endPoint x: 220, endPoint y: 523, distance: 59.9
click at [220, 534] on div "SONY/ATV MUSIC PUBLISHING KOREA 00285100389 P9501F DEEPFLOW" at bounding box center [784, 570] width 1182 height 72
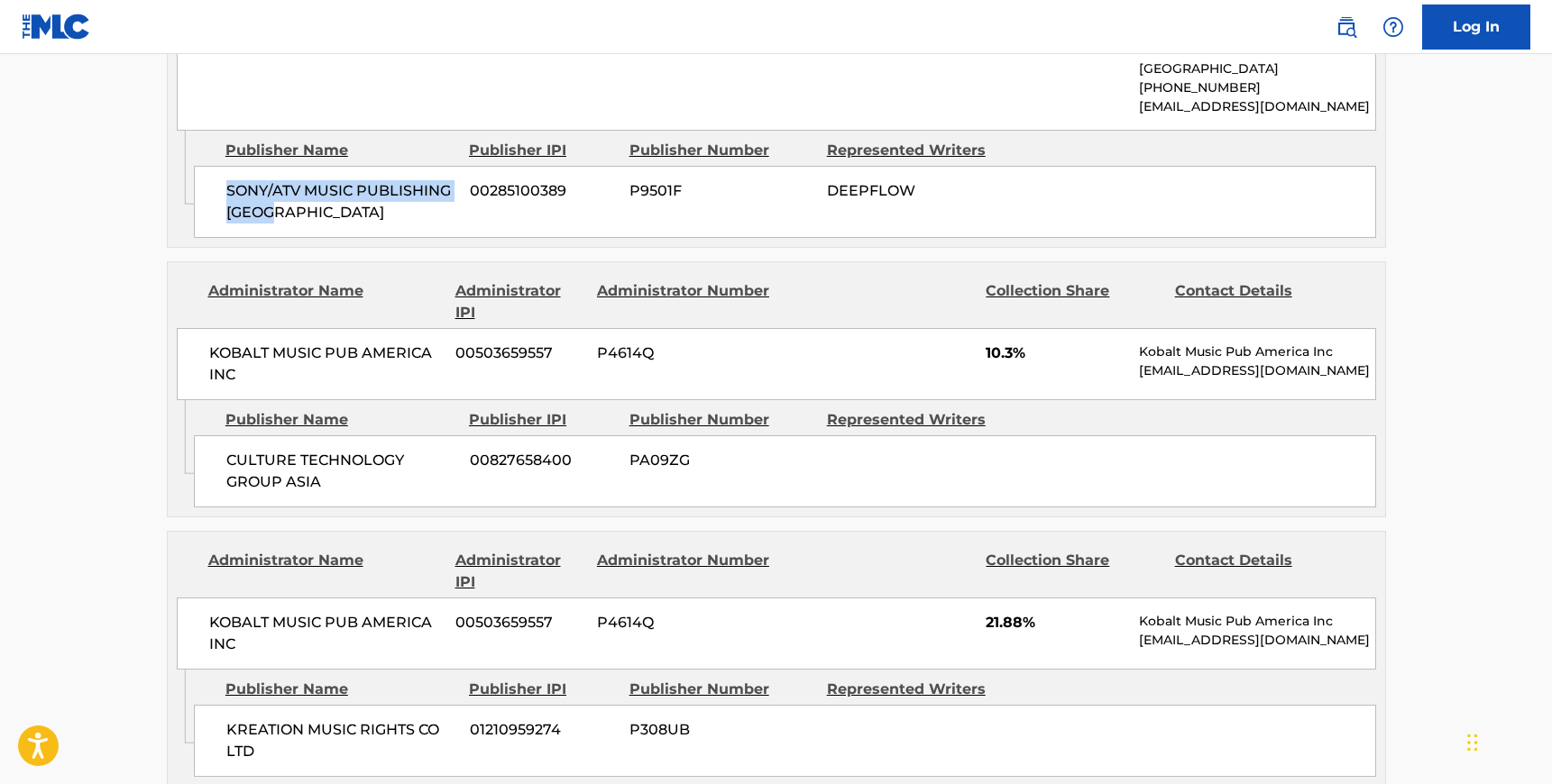
scroll to position [1168, 0]
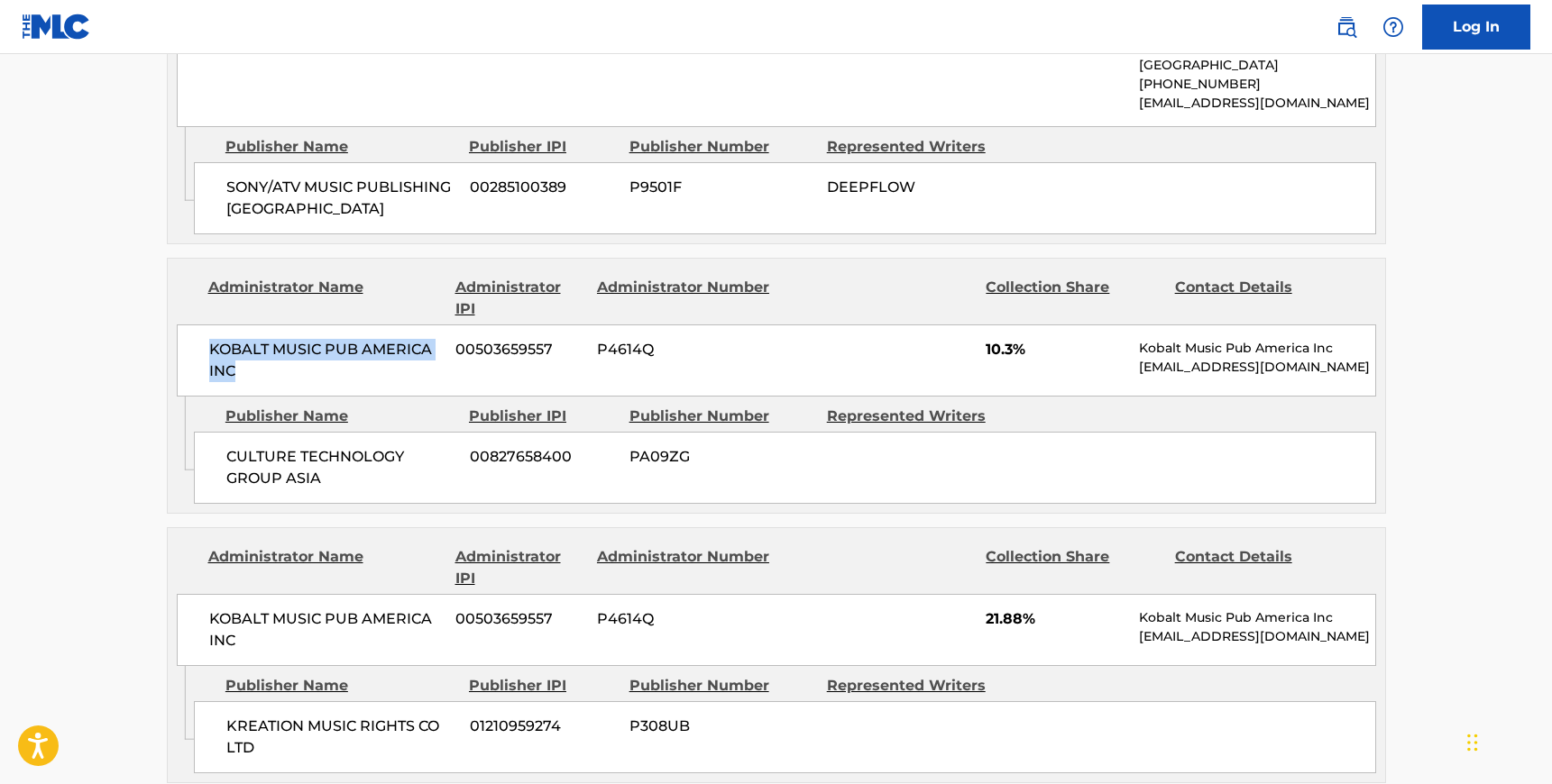
drag, startPoint x: 241, startPoint y: 333, endPoint x: 194, endPoint y: 300, distance: 57.4
click at [194, 325] on div "KOBALT MUSIC PUB AMERICA INC 00503659557 P4614Q 10.3% Kobalt Music Pub America …" at bounding box center [776, 361] width 1200 height 72
click at [313, 446] on span "CULTURE TECHNOLOGY GROUP ASIA" at bounding box center [341, 468] width 230 height 43
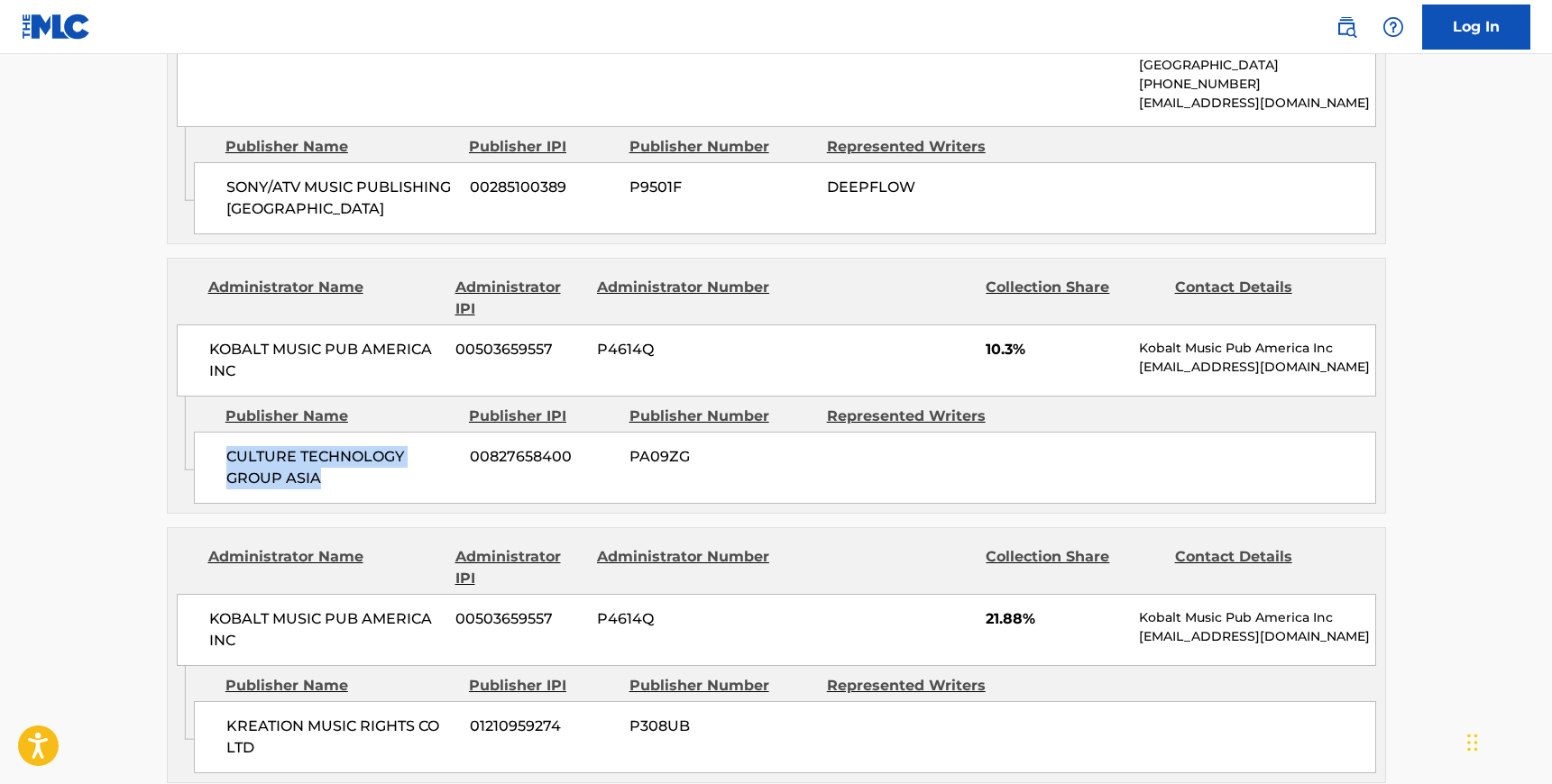
drag, startPoint x: 321, startPoint y: 435, endPoint x: 230, endPoint y: 416, distance: 93.0
click at [230, 446] on span "CULTURE TECHNOLOGY GROUP ASIA" at bounding box center [341, 468] width 230 height 43
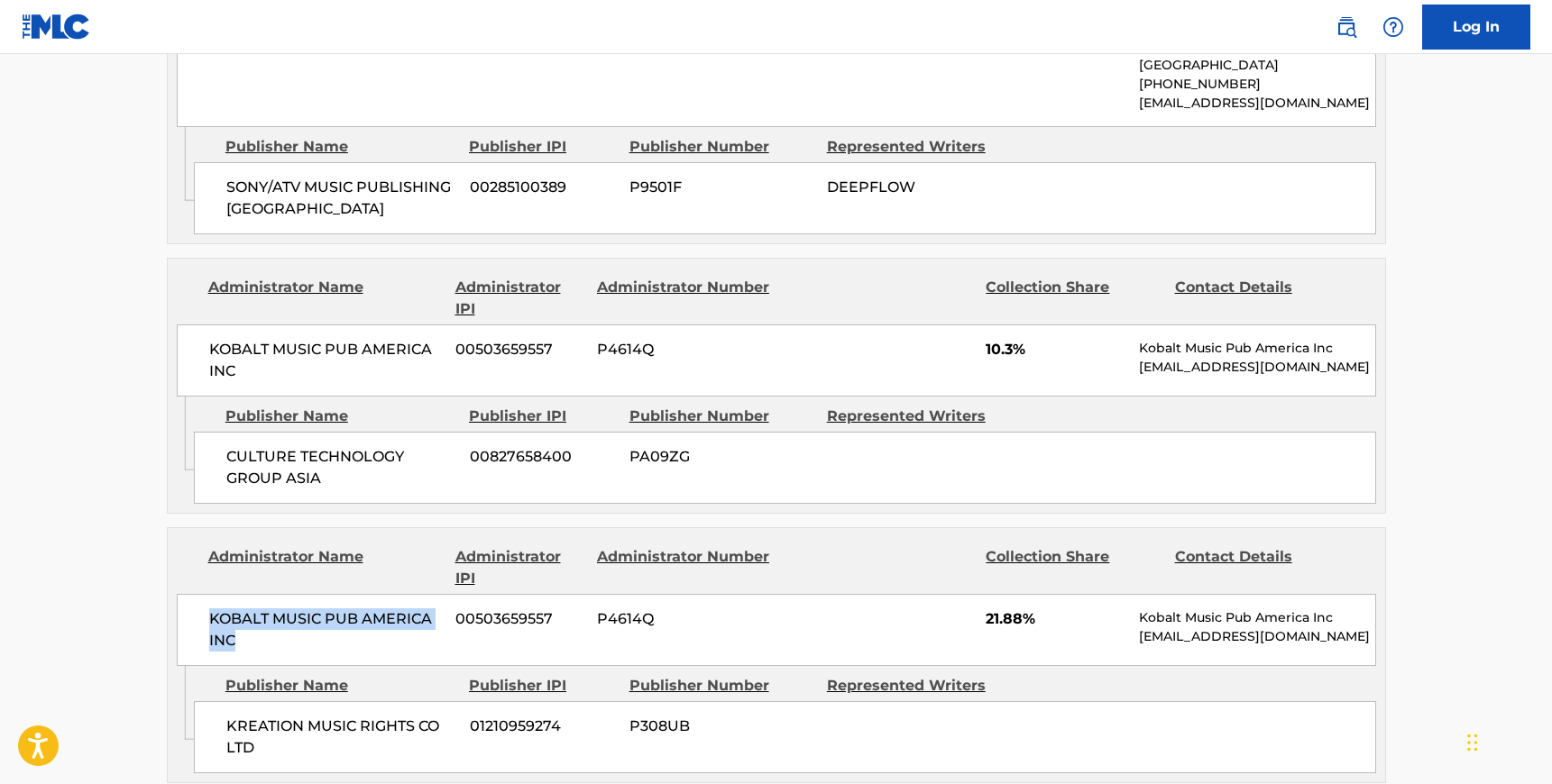
drag, startPoint x: 236, startPoint y: 592, endPoint x: 204, endPoint y: 572, distance: 37.7
click at [204, 594] on div "KOBALT MUSIC PUB AMERICA INC 00503659557 P4614Q 21.88% Kobalt Music Pub America…" at bounding box center [776, 630] width 1200 height 72
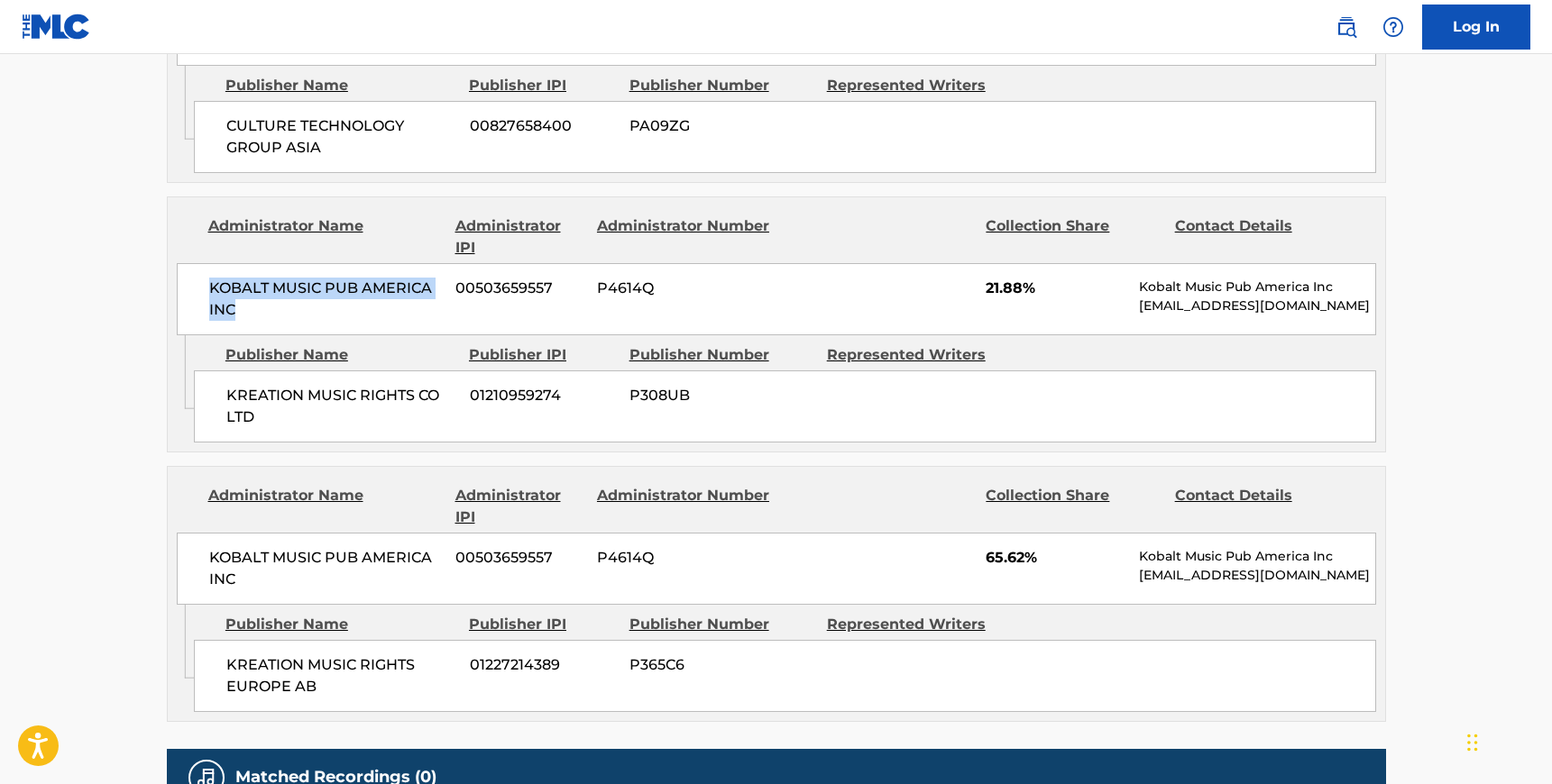
scroll to position [1502, 0]
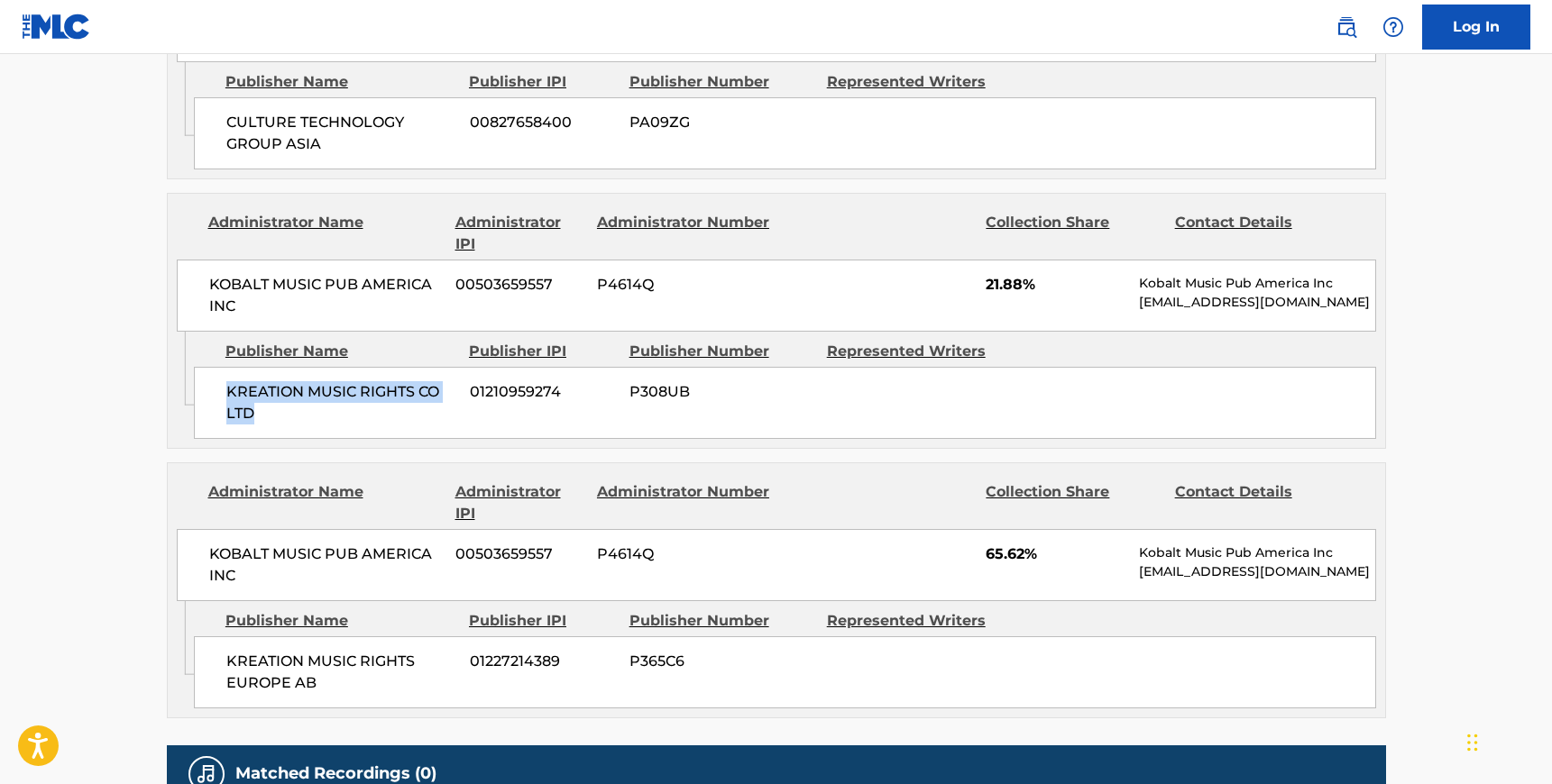
drag, startPoint x: 262, startPoint y: 368, endPoint x: 226, endPoint y: 348, distance: 41.2
click at [226, 381] on span "KREATION MUSIC RIGHTS CO LTD" at bounding box center [341, 403] width 230 height 43
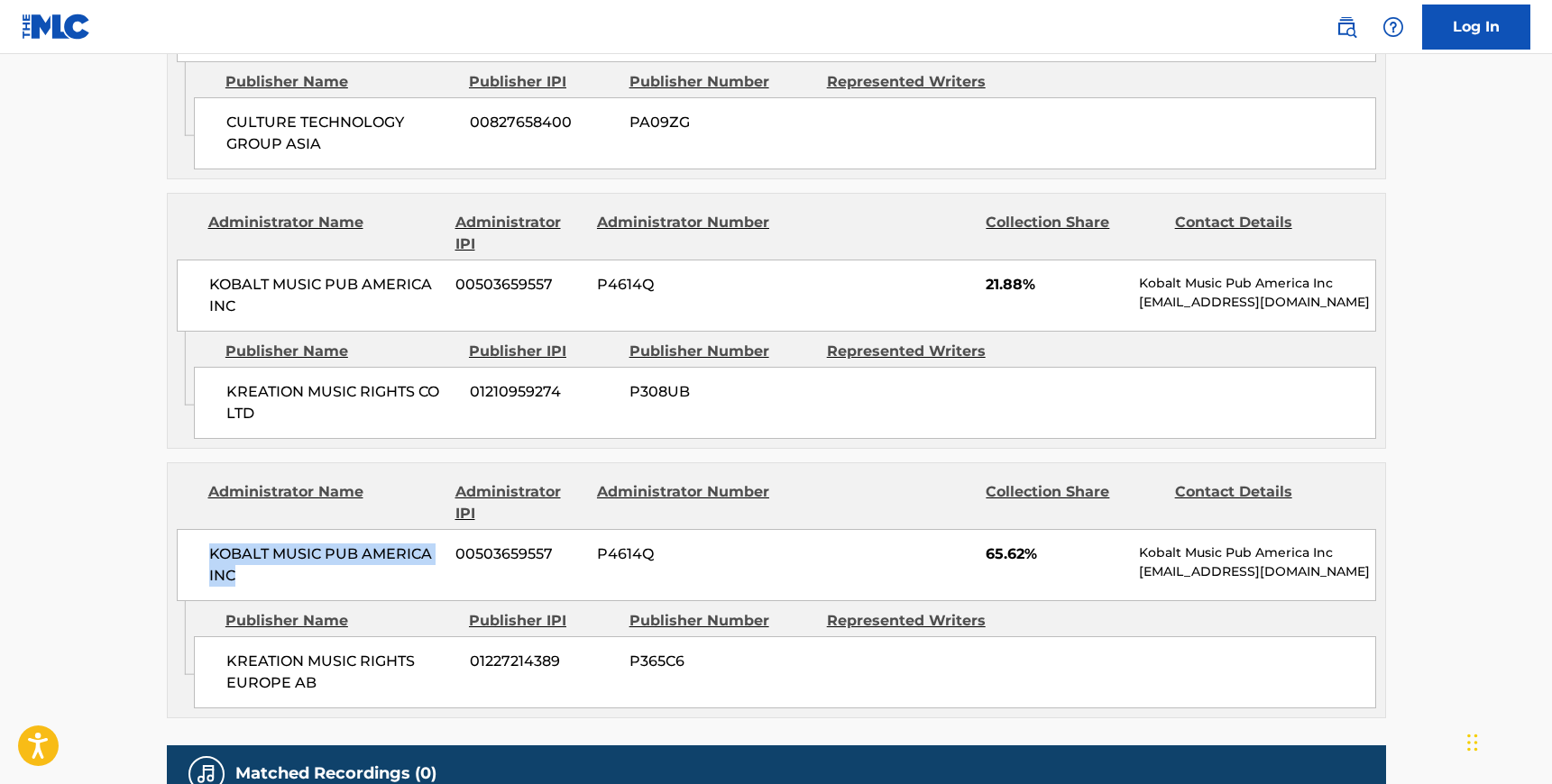
drag, startPoint x: 238, startPoint y: 535, endPoint x: 212, endPoint y: 508, distance: 37.5
click at [212, 544] on span "KOBALT MUSIC PUB AMERICA INC" at bounding box center [326, 565] width 234 height 43
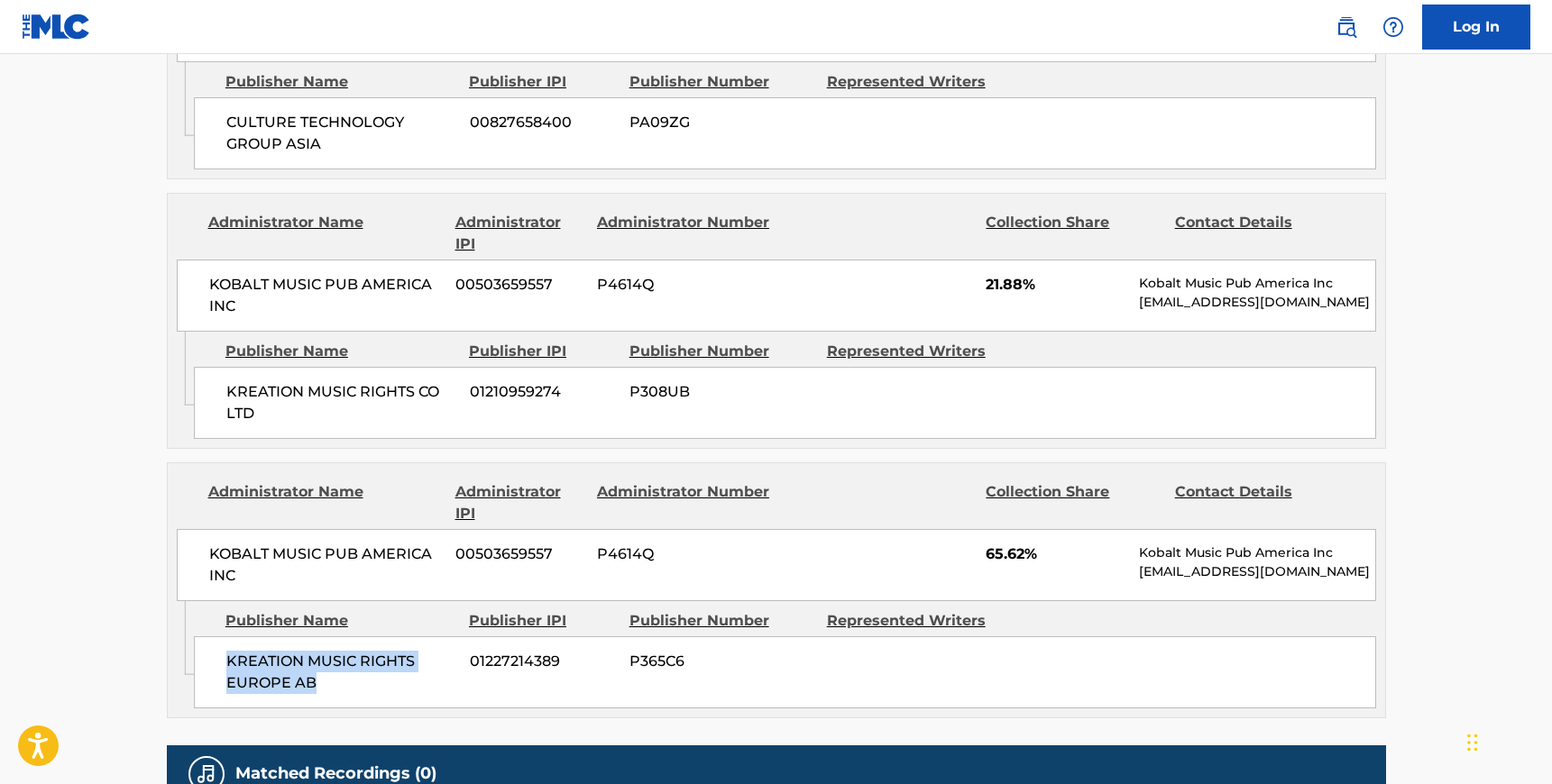
drag, startPoint x: 317, startPoint y: 649, endPoint x: 227, endPoint y: 618, distance: 95.2
click at [227, 637] on div "KREATION MUSIC RIGHTS EUROPE AB 01227214389 P365C6" at bounding box center [784, 672] width 1182 height 72
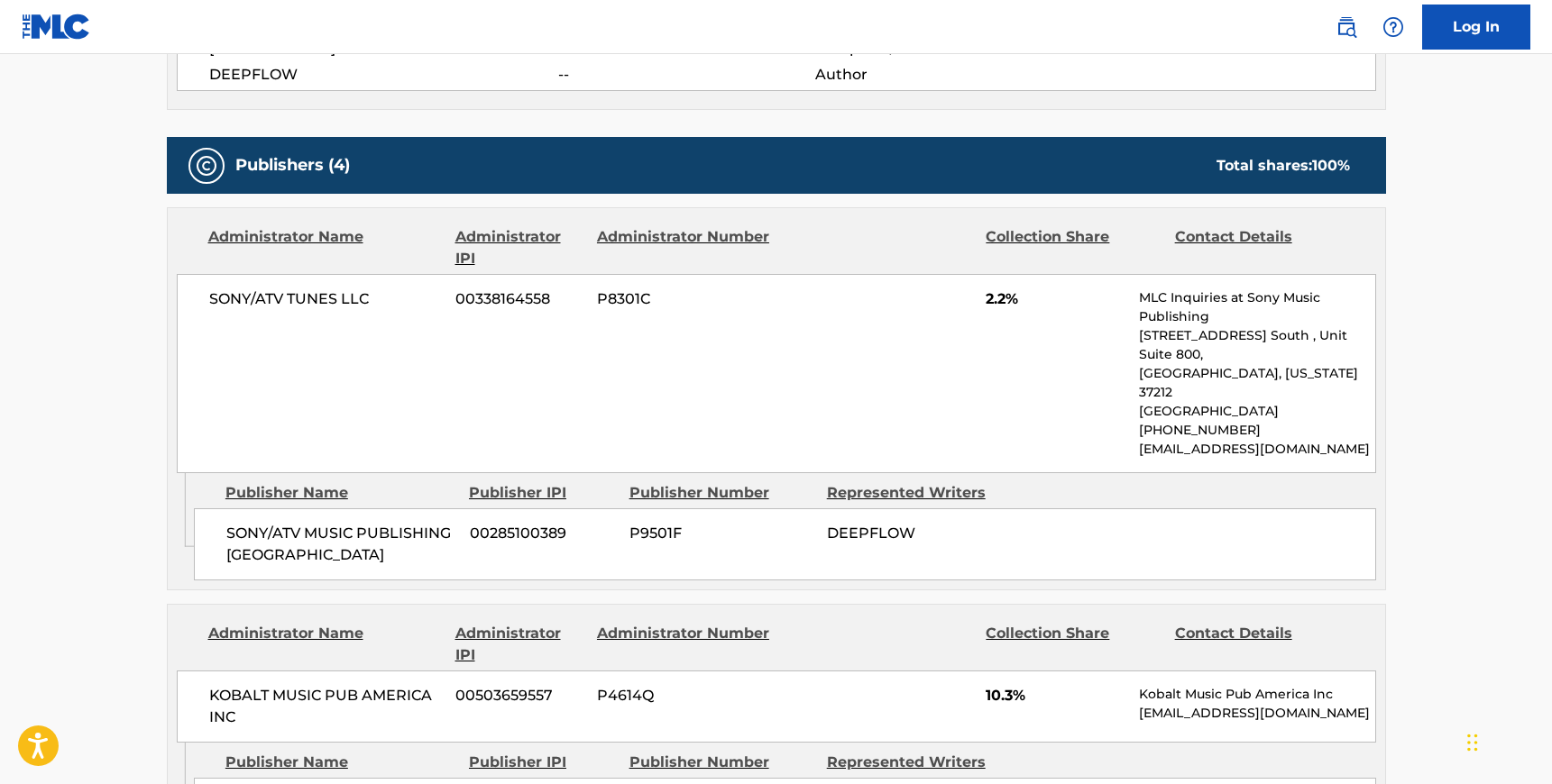
scroll to position [672, 0]
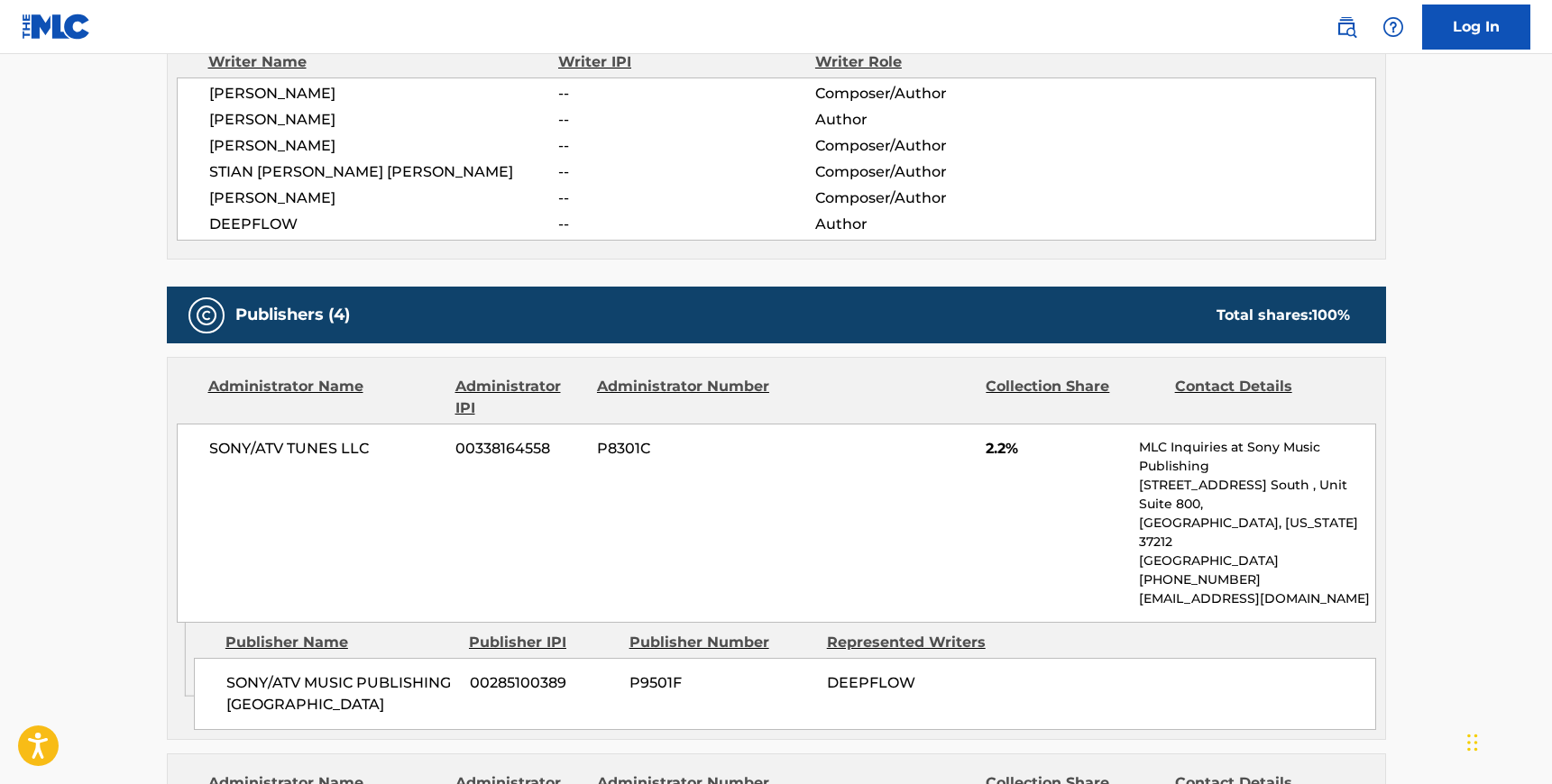
drag, startPoint x: 258, startPoint y: 93, endPoint x: 339, endPoint y: 91, distance: 81.0
click at [339, 91] on span "[PERSON_NAME]" at bounding box center [384, 93] width 349 height 22
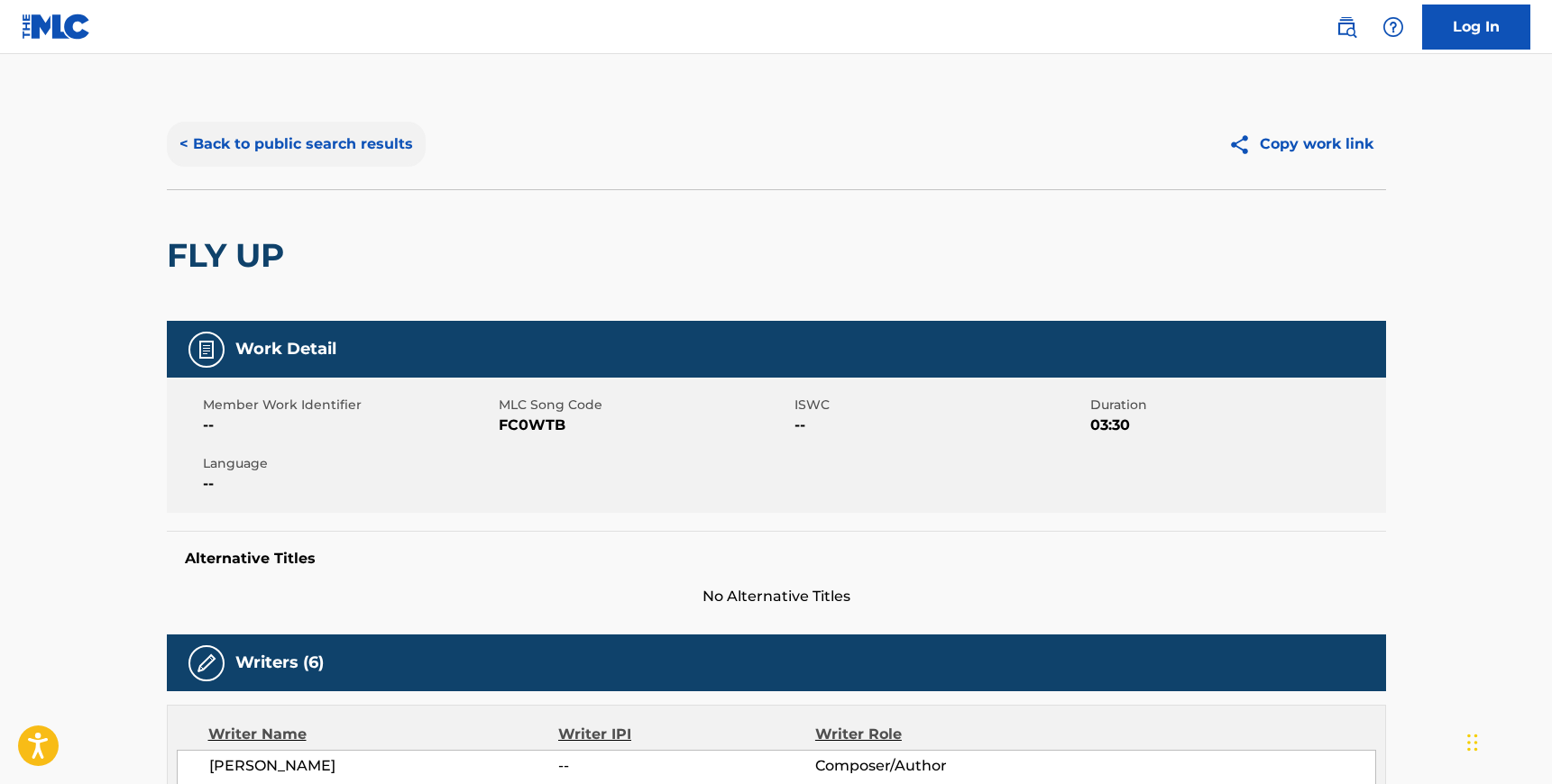
click at [188, 151] on button "< Back to public search results" at bounding box center [296, 145] width 258 height 45
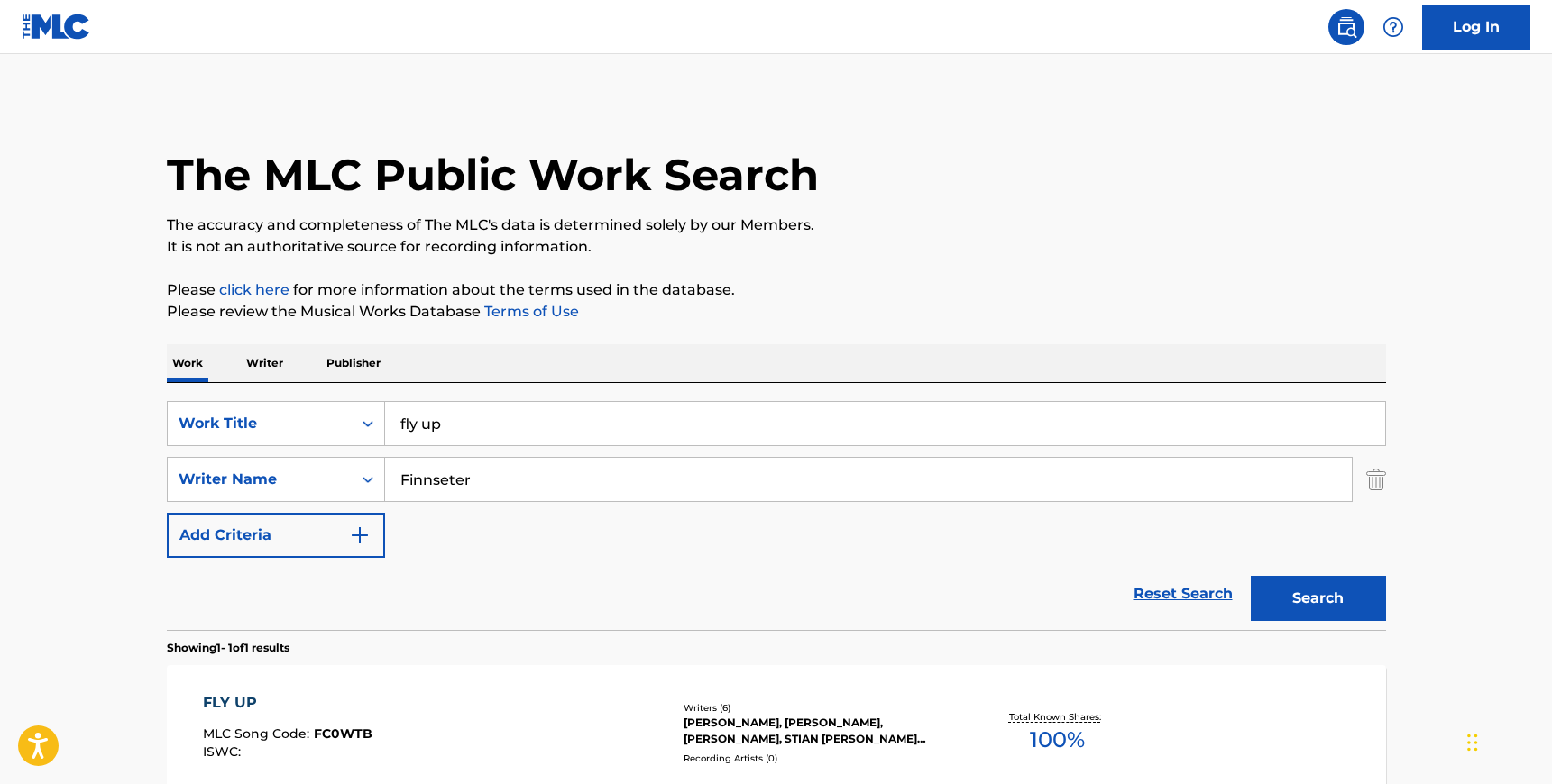
scroll to position [94, 0]
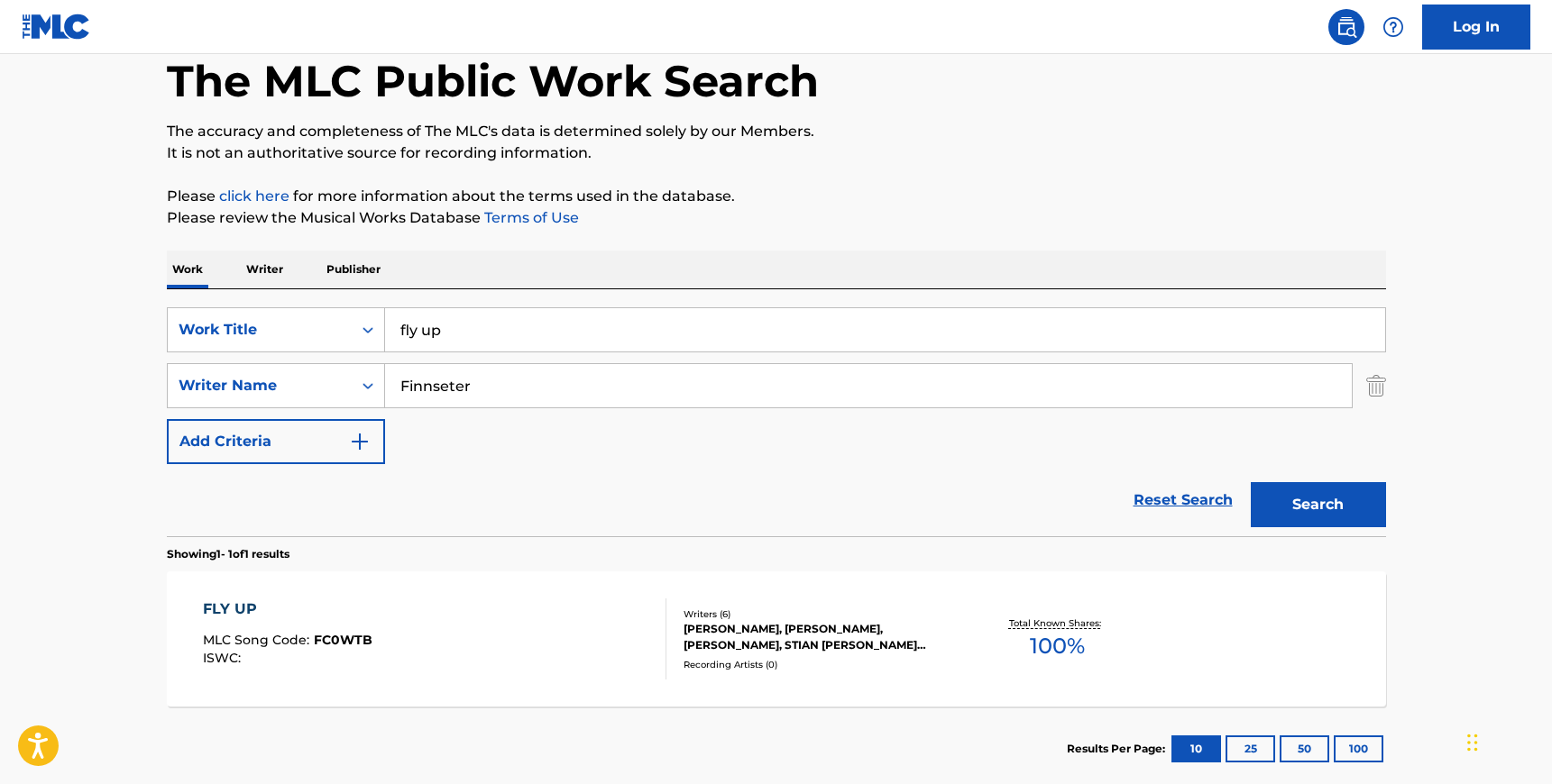
click at [489, 398] on input "Finnseter" at bounding box center [868, 386] width 967 height 43
paste input "ertig"
type input "[PERSON_NAME]"
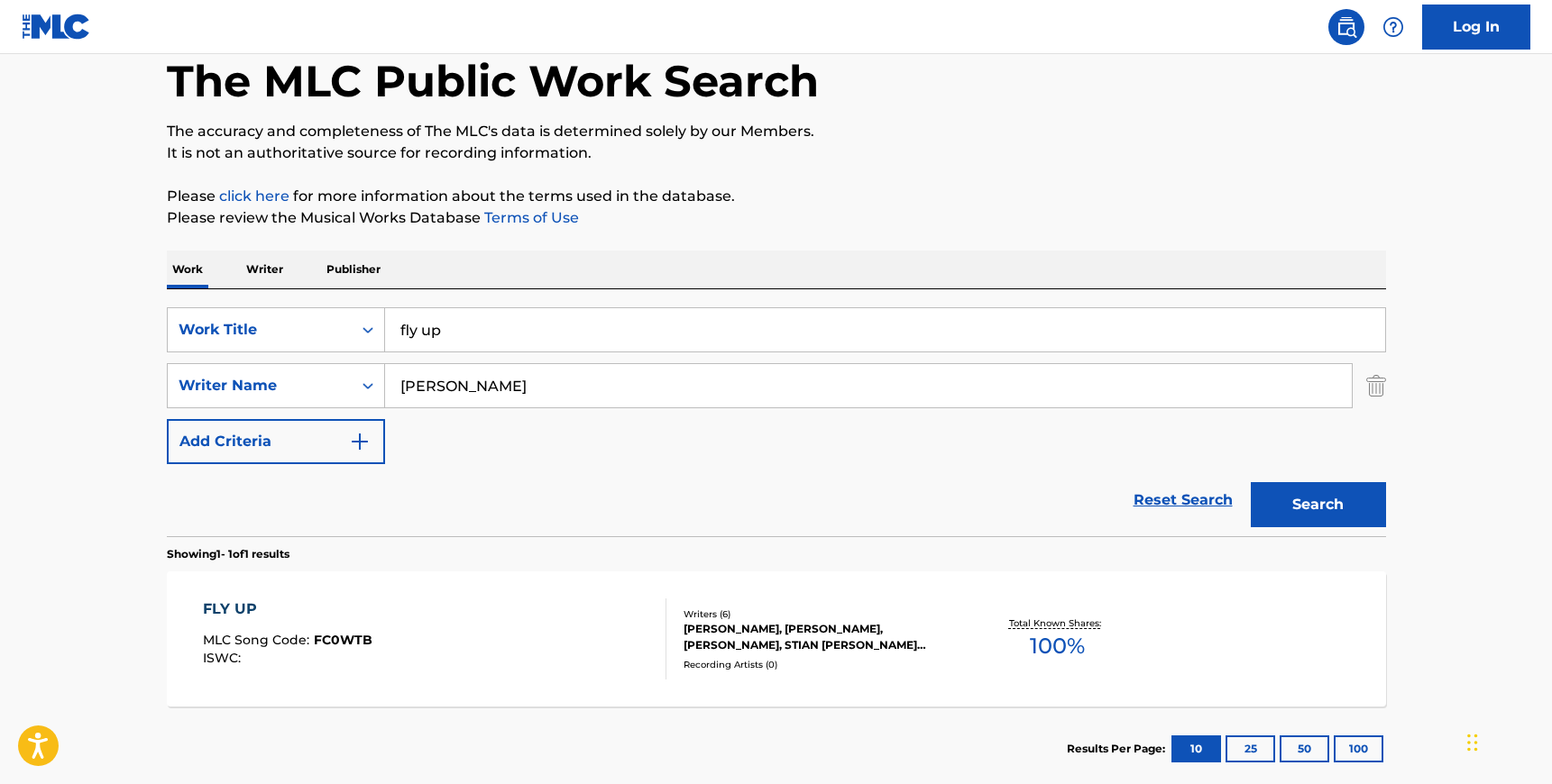
click at [448, 338] on input "fly up" at bounding box center [885, 330] width 1001 height 43
type input "don't say you love me"
click at [1335, 505] on button "Search" at bounding box center [1318, 505] width 135 height 45
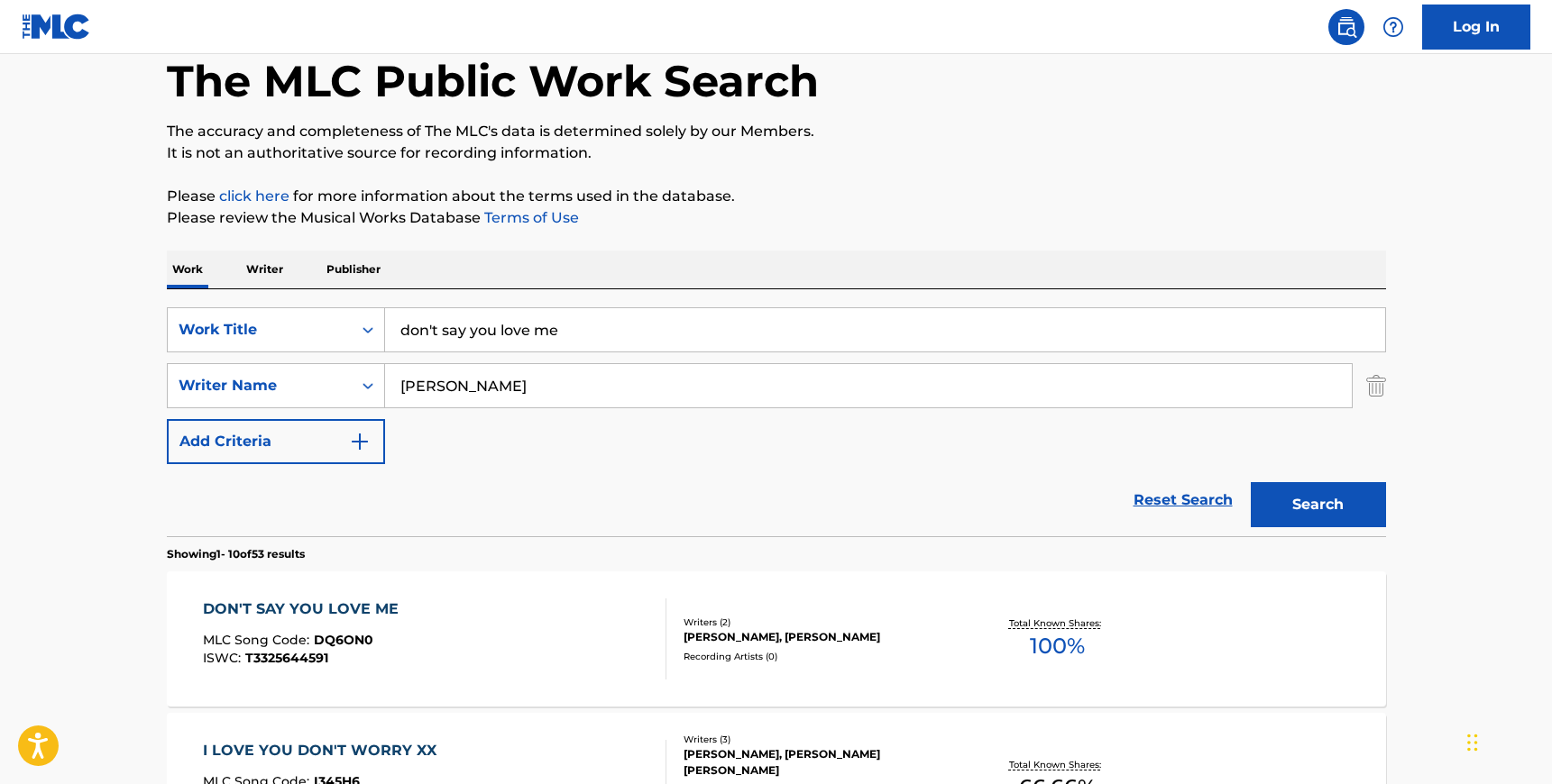
click at [521, 577] on div "DON'T SAY YOU LOVE ME MLC Song Code : DQ6ON0 ISWC : T3325644591 Writers ( 2 ) […" at bounding box center [777, 639] width 1219 height 135
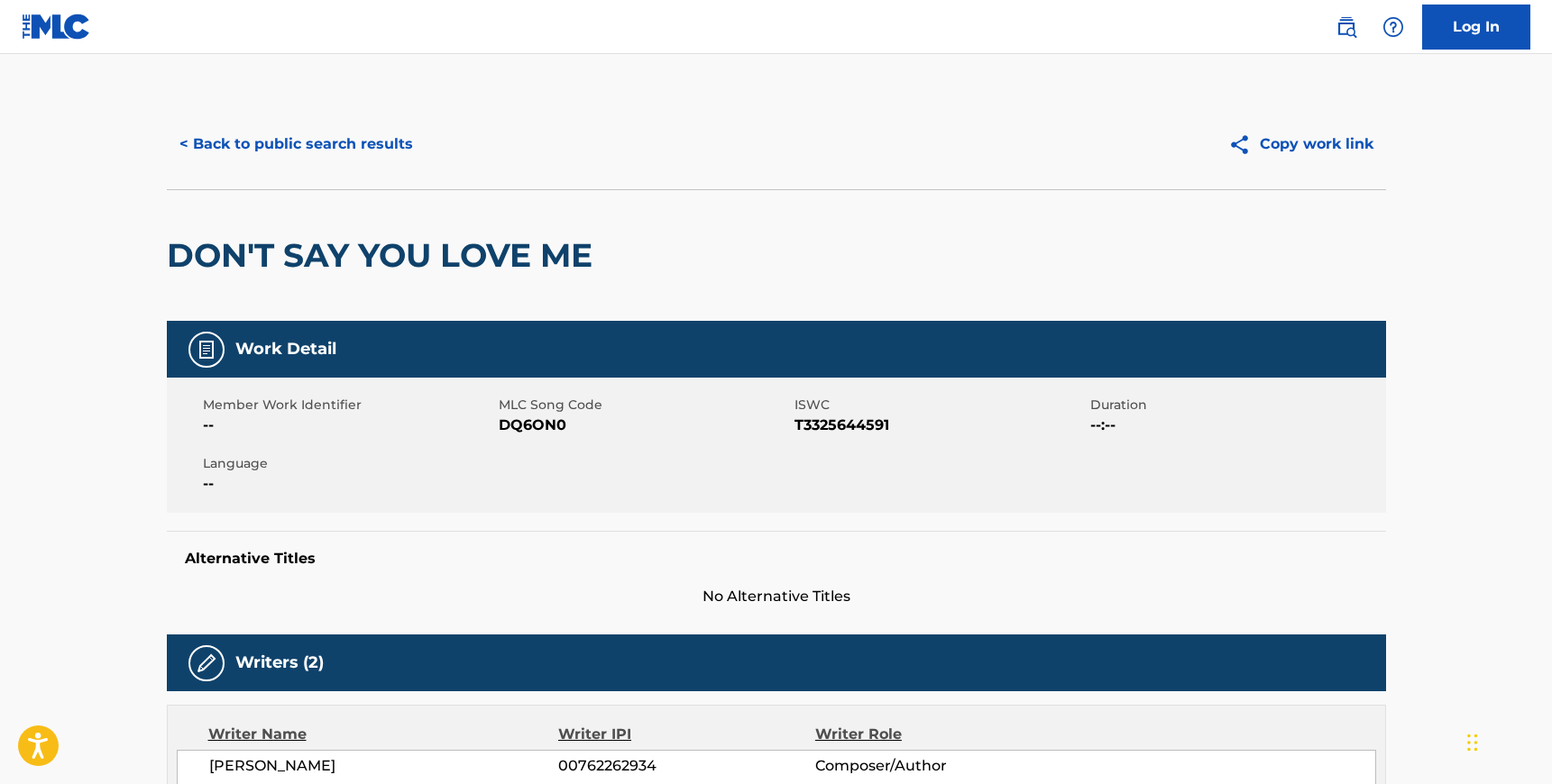
click at [537, 423] on span "DQ6ON0" at bounding box center [644, 425] width 291 height 22
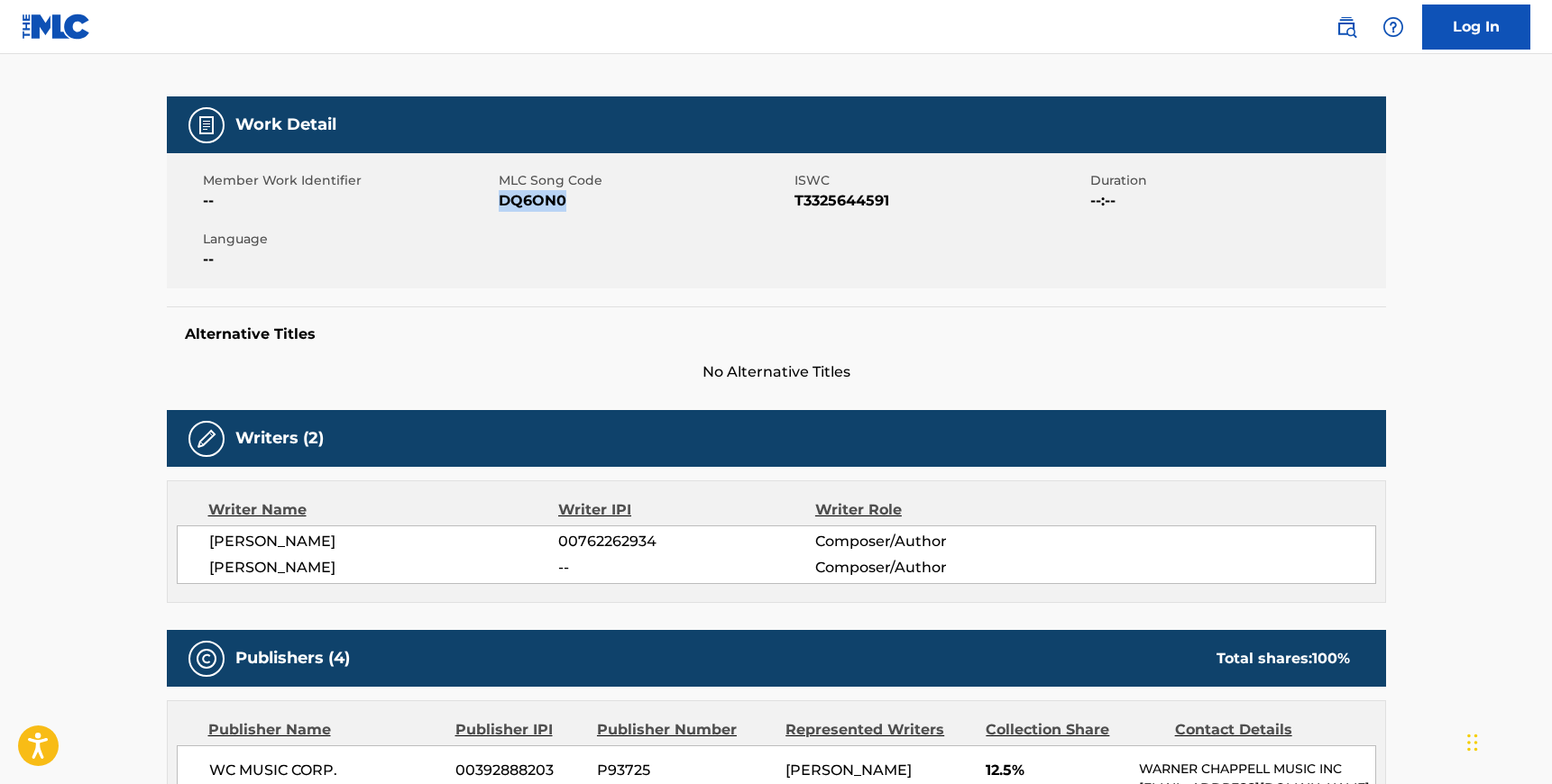
scroll to position [249, 0]
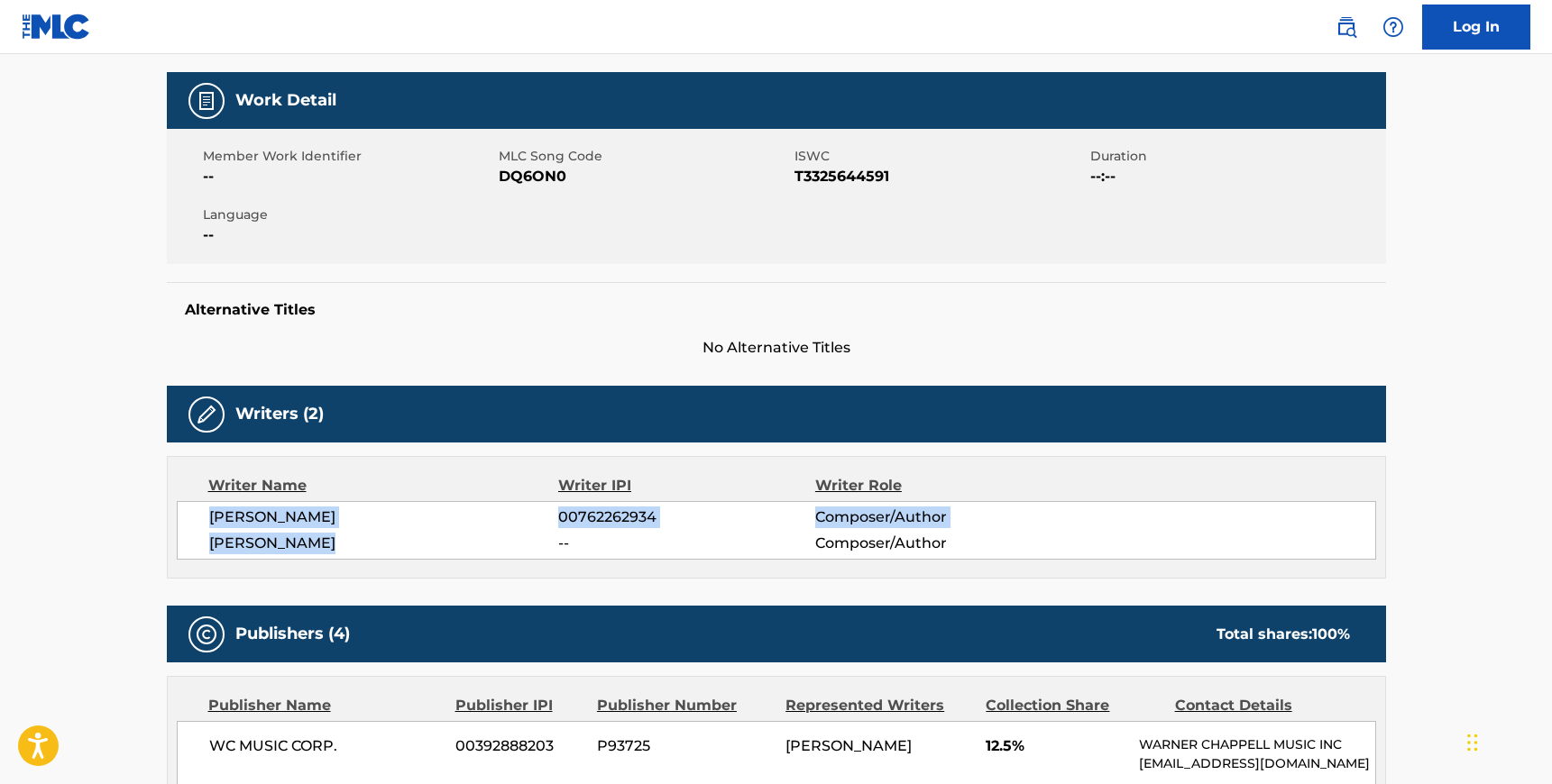
drag, startPoint x: 337, startPoint y: 542, endPoint x: 211, endPoint y: 515, distance: 128.9
click at [211, 515] on div "[PERSON_NAME] 00762262934 Composer/Author [PERSON_NAME] -- Composer/Author" at bounding box center [776, 530] width 1200 height 58
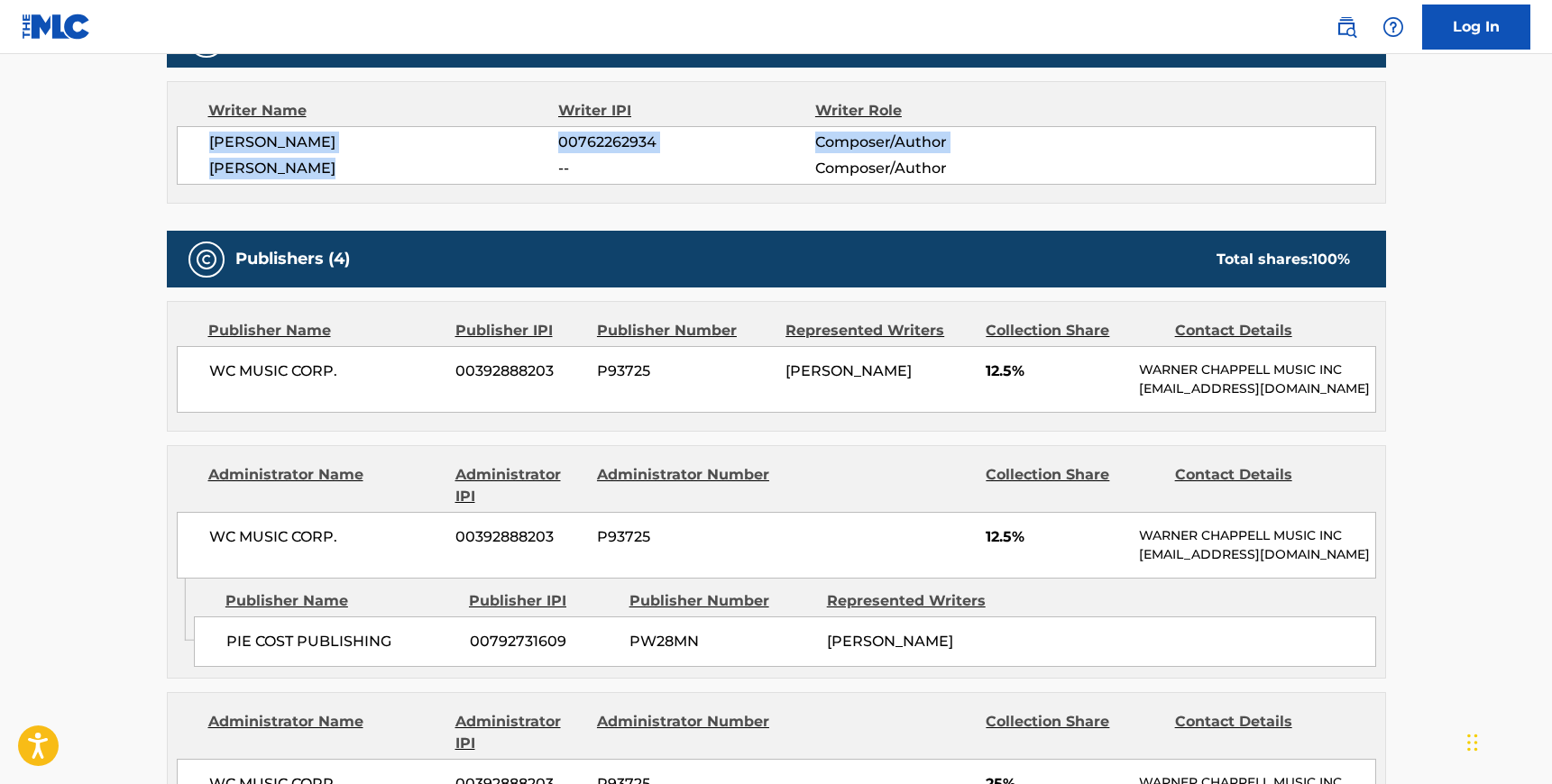
scroll to position [653, 0]
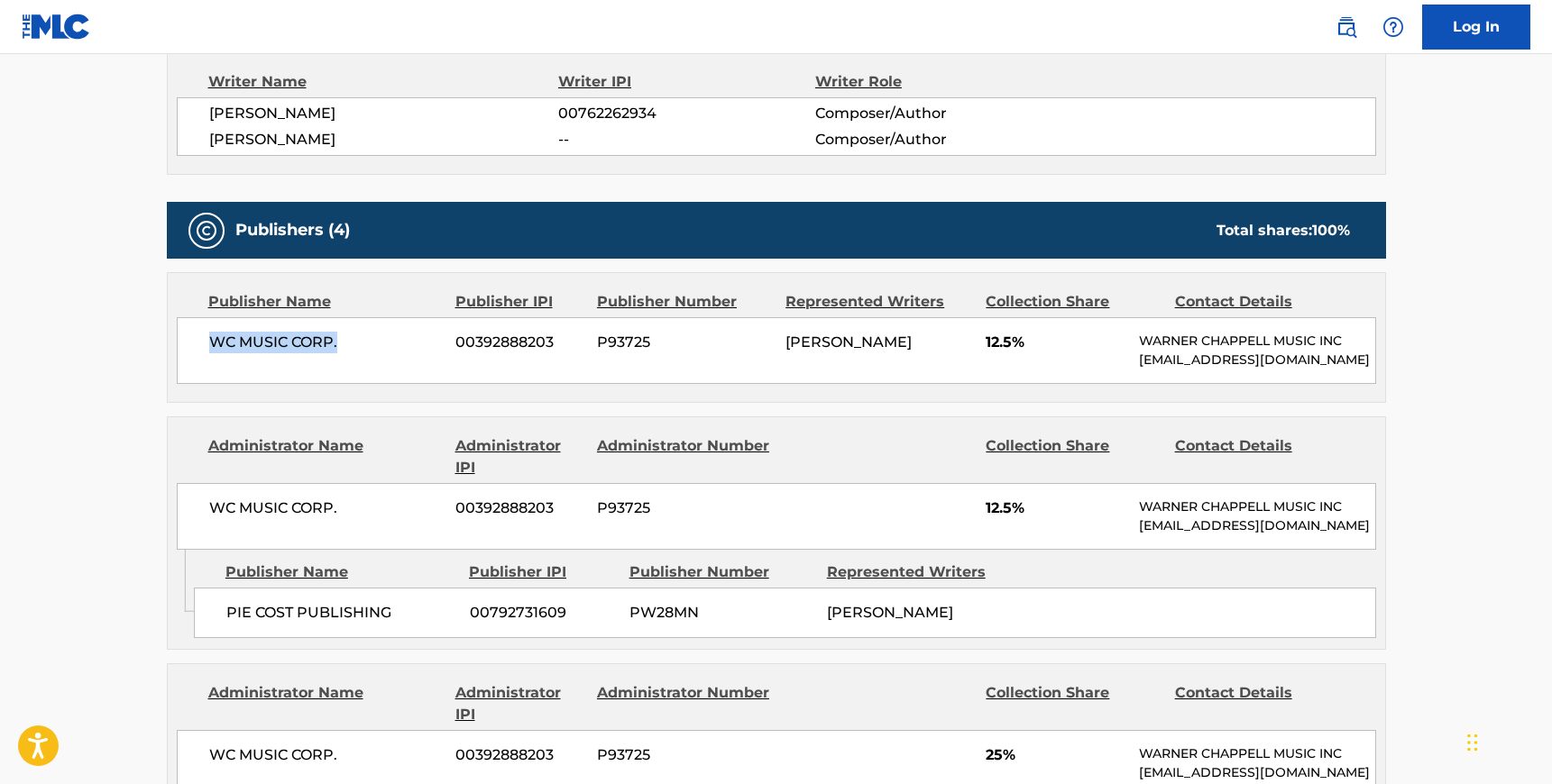
drag, startPoint x: 347, startPoint y: 340, endPoint x: 210, endPoint y: 338, distance: 137.0
click at [210, 338] on span "WC MUSIC CORP." at bounding box center [326, 342] width 234 height 22
drag, startPoint x: 394, startPoint y: 605, endPoint x: 225, endPoint y: 606, distance: 169.0
click at [226, 606] on span "PIE COST PUBLISHING" at bounding box center [341, 612] width 230 height 22
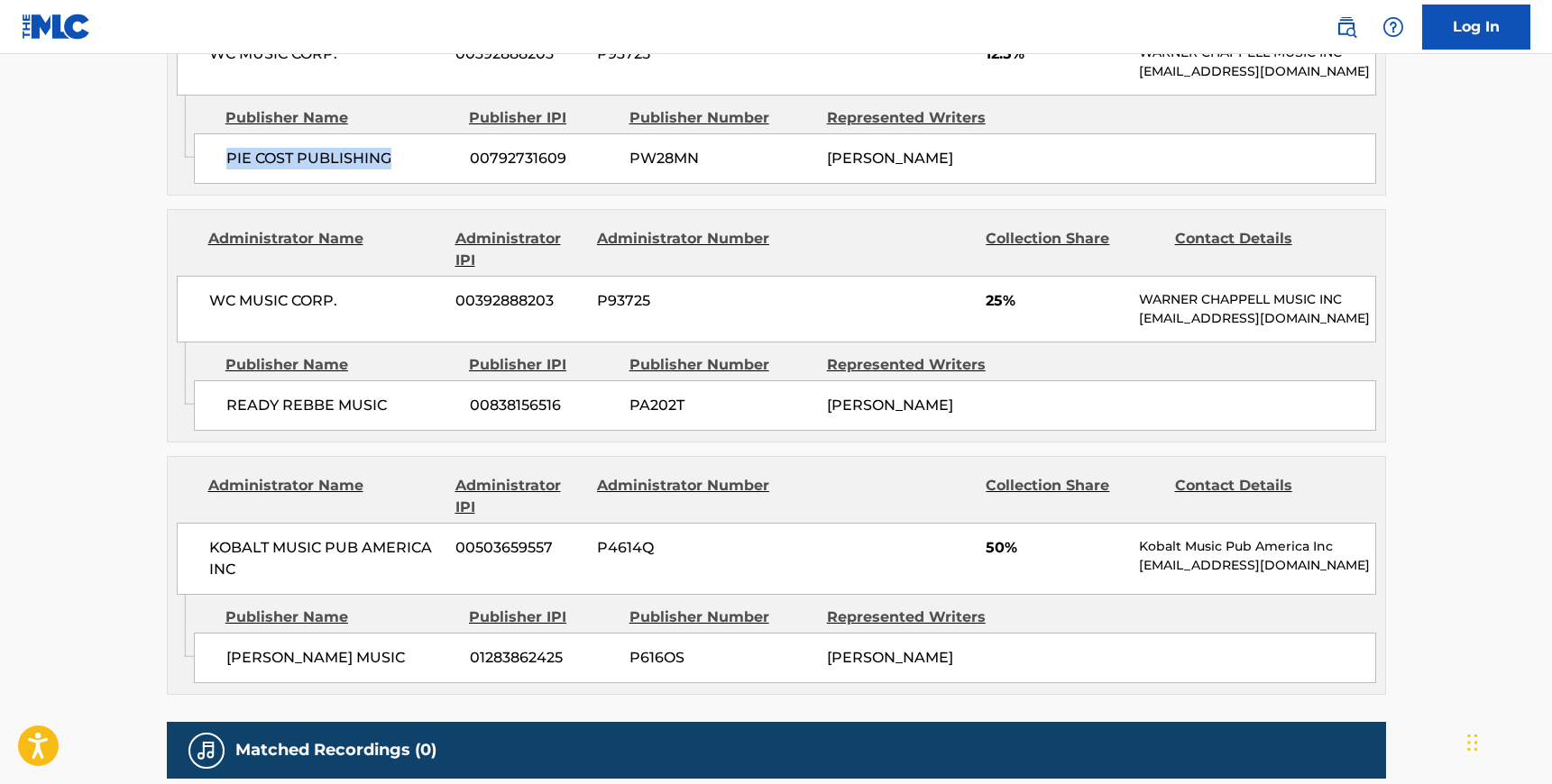
scroll to position [1125, 0]
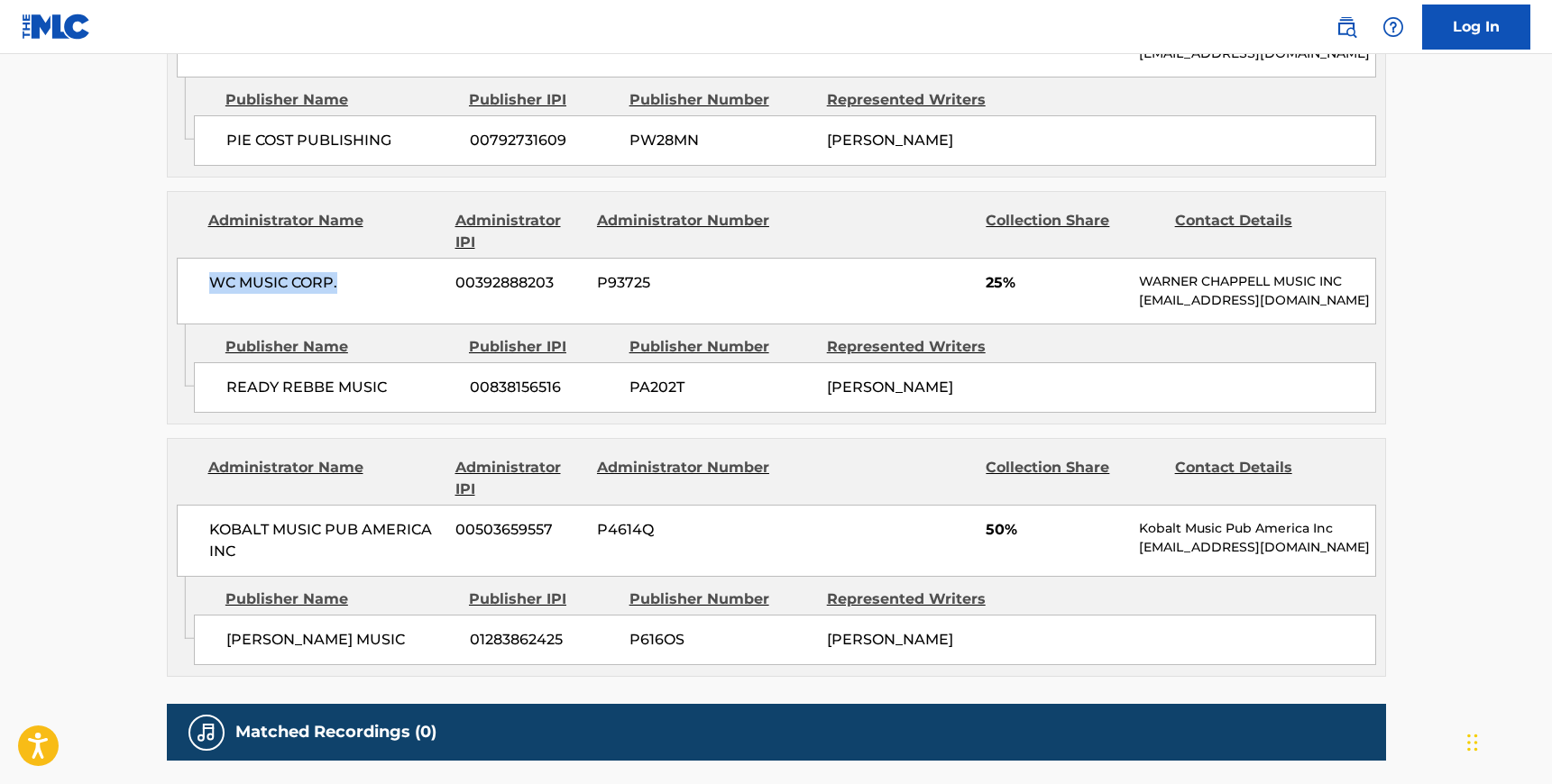
drag, startPoint x: 340, startPoint y: 280, endPoint x: 179, endPoint y: 278, distance: 161.0
click at [178, 278] on div "WC MUSIC CORP. 00392888203 P93725 25% [PERSON_NAME] MUSIC INC [EMAIL_ADDRESS][D…" at bounding box center [776, 291] width 1200 height 67
drag, startPoint x: 228, startPoint y: 381, endPoint x: 396, endPoint y: 387, distance: 168.1
click at [396, 387] on span "READY REBBE MUSIC" at bounding box center [341, 387] width 230 height 22
drag, startPoint x: 236, startPoint y: 550, endPoint x: 212, endPoint y: 531, distance: 30.6
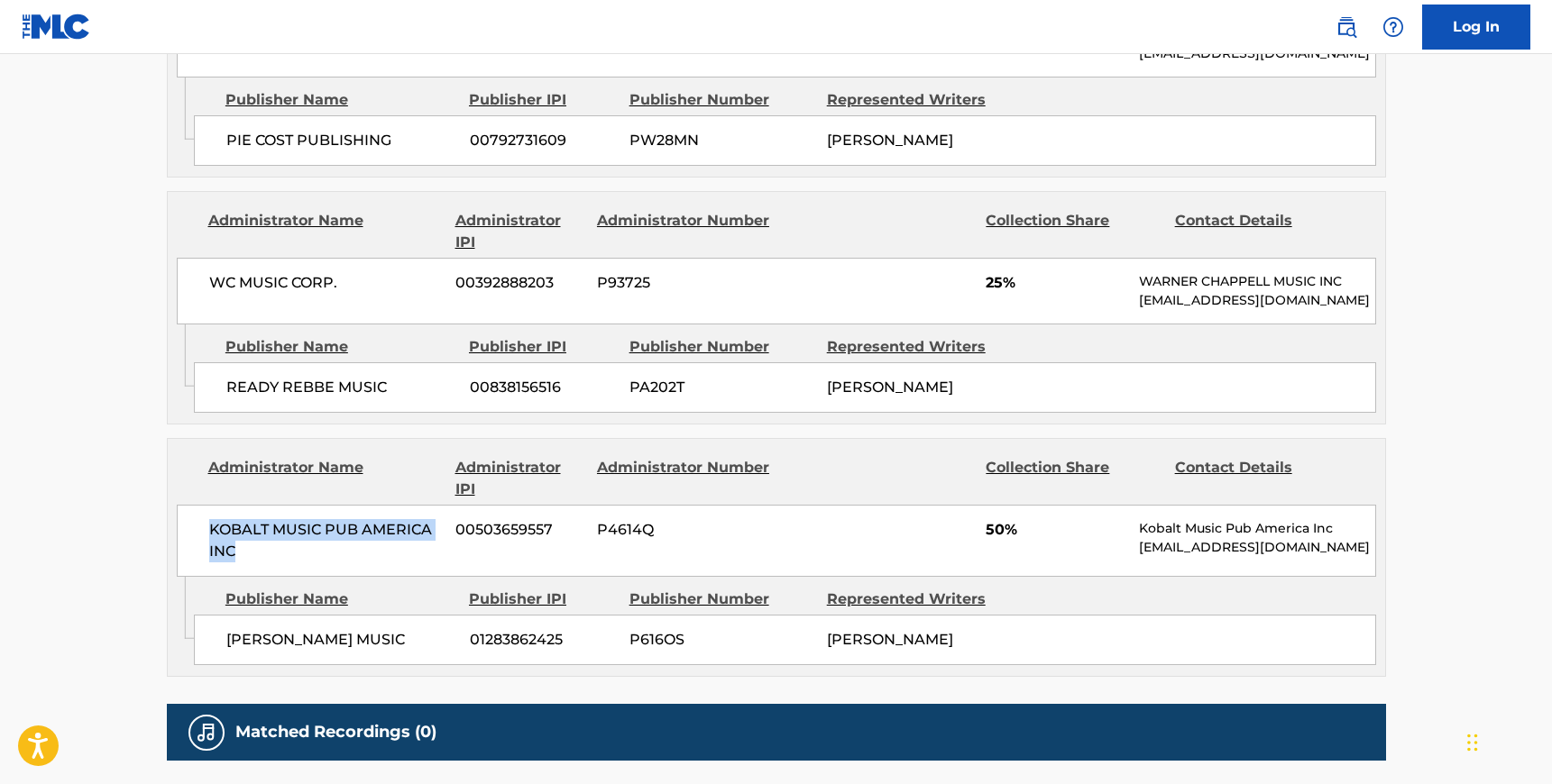
click at [212, 531] on span "KOBALT MUSIC PUB AMERICA INC" at bounding box center [326, 541] width 234 height 43
drag, startPoint x: 363, startPoint y: 640, endPoint x: 217, endPoint y: 636, distance: 146.1
click at [217, 636] on div "[PERSON_NAME] MUSIC 01283862425 P616OS [PERSON_NAME]" at bounding box center [784, 640] width 1182 height 51
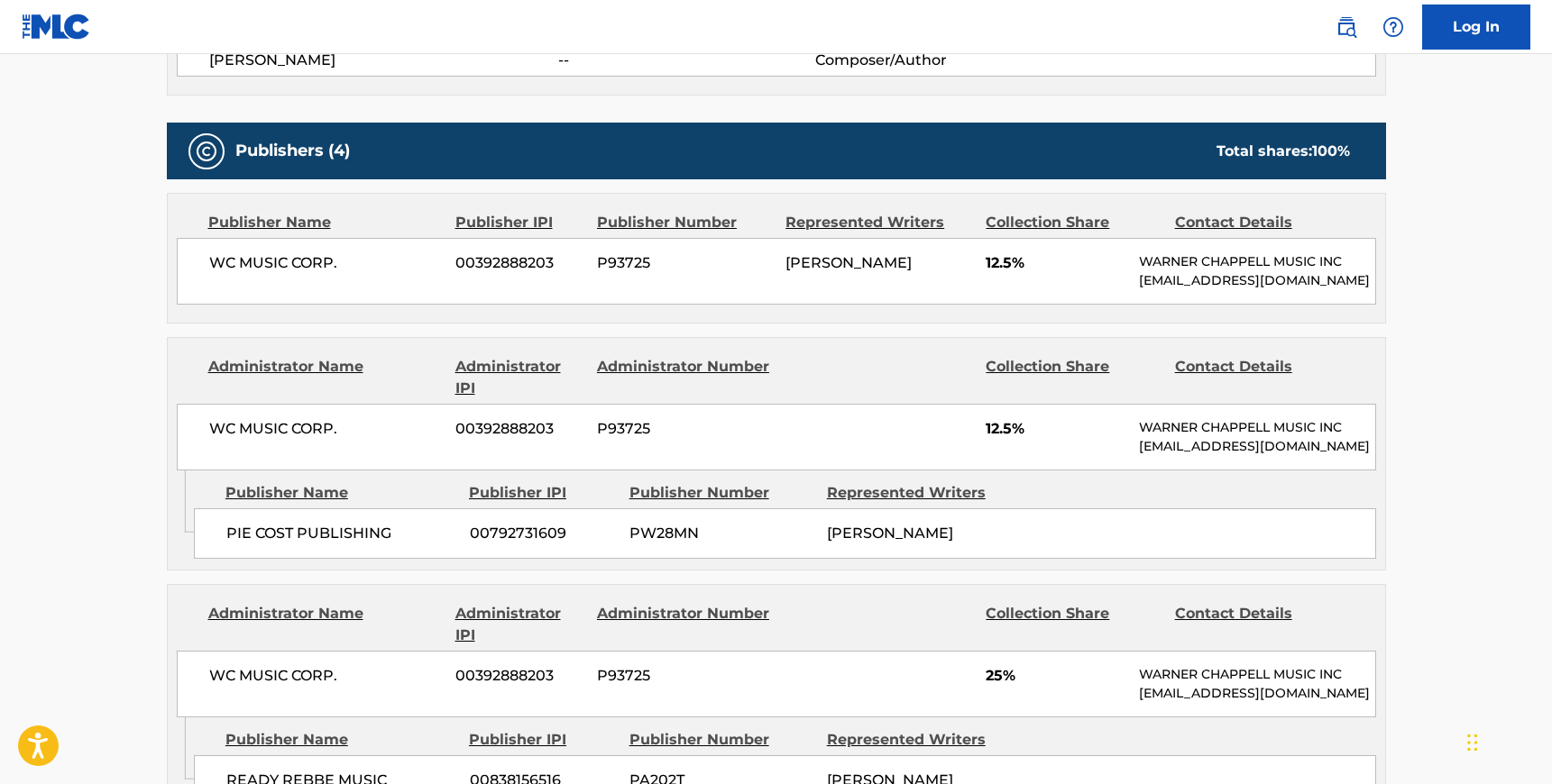
scroll to position [492, 0]
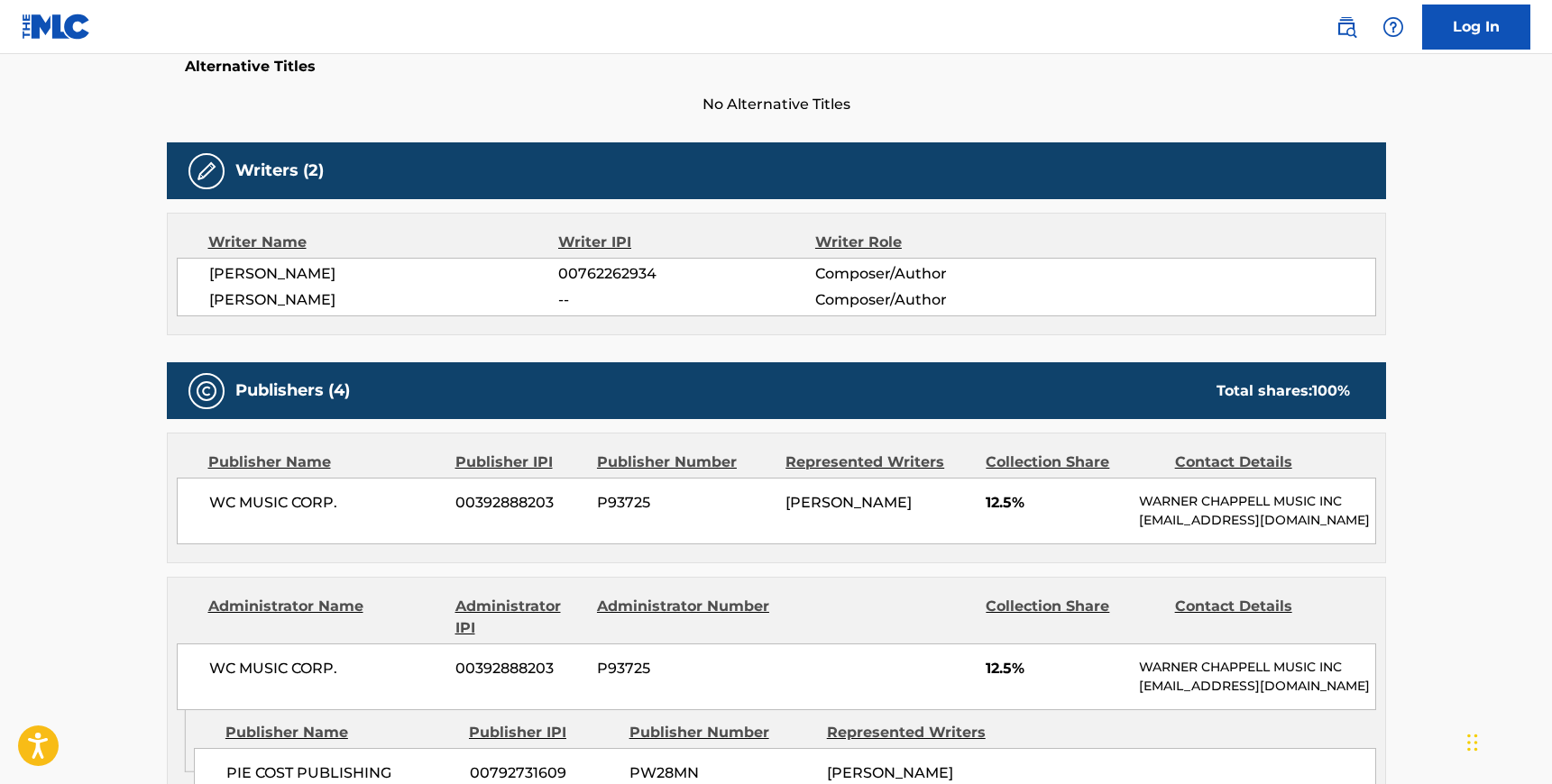
drag, startPoint x: 315, startPoint y: 277, endPoint x: 369, endPoint y: 278, distance: 54.0
click at [369, 278] on span "[PERSON_NAME]" at bounding box center [384, 273] width 349 height 22
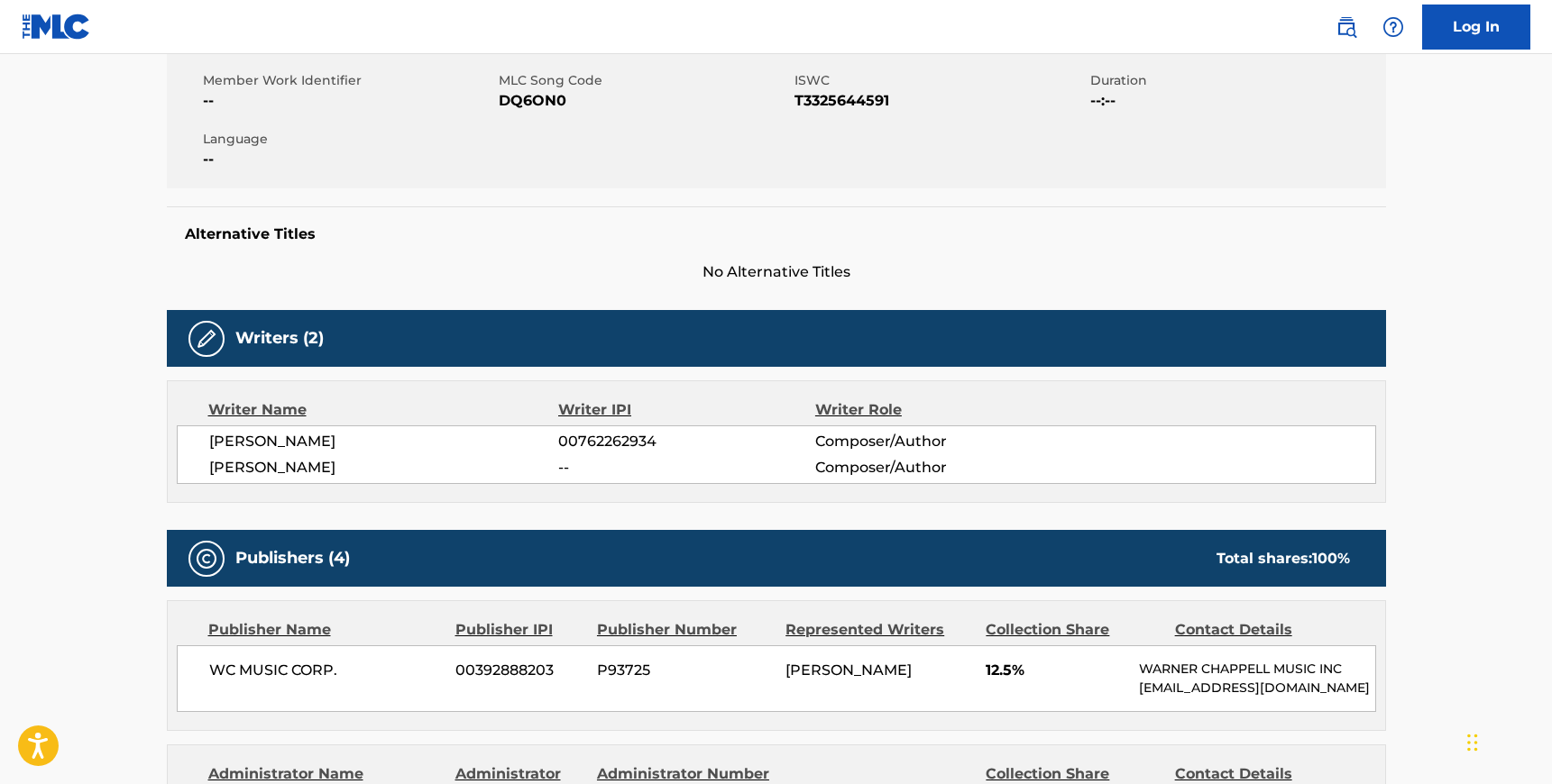
scroll to position [0, 0]
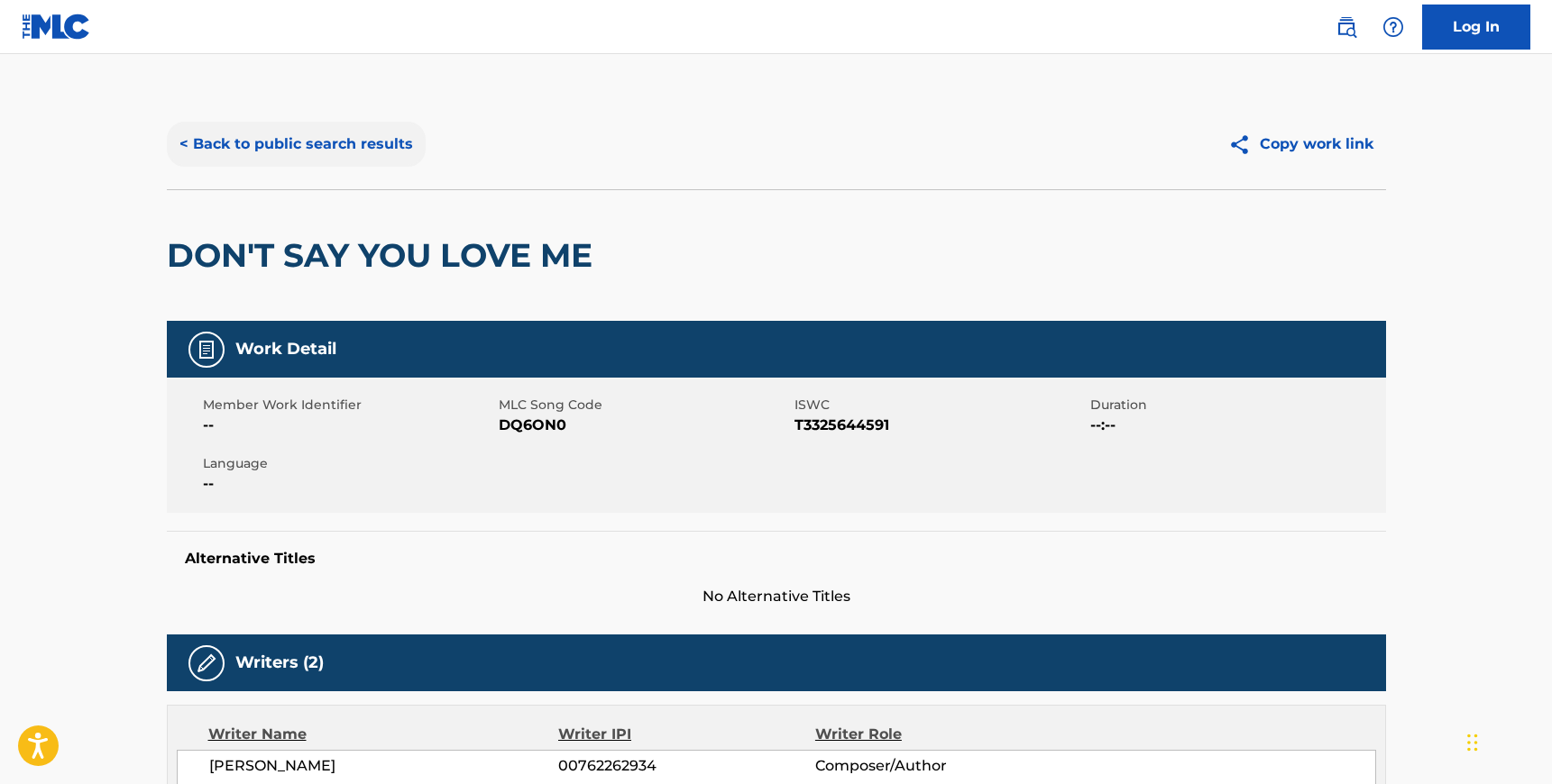
click at [246, 142] on button "< Back to public search results" at bounding box center [296, 145] width 258 height 45
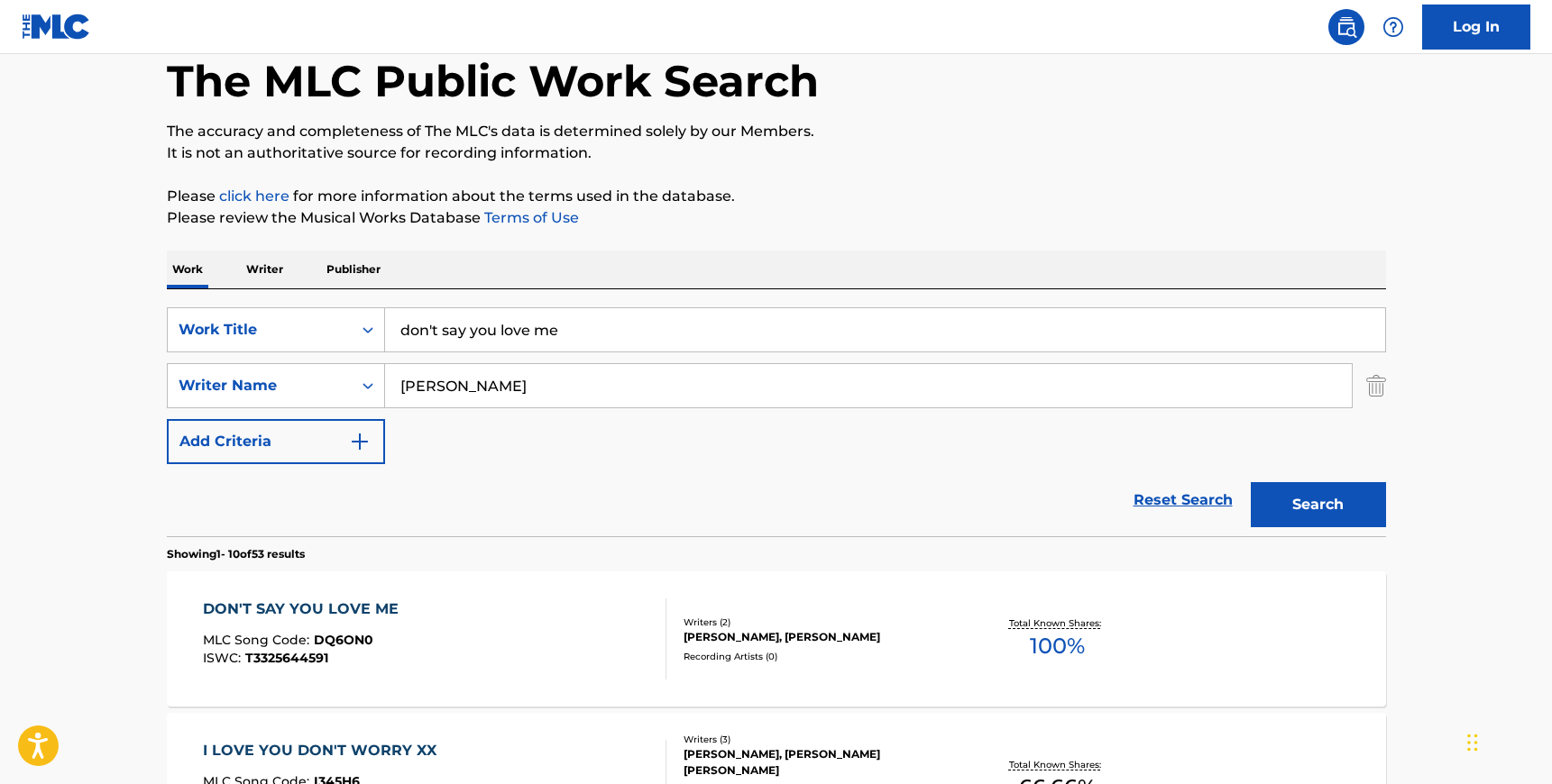
click at [420, 382] on input "[PERSON_NAME]" at bounding box center [868, 386] width 967 height 43
paste input "Raisen"
type input "Raisen"
click at [443, 315] on input "don't say you love me" at bounding box center [885, 330] width 1001 height 43
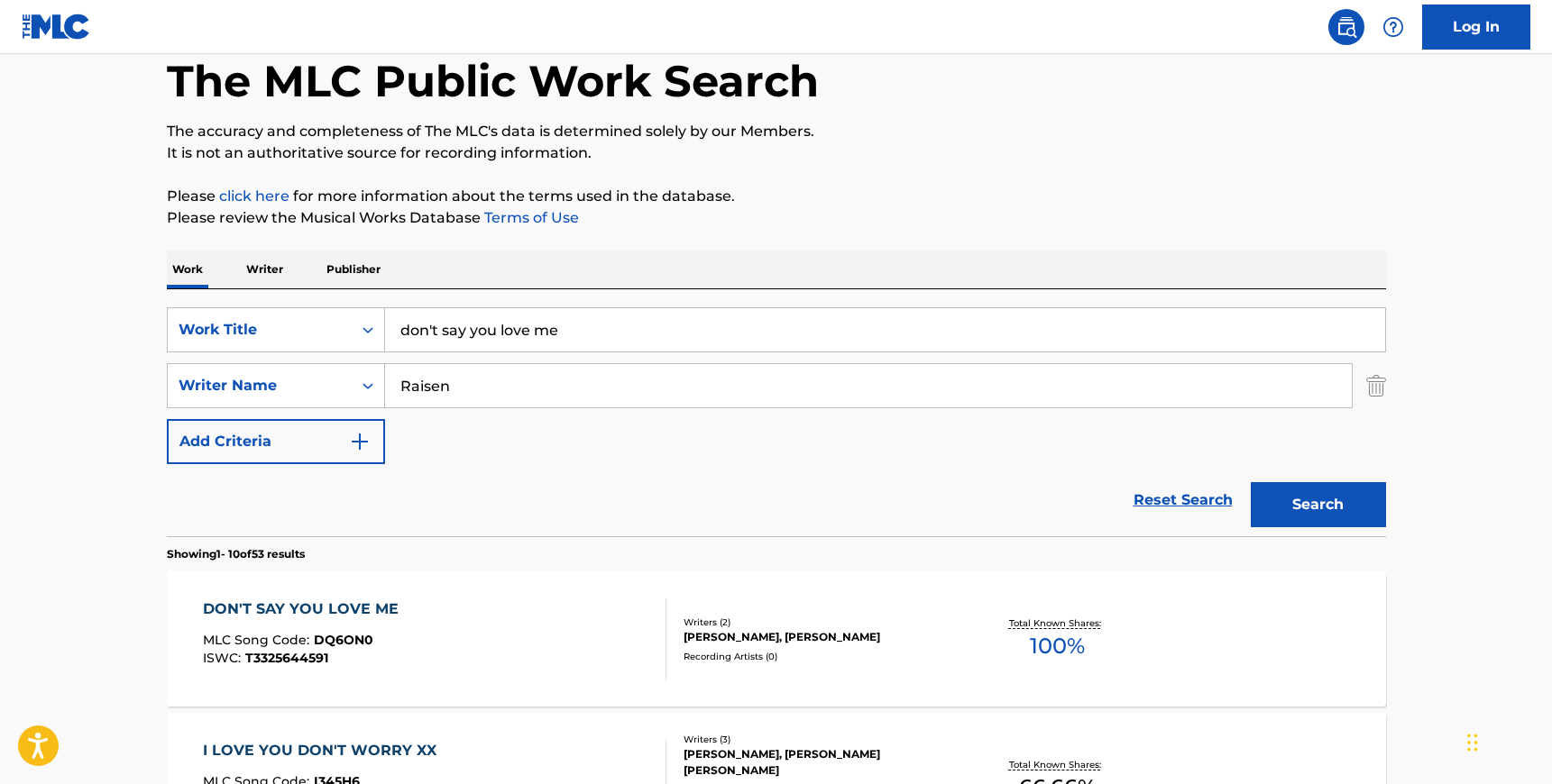
click at [443, 315] on input "don't say you love me" at bounding box center [885, 330] width 1001 height 43
type input "father time"
click at [1250, 483] on button "Search" at bounding box center [1318, 505] width 135 height 45
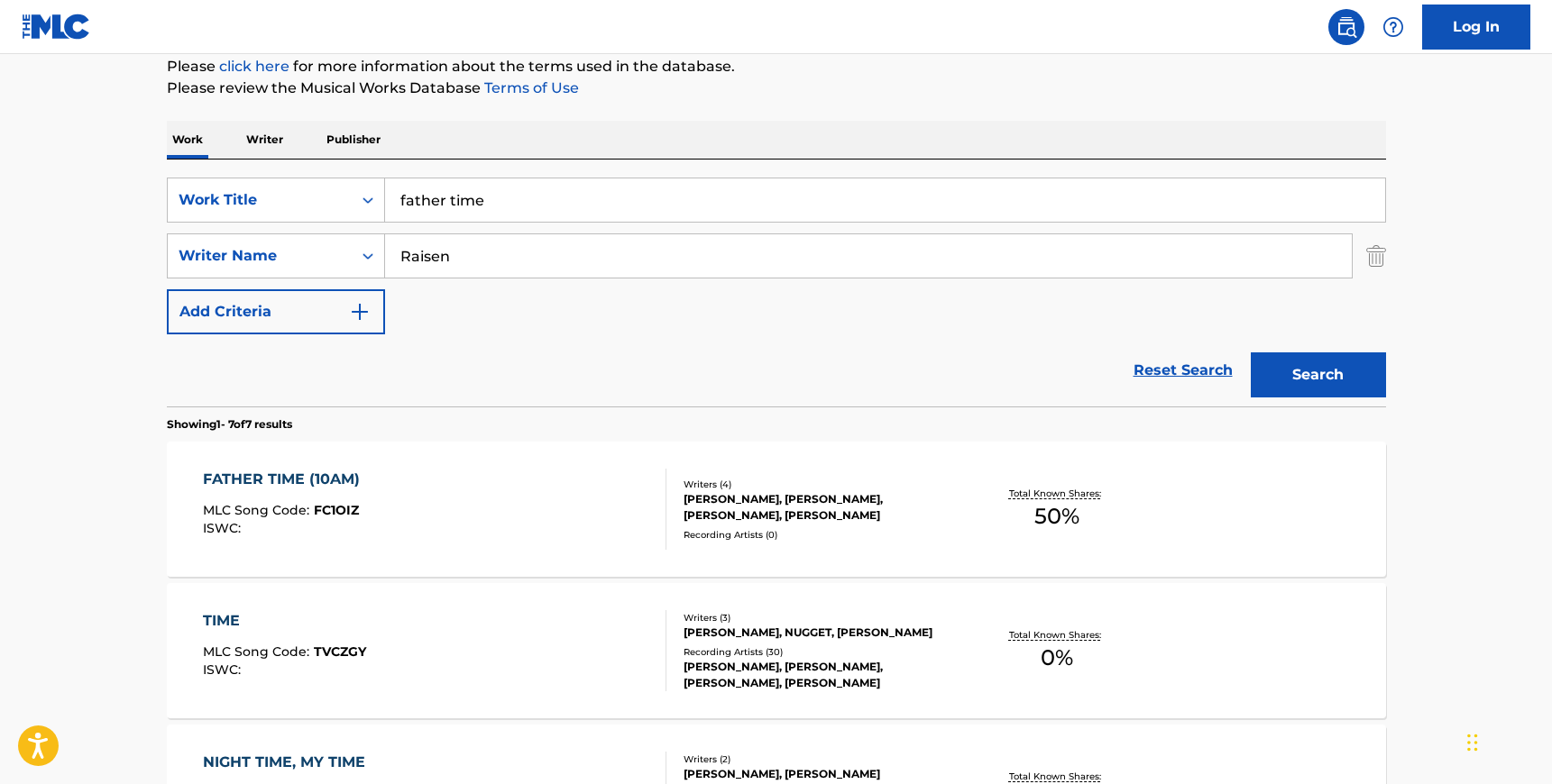
scroll to position [236, 0]
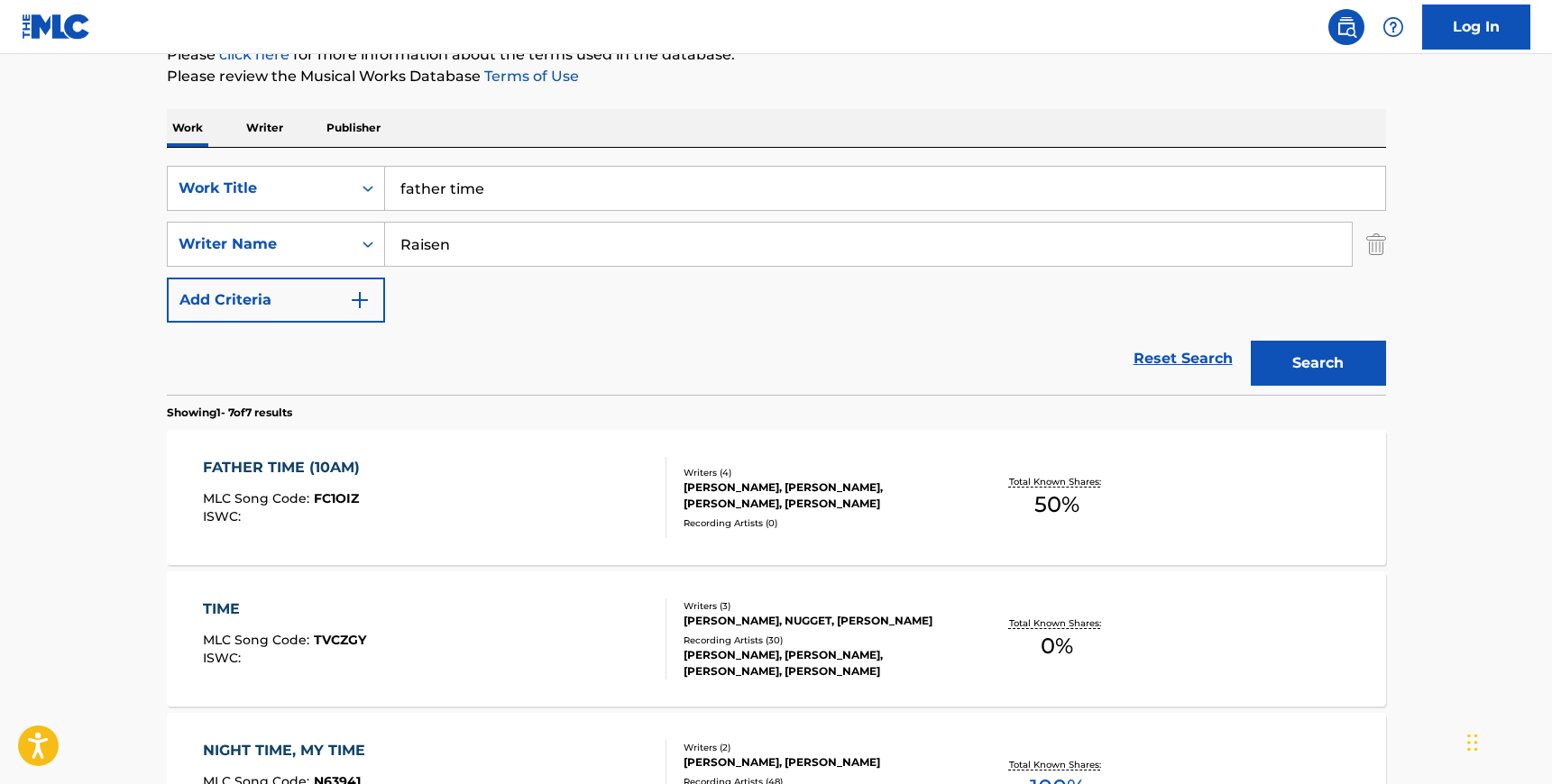
click at [432, 454] on div "FATHER TIME (10AM) MLC Song Code : FC1OIZ ISWC : Writers ( 4 ) [PERSON_NAME], […" at bounding box center [777, 498] width 1219 height 135
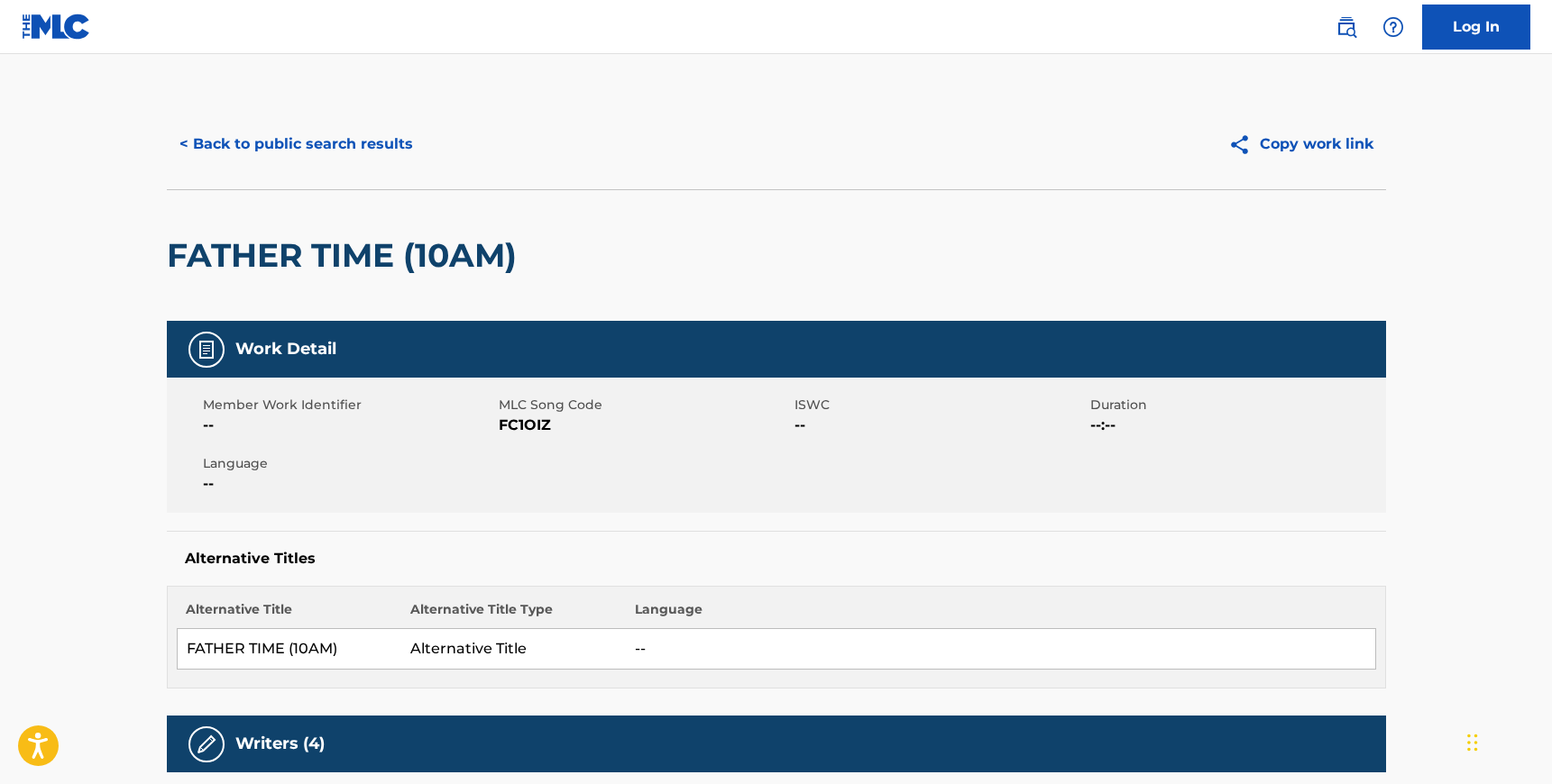
click at [520, 429] on span "FC1OIZ" at bounding box center [644, 425] width 291 height 22
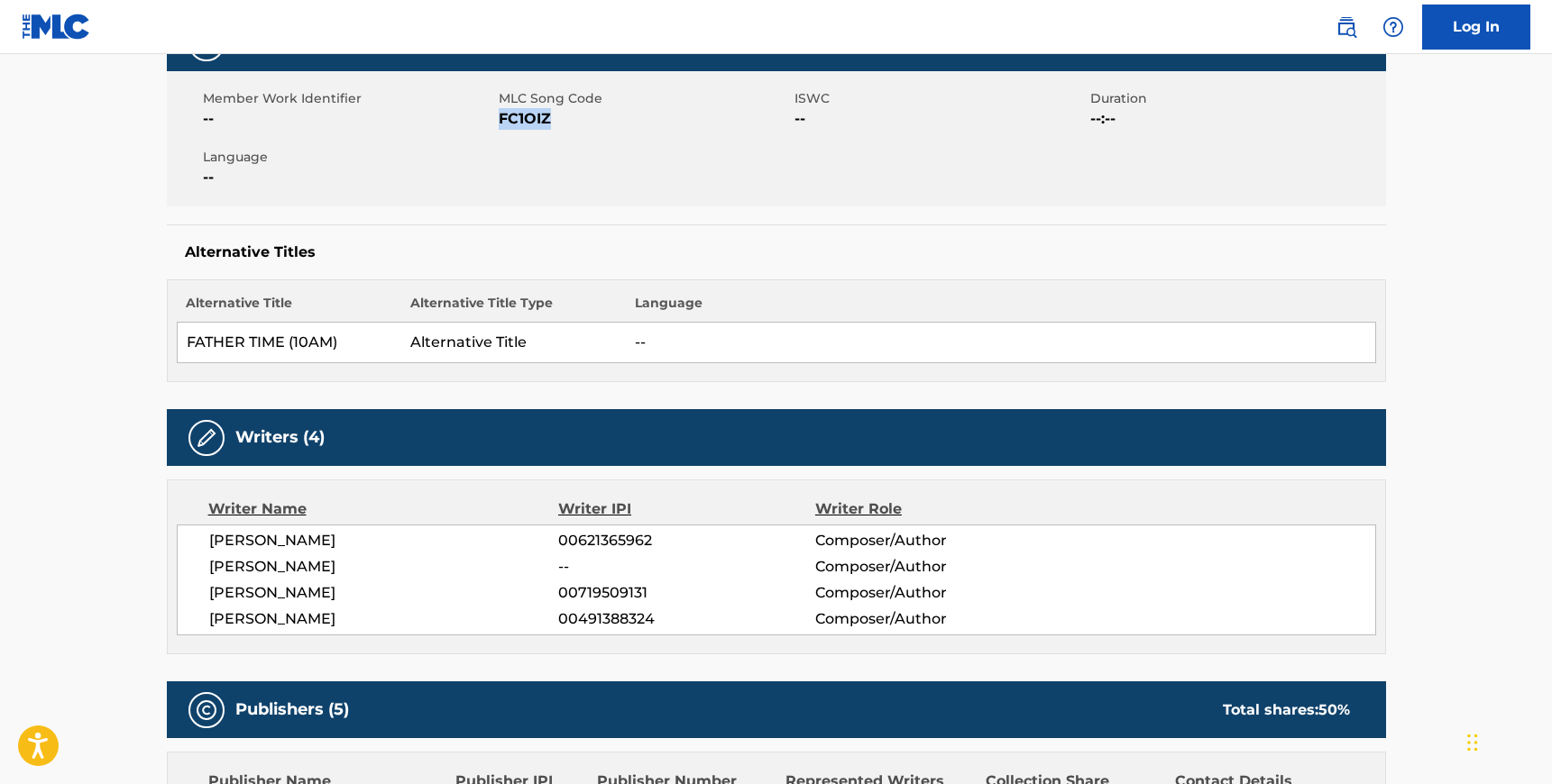
scroll to position [302, 0]
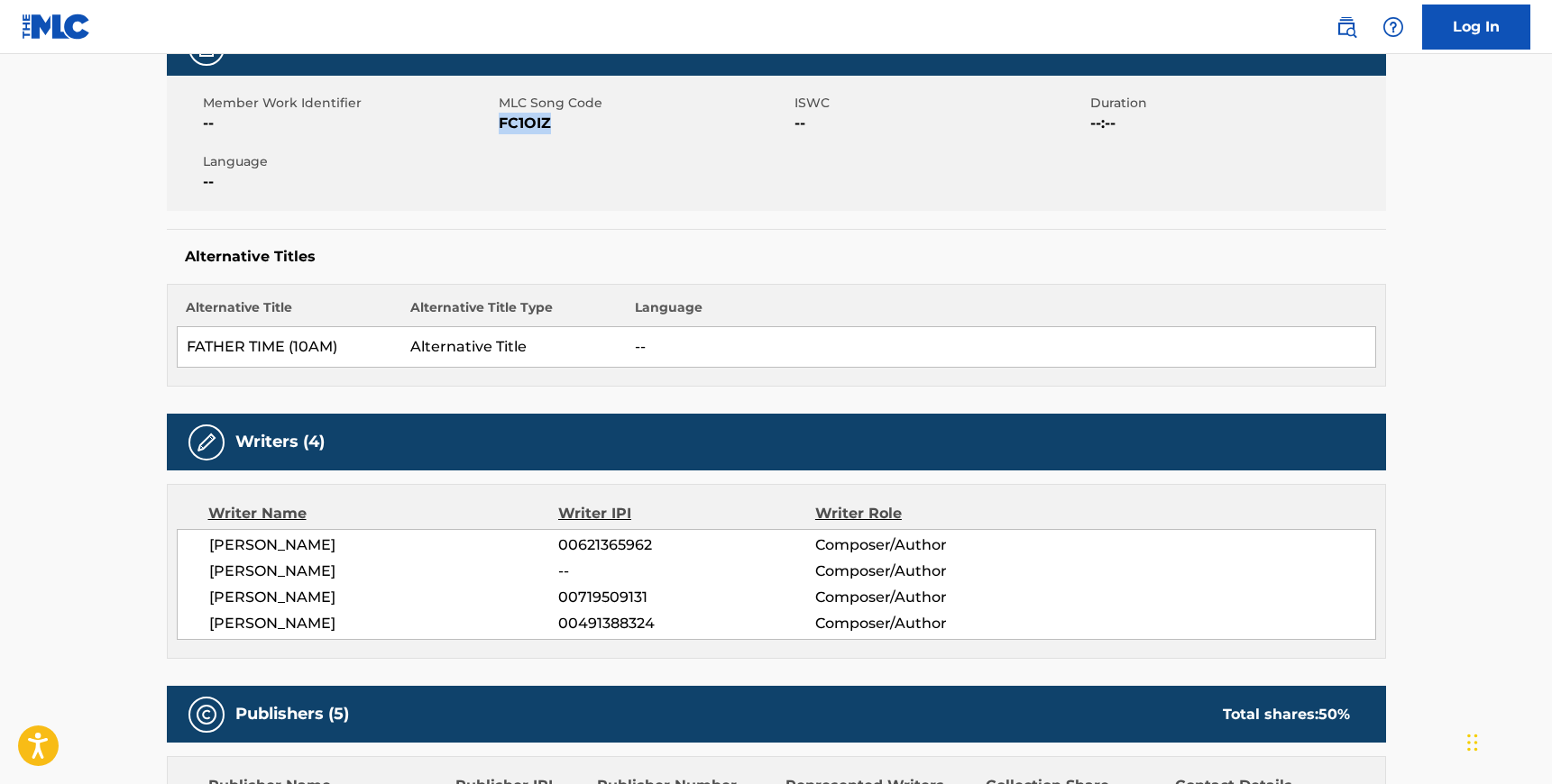
drag, startPoint x: 211, startPoint y: 544, endPoint x: 367, endPoint y: 623, distance: 174.9
click at [367, 623] on div "[PERSON_NAME] 00621365962 Composer/Author [PERSON_NAME] -- Composer/Author [PER…" at bounding box center [776, 584] width 1200 height 111
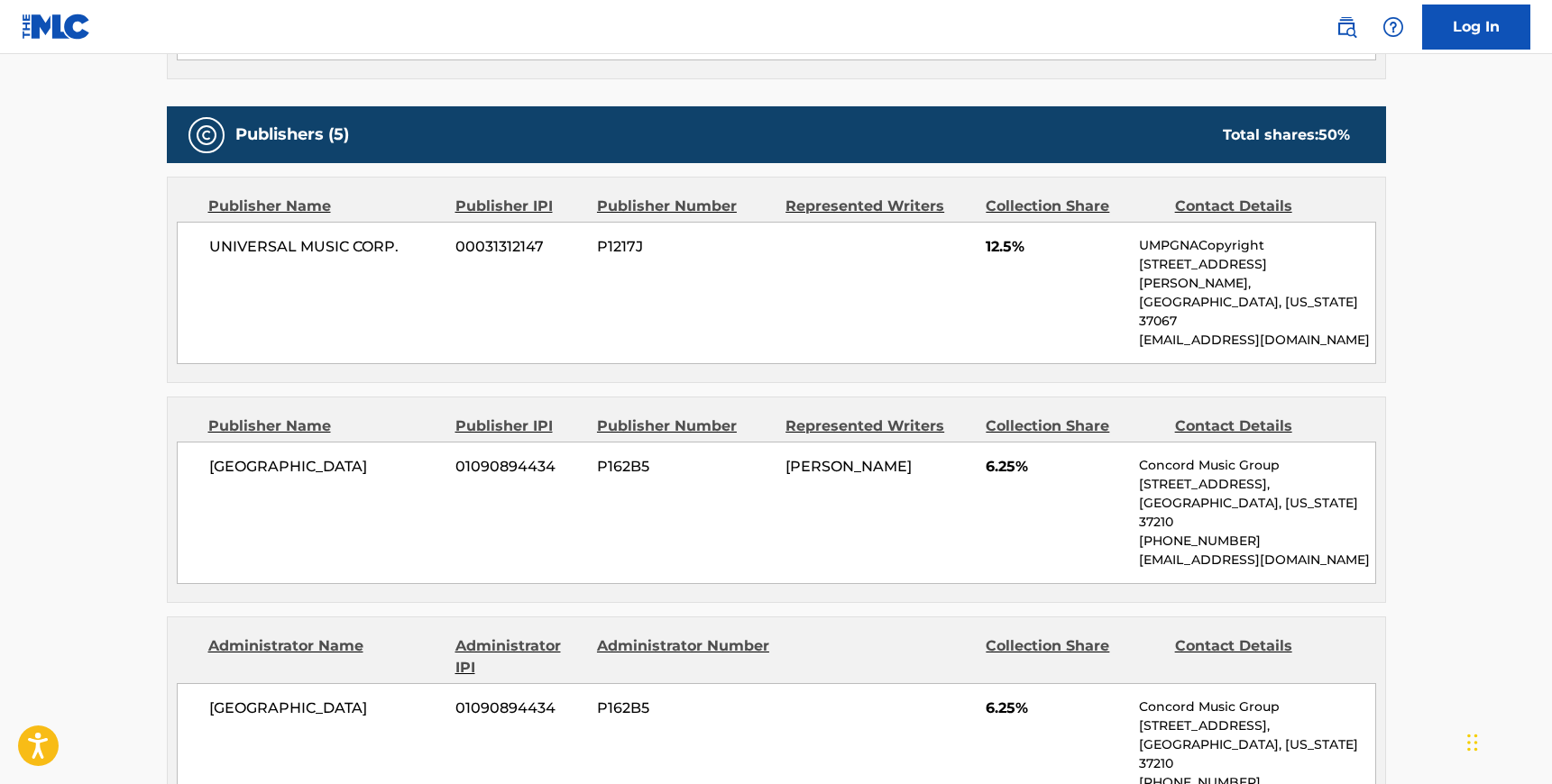
scroll to position [896, 0]
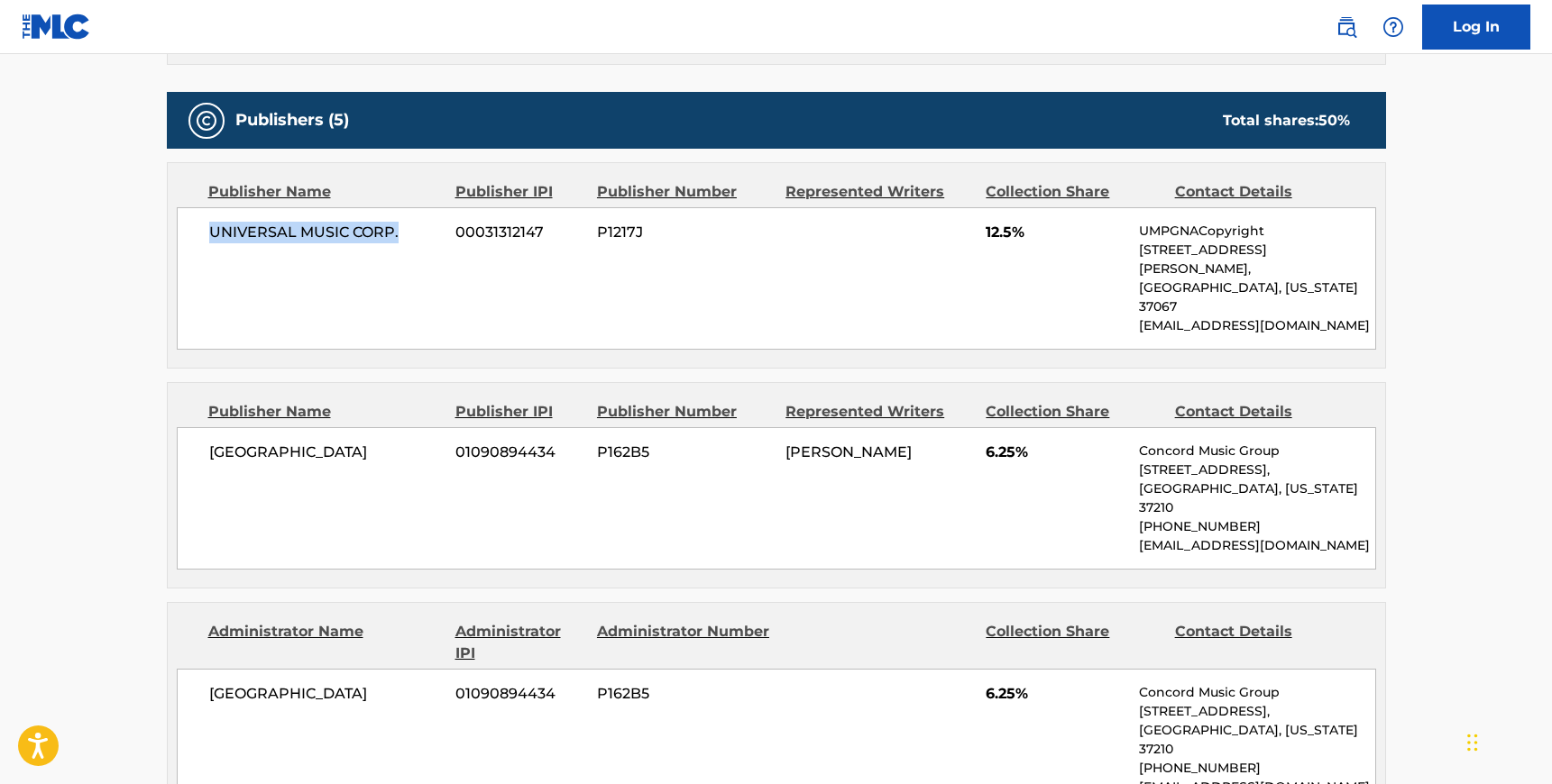
drag, startPoint x: 396, startPoint y: 229, endPoint x: 209, endPoint y: 226, distance: 187.0
click at [210, 226] on span "UNIVERSAL MUSIC CORP." at bounding box center [326, 232] width 234 height 22
drag, startPoint x: 384, startPoint y: 417, endPoint x: 210, endPoint y: 414, distance: 174.0
click at [210, 441] on span "[GEOGRAPHIC_DATA]" at bounding box center [326, 452] width 234 height 22
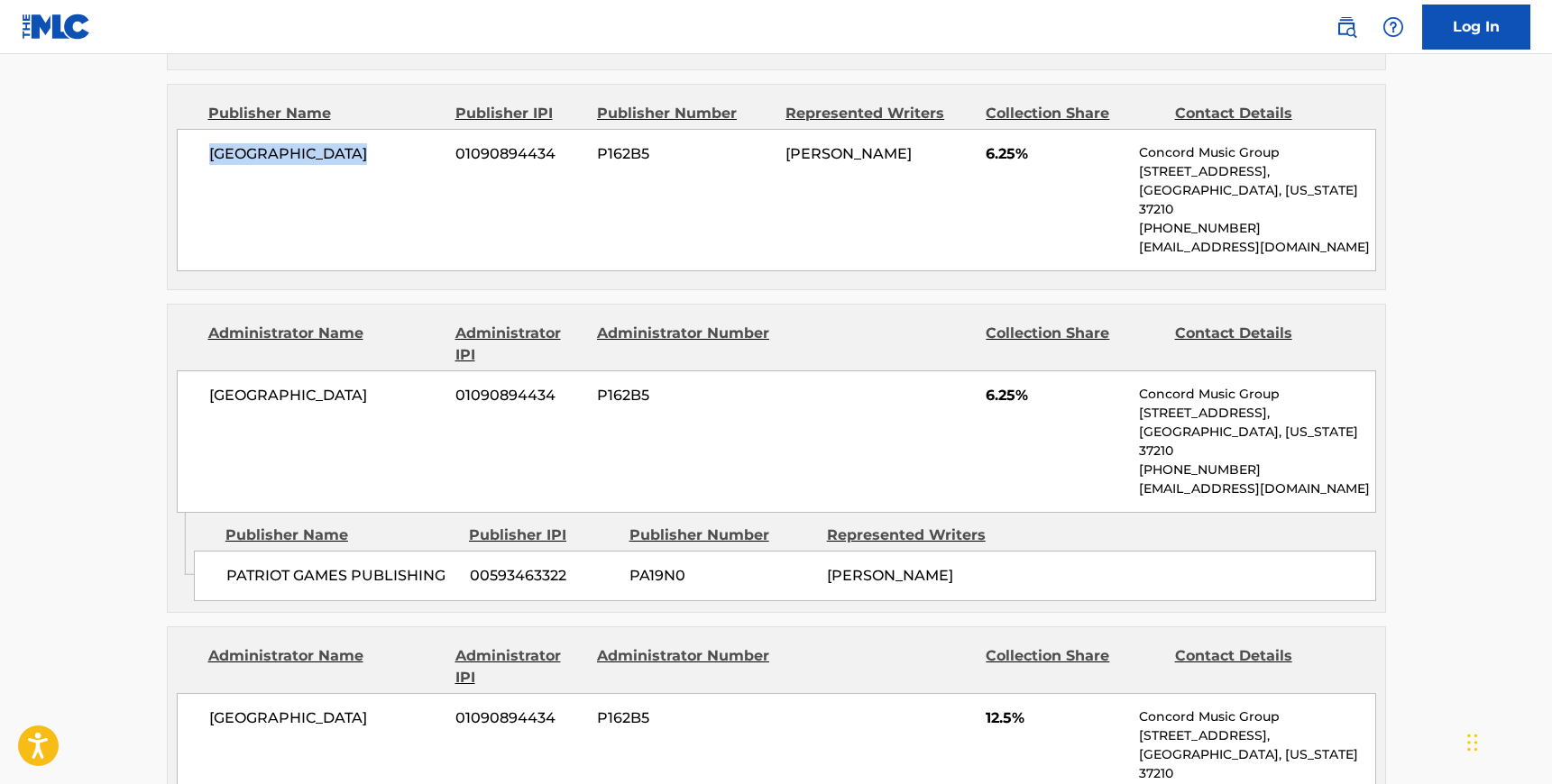
scroll to position [1209, 0]
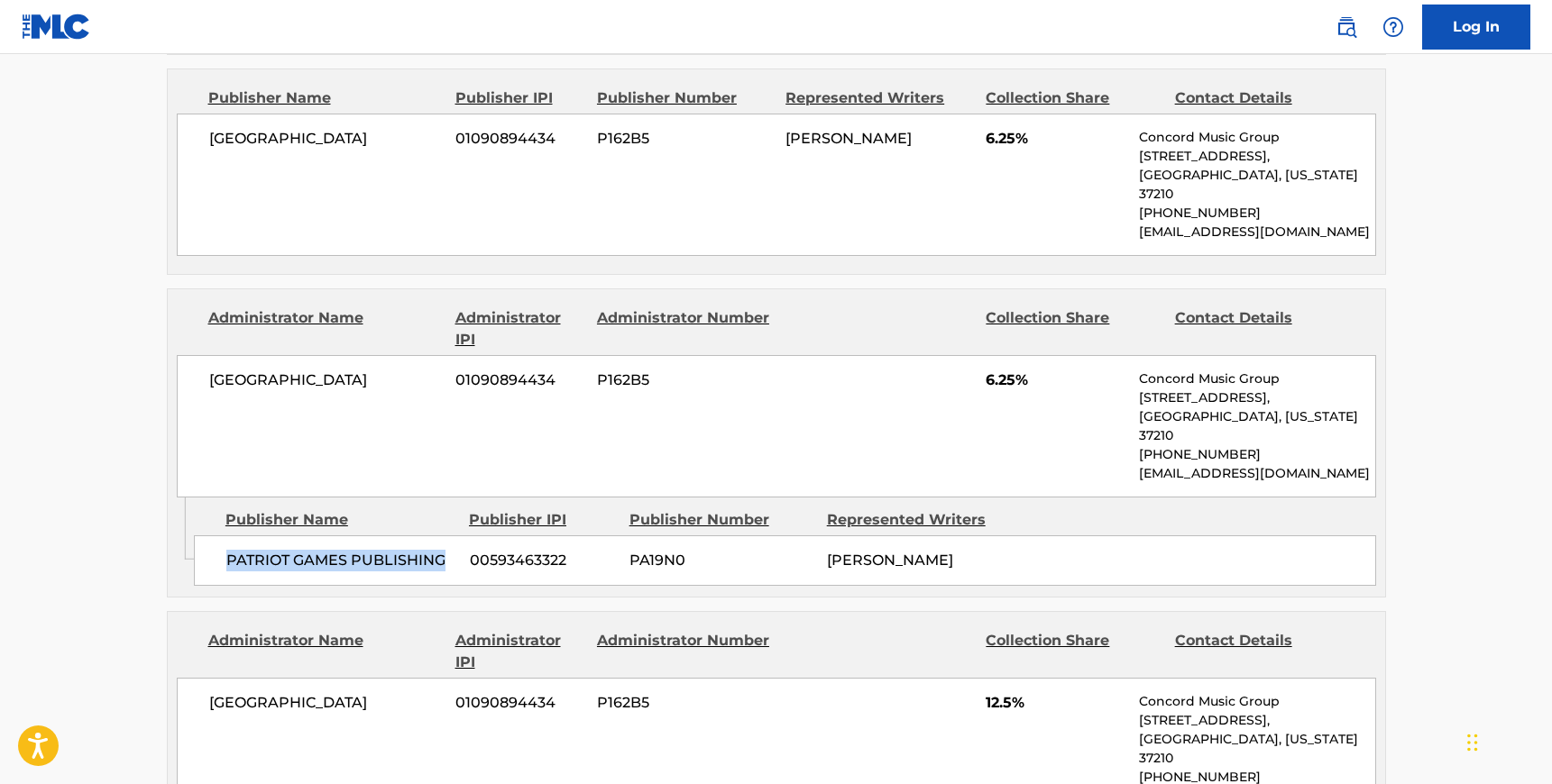
drag, startPoint x: 443, startPoint y: 480, endPoint x: 227, endPoint y: 474, distance: 216.1
click at [227, 550] on span "PATRIOT GAMES PUBLISHING" at bounding box center [341, 561] width 230 height 22
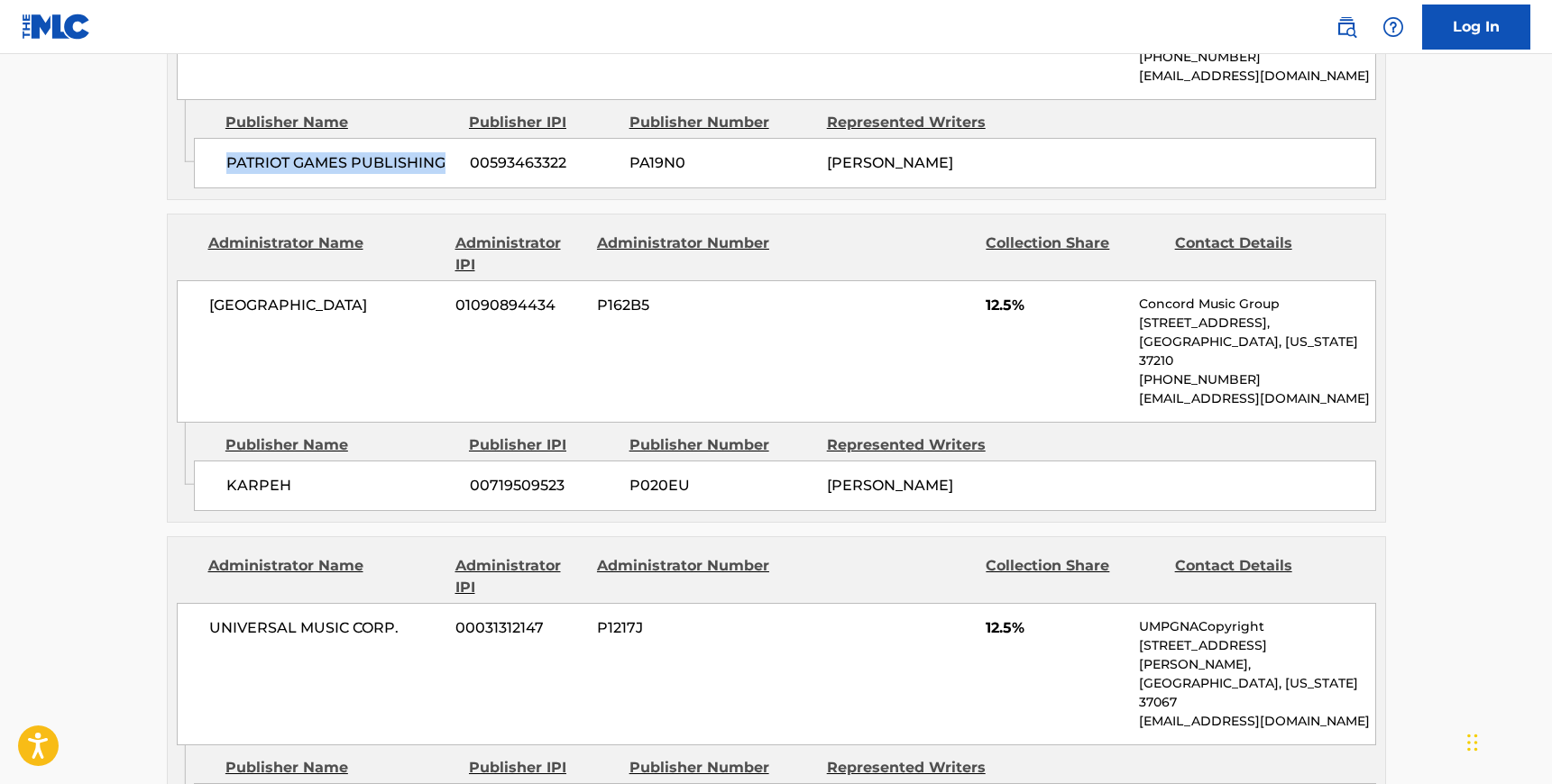
scroll to position [1635, 0]
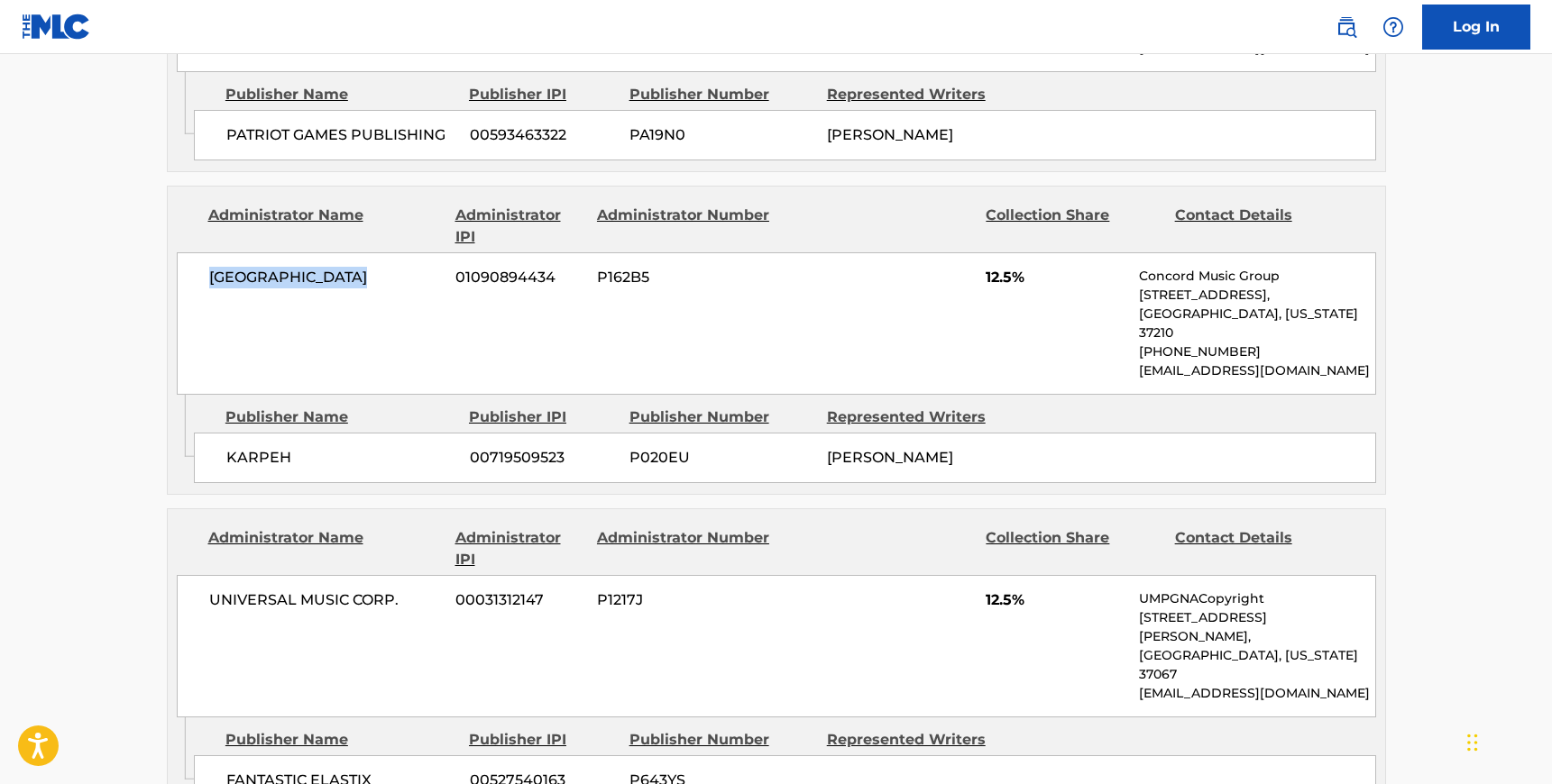
drag, startPoint x: 388, startPoint y: 216, endPoint x: 210, endPoint y: 214, distance: 178.0
click at [210, 267] on span "[GEOGRAPHIC_DATA]" at bounding box center [326, 277] width 234 height 22
drag, startPoint x: 288, startPoint y: 371, endPoint x: 225, endPoint y: 371, distance: 63.0
click at [226, 447] on span "KARPEH" at bounding box center [341, 457] width 230 height 22
drag, startPoint x: 399, startPoint y: 532, endPoint x: 210, endPoint y: 529, distance: 189.0
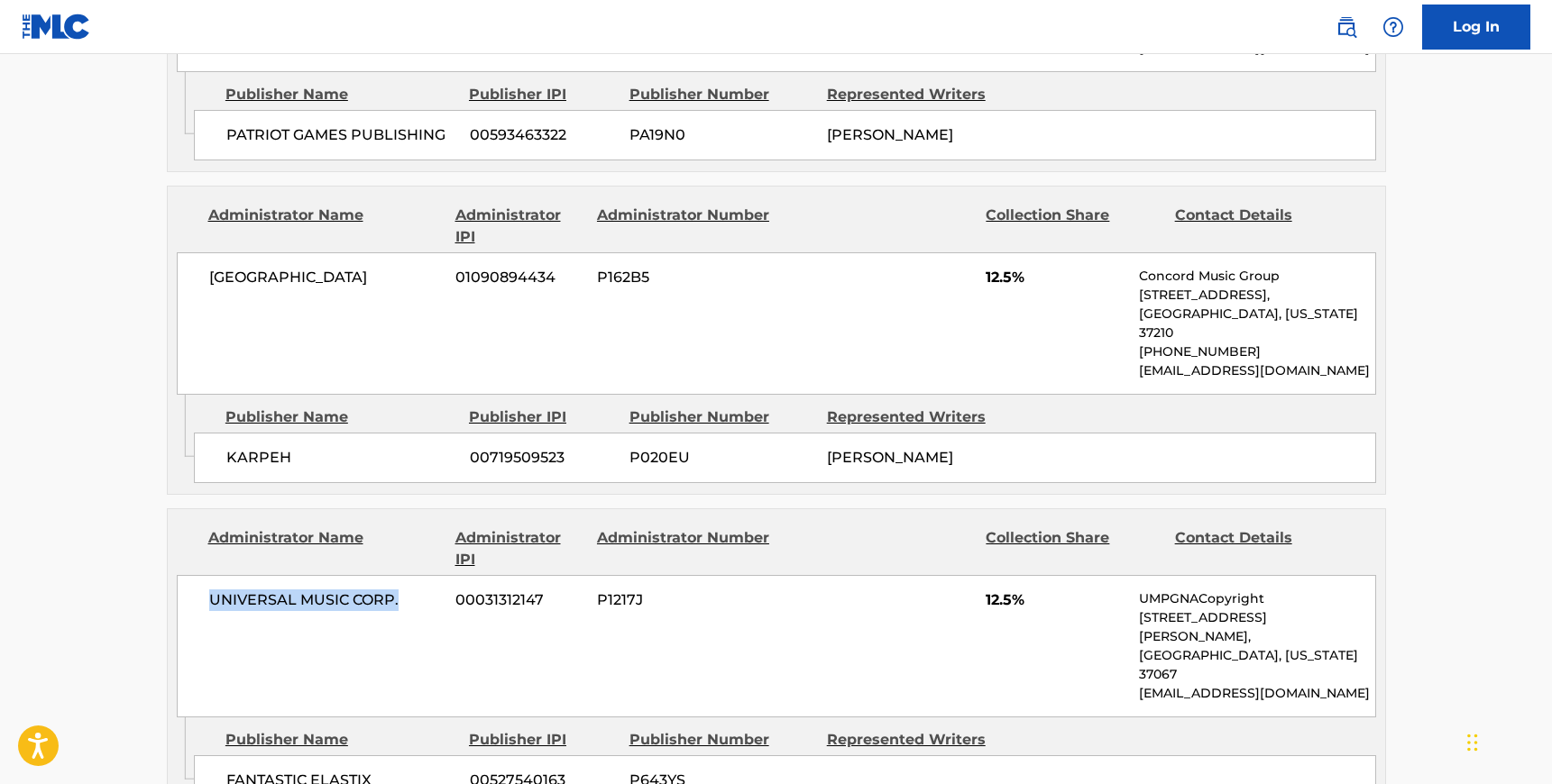
click at [210, 590] on span "UNIVERSAL MUSIC CORP." at bounding box center [326, 600] width 234 height 22
drag, startPoint x: 380, startPoint y: 669, endPoint x: 225, endPoint y: 671, distance: 155.0
click at [226, 770] on span "FANTASTIC ELASTIX" at bounding box center [341, 780] width 230 height 22
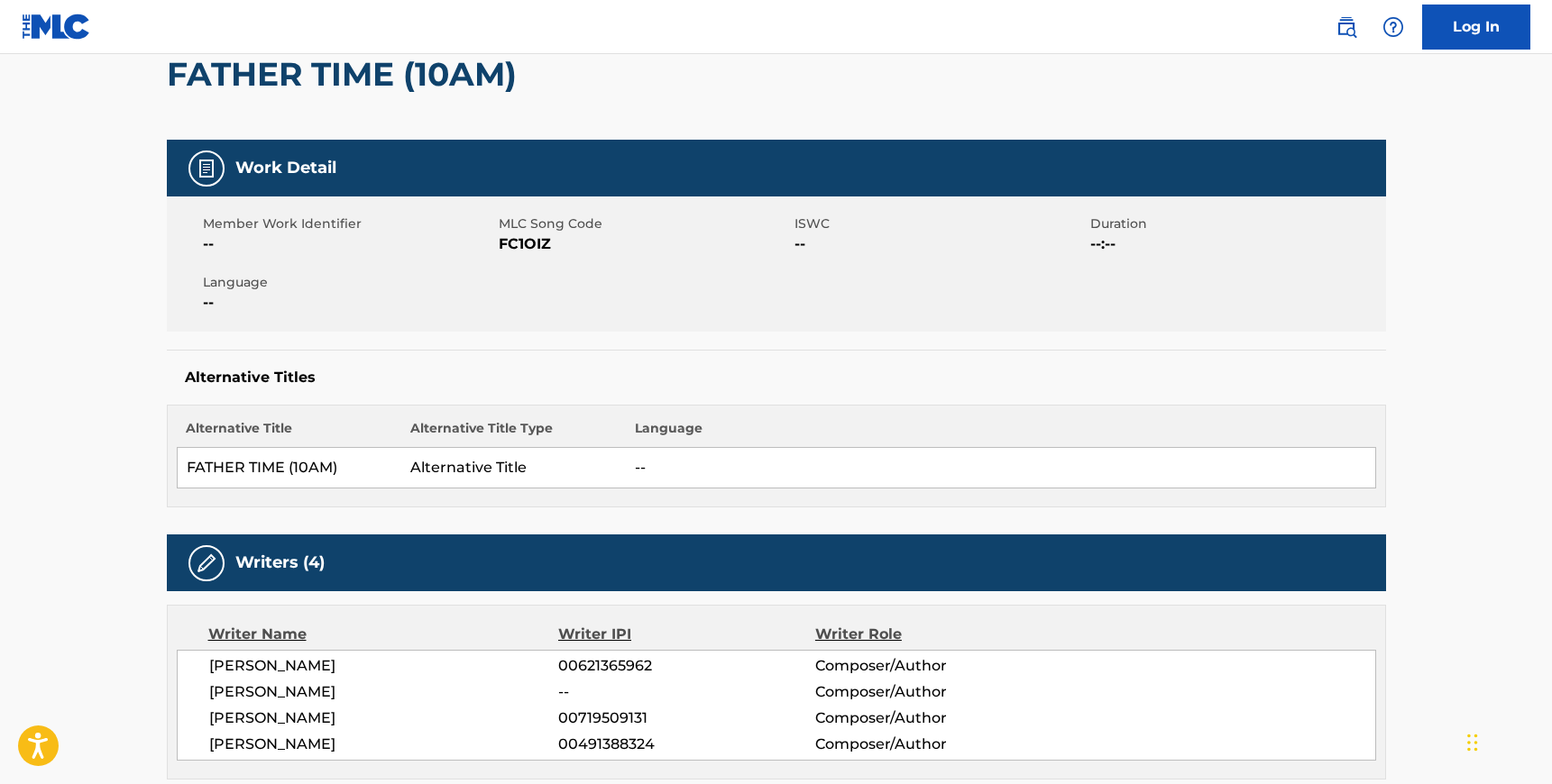
scroll to position [190, 0]
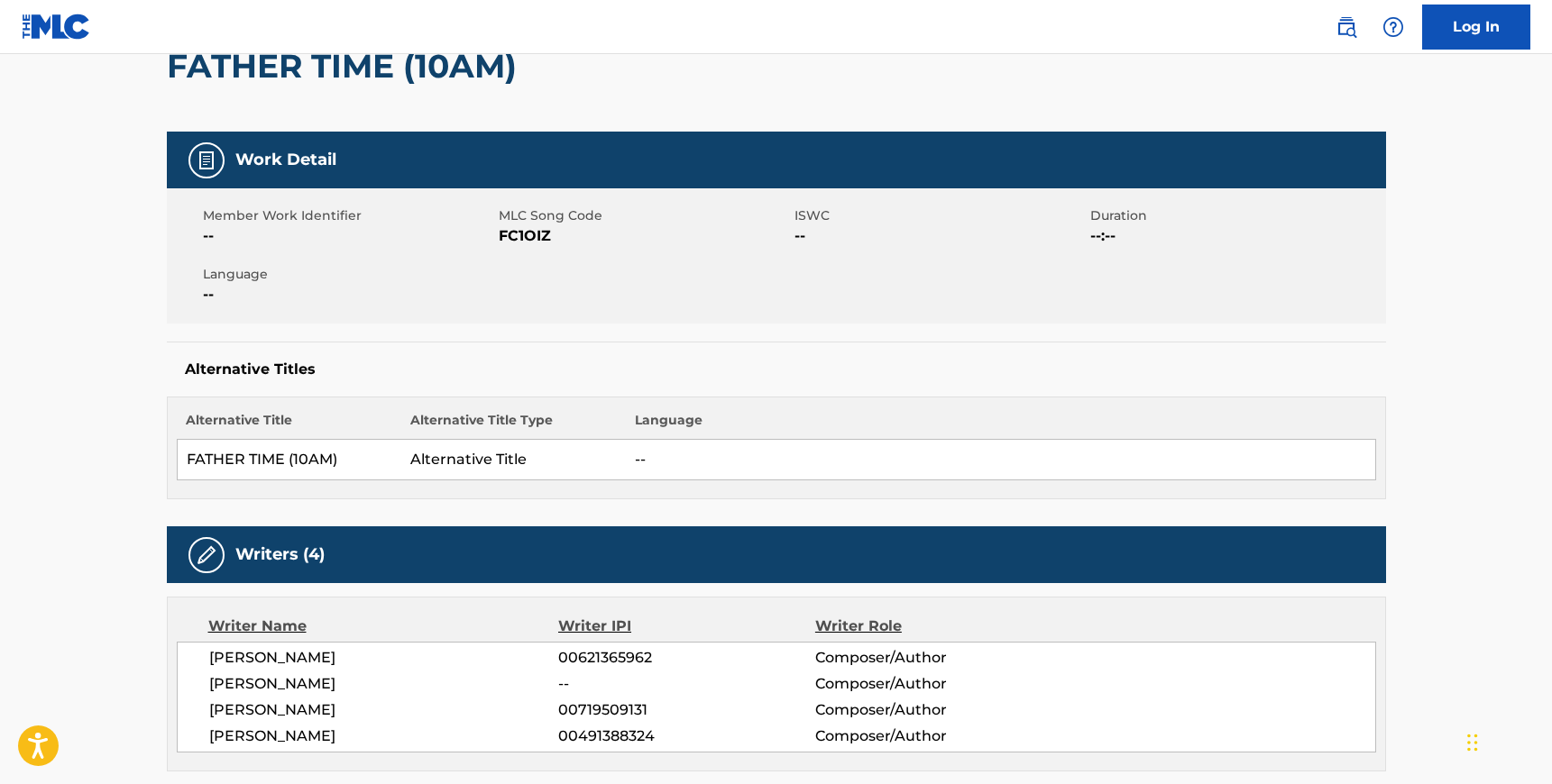
drag, startPoint x: 372, startPoint y: 709, endPoint x: 429, endPoint y: 708, distance: 57.0
click at [429, 708] on span "[PERSON_NAME]" at bounding box center [384, 710] width 349 height 22
drag, startPoint x: 316, startPoint y: 736, endPoint x: 380, endPoint y: 736, distance: 64.0
click at [380, 736] on span "[PERSON_NAME]" at bounding box center [384, 736] width 349 height 22
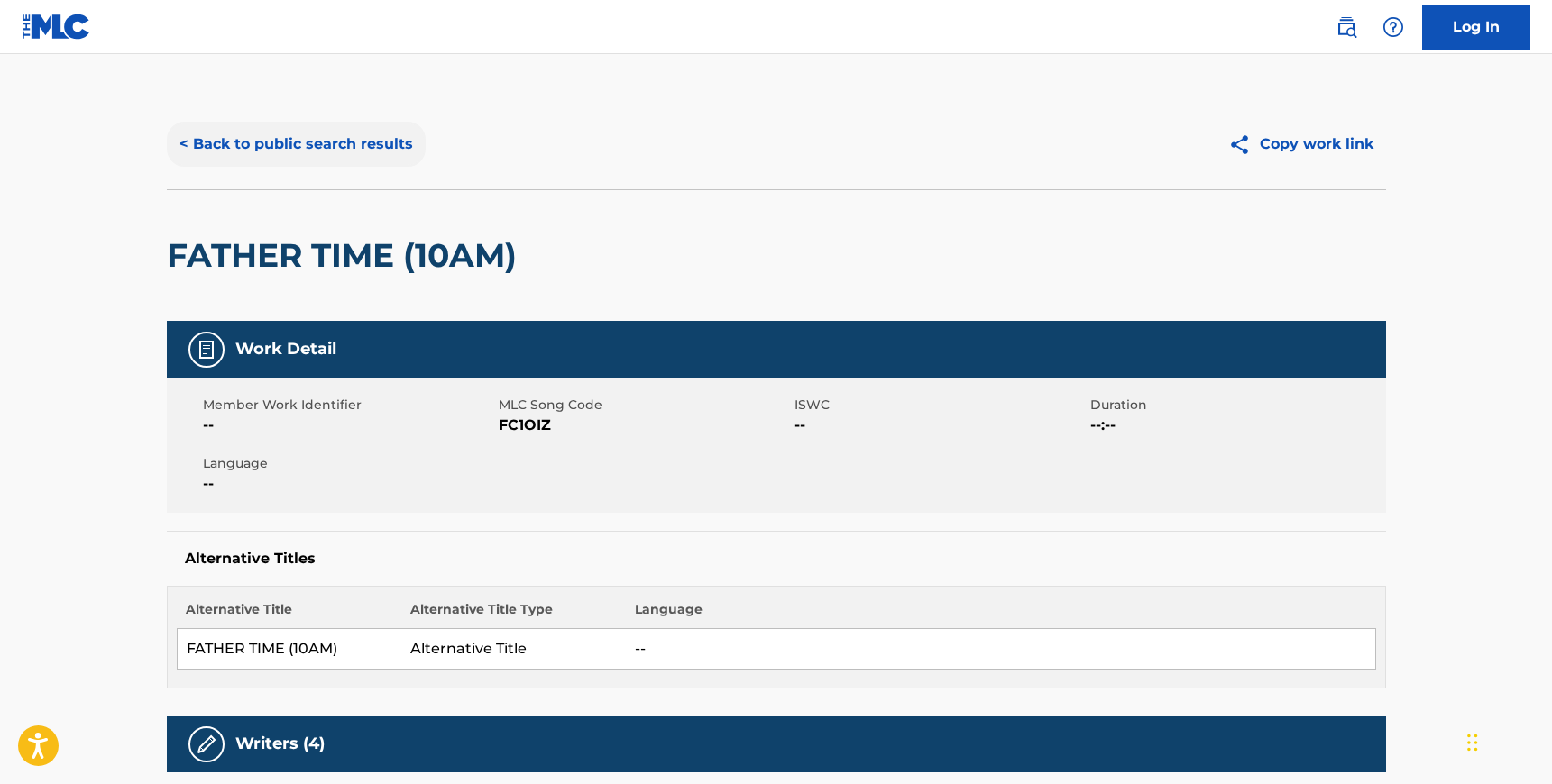
click at [213, 150] on button "< Back to public search results" at bounding box center [296, 145] width 258 height 45
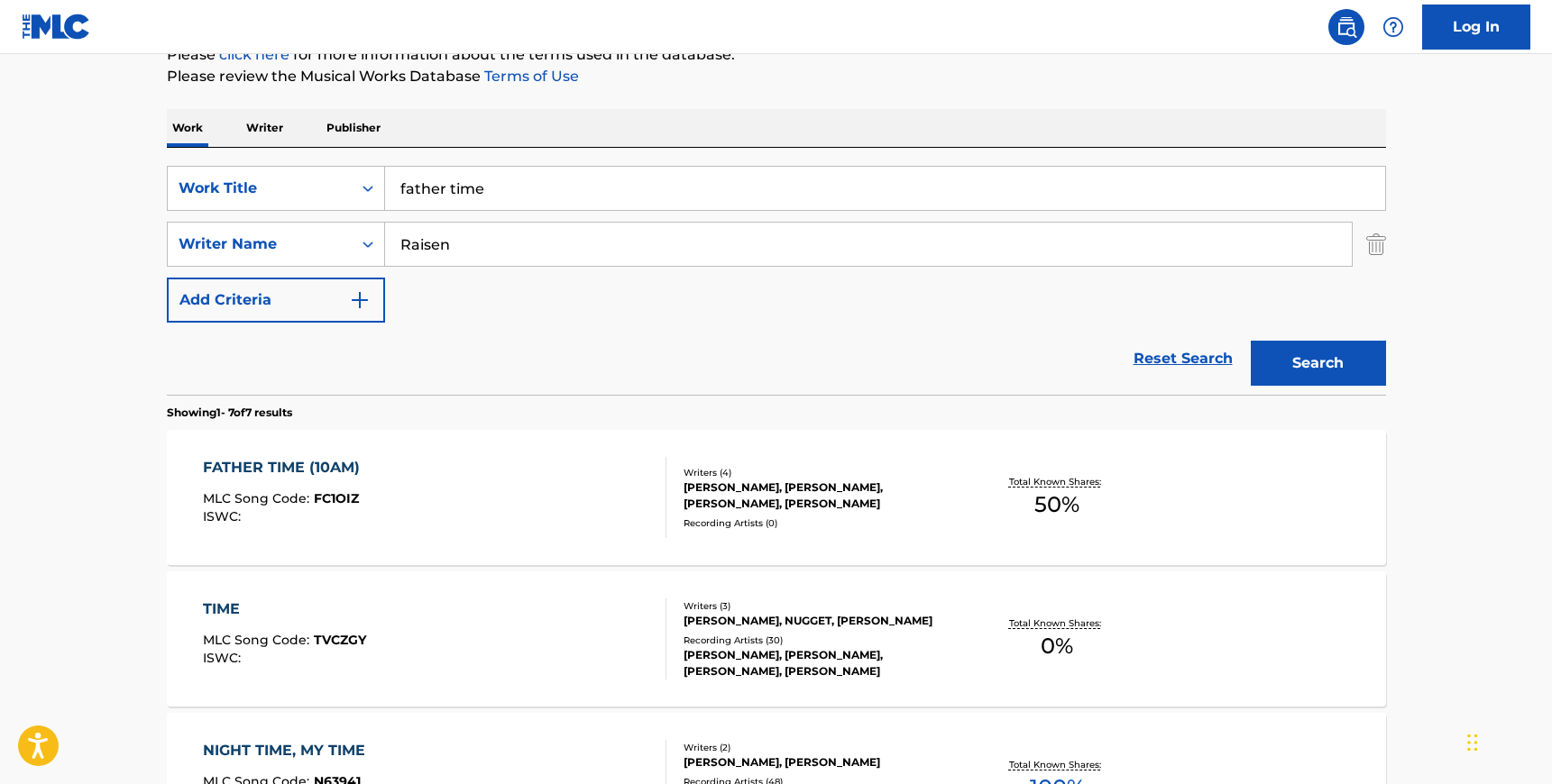
click at [471, 190] on input "father time" at bounding box center [885, 189] width 1001 height 43
type input "hurry up [DATE]"
click at [460, 258] on input "Raisen" at bounding box center [868, 244] width 967 height 43
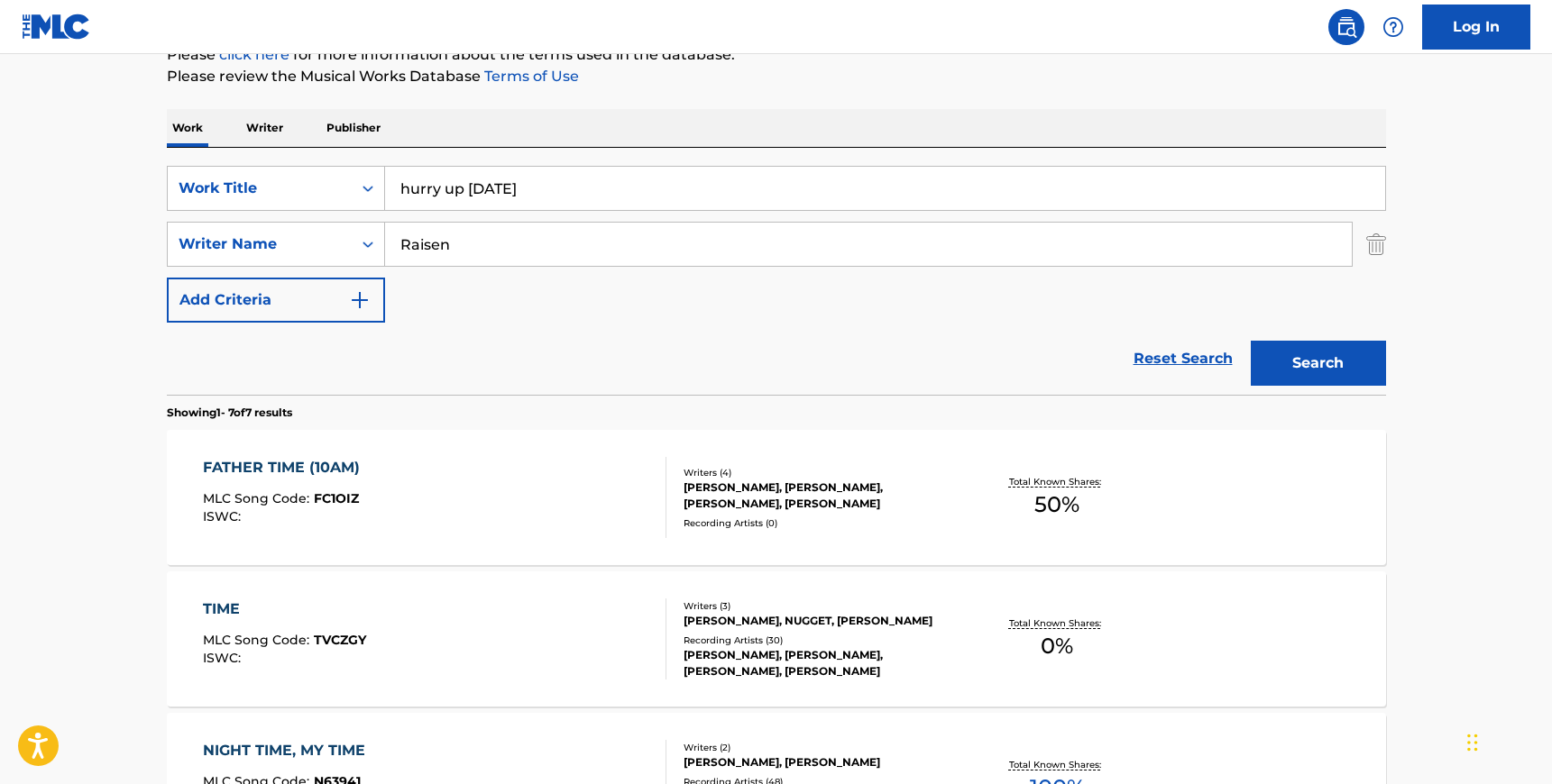
click at [460, 258] on input "Raisen" at bounding box center [868, 244] width 967 height 43
type input "[PERSON_NAME]"
click at [1250, 341] on button "Search" at bounding box center [1318, 363] width 135 height 45
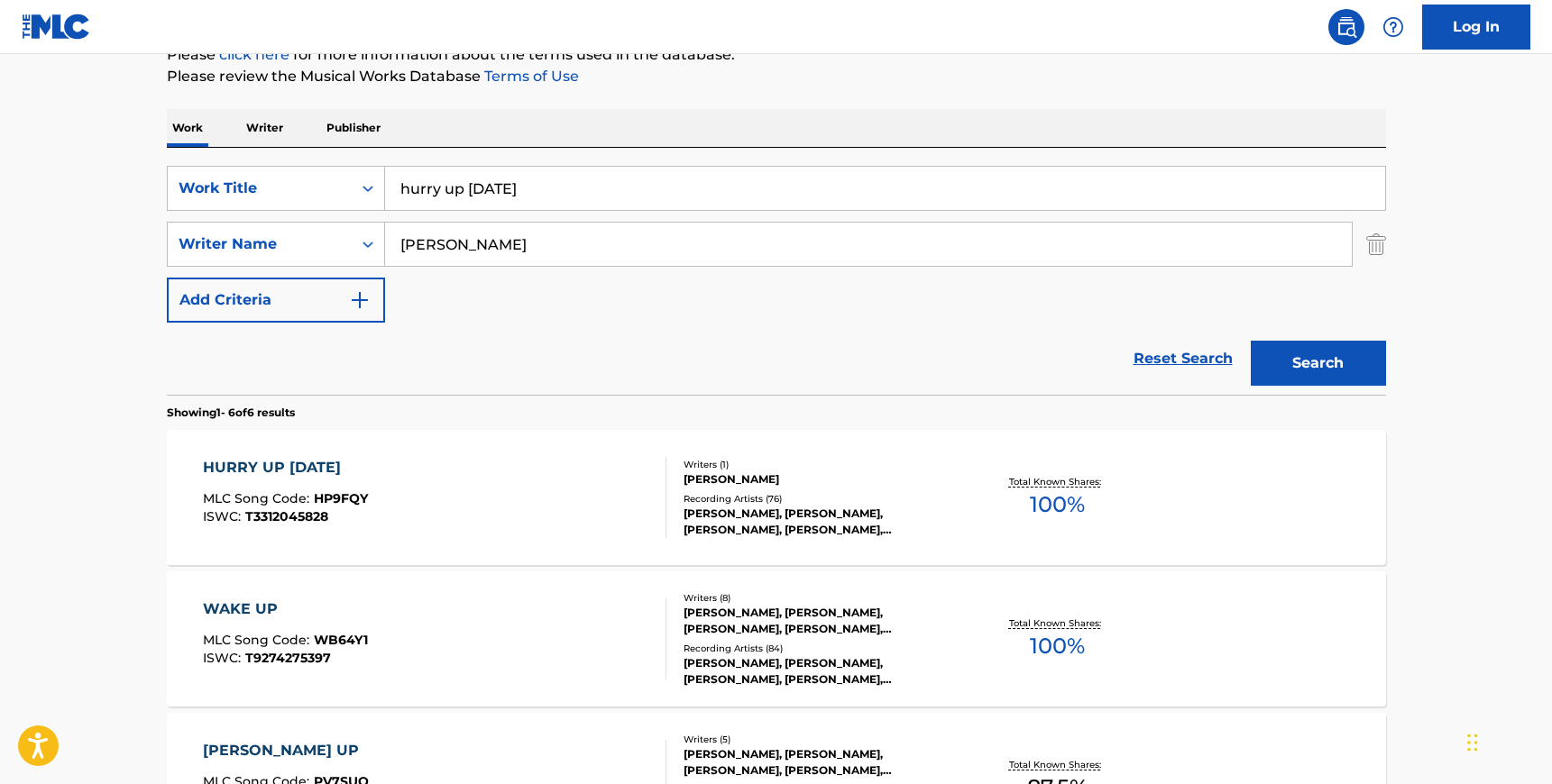
click at [607, 508] on div "HURRY UP [DATE] MLC Song Code : HP9FQY ISWC : T3312045828" at bounding box center [434, 498] width 463 height 81
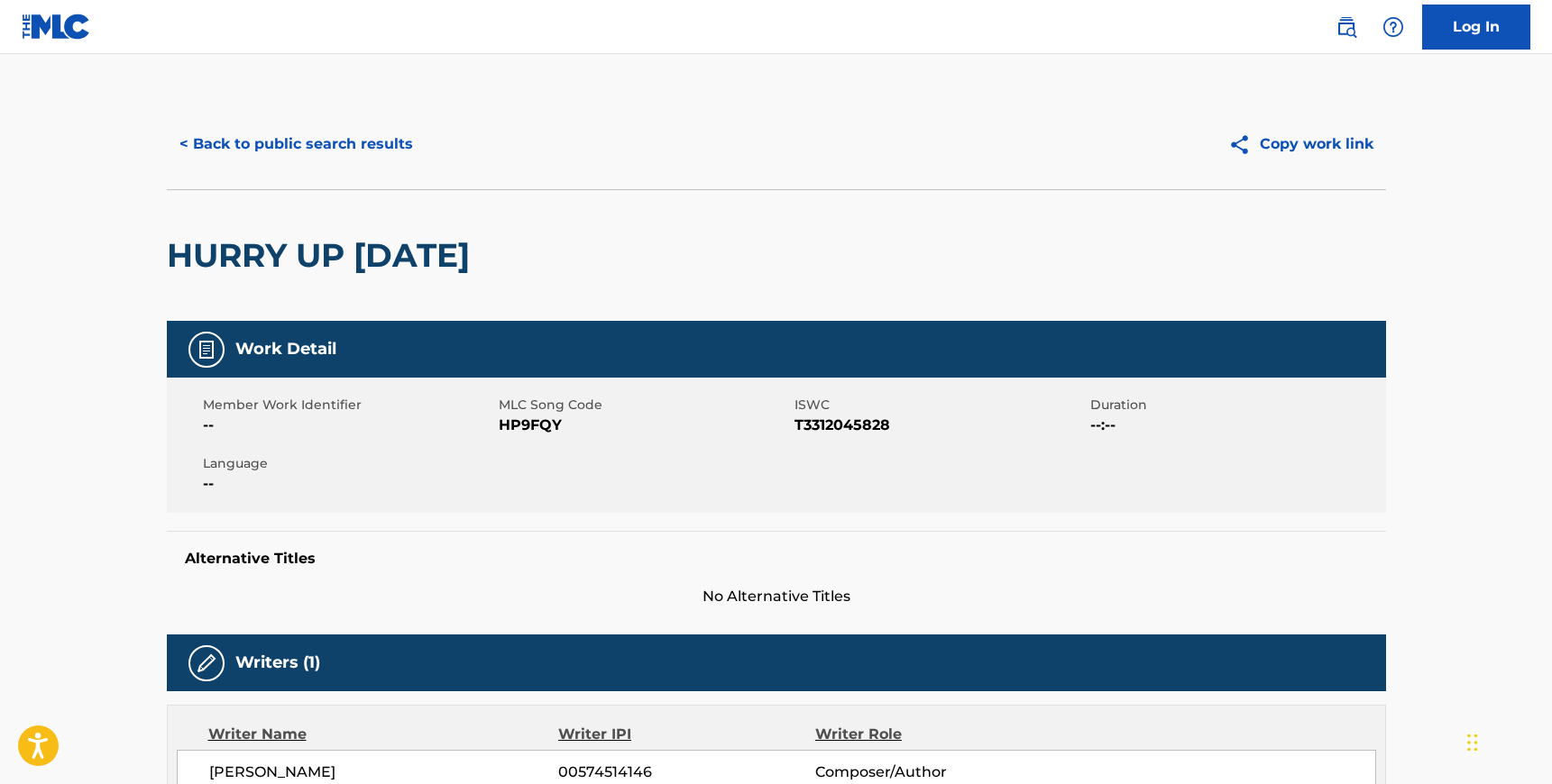
click at [536, 433] on span "HP9FQY" at bounding box center [644, 425] width 291 height 22
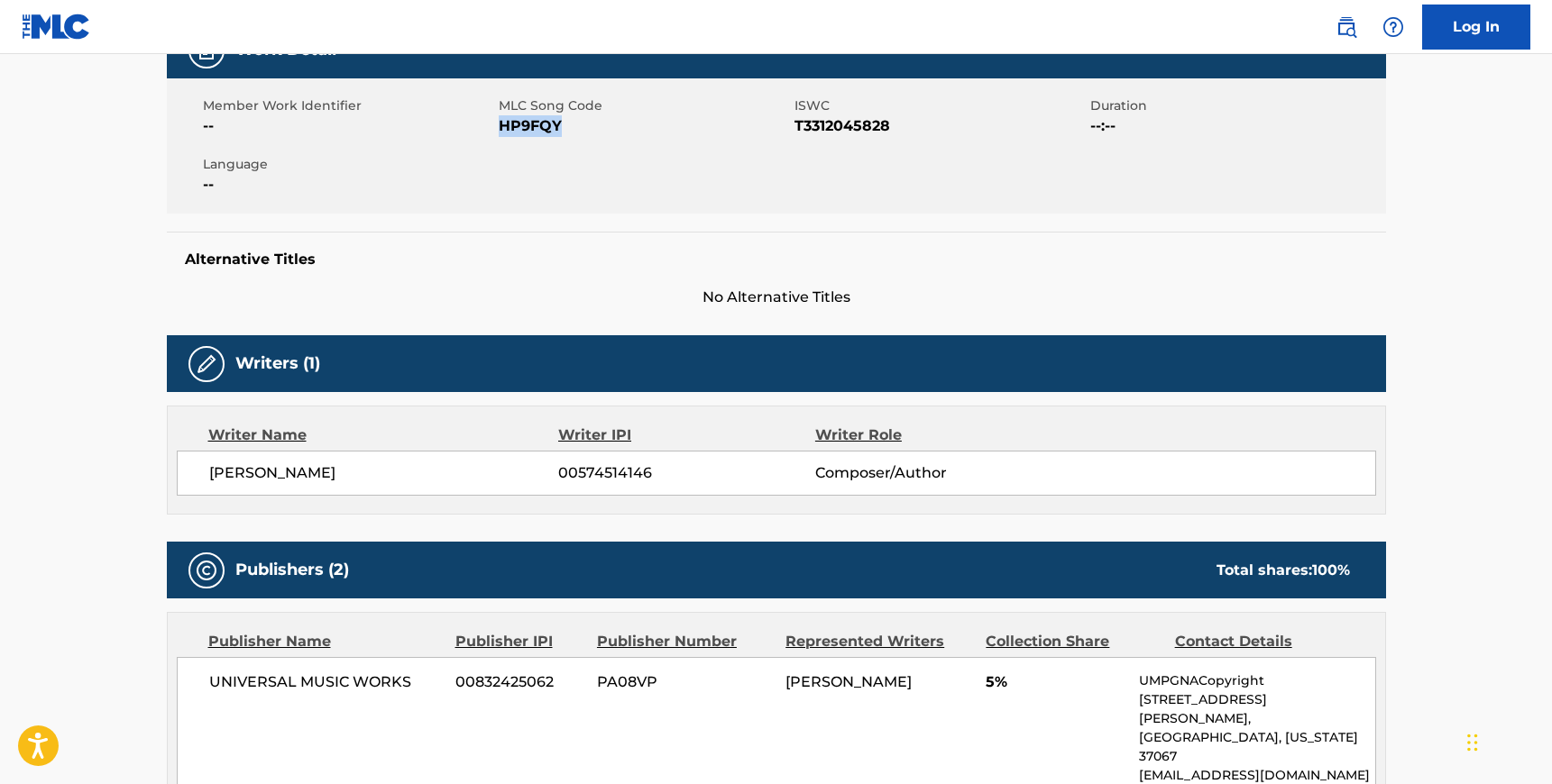
scroll to position [318, 0]
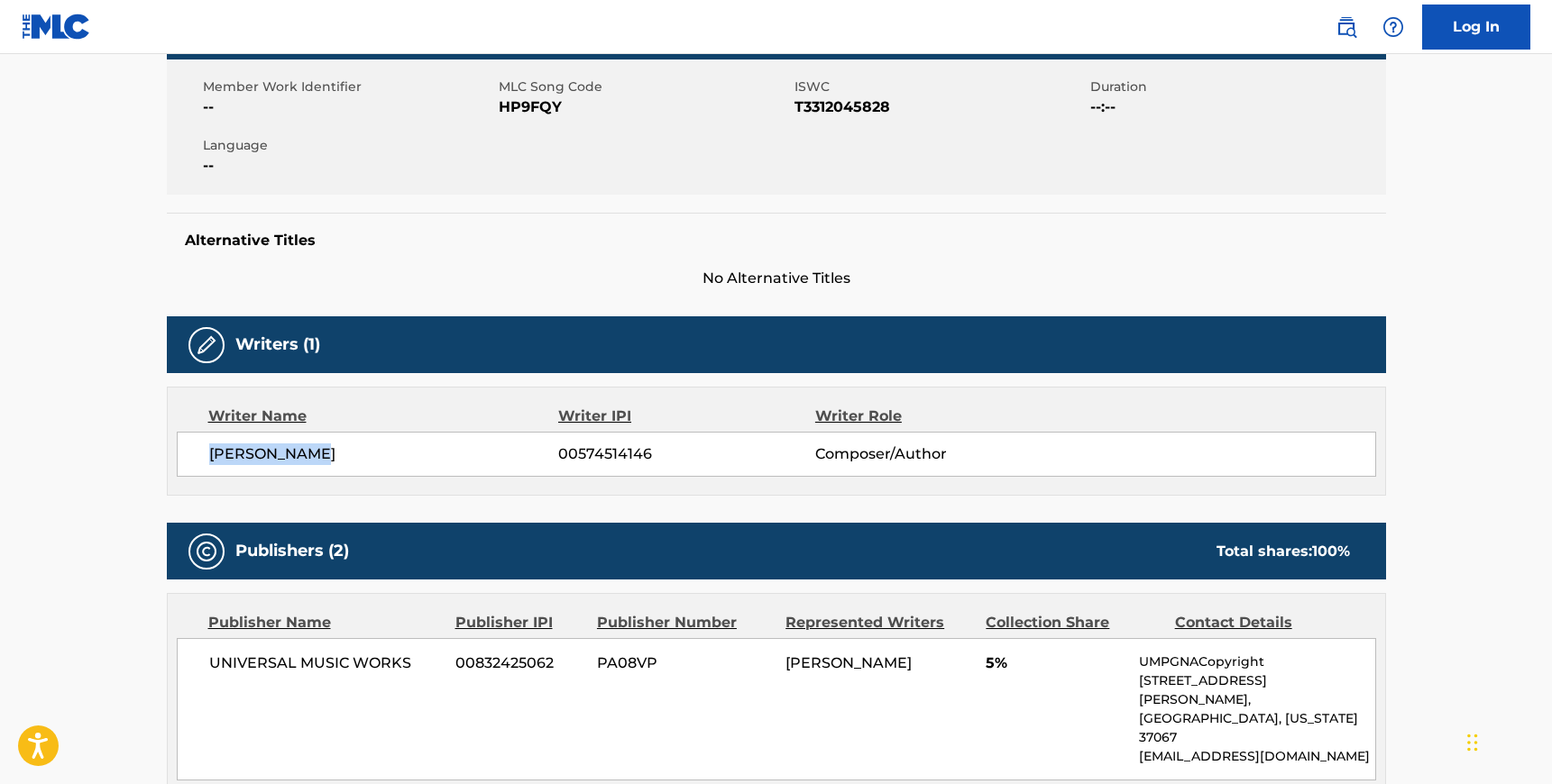
drag, startPoint x: 321, startPoint y: 461, endPoint x: 208, endPoint y: 454, distance: 113.2
click at [210, 454] on span "[PERSON_NAME]" at bounding box center [384, 453] width 349 height 22
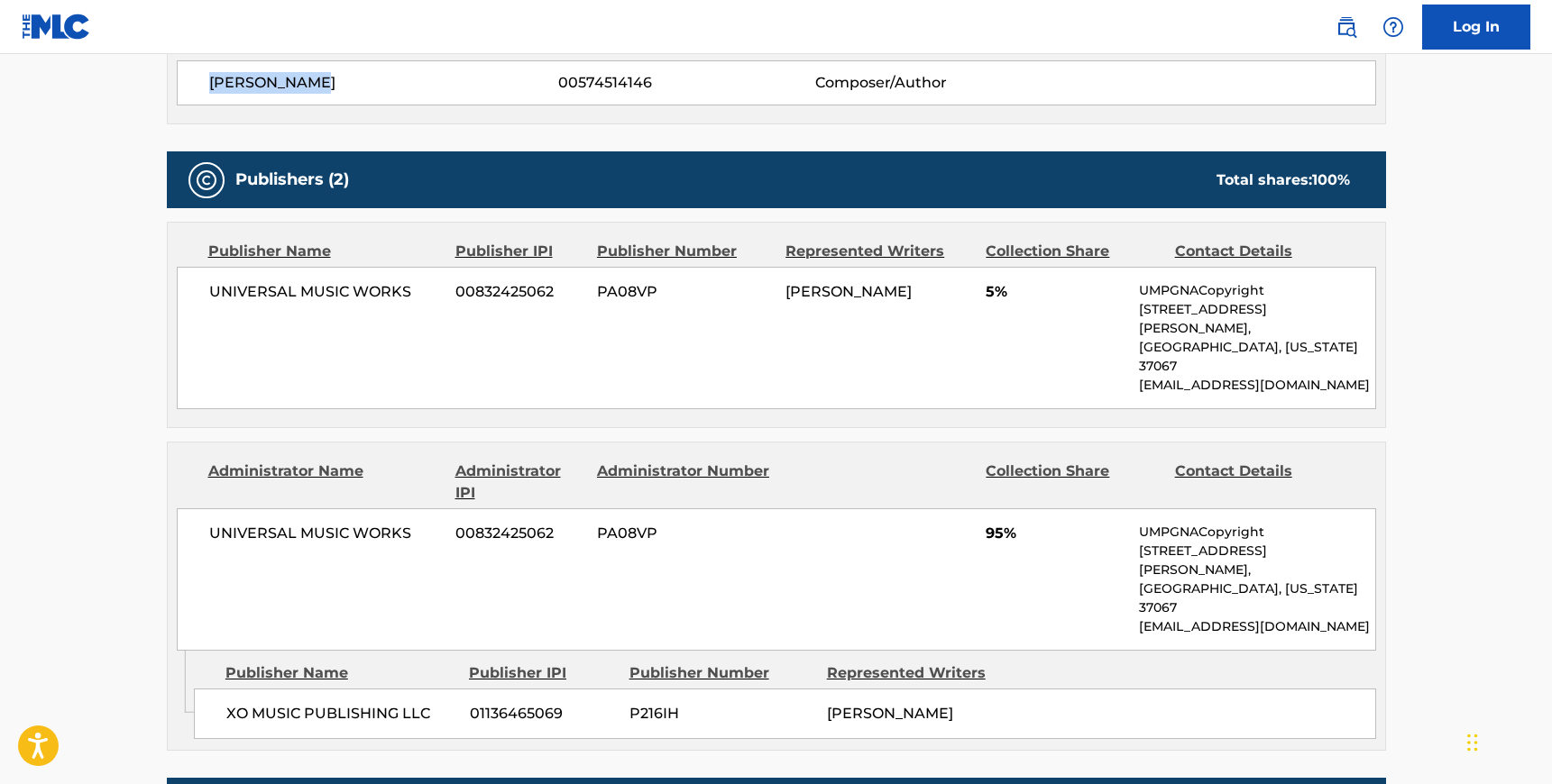
scroll to position [699, 0]
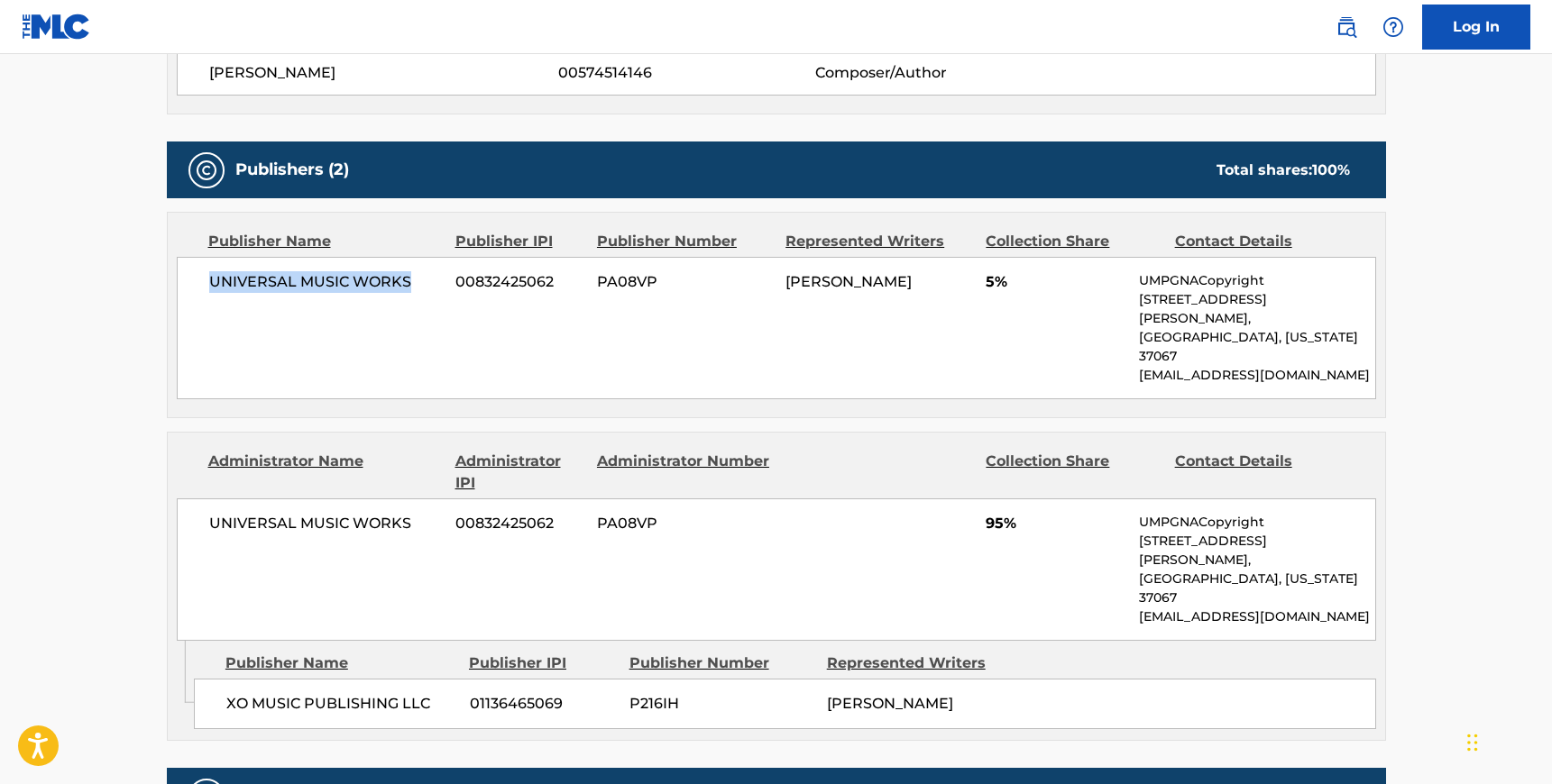
drag, startPoint x: 406, startPoint y: 281, endPoint x: 210, endPoint y: 281, distance: 196.0
click at [210, 281] on span "UNIVERSAL MUSIC WORKS" at bounding box center [326, 282] width 234 height 22
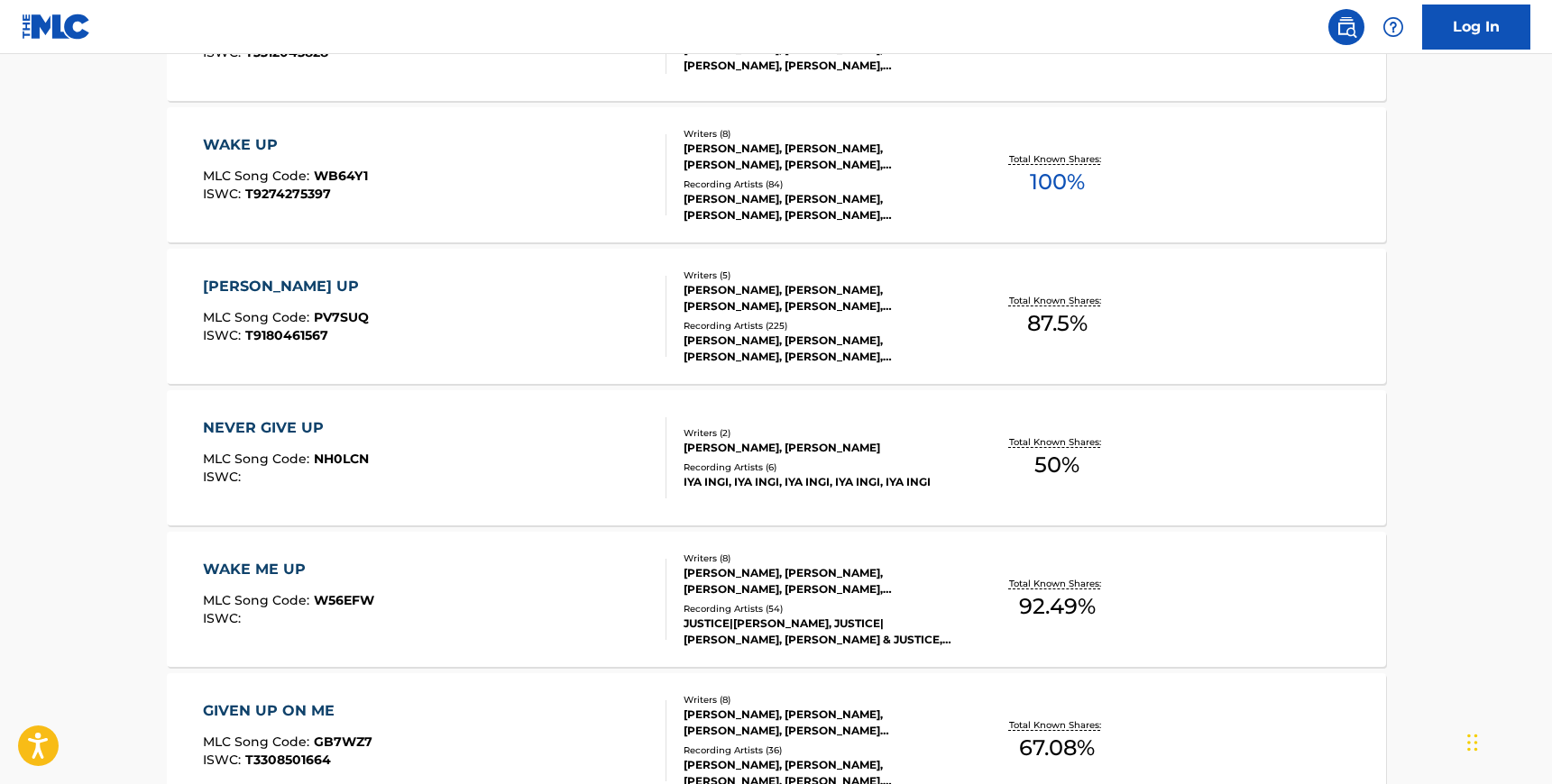
scroll to position [236, 0]
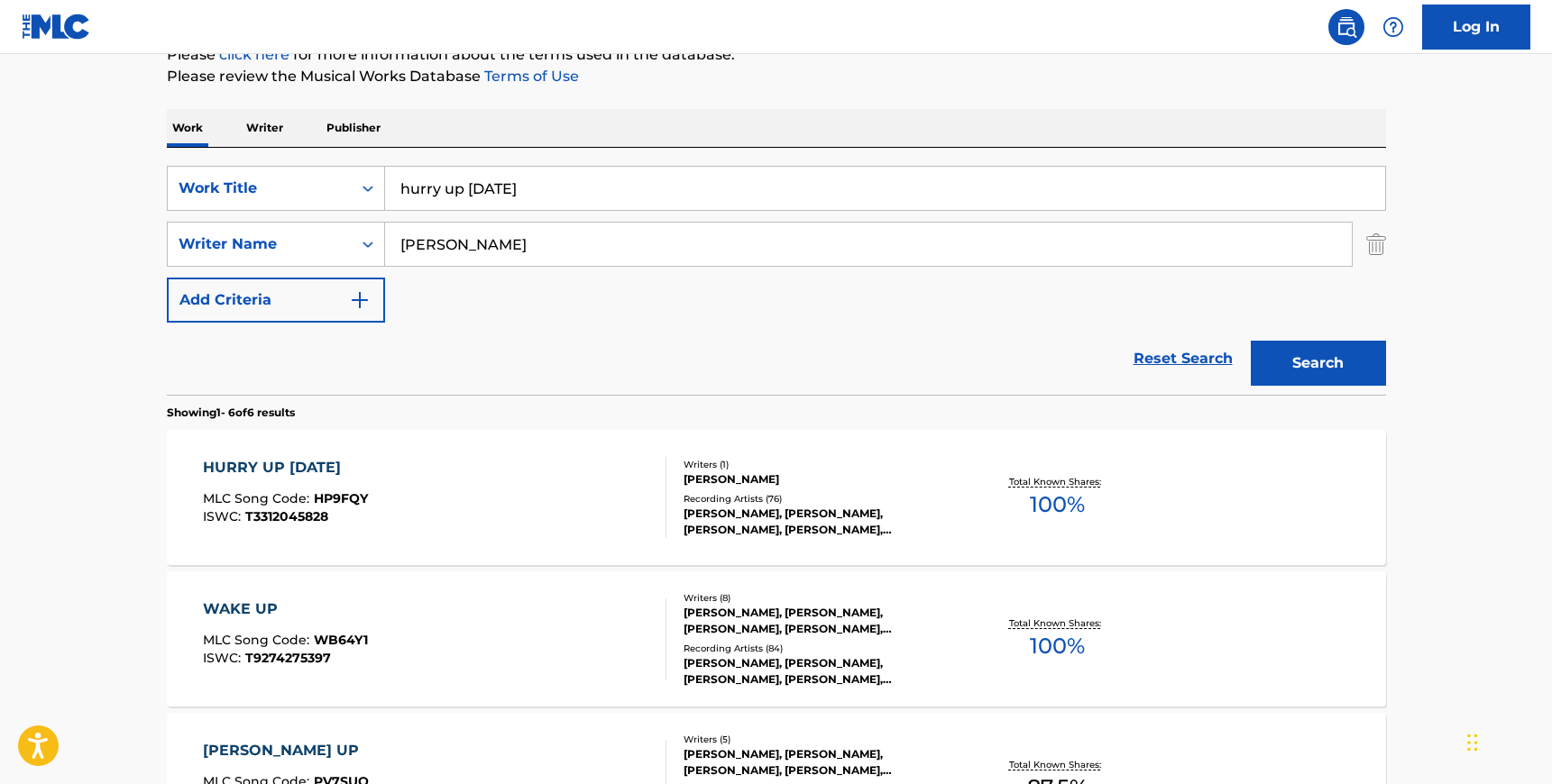
click at [477, 461] on div "HURRY UP [DATE] MLC Song Code : HP9FQY ISWC : T3312045828" at bounding box center [434, 498] width 463 height 81
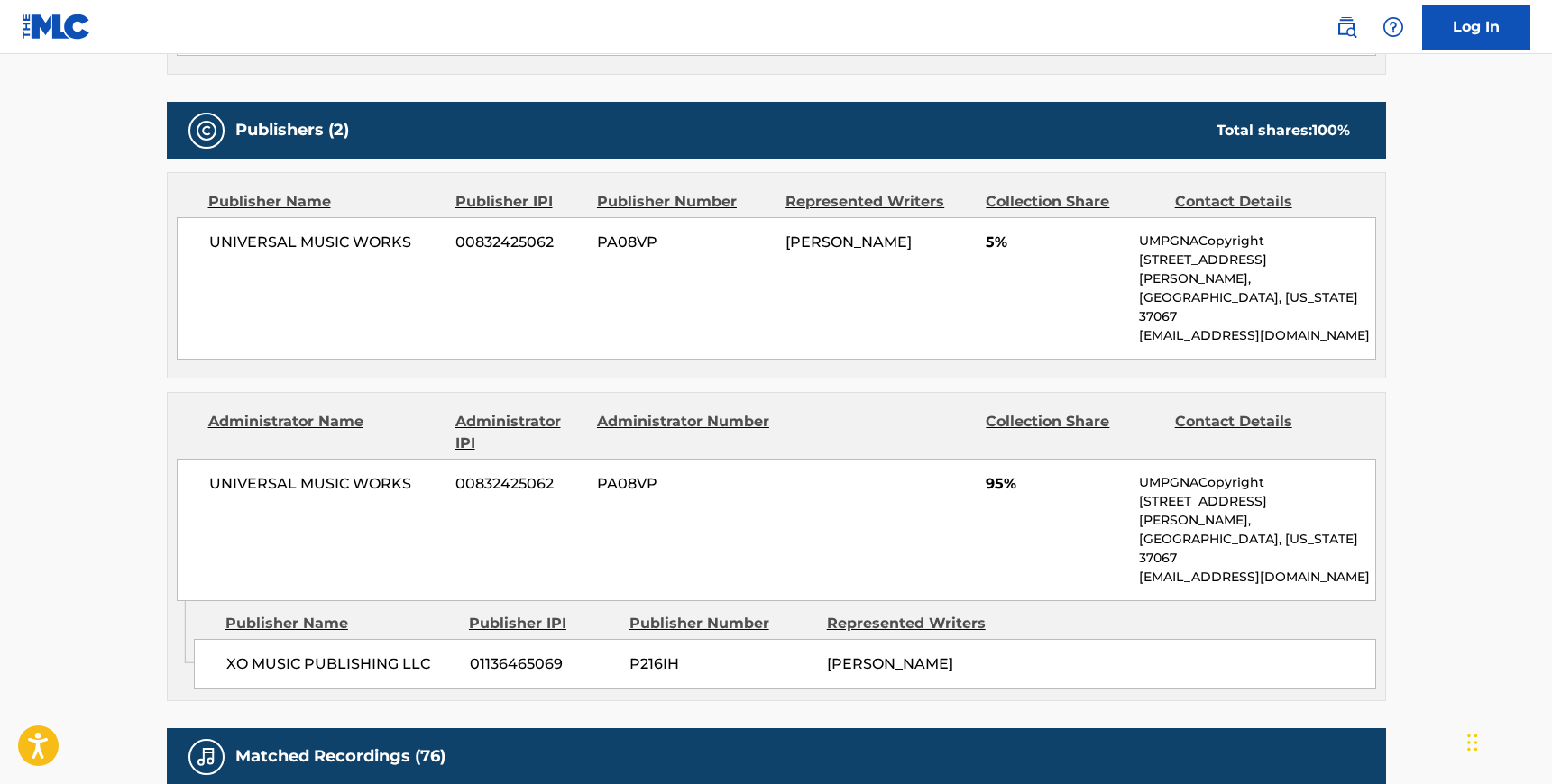
scroll to position [741, 0]
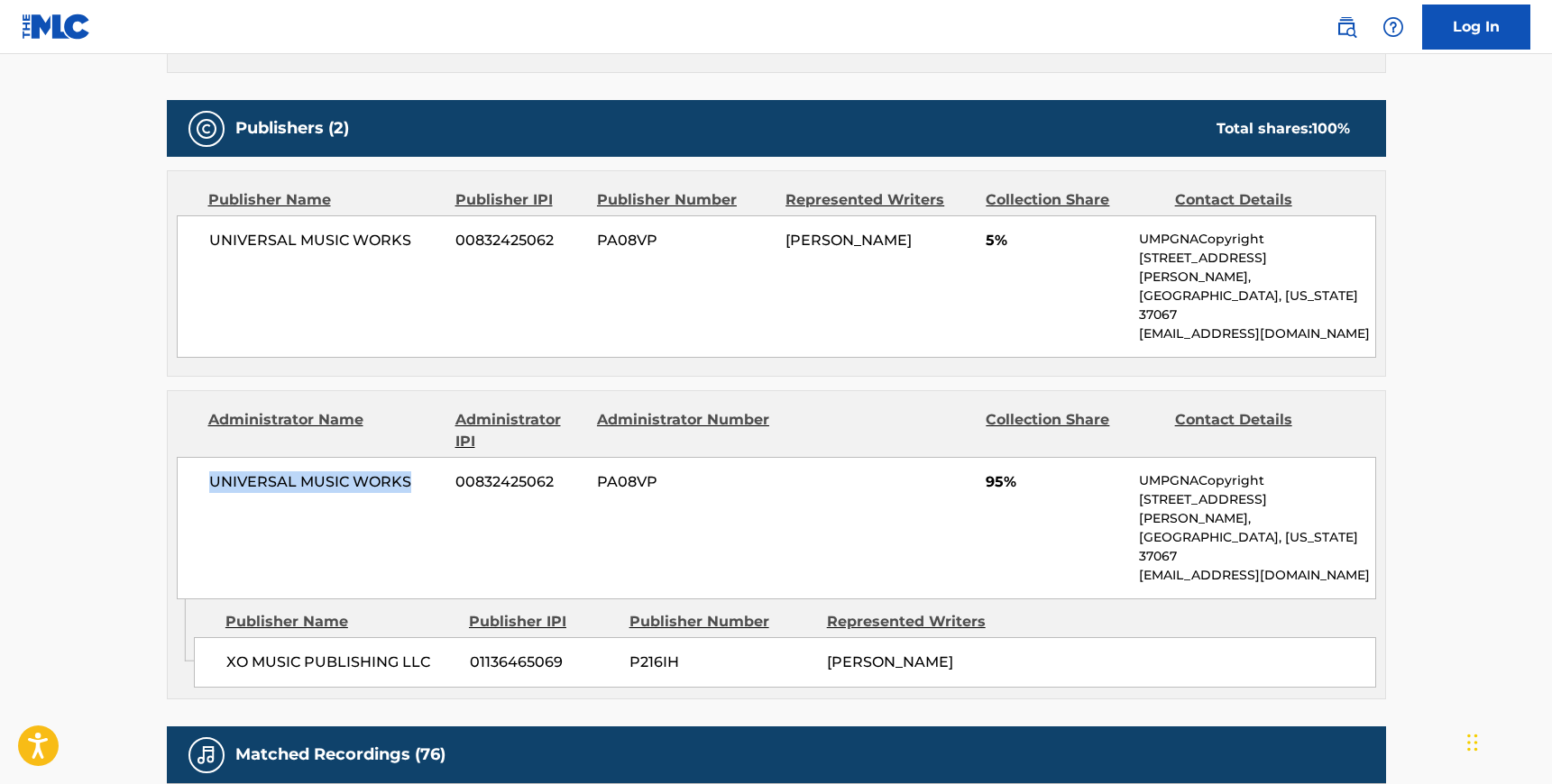
drag, startPoint x: 413, startPoint y: 448, endPoint x: 205, endPoint y: 447, distance: 208.0
click at [205, 457] on div "UNIVERSAL MUSIC WORKS 00832425062 PA08VP 95% UMPGNACopyright [STREET_ADDRESS][P…" at bounding box center [776, 529] width 1200 height 143
drag, startPoint x: 432, startPoint y: 586, endPoint x: 225, endPoint y: 584, distance: 207.0
click at [226, 652] on span "XO MUSIC PUBLISHING LLC" at bounding box center [341, 662] width 230 height 22
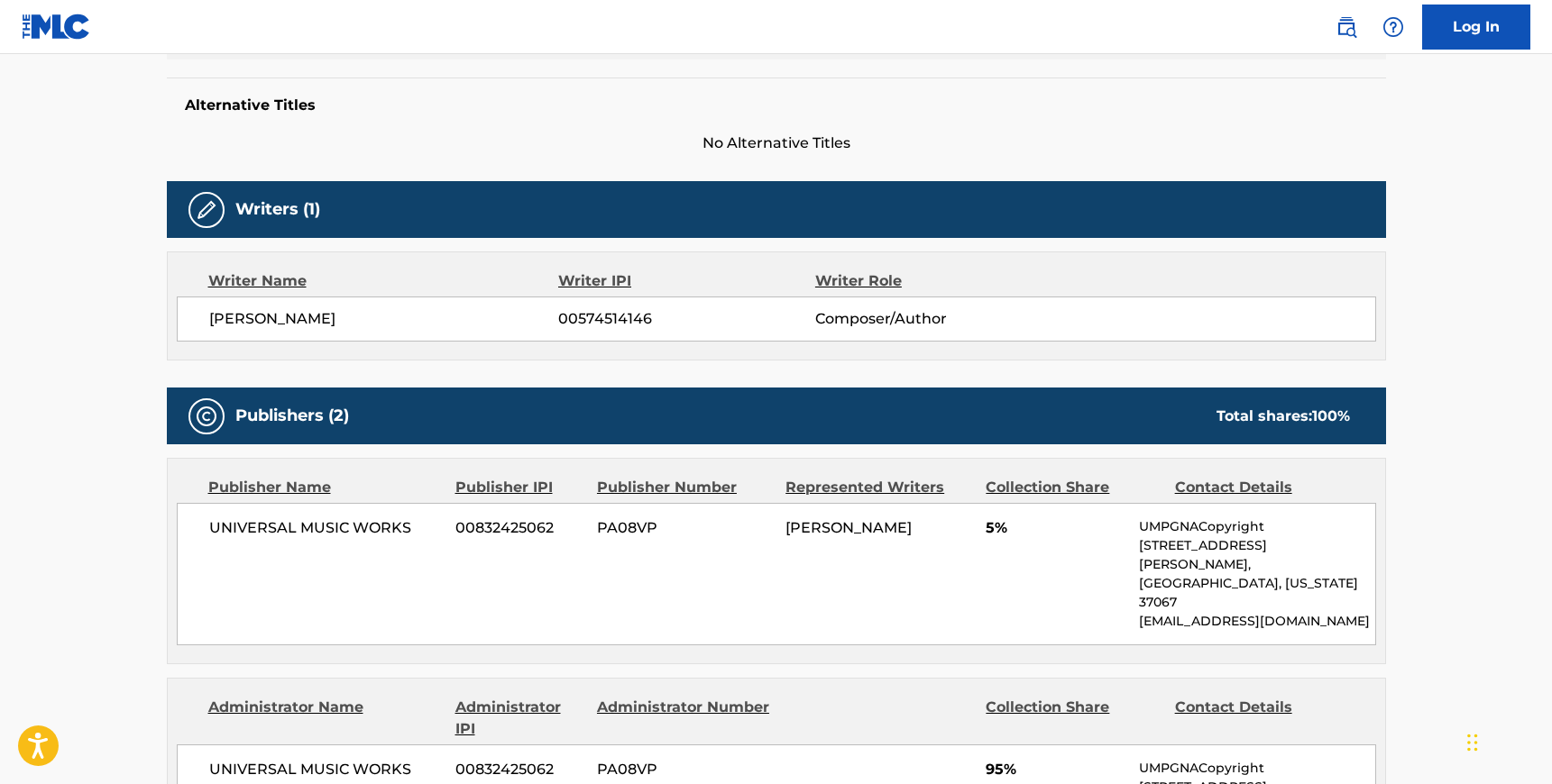
scroll to position [0, 0]
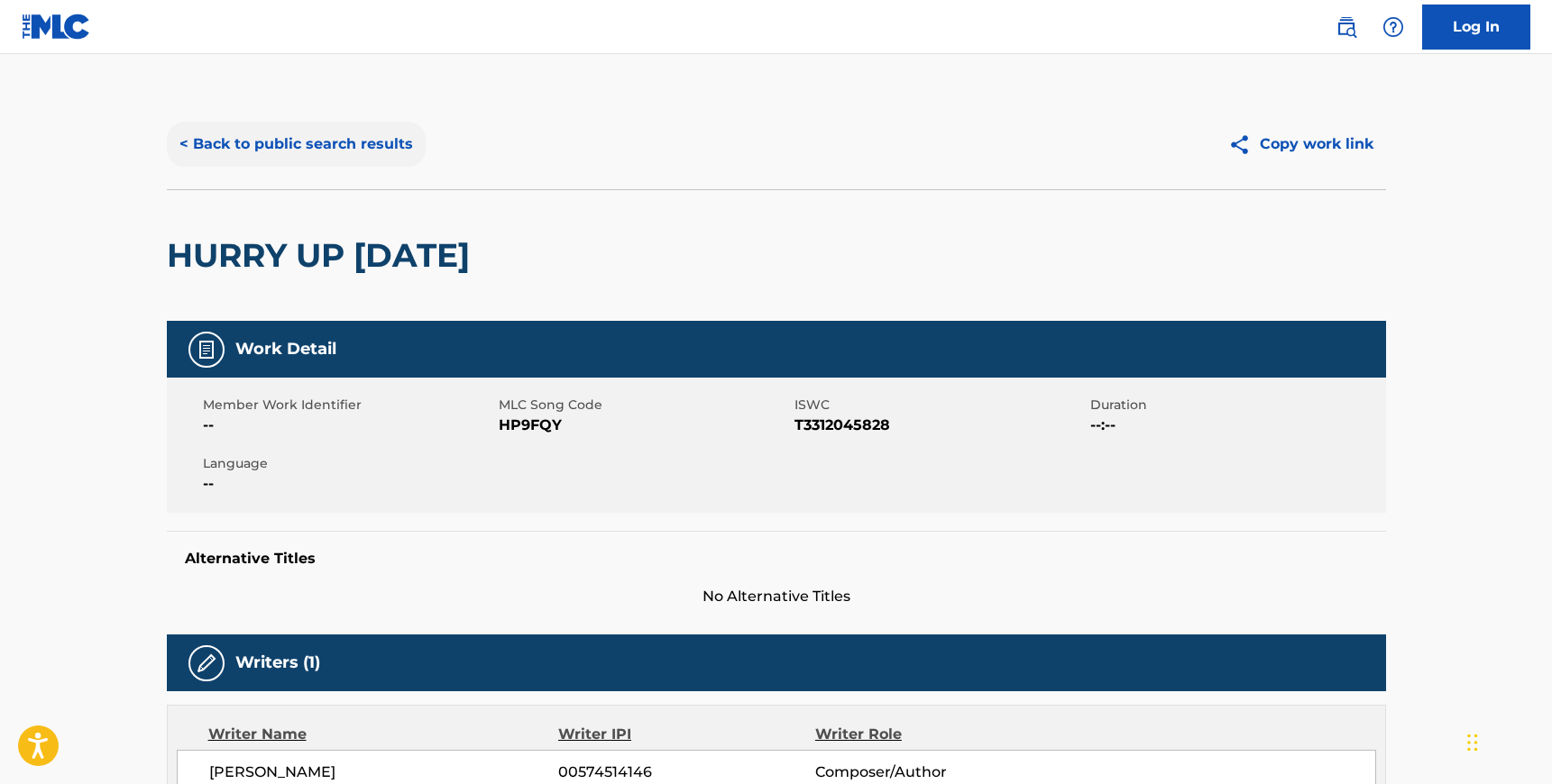
click at [272, 138] on button "< Back to public search results" at bounding box center [296, 145] width 258 height 45
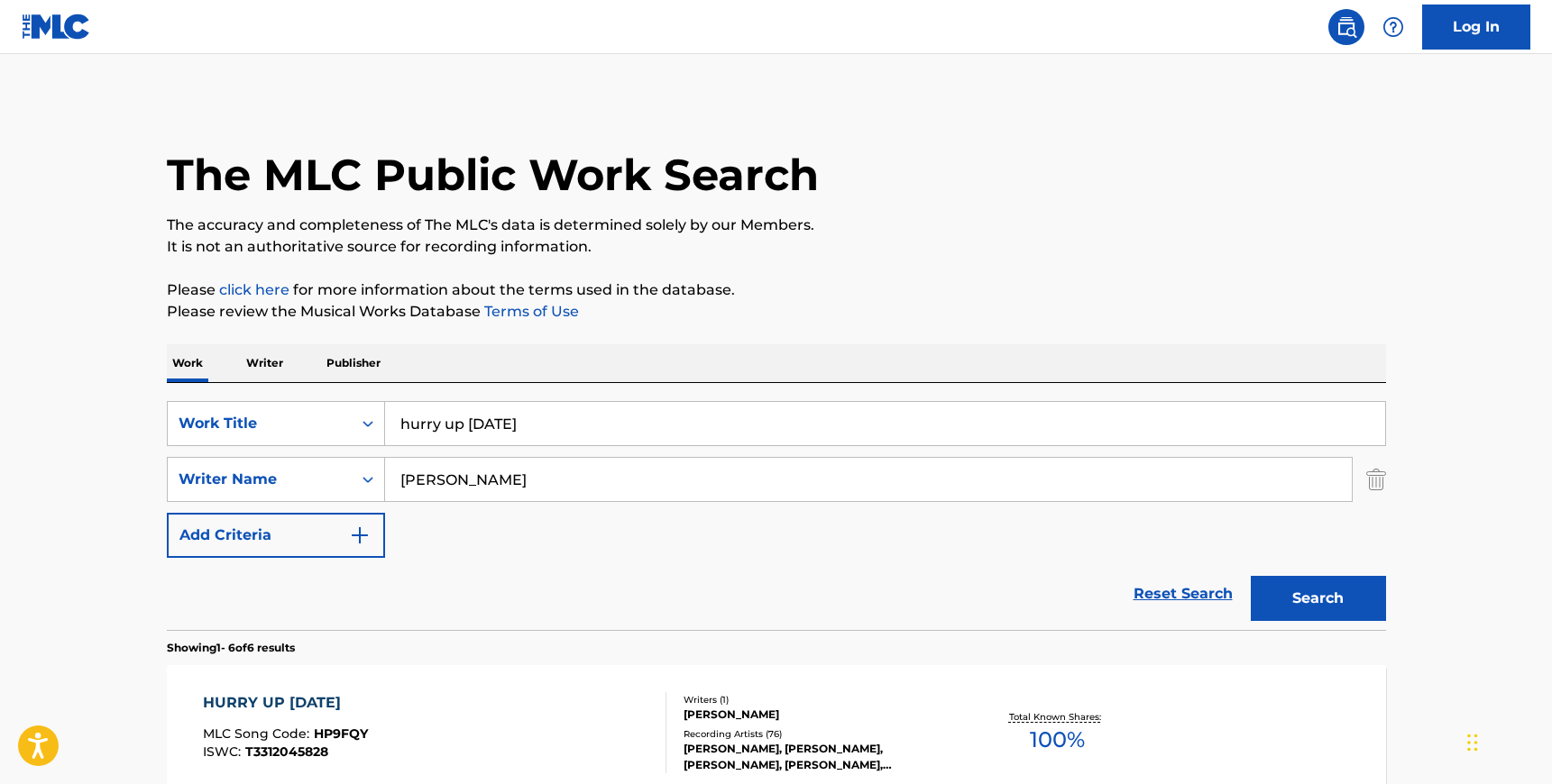
scroll to position [236, 0]
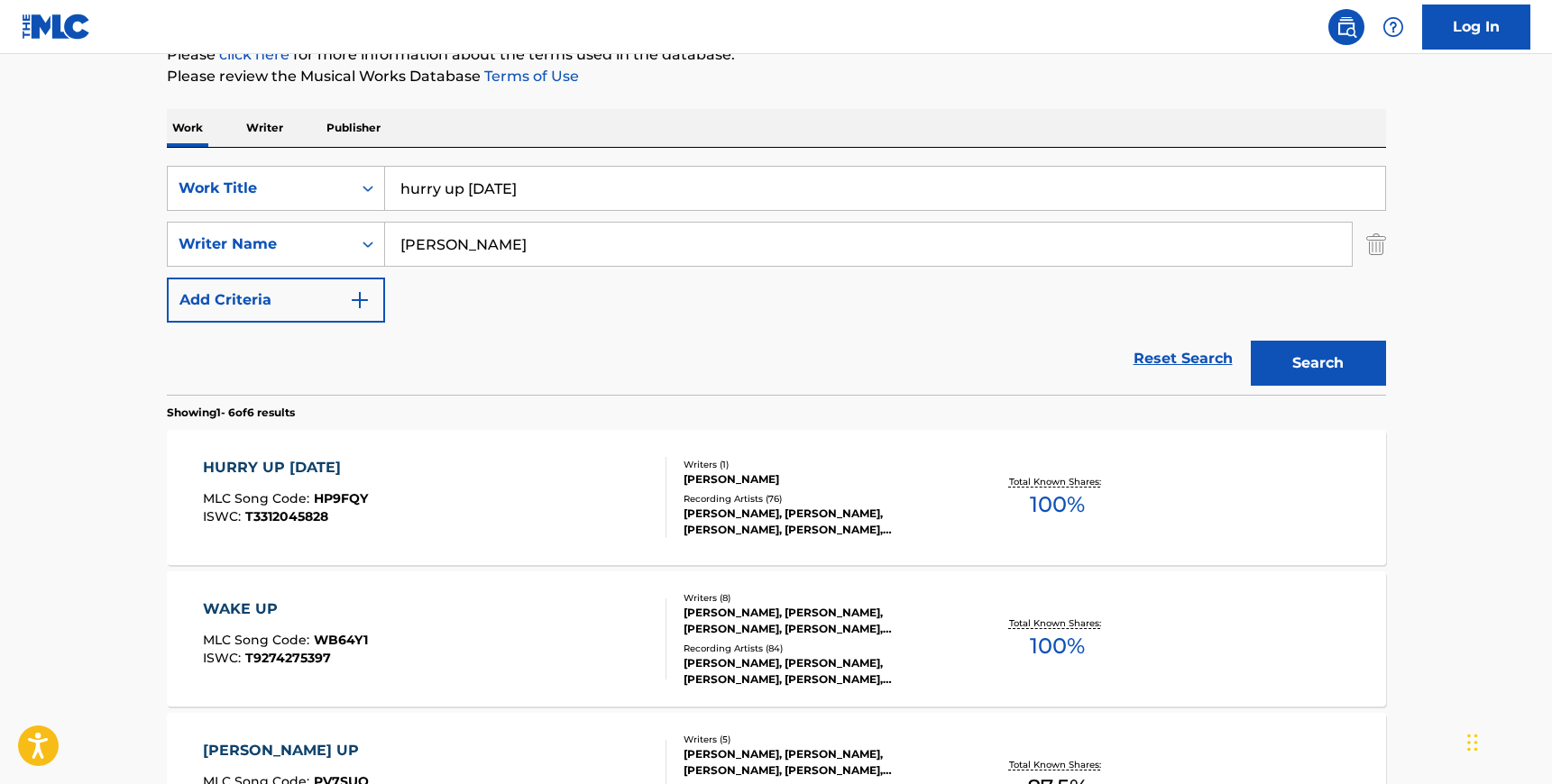
click at [535, 183] on input "hurry up [DATE]" at bounding box center [885, 189] width 1001 height 43
type input "hard truths"
click at [517, 250] on input "[PERSON_NAME]" at bounding box center [868, 244] width 967 height 43
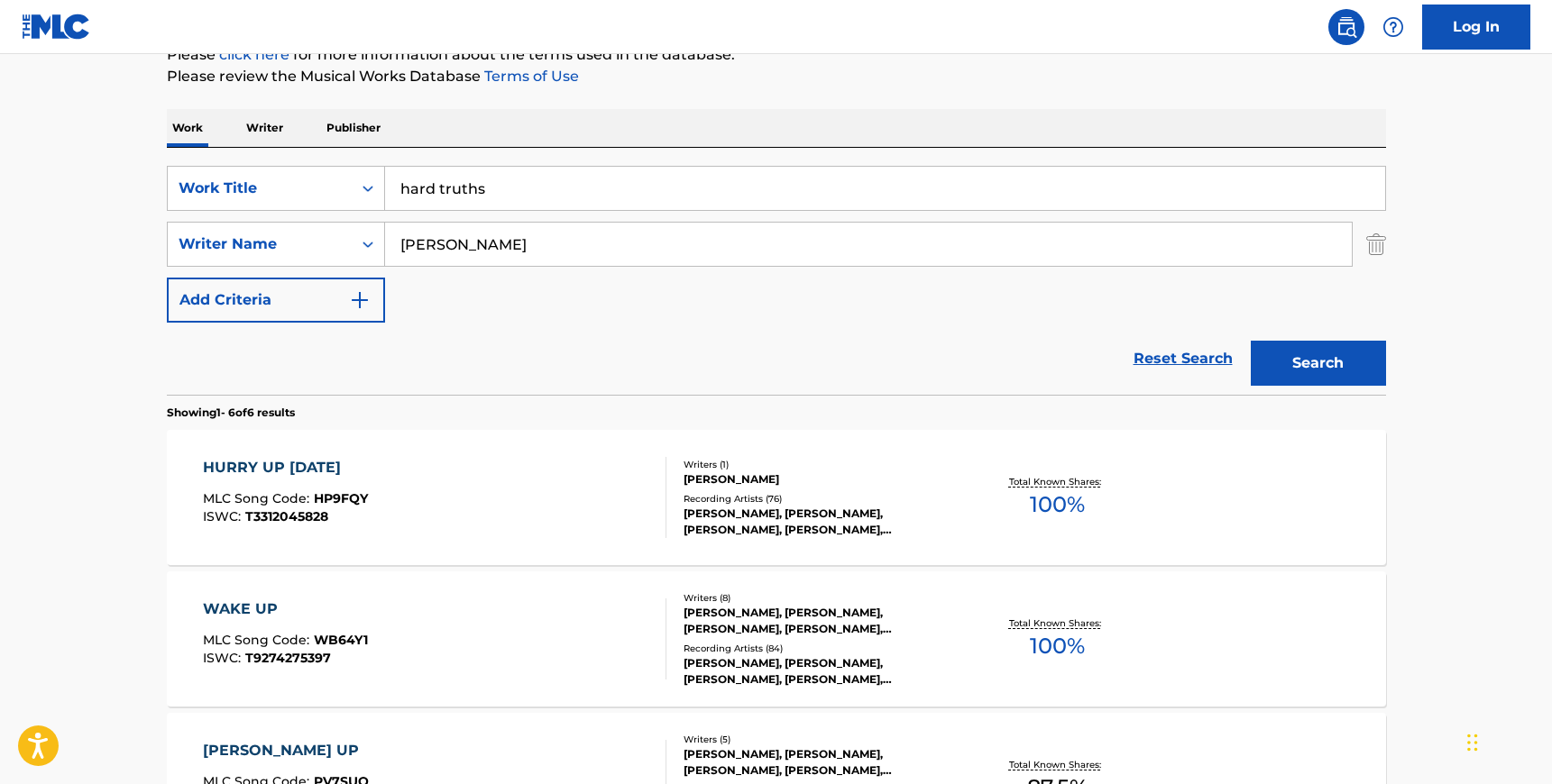
click at [517, 250] on input "[PERSON_NAME]" at bounding box center [868, 244] width 967 height 43
paste input "[PERSON_NAME]"
type input "Valentine"
click at [1312, 368] on button "Search" at bounding box center [1318, 363] width 135 height 45
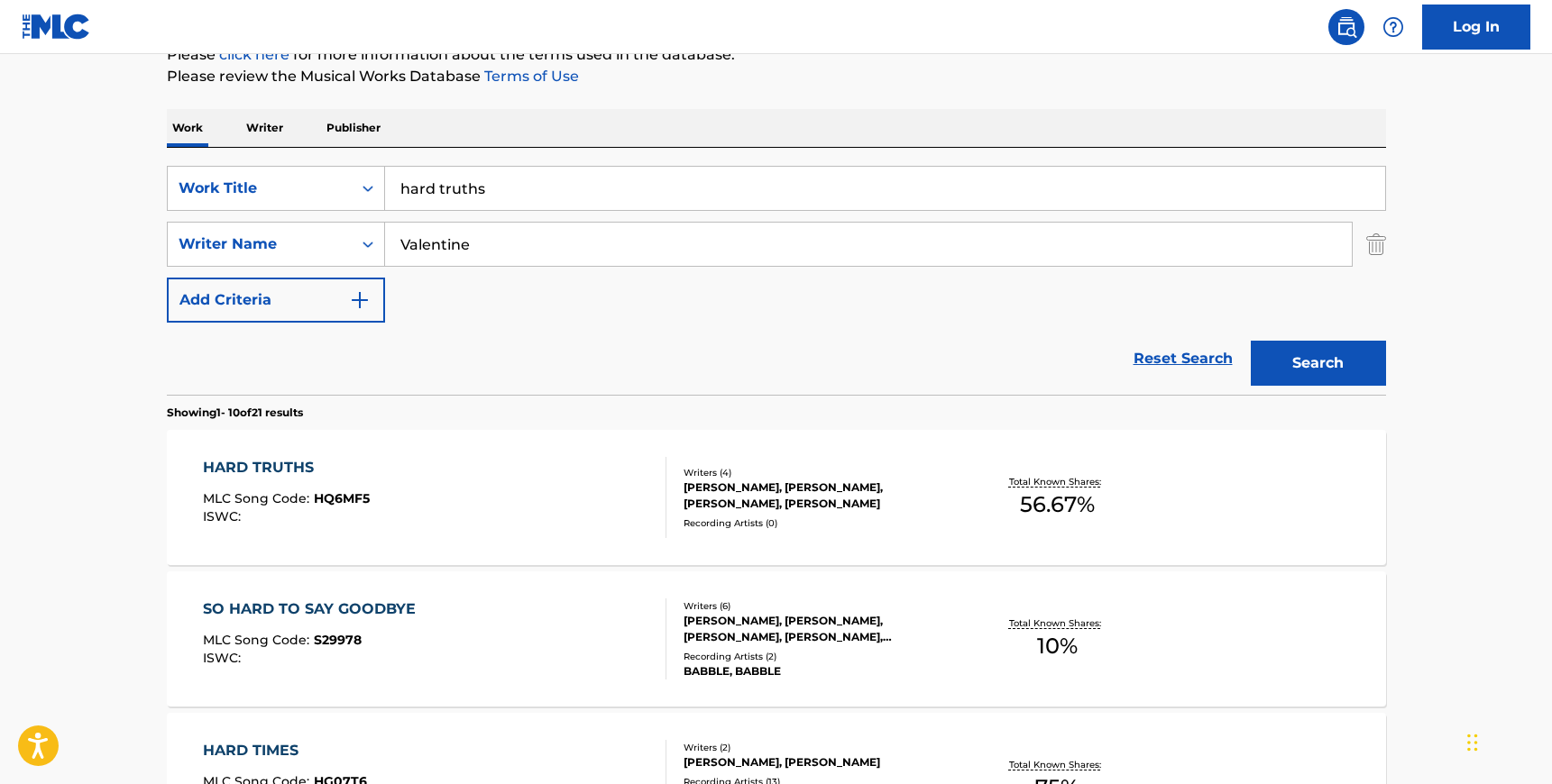
click at [516, 500] on div "HARD TRUTHS MLC Song Code : HQ6MF5 ISWC :" at bounding box center [434, 498] width 463 height 81
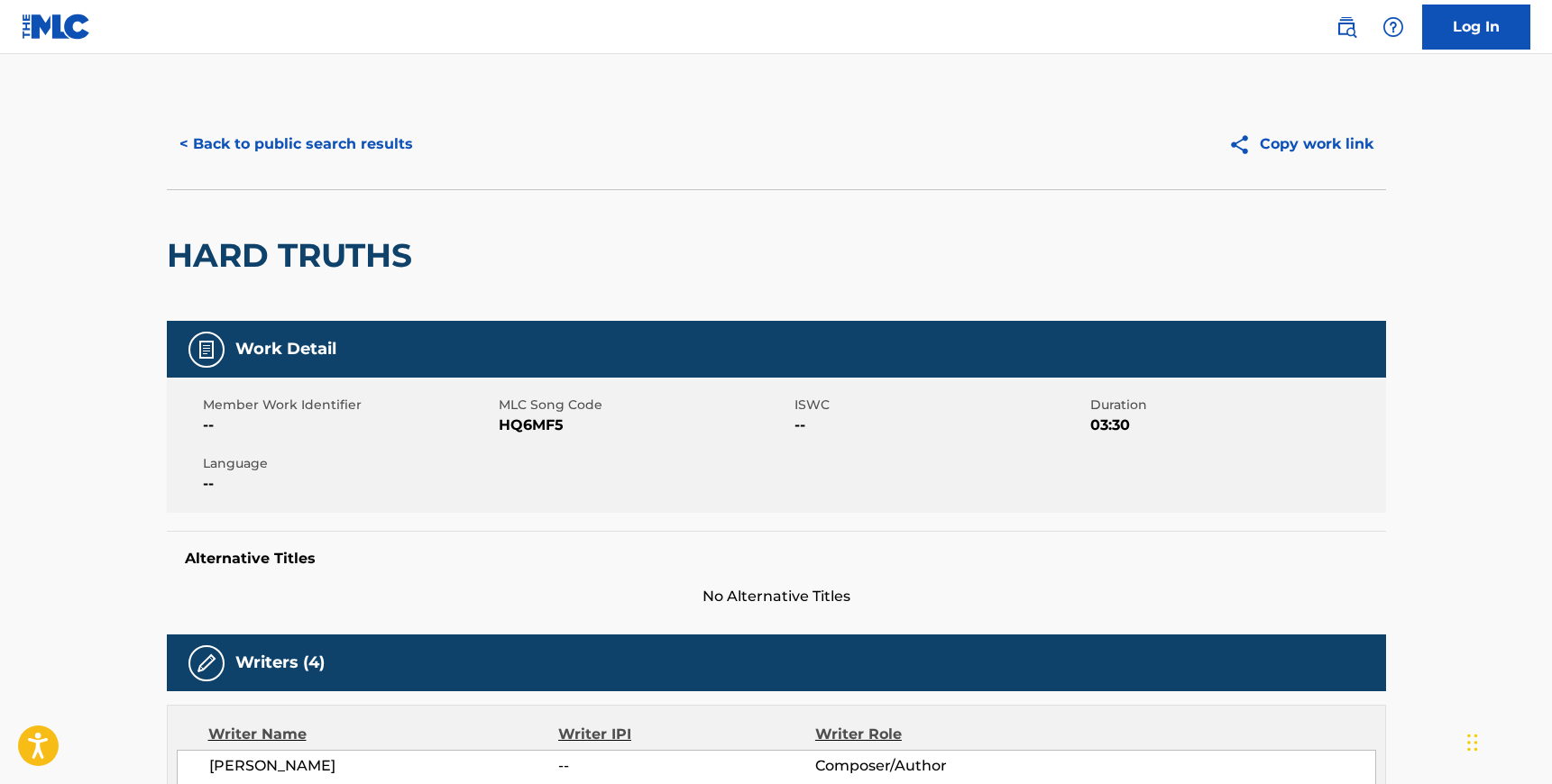
click at [541, 430] on span "HQ6MF5" at bounding box center [644, 425] width 291 height 22
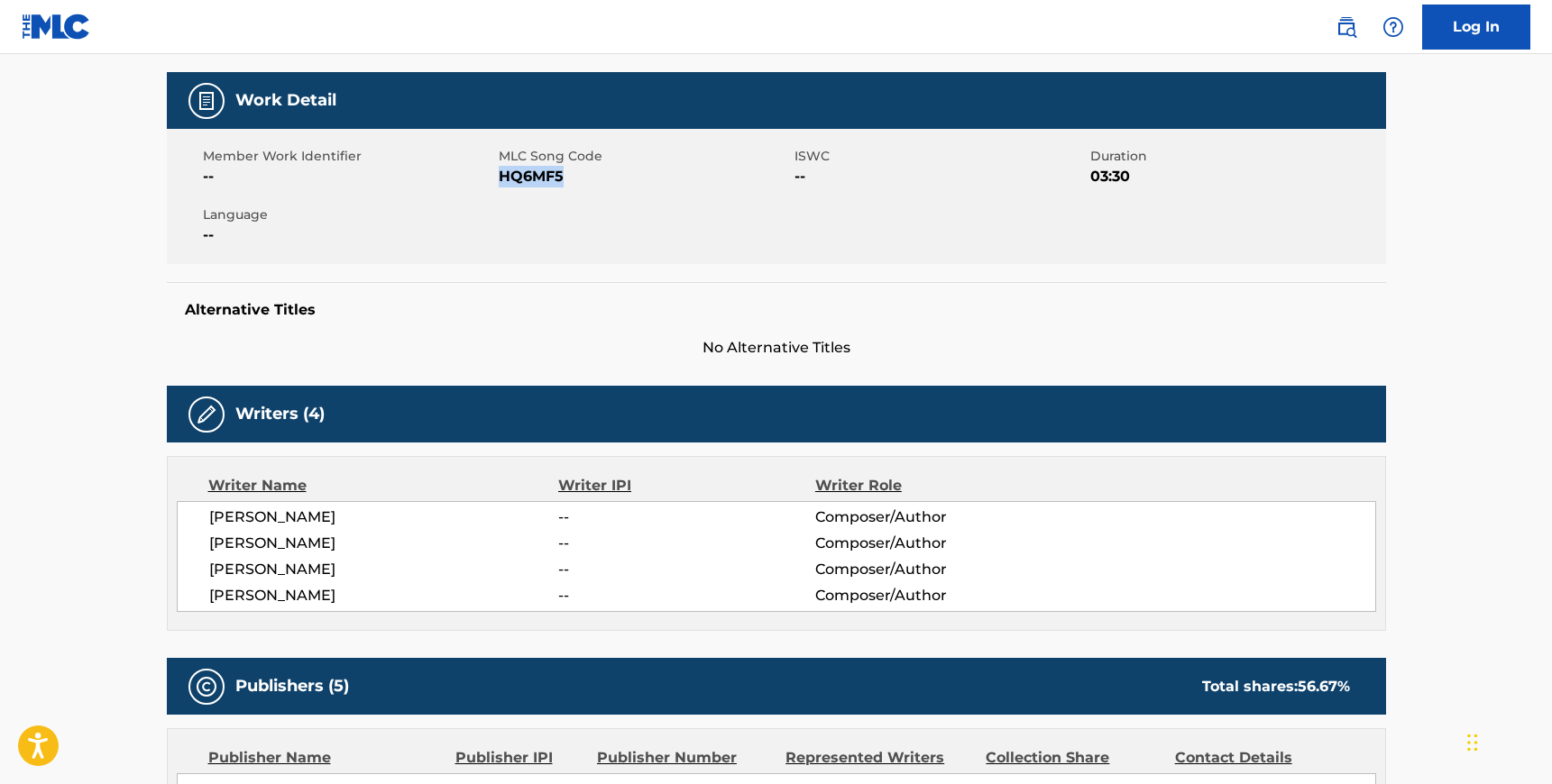
scroll to position [245, 0]
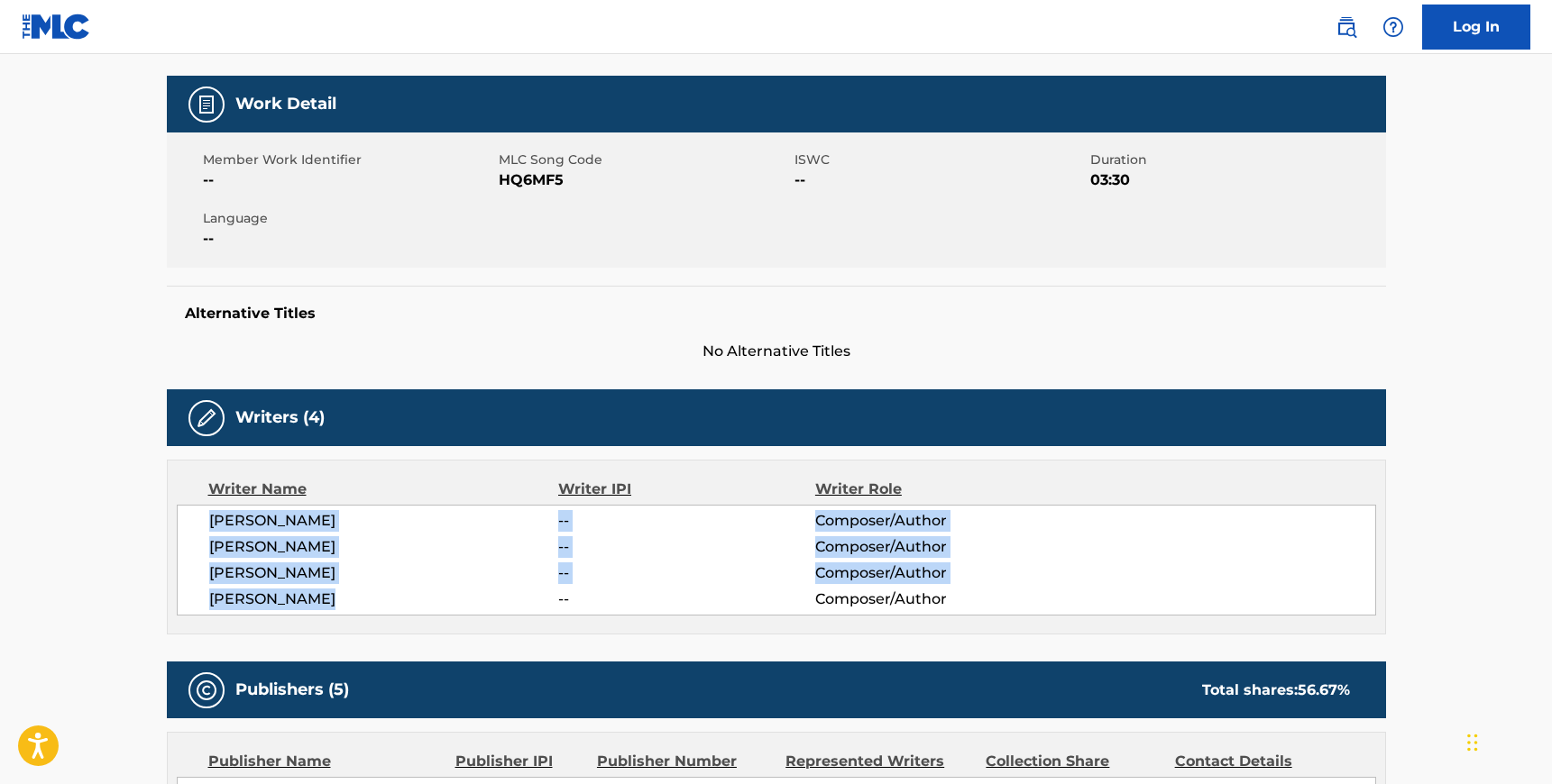
drag, startPoint x: 330, startPoint y: 595, endPoint x: 211, endPoint y: 522, distance: 139.6
click at [211, 522] on div "[PERSON_NAME] -- Composer/Author [PERSON_NAME] -- Composer/Author [PERSON_NAME]…" at bounding box center [776, 561] width 1200 height 111
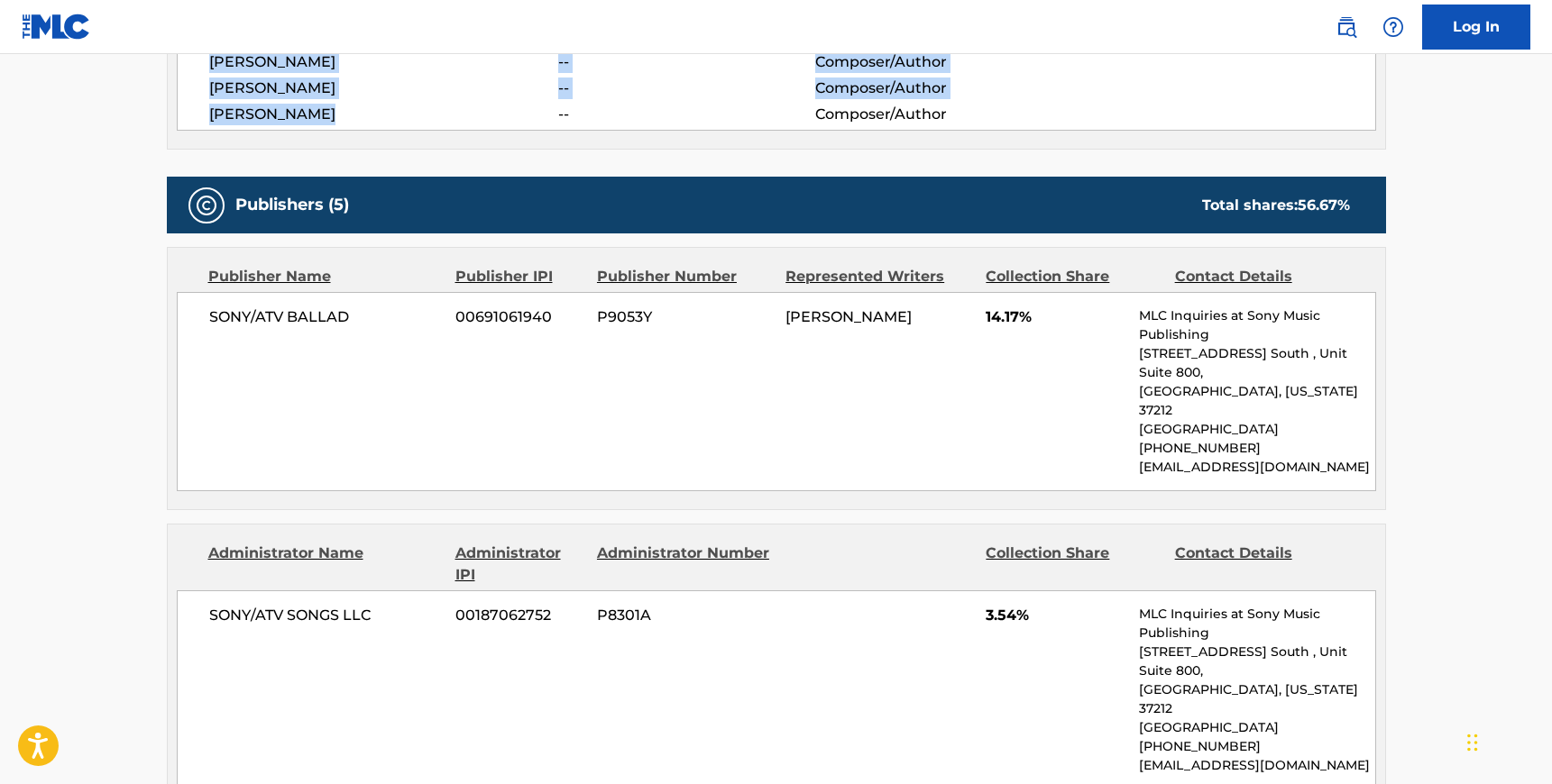
scroll to position [743, 0]
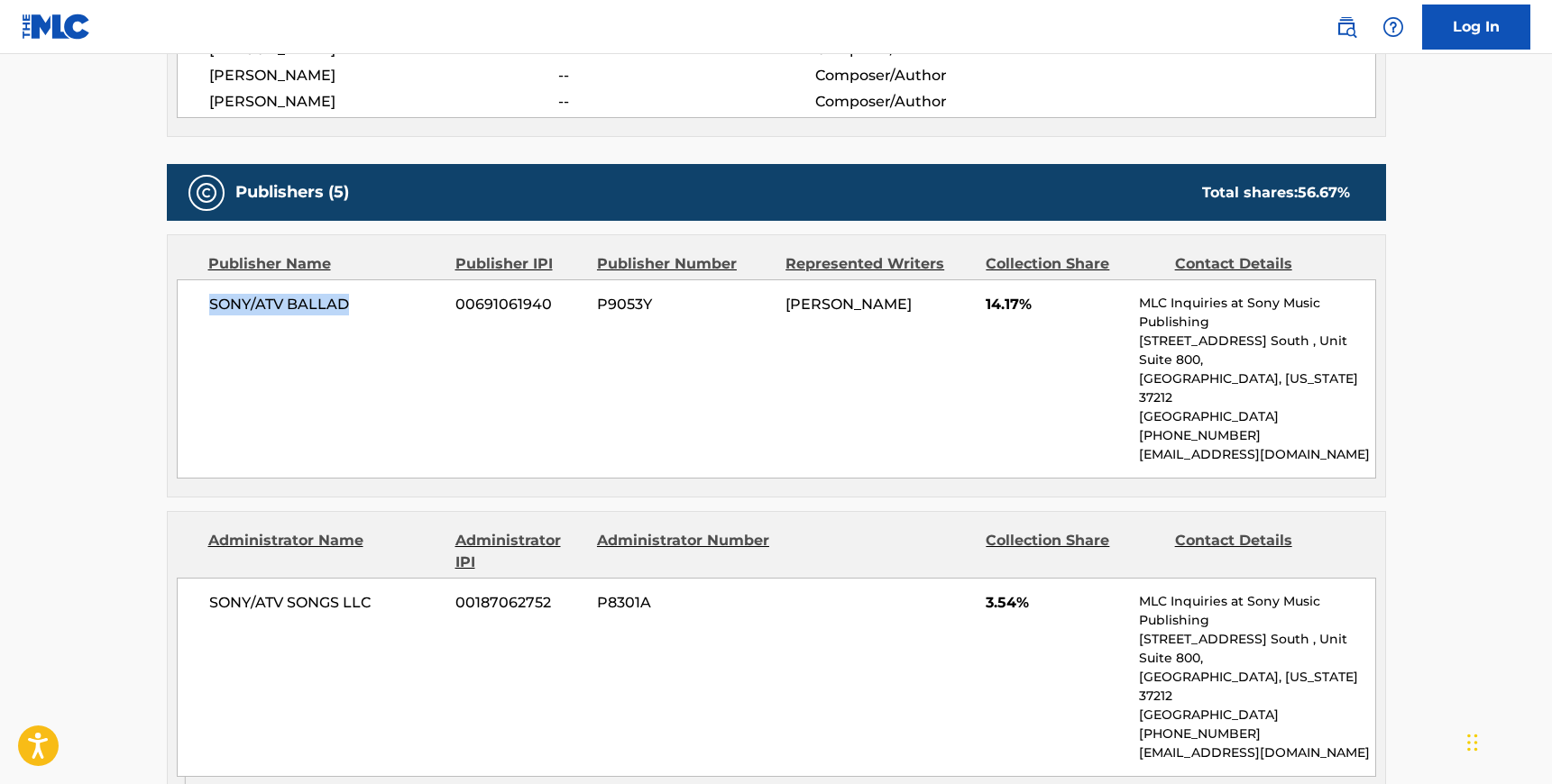
drag, startPoint x: 349, startPoint y: 313, endPoint x: 210, endPoint y: 305, distance: 139.2
click at [210, 305] on span "SONY/ATV BALLAD" at bounding box center [326, 304] width 234 height 22
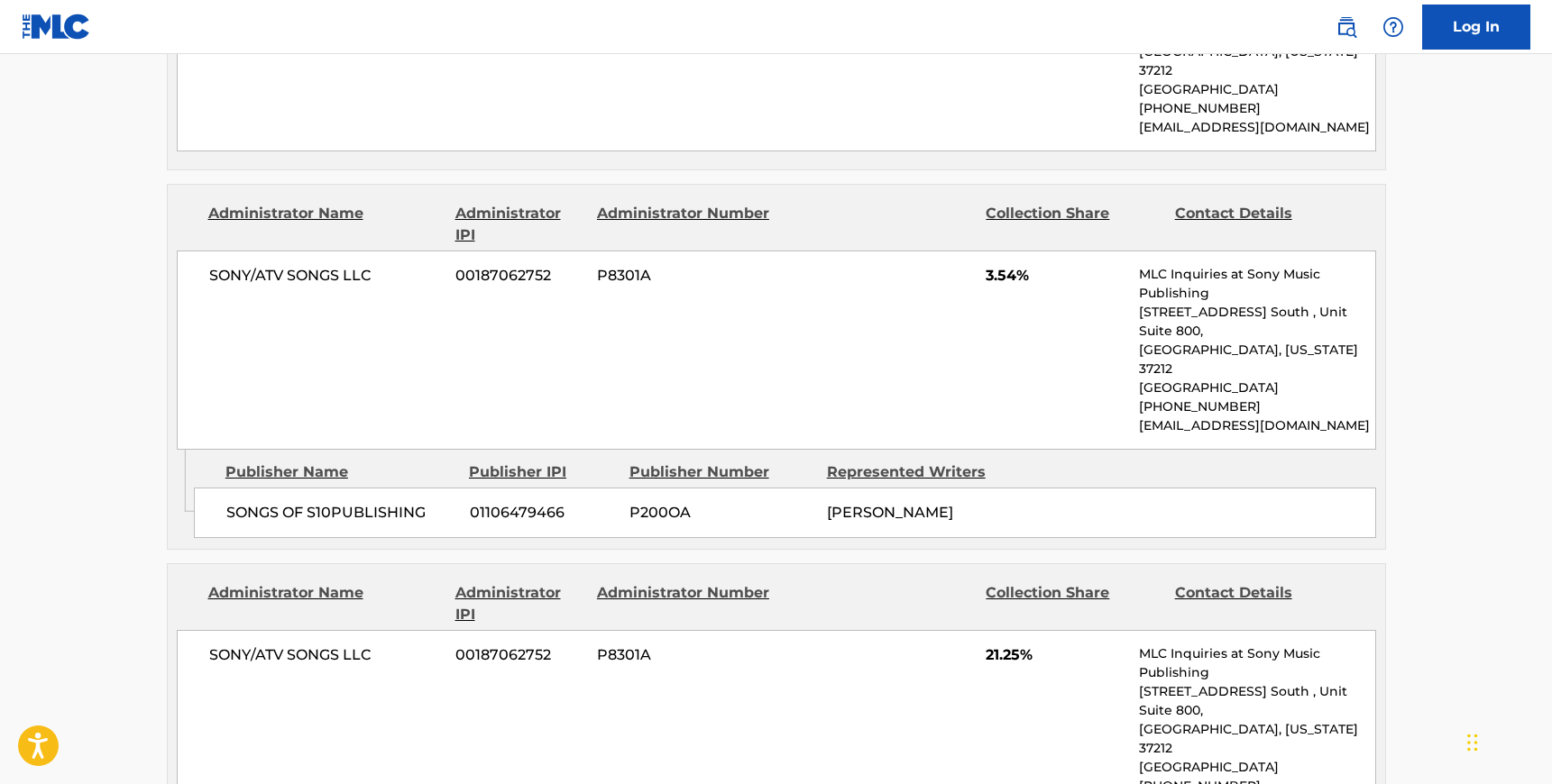
scroll to position [1108, 0]
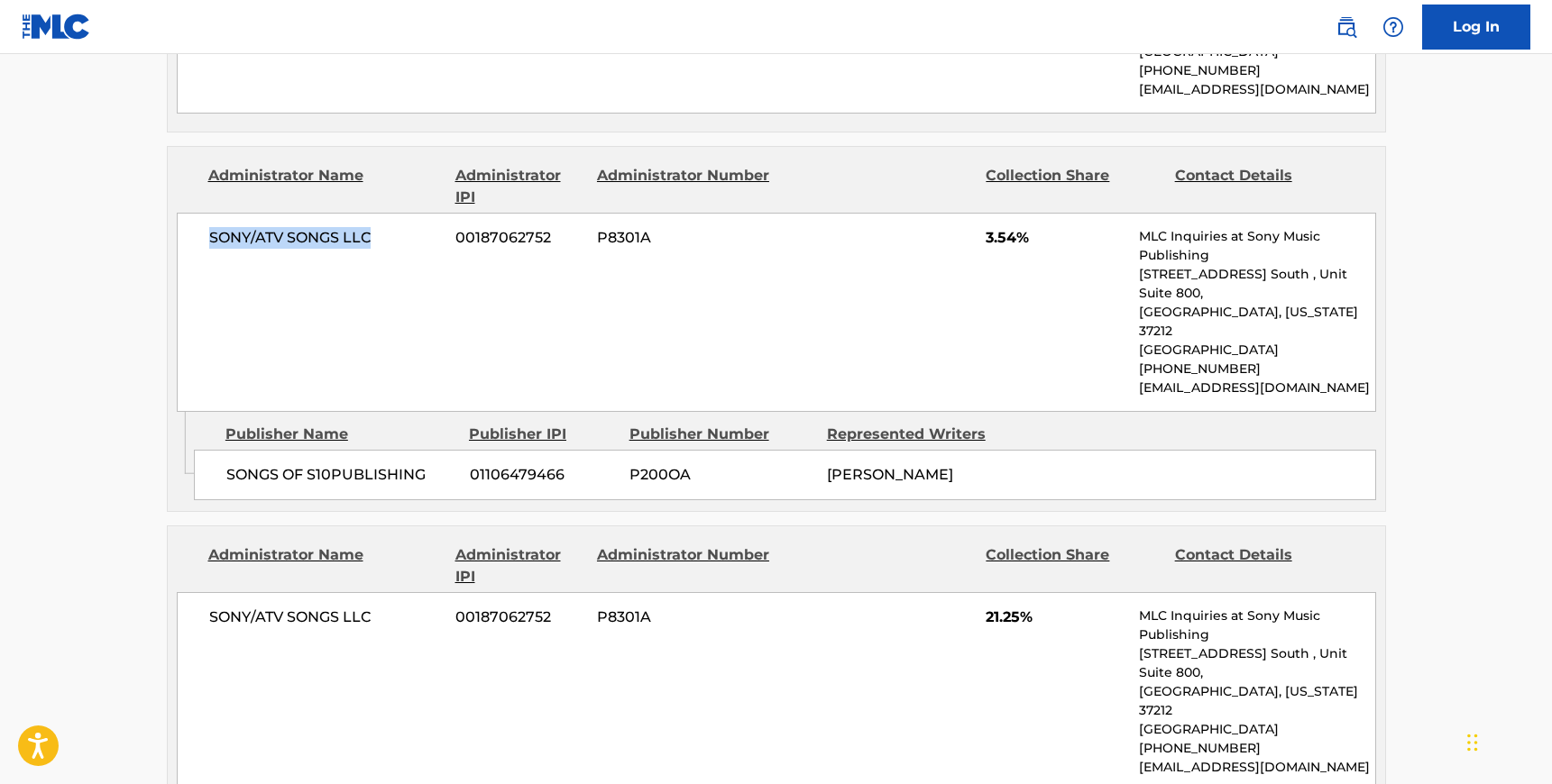
drag, startPoint x: 377, startPoint y: 193, endPoint x: 208, endPoint y: 200, distance: 169.1
click at [210, 227] on span "SONY/ATV SONGS LLC" at bounding box center [326, 238] width 234 height 22
drag, startPoint x: 430, startPoint y: 397, endPoint x: 225, endPoint y: 399, distance: 205.0
click at [225, 450] on div "SONGS OF S10PUBLISHING 01106479466 P200OA [PERSON_NAME]" at bounding box center [784, 475] width 1182 height 51
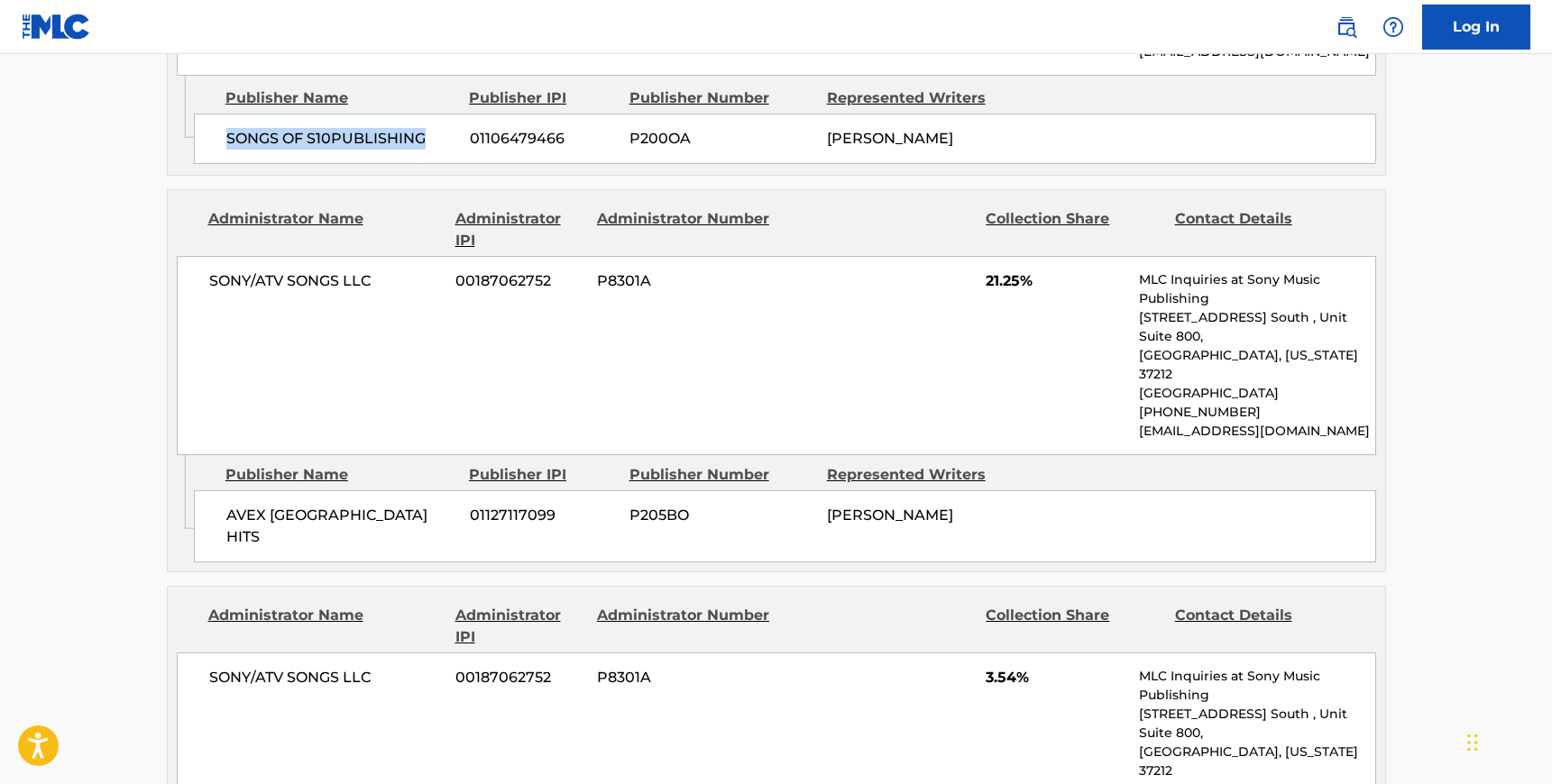
scroll to position [1502, 0]
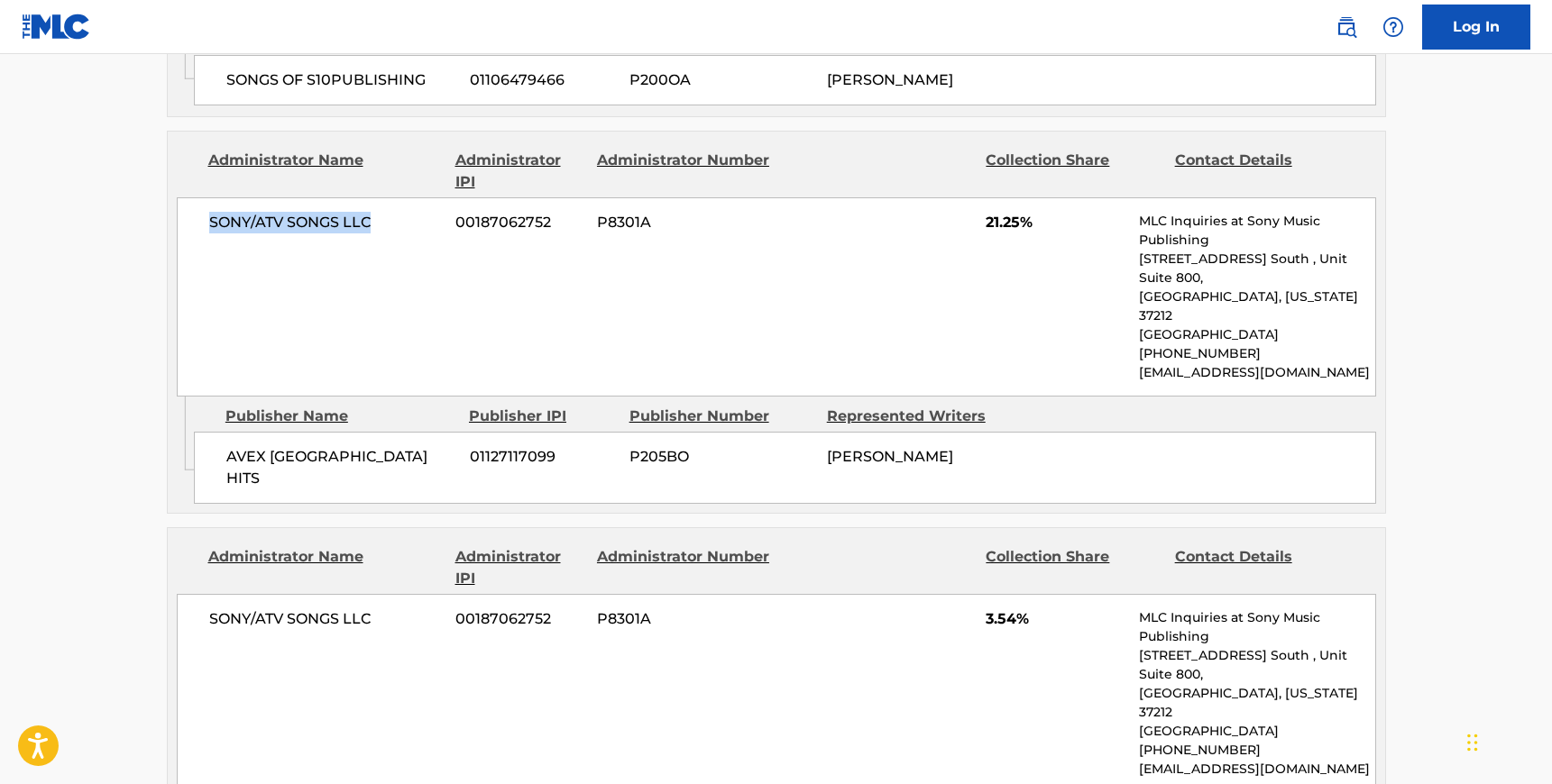
drag, startPoint x: 373, startPoint y: 146, endPoint x: 208, endPoint y: 146, distance: 165.0
click at [210, 212] on span "SONY/ATV SONGS LLC" at bounding box center [326, 223] width 234 height 22
drag, startPoint x: 342, startPoint y: 346, endPoint x: 226, endPoint y: 347, distance: 116.0
click at [226, 446] on span "AVEX [GEOGRAPHIC_DATA] HITS" at bounding box center [341, 468] width 230 height 43
drag, startPoint x: 380, startPoint y: 484, endPoint x: 191, endPoint y: 485, distance: 189.0
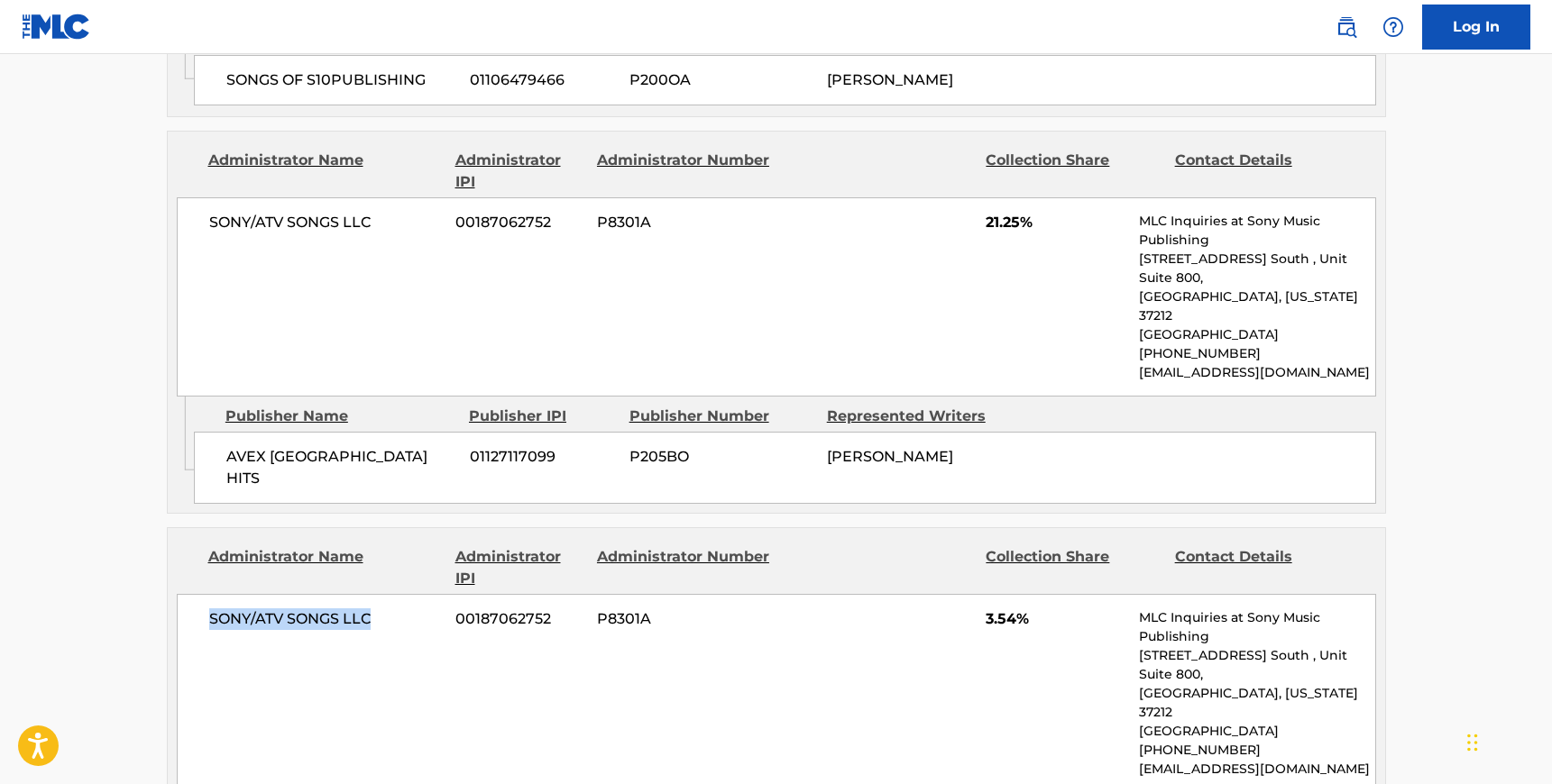
click at [191, 594] on div "SONY/ATV SONGS LLC 00187062752 P8301A 3.54% MLC Inquiries at Sony Music Publish…" at bounding box center [776, 694] width 1200 height 199
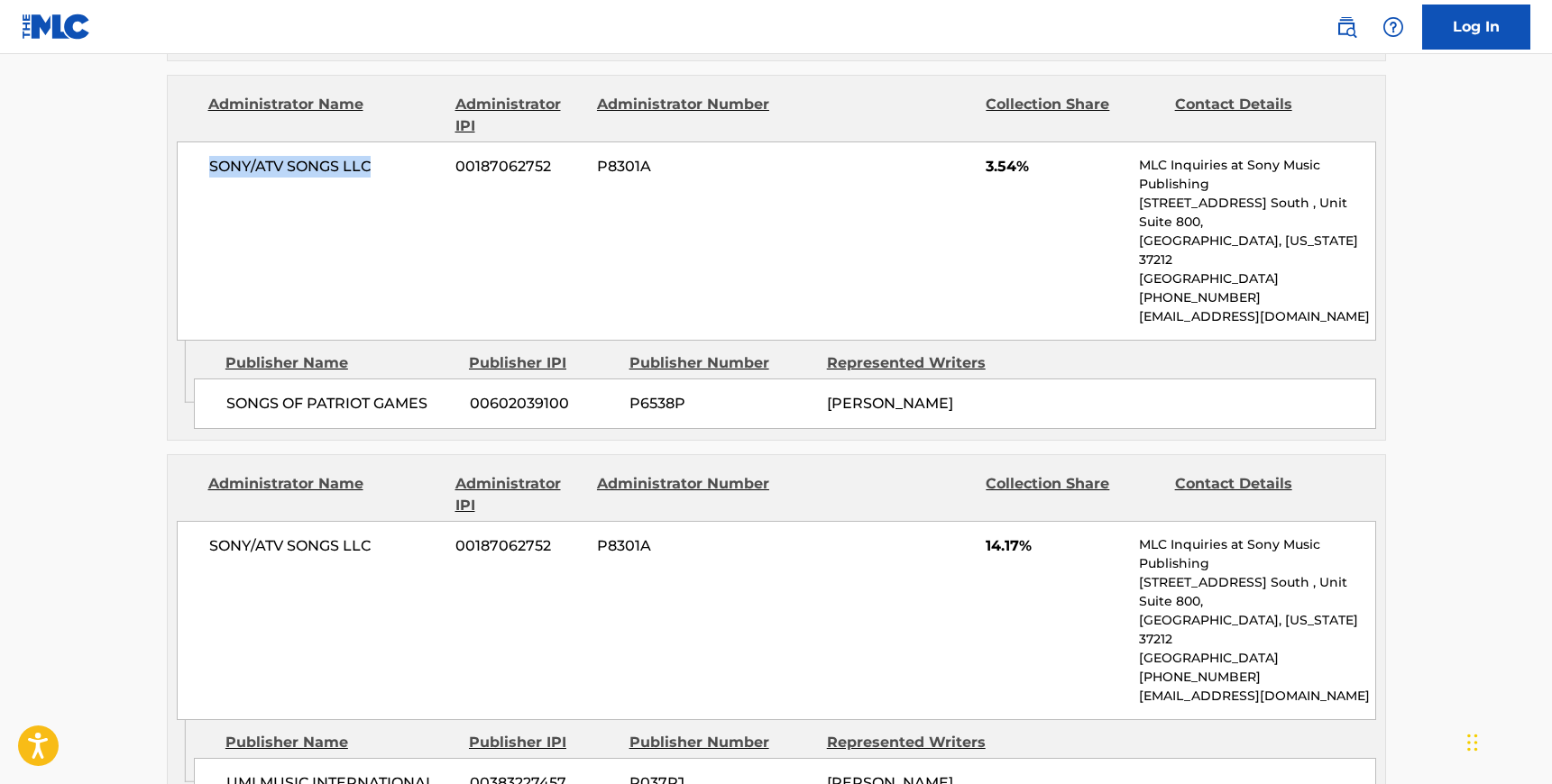
scroll to position [1962, 0]
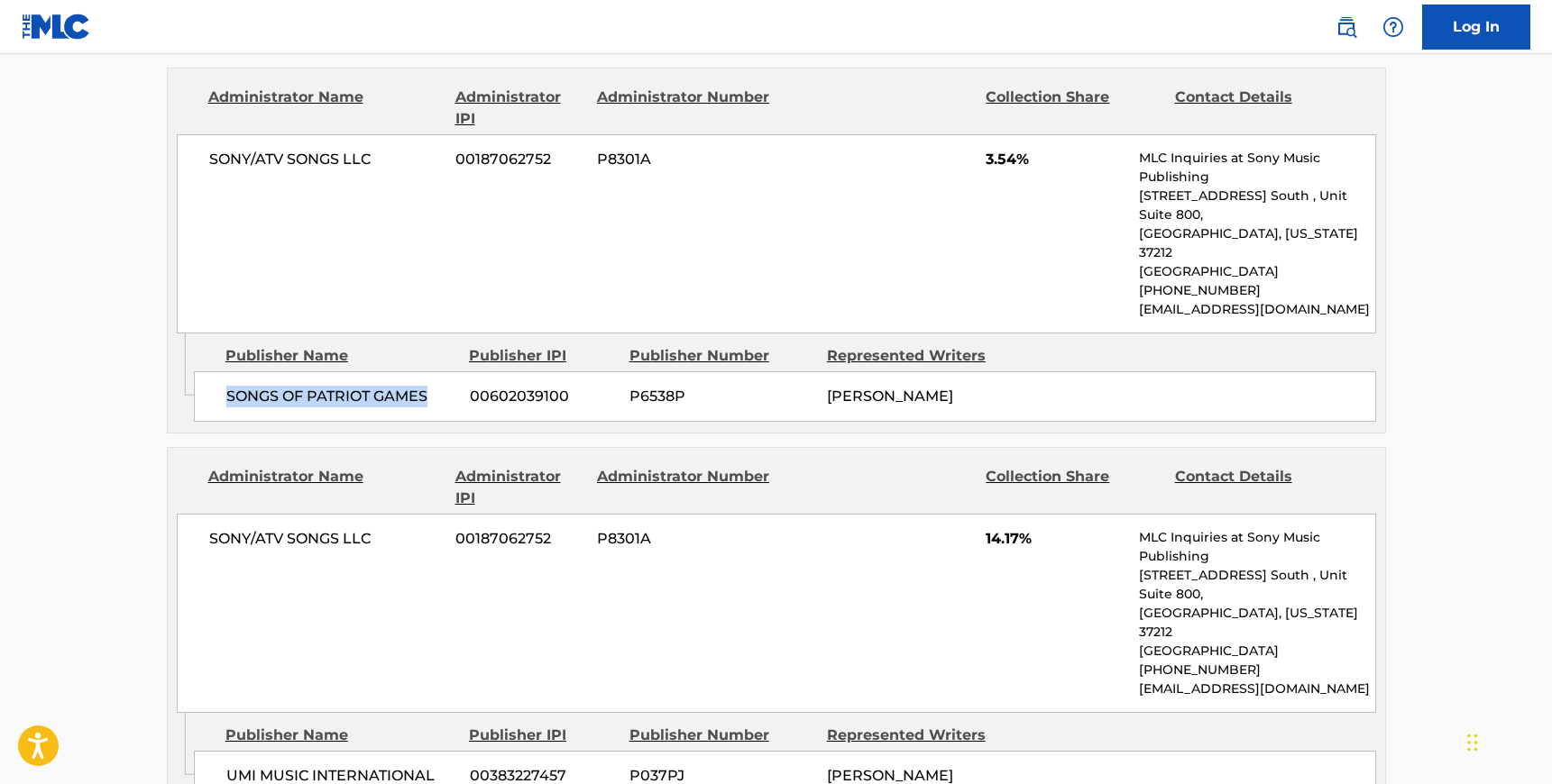
drag, startPoint x: 426, startPoint y: 229, endPoint x: 225, endPoint y: 230, distance: 201.0
click at [226, 386] on span "SONGS OF PATRIOT GAMES" at bounding box center [341, 396] width 230 height 22
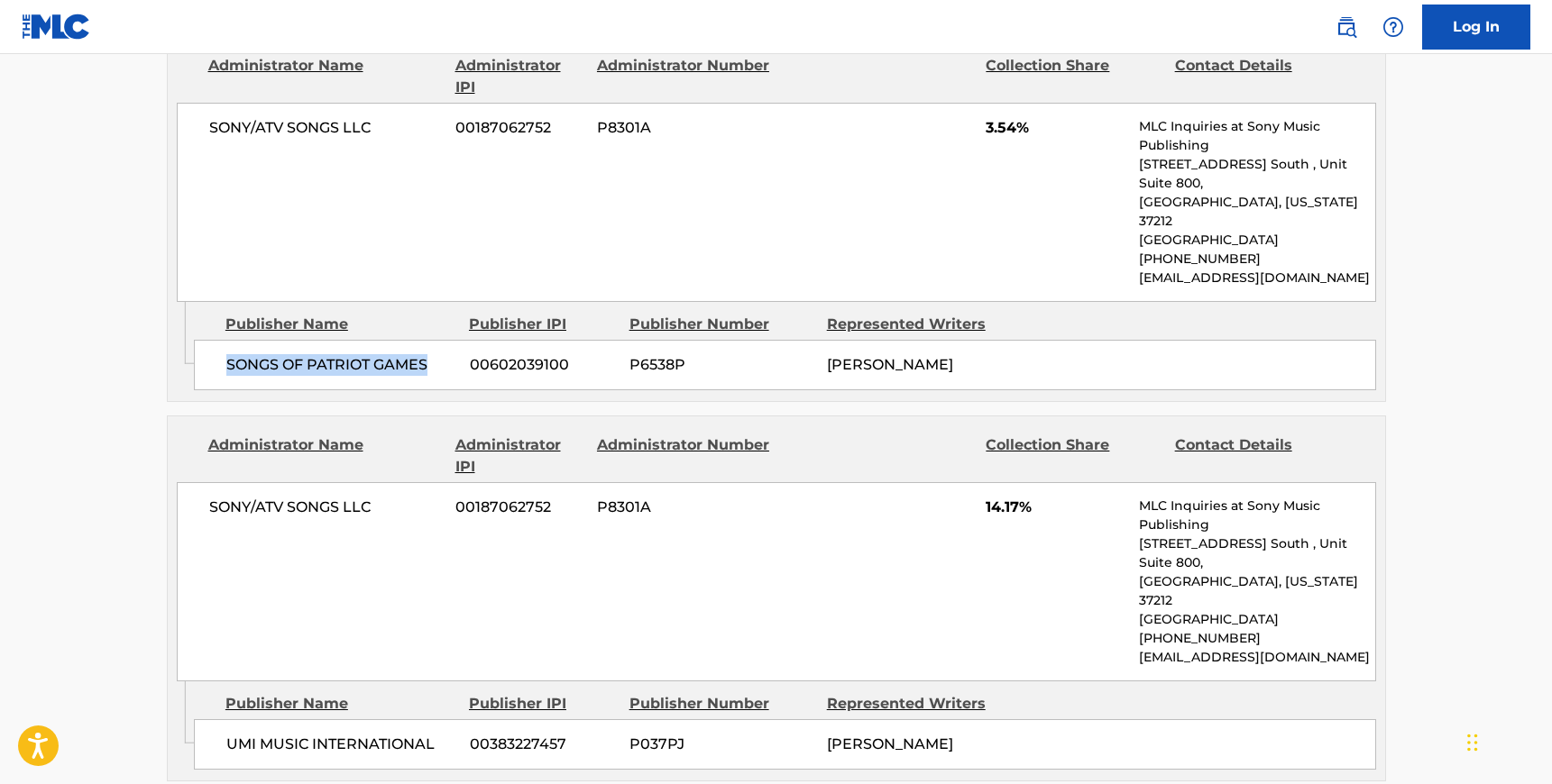
scroll to position [2034, 0]
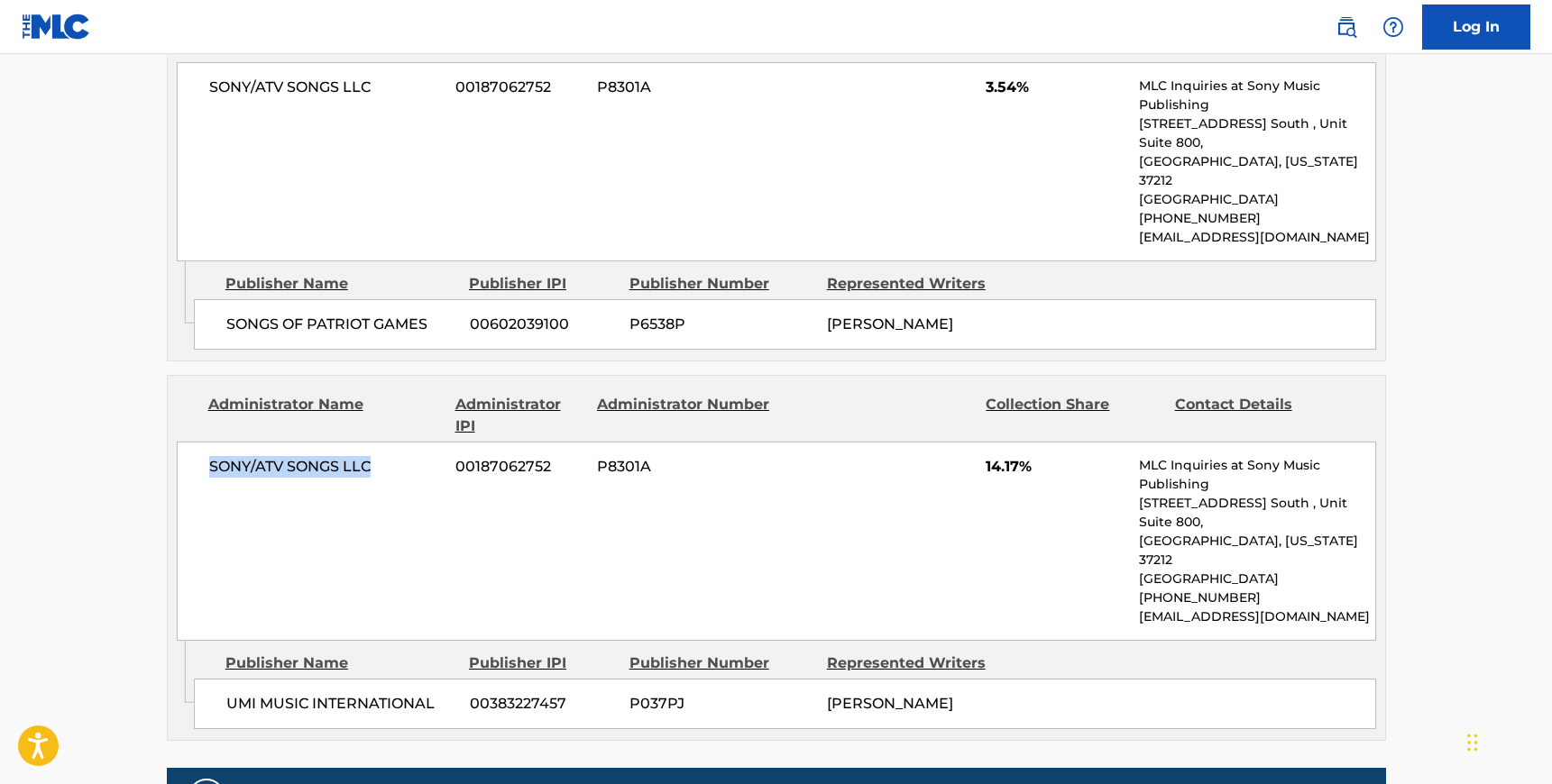
drag, startPoint x: 376, startPoint y: 296, endPoint x: 193, endPoint y: 296, distance: 183.0
click at [193, 441] on div "SONY/ATV SONGS LLC 00187062752 P8301A 14.17% MLC Inquiries at Sony Music Publis…" at bounding box center [776, 541] width 1200 height 199
drag, startPoint x: 442, startPoint y: 496, endPoint x: 225, endPoint y: 491, distance: 217.1
click at [226, 693] on span "UMI MUSIC INTERNATIONAL" at bounding box center [341, 703] width 230 height 22
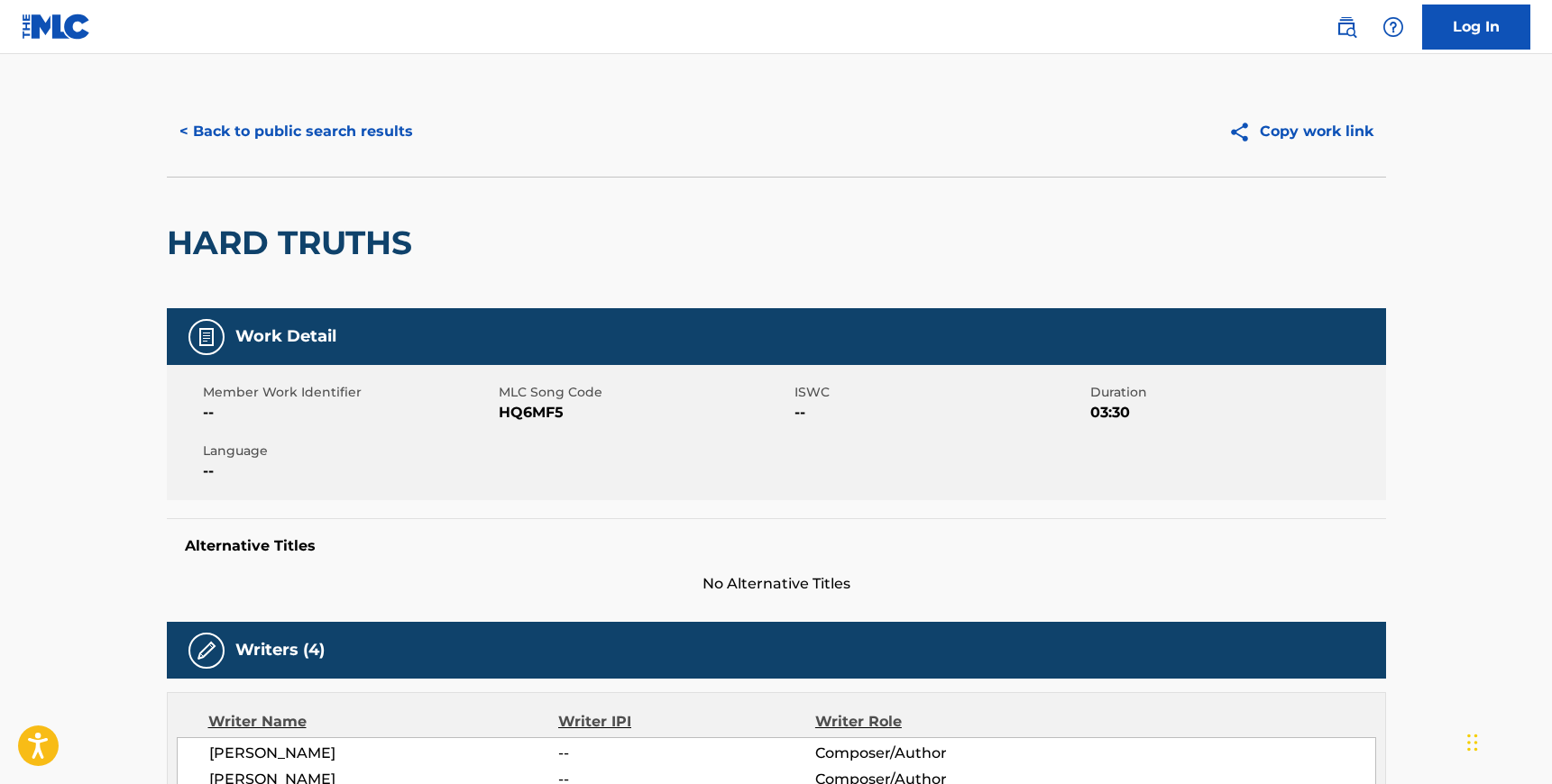
scroll to position [0, 0]
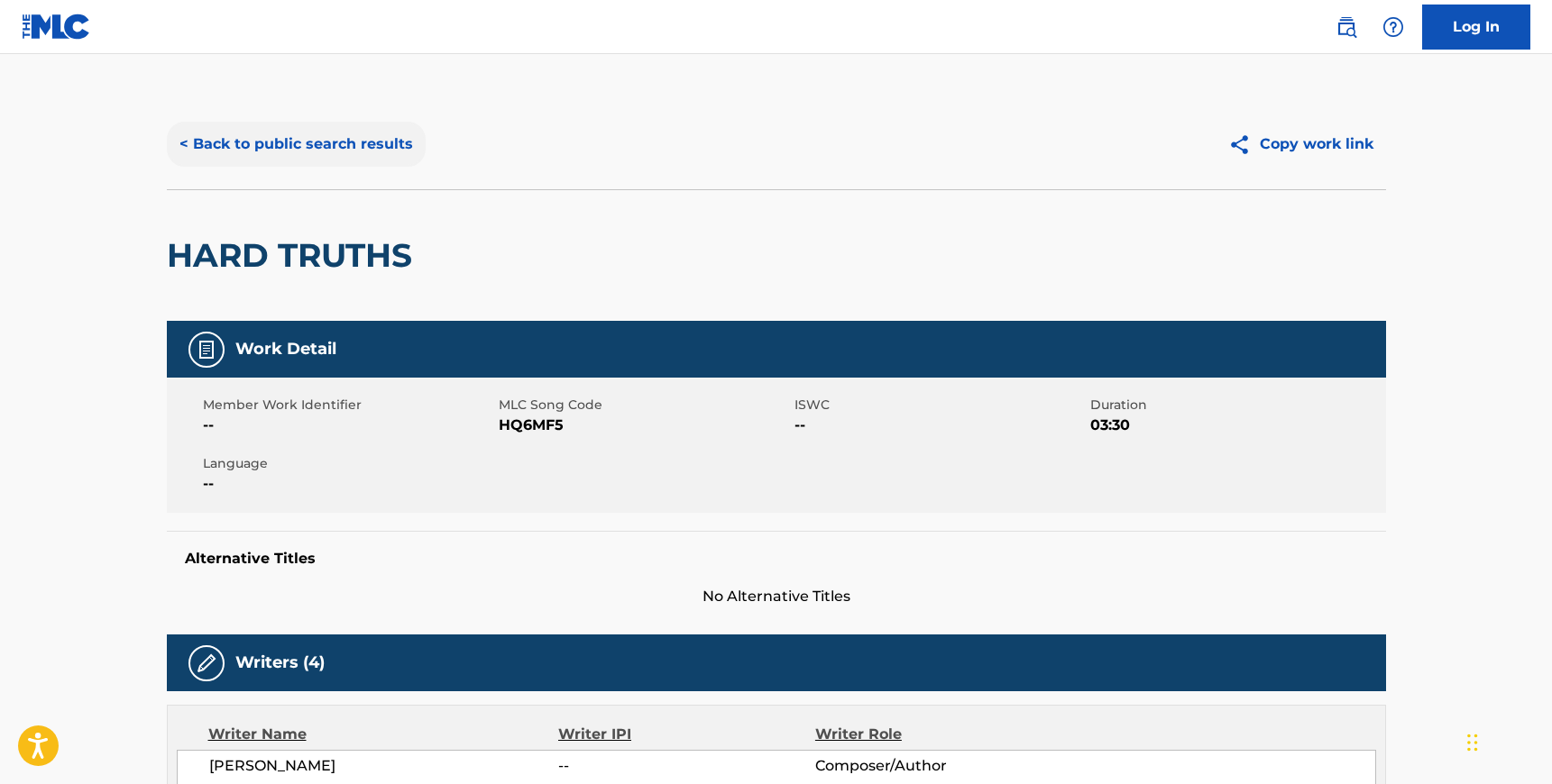
click at [251, 144] on button "< Back to public search results" at bounding box center [296, 145] width 258 height 45
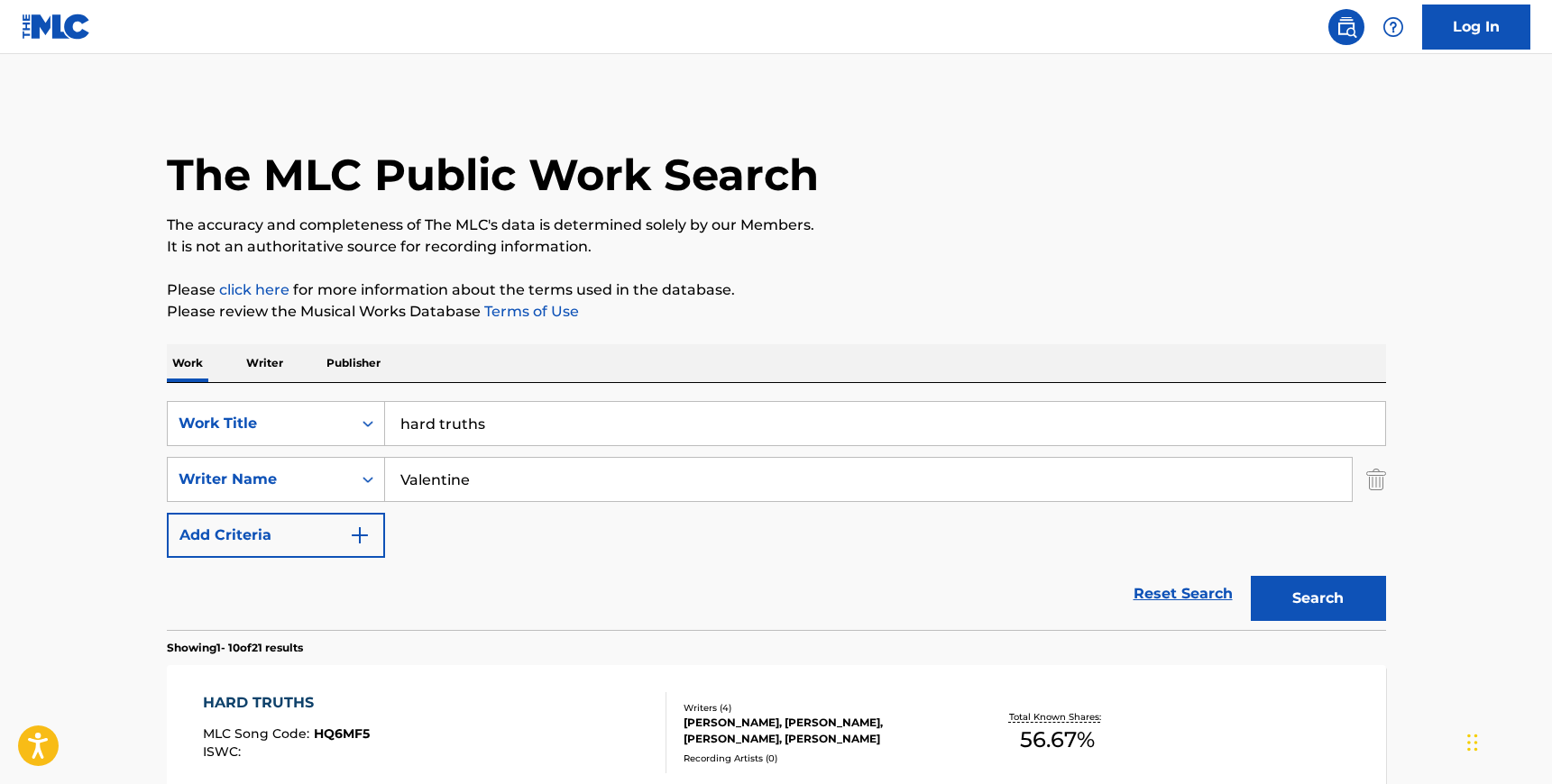
scroll to position [236, 0]
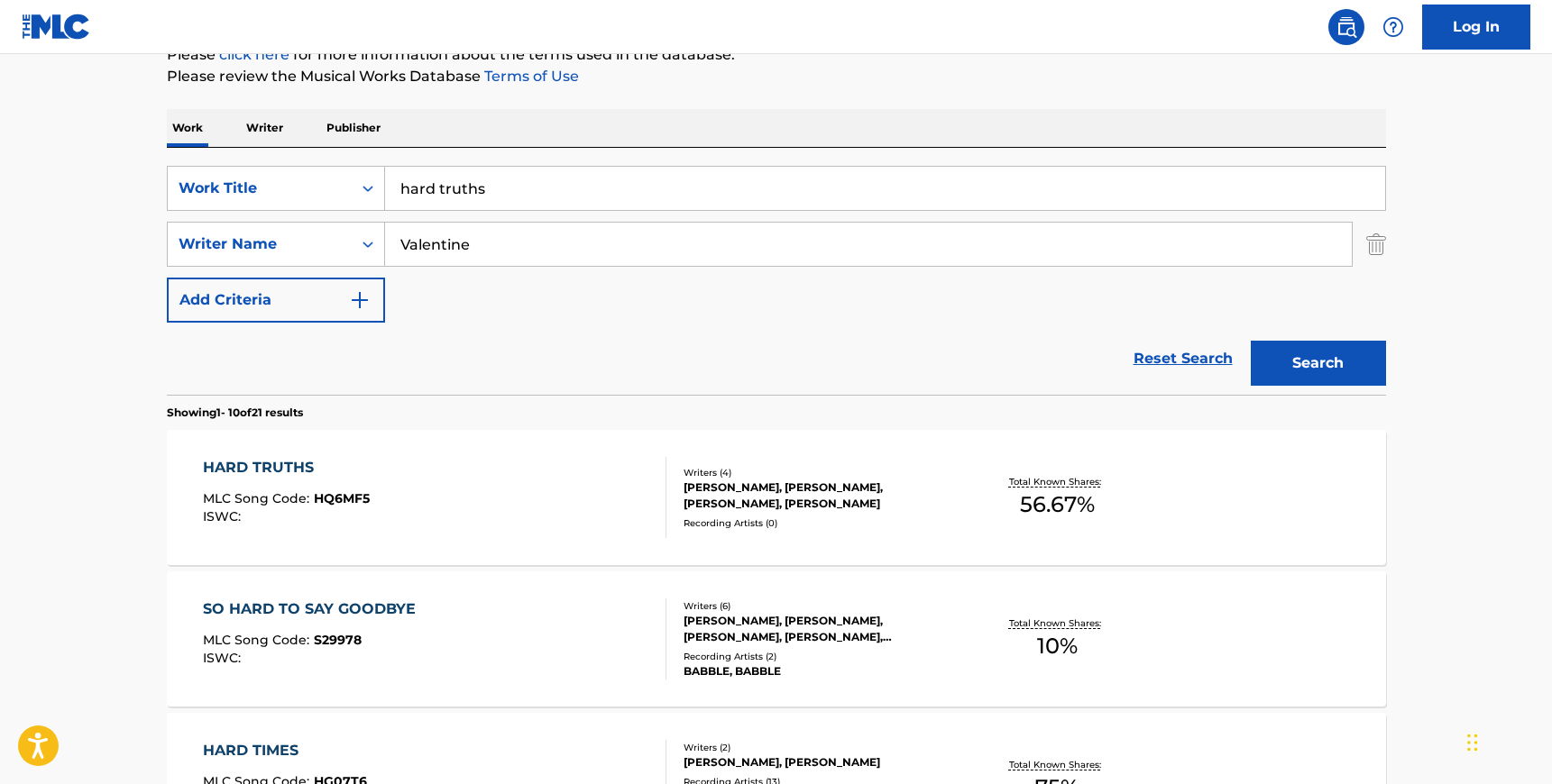
click at [451, 235] on input "Valentine" at bounding box center [868, 244] width 967 height 43
paste input "[PERSON_NAME]"
type input "[PERSON_NAME]"
click at [446, 188] on input "hard truths" at bounding box center [885, 189] width 1001 height 43
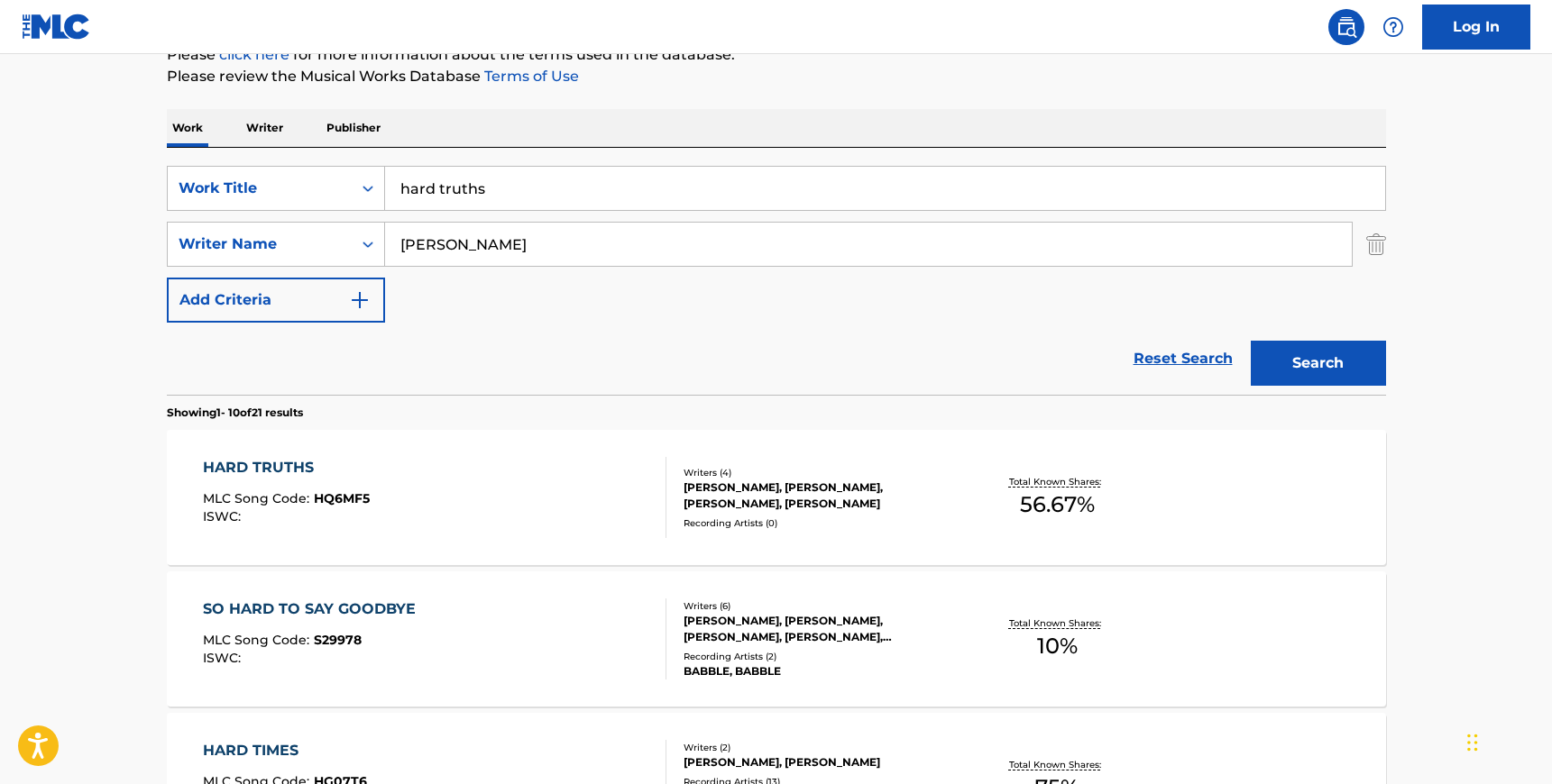
click at [446, 188] on input "hard truths" at bounding box center [885, 189] width 1001 height 43
type input "get loose"
click at [1319, 367] on button "Search" at bounding box center [1318, 363] width 135 height 45
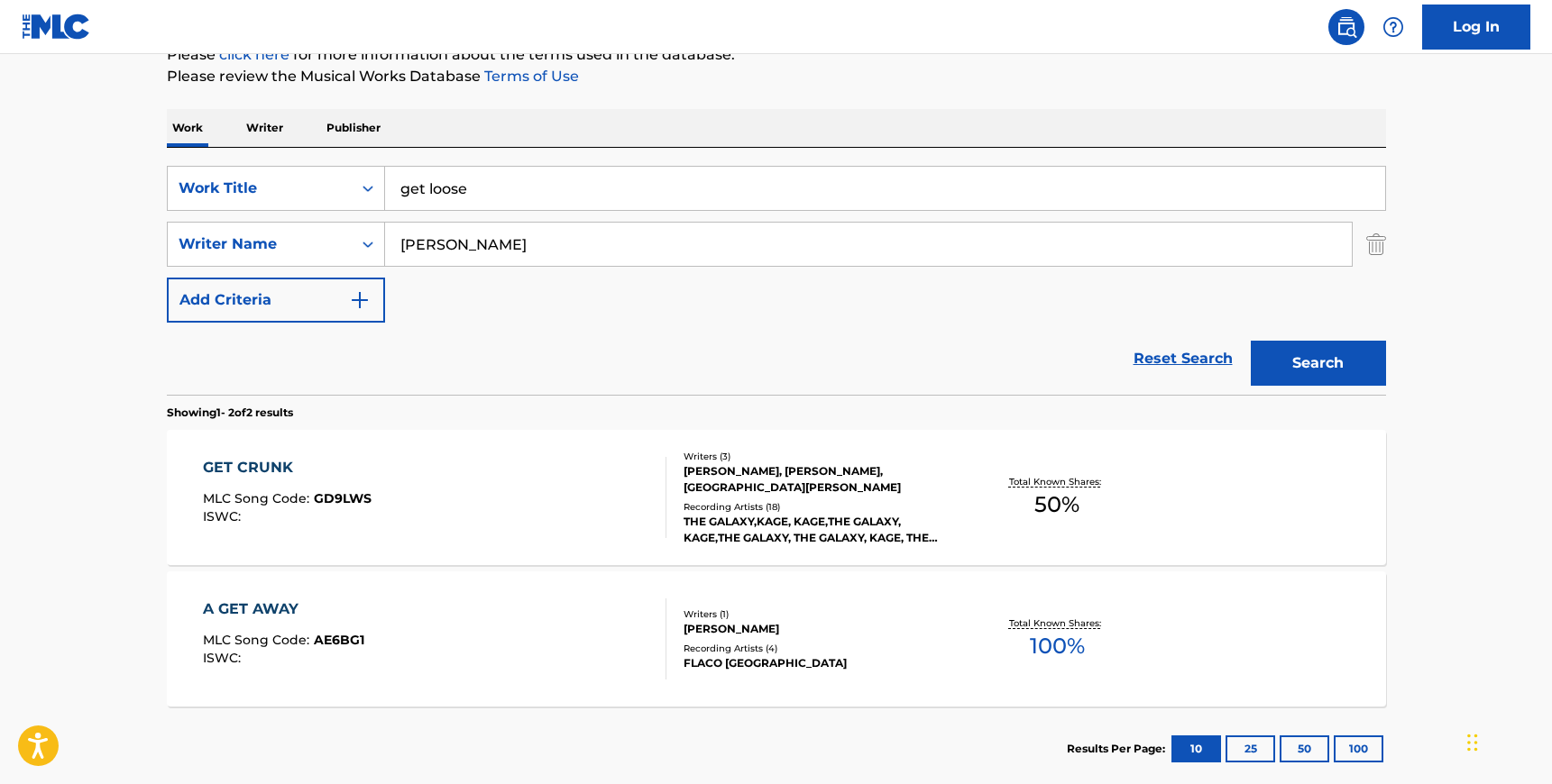
click at [519, 246] on input "[PERSON_NAME]" at bounding box center [868, 244] width 967 height 43
paste input "vey"
click at [1250, 341] on button "Search" at bounding box center [1318, 363] width 135 height 45
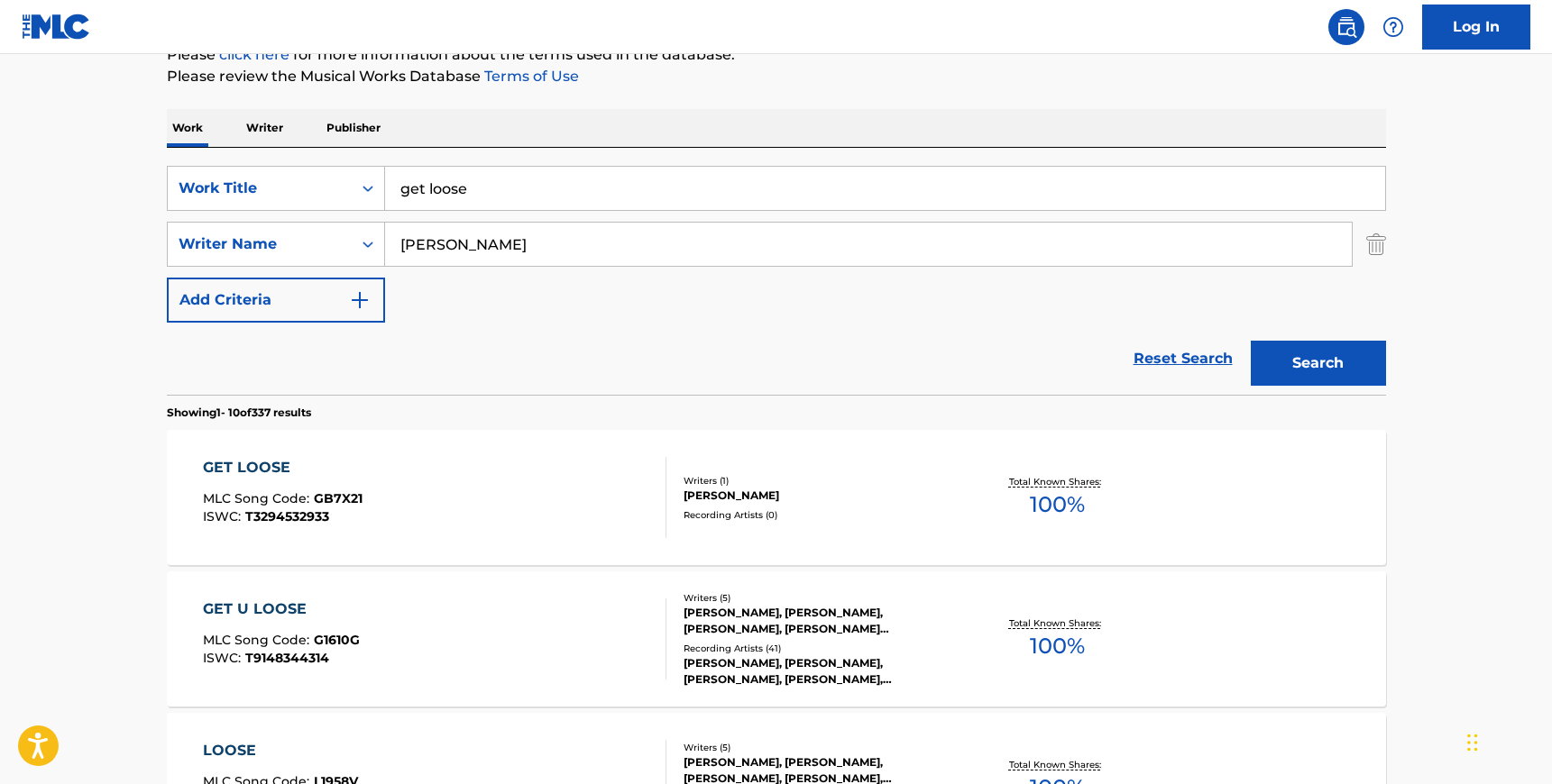
click at [507, 242] on input "[PERSON_NAME]" at bounding box center [868, 244] width 967 height 43
type input "[PERSON_NAME]"
click at [1250, 341] on button "Search" at bounding box center [1318, 363] width 135 height 45
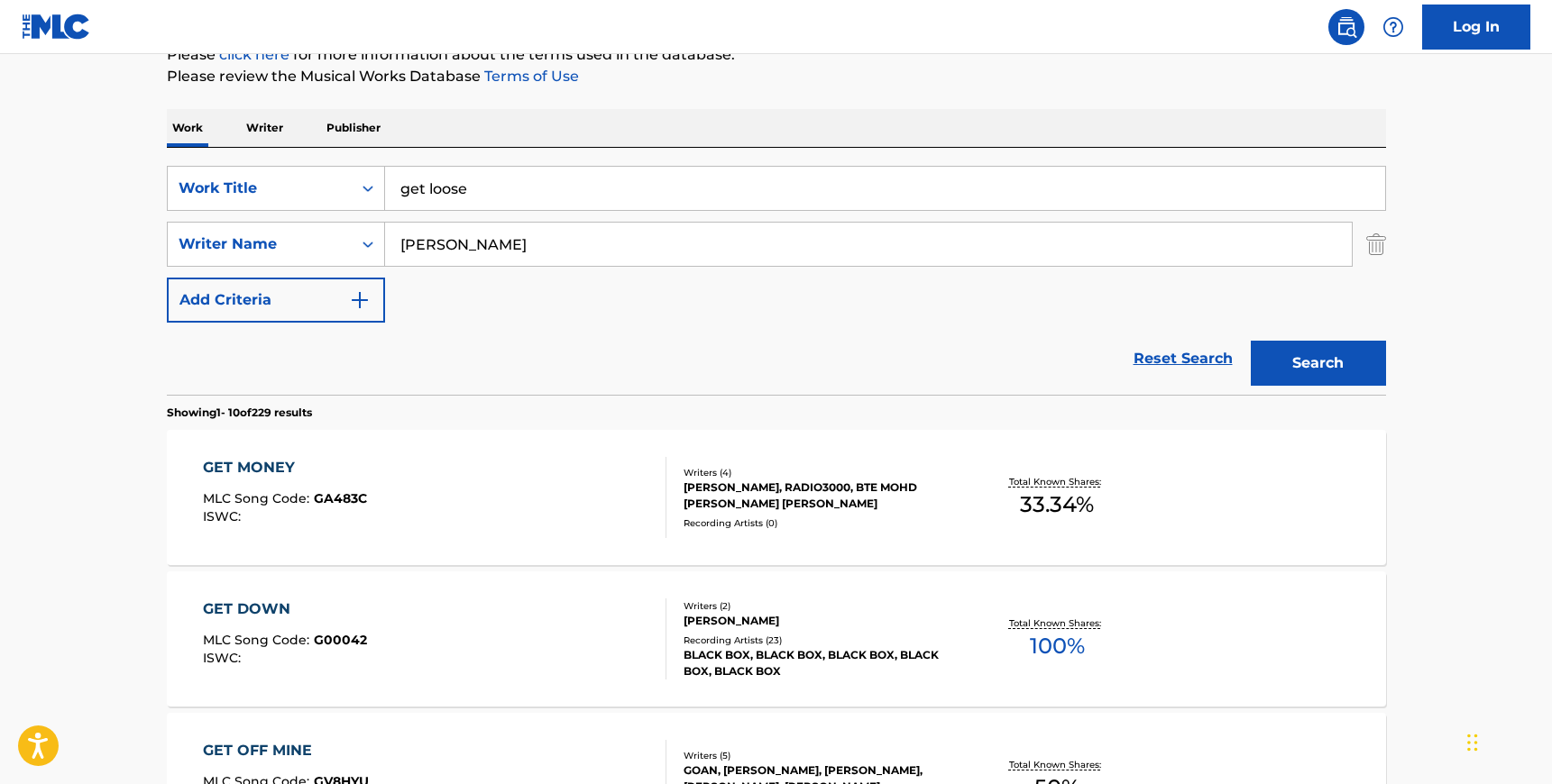
click at [442, 185] on input "get loose" at bounding box center [885, 189] width 1001 height 43
type input "[PERSON_NAME]"
click at [439, 232] on input "[PERSON_NAME]" at bounding box center [868, 244] width 967 height 43
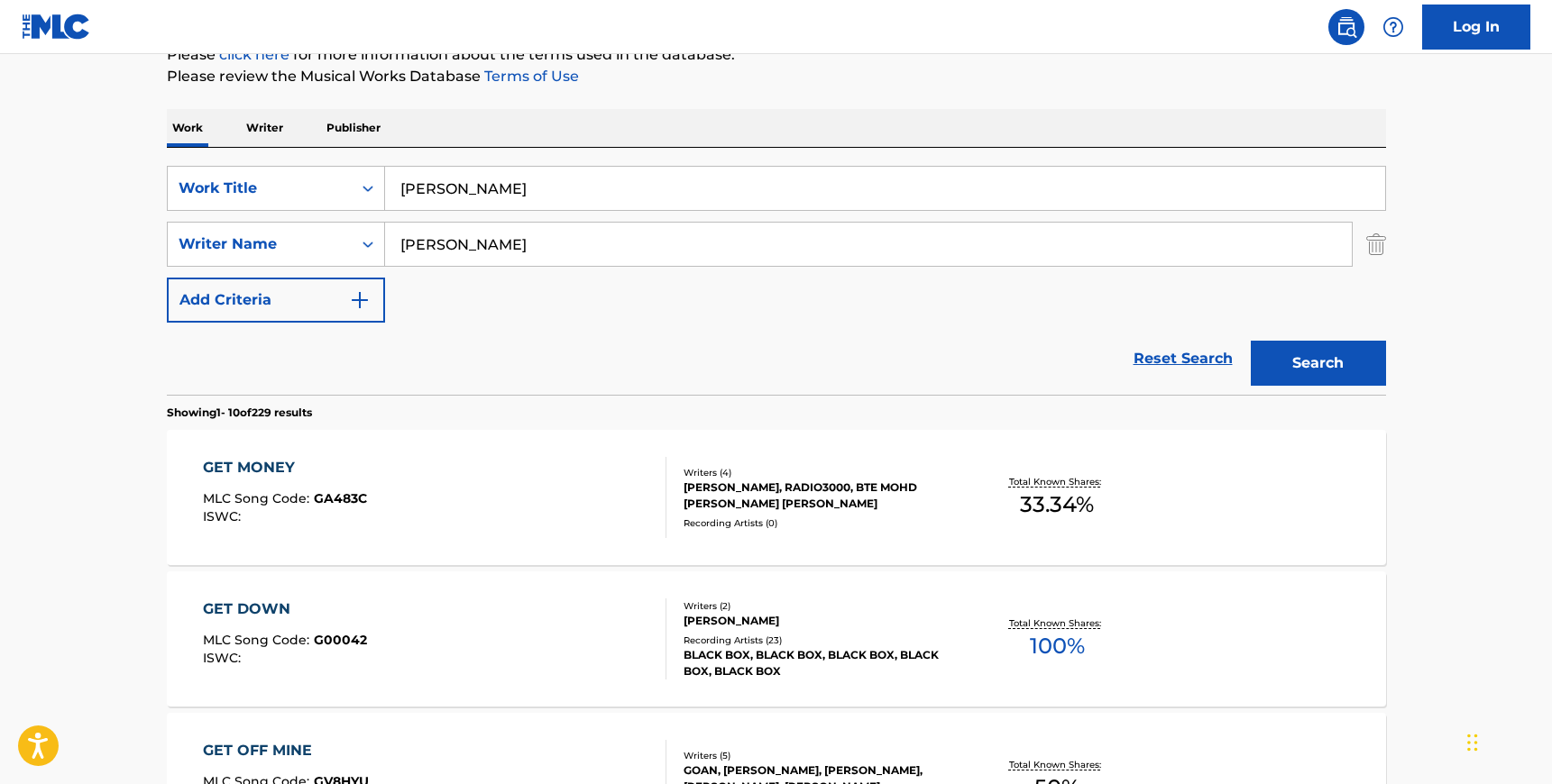
click at [439, 232] on input "[PERSON_NAME]" at bounding box center [868, 244] width 967 height 43
paste input "[PERSON_NAME]"
type input "[PERSON_NAME]"
click at [1332, 344] on button "Search" at bounding box center [1318, 363] width 135 height 45
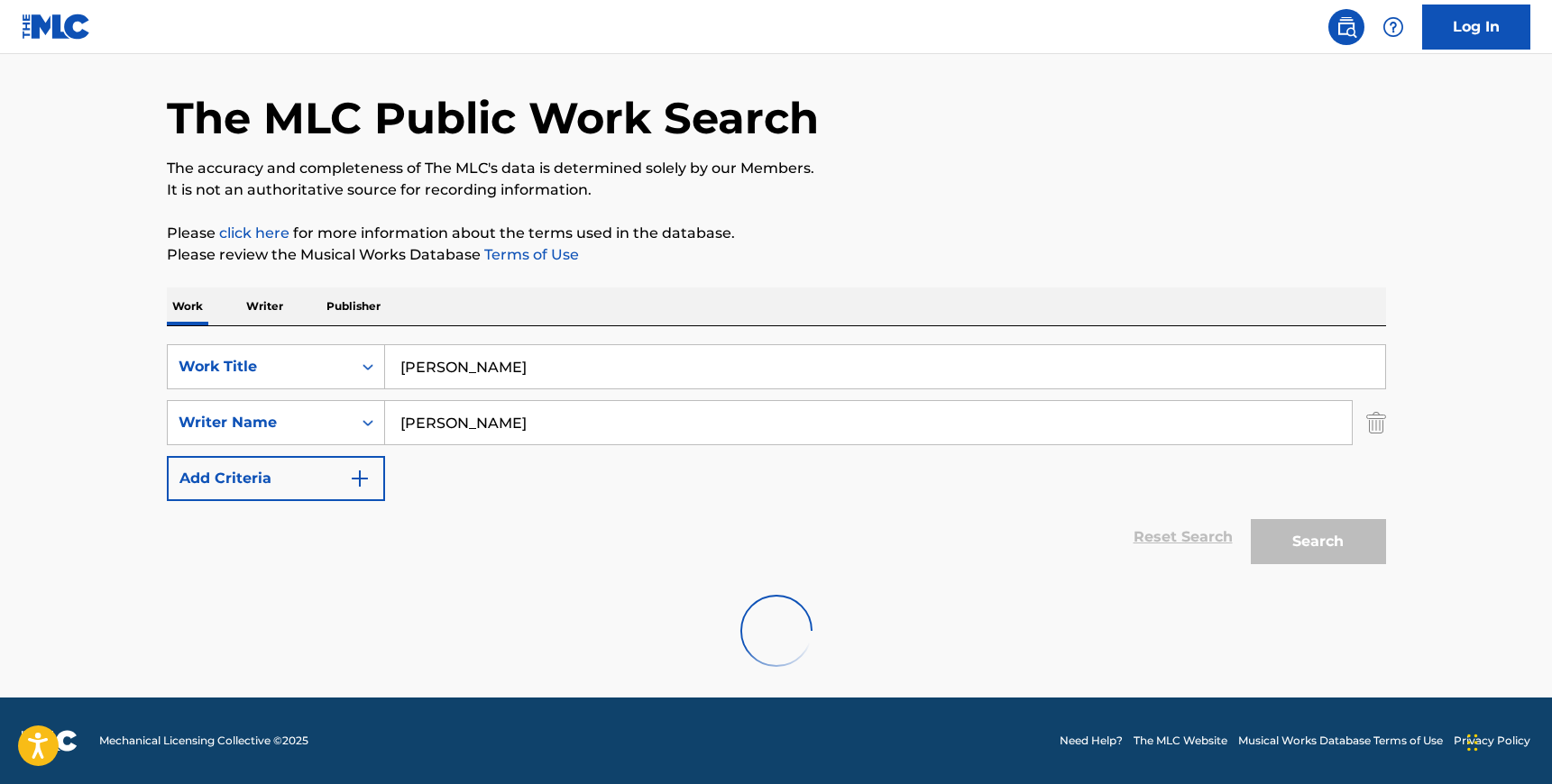
scroll to position [0, 0]
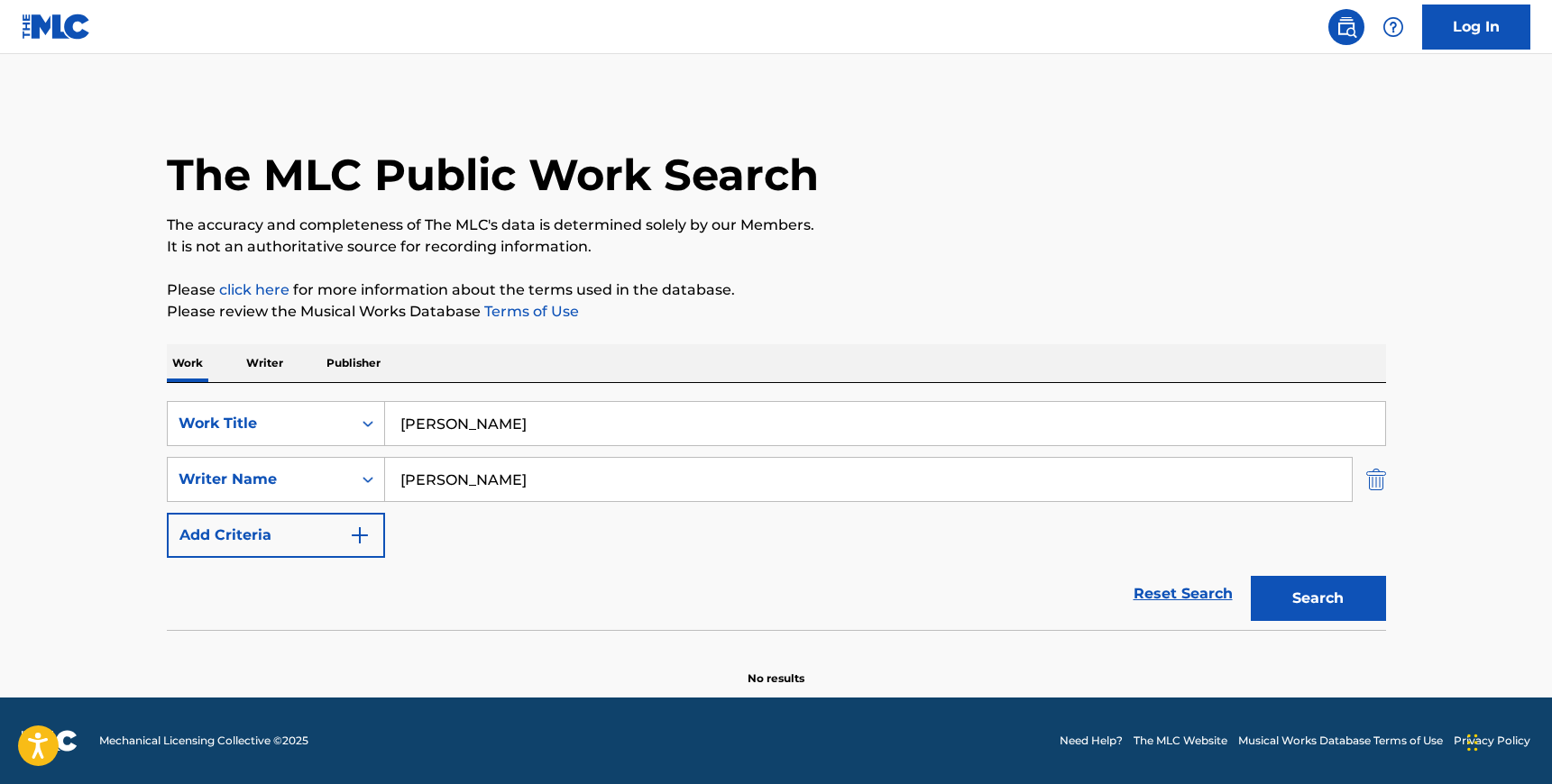
click at [1376, 480] on img "Search Form" at bounding box center [1375, 480] width 20 height 45
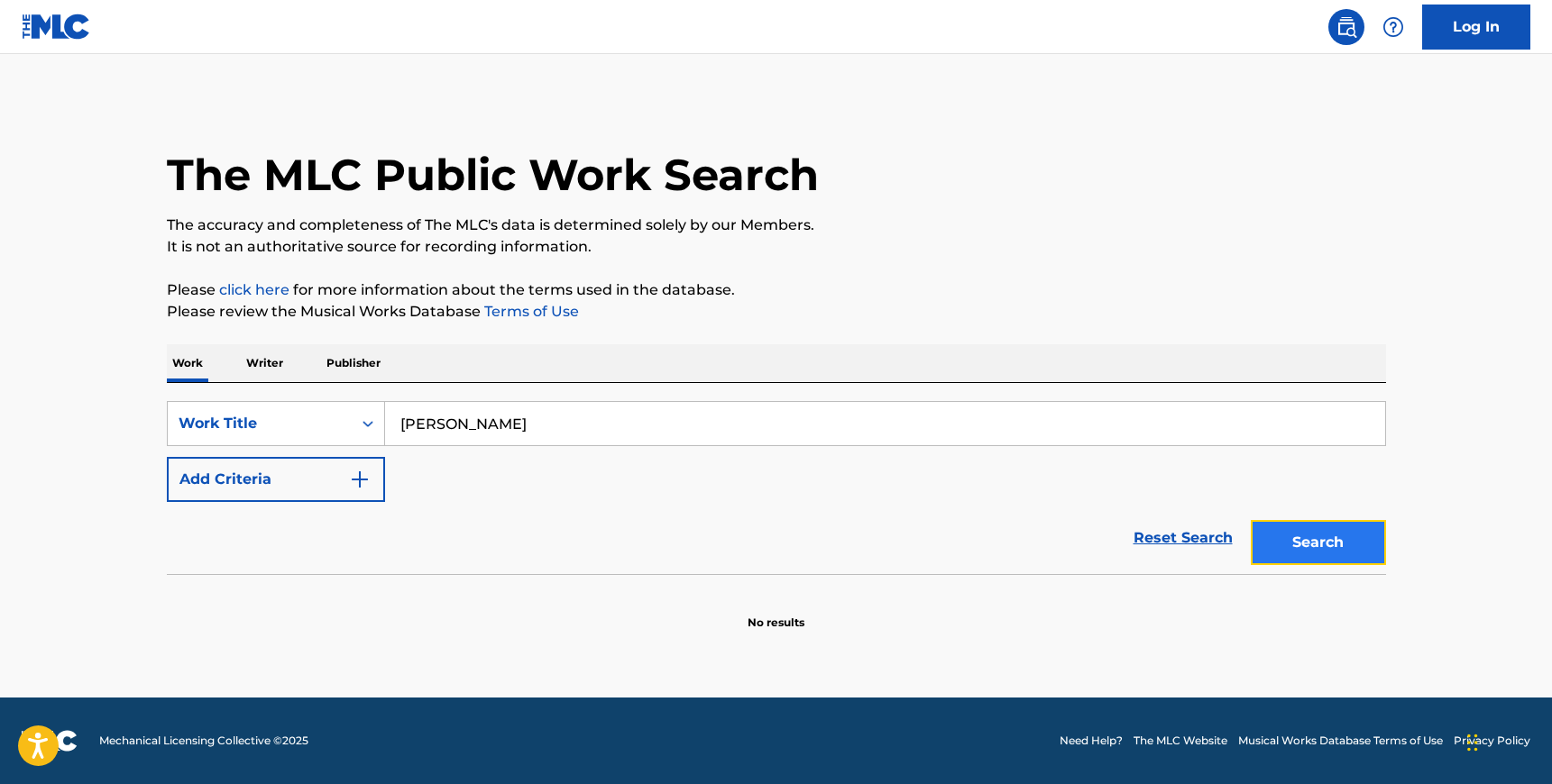
click at [1309, 535] on button "Search" at bounding box center [1318, 543] width 135 height 45
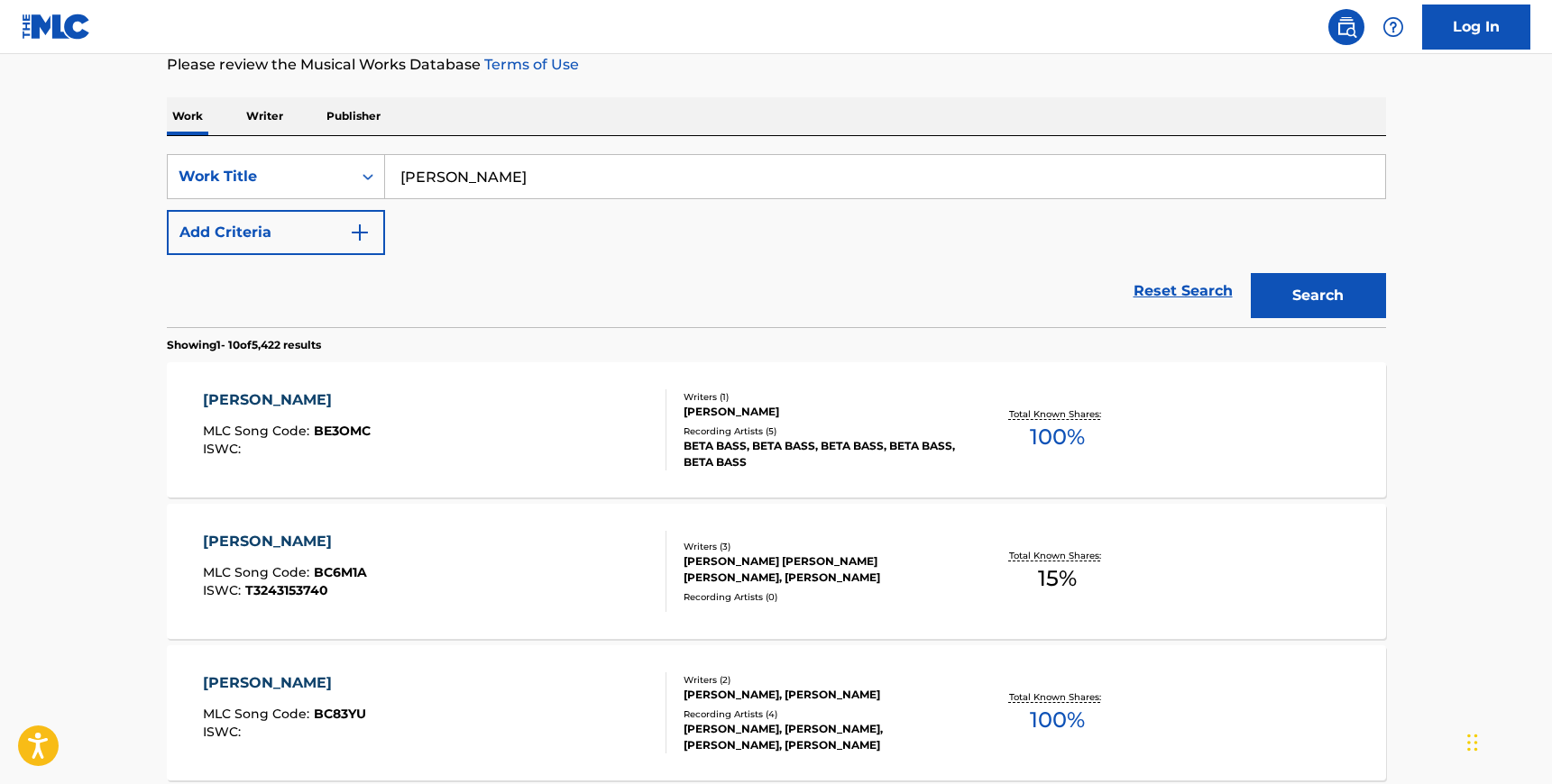
scroll to position [261, 0]
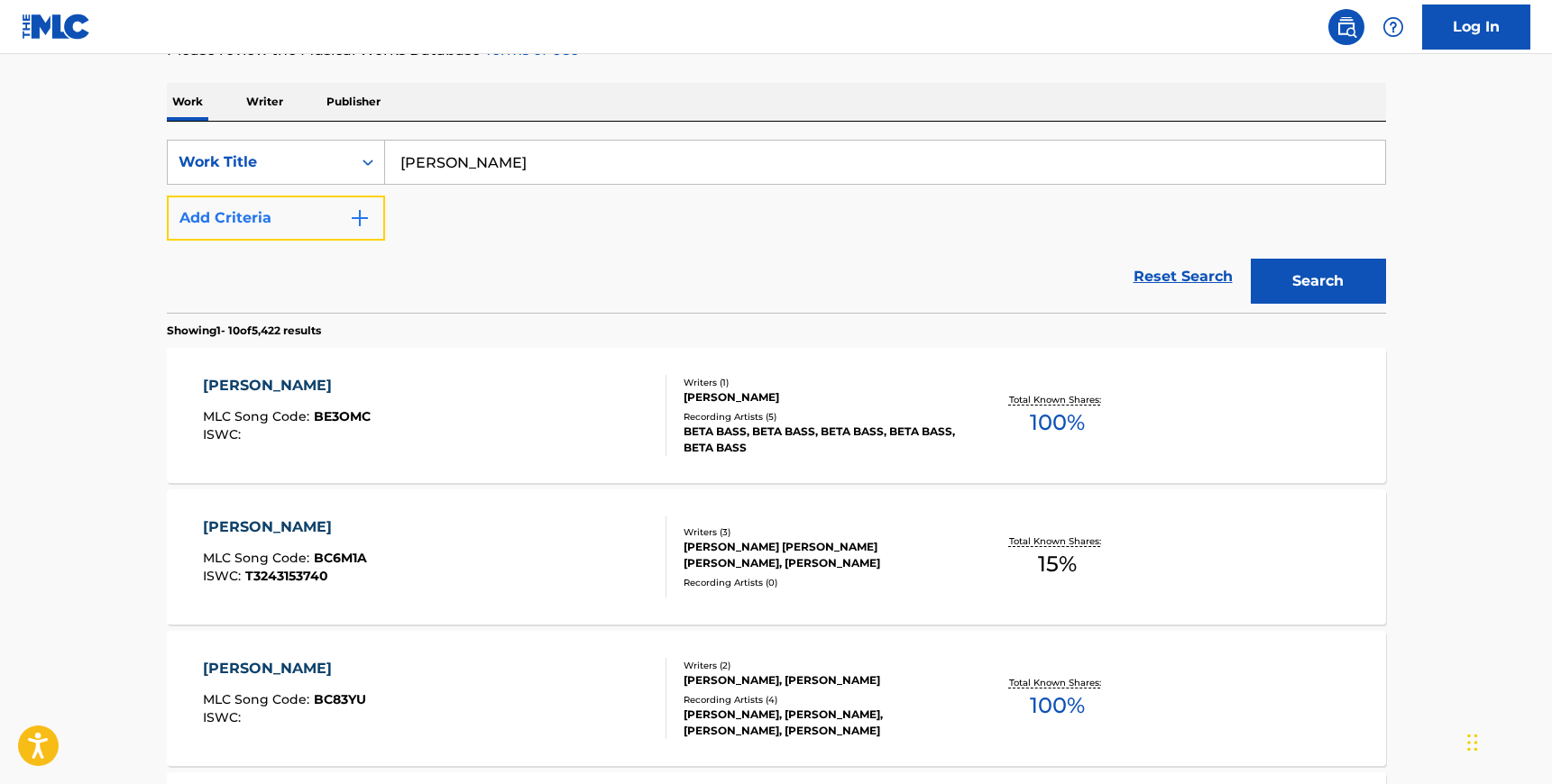
click at [305, 215] on button "Add Criteria" at bounding box center [276, 218] width 218 height 45
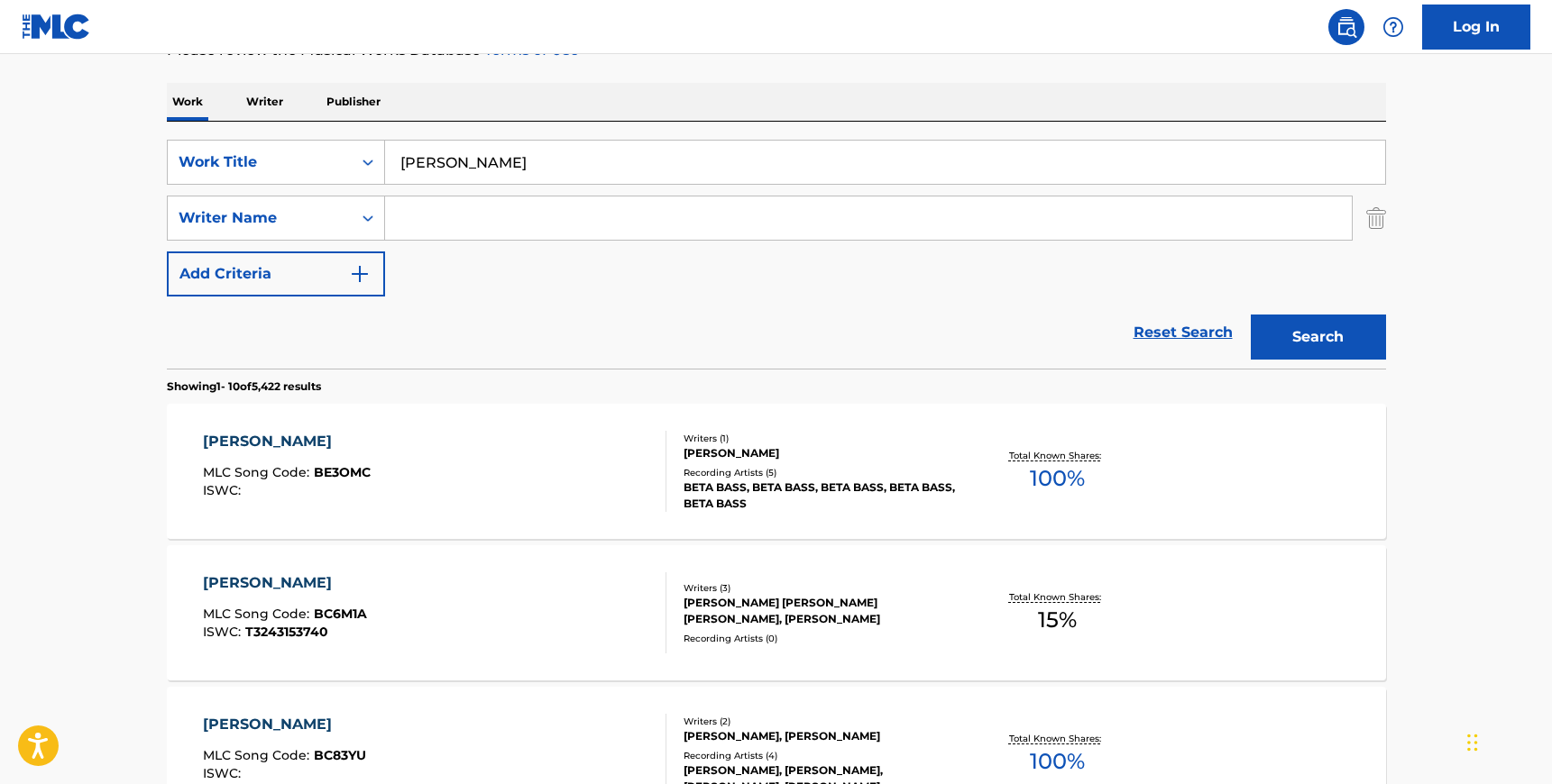
click at [446, 215] on input "Search Form" at bounding box center [868, 218] width 967 height 43
paste input "[PERSON_NAME]"
click at [1320, 334] on button "Search" at bounding box center [1318, 337] width 135 height 45
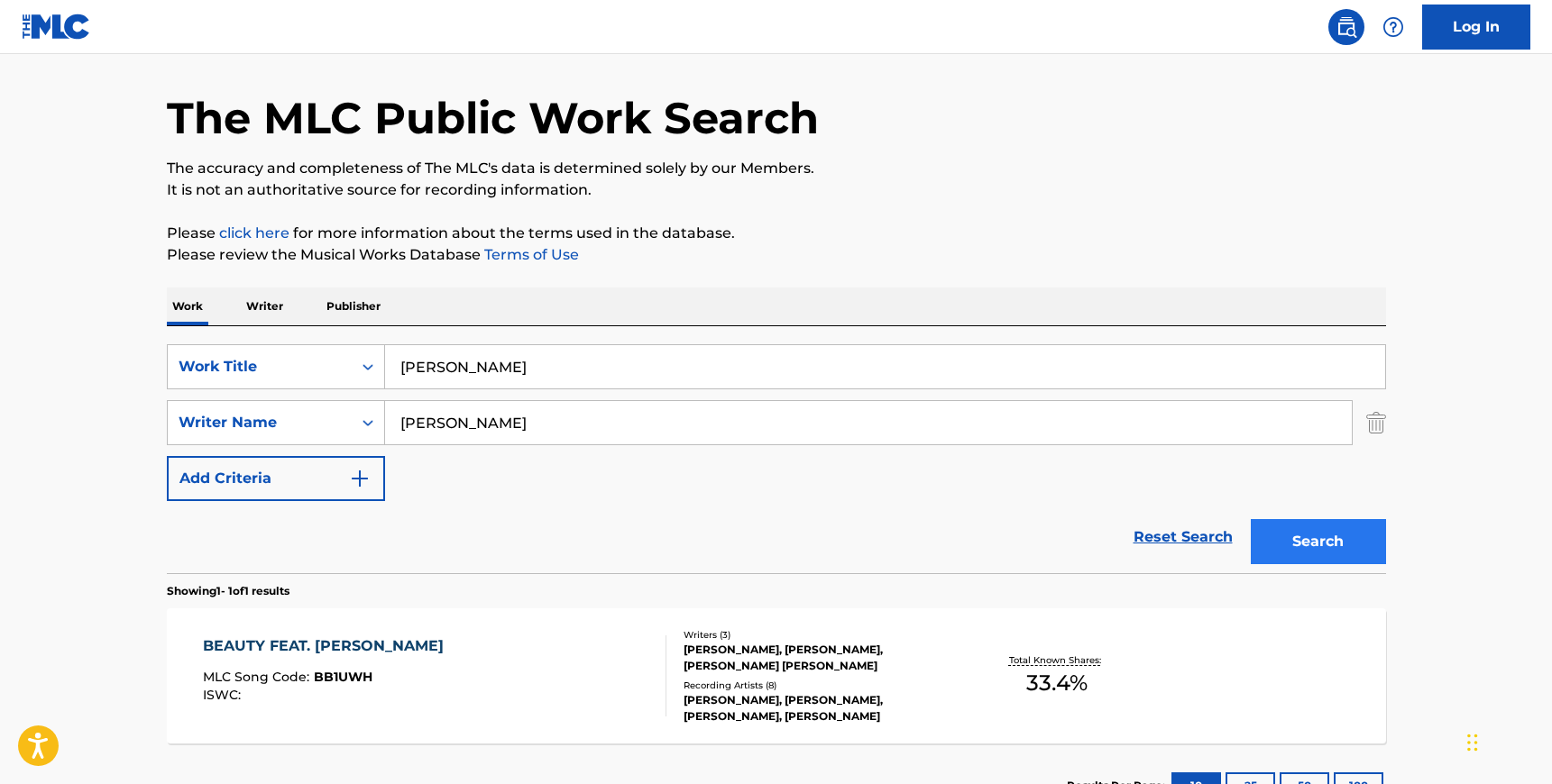
scroll to position [196, 0]
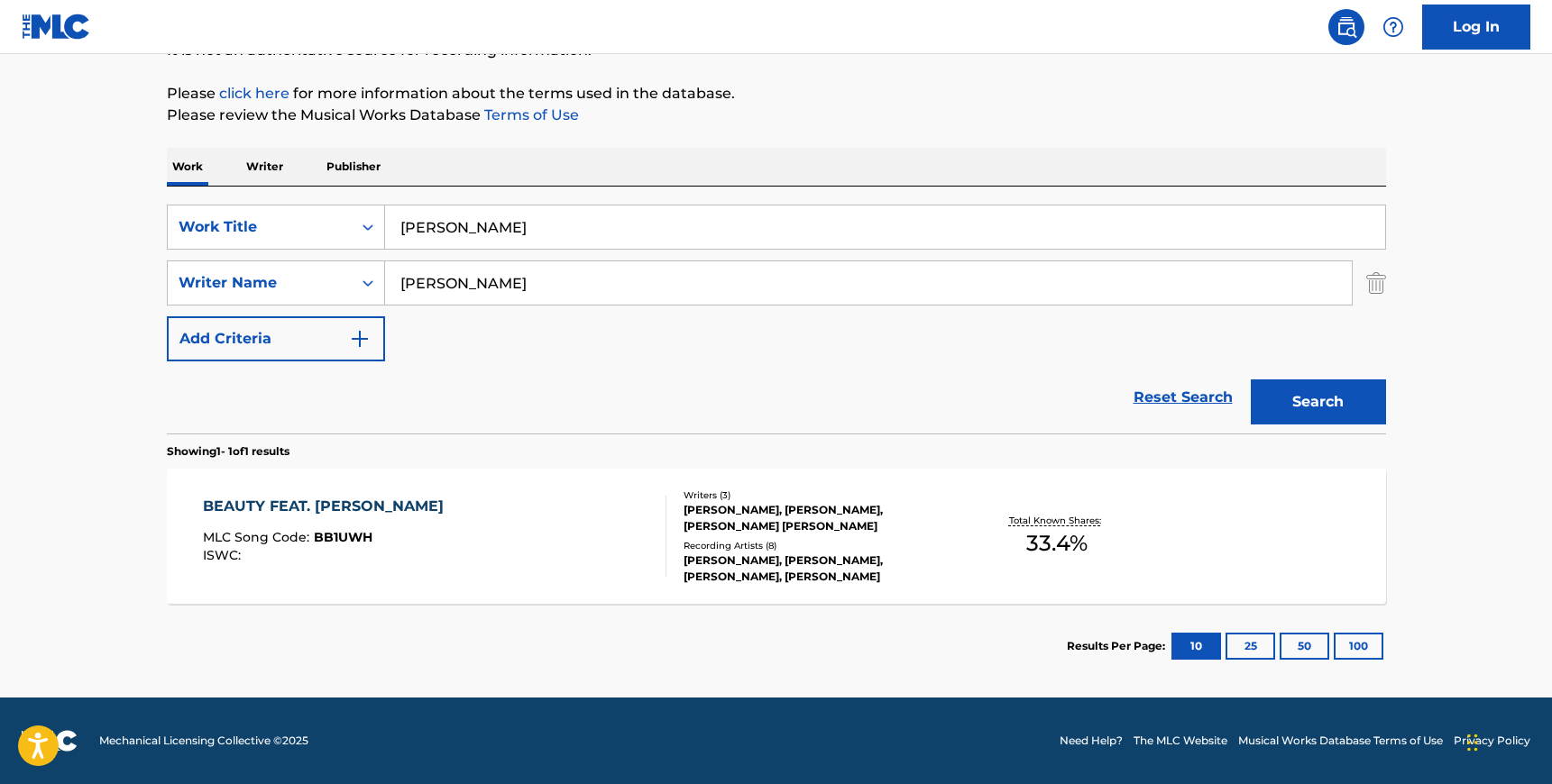
click at [442, 284] on input "[PERSON_NAME]" at bounding box center [868, 283] width 967 height 43
paste input "[PERSON_NAME]"
type input "[PERSON_NAME]"
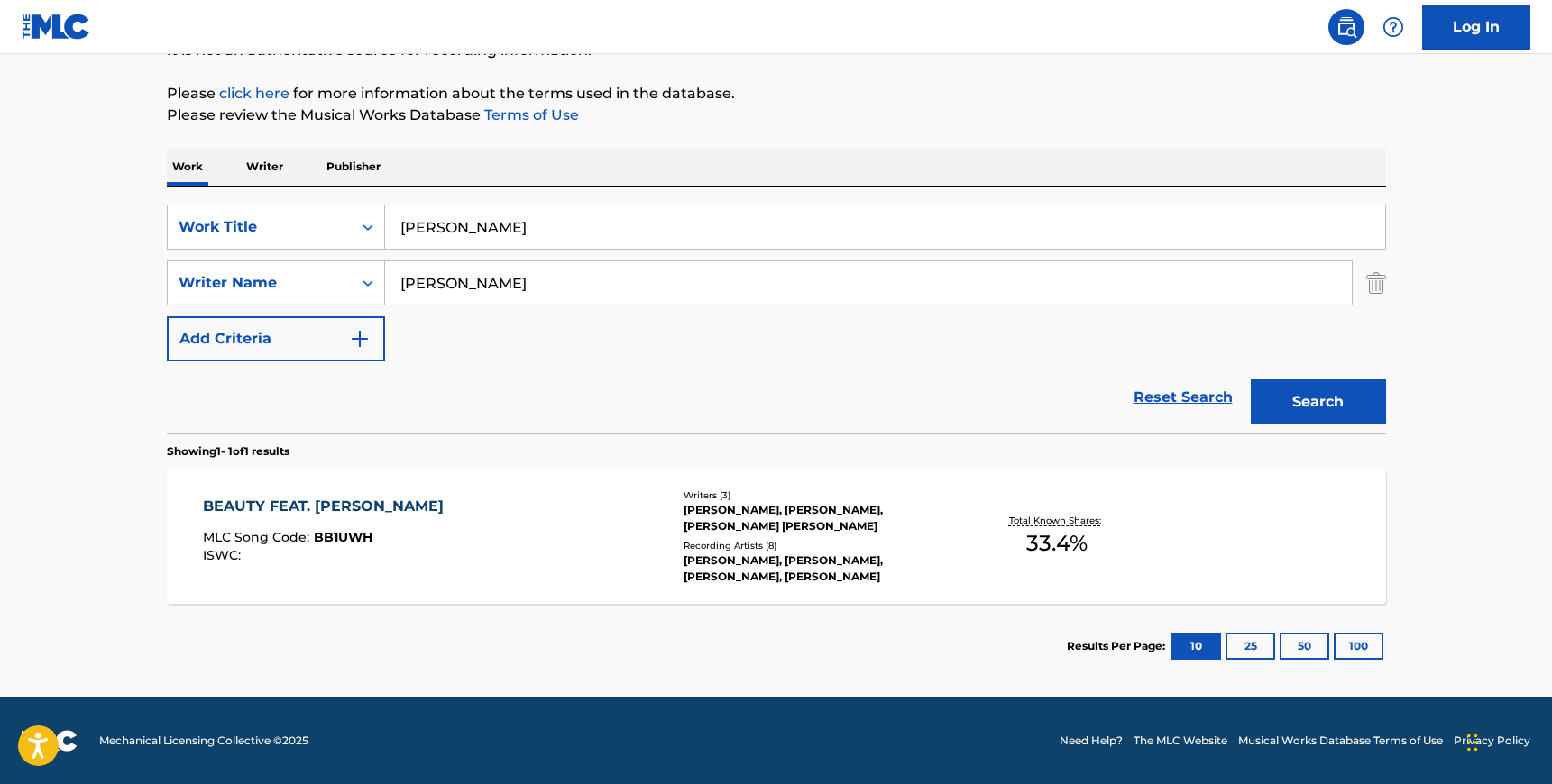
click at [442, 214] on input "[PERSON_NAME]" at bounding box center [885, 227] width 1001 height 43
type input "think of me"
click at [1250, 379] on button "Search" at bounding box center [1318, 402] width 135 height 45
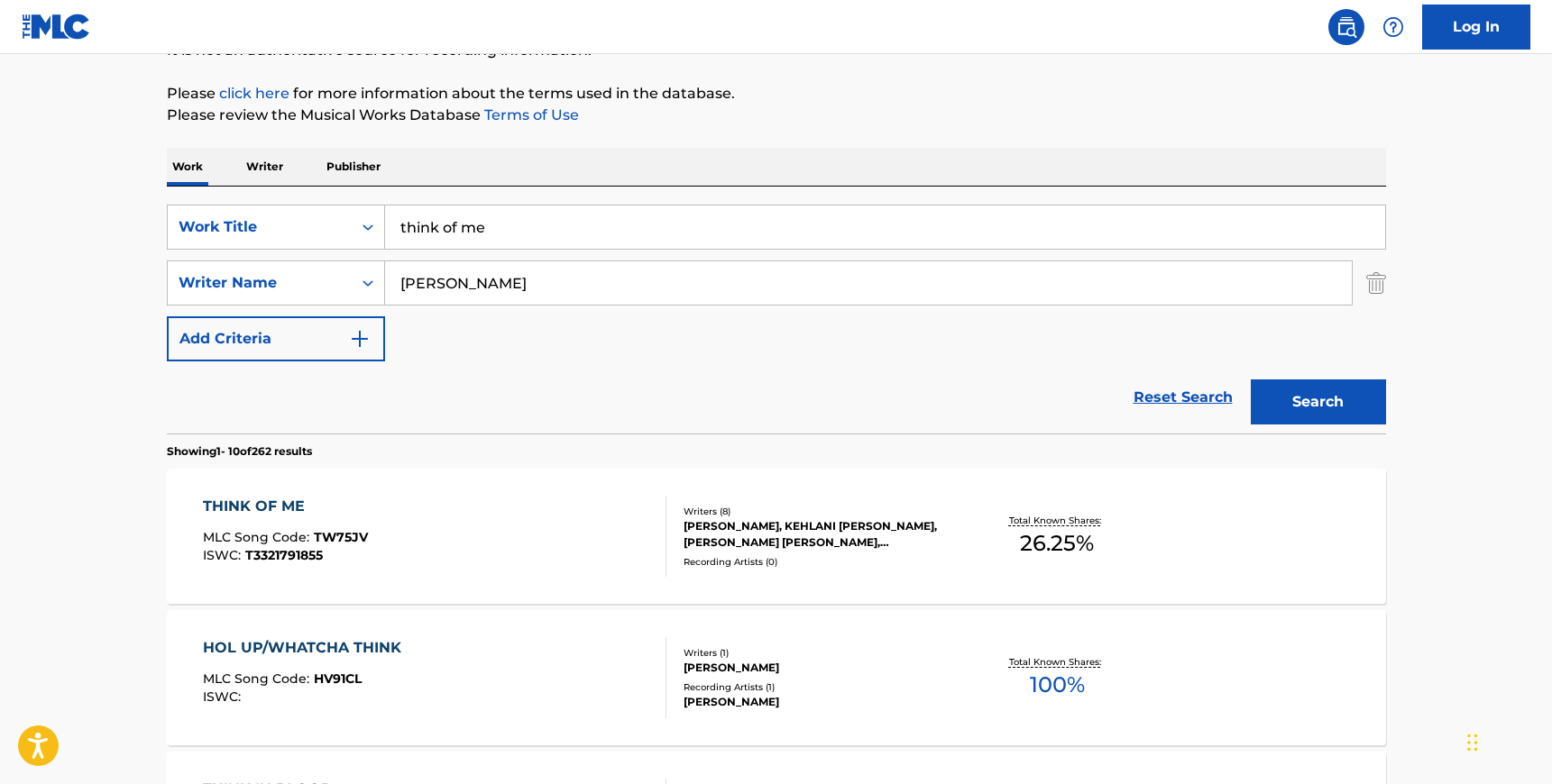
click at [373, 507] on div "THINK OF ME MLC Song Code : TW75JV ISWC : T3321791855" at bounding box center [434, 536] width 463 height 81
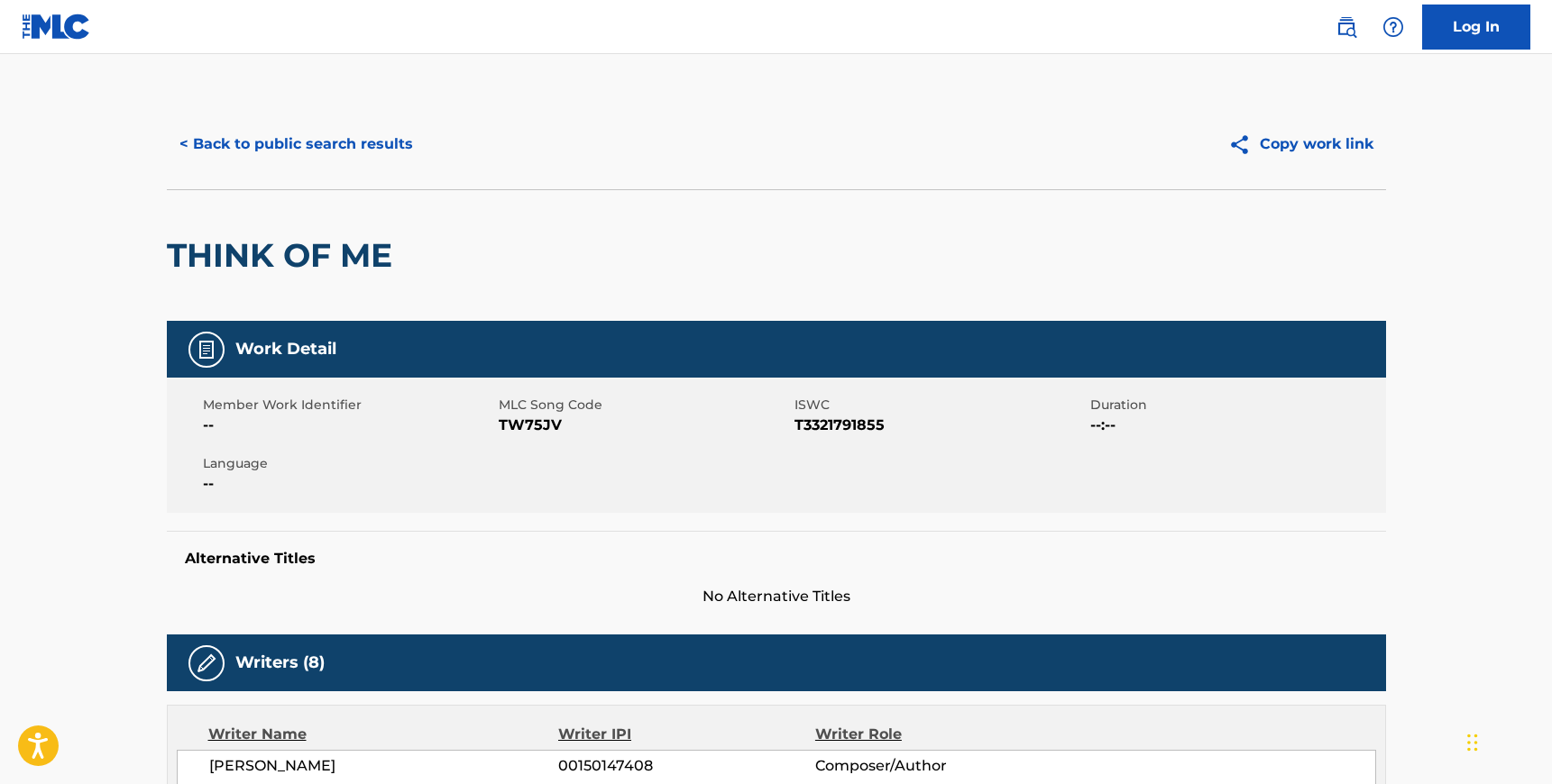
click at [522, 422] on span "TW75JV" at bounding box center [644, 425] width 291 height 22
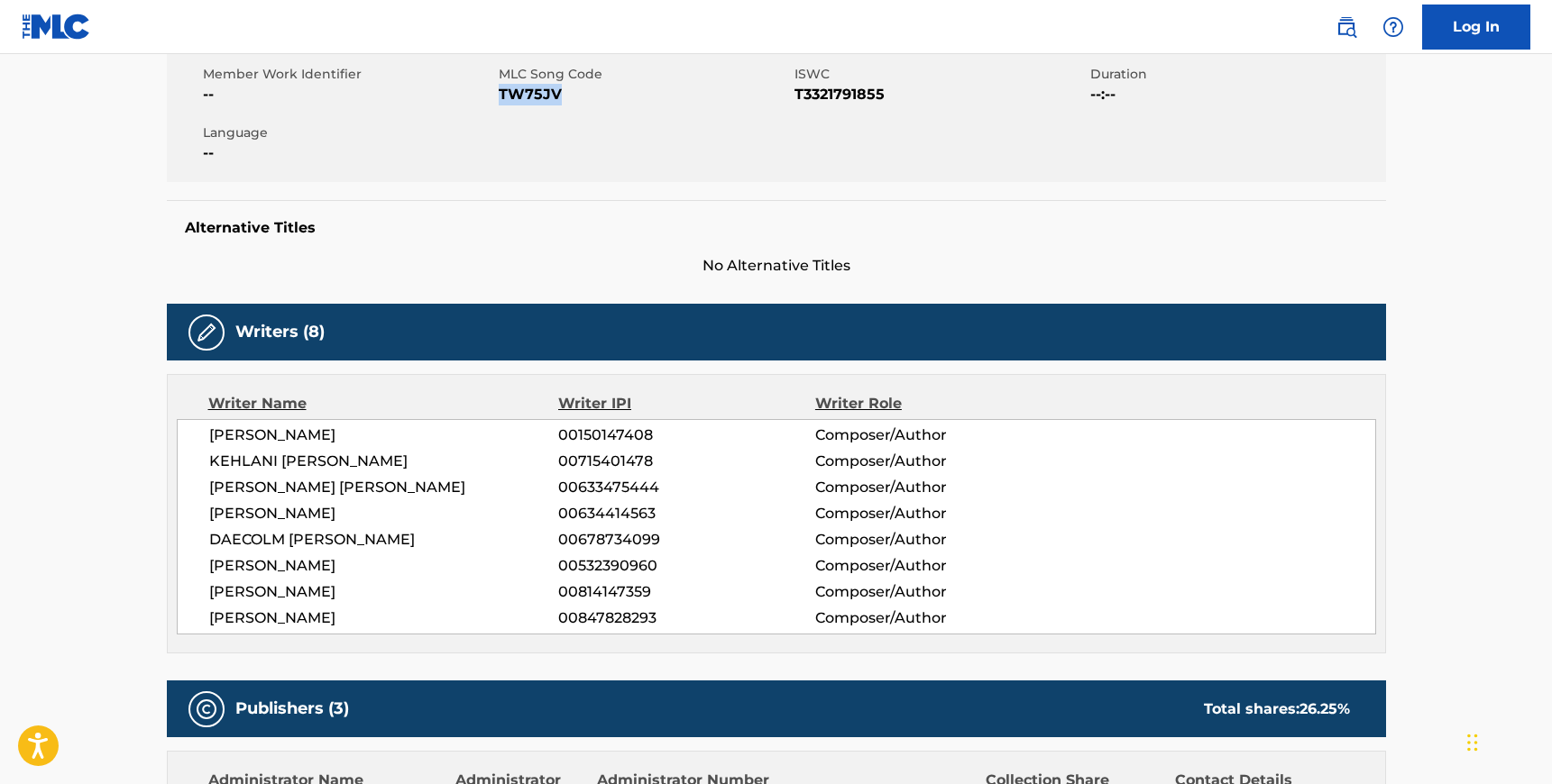
scroll to position [322, 0]
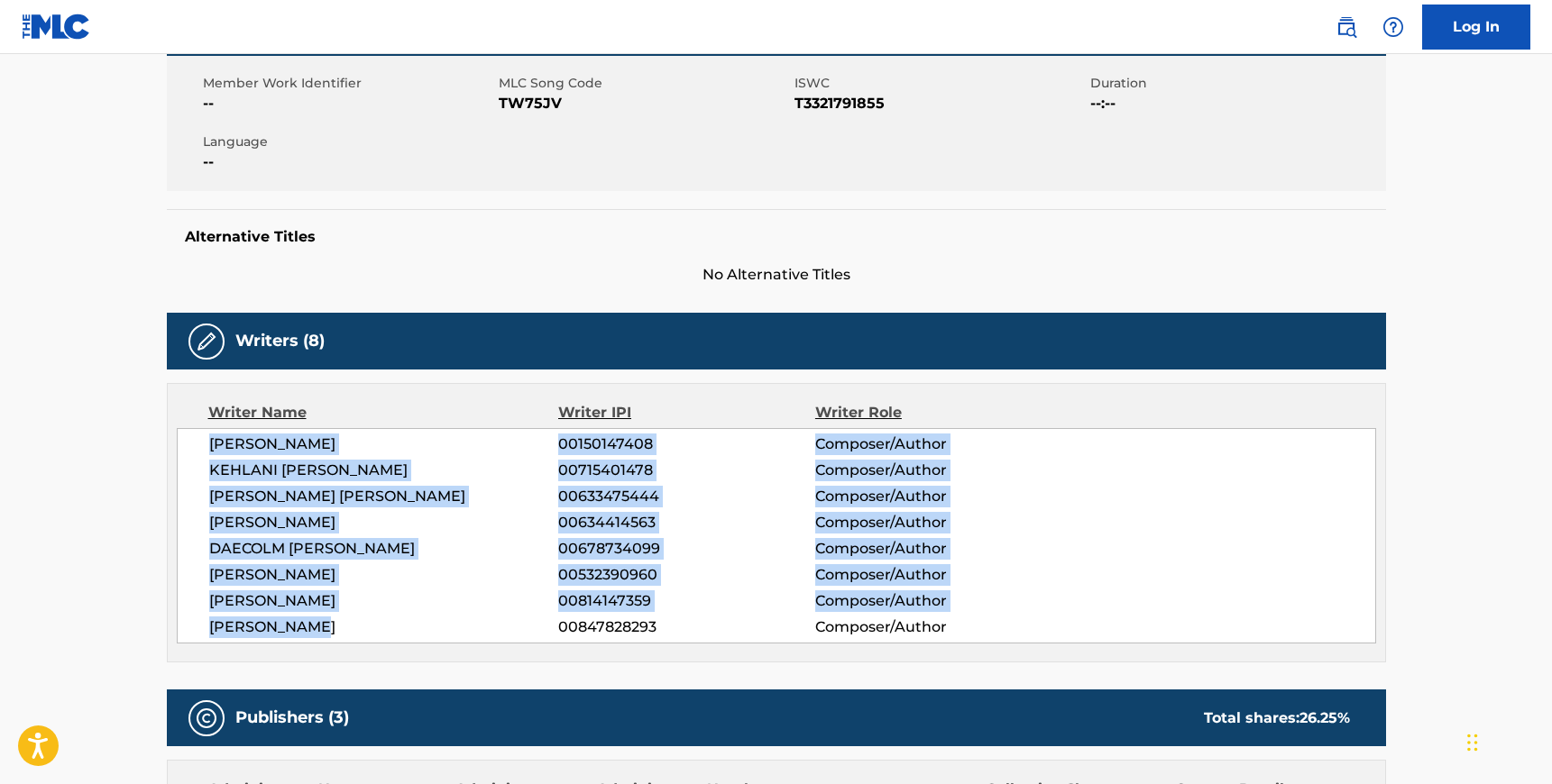
drag, startPoint x: 315, startPoint y: 622, endPoint x: 205, endPoint y: 439, distance: 213.5
click at [205, 439] on div "[PERSON_NAME] 00150147408 Composer/Author [PERSON_NAME] 00715401478 Composer/Au…" at bounding box center [776, 535] width 1200 height 215
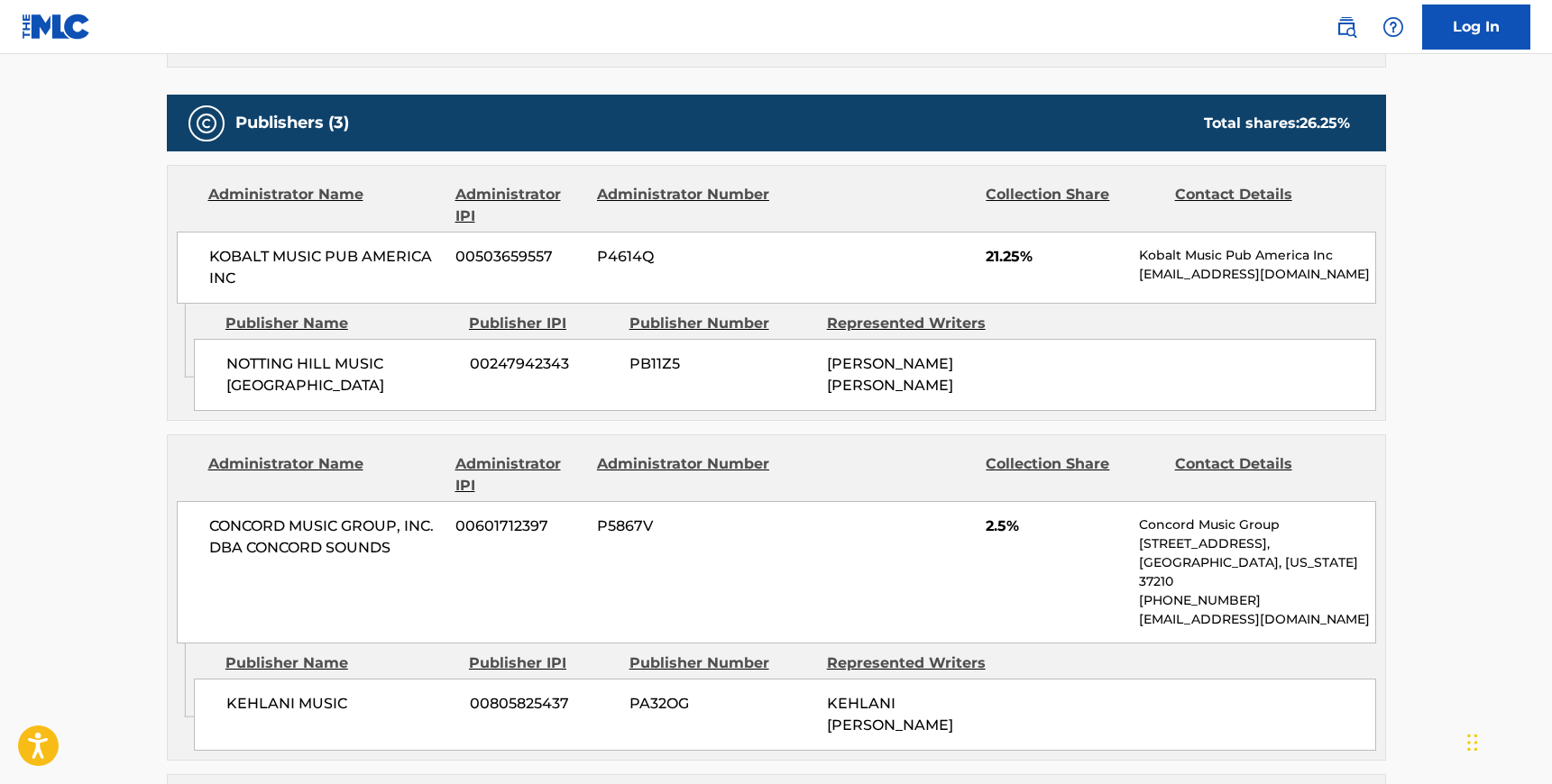
scroll to position [920, 0]
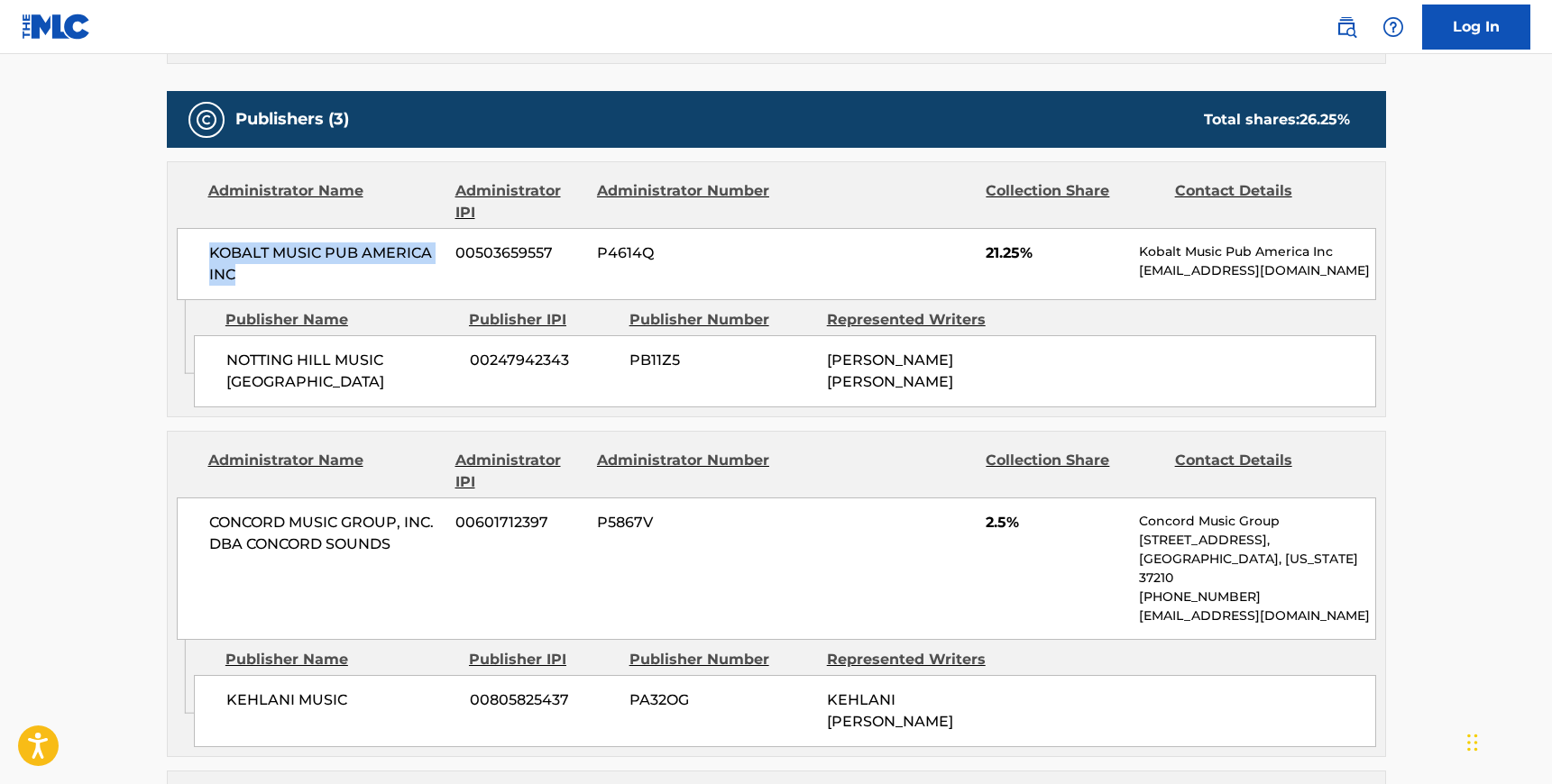
drag, startPoint x: 241, startPoint y: 275, endPoint x: 210, endPoint y: 254, distance: 37.4
click at [210, 254] on span "KOBALT MUSIC PUB AMERICA INC" at bounding box center [326, 264] width 234 height 43
drag, startPoint x: 454, startPoint y: 362, endPoint x: 231, endPoint y: 366, distance: 223.0
click at [231, 366] on span "NOTTING HILL MUSIC [GEOGRAPHIC_DATA]" at bounding box center [341, 371] width 230 height 43
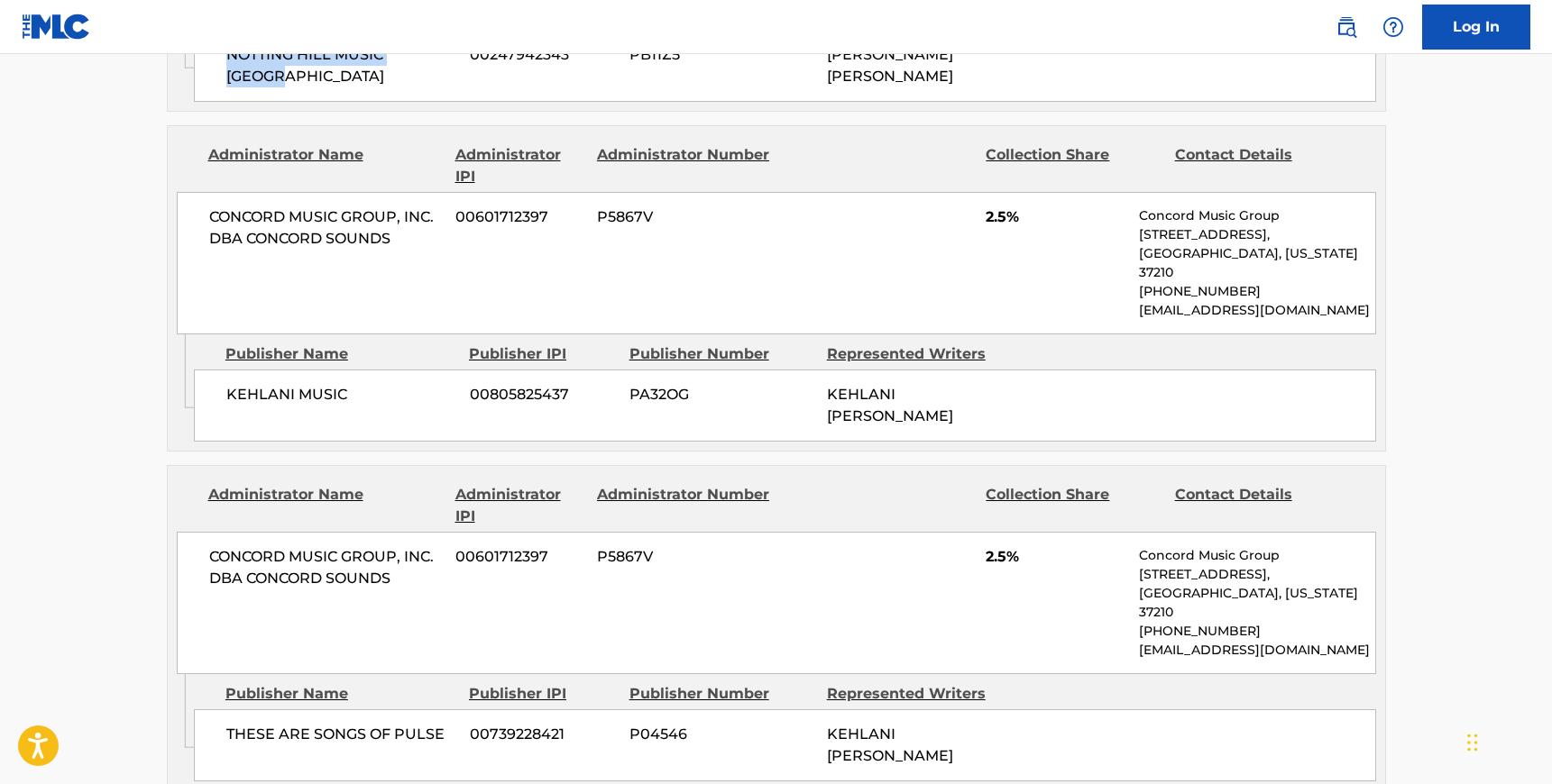
scroll to position [1231, 0]
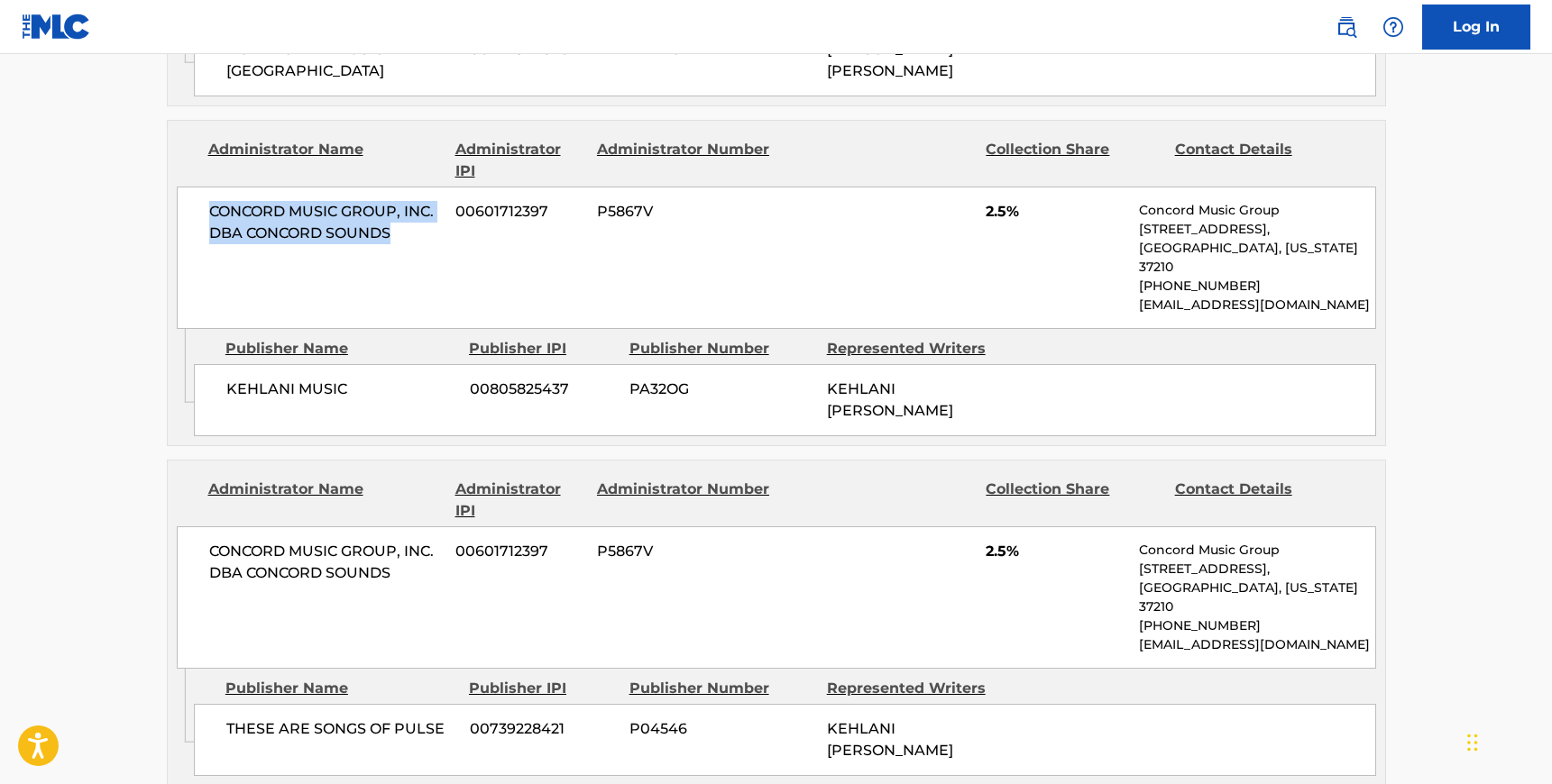
drag, startPoint x: 394, startPoint y: 216, endPoint x: 210, endPoint y: 197, distance: 185.0
click at [210, 201] on span "CONCORD MUSIC GROUP, INC. DBA CONCORD SOUNDS" at bounding box center [326, 223] width 234 height 43
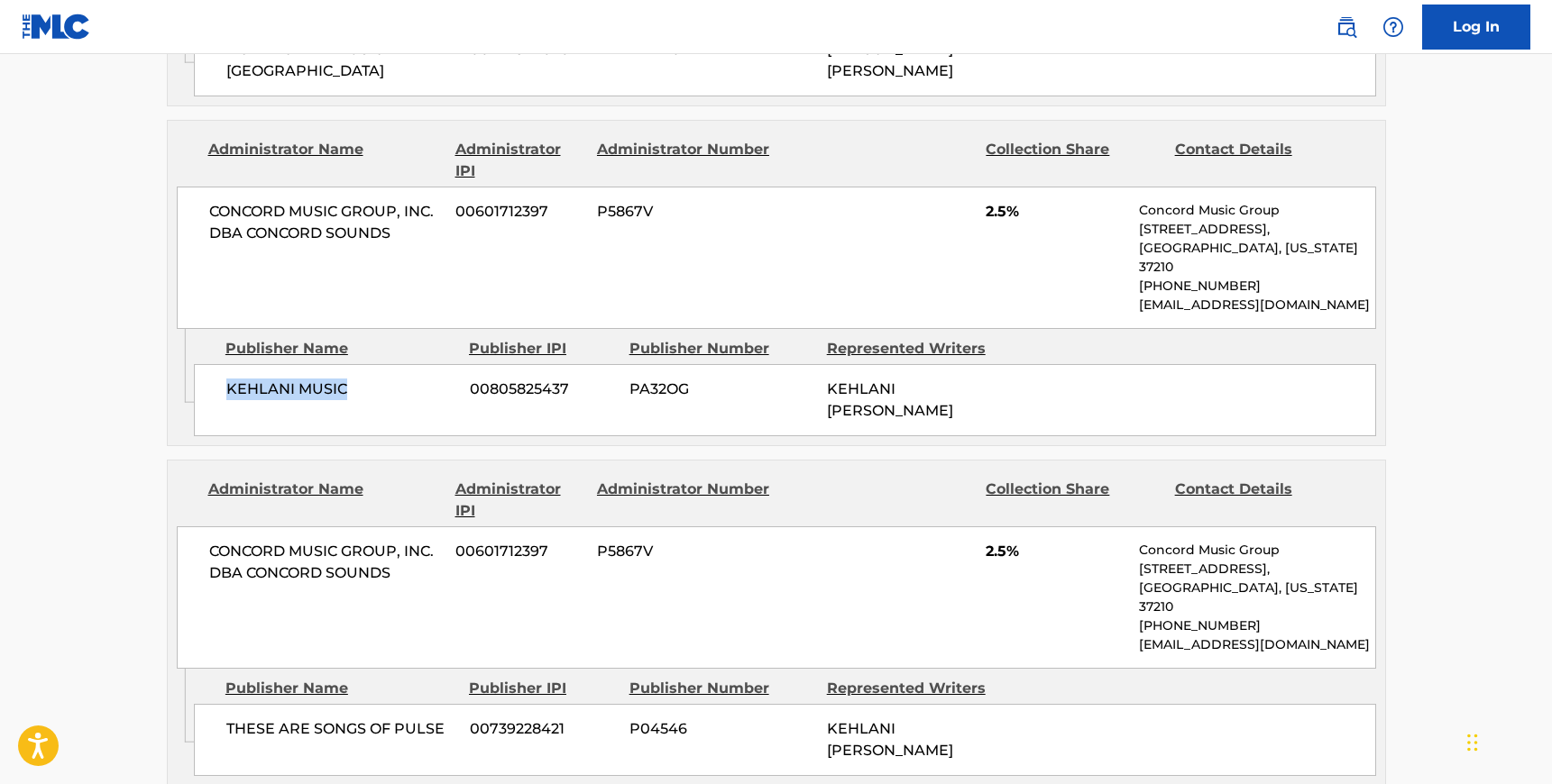
drag, startPoint x: 351, startPoint y: 354, endPoint x: 228, endPoint y: 359, distance: 123.1
click at [228, 378] on span "KEHLANI MUSIC" at bounding box center [341, 389] width 230 height 22
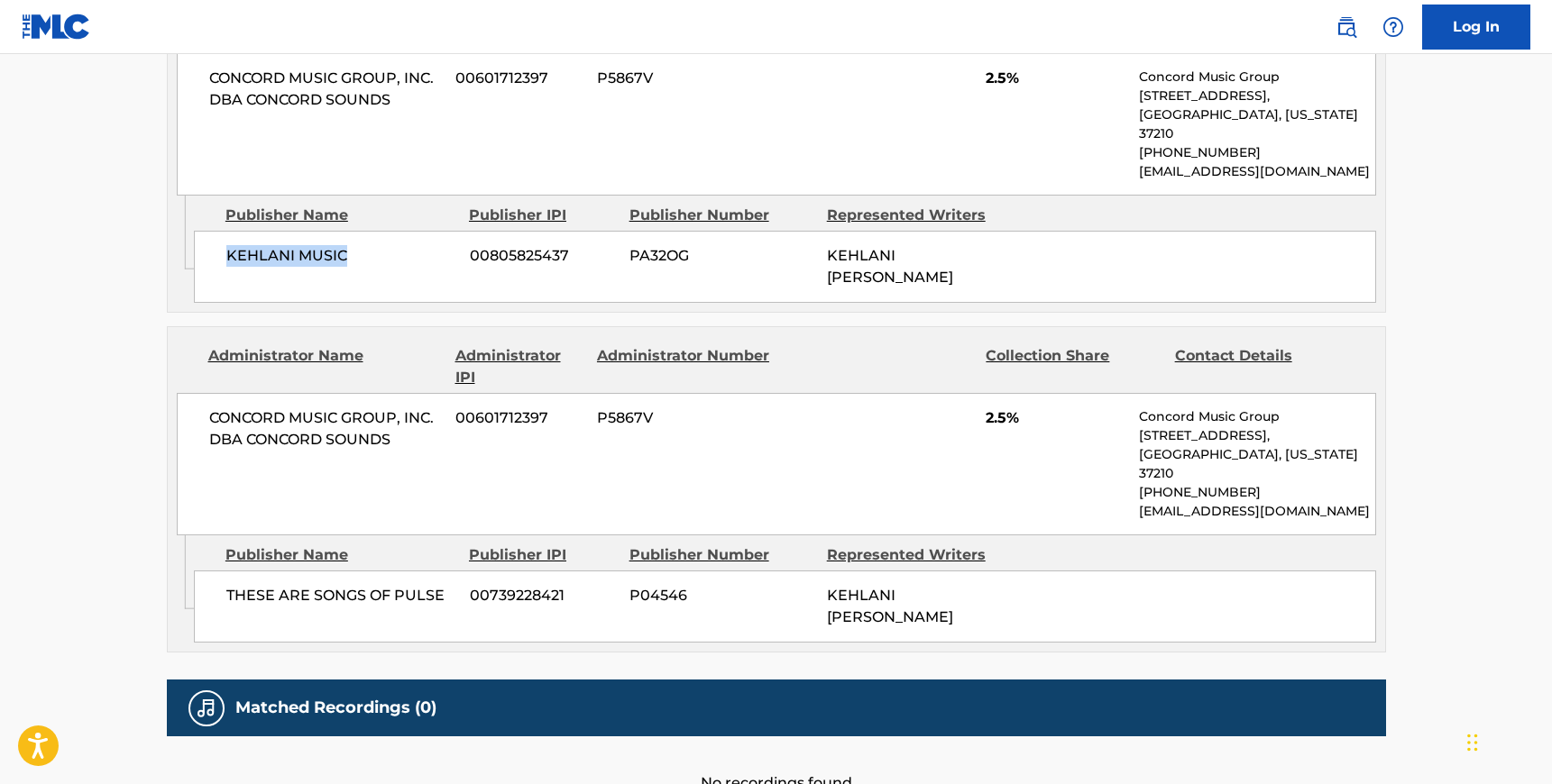
scroll to position [1386, 0]
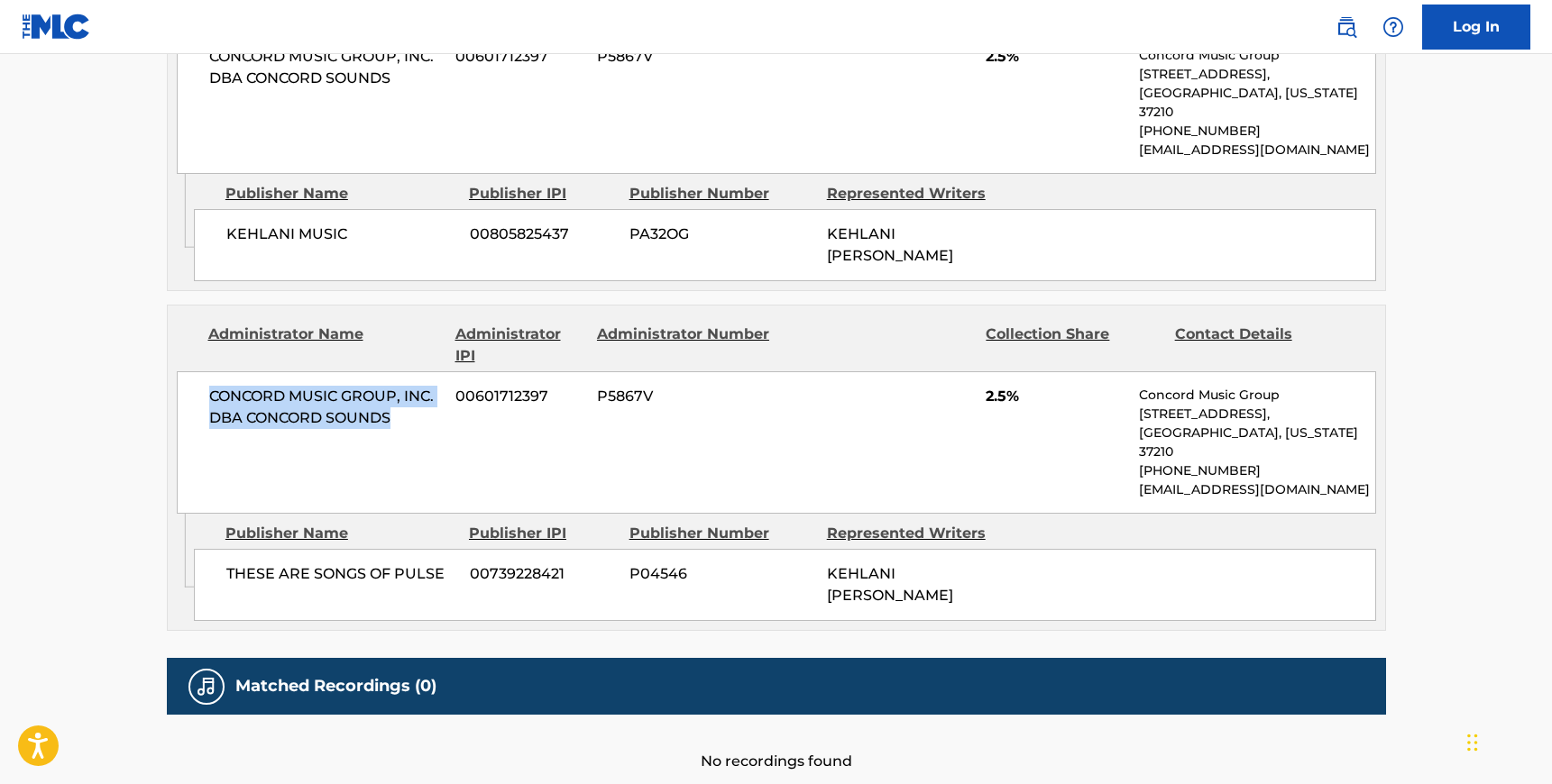
drag, startPoint x: 396, startPoint y: 378, endPoint x: 208, endPoint y: 361, distance: 188.8
click at [210, 386] on span "CONCORD MUSIC GROUP, INC. DBA CONCORD SOUNDS" at bounding box center [326, 407] width 234 height 43
drag, startPoint x: 442, startPoint y: 519, endPoint x: 225, endPoint y: 516, distance: 217.0
click at [225, 549] on div "THESE ARE SONGS OF PULSE 00739228421 P04546 [PERSON_NAME]" at bounding box center [784, 585] width 1182 height 72
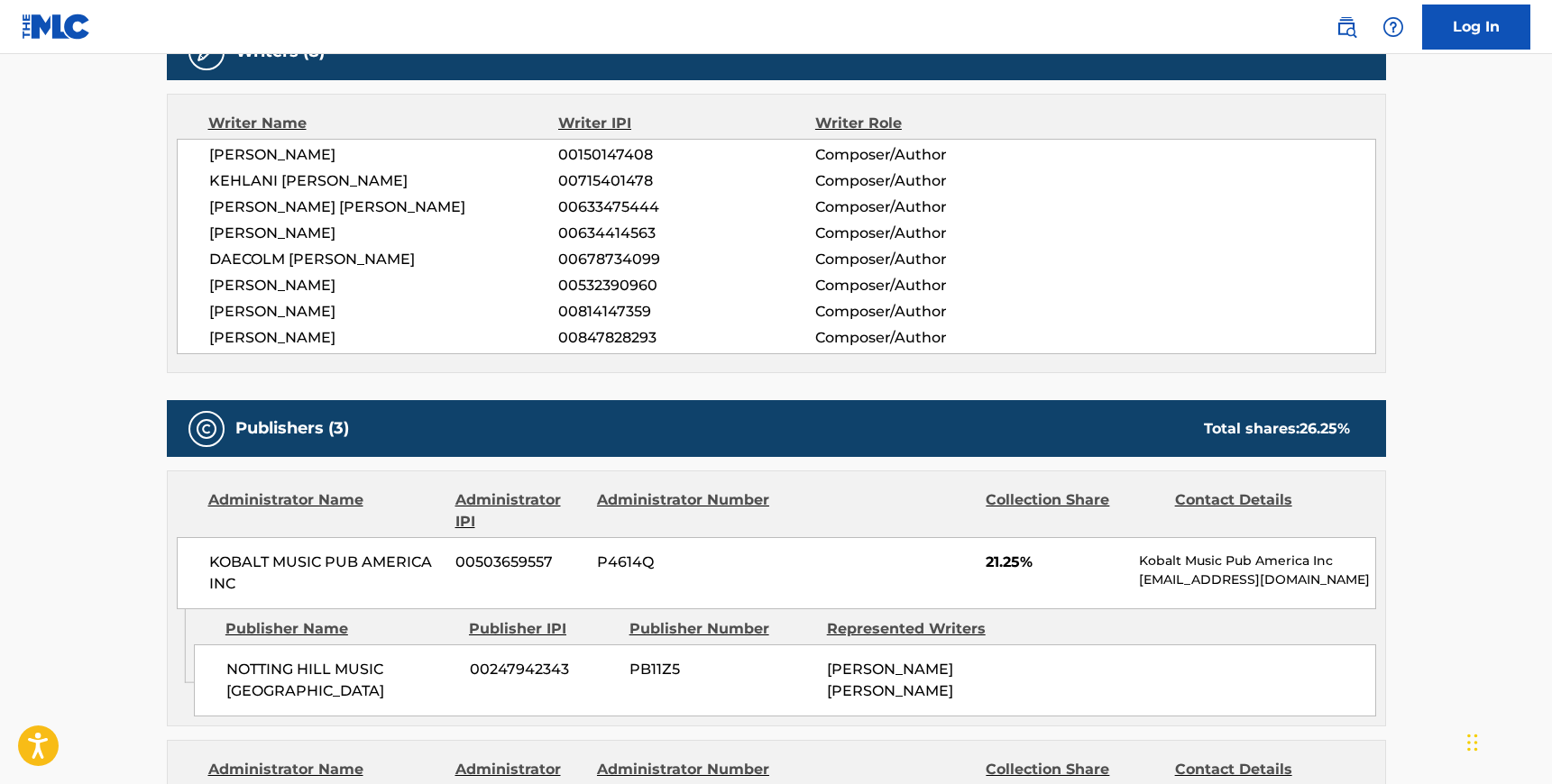
scroll to position [0, 0]
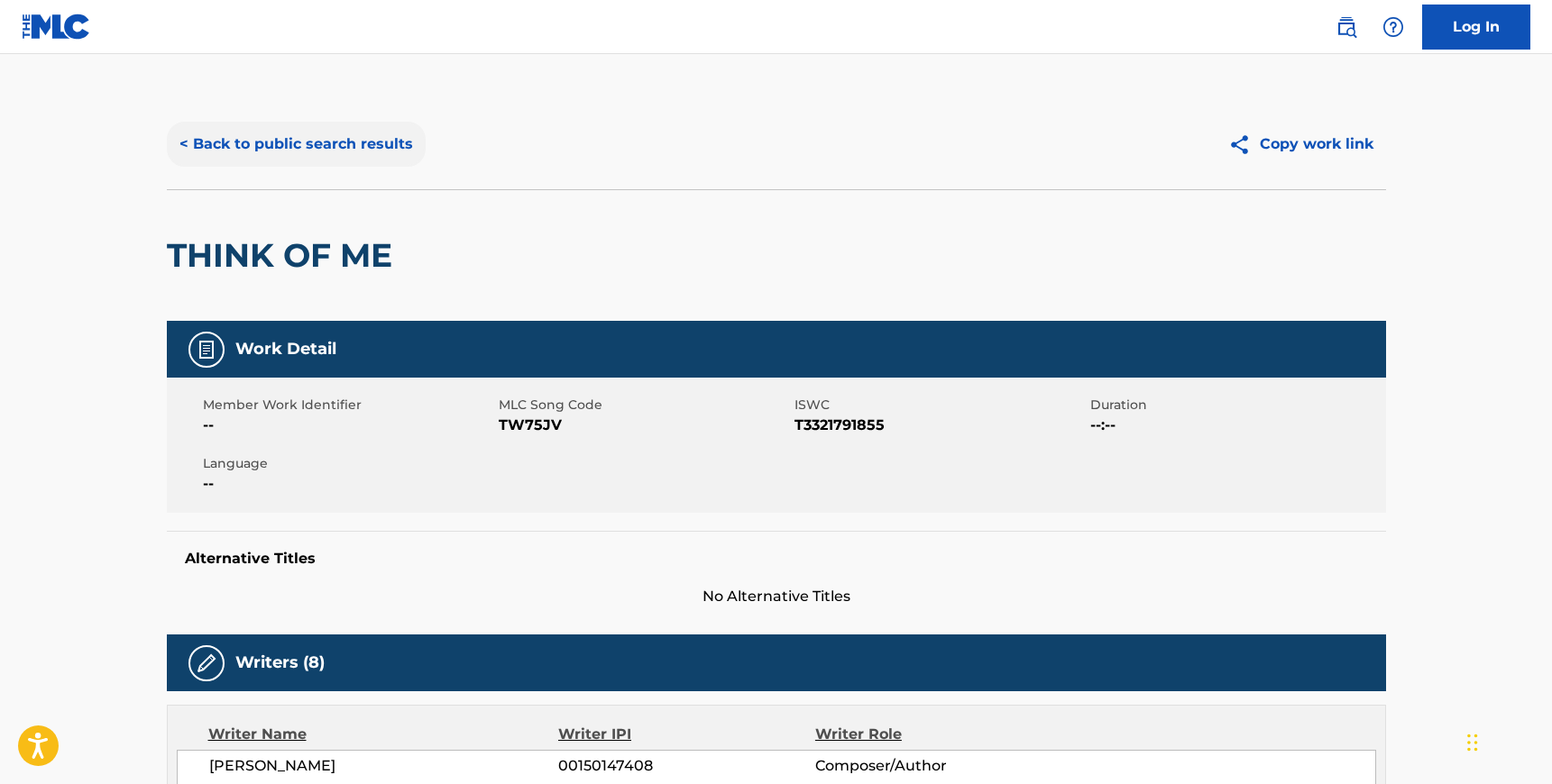
click at [229, 161] on button "< Back to public search results" at bounding box center [296, 145] width 258 height 45
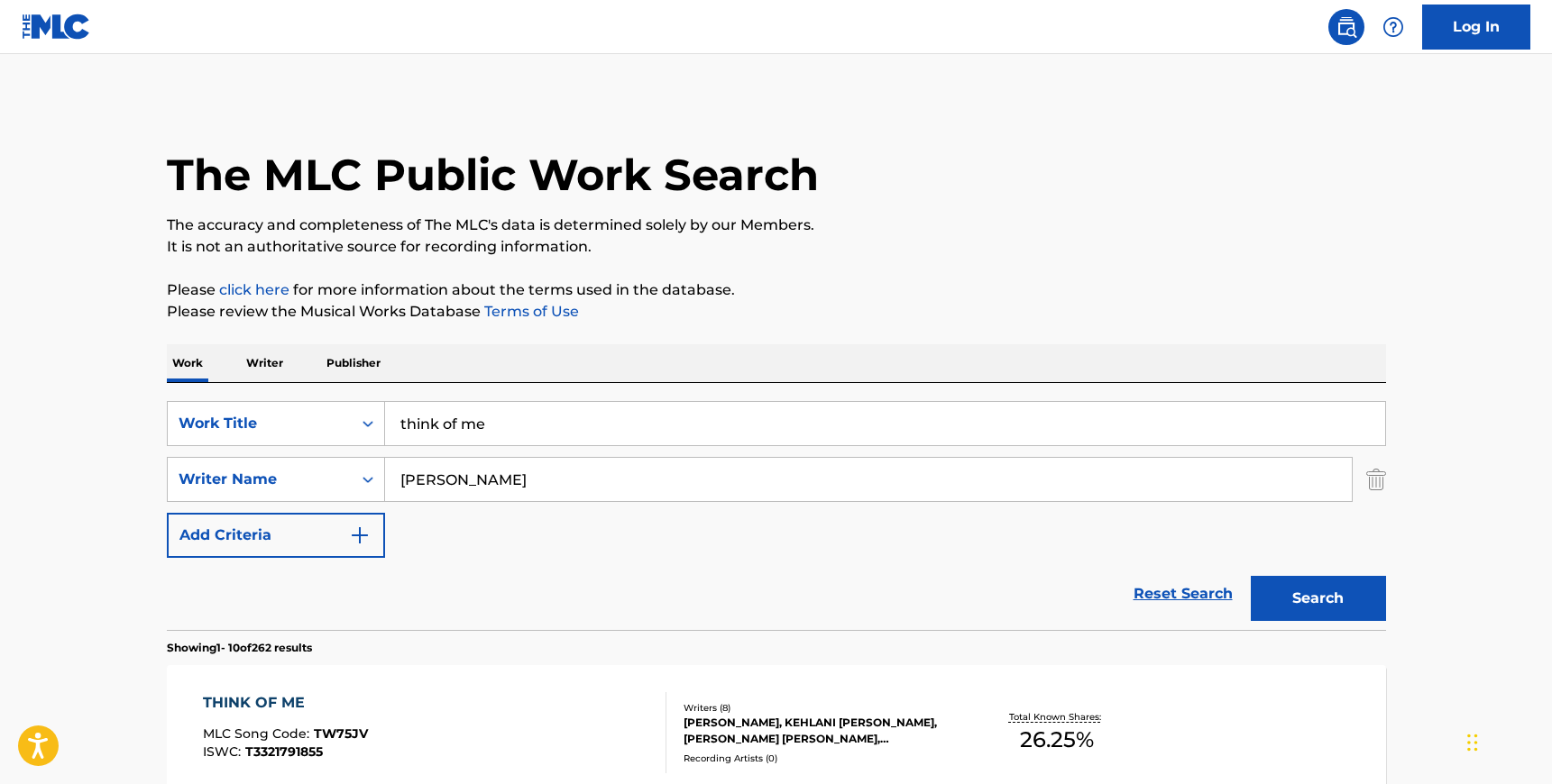
scroll to position [196, 0]
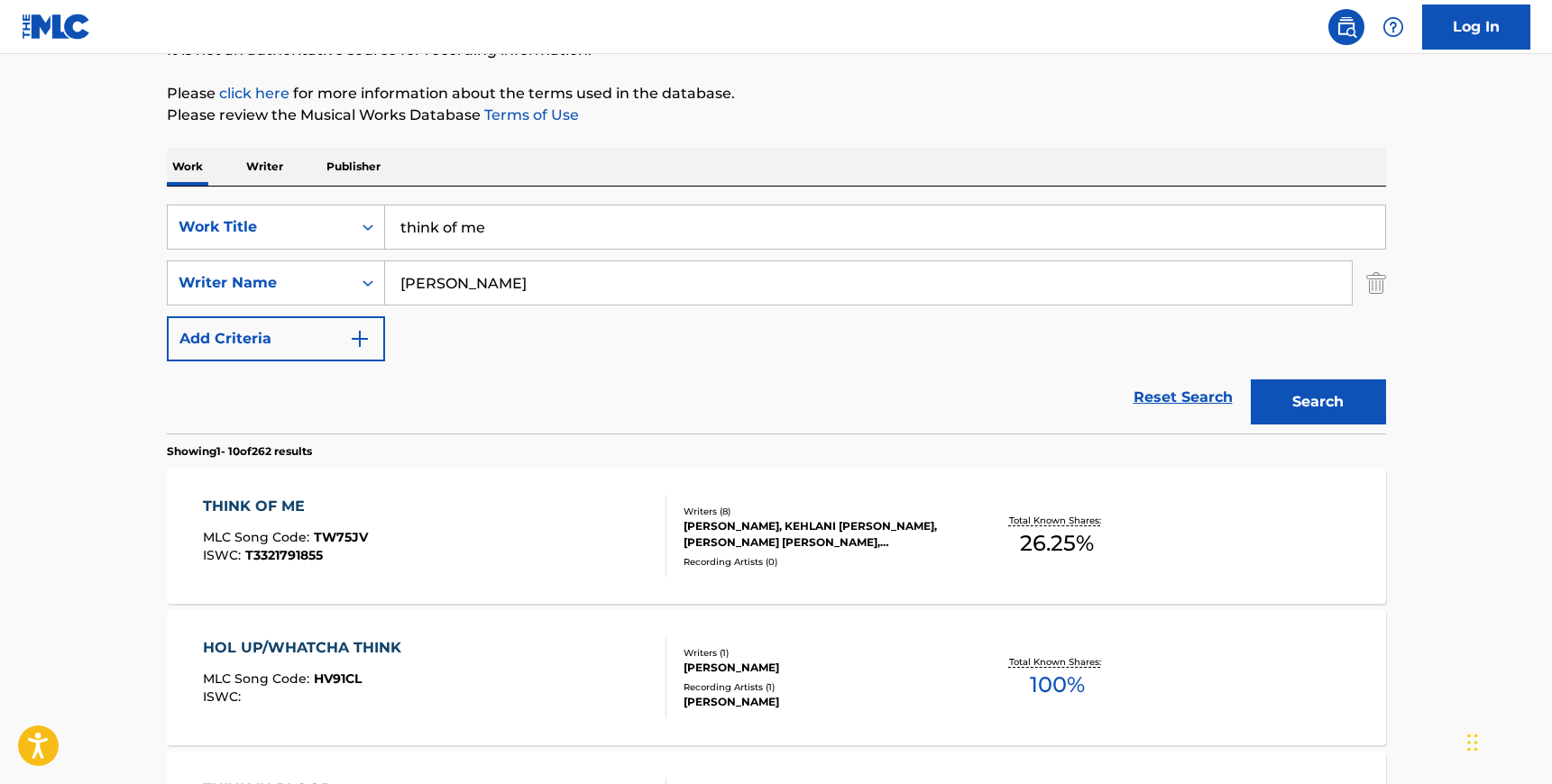
click at [484, 280] on input "[PERSON_NAME]" at bounding box center [868, 283] width 967 height 43
paste input "Geber"
type input "Geber"
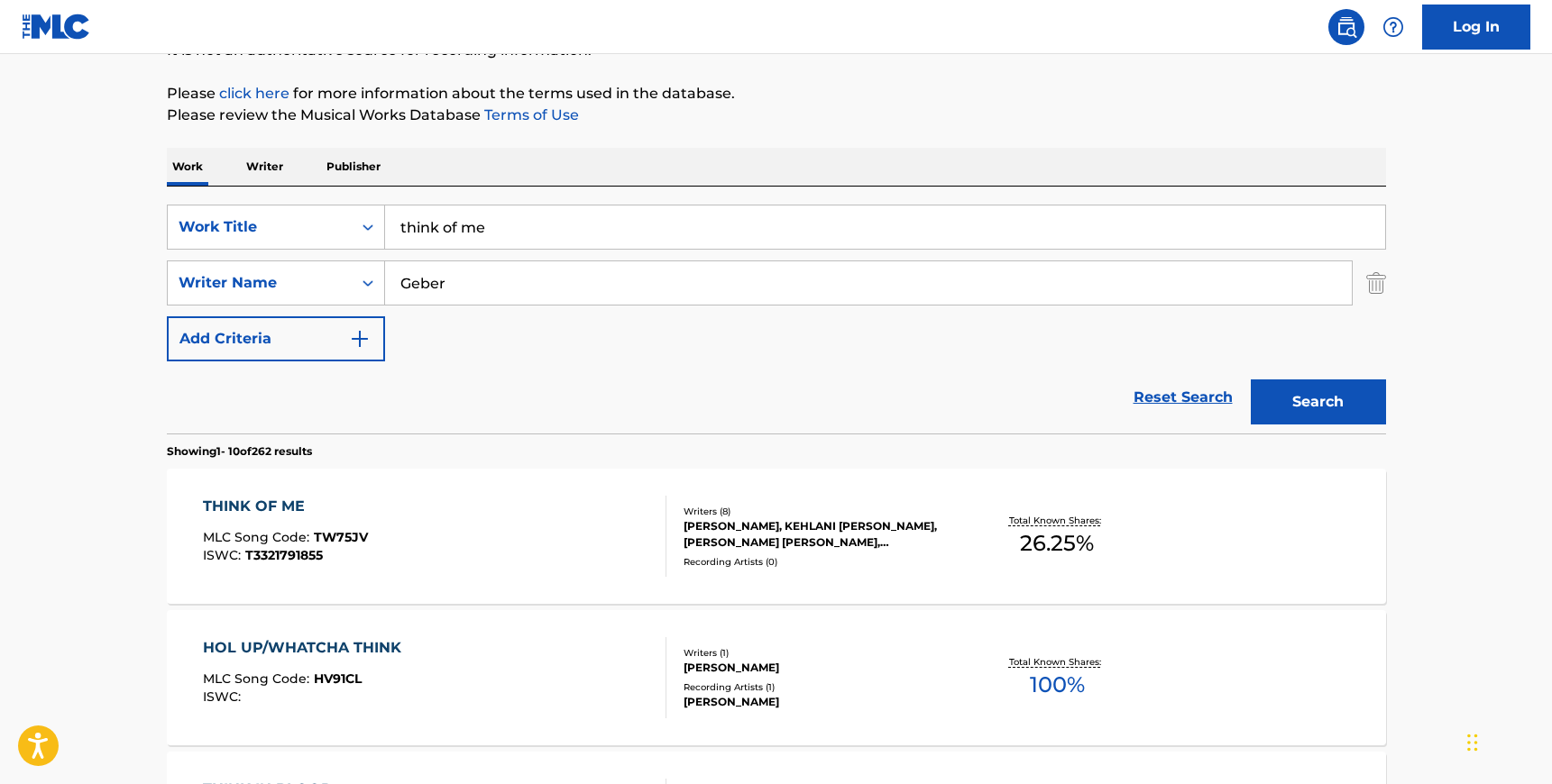
click at [472, 220] on input "think of me" at bounding box center [885, 227] width 1001 height 43
type input "hausparty"
click at [1250, 379] on button "Search" at bounding box center [1318, 402] width 135 height 45
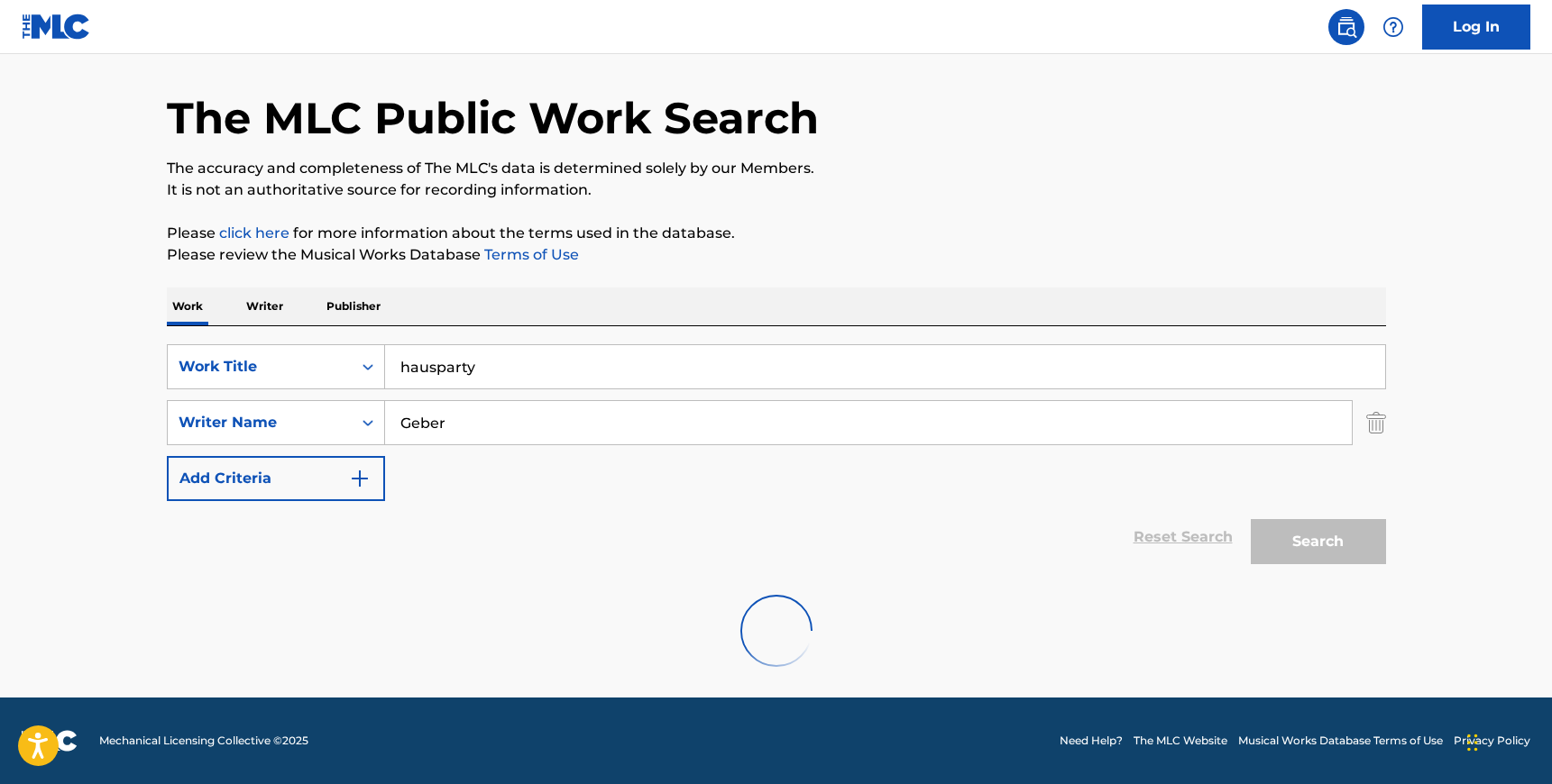
scroll to position [0, 0]
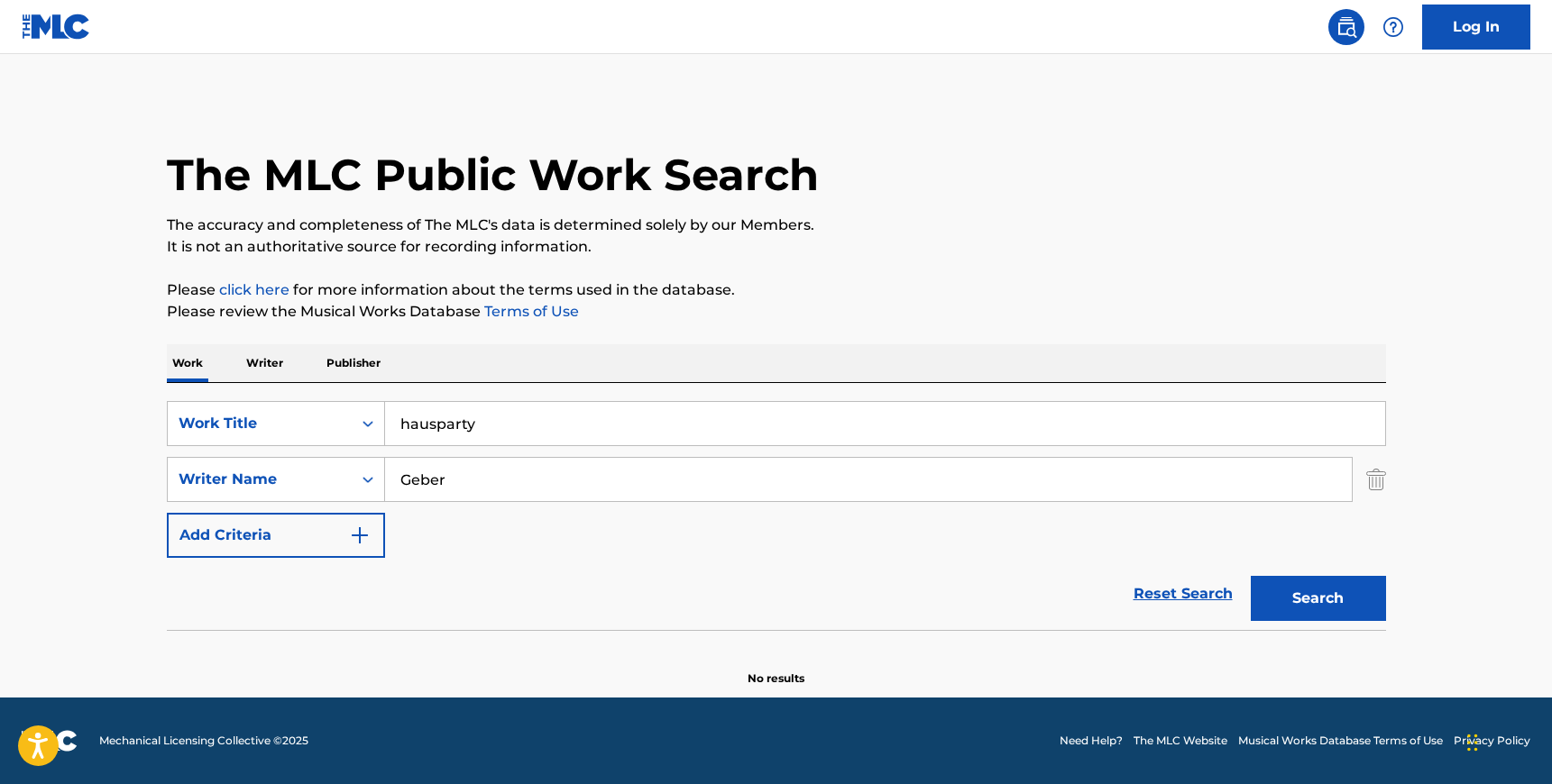
click at [433, 483] on input "Geber" at bounding box center [868, 480] width 967 height 43
type input "[PERSON_NAME]"
click at [1250, 576] on button "Search" at bounding box center [1318, 598] width 135 height 45
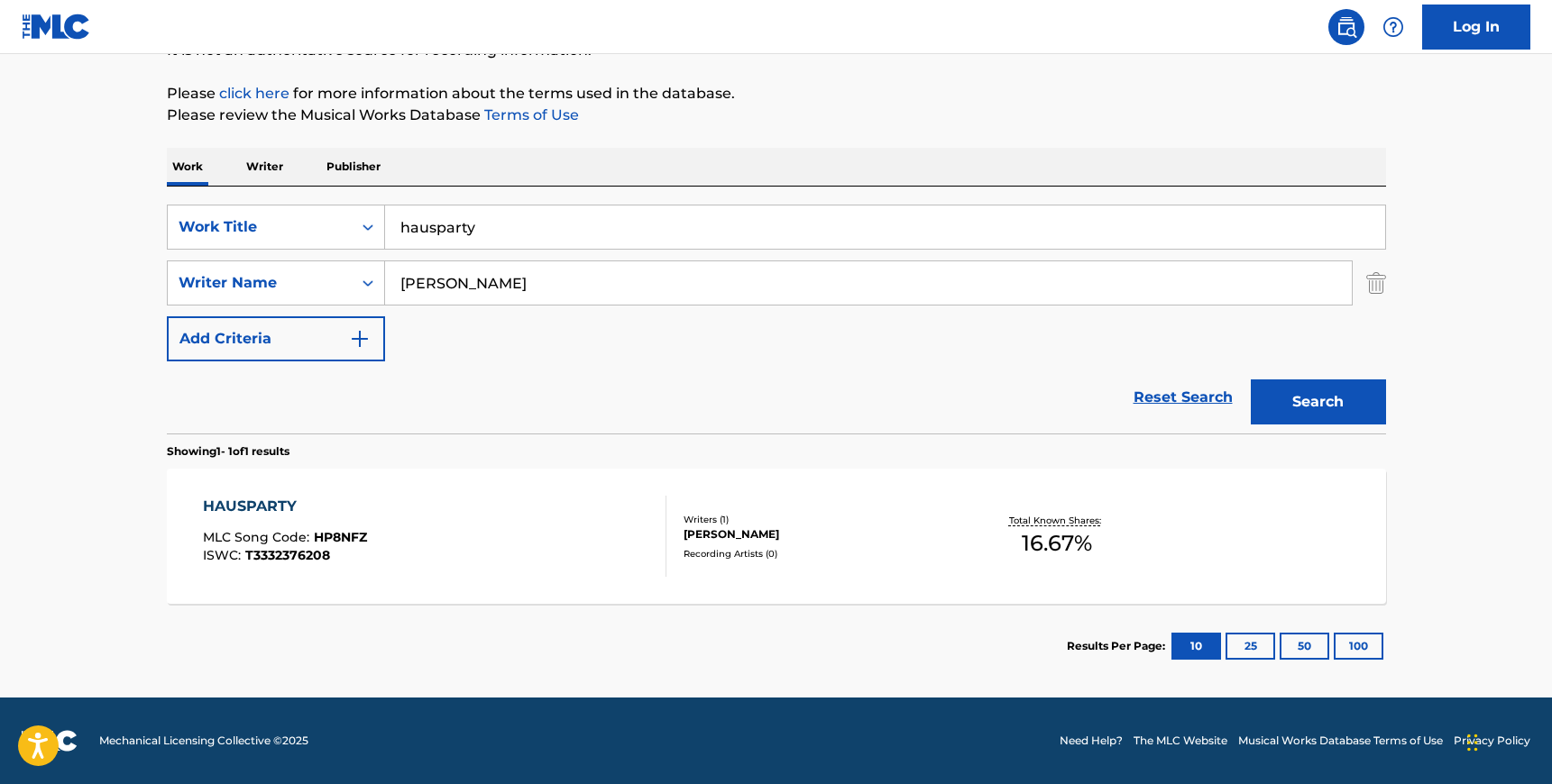
scroll to position [193, 0]
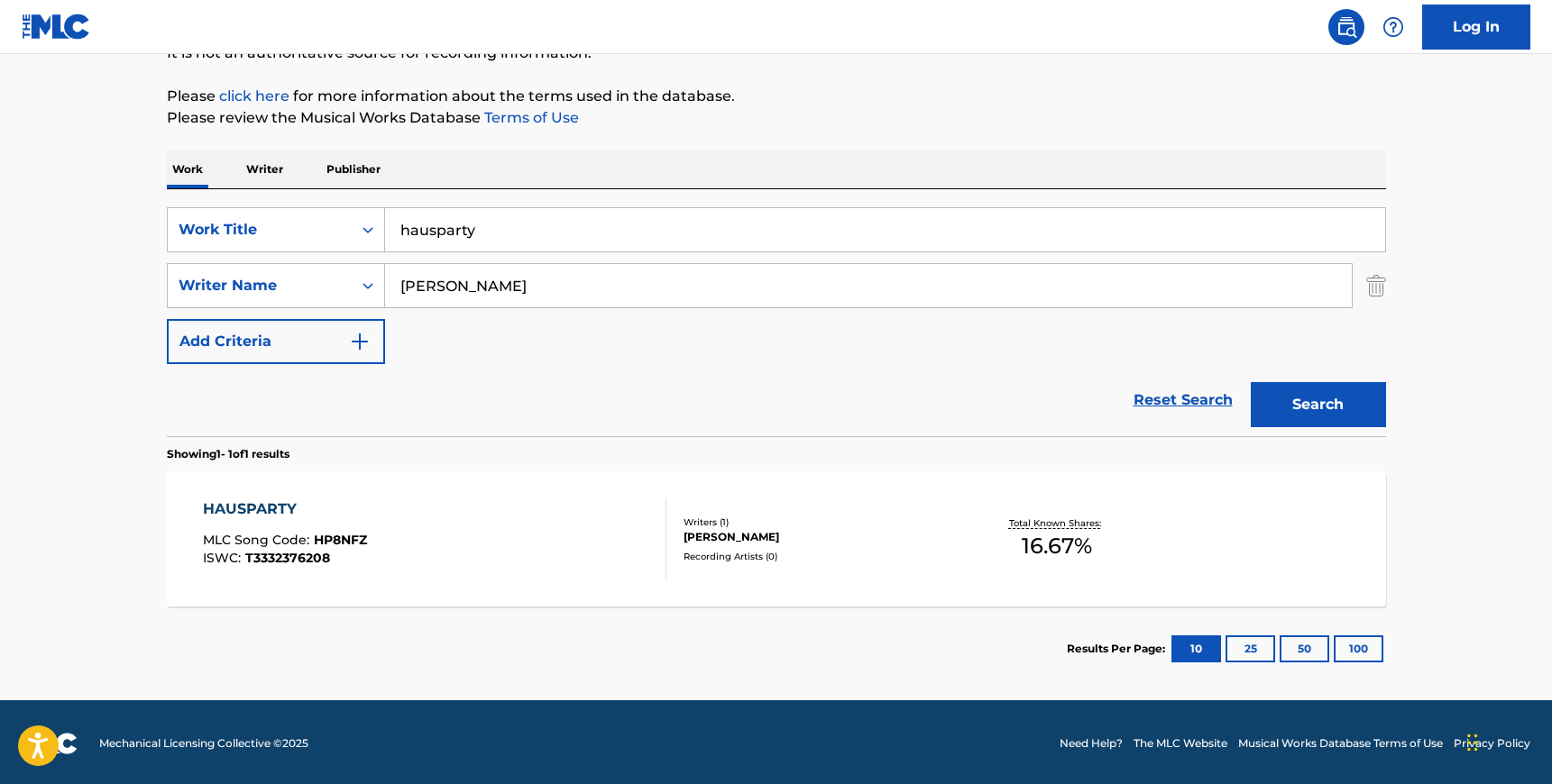
click at [545, 514] on div "HAUSPARTY MLC Song Code : HP8NFZ ISWC : T3332376208" at bounding box center [434, 539] width 463 height 81
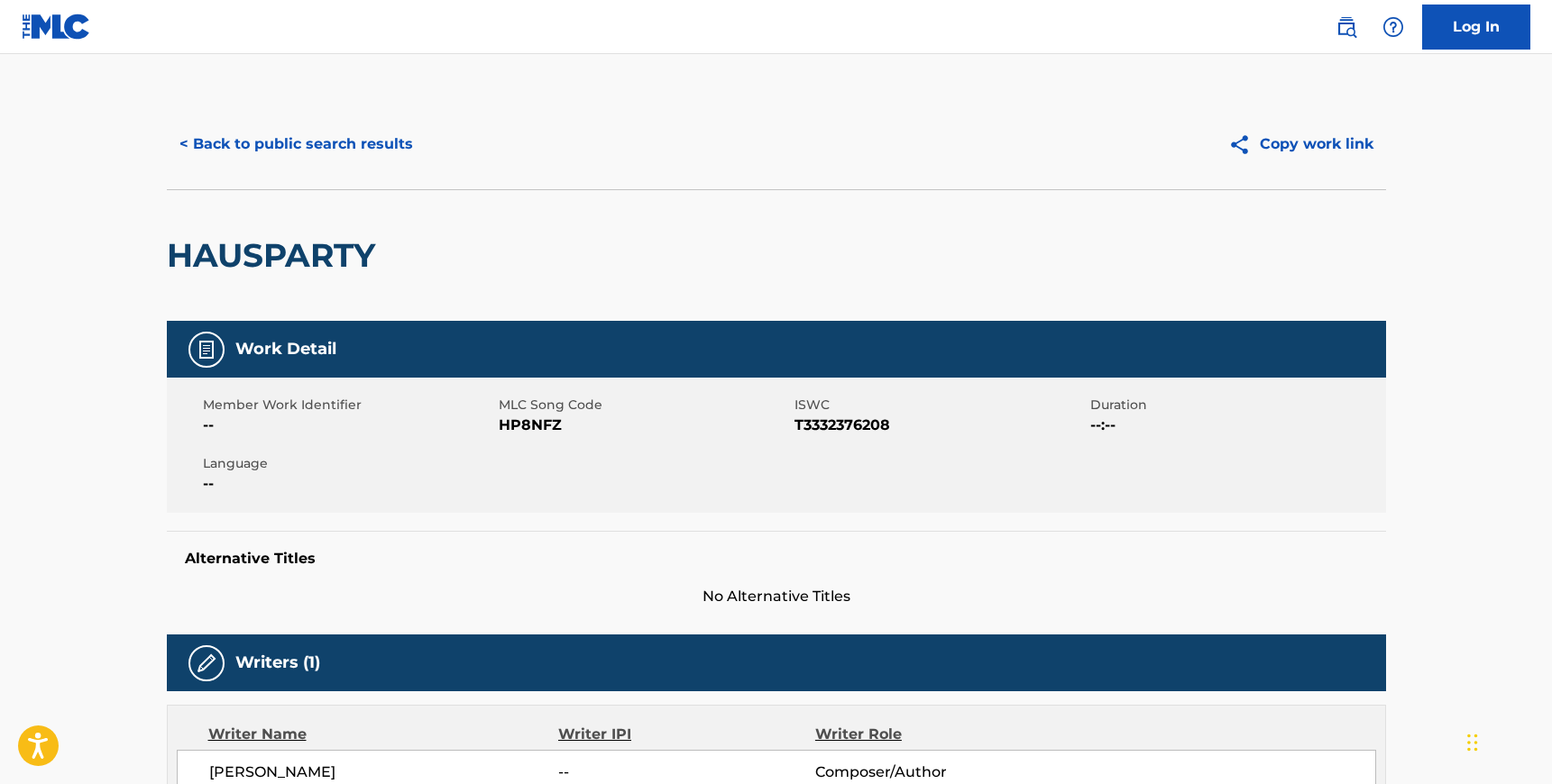
click at [520, 426] on span "HP8NFZ" at bounding box center [644, 425] width 291 height 22
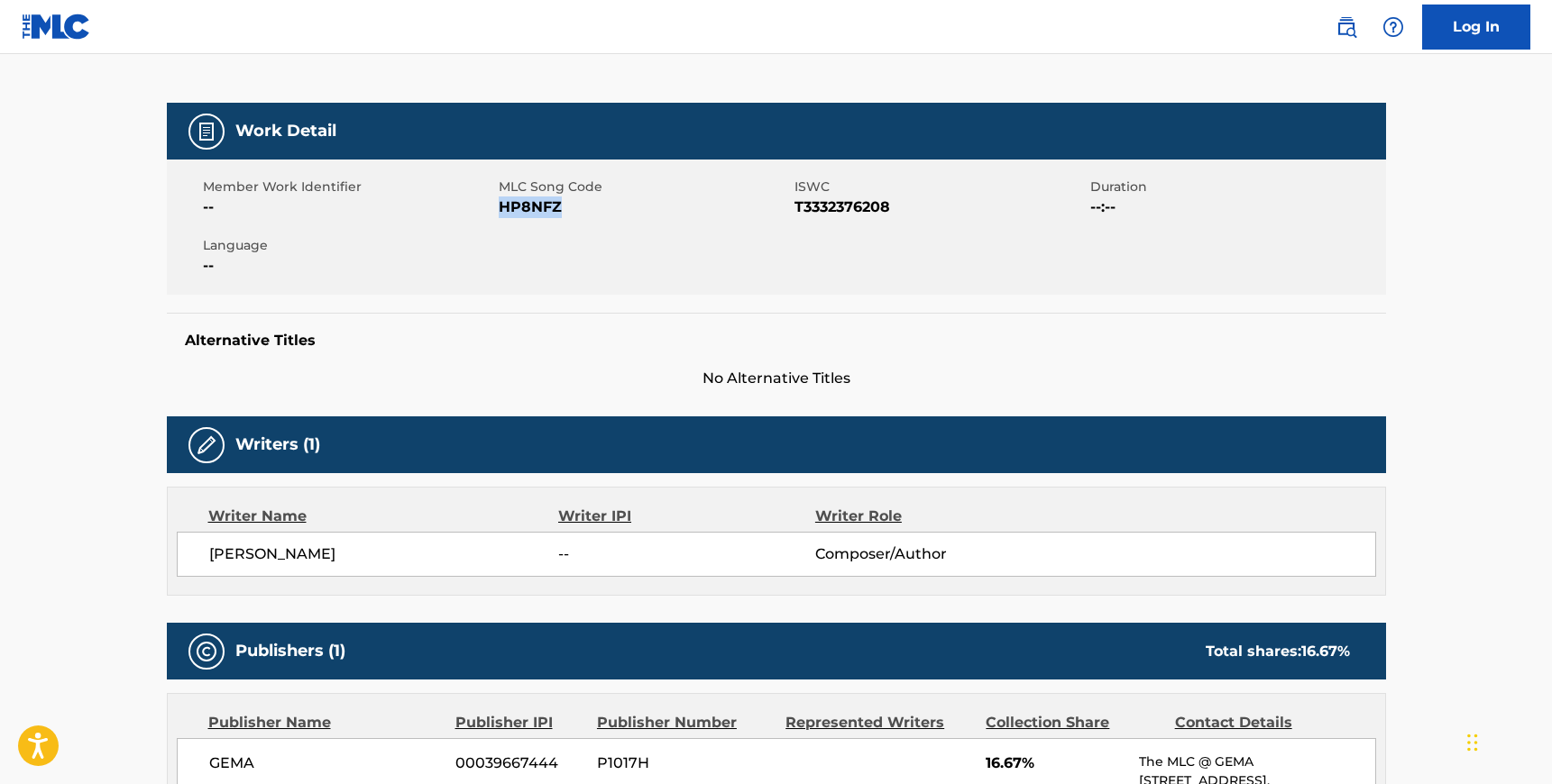
scroll to position [193, 0]
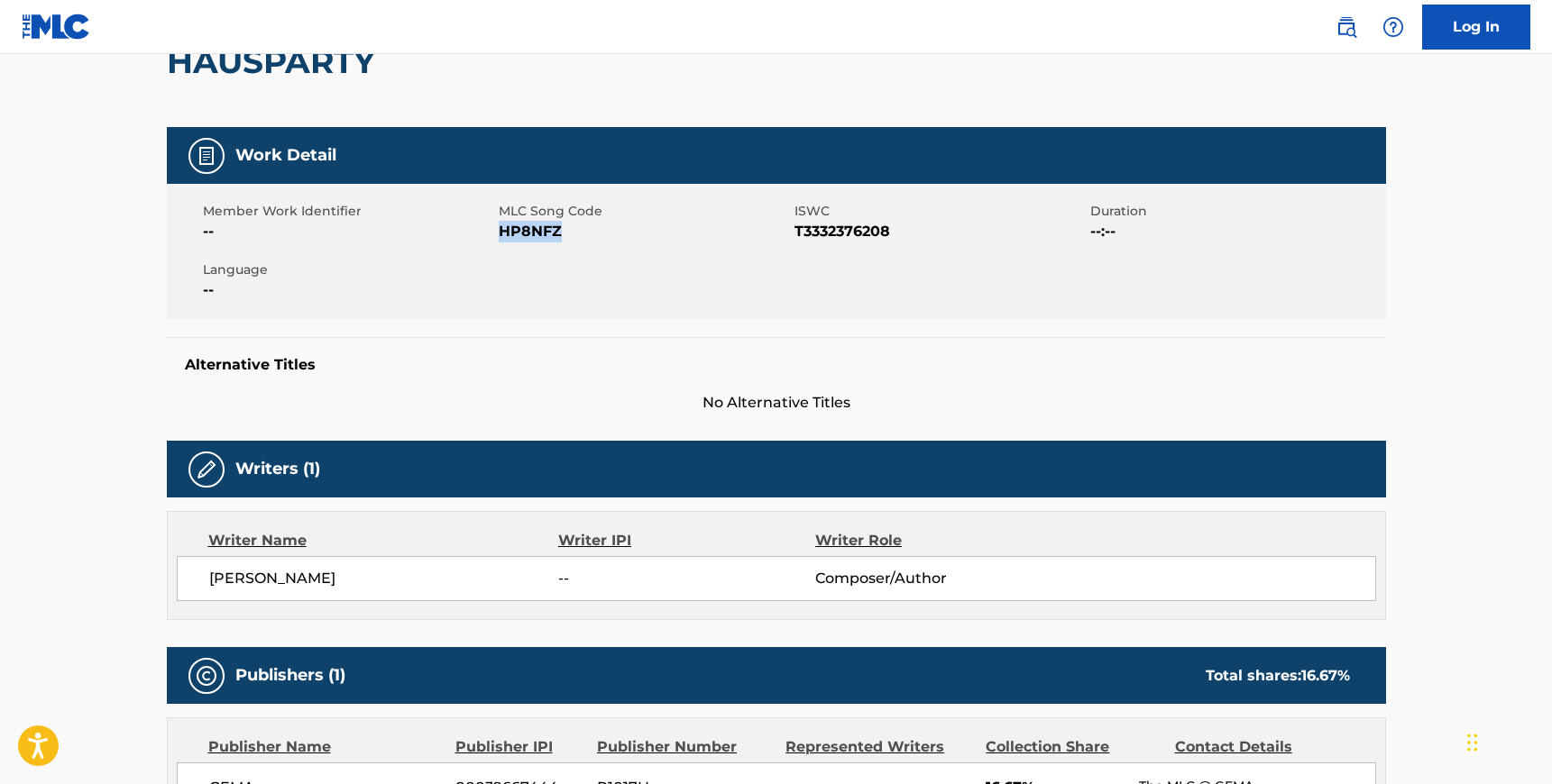
drag, startPoint x: 356, startPoint y: 583, endPoint x: 210, endPoint y: 581, distance: 146.0
click at [210, 581] on span "[PERSON_NAME]" at bounding box center [384, 578] width 349 height 22
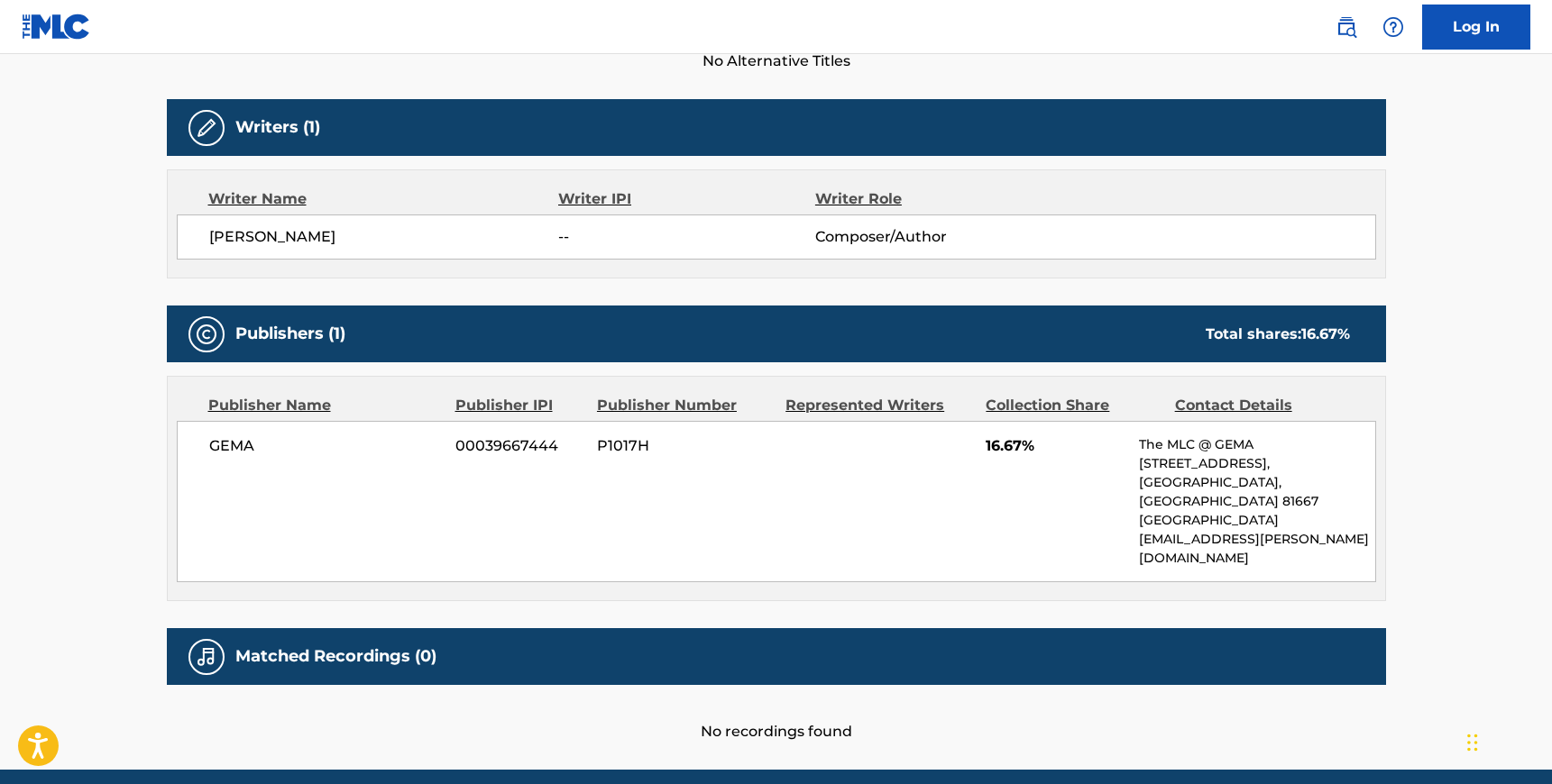
scroll to position [569, 0]
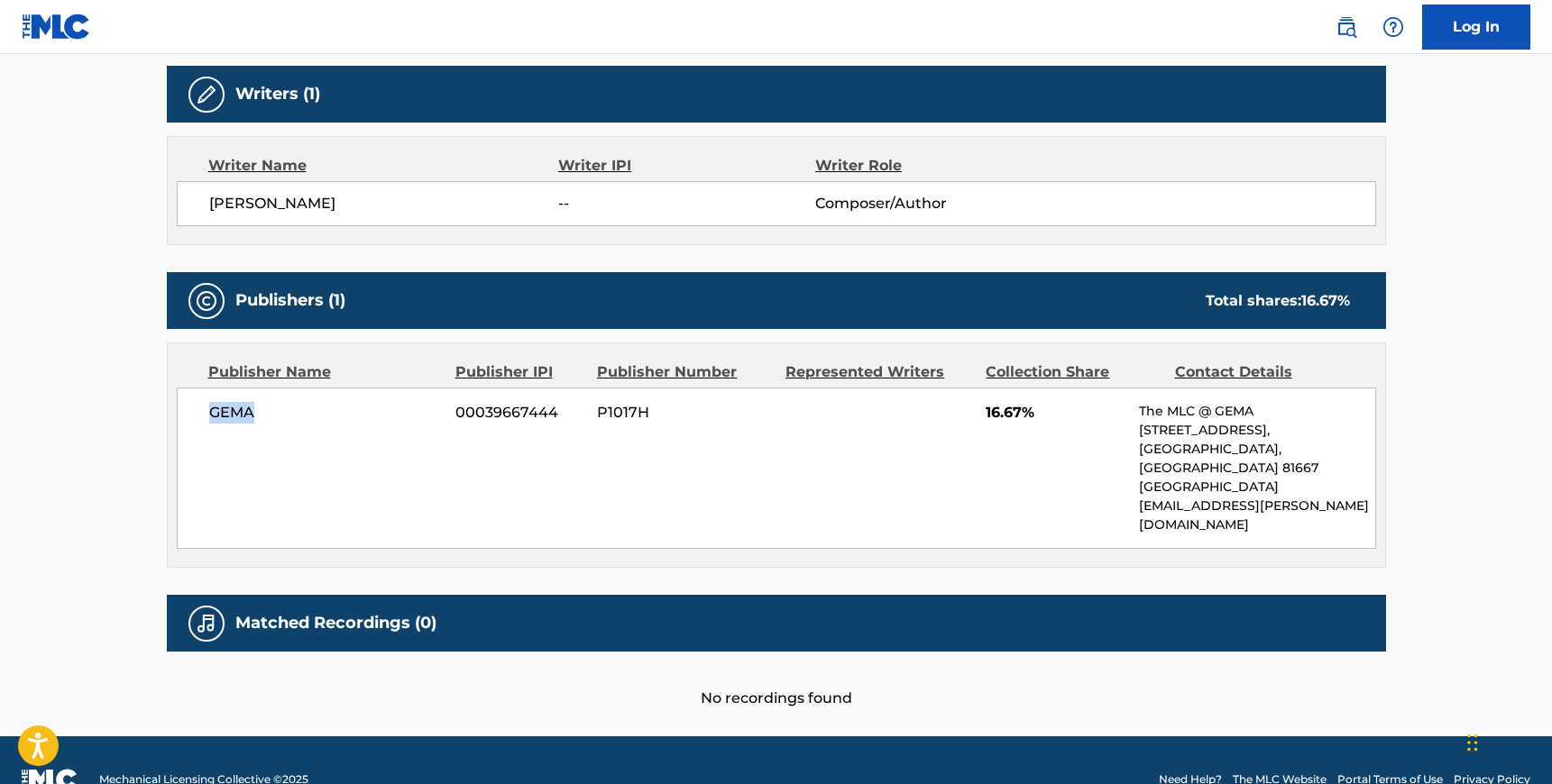
drag, startPoint x: 257, startPoint y: 409, endPoint x: 211, endPoint y: 409, distance: 46.0
click at [211, 409] on span "GEMA" at bounding box center [326, 412] width 234 height 22
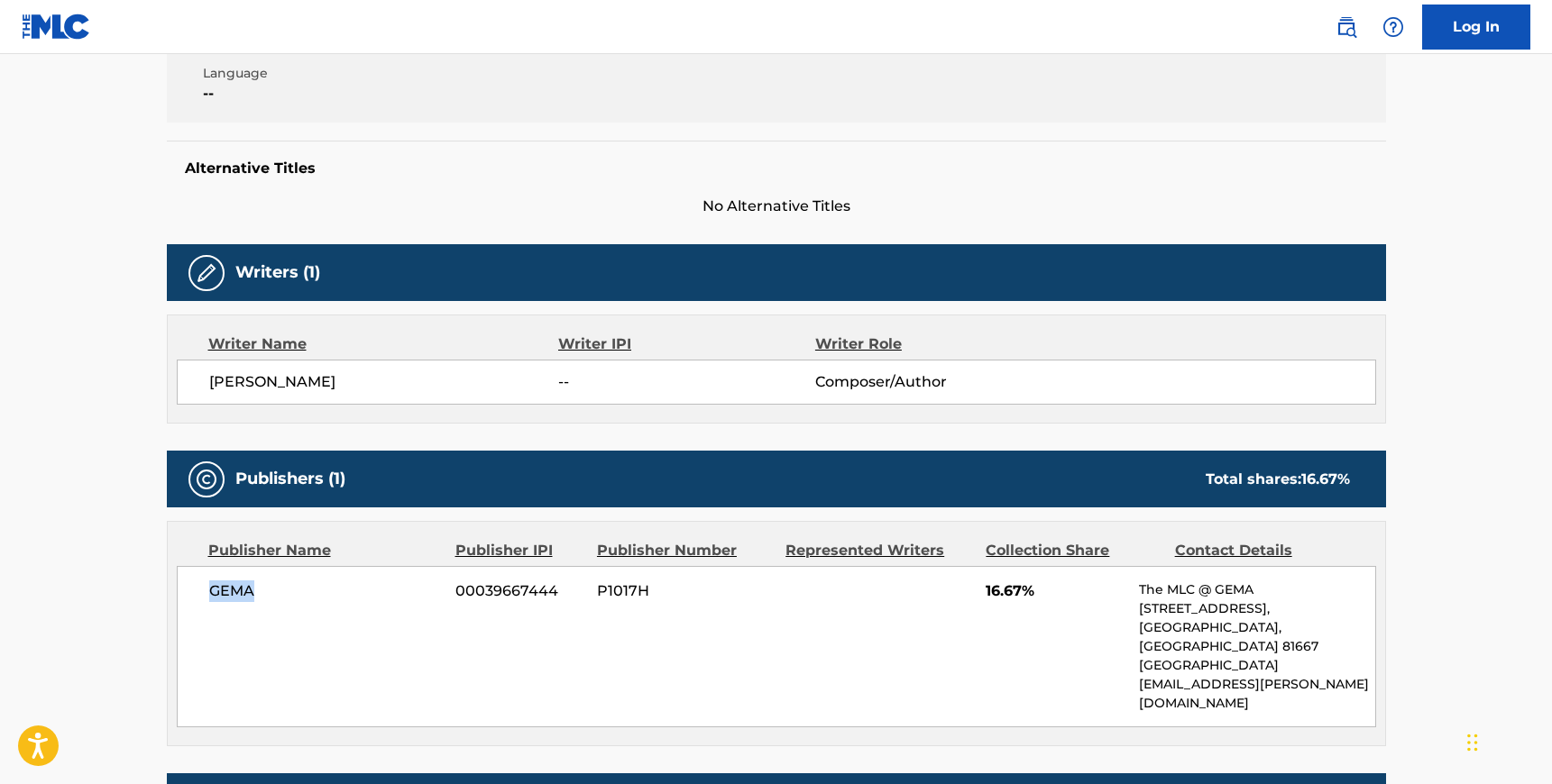
scroll to position [0, 0]
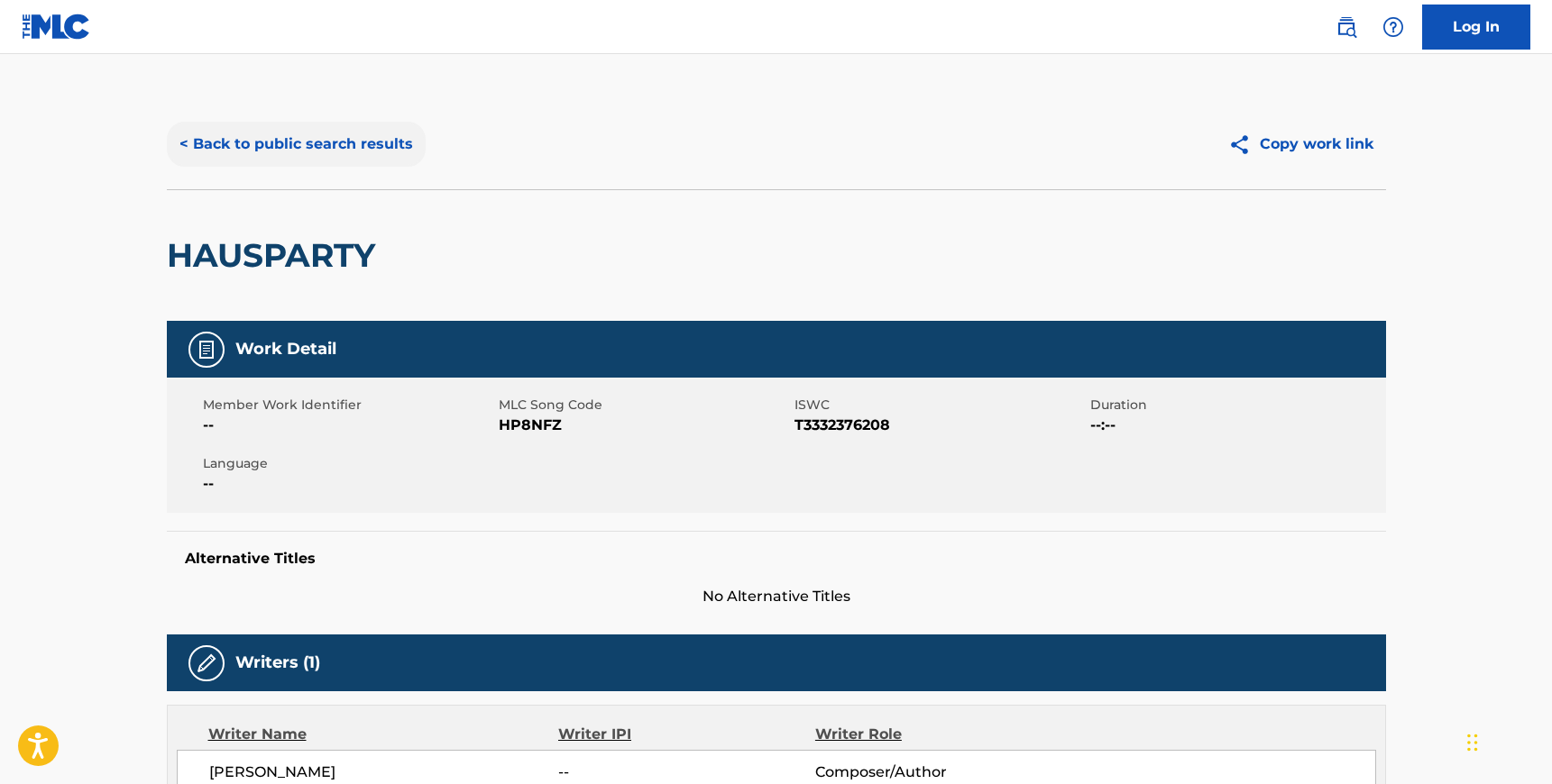
click at [248, 146] on button "< Back to public search results" at bounding box center [296, 145] width 258 height 45
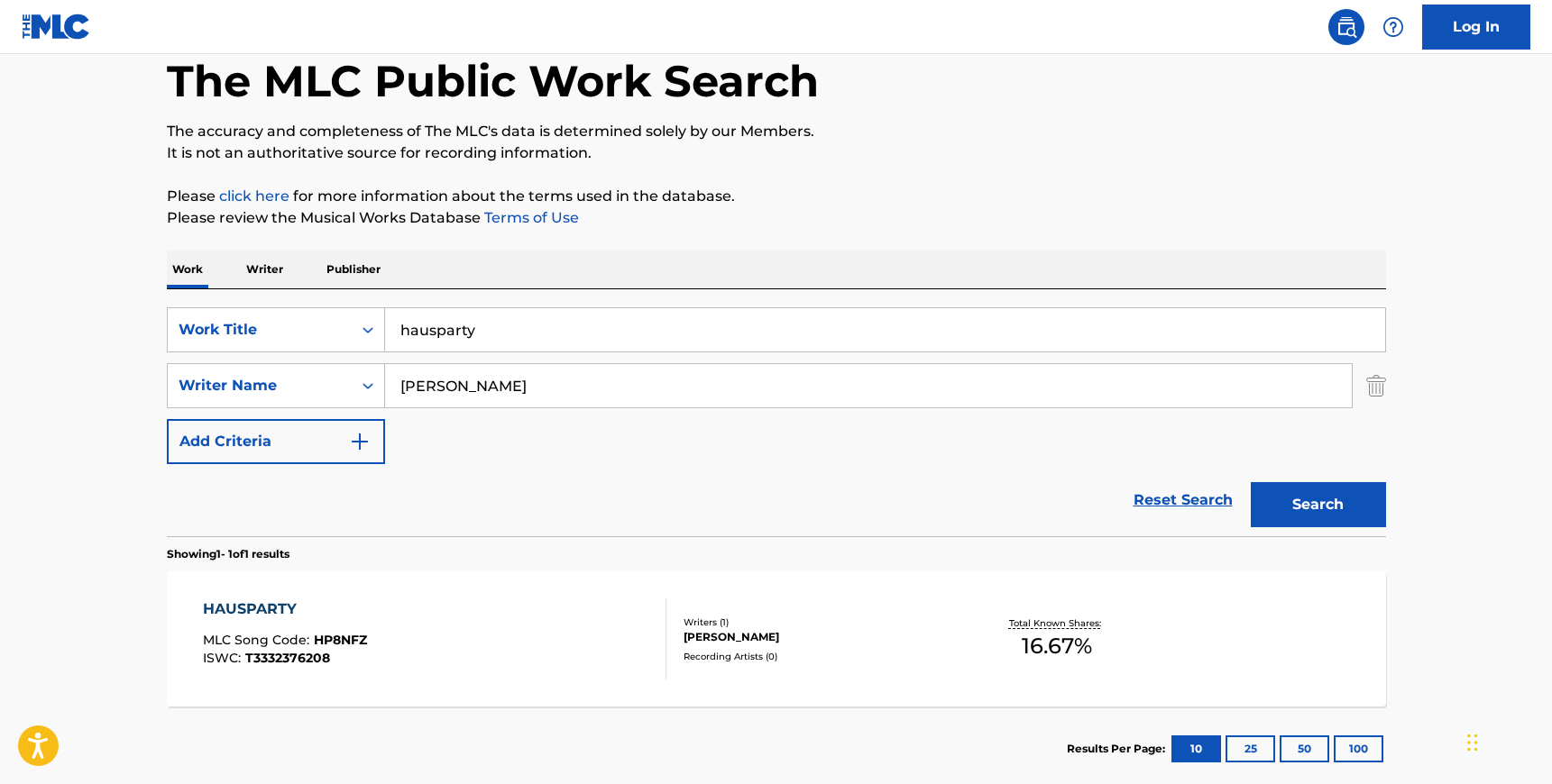
click at [561, 346] on input "hausparty" at bounding box center [885, 330] width 1001 height 43
click at [554, 342] on input "hausparty" at bounding box center [885, 330] width 1001 height 43
paste input "Galiyon Ke Ghalib"
type input "Galiyon Ke Ghalib"
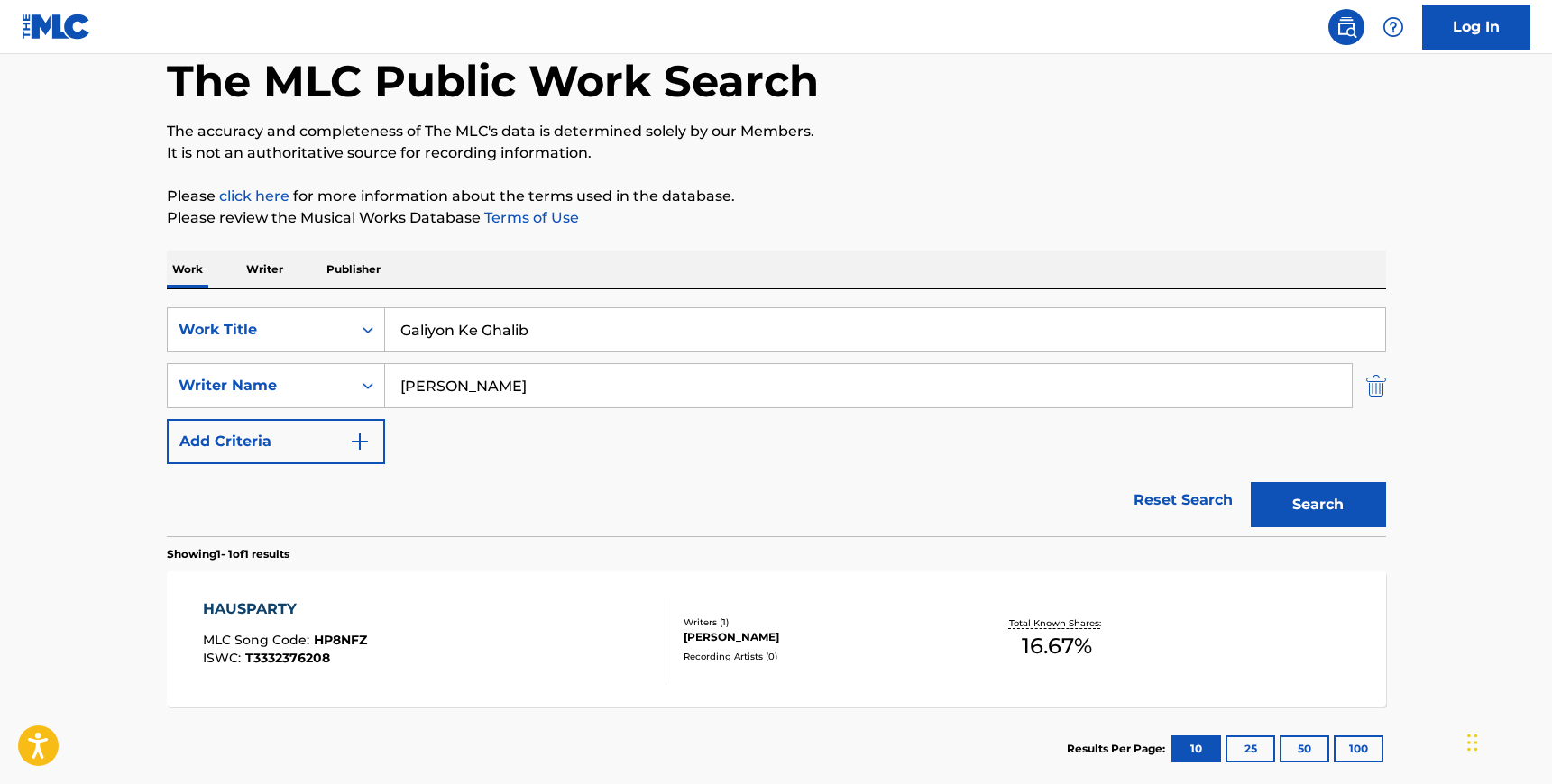
click at [1384, 389] on img "Search Form" at bounding box center [1375, 386] width 20 height 45
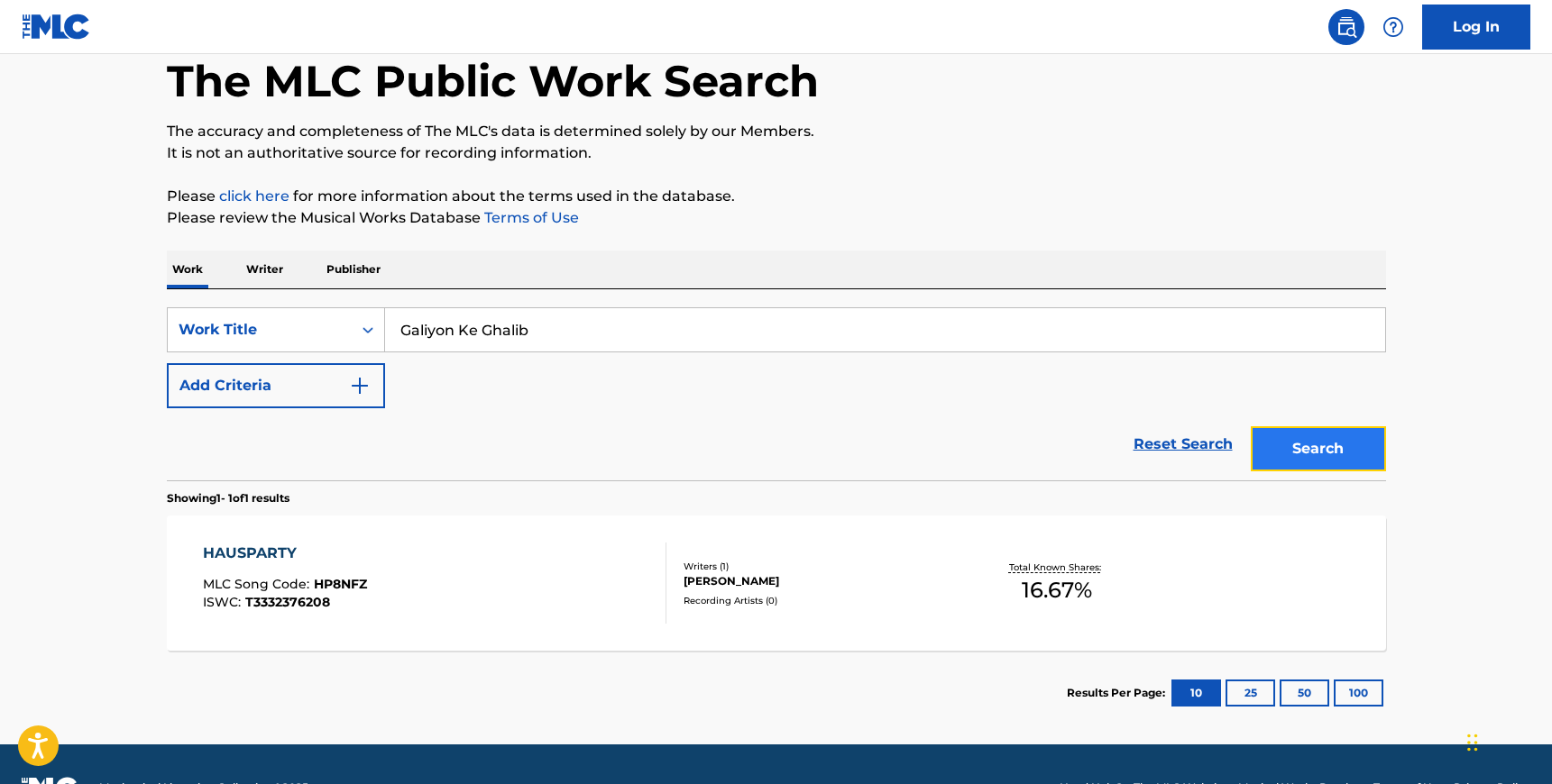
click at [1306, 451] on button "Search" at bounding box center [1318, 449] width 135 height 45
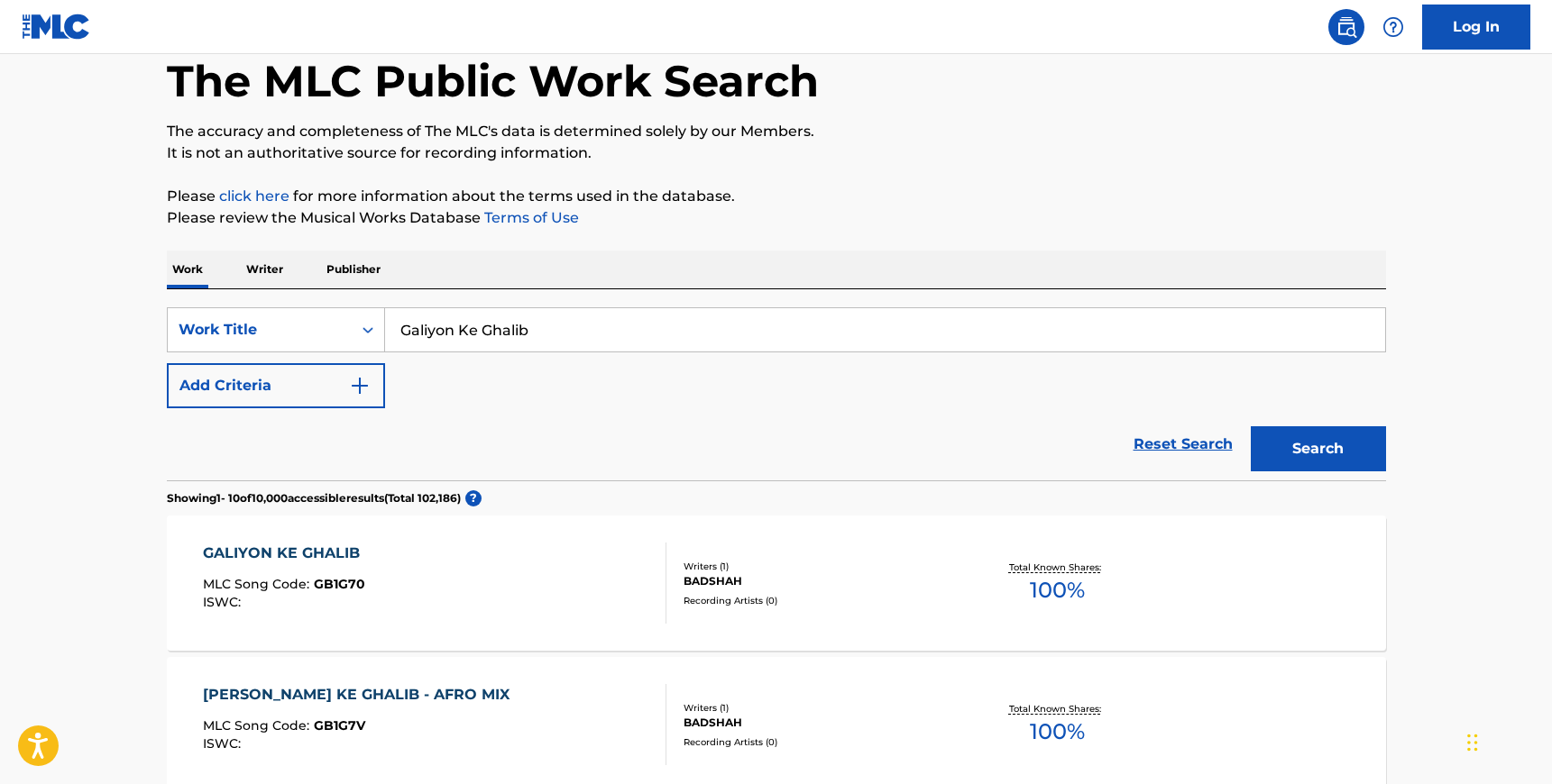
click at [884, 592] on div "Writers ( 1 ) BADSHAH Recording Artists ( 0 )" at bounding box center [811, 583] width 289 height 48
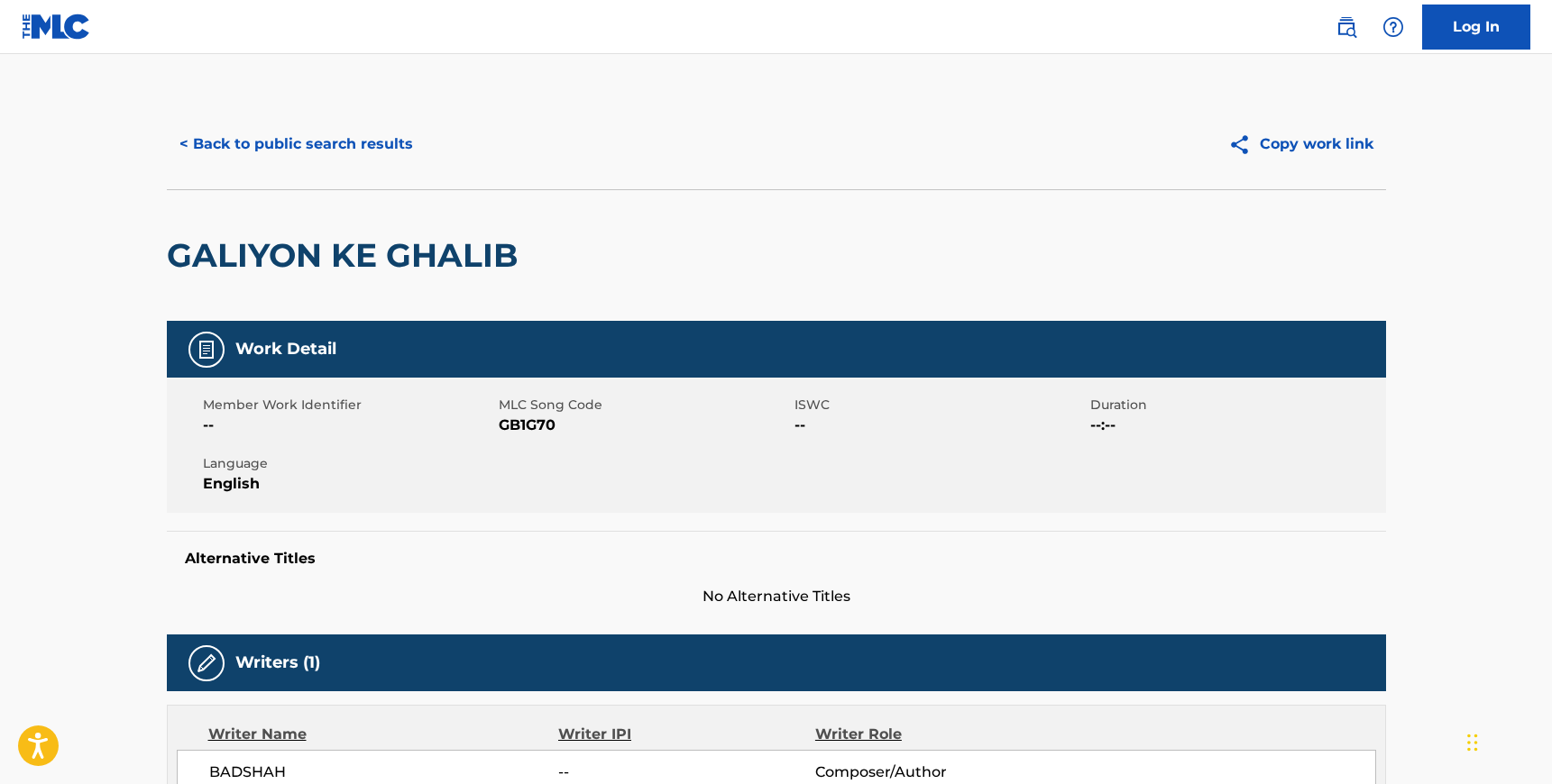
click at [518, 428] on span "GB1G70" at bounding box center [644, 425] width 291 height 22
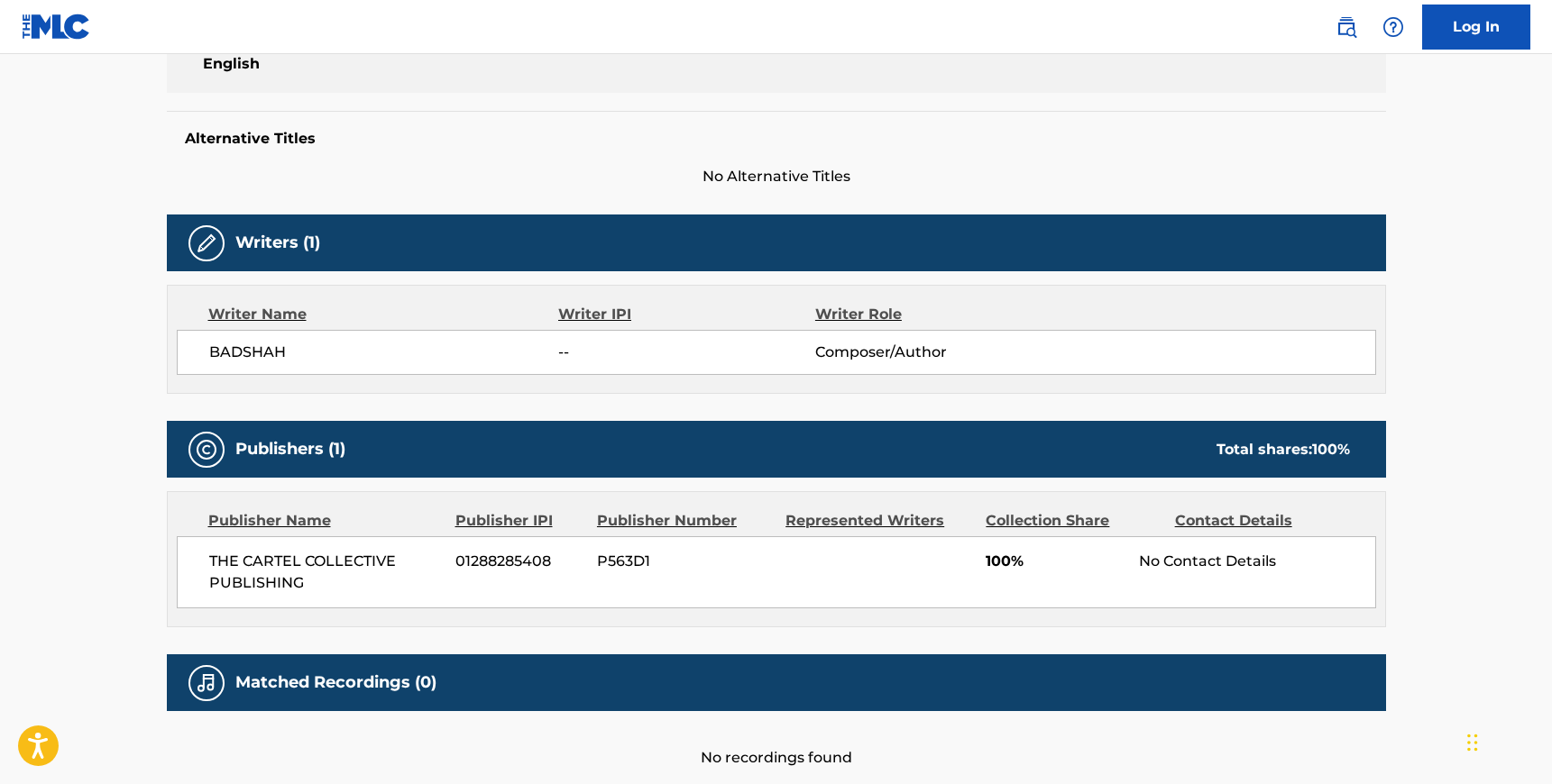
scroll to position [448, 0]
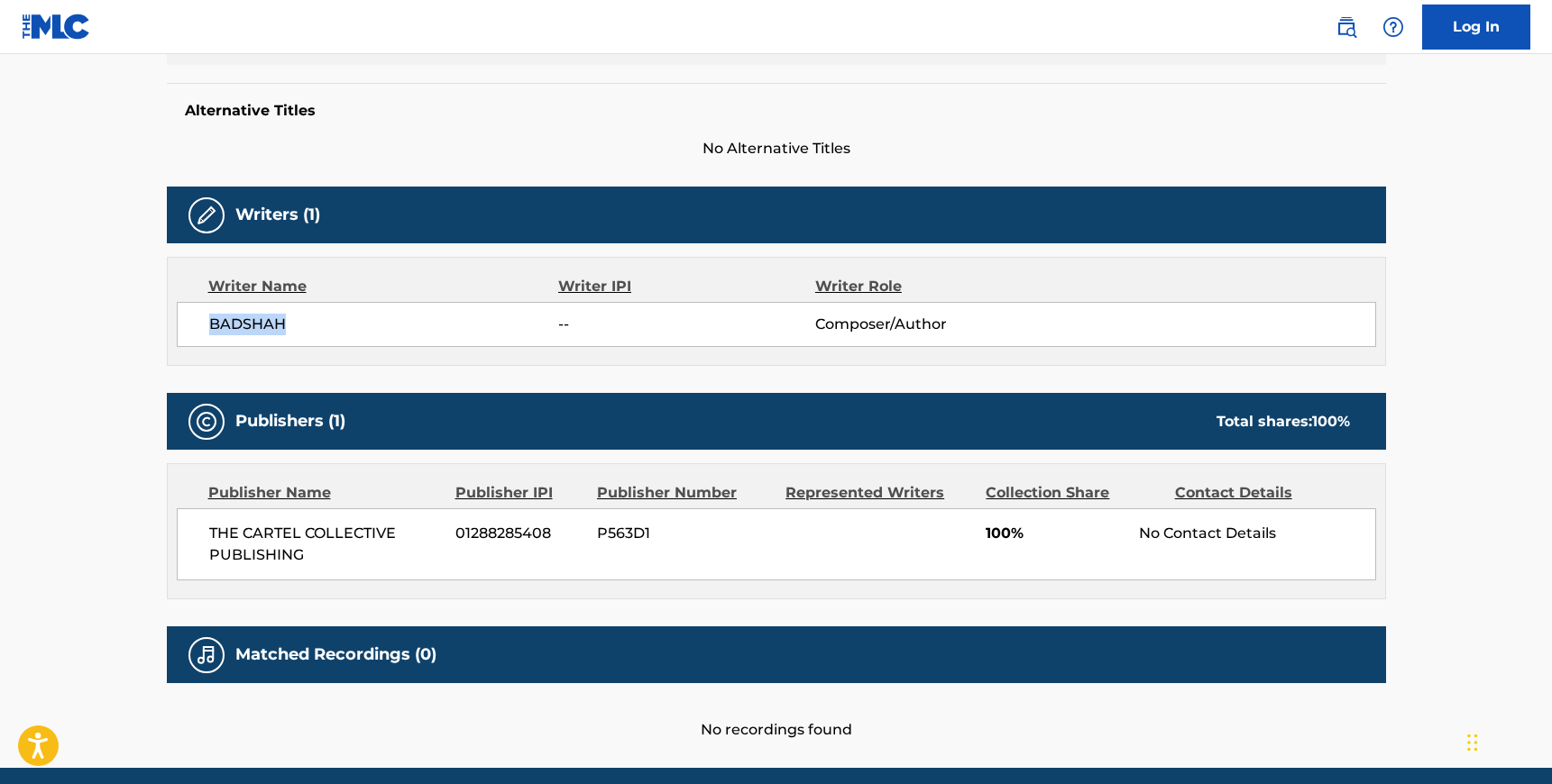
drag, startPoint x: 283, startPoint y: 321, endPoint x: 202, endPoint y: 322, distance: 81.0
click at [202, 322] on div "BADSHAH -- Composer/Author" at bounding box center [776, 325] width 1200 height 45
drag, startPoint x: 302, startPoint y: 552, endPoint x: 206, endPoint y: 528, distance: 99.0
click at [206, 528] on div "THE CARTEL COLLECTIVE PUBLISHING 01288285408 P563D1 100% No Contact Details" at bounding box center [776, 544] width 1200 height 72
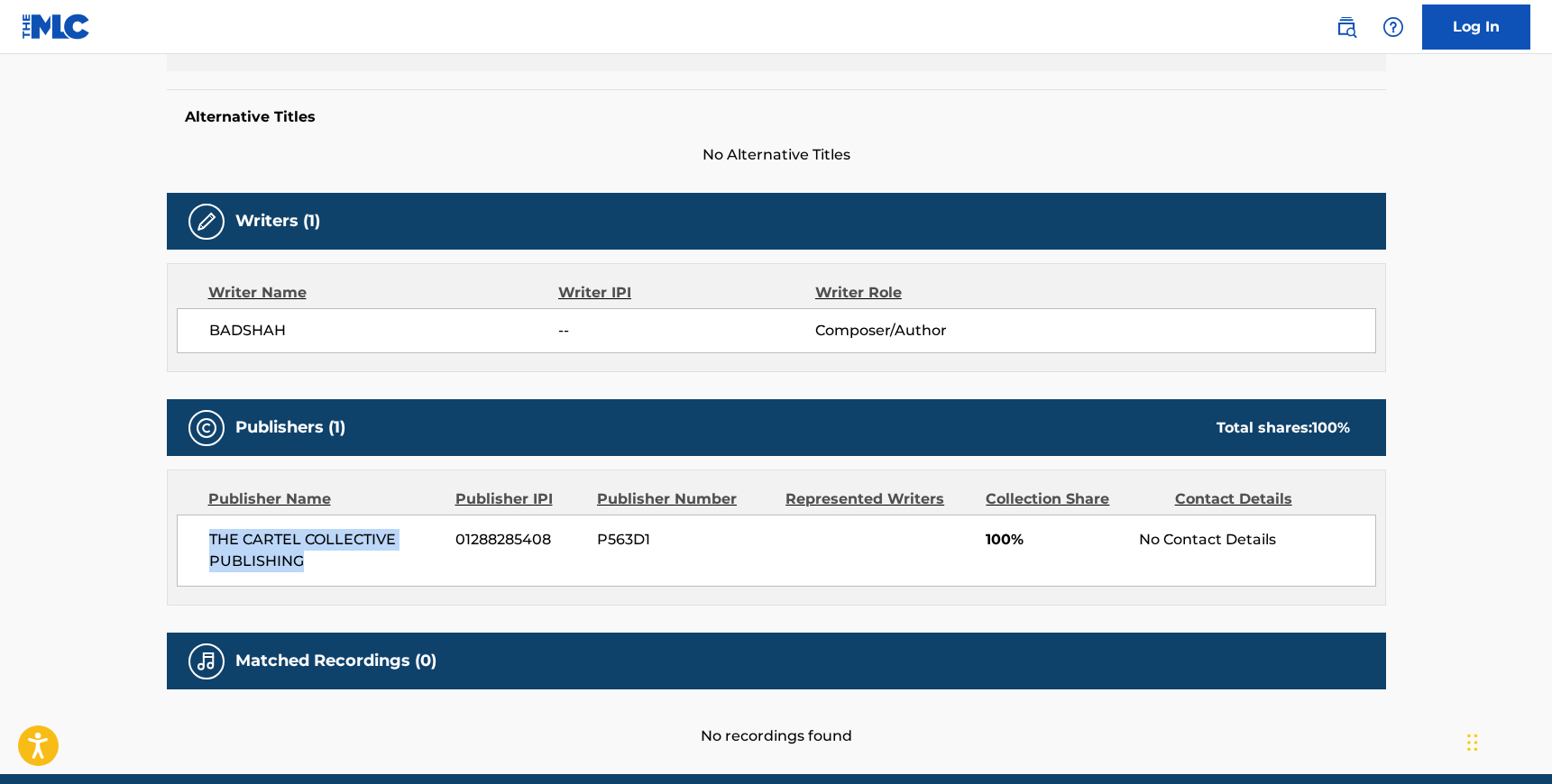
scroll to position [0, 0]
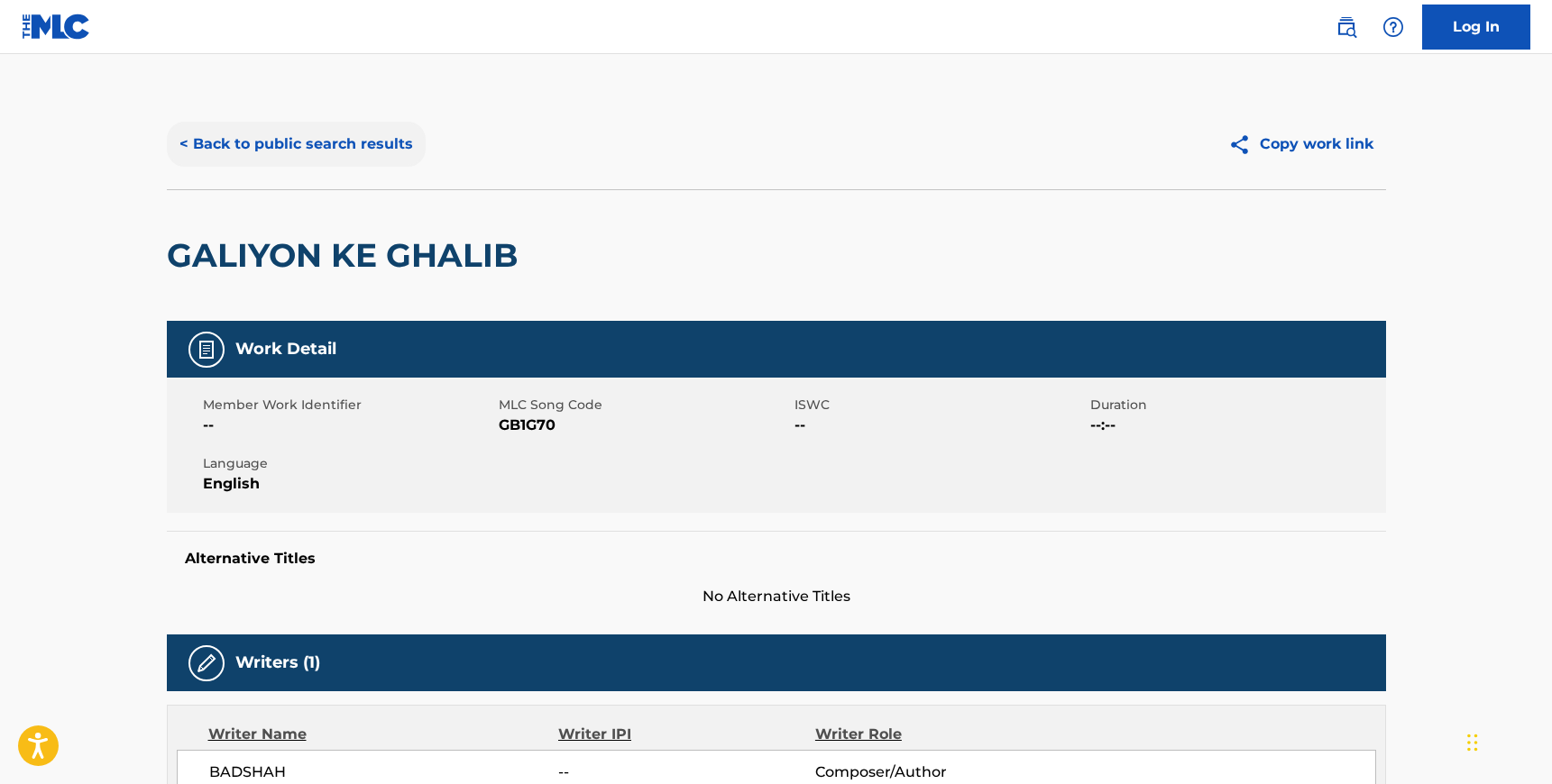
click at [192, 147] on button "< Back to public search results" at bounding box center [296, 145] width 258 height 45
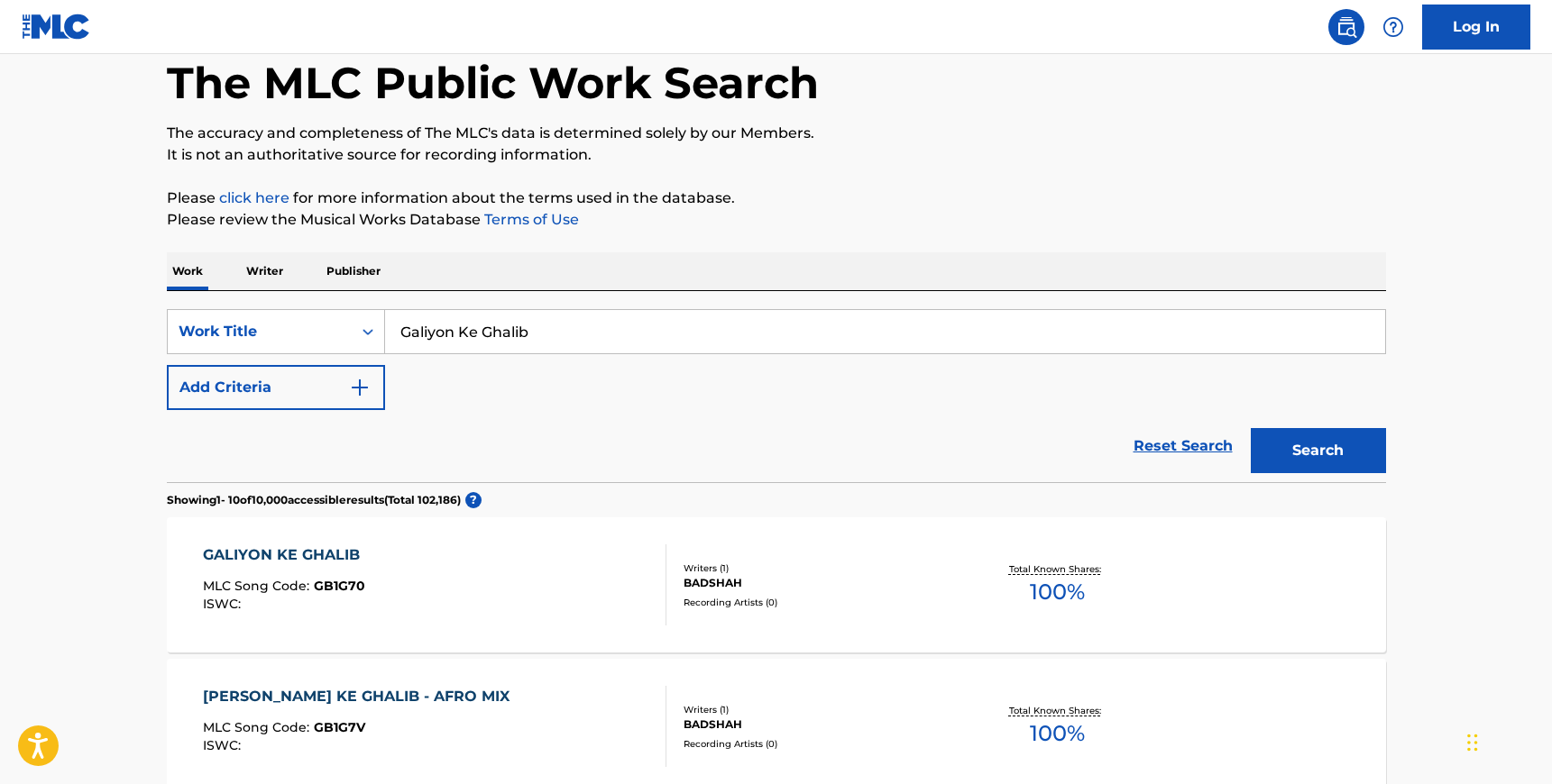
click at [314, 412] on div "Reset Search Search" at bounding box center [777, 446] width 1219 height 72
click at [317, 393] on button "Add Criteria" at bounding box center [276, 388] width 218 height 45
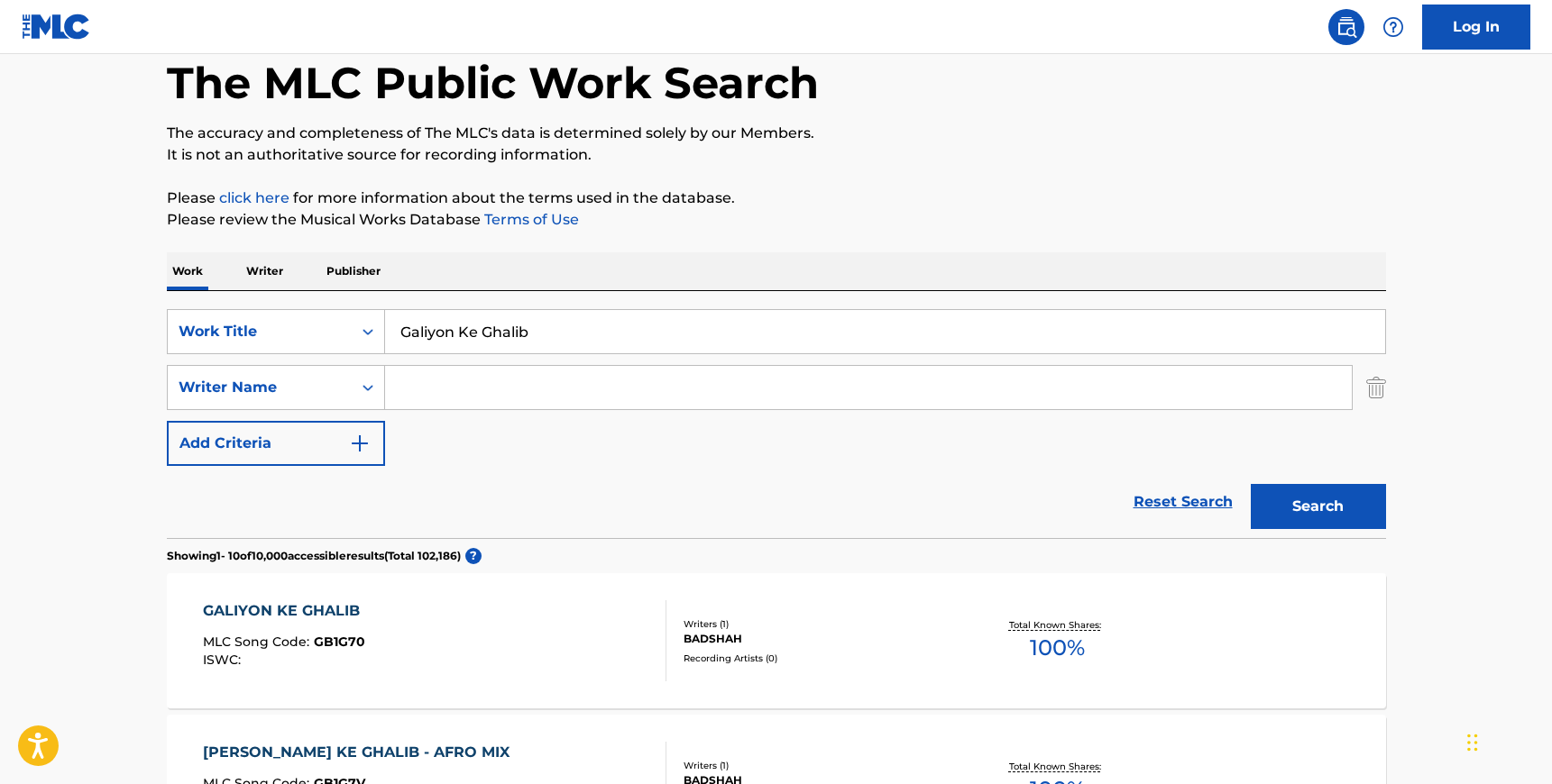
click at [435, 384] on input "Search Form" at bounding box center [868, 388] width 967 height 43
type input "riho"
click at [498, 332] on input "Galiyon Ke Ghalib" at bounding box center [885, 331] width 1001 height 43
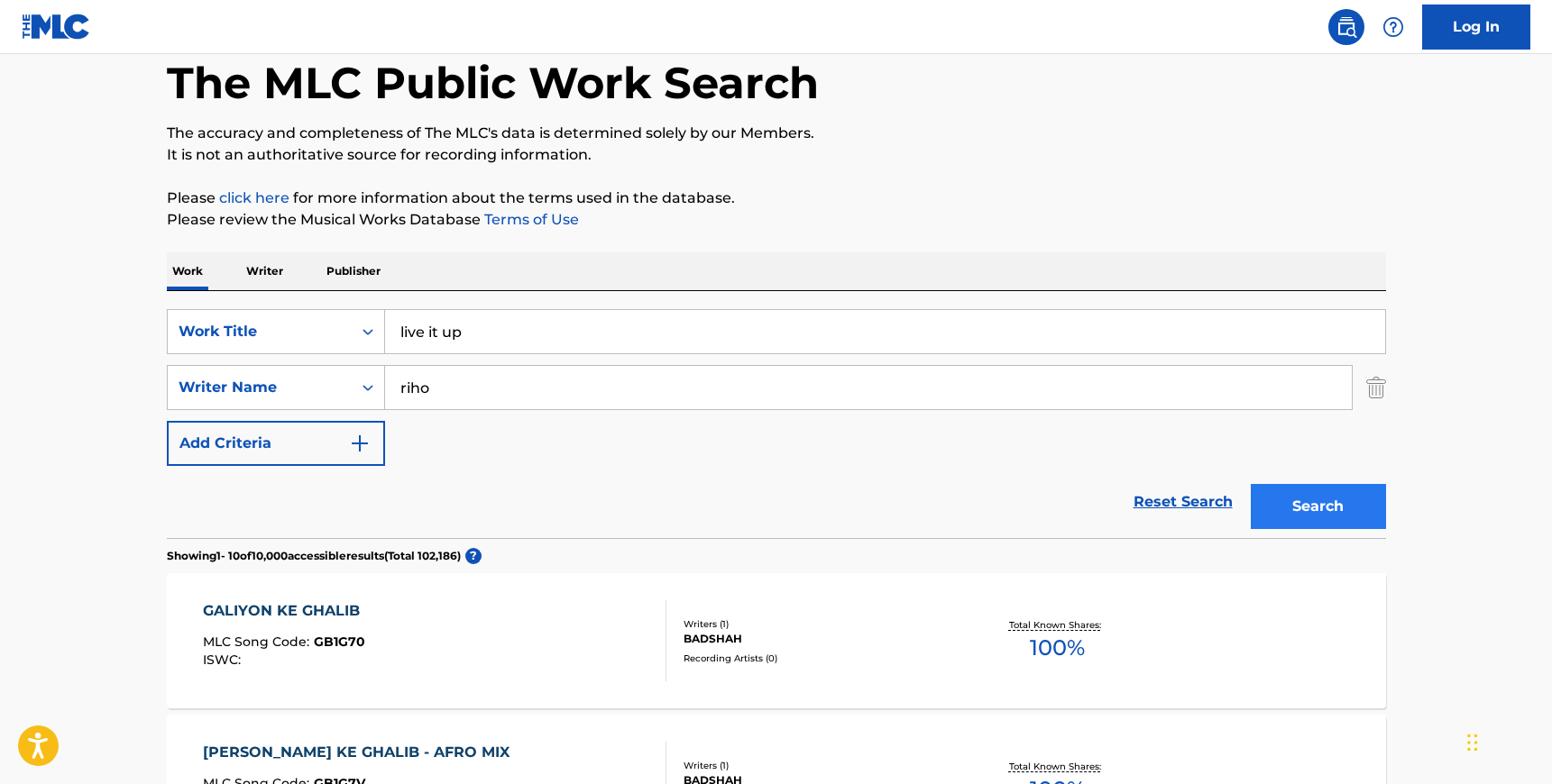
type input "live it up"
click at [1285, 495] on button "Search" at bounding box center [1318, 506] width 135 height 45
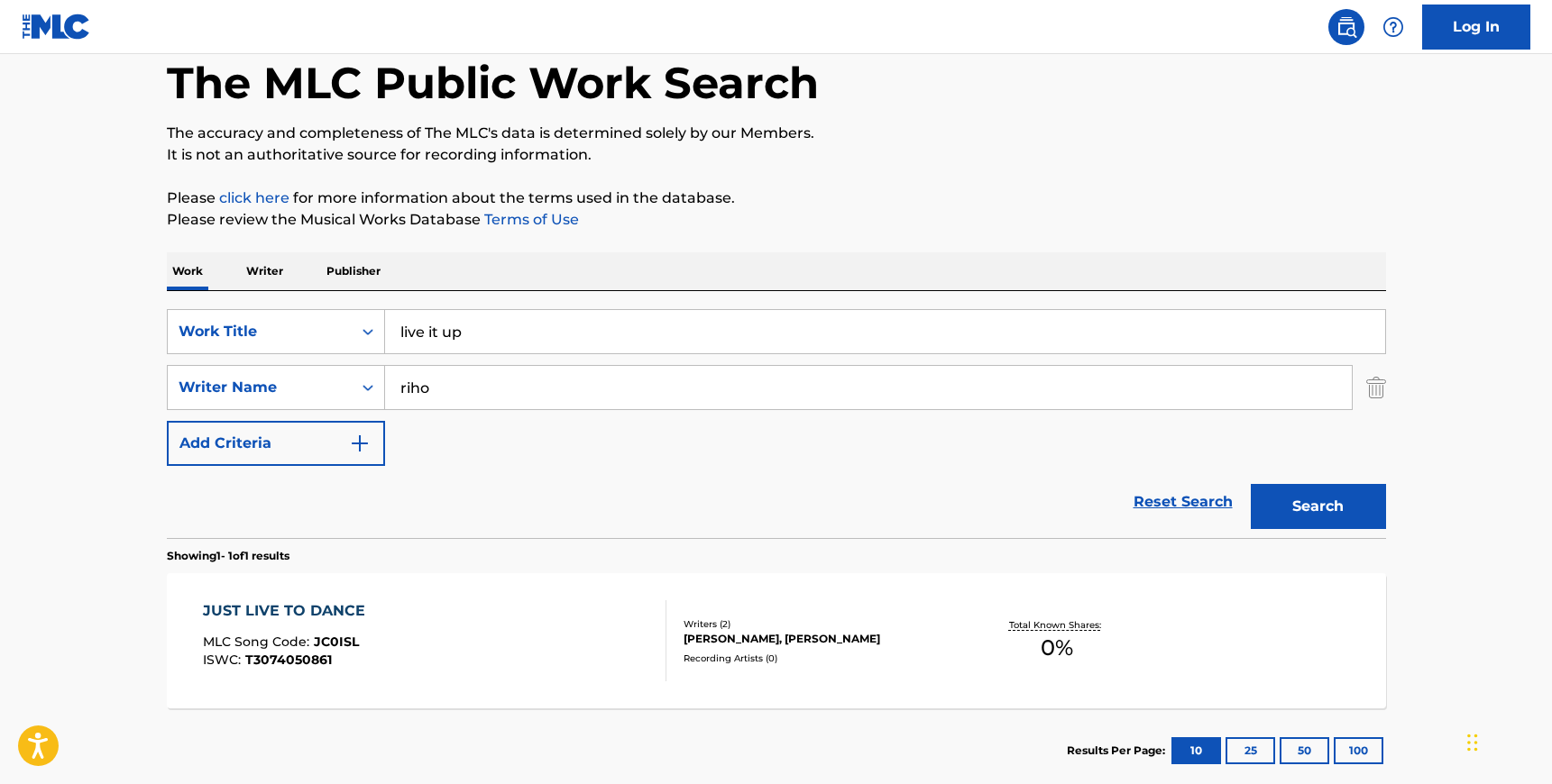
click at [404, 401] on input "riho" at bounding box center [868, 388] width 967 height 43
paste input "Imazu"
type input "Imazu"
click at [1250, 484] on button "Search" at bounding box center [1318, 506] width 135 height 45
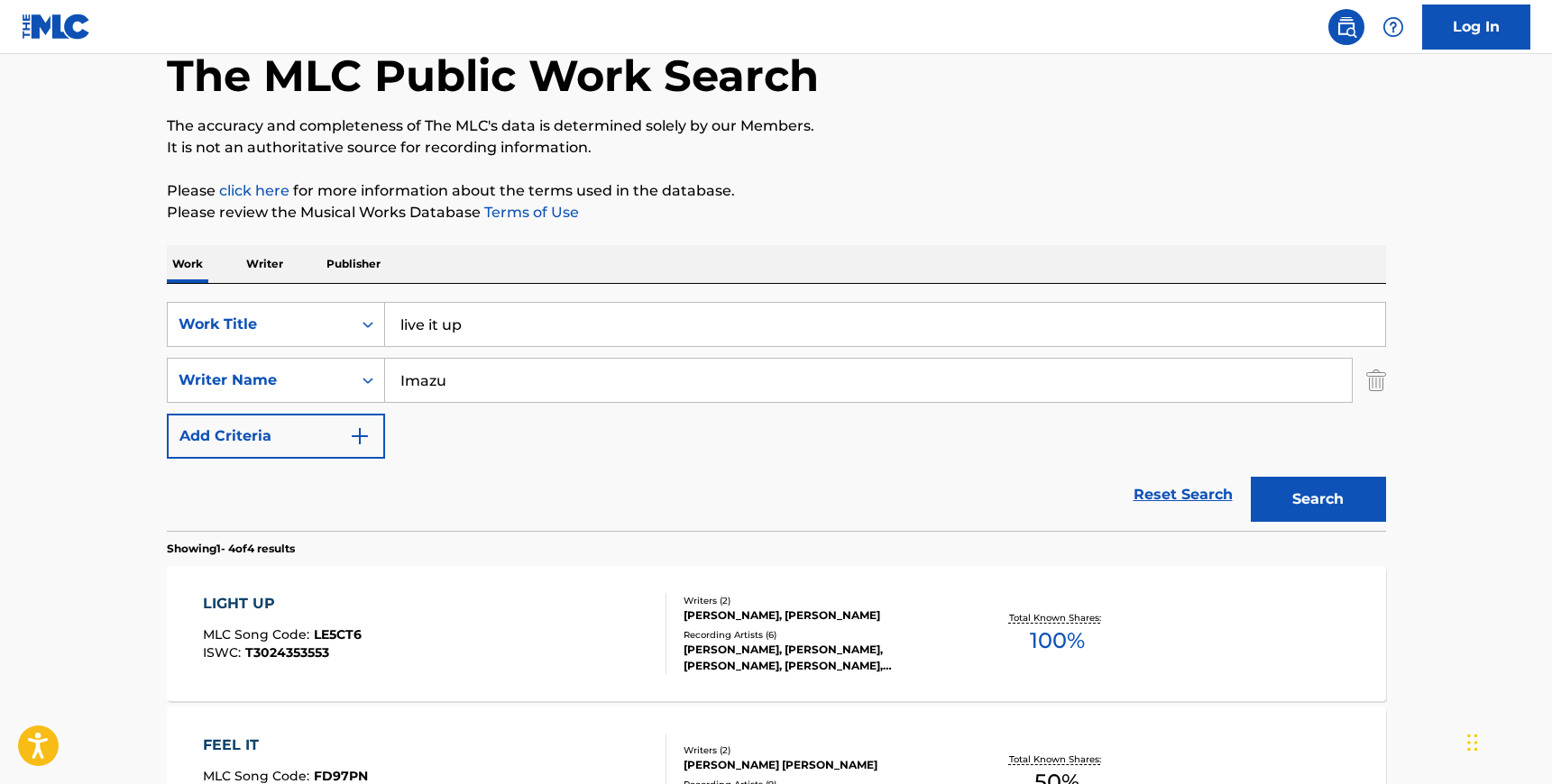
scroll to position [157, 0]
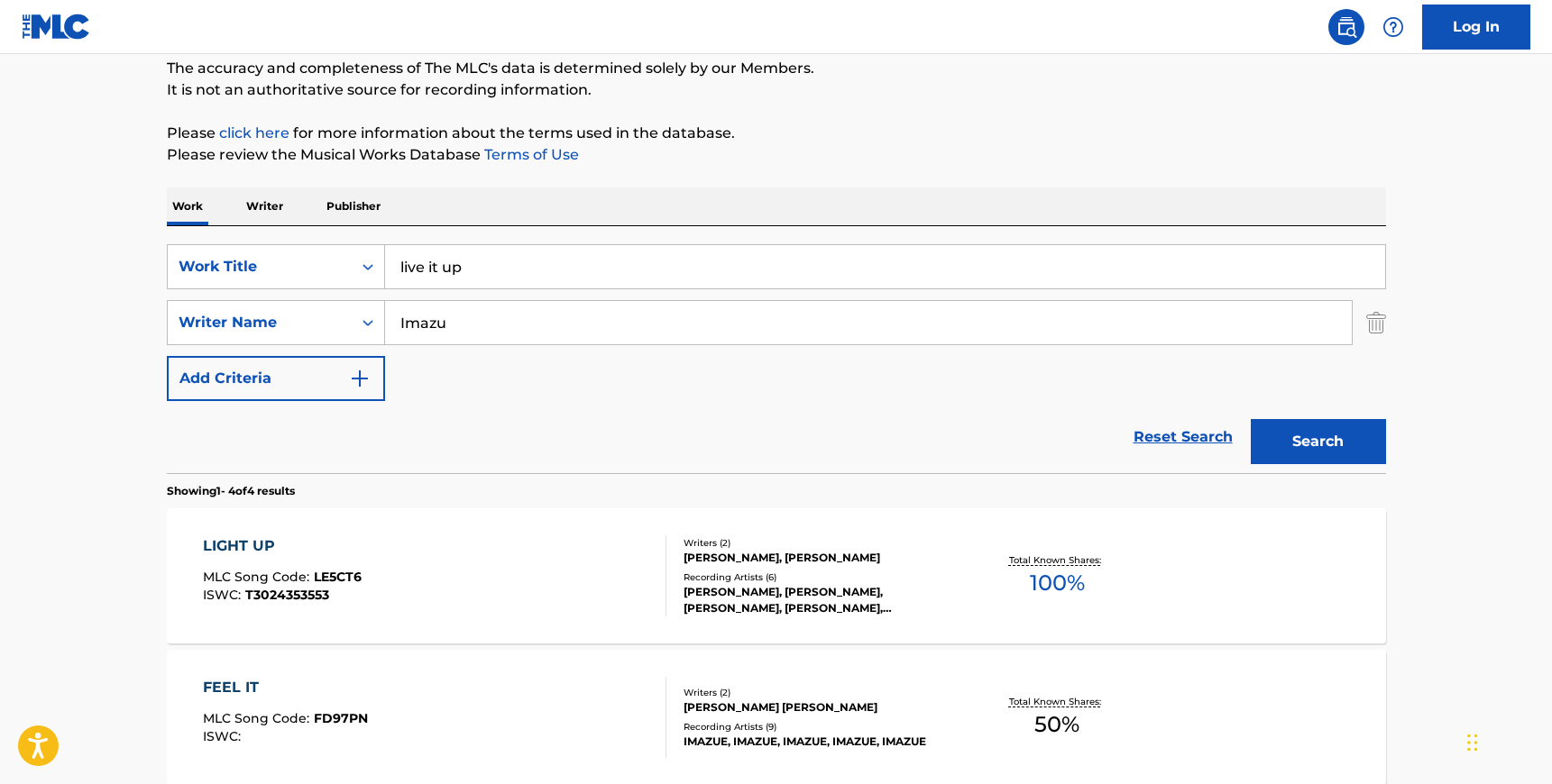
click at [490, 272] on input "live it up" at bounding box center [885, 267] width 1001 height 43
paste input "Morrita"
type input "Morrita"
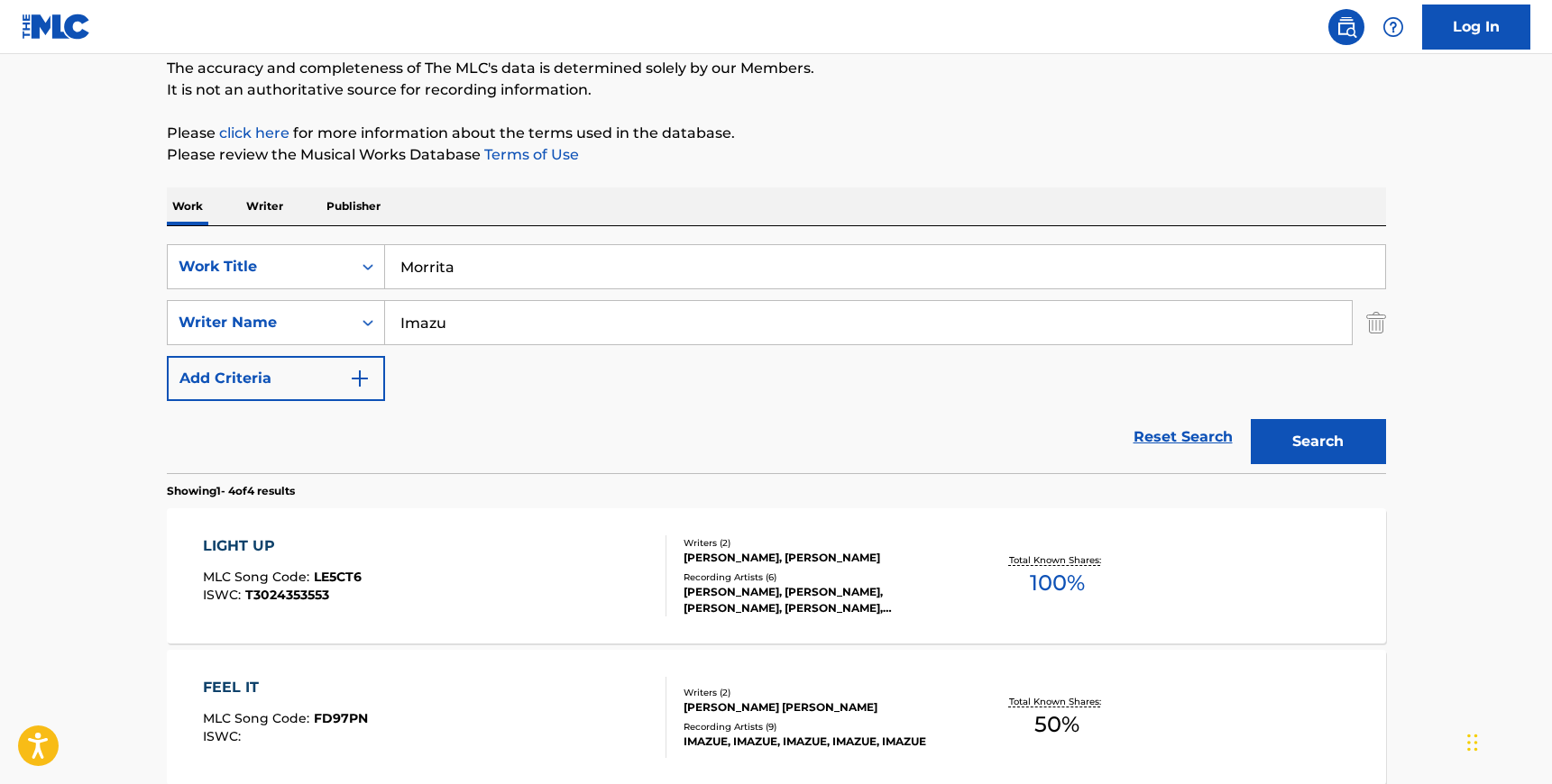
click at [594, 323] on input "Imazu" at bounding box center [868, 323] width 967 height 43
paste input "[PERSON_NAME]"
type input "[PERSON_NAME]"
click at [1340, 424] on button "Search" at bounding box center [1318, 441] width 135 height 45
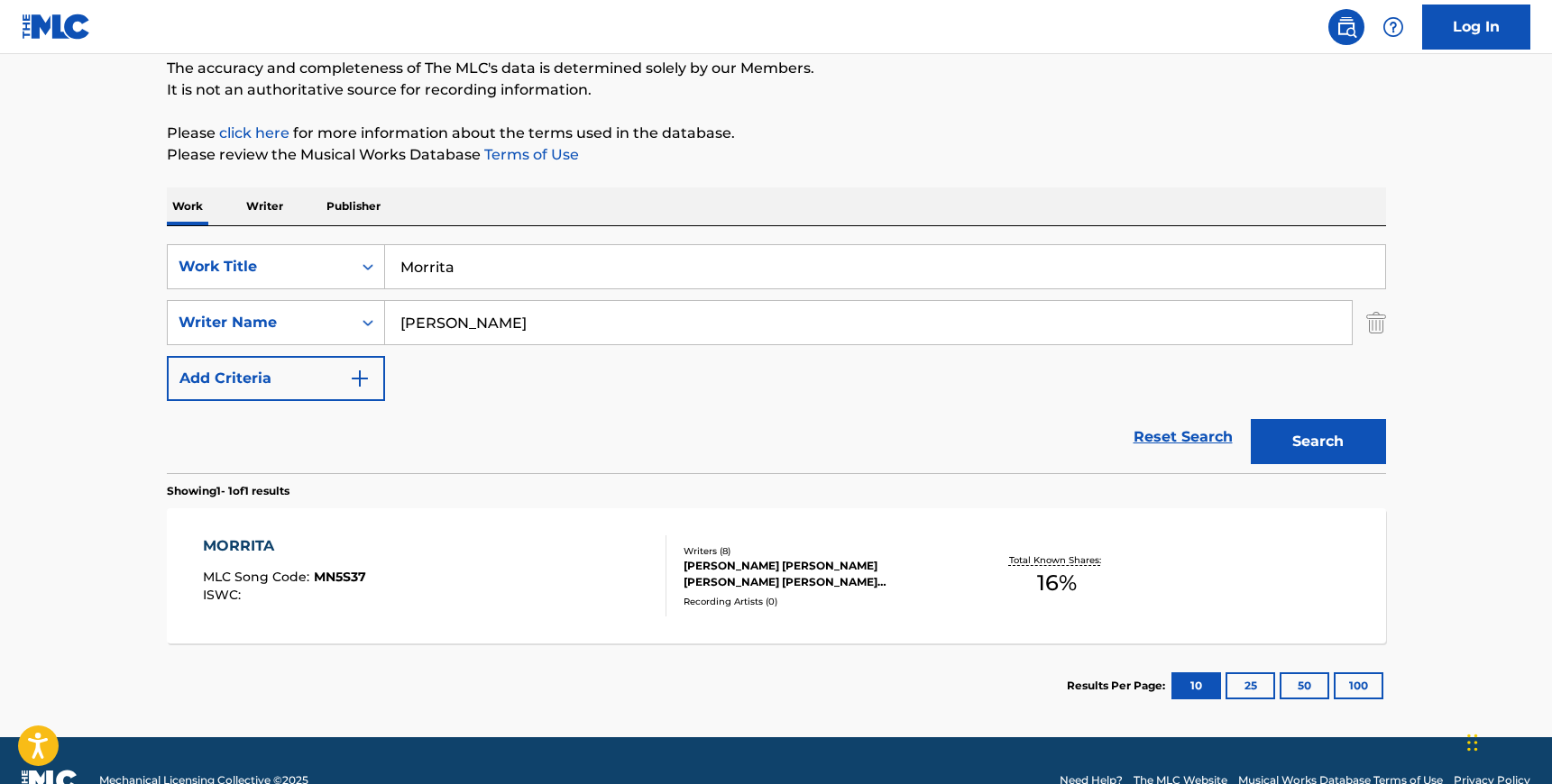
click at [469, 581] on div "MORRITA MLC Song Code : MN5S37 ISWC :" at bounding box center [434, 576] width 463 height 81
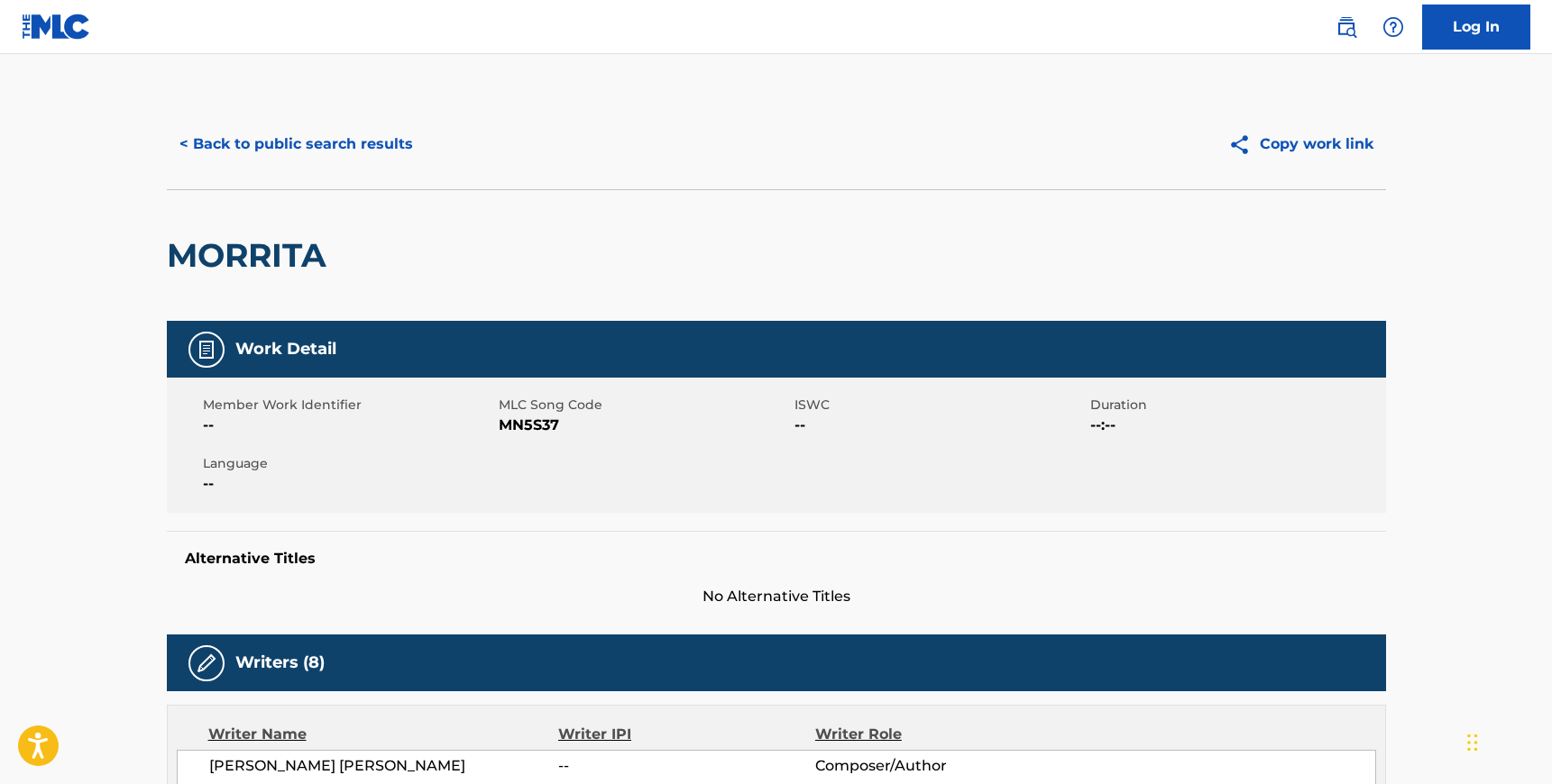
click at [524, 422] on span "MN5S37" at bounding box center [644, 425] width 291 height 22
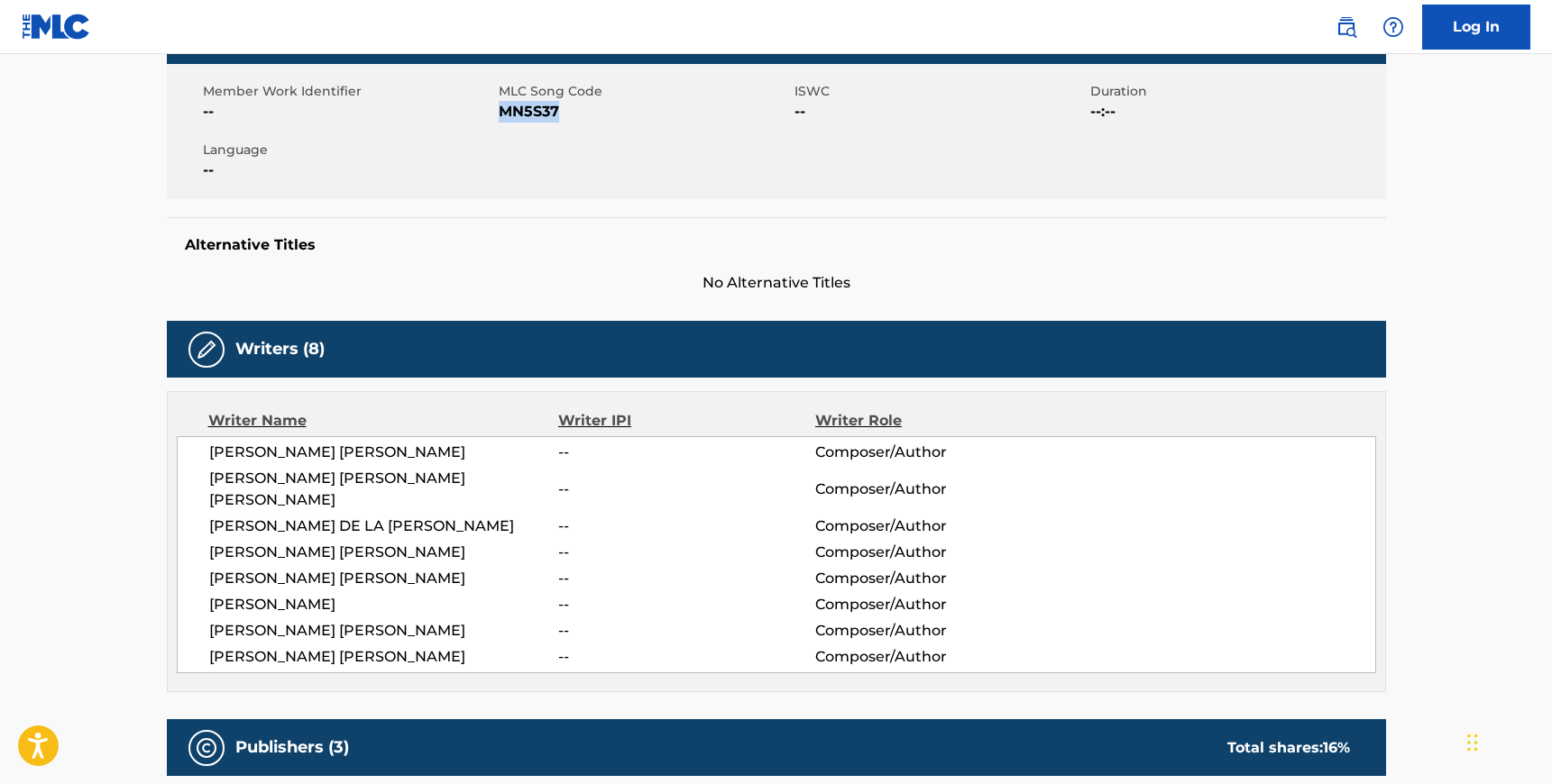
scroll to position [324, 0]
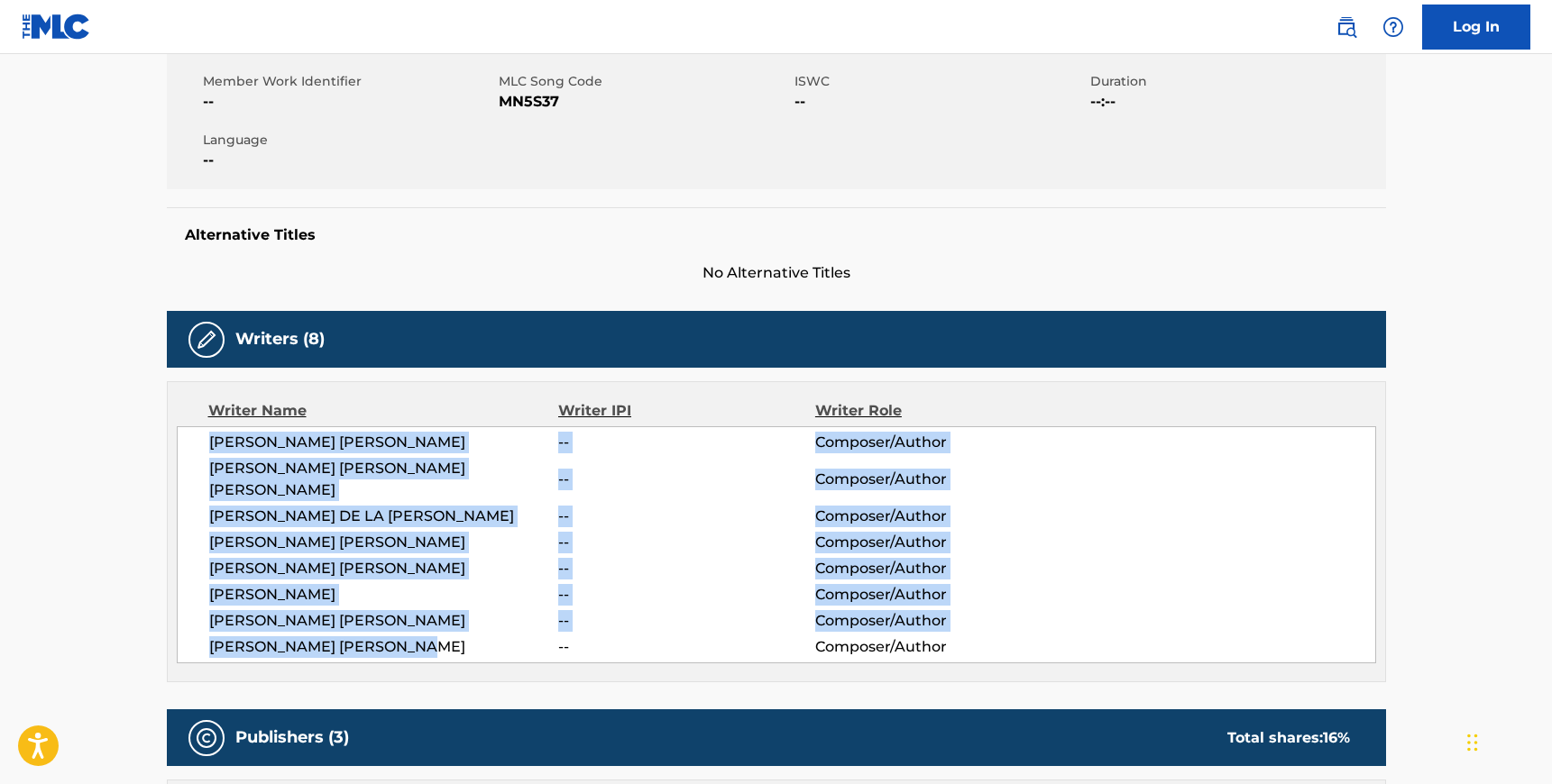
drag, startPoint x: 427, startPoint y: 623, endPoint x: 210, endPoint y: 436, distance: 286.5
click at [210, 436] on div "[PERSON_NAME] [PERSON_NAME] -- Composer/Author [PERSON_NAME] [PERSON_NAME] [PER…" at bounding box center [776, 545] width 1200 height 237
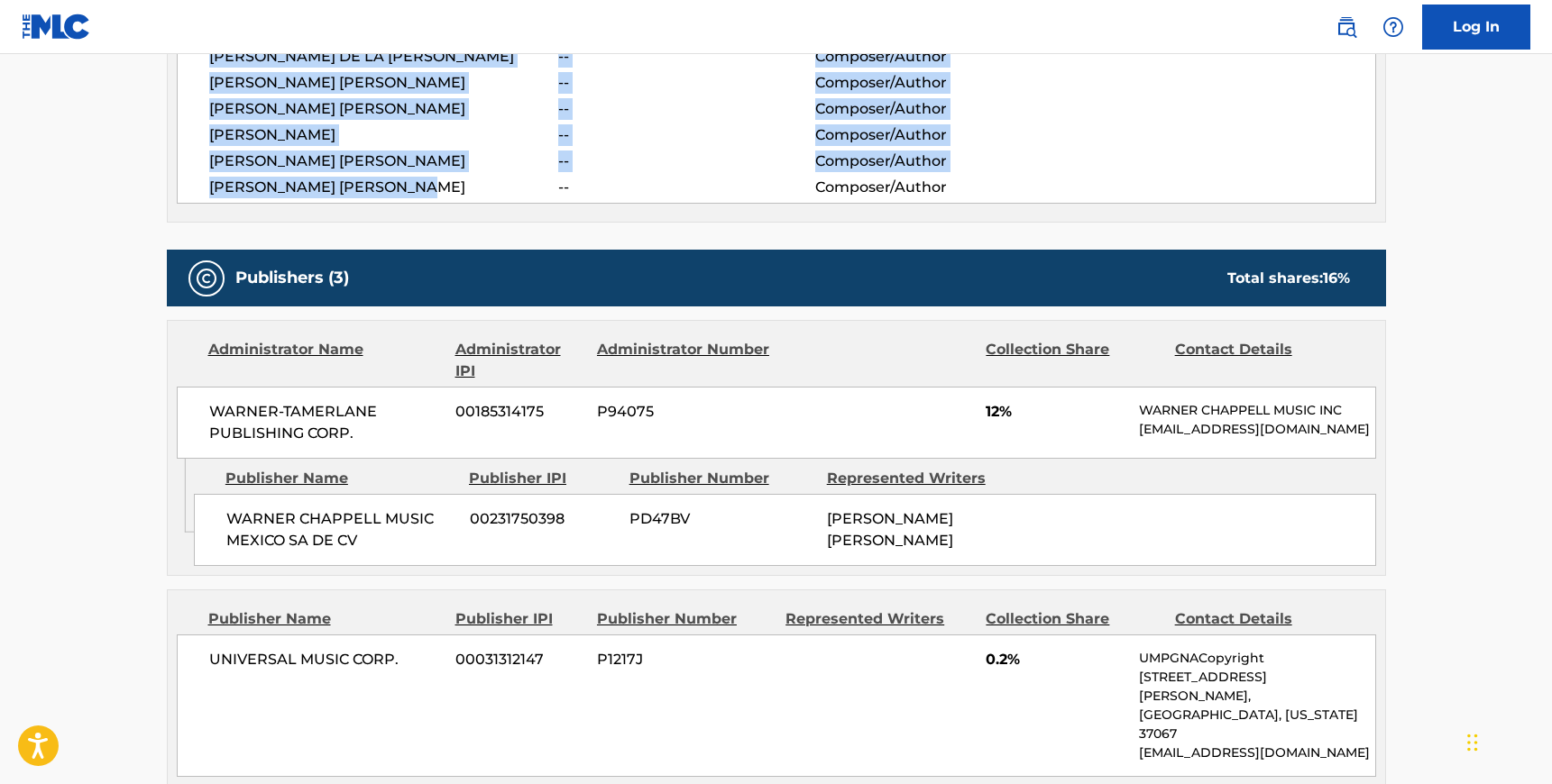
scroll to position [787, 0]
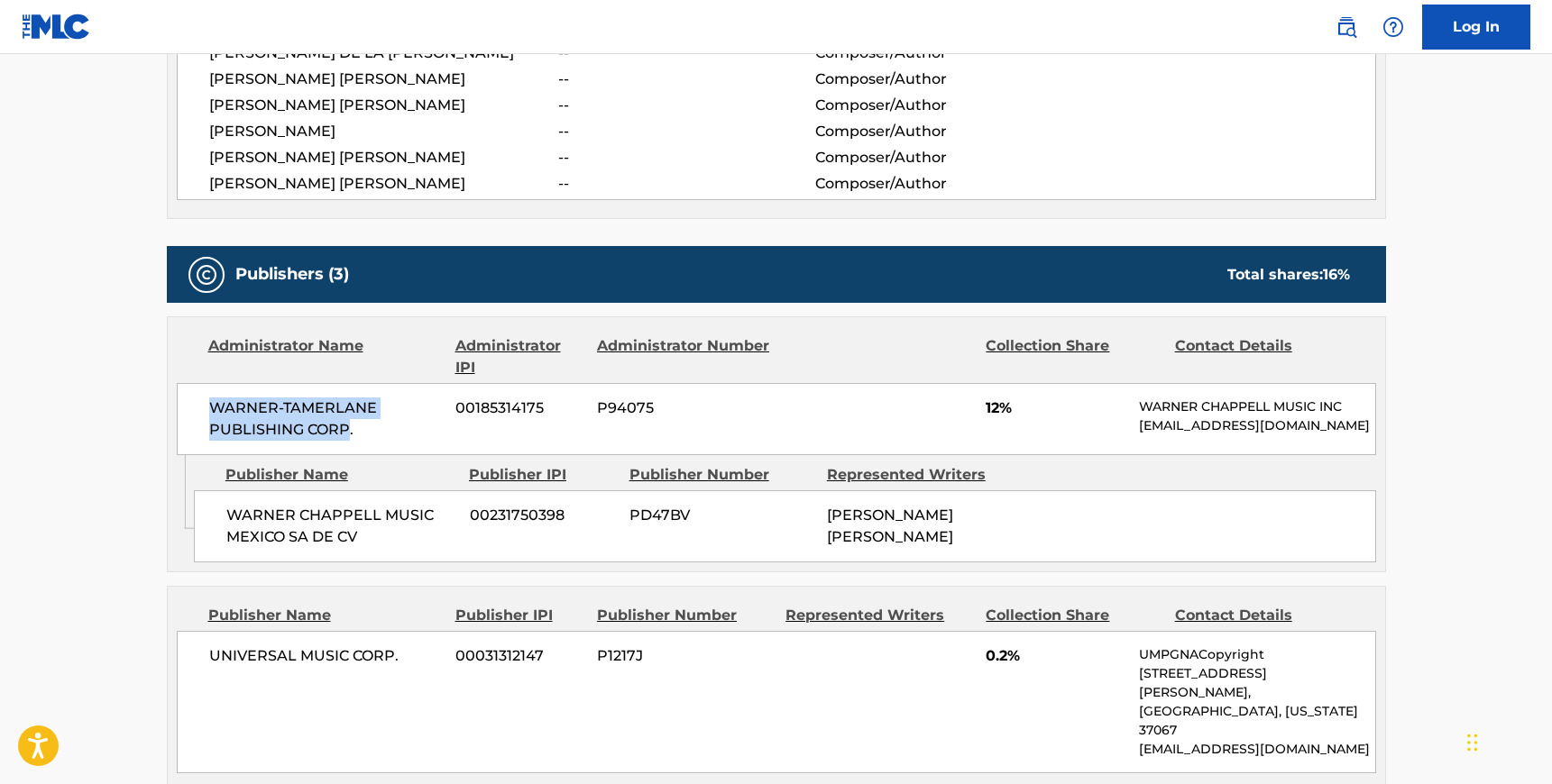
drag, startPoint x: 349, startPoint y: 406, endPoint x: 195, endPoint y: 392, distance: 154.6
click at [195, 392] on div "WARNER-[PERSON_NAME] PUBLISHING CORP. 00185314175 P94075 12% [PERSON_NAME] MUSI…" at bounding box center [776, 419] width 1200 height 72
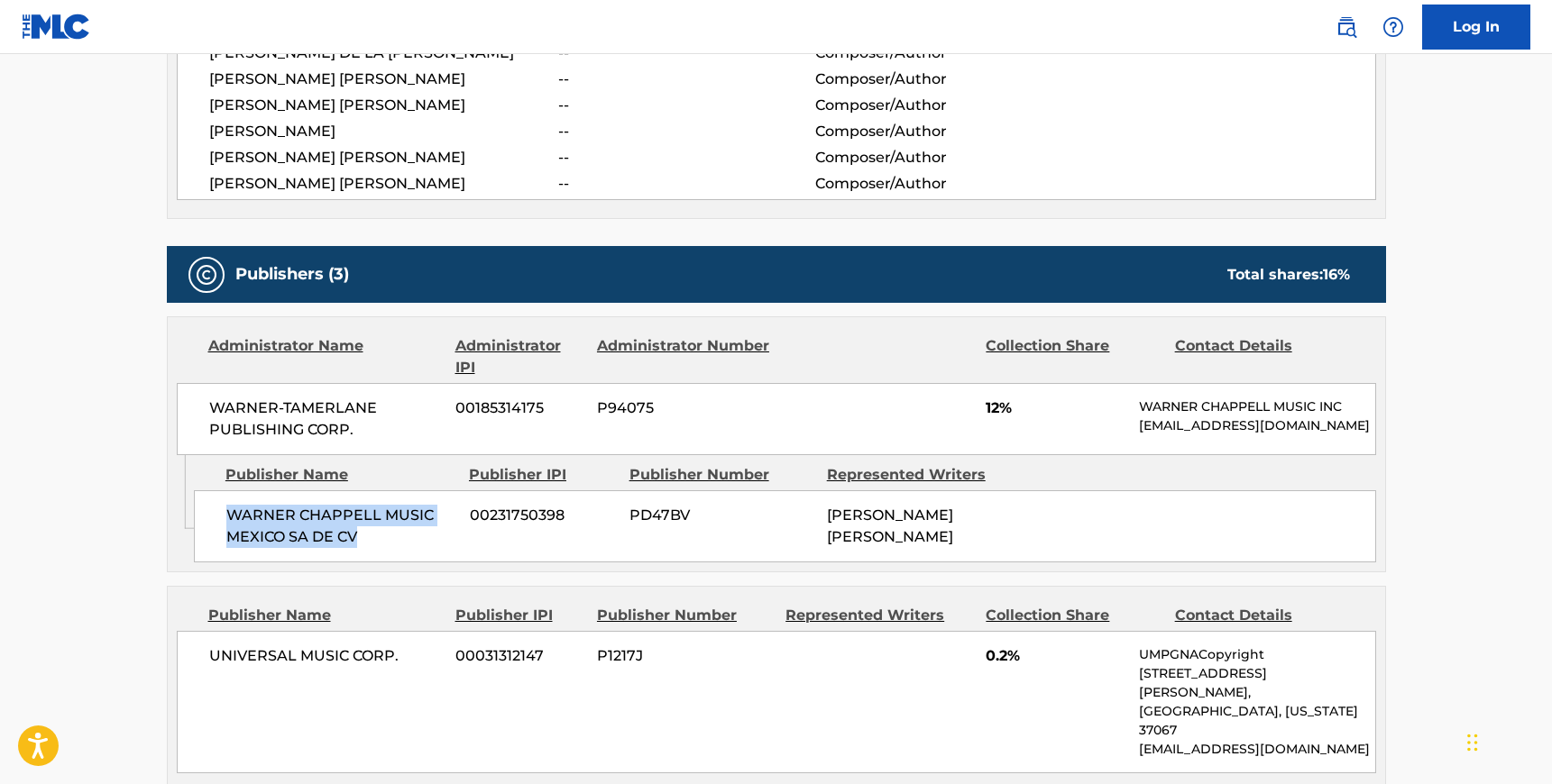
drag, startPoint x: 358, startPoint y: 514, endPoint x: 231, endPoint y: 491, distance: 129.1
click at [231, 505] on span "WARNER CHAPPELL MUSIC MEXICO SA DE CV" at bounding box center [341, 527] width 230 height 43
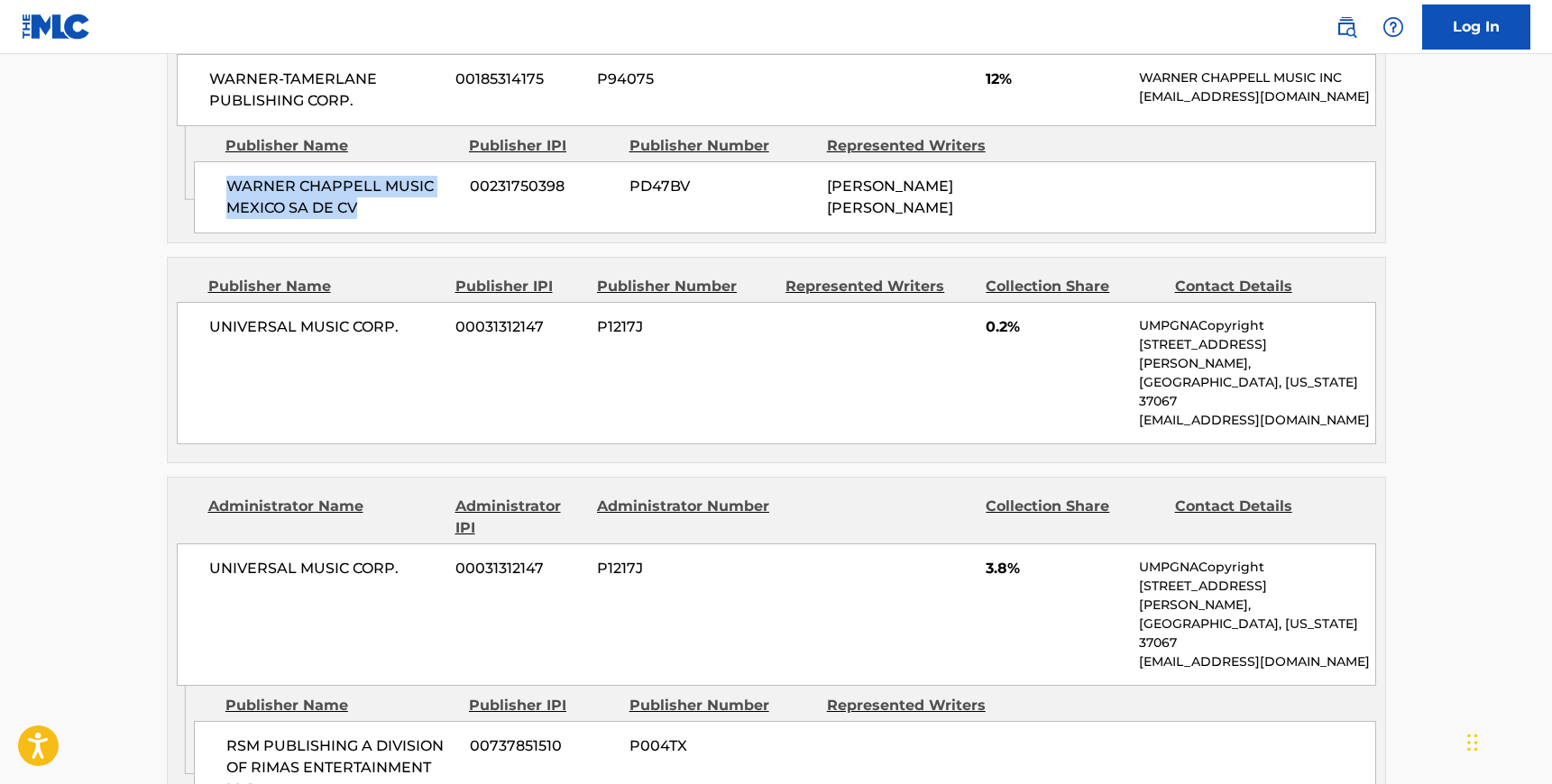
scroll to position [1120, 0]
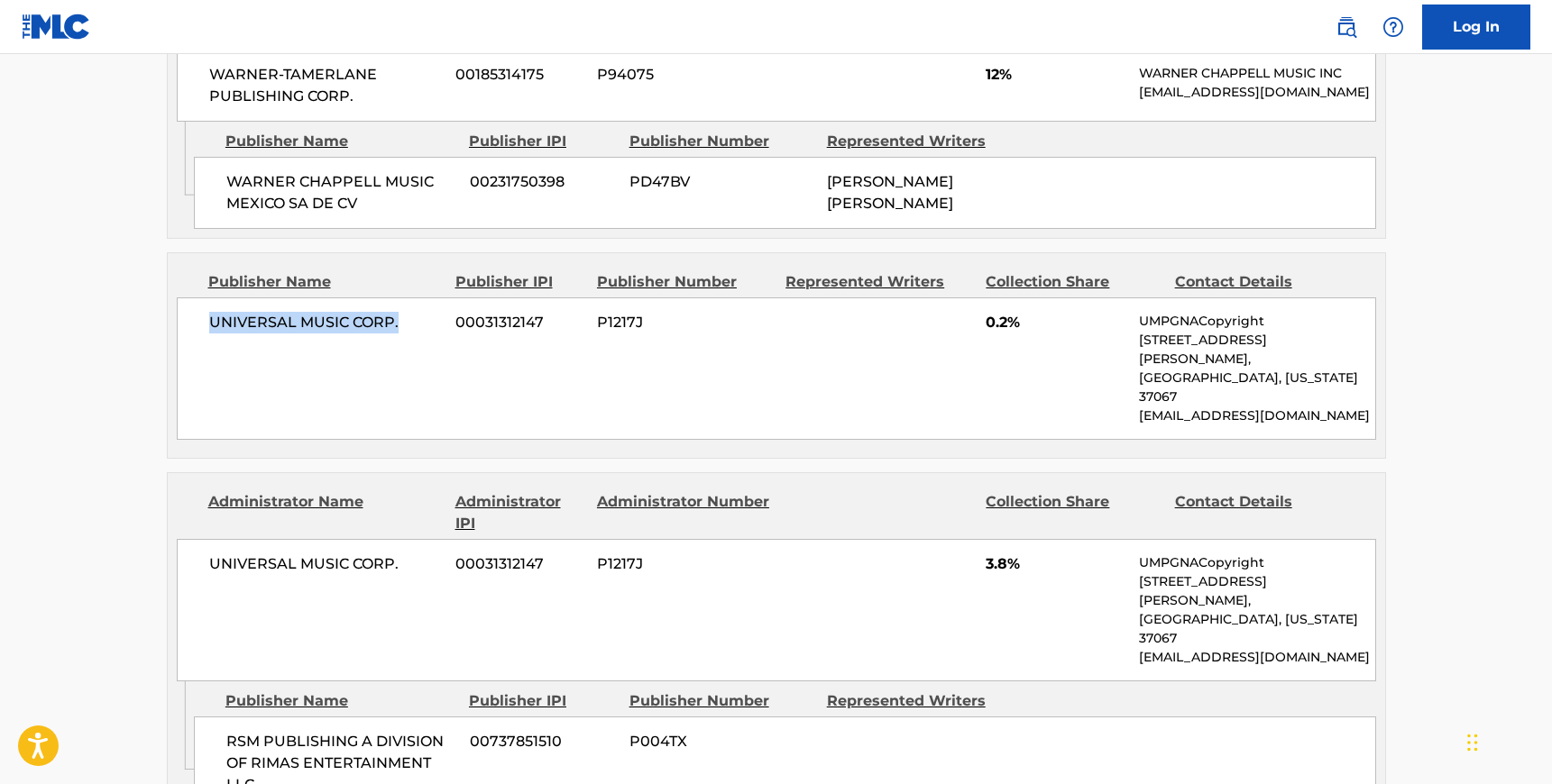
drag, startPoint x: 399, startPoint y: 296, endPoint x: 192, endPoint y: 294, distance: 207.0
click at [192, 298] on div "UNIVERSAL MUSIC CORP. 00031312147 P1217J 0.2% UMPGNACopyright [STREET_ADDRESS][…" at bounding box center [776, 369] width 1200 height 143
drag, startPoint x: 401, startPoint y: 504, endPoint x: 208, endPoint y: 502, distance: 193.0
click at [208, 539] on div "UNIVERSAL MUSIC CORP. 00031312147 P1217J 3.8% UMPGNACopyright [STREET_ADDRESS][…" at bounding box center [776, 610] width 1200 height 143
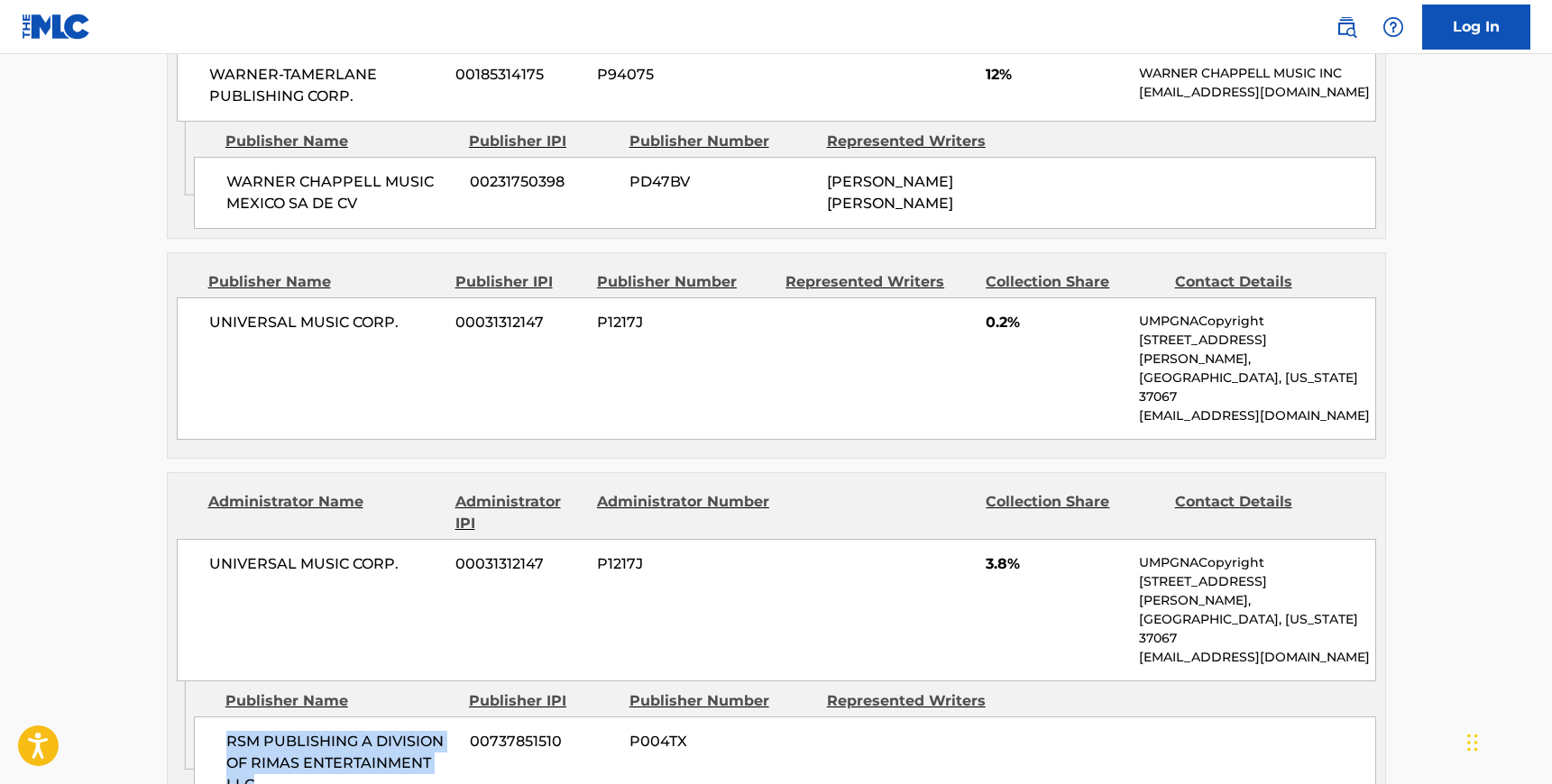
drag, startPoint x: 251, startPoint y: 681, endPoint x: 223, endPoint y: 637, distance: 52.2
click at [223, 716] on div "RSM PUBLISHING A DIVISION OF RIMAS ENTERTAINMENT LLC 00737851510 P004TX" at bounding box center [784, 763] width 1182 height 94
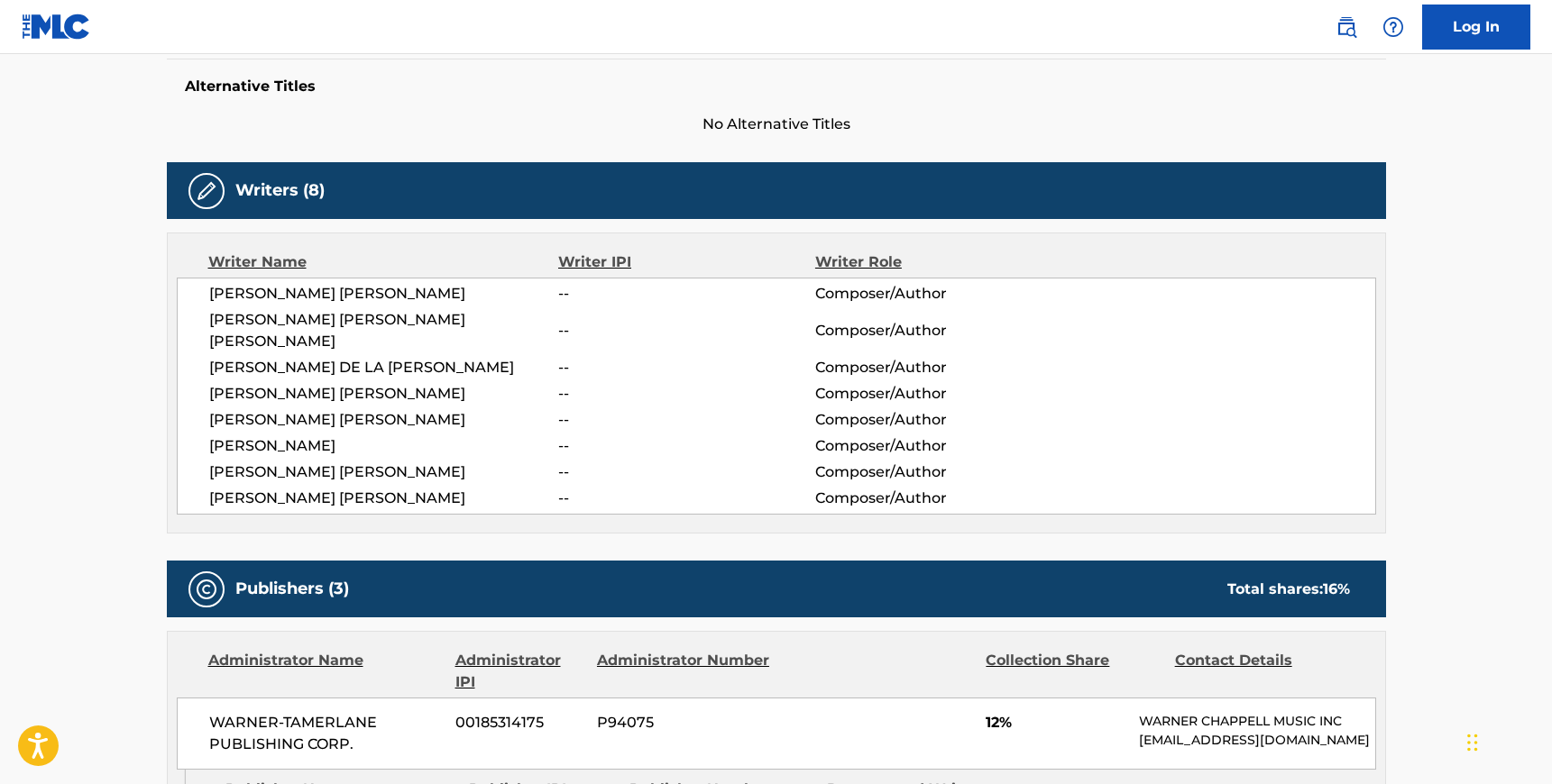
scroll to position [394, 0]
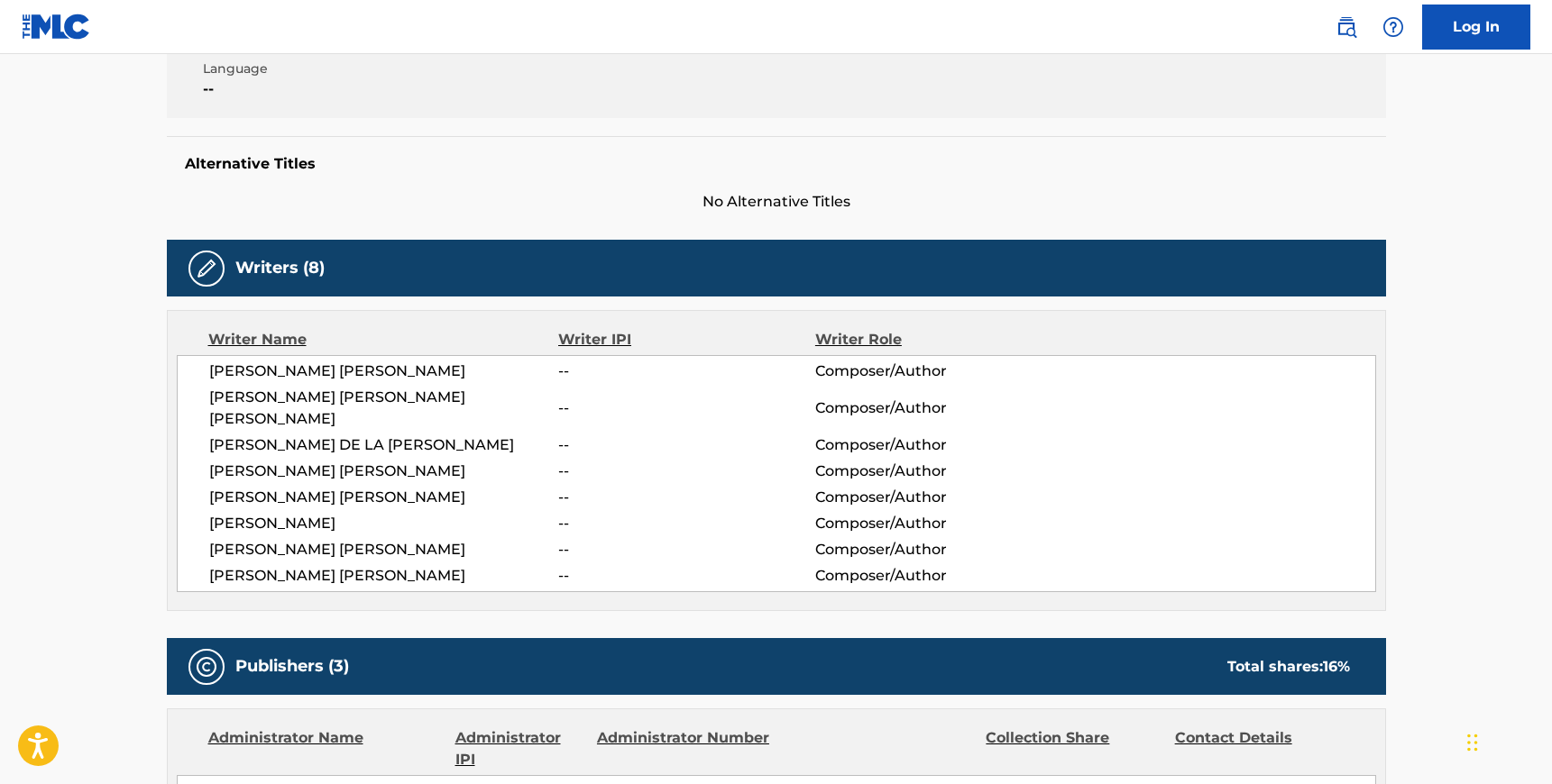
drag, startPoint x: 296, startPoint y: 504, endPoint x: 359, endPoint y: 498, distance: 63.3
click at [359, 513] on span "[PERSON_NAME]" at bounding box center [384, 523] width 349 height 22
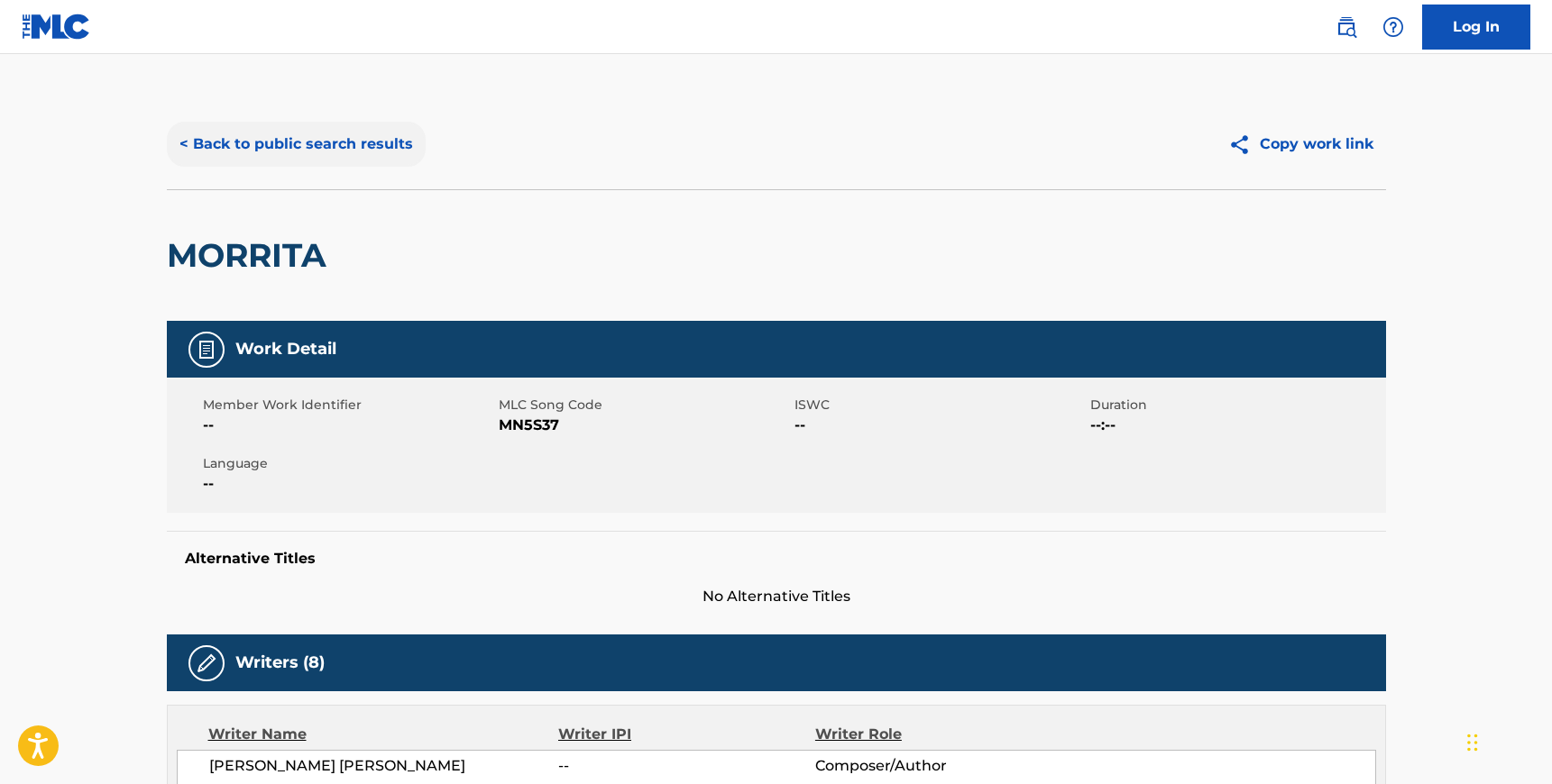
click at [247, 153] on button "< Back to public search results" at bounding box center [296, 145] width 258 height 45
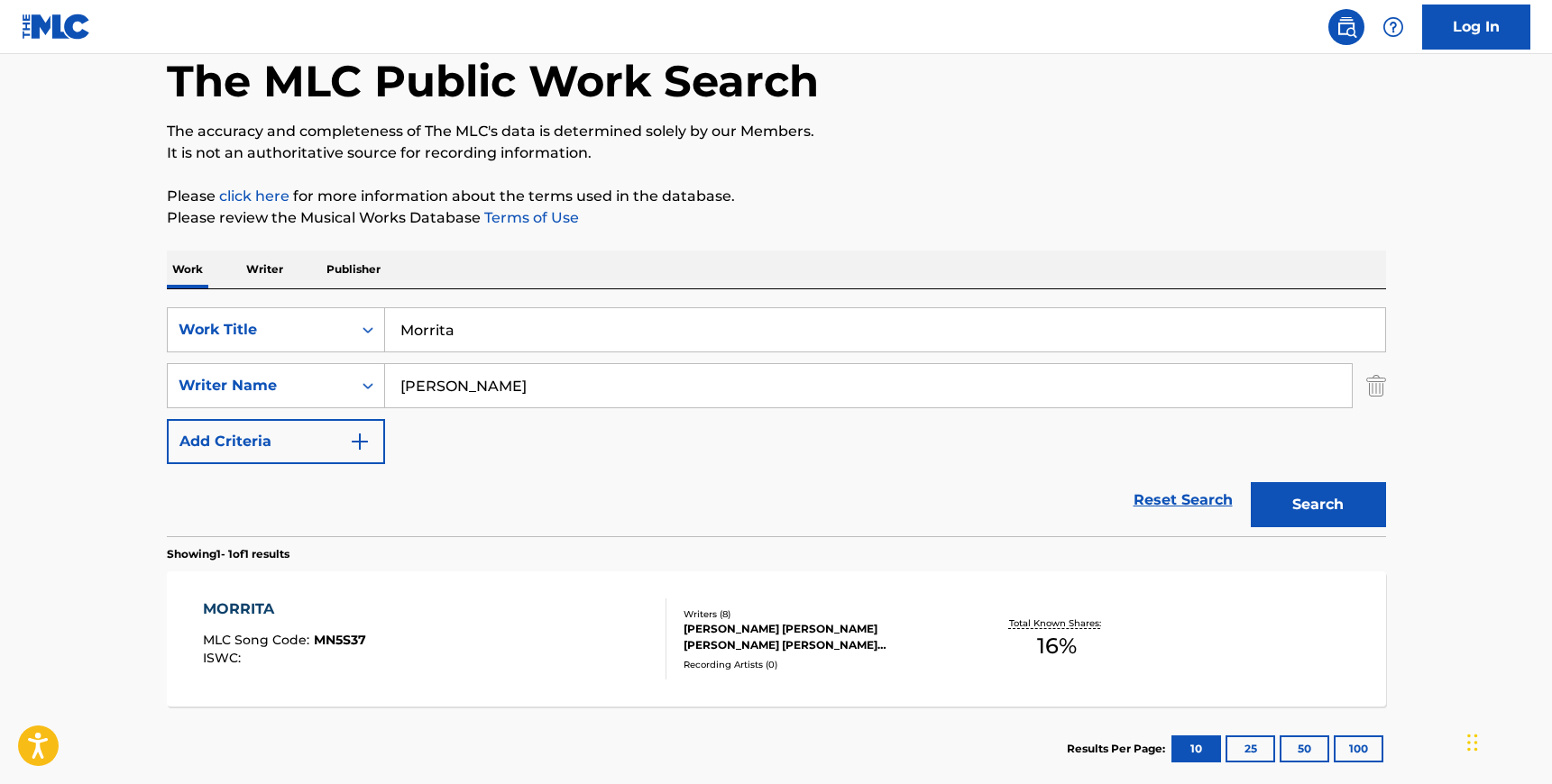
click at [461, 380] on input "[PERSON_NAME]" at bounding box center [868, 386] width 967 height 43
paste input "[PERSON_NAME]"
type input "[PERSON_NAME]"
click at [447, 340] on input "Morrita" at bounding box center [885, 330] width 1001 height 43
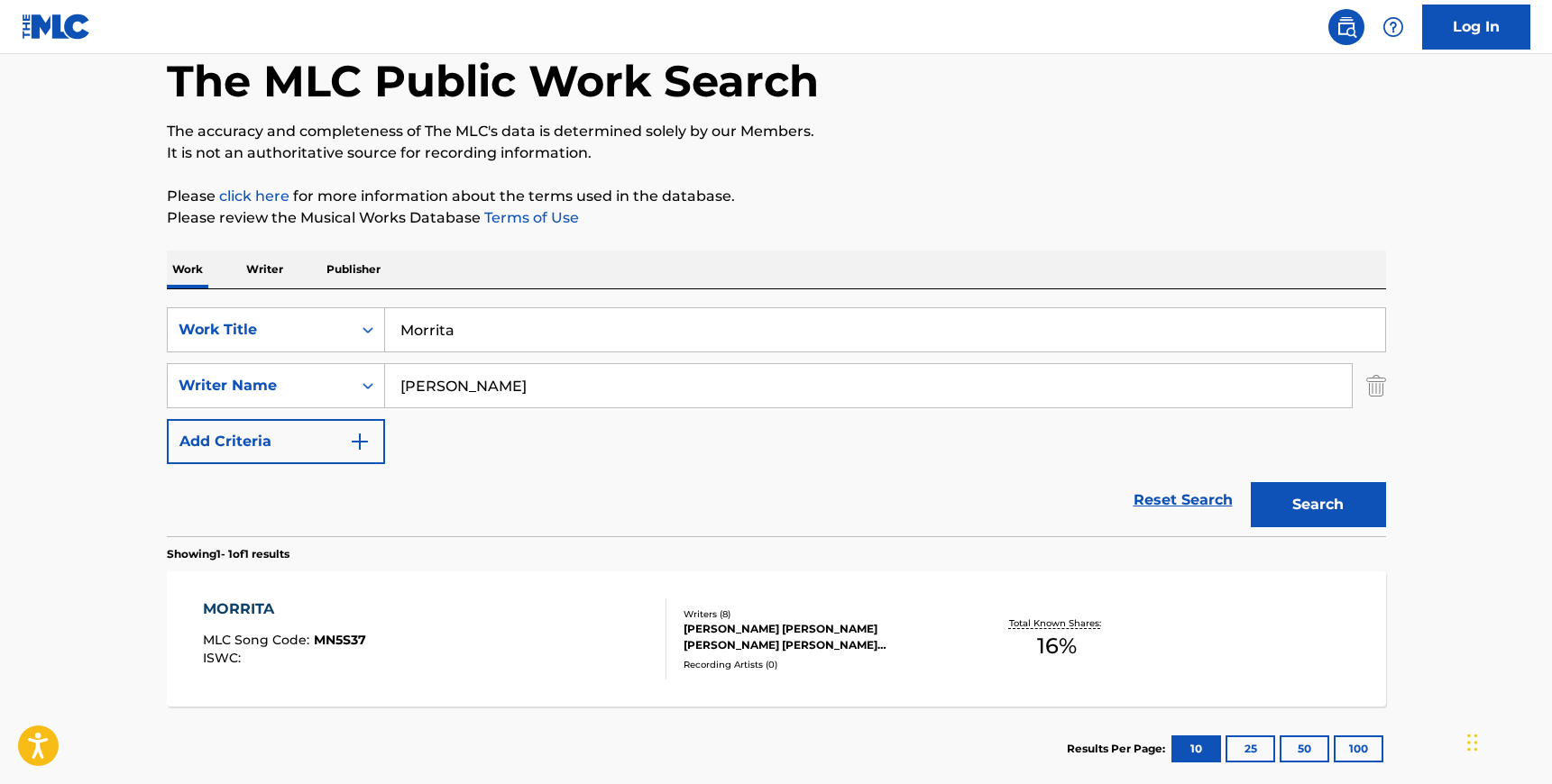
click at [447, 340] on input "Morrita" at bounding box center [885, 330] width 1001 height 43
type input "rewind"
click at [1250, 483] on button "Search" at bounding box center [1318, 505] width 135 height 45
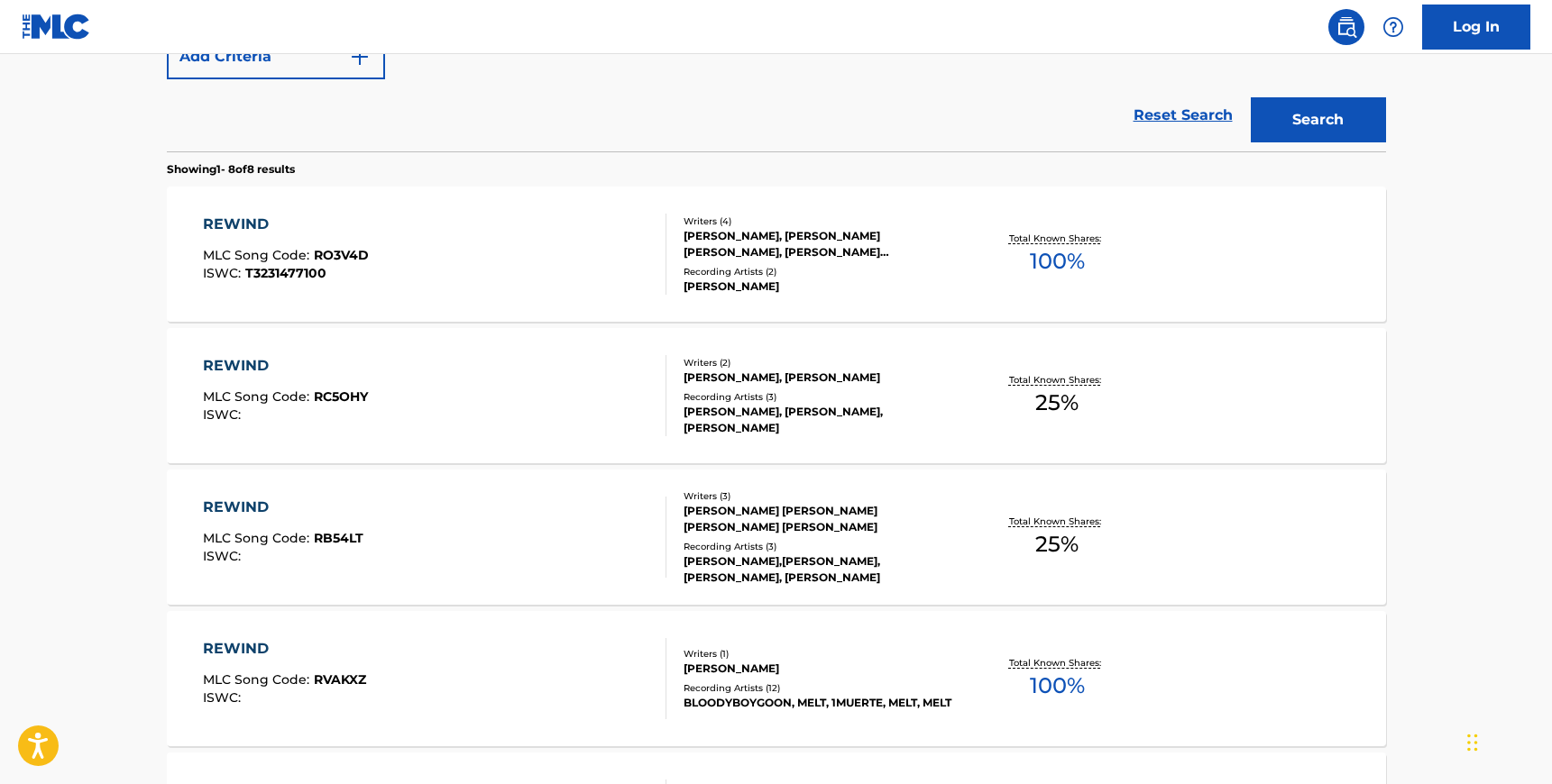
scroll to position [0, 0]
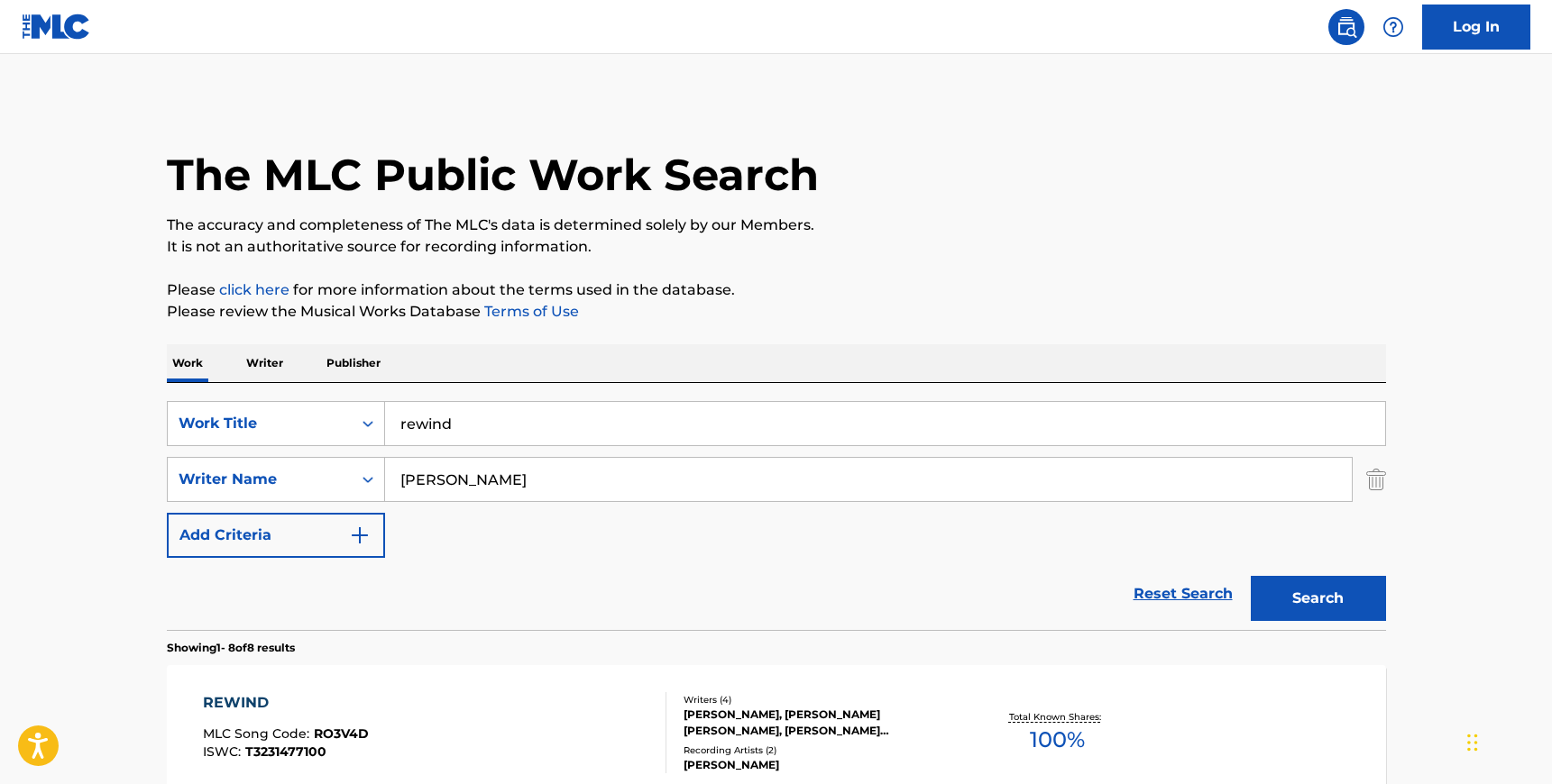
click at [440, 484] on input "[PERSON_NAME]" at bounding box center [868, 480] width 967 height 43
paste input "[PERSON_NAME]"
click at [1250, 576] on button "Search" at bounding box center [1318, 598] width 135 height 45
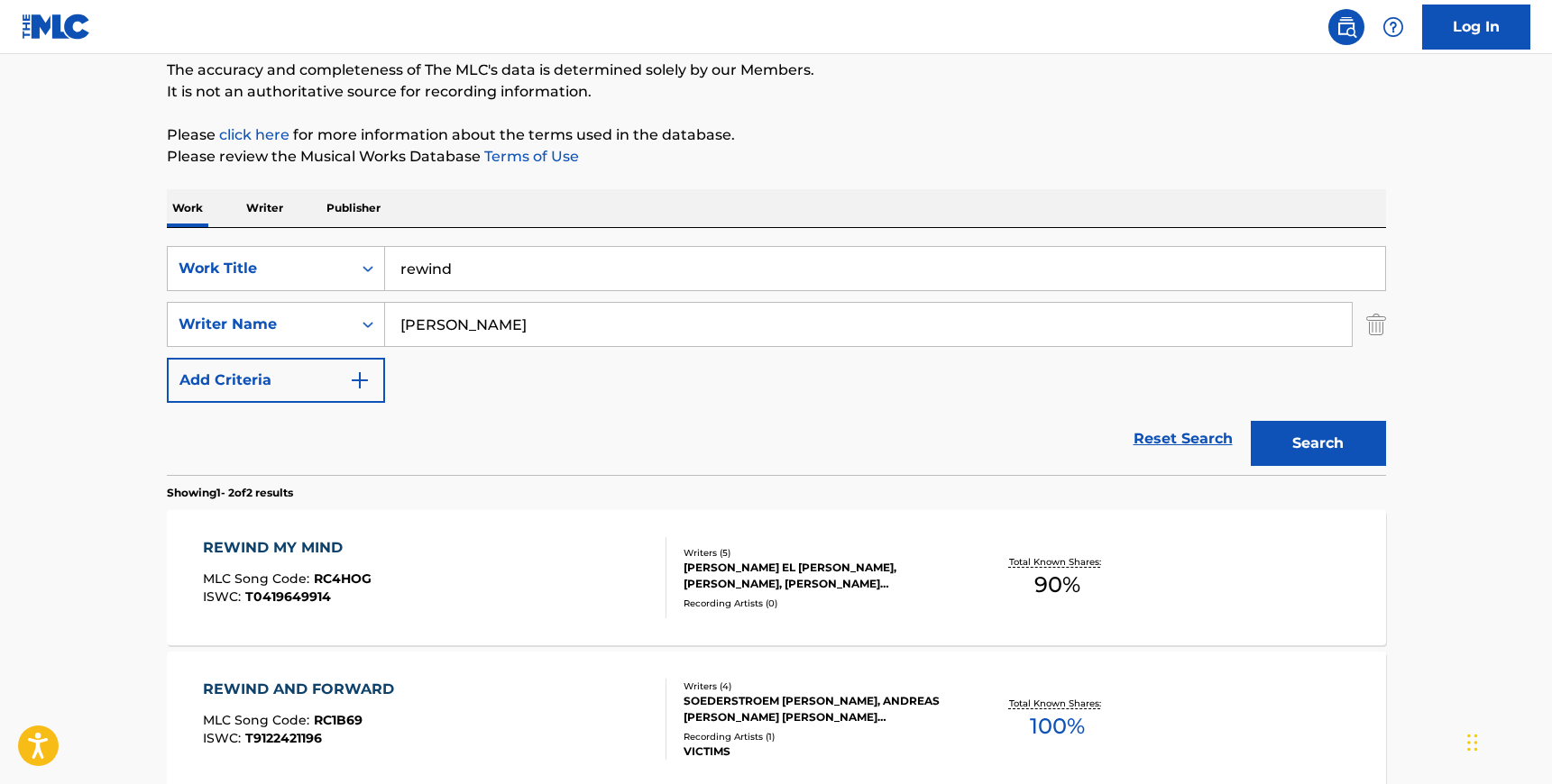
scroll to position [161, 0]
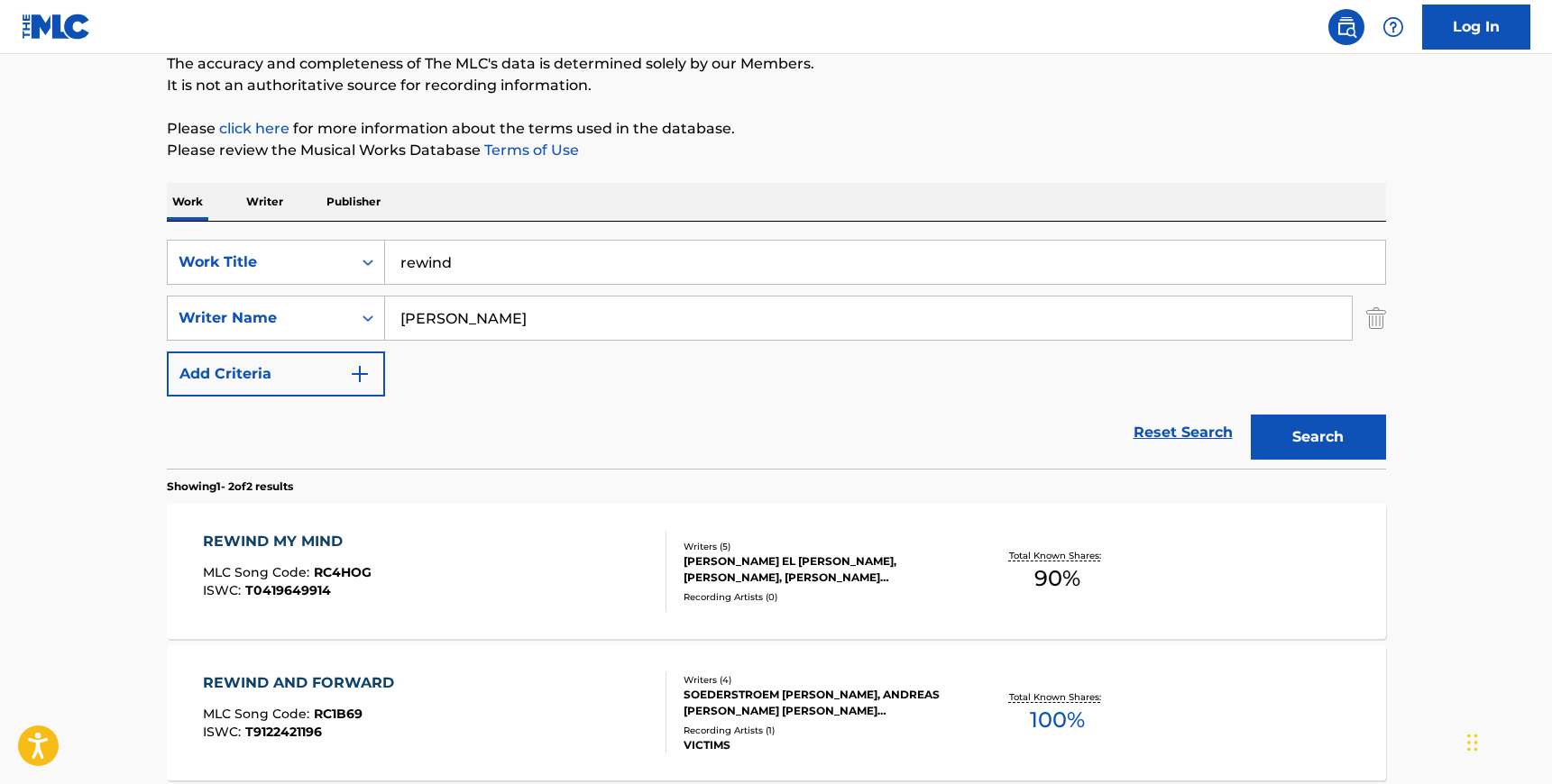
click at [472, 310] on input "[PERSON_NAME]" at bounding box center [868, 318] width 967 height 43
paste input "[PERSON_NAME]"
click at [1310, 417] on button "Search" at bounding box center [1318, 438] width 135 height 45
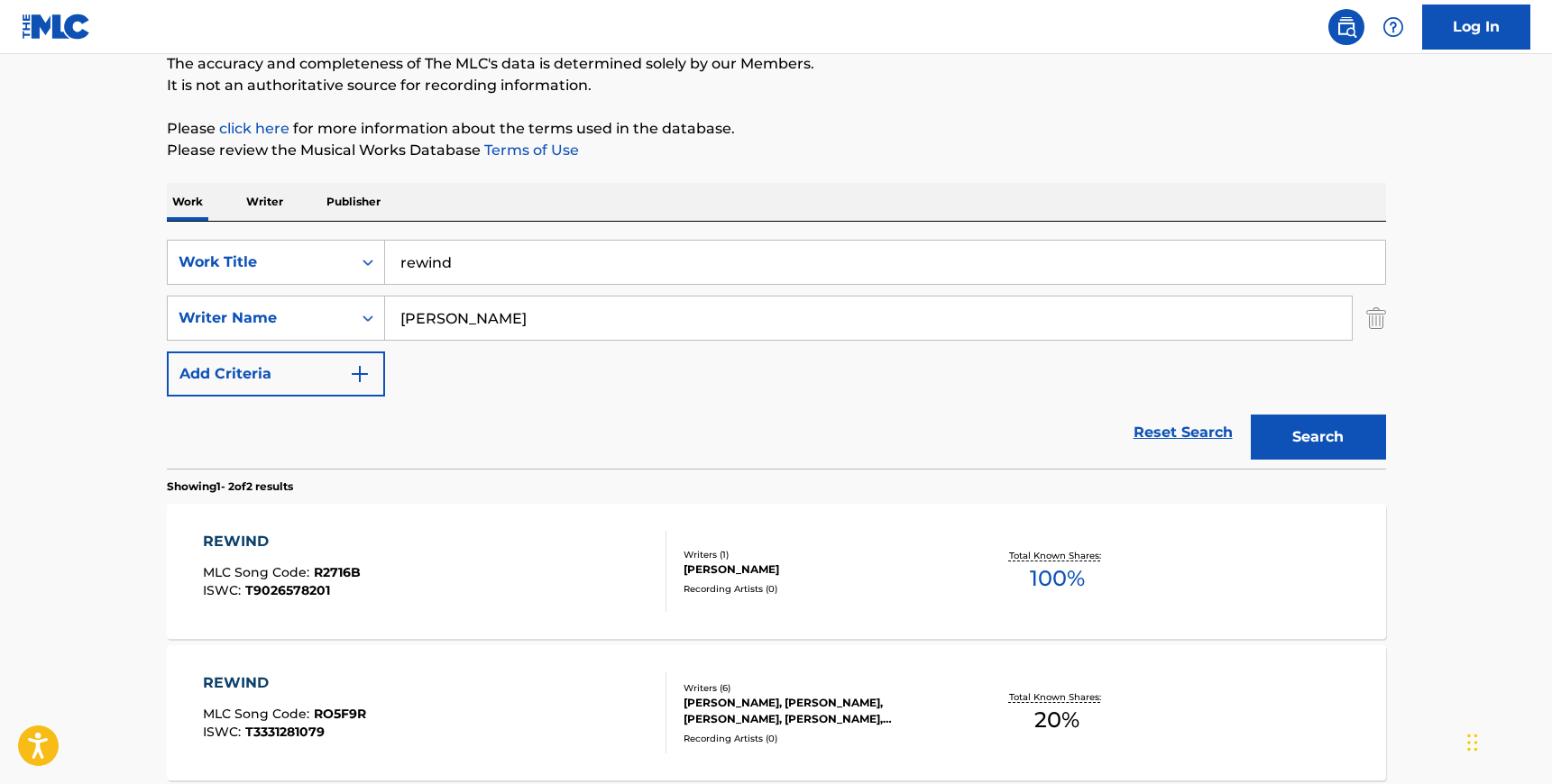
click at [473, 306] on input "[PERSON_NAME]" at bounding box center [868, 318] width 967 height 43
paste input "Wehbe"
type input "Wehbe"
click at [461, 257] on input "rewind" at bounding box center [885, 262] width 1001 height 43
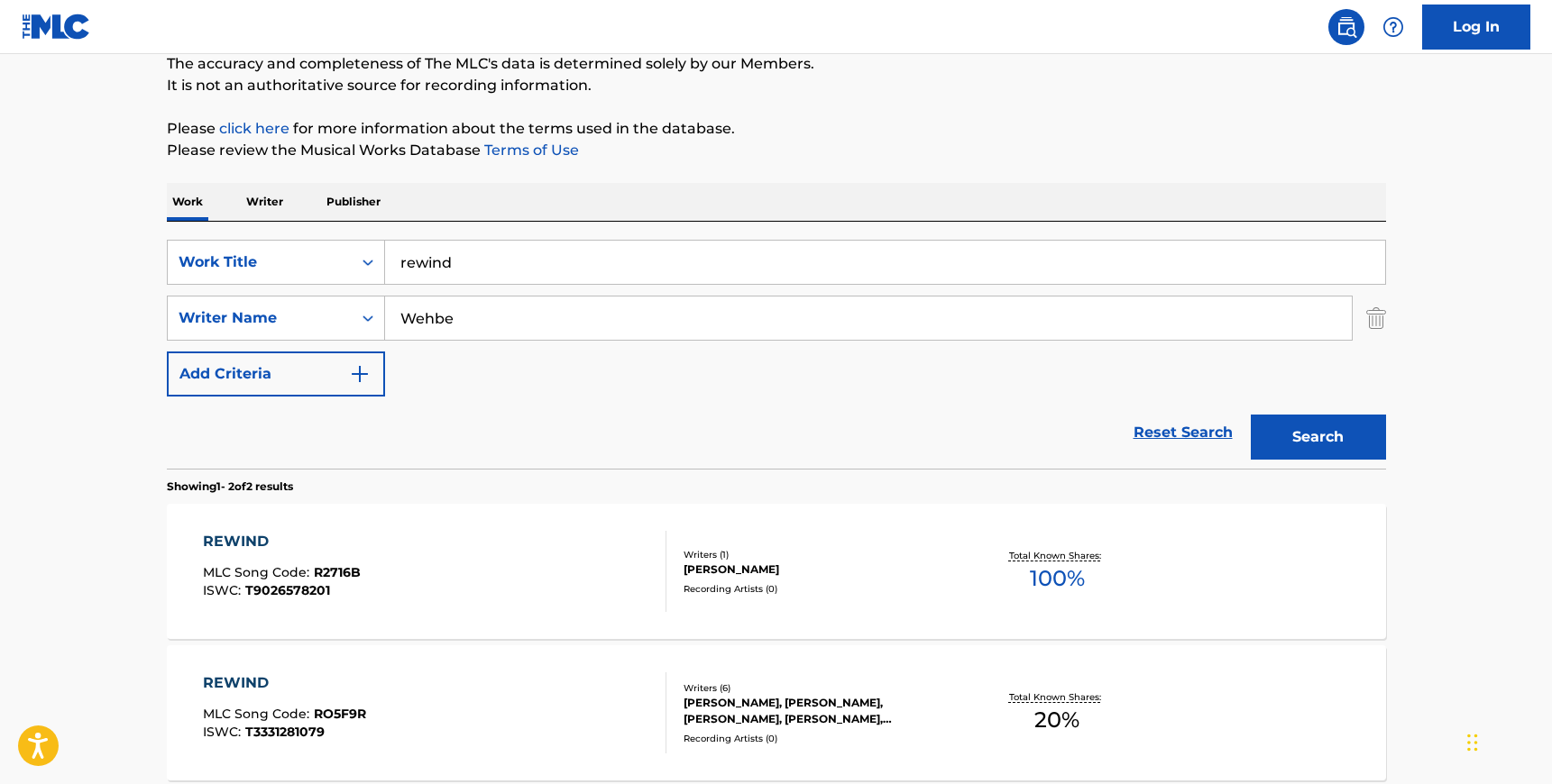
click at [461, 257] on input "rewind" at bounding box center [885, 262] width 1001 height 43
type input "gentle with me"
click at [1250, 415] on button "Search" at bounding box center [1318, 438] width 135 height 45
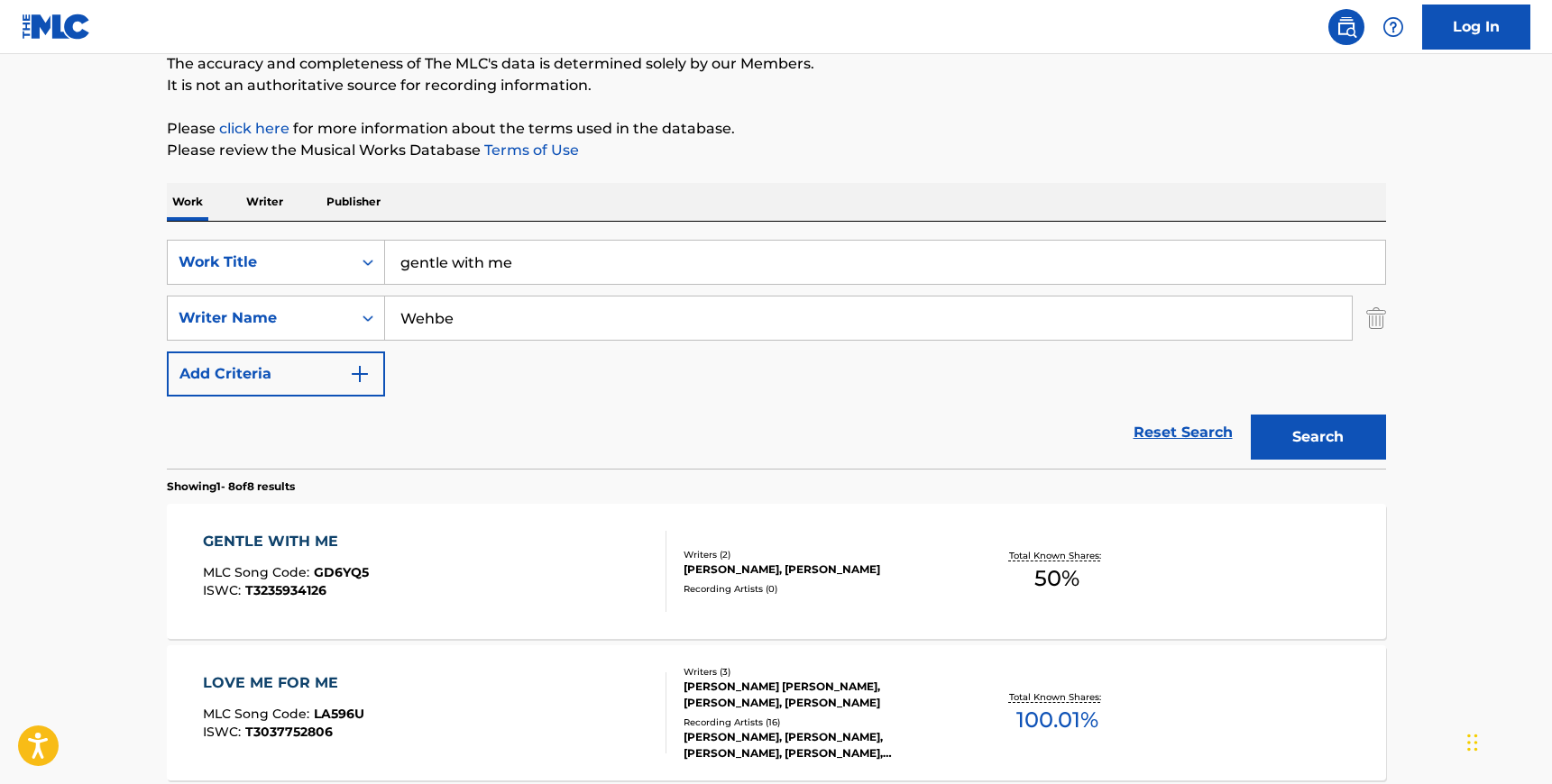
click at [583, 583] on div "GENTLE WITH ME MLC Song Code : GD6YQ5 ISWC : T3235934126" at bounding box center [434, 571] width 463 height 81
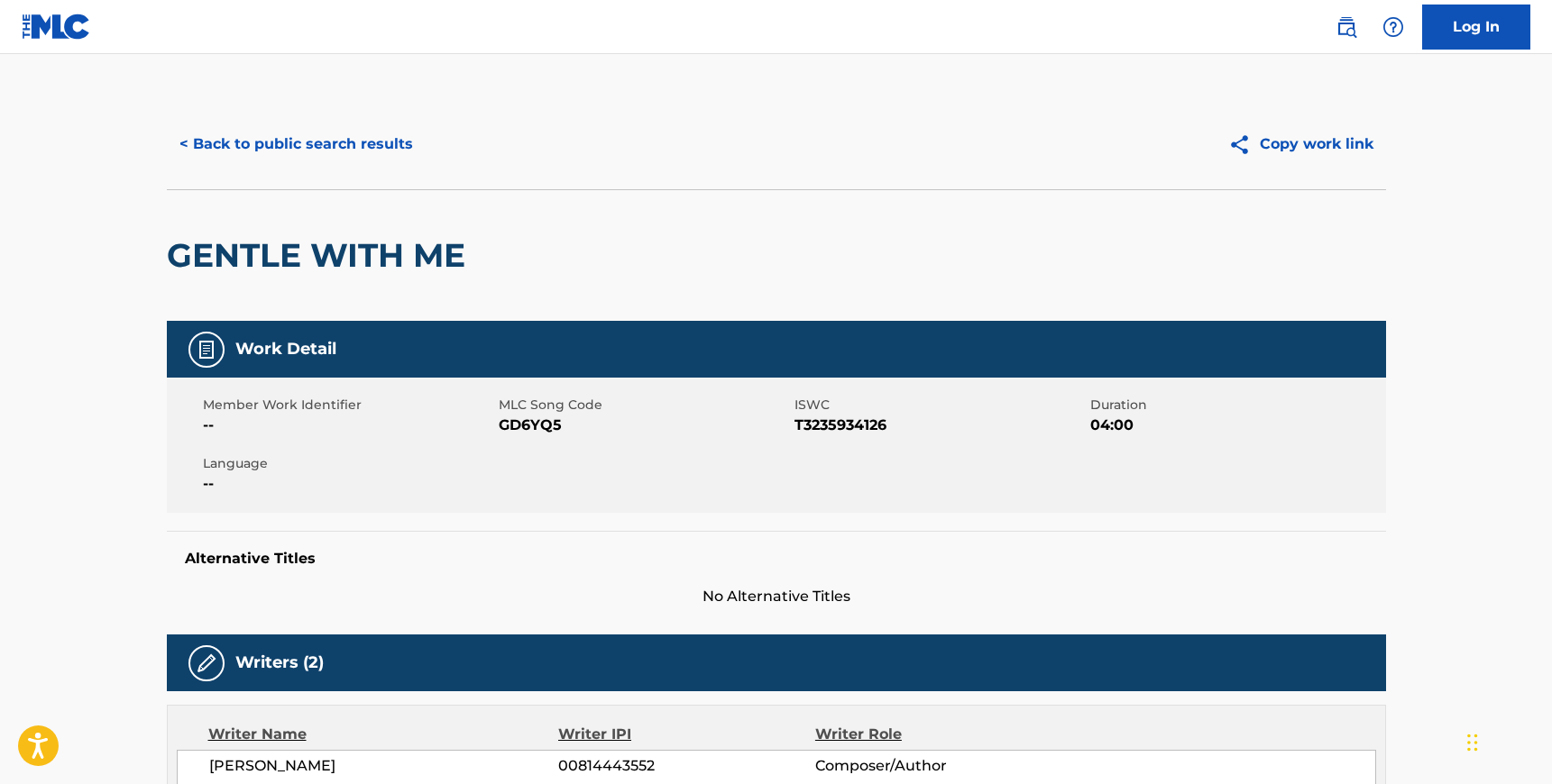
click at [526, 423] on span "GD6YQ5" at bounding box center [644, 425] width 291 height 22
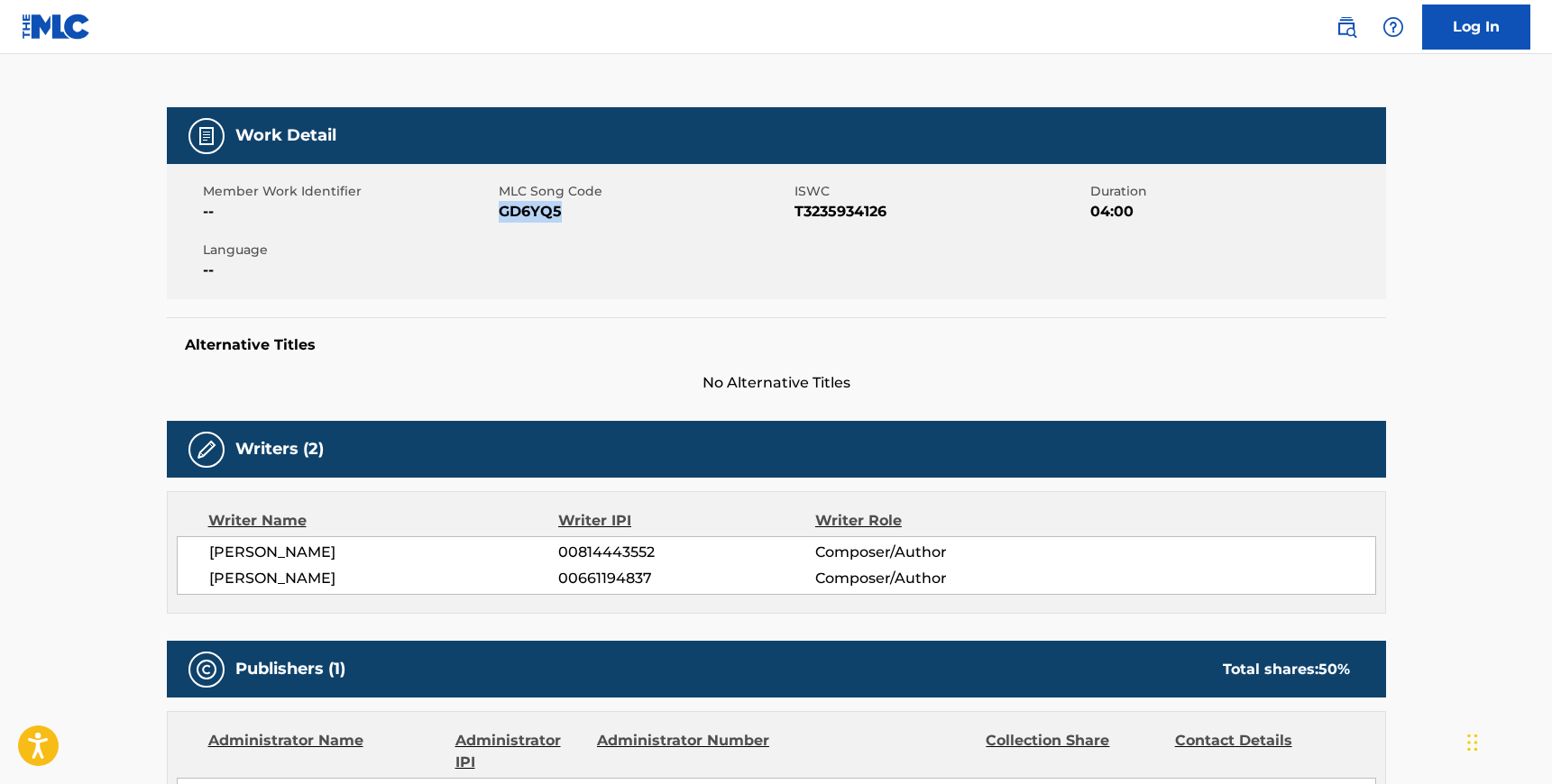
scroll to position [221, 0]
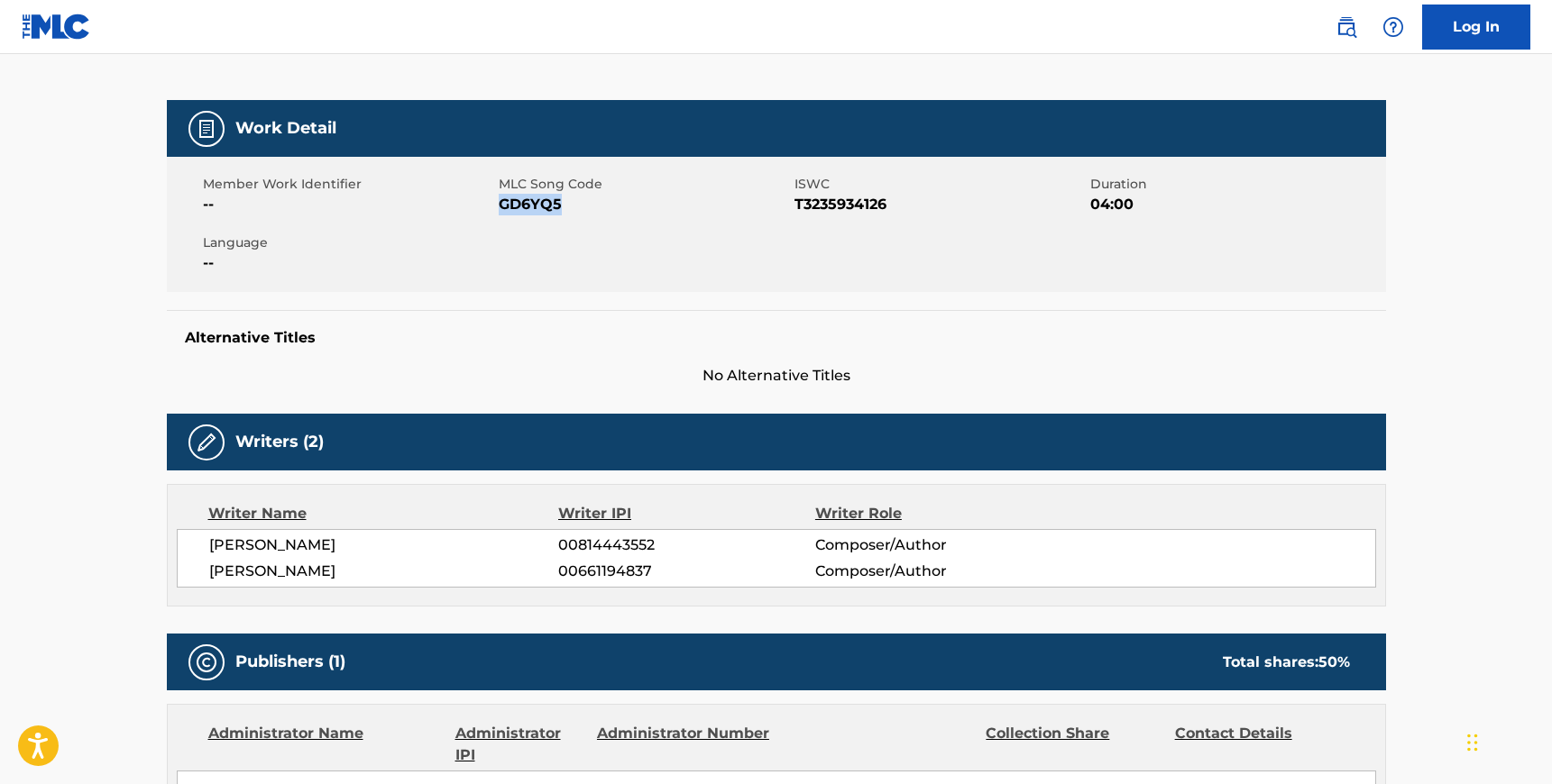
drag, startPoint x: 210, startPoint y: 545, endPoint x: 396, endPoint y: 564, distance: 187.0
click at [396, 564] on div "[PERSON_NAME] 00814443552 Composer/Author [PERSON_NAME] 00661194837 Composer/Au…" at bounding box center [776, 558] width 1200 height 58
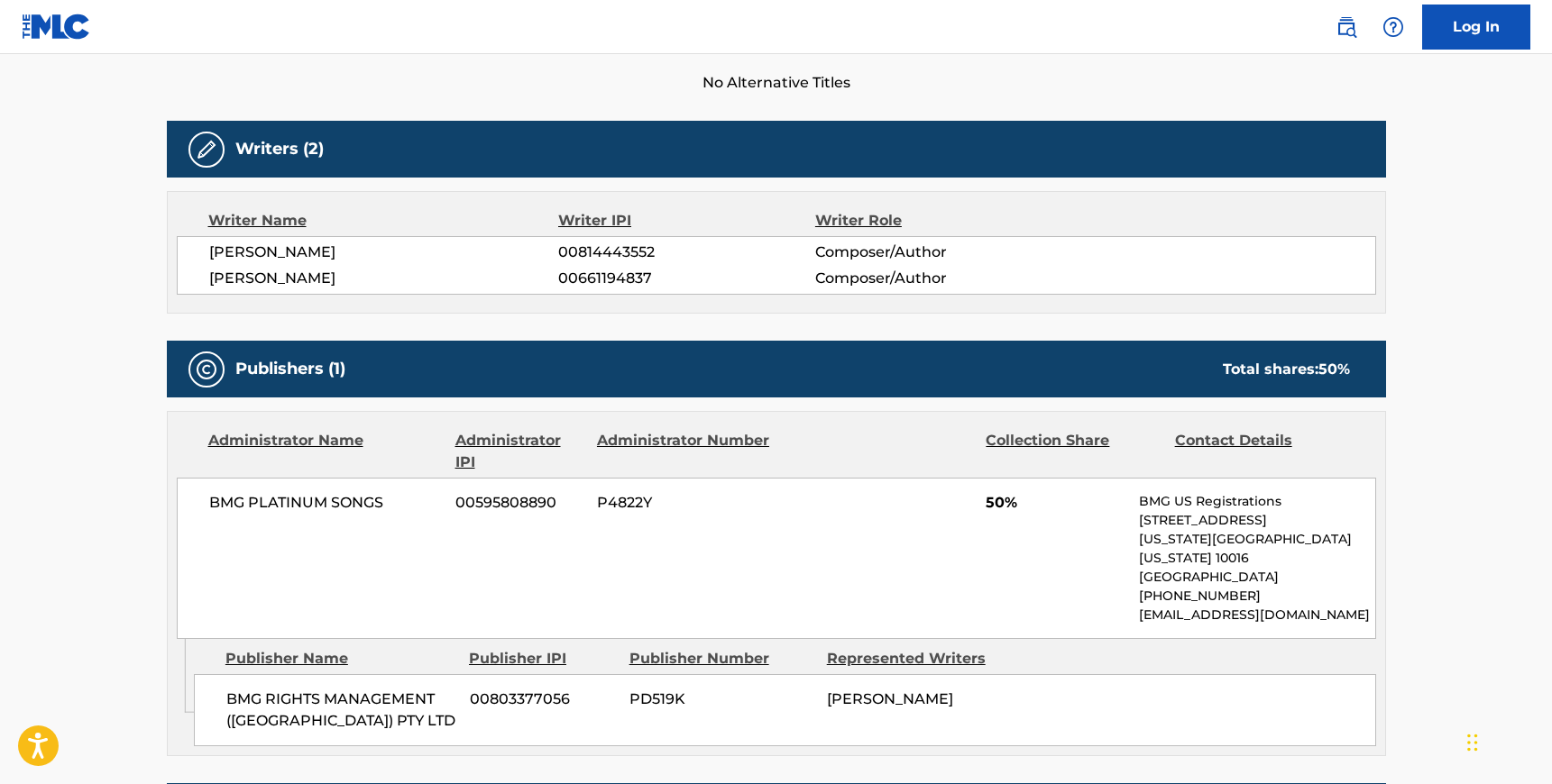
scroll to position [534, 0]
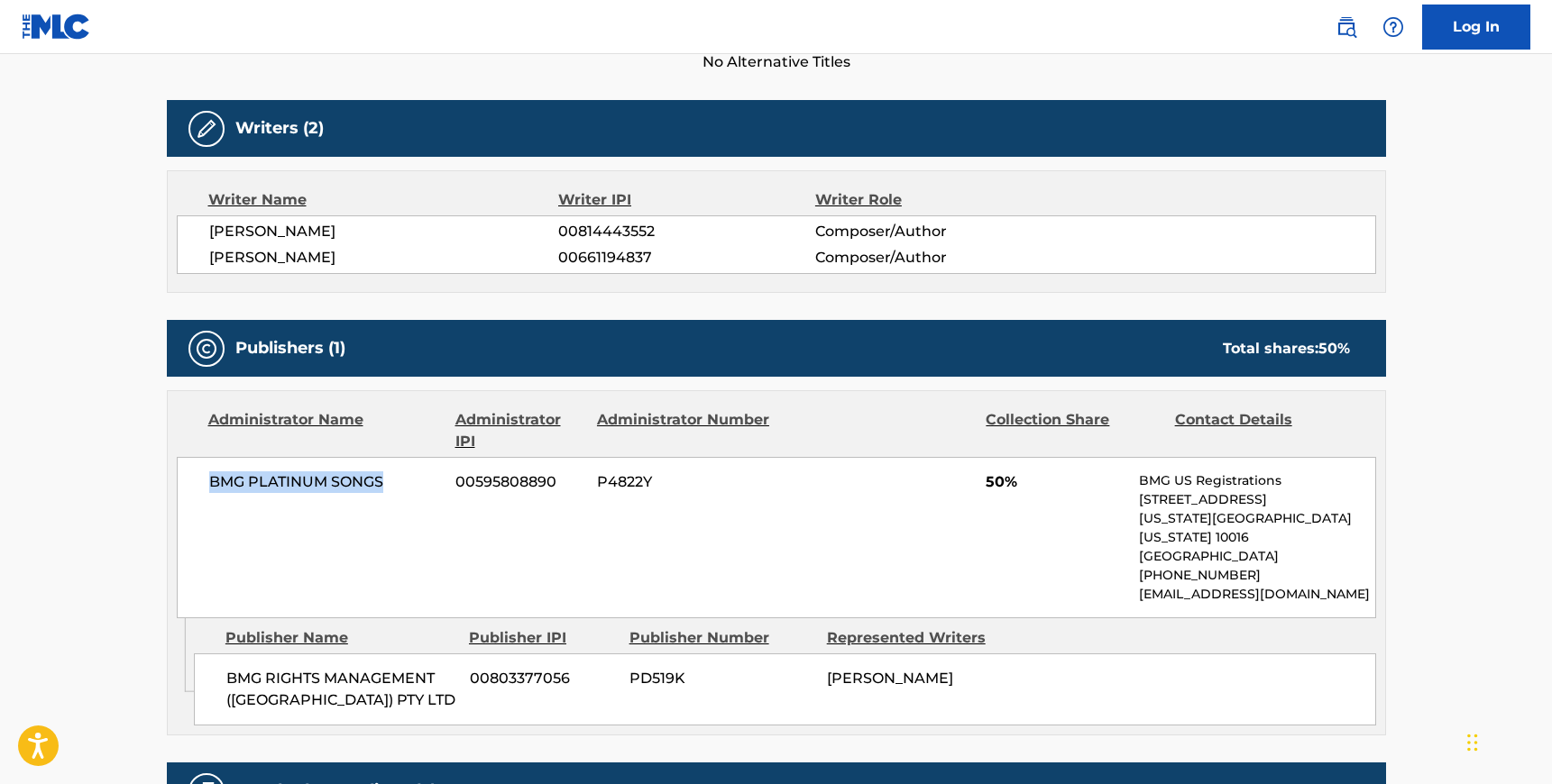
drag, startPoint x: 396, startPoint y: 482, endPoint x: 207, endPoint y: 480, distance: 189.0
click at [207, 480] on div "BMG PLATINUM SONGS 00595808890 P4822Y 50% BMG US Registrations [STREET_ADDRESS]…" at bounding box center [776, 538] width 1200 height 161
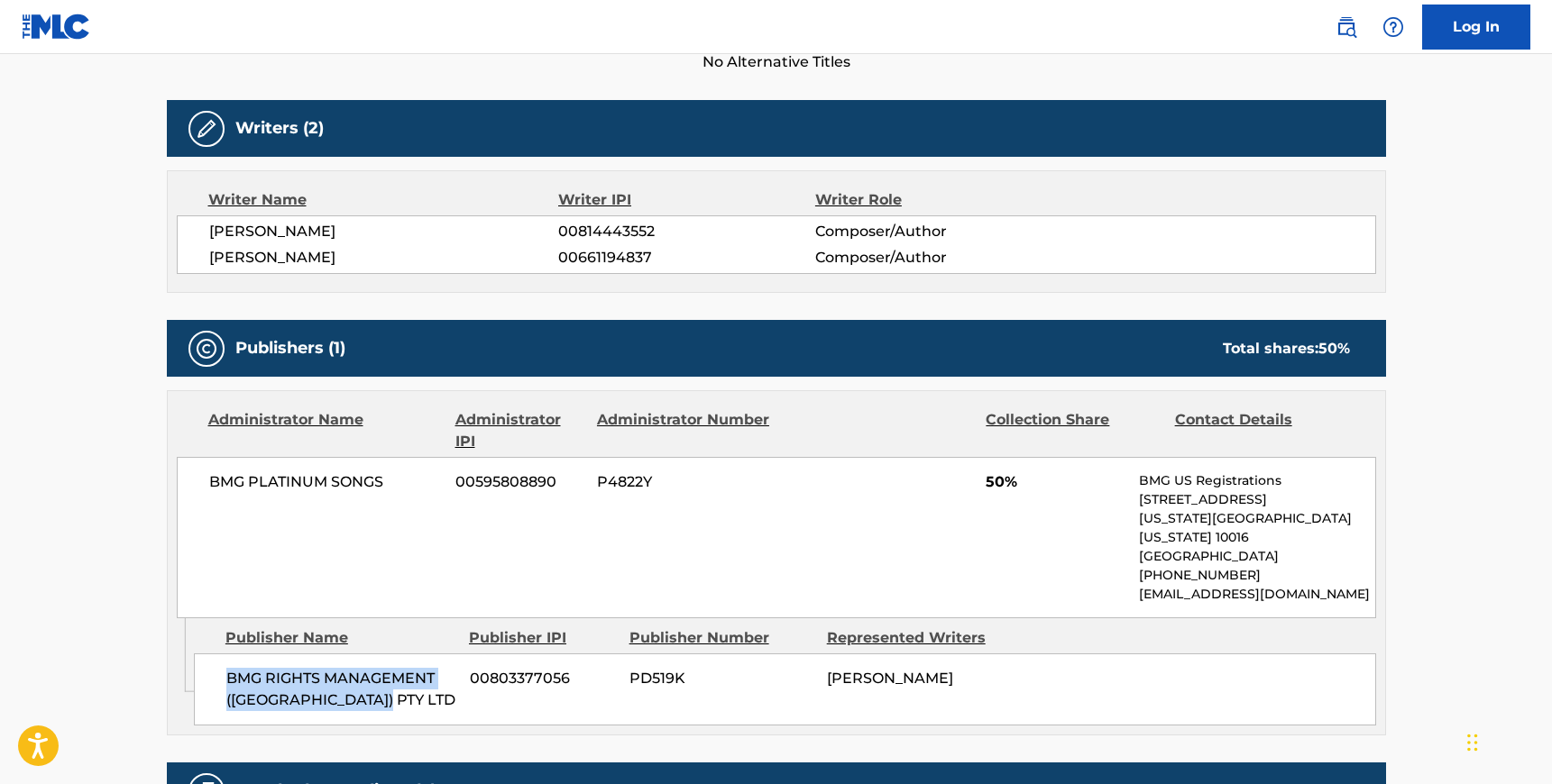
drag, startPoint x: 386, startPoint y: 675, endPoint x: 224, endPoint y: 652, distance: 163.6
click at [224, 653] on div "BMG RIGHTS MANAGEMENT ([GEOGRAPHIC_DATA]) PTY LTD 00803377056 PD519K [PERSON_NA…" at bounding box center [784, 689] width 1182 height 72
drag, startPoint x: 268, startPoint y: 231, endPoint x: 330, endPoint y: 233, distance: 62.0
click at [330, 233] on span "[PERSON_NAME]" at bounding box center [384, 231] width 349 height 22
click at [695, 277] on div "Writer Name Writer IPI Writer Role [PERSON_NAME] 00814443552 Composer/Author [P…" at bounding box center [777, 231] width 1219 height 123
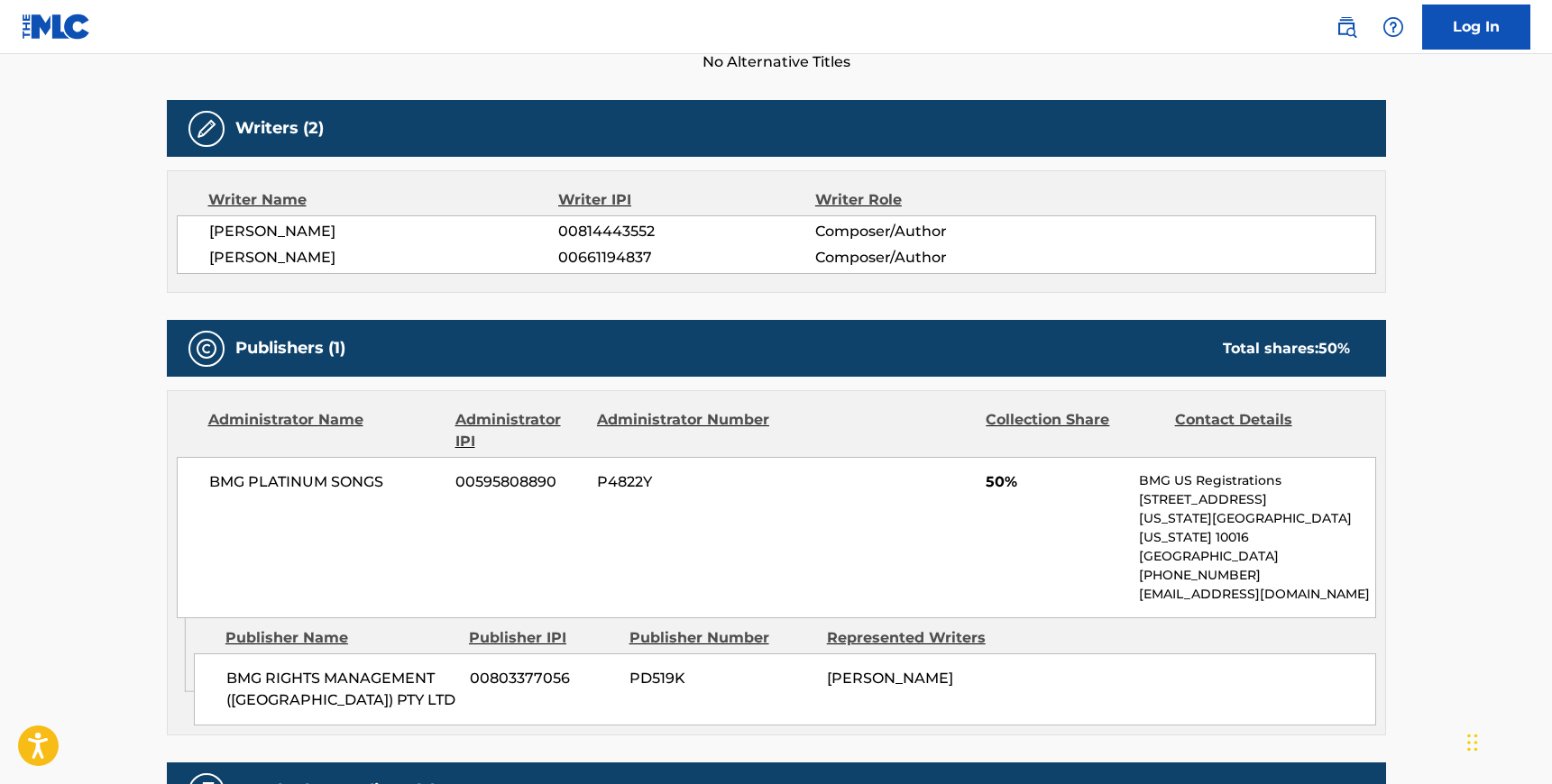
click at [753, 248] on span "00661194837" at bounding box center [686, 257] width 256 height 22
click at [753, 286] on div "Writer Name Writer IPI Writer Role [PERSON_NAME] 00814443552 Composer/Author [P…" at bounding box center [777, 231] width 1219 height 123
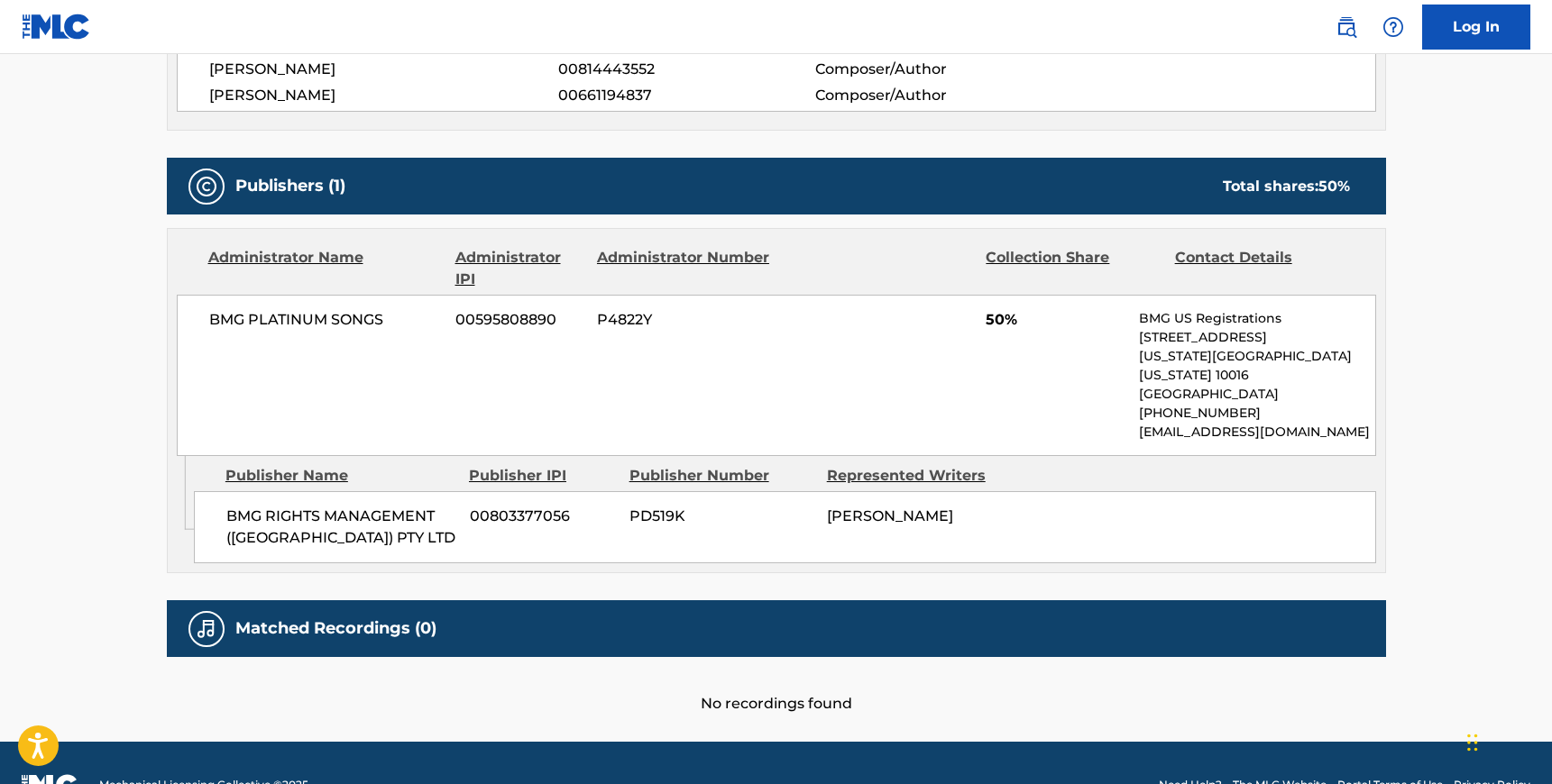
scroll to position [712, 0]
